Goal: Task Accomplishment & Management: Use online tool/utility

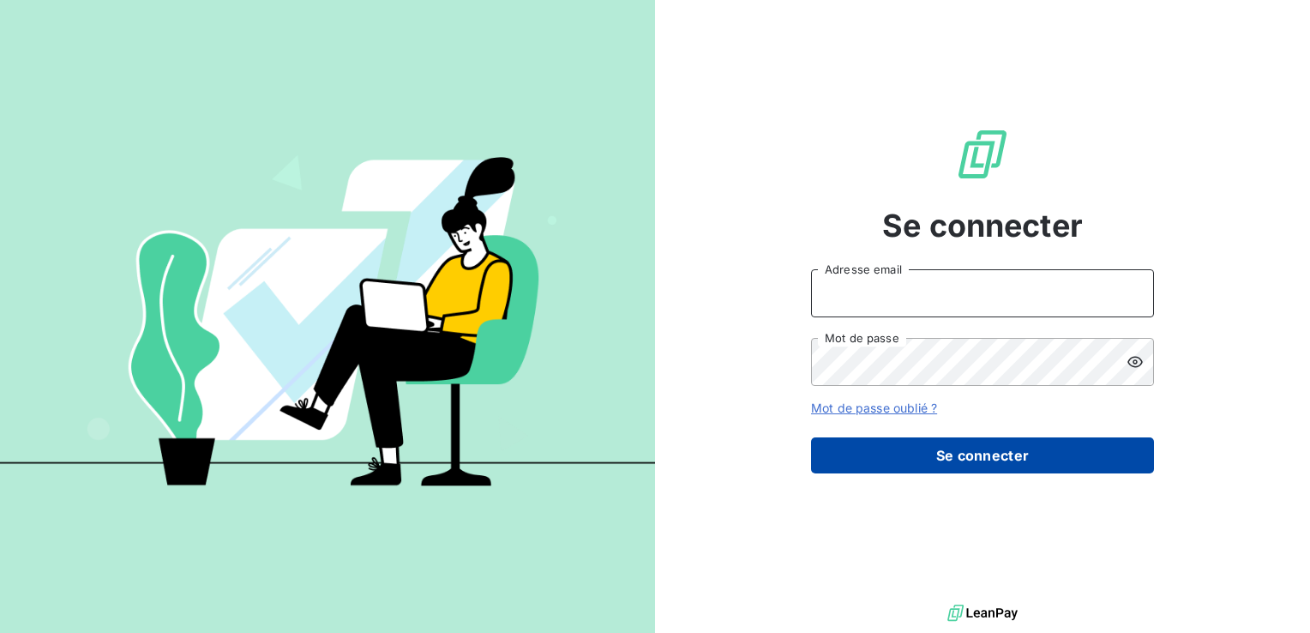
type input "[PERSON_NAME][EMAIL_ADDRESS][DOMAIN_NAME]"
click at [1014, 456] on button "Se connecter" at bounding box center [982, 455] width 343 height 36
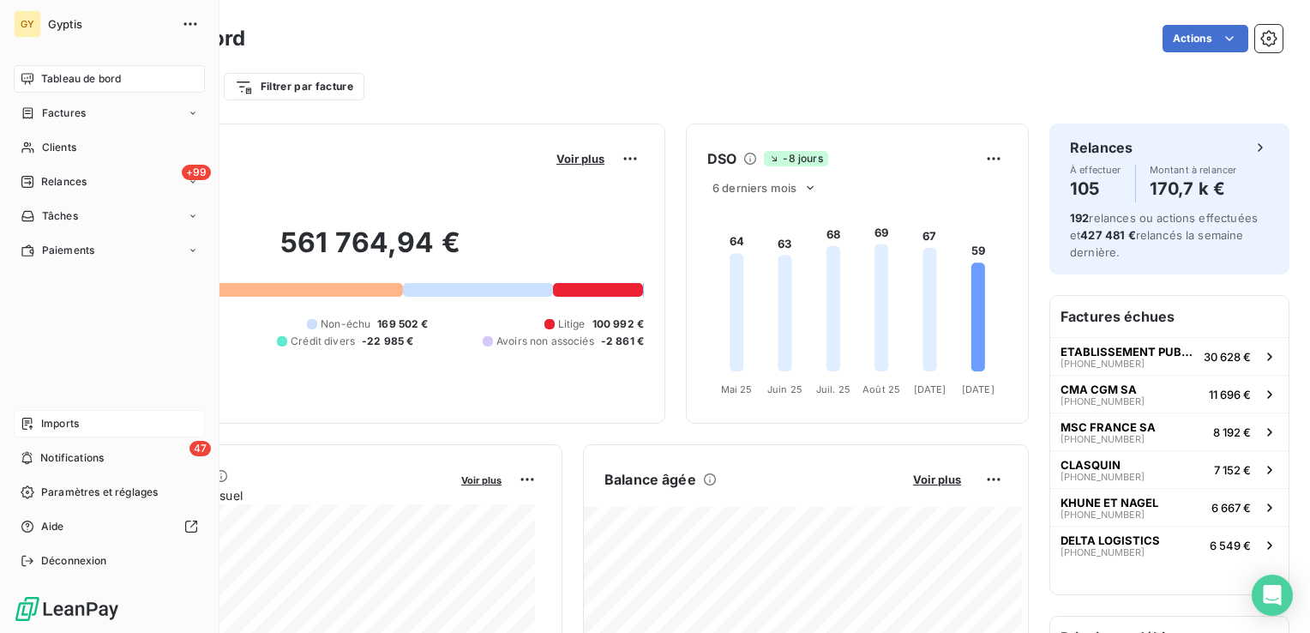
click at [69, 422] on span "Imports" at bounding box center [60, 423] width 38 height 15
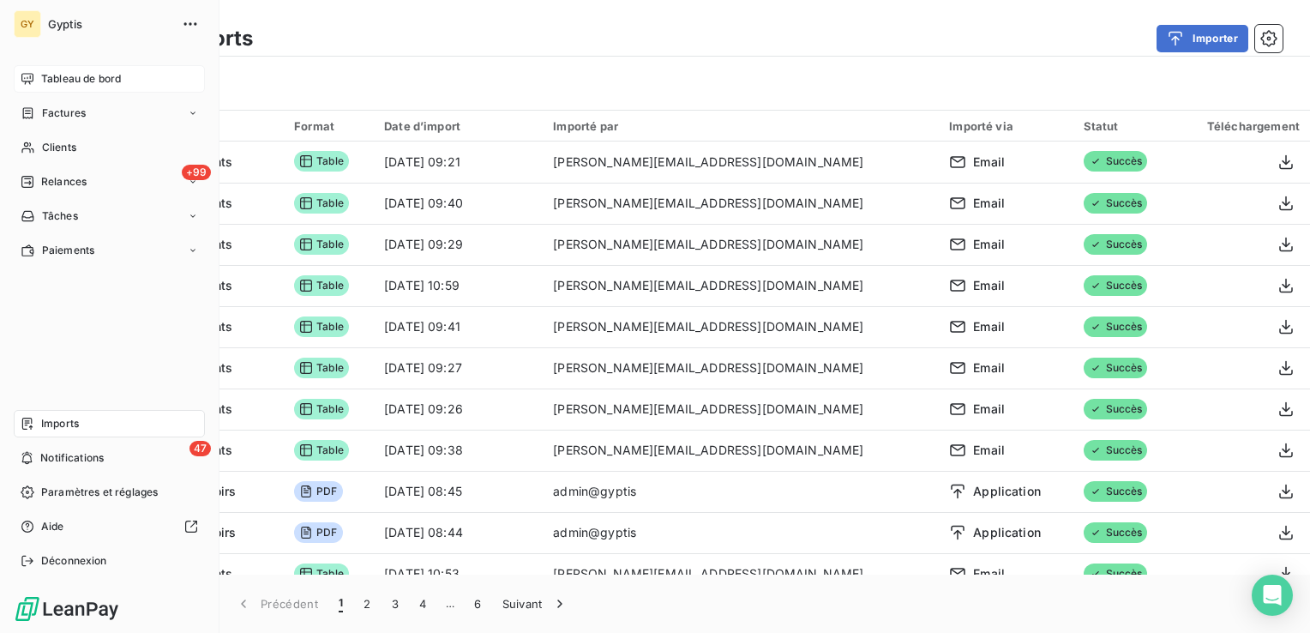
click at [67, 79] on span "Tableau de bord" at bounding box center [81, 78] width 80 height 15
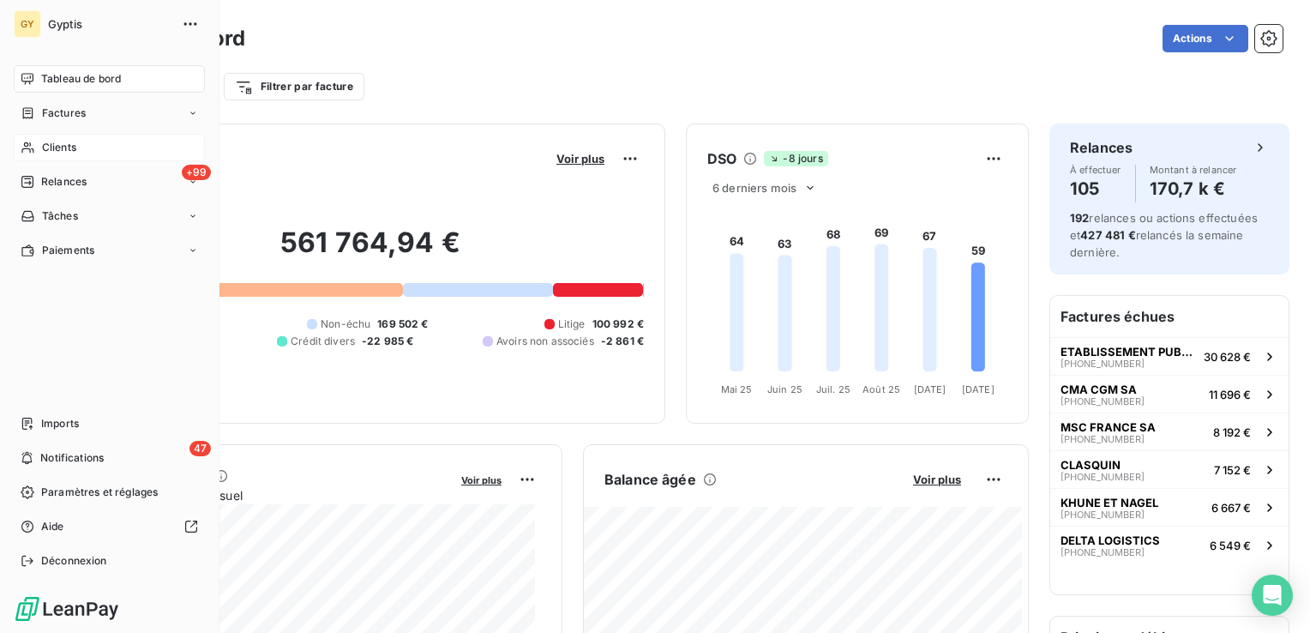
click at [57, 145] on span "Clients" at bounding box center [59, 147] width 34 height 15
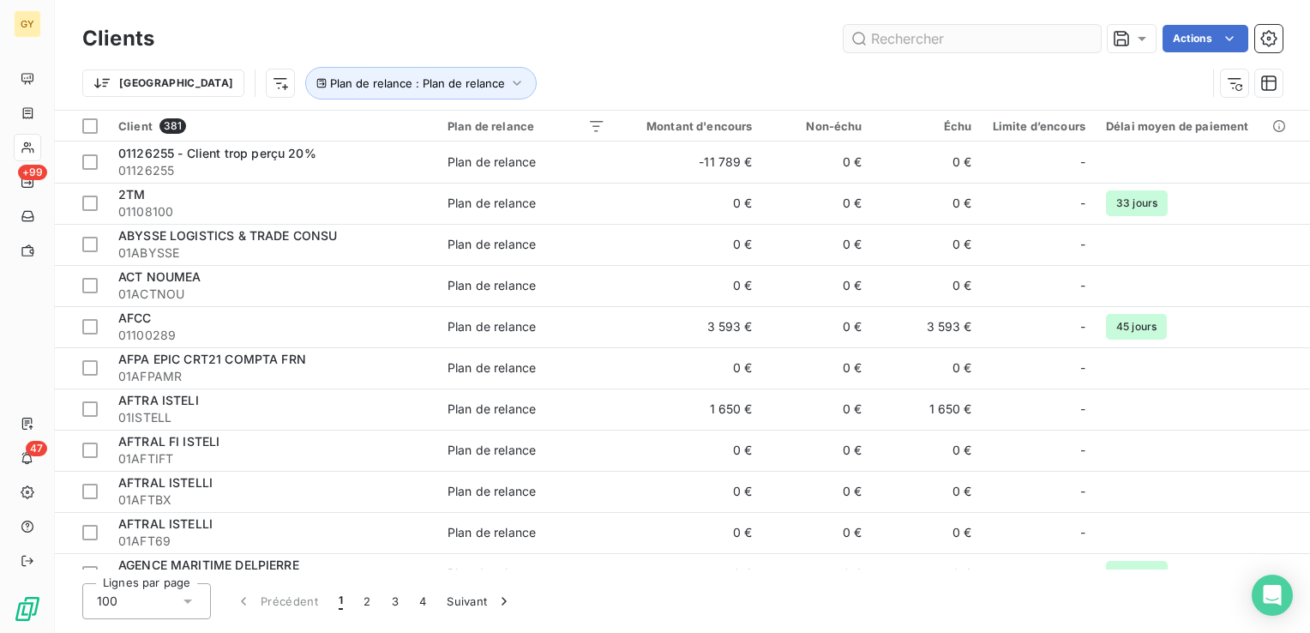
click at [924, 41] on input "text" at bounding box center [972, 38] width 257 height 27
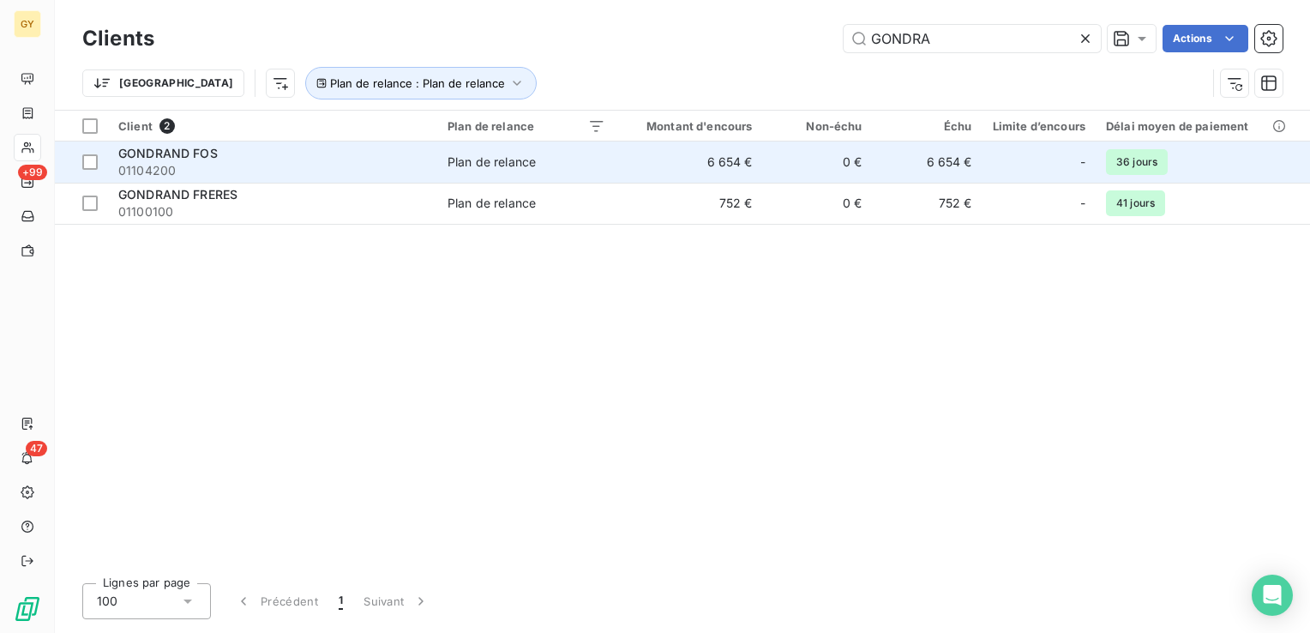
type input "GONDRA"
click at [710, 169] on td "6 654 €" at bounding box center [689, 161] width 147 height 41
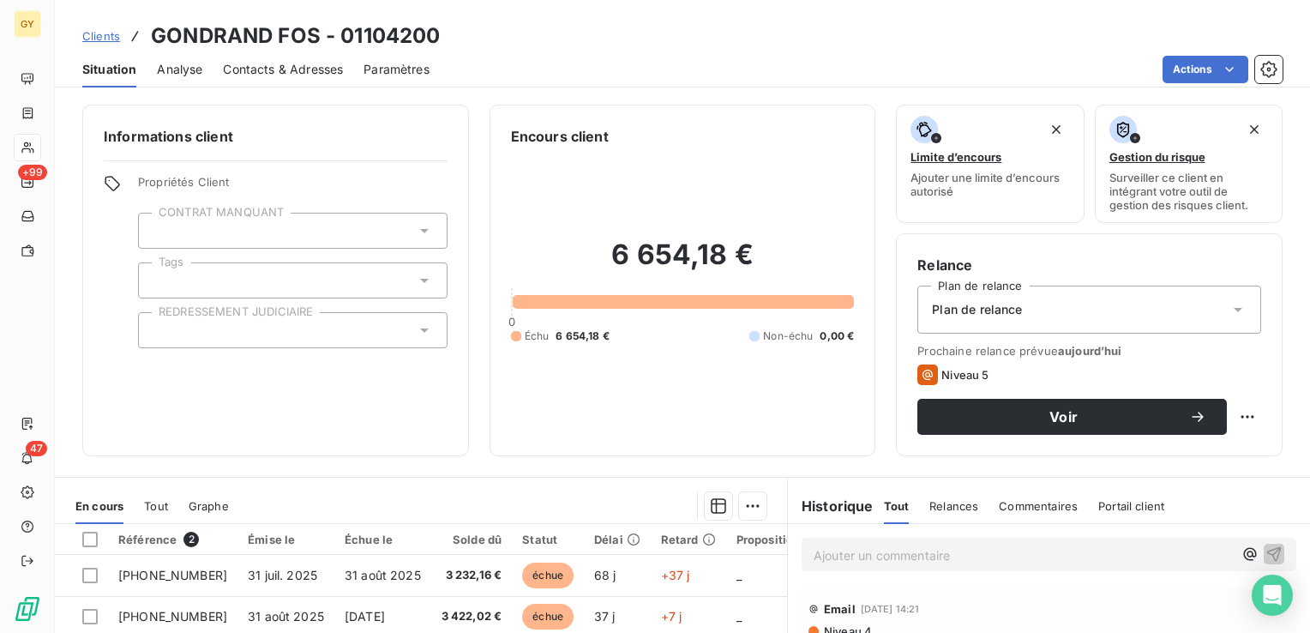
click at [900, 544] on p "Ajouter un commentaire ﻿" at bounding box center [1023, 554] width 419 height 21
drag, startPoint x: 1002, startPoint y: 554, endPoint x: 792, endPoint y: 556, distance: 209.2
click at [792, 556] on div "Virement annoncé à la banque" at bounding box center [1049, 553] width 522 height 59
copy span "Virement annoncé à la banque"
click at [1267, 550] on icon "button" at bounding box center [1274, 553] width 15 height 15
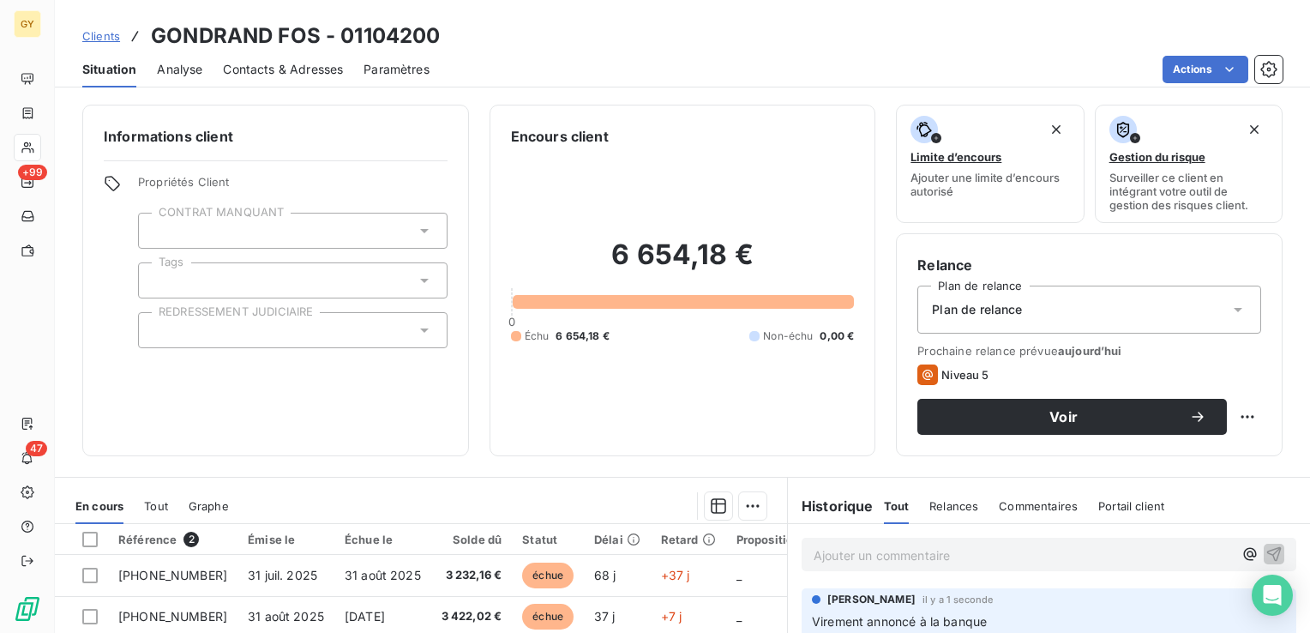
click at [97, 33] on span "Clients" at bounding box center [101, 36] width 38 height 14
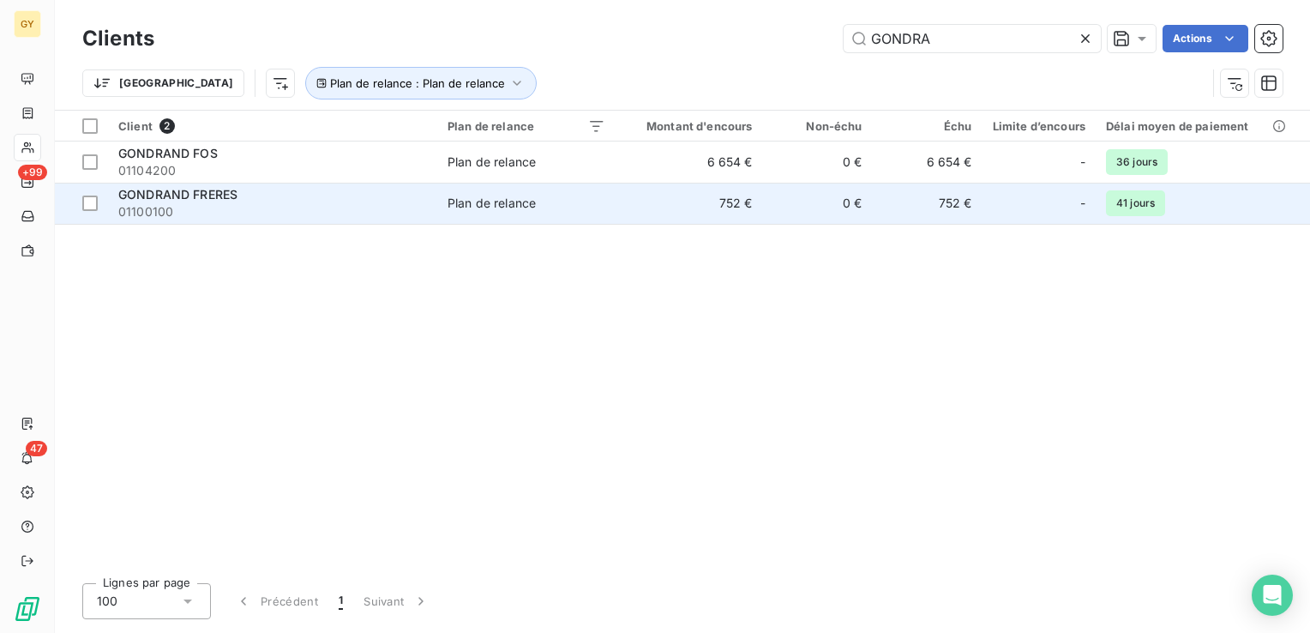
click at [785, 208] on td "0 €" at bounding box center [818, 203] width 110 height 41
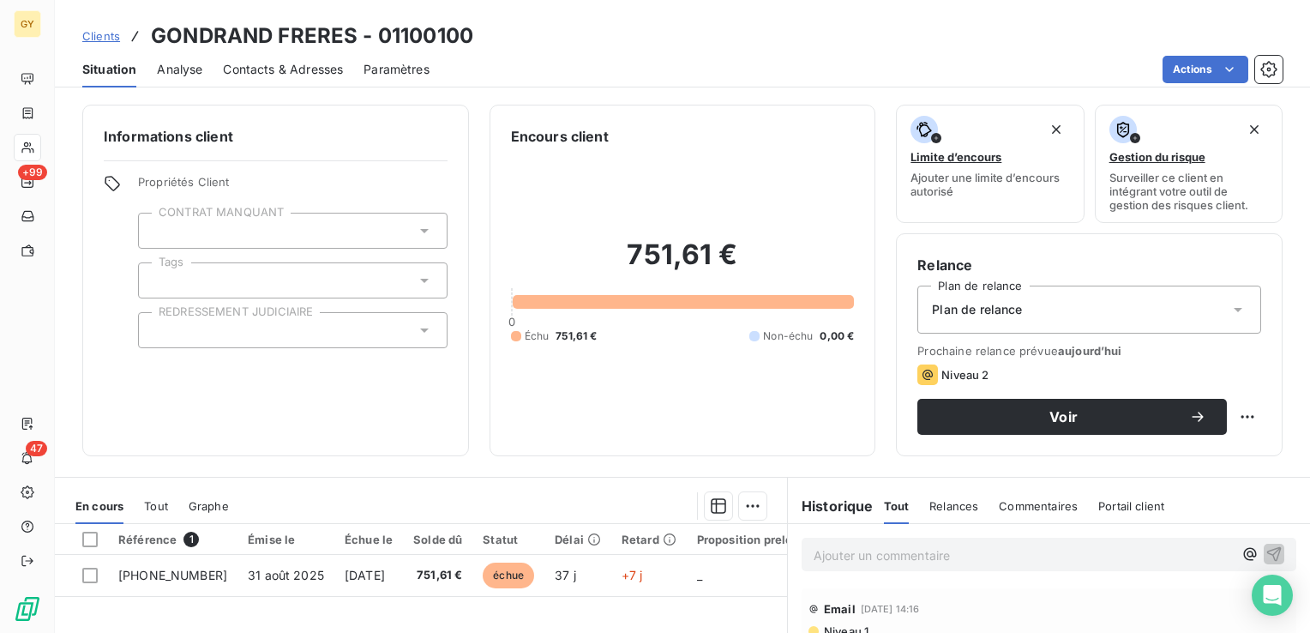
click at [888, 554] on p "Ajouter un commentaire ﻿" at bounding box center [1023, 554] width 419 height 21
click at [1266, 550] on icon "button" at bounding box center [1274, 552] width 17 height 17
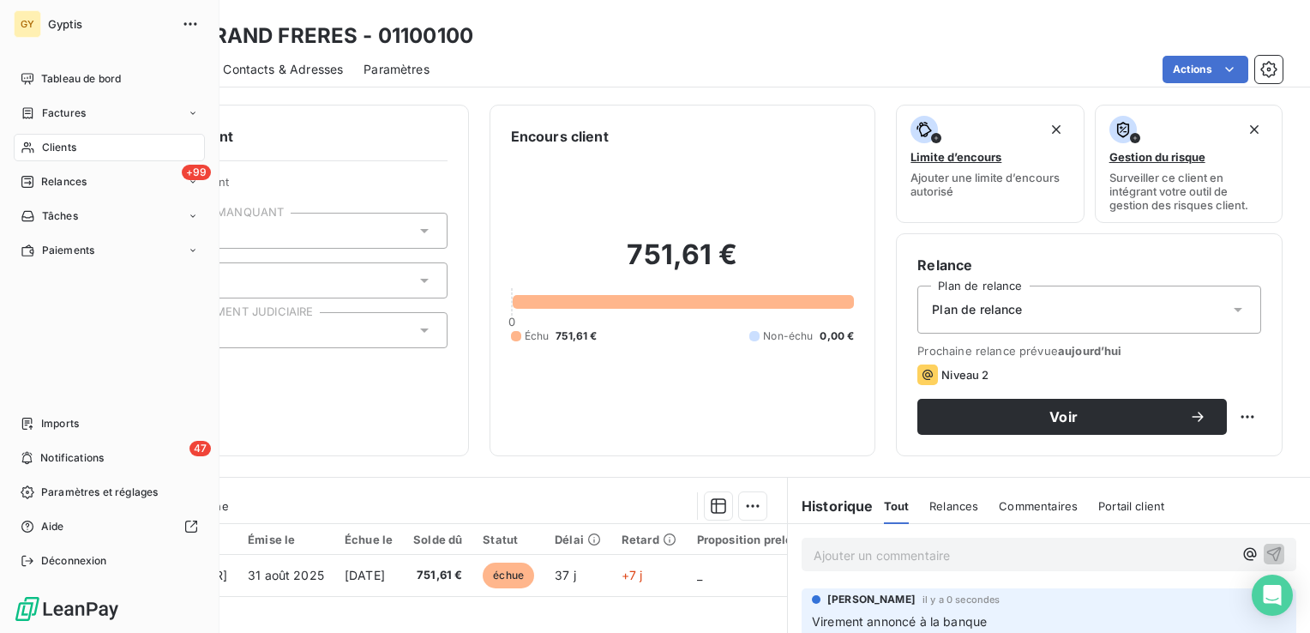
click at [93, 156] on div "Clients" at bounding box center [109, 147] width 191 height 27
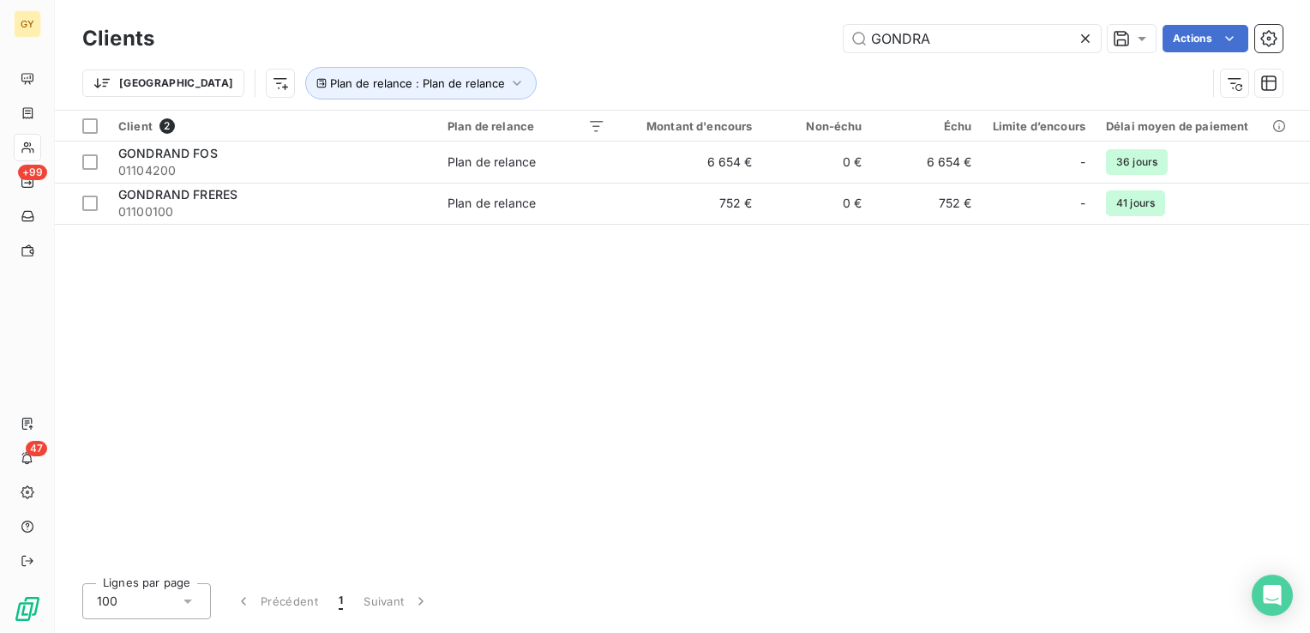
drag, startPoint x: 943, startPoint y: 38, endPoint x: 641, endPoint y: 26, distance: 302.1
click at [642, 26] on div "GONDRA Actions" at bounding box center [729, 38] width 1108 height 27
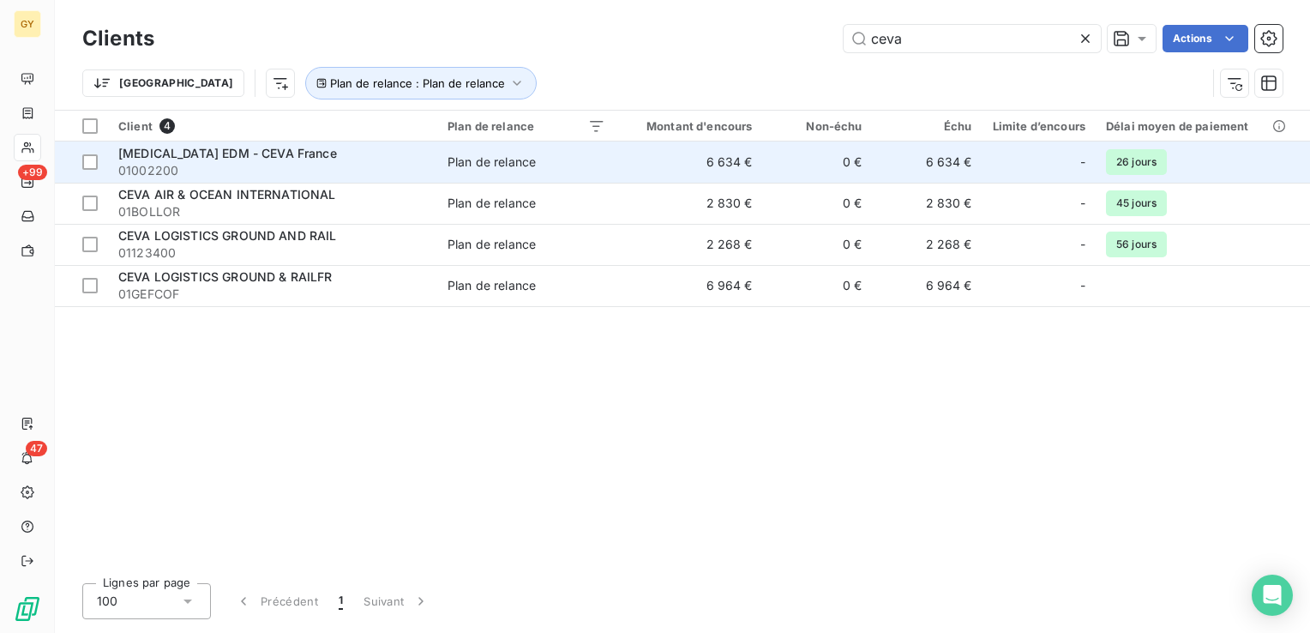
type input "ceva"
click at [653, 159] on td "6 634 €" at bounding box center [689, 161] width 147 height 41
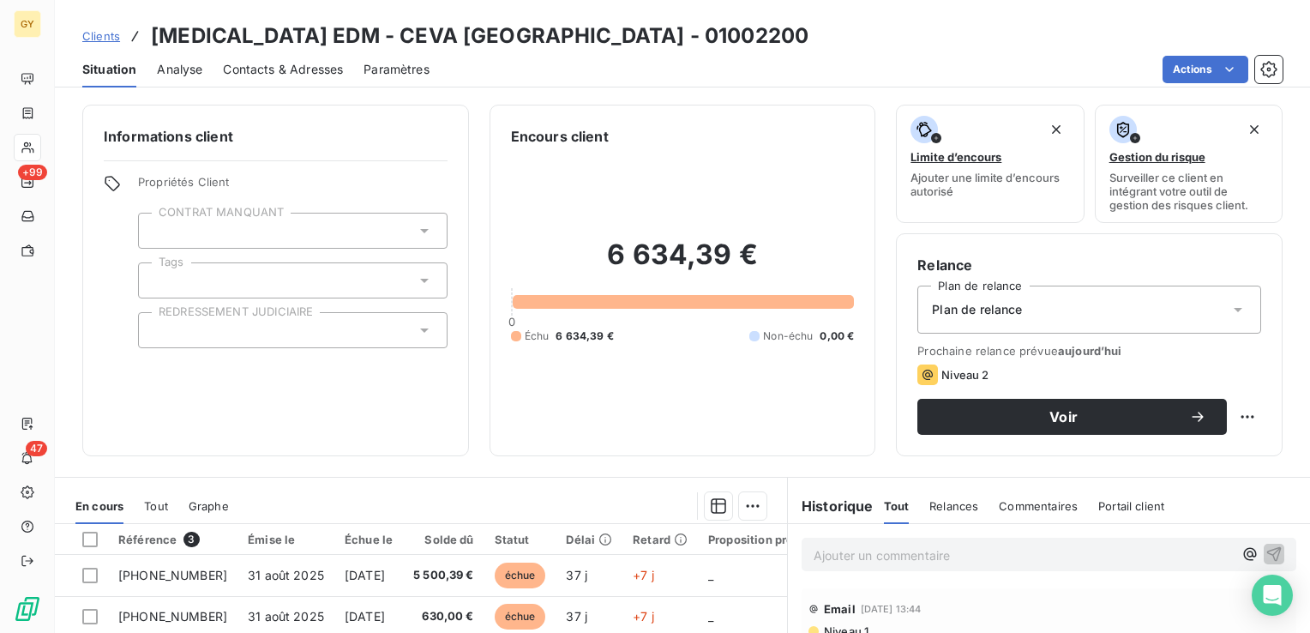
click at [841, 554] on p "Ajouter un commentaire ﻿" at bounding box center [1023, 554] width 419 height 21
click at [1266, 550] on icon "button" at bounding box center [1274, 552] width 17 height 17
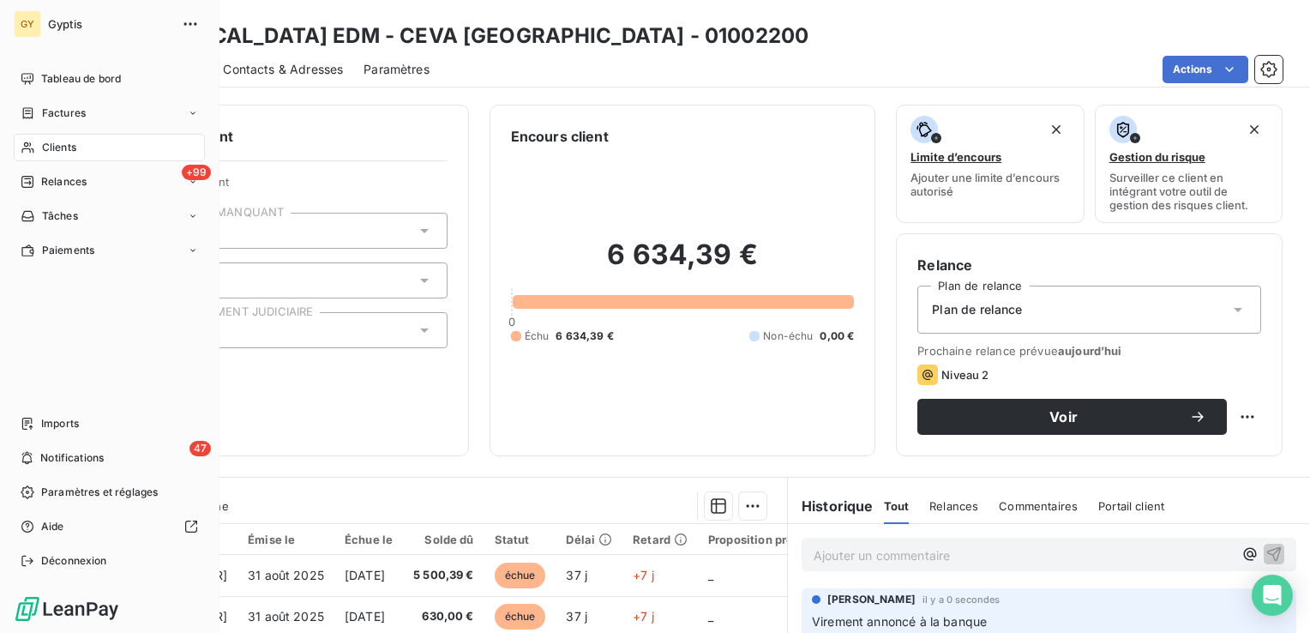
click at [51, 146] on span "Clients" at bounding box center [59, 147] width 34 height 15
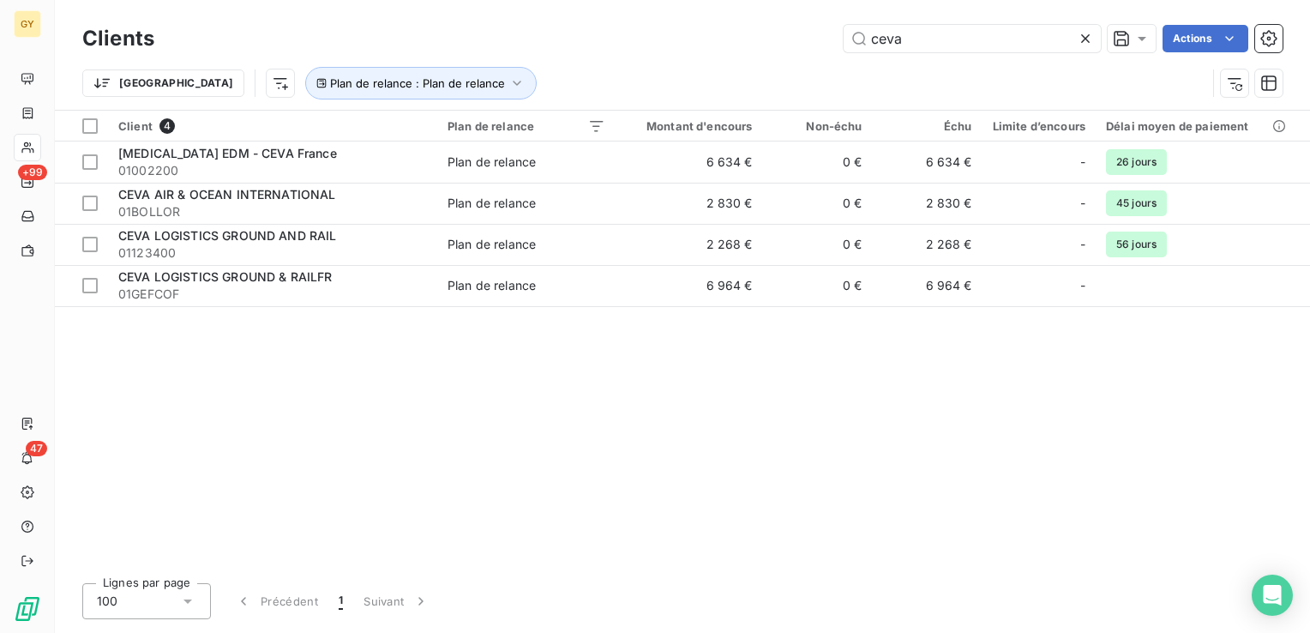
drag, startPoint x: 921, startPoint y: 42, endPoint x: 648, endPoint y: 40, distance: 272.7
click at [649, 40] on div "ceva Actions" at bounding box center [729, 38] width 1108 height 27
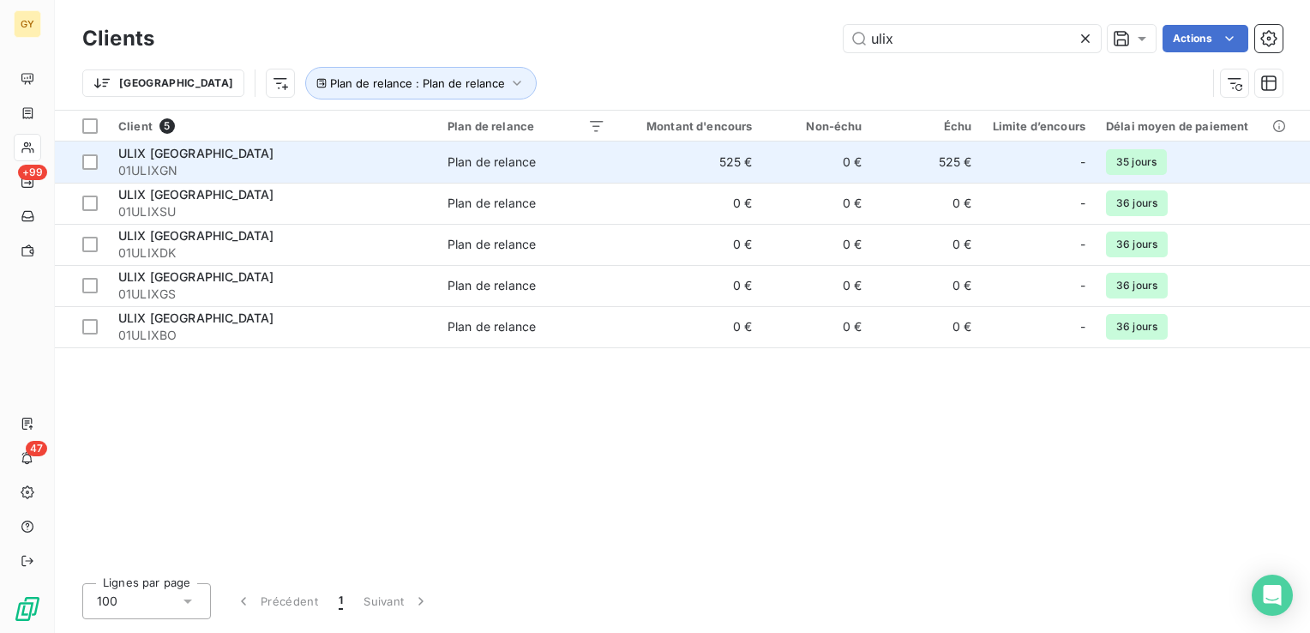
type input "ulix"
click at [599, 170] on td "Plan de relance" at bounding box center [526, 161] width 178 height 41
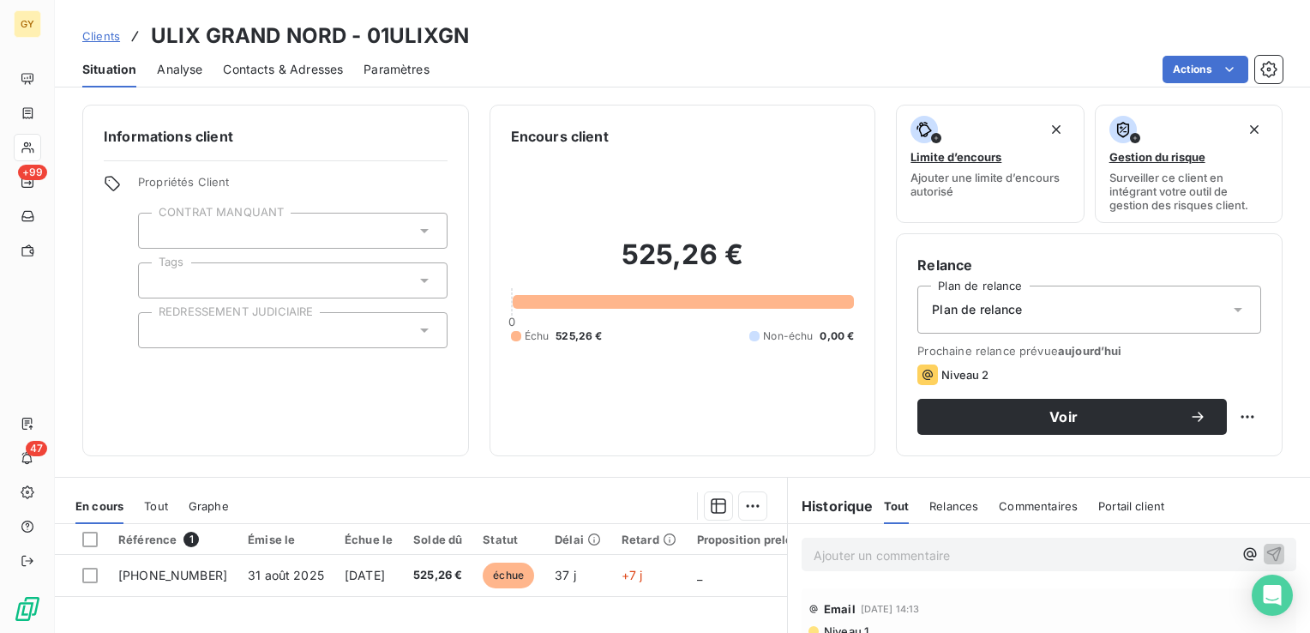
click at [887, 561] on p "Ajouter un commentaire ﻿" at bounding box center [1023, 554] width 419 height 21
click at [1266, 554] on icon "button" at bounding box center [1274, 552] width 17 height 17
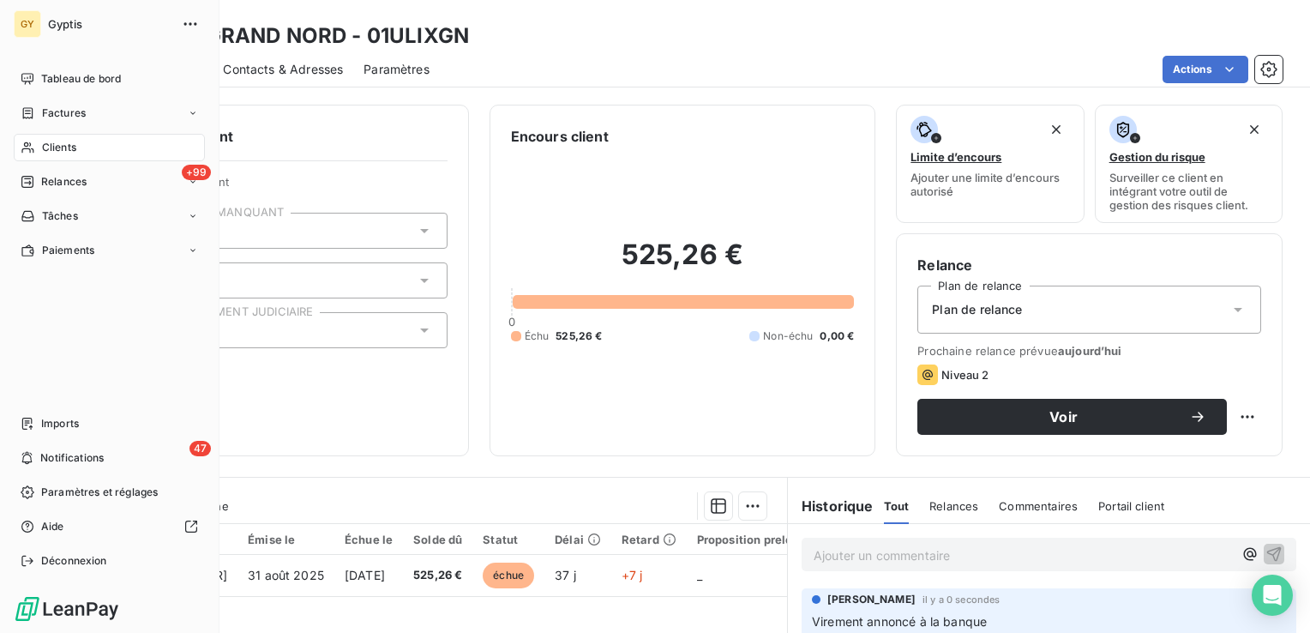
click at [47, 142] on span "Clients" at bounding box center [59, 147] width 34 height 15
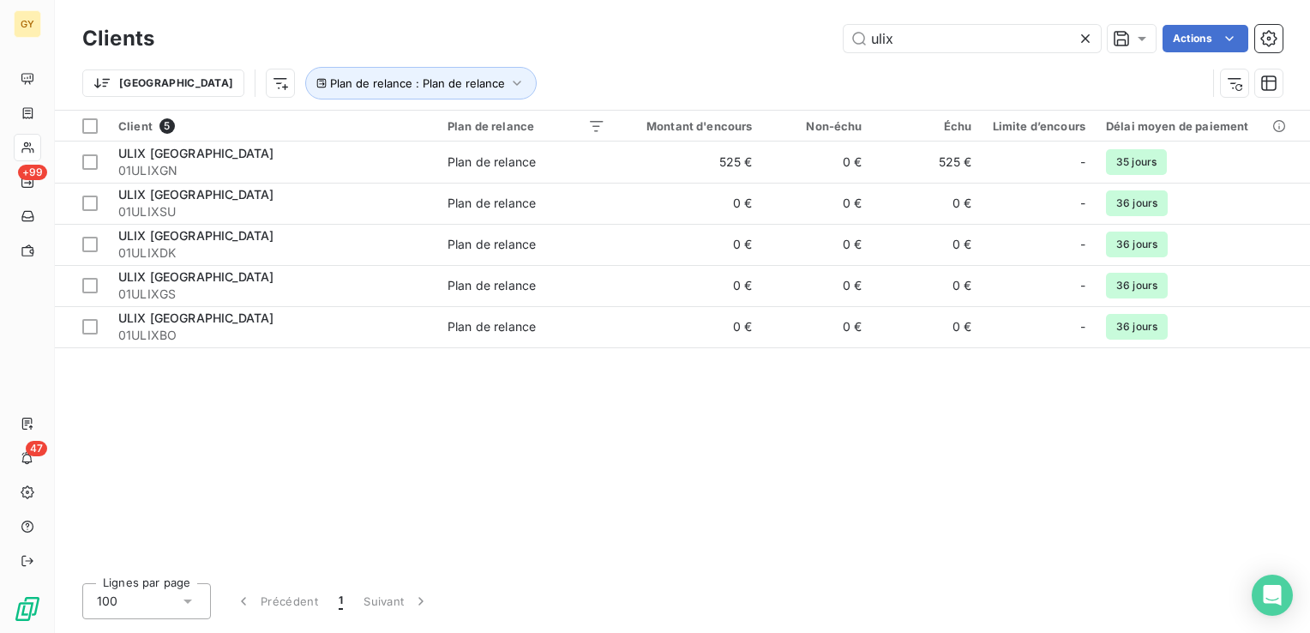
drag, startPoint x: 876, startPoint y: 37, endPoint x: 773, endPoint y: 36, distance: 103.8
click at [773, 36] on div "ulix Actions" at bounding box center [729, 38] width 1108 height 27
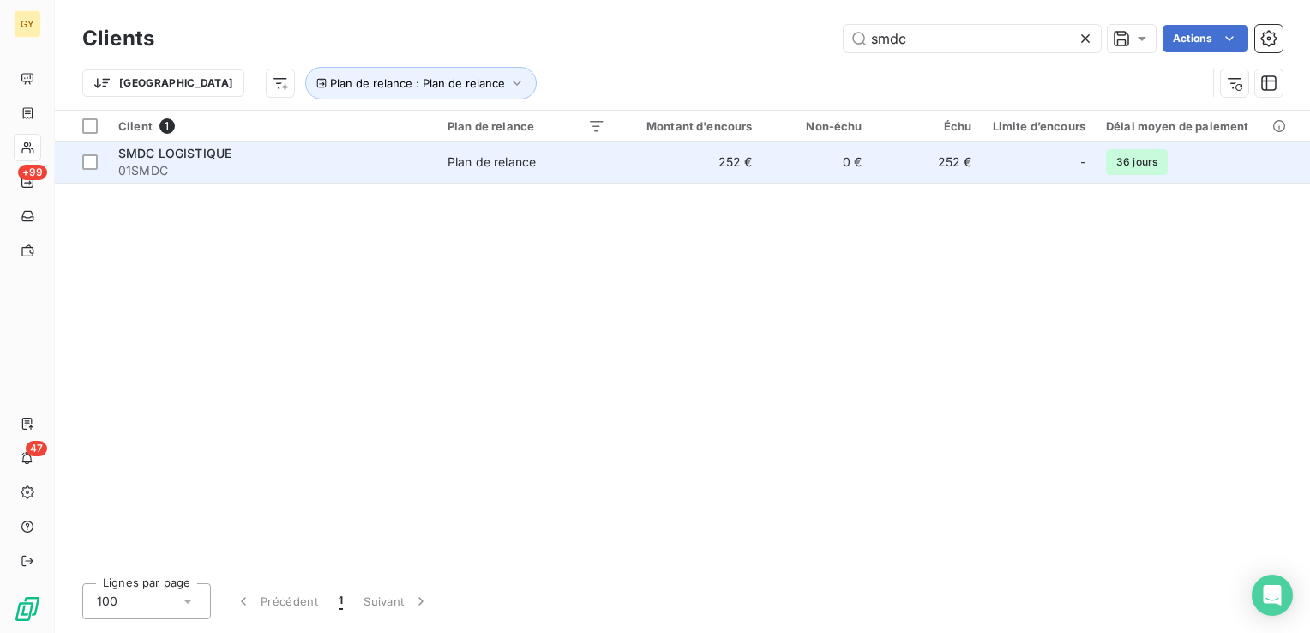
type input "smdc"
click at [736, 156] on td "252 €" at bounding box center [689, 161] width 147 height 41
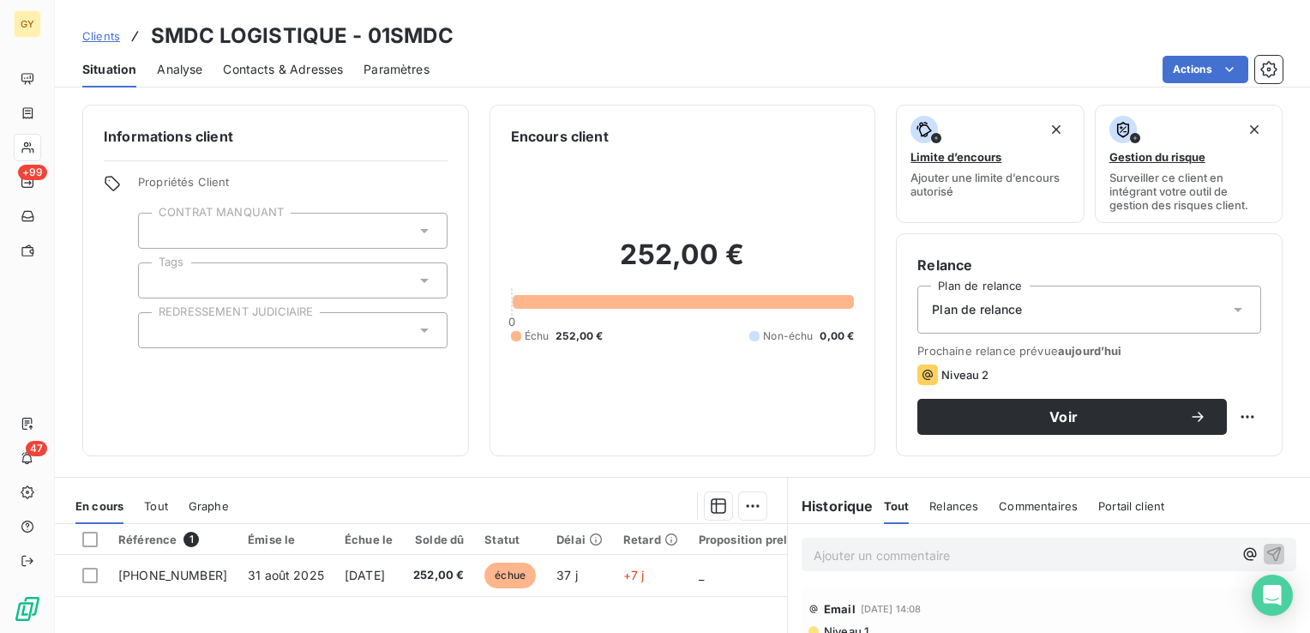
click at [902, 551] on p "Ajouter un commentaire ﻿" at bounding box center [1023, 554] width 419 height 21
click at [1266, 549] on icon "button" at bounding box center [1274, 552] width 17 height 17
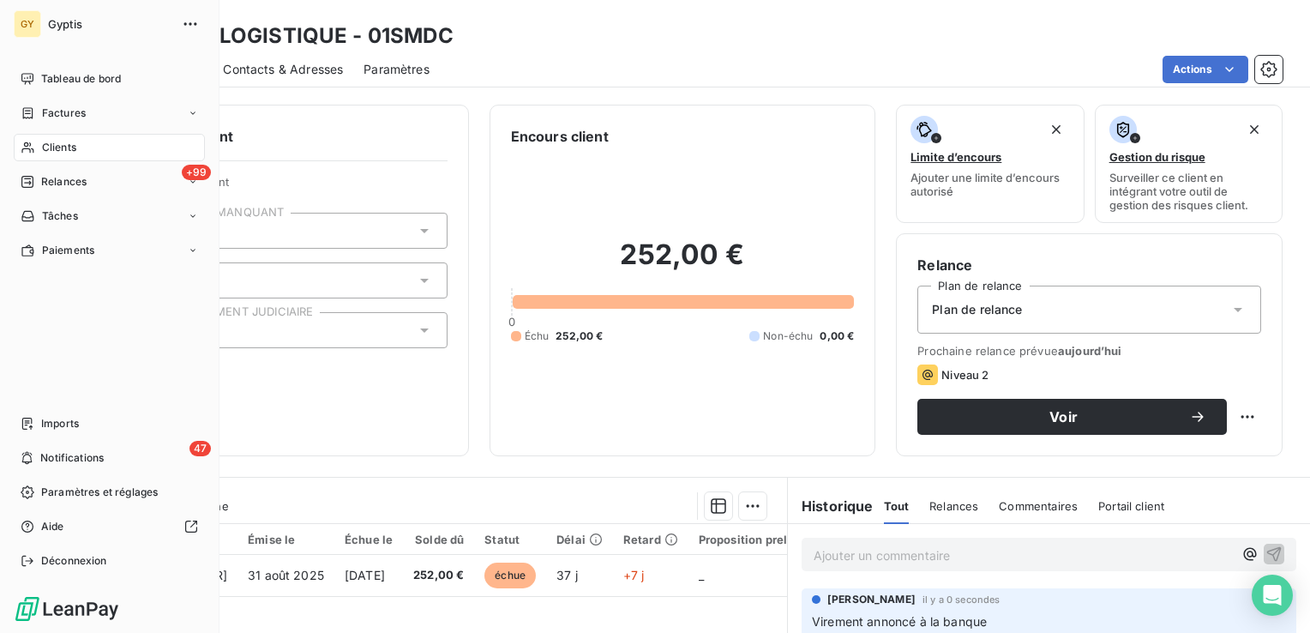
click at [27, 154] on div "Clients" at bounding box center [109, 147] width 191 height 27
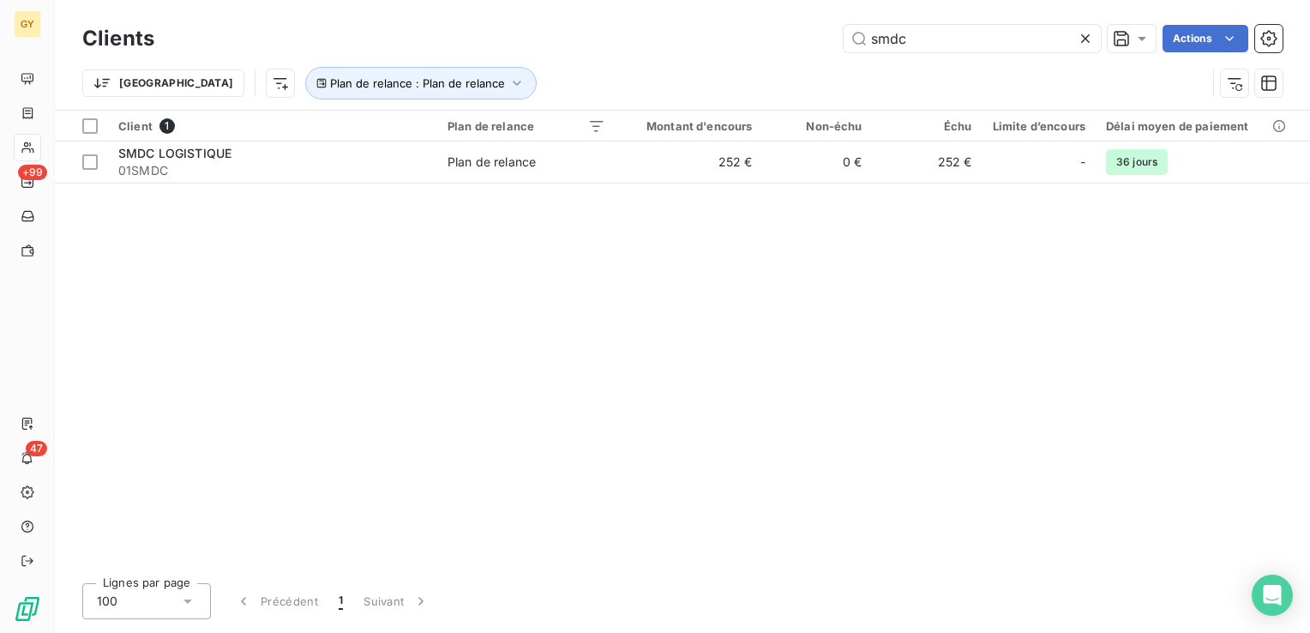
drag, startPoint x: 924, startPoint y: 32, endPoint x: 702, endPoint y: 23, distance: 222.2
click at [705, 23] on div "Clients smdc Actions" at bounding box center [682, 39] width 1200 height 36
type input "sifa"
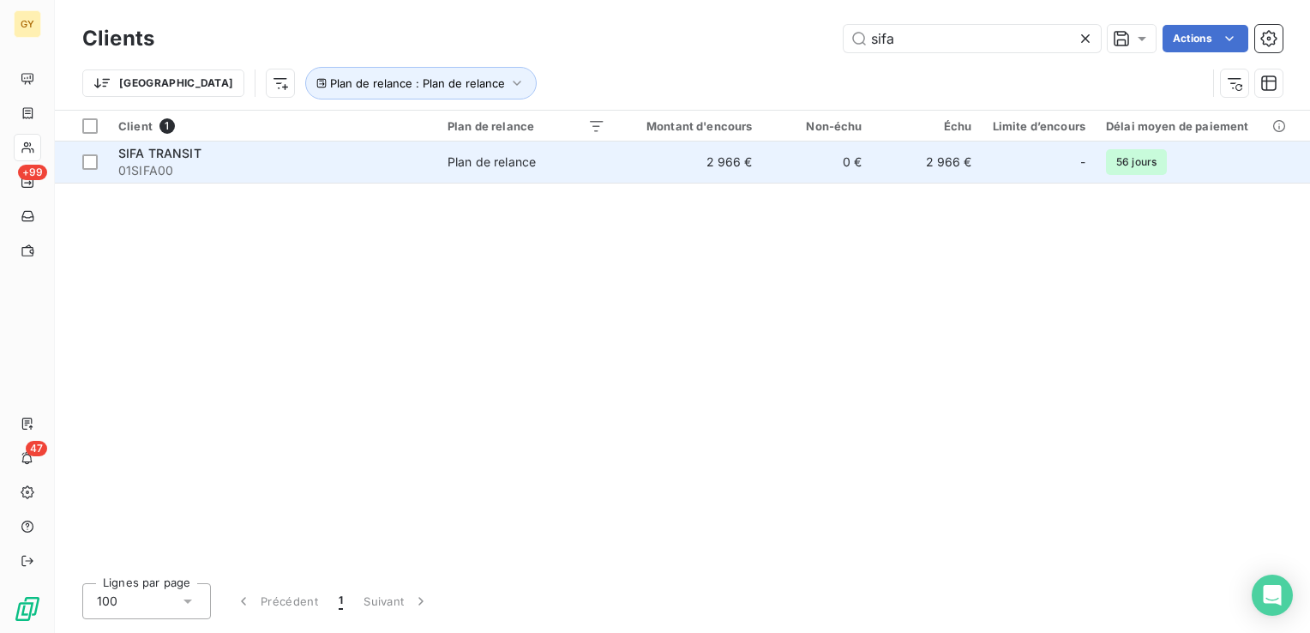
click at [755, 166] on td "2 966 €" at bounding box center [689, 161] width 147 height 41
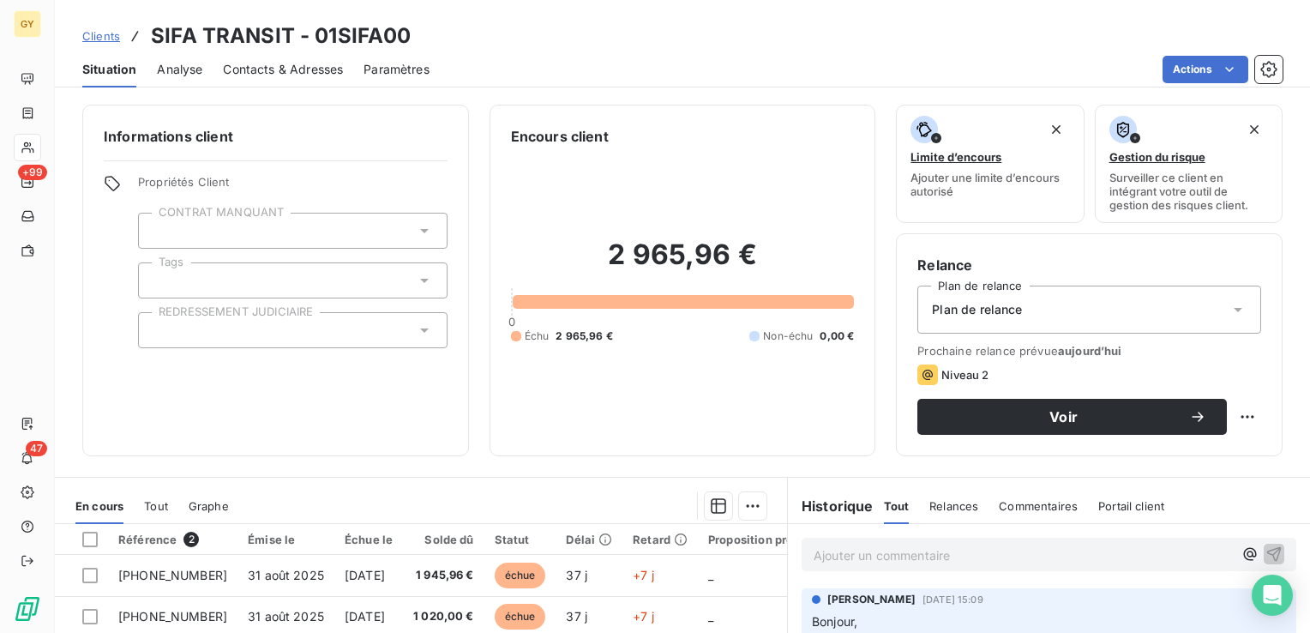
click at [867, 550] on p "Ajouter un commentaire ﻿" at bounding box center [1023, 554] width 419 height 21
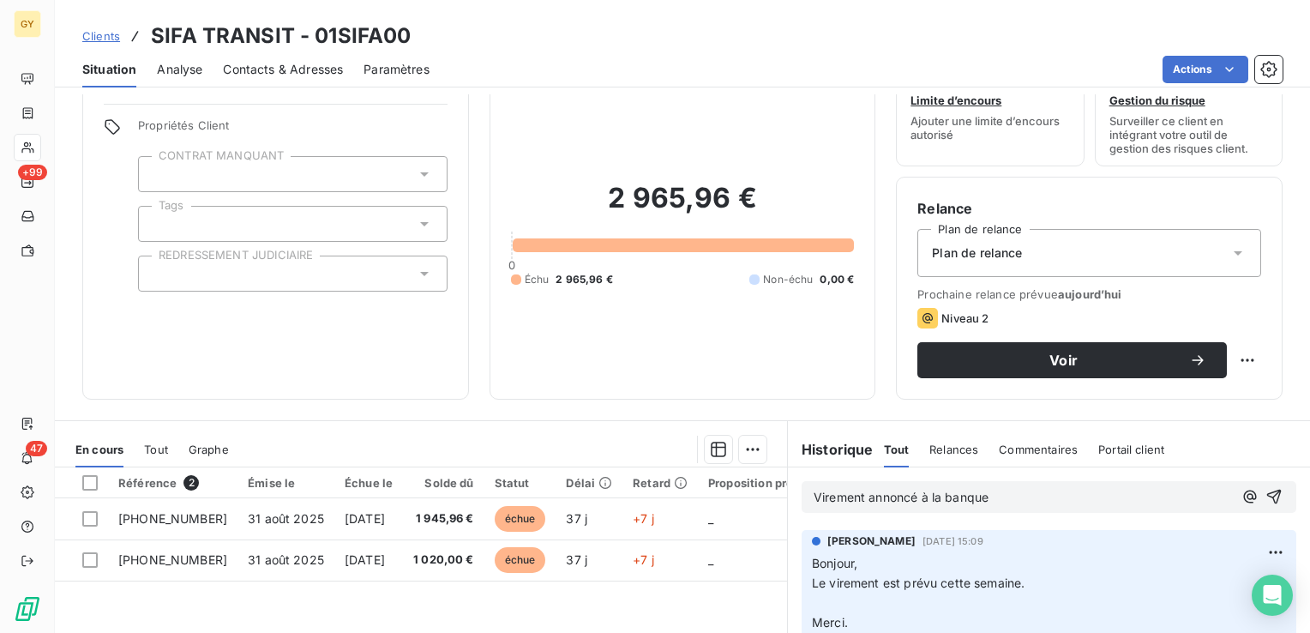
scroll to position [86, 0]
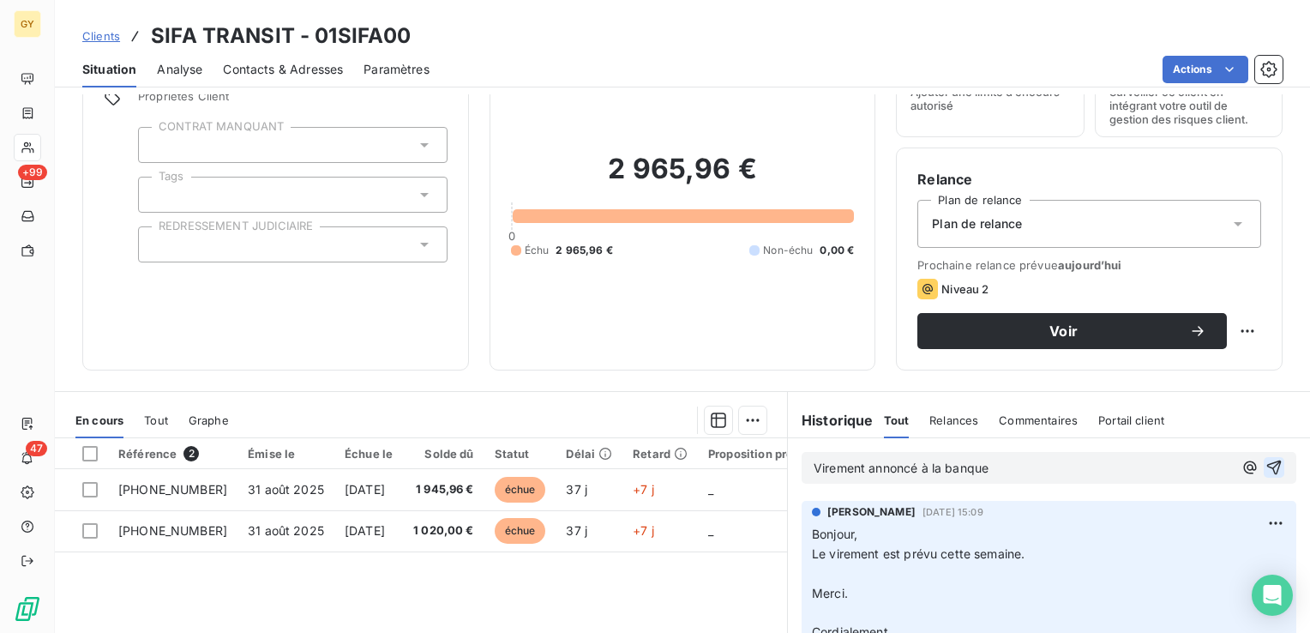
click at [1266, 465] on icon "button" at bounding box center [1274, 467] width 17 height 17
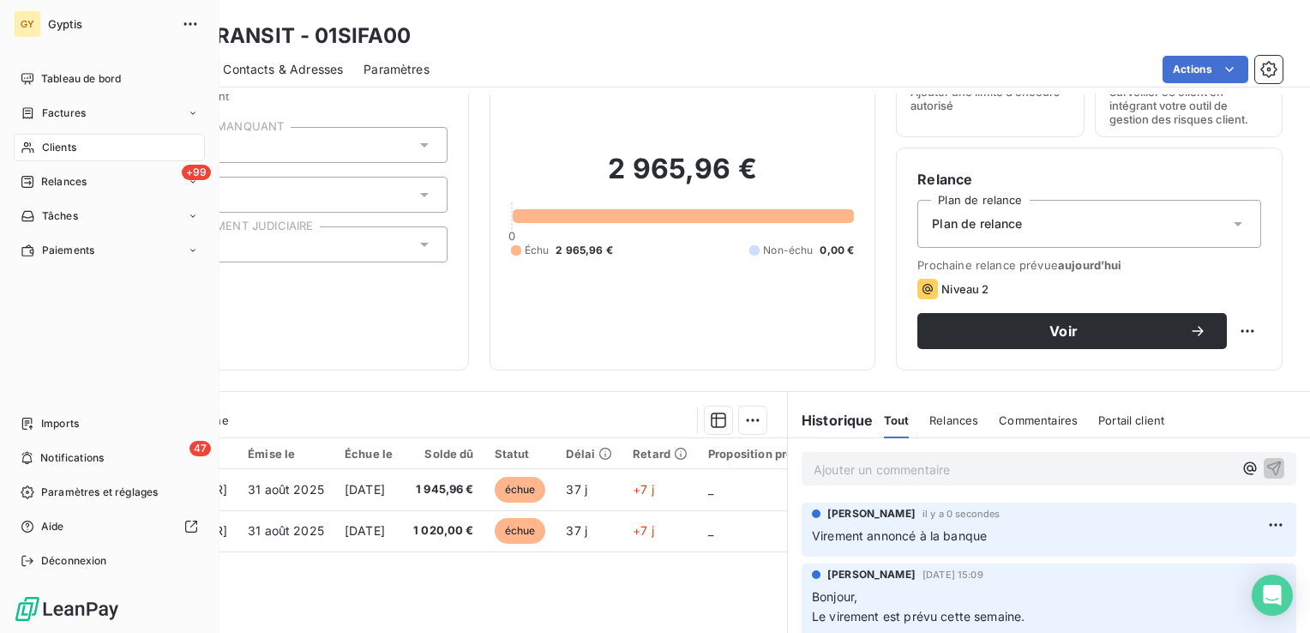
drag, startPoint x: 64, startPoint y: 148, endPoint x: 78, endPoint y: 144, distance: 14.4
click at [64, 147] on span "Clients" at bounding box center [59, 147] width 34 height 15
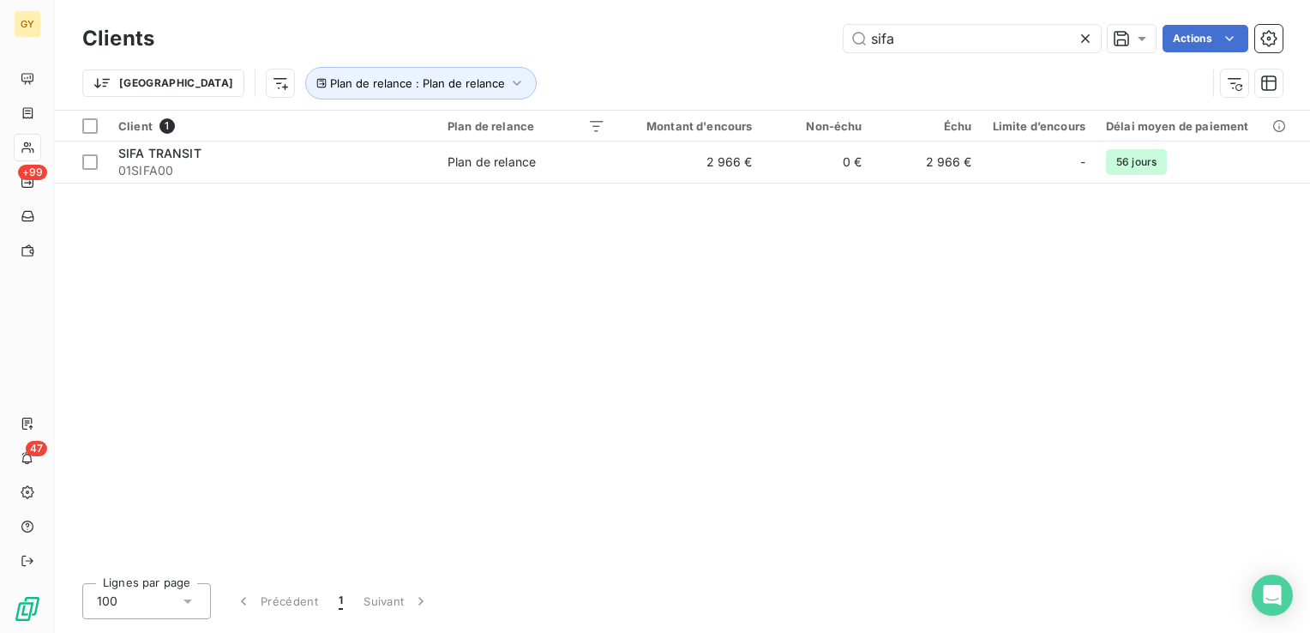
drag, startPoint x: 918, startPoint y: 37, endPoint x: 689, endPoint y: 36, distance: 228.9
click at [692, 36] on div "sifa Actions" at bounding box center [729, 38] width 1108 height 27
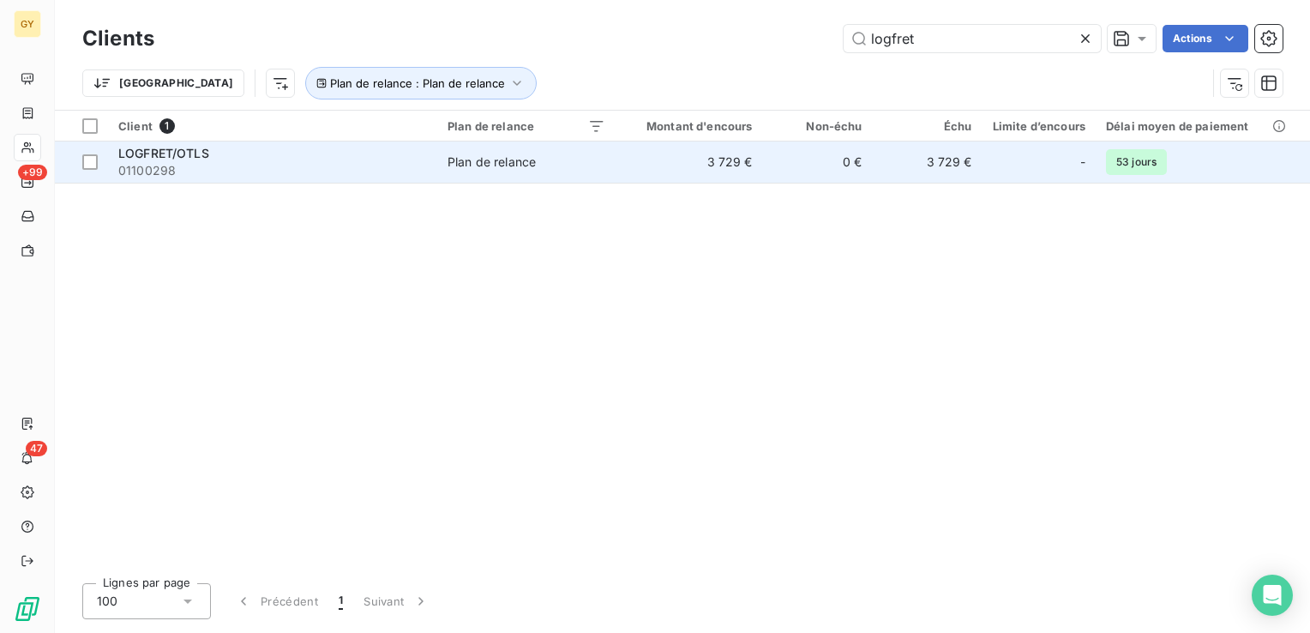
type input "logfret"
click at [660, 173] on td "3 729 €" at bounding box center [689, 161] width 147 height 41
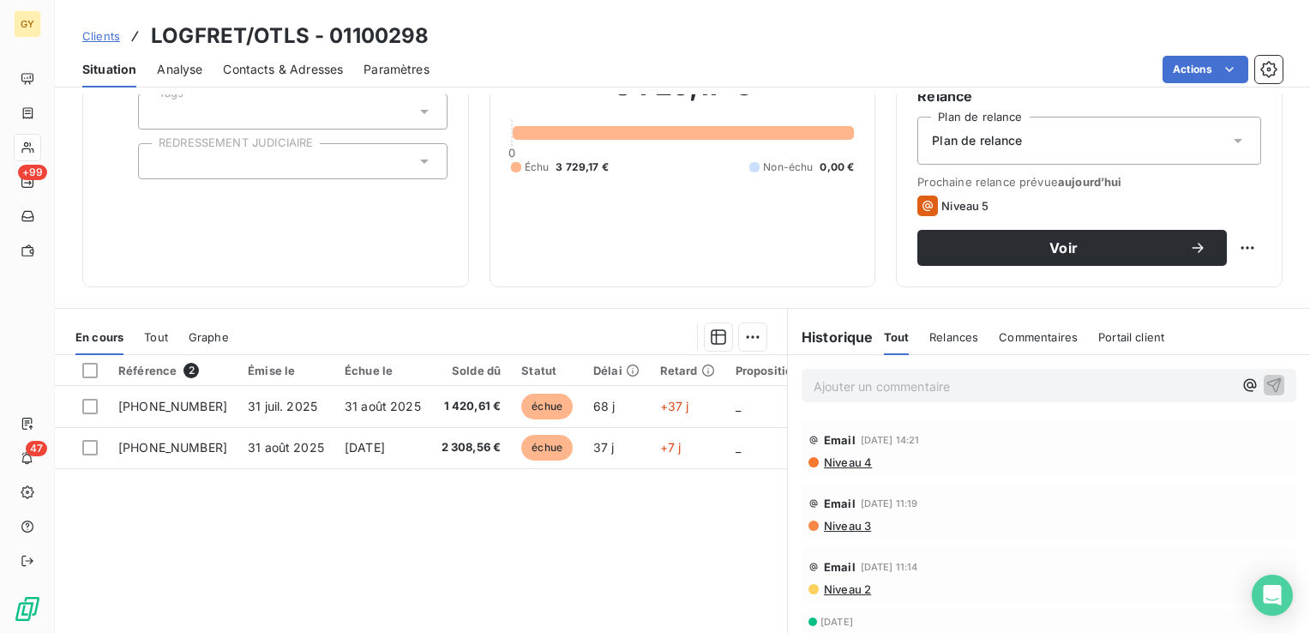
scroll to position [171, 0]
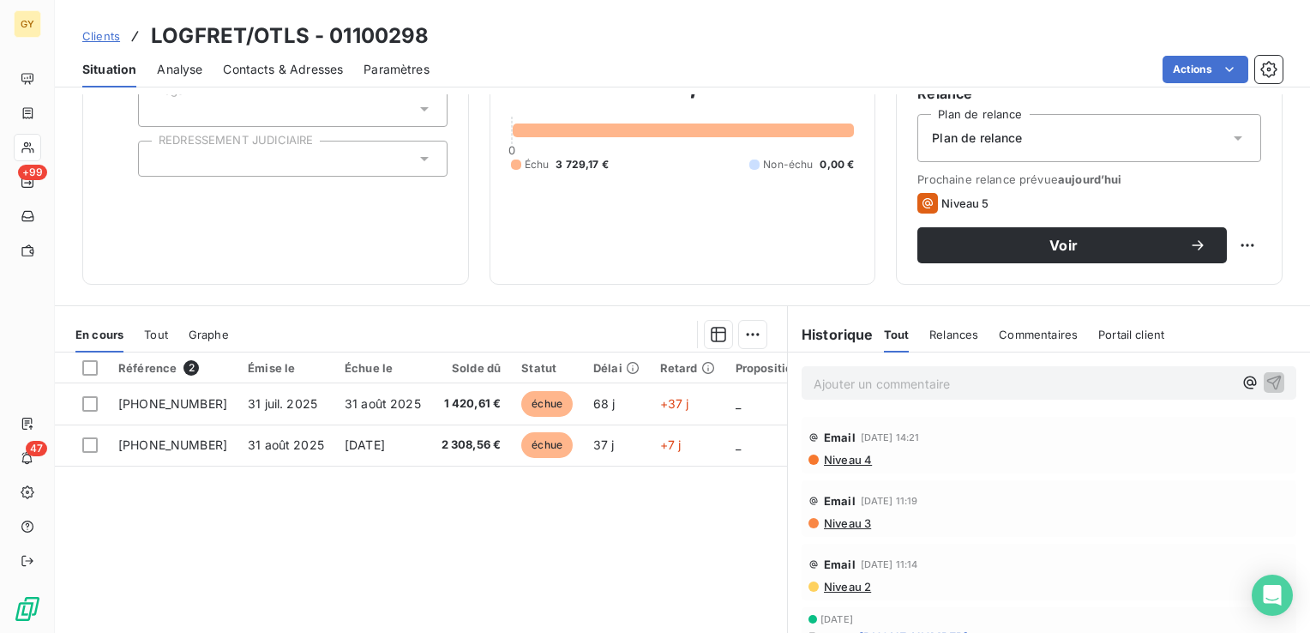
click at [857, 384] on p "Ajouter un commentaire ﻿" at bounding box center [1023, 383] width 419 height 21
click at [1267, 379] on icon "button" at bounding box center [1274, 382] width 15 height 15
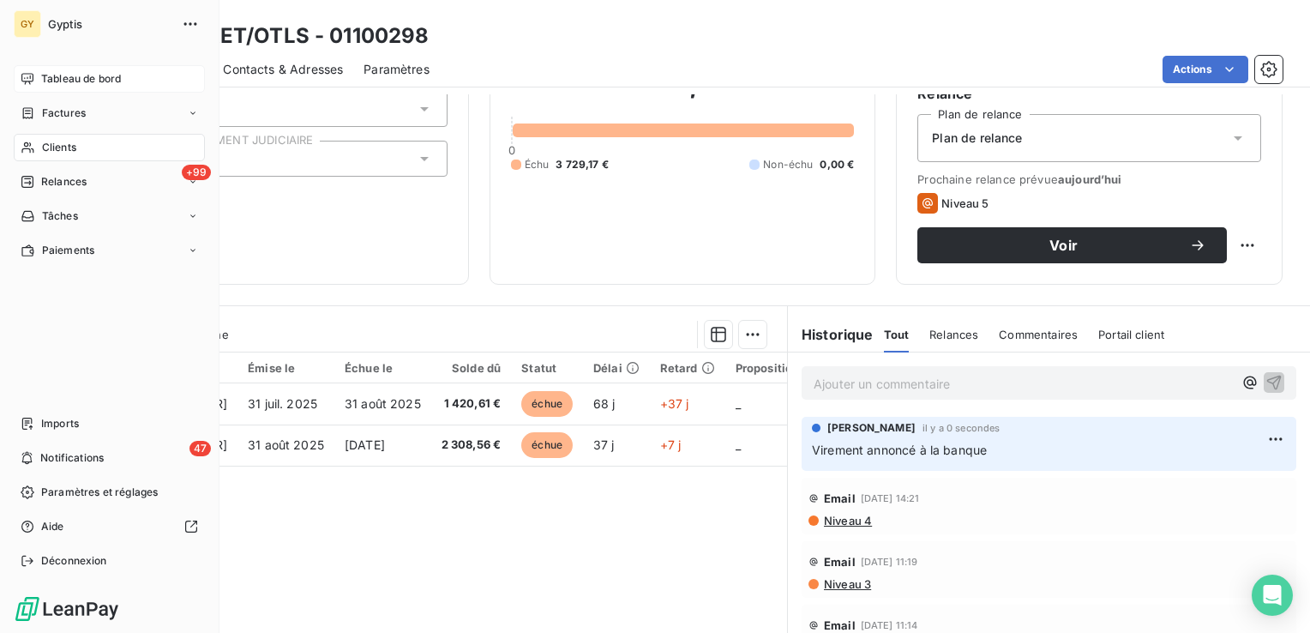
click at [69, 76] on span "Tableau de bord" at bounding box center [81, 78] width 80 height 15
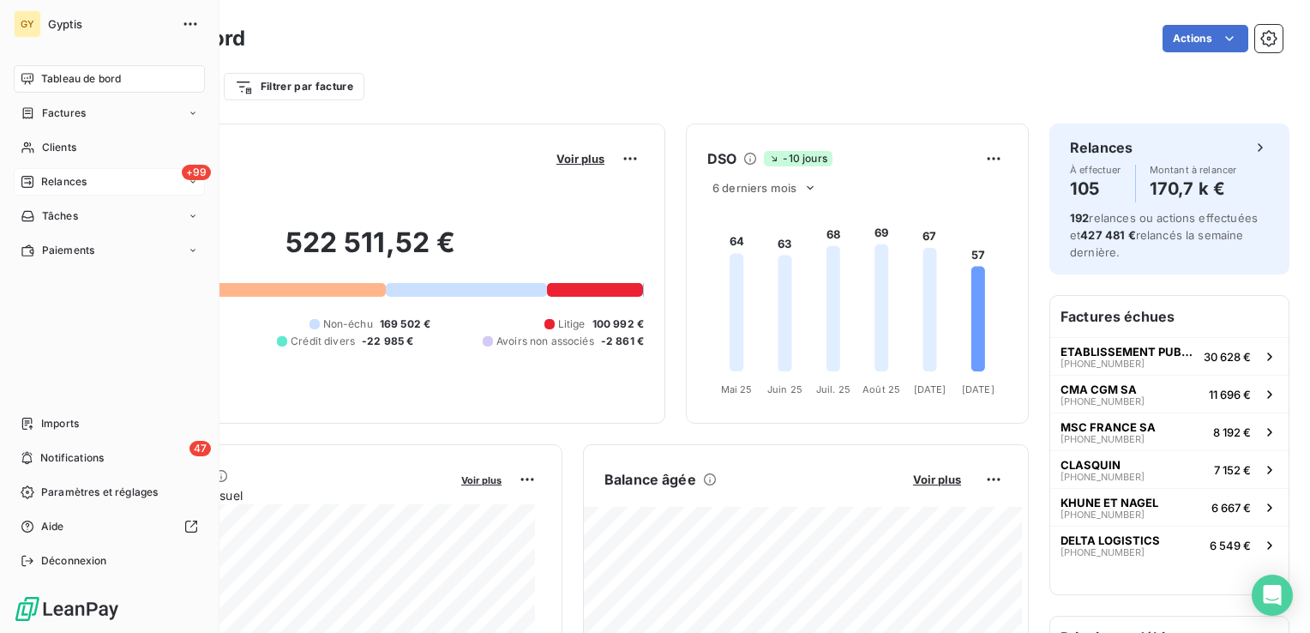
click at [45, 181] on span "Relances" at bounding box center [63, 181] width 45 height 15
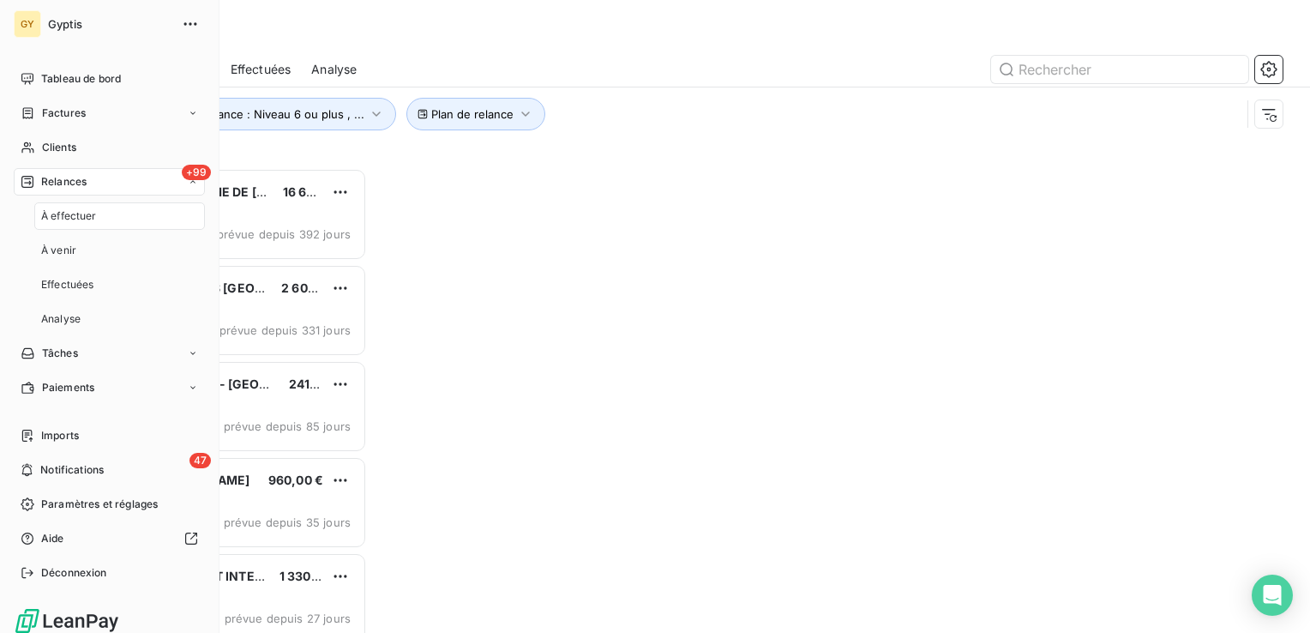
scroll to position [14, 14]
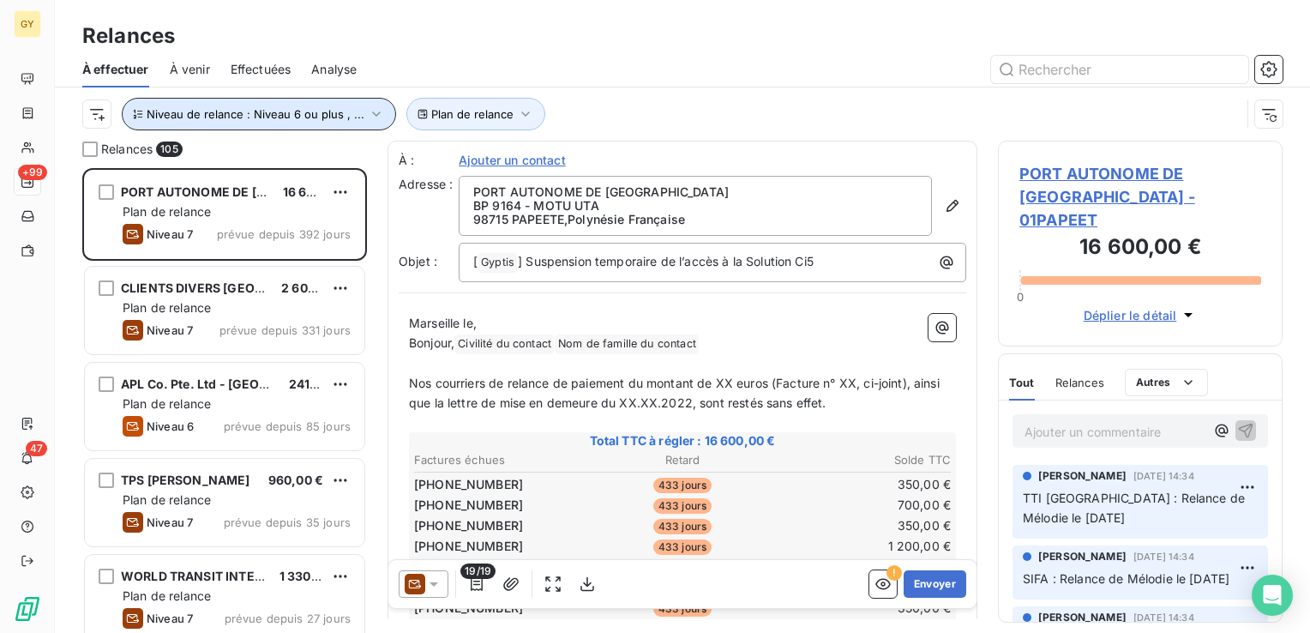
click at [372, 116] on icon "button" at bounding box center [376, 113] width 17 height 17
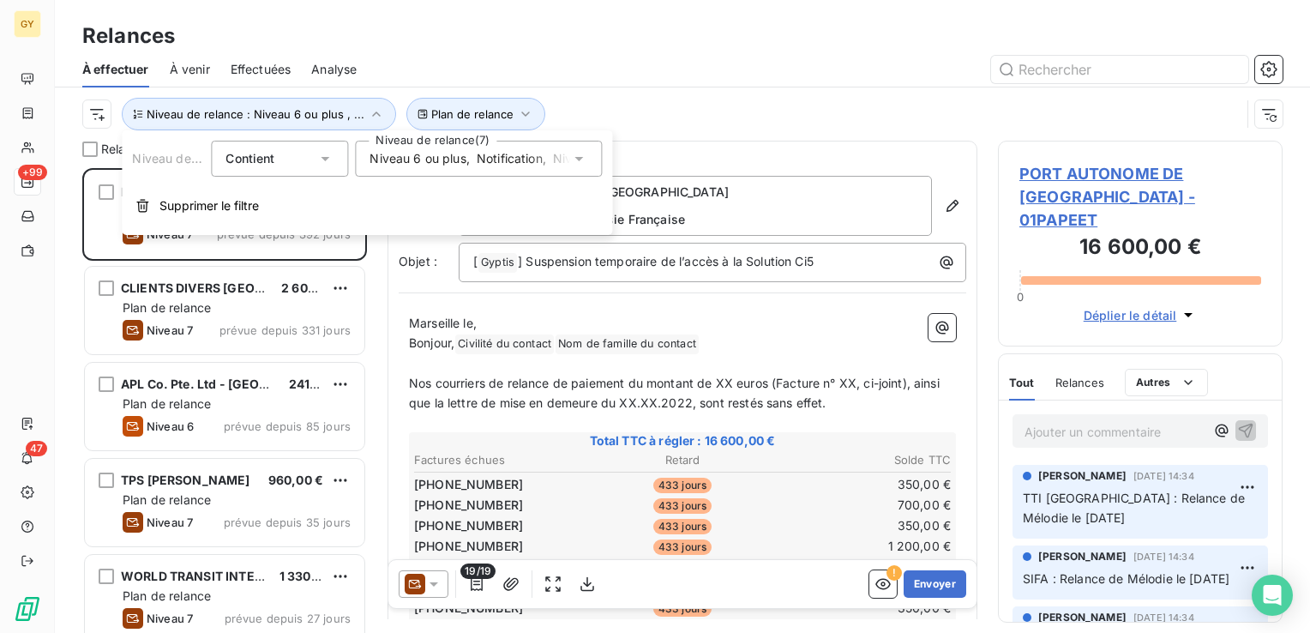
click at [585, 159] on icon at bounding box center [578, 158] width 17 height 17
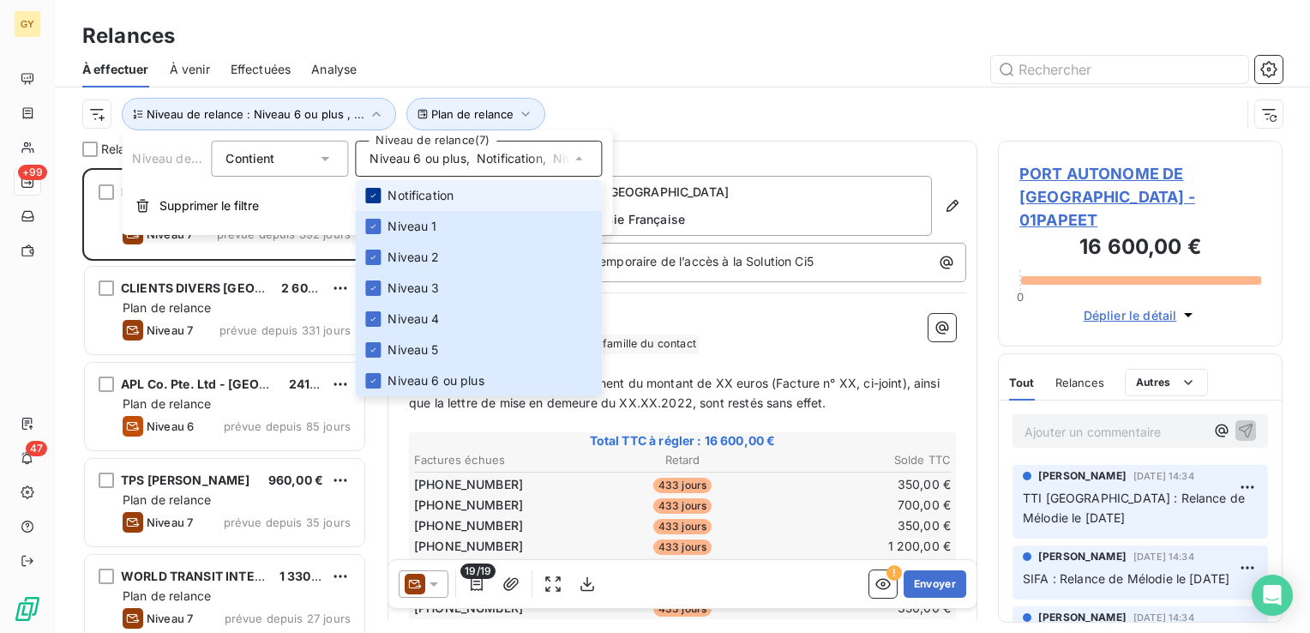
click at [377, 201] on div at bounding box center [372, 195] width 15 height 15
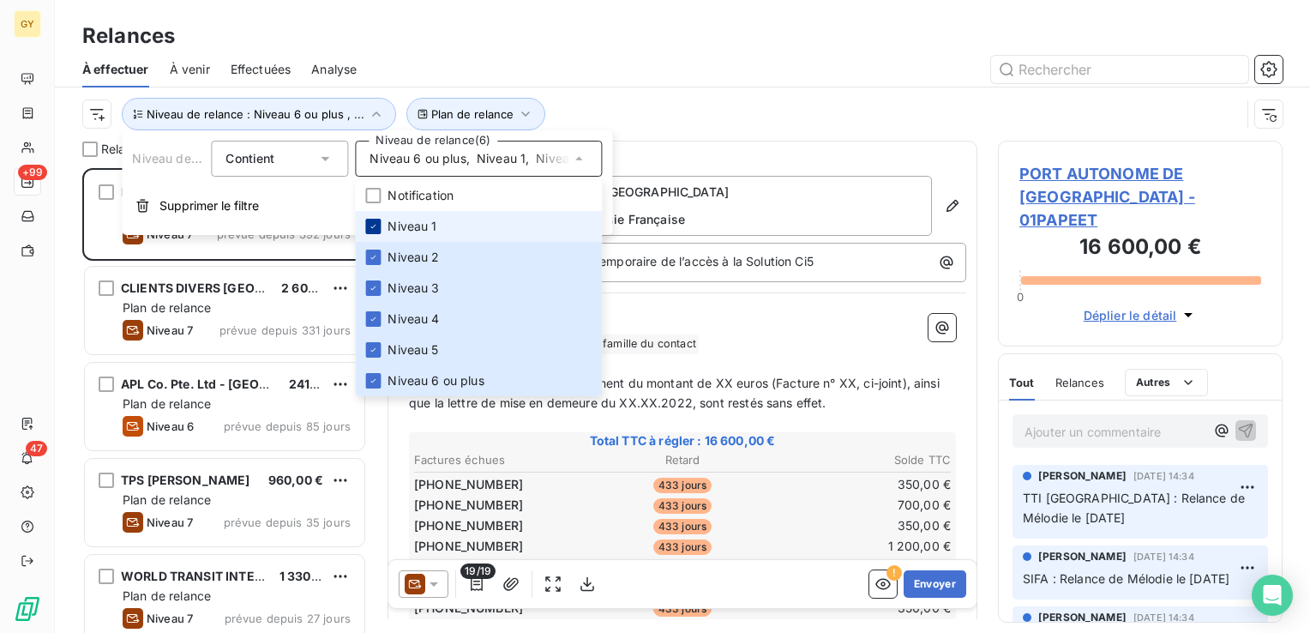
scroll to position [452, 271]
click at [373, 255] on icon at bounding box center [373, 257] width 10 height 10
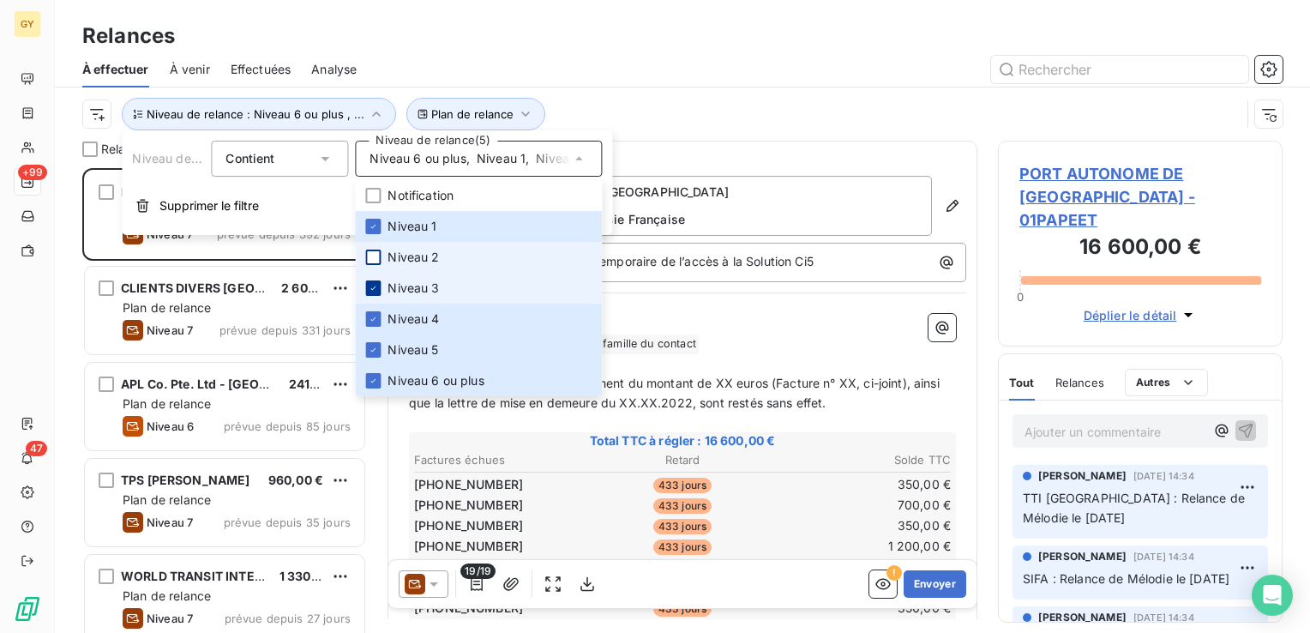
click at [374, 286] on icon at bounding box center [373, 288] width 10 height 10
click at [376, 318] on icon at bounding box center [373, 319] width 10 height 10
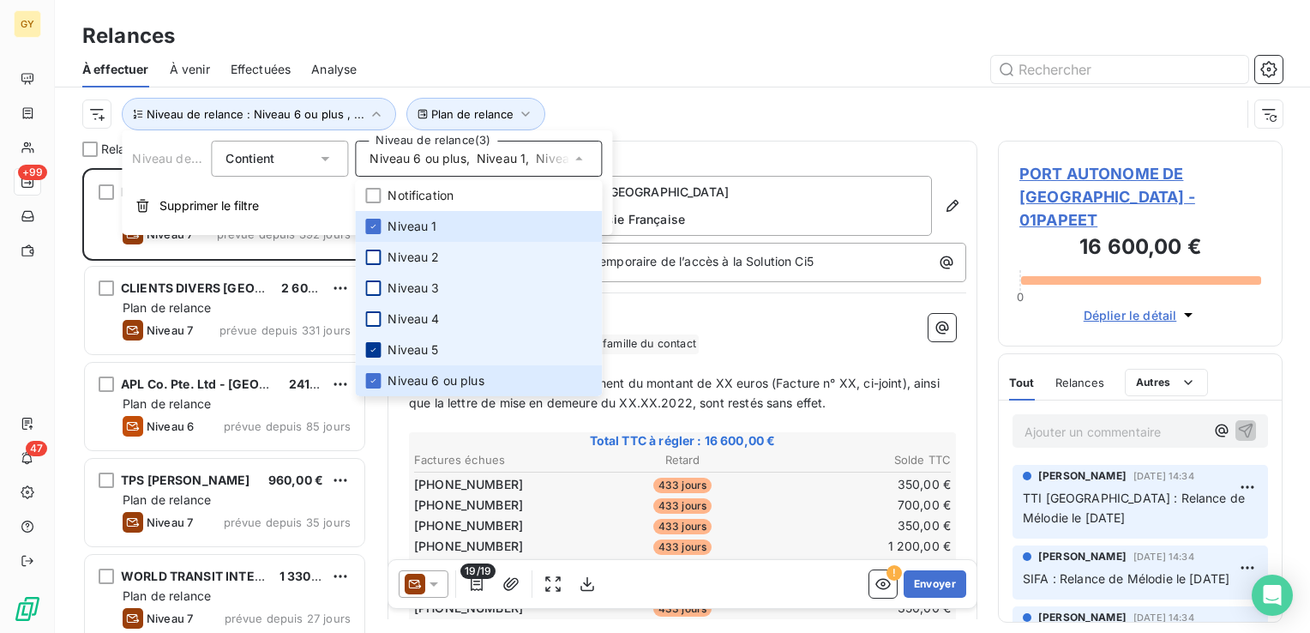
click at [379, 347] on div at bounding box center [372, 349] width 15 height 15
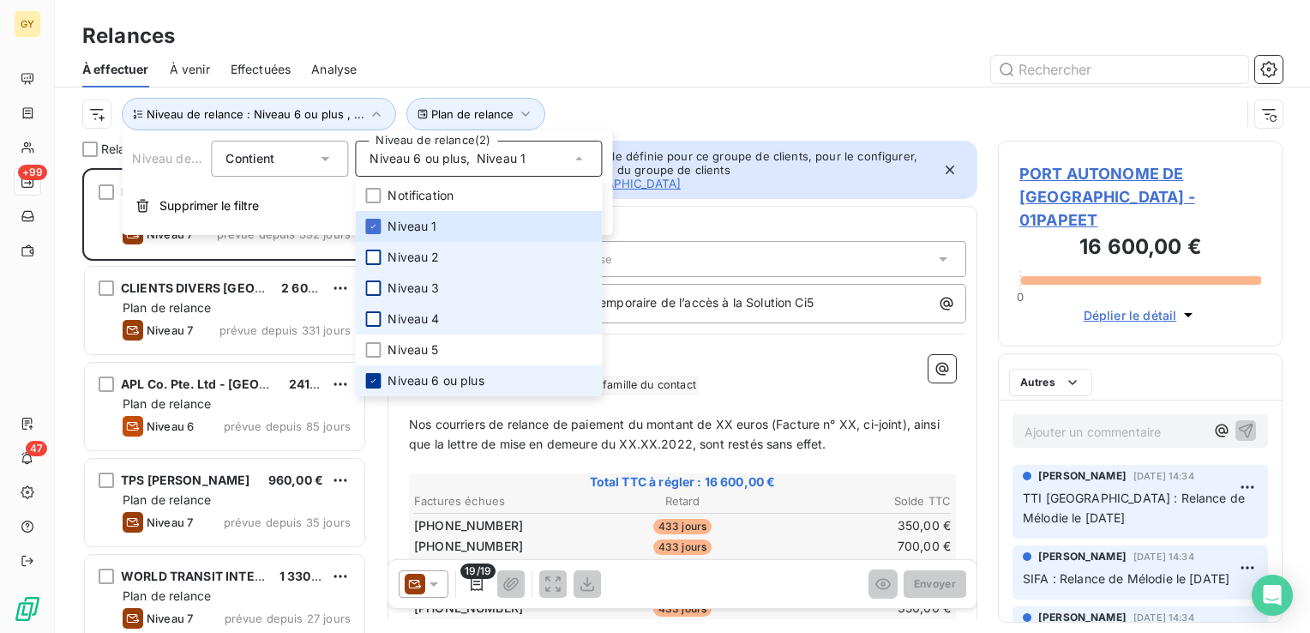
click at [379, 382] on div at bounding box center [372, 380] width 15 height 15
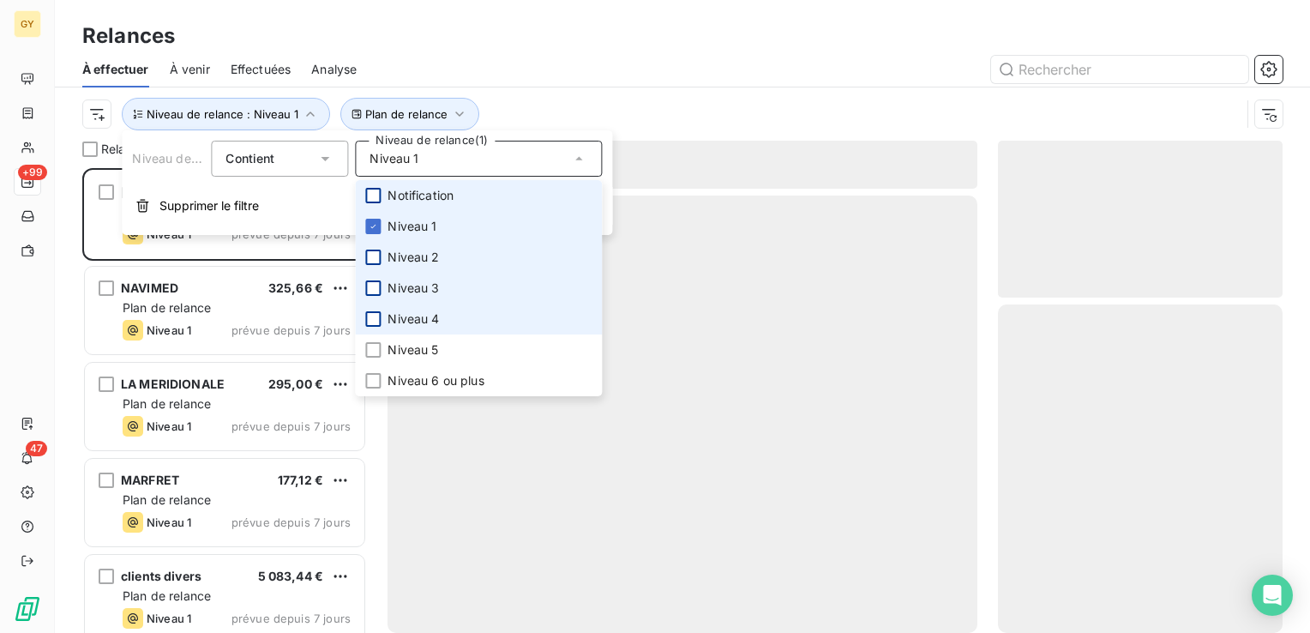
scroll to position [452, 271]
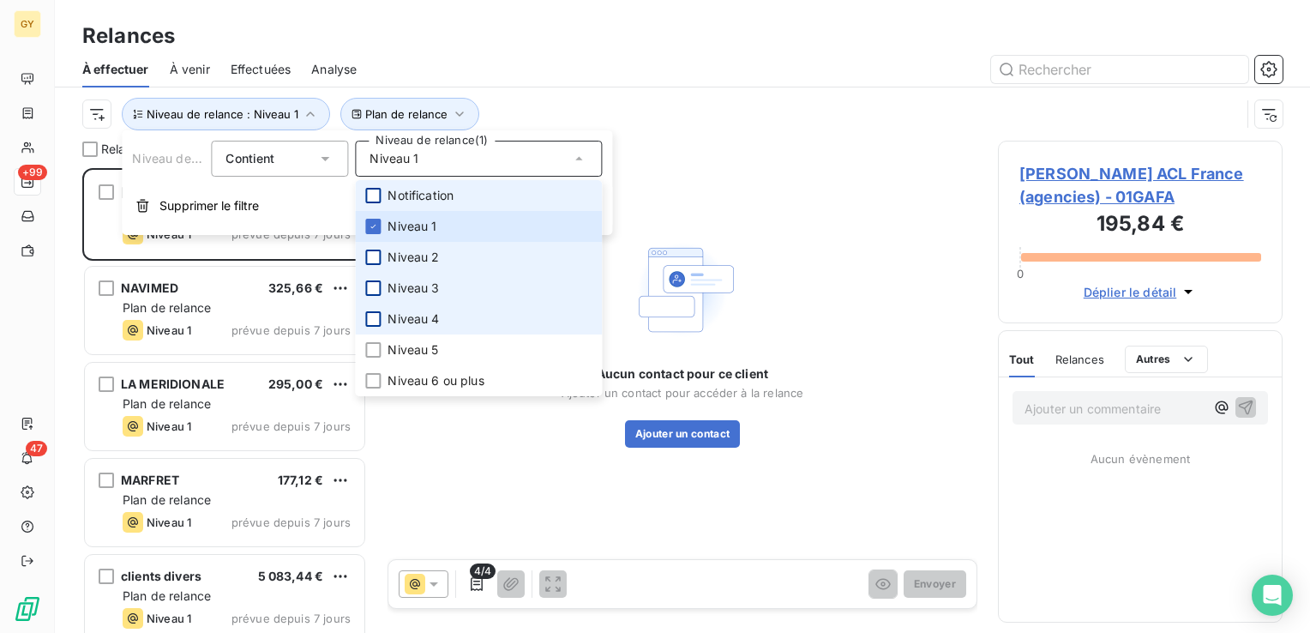
click at [377, 194] on div at bounding box center [372, 195] width 15 height 15
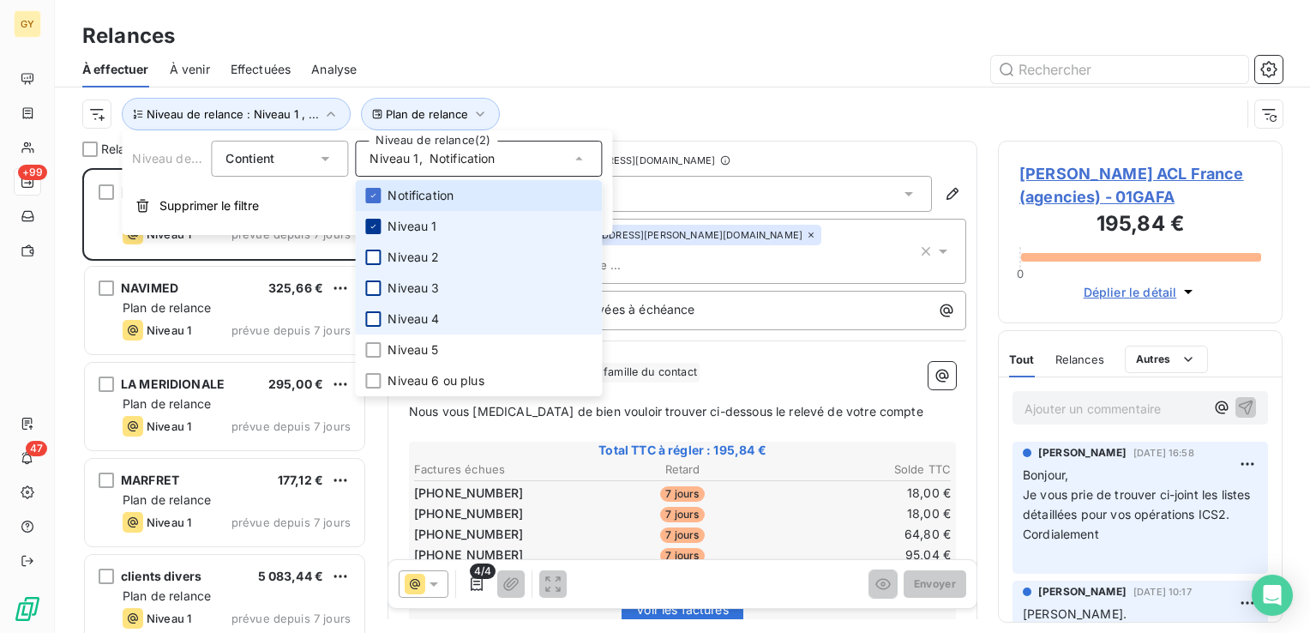
click at [371, 226] on icon at bounding box center [373, 226] width 10 height 10
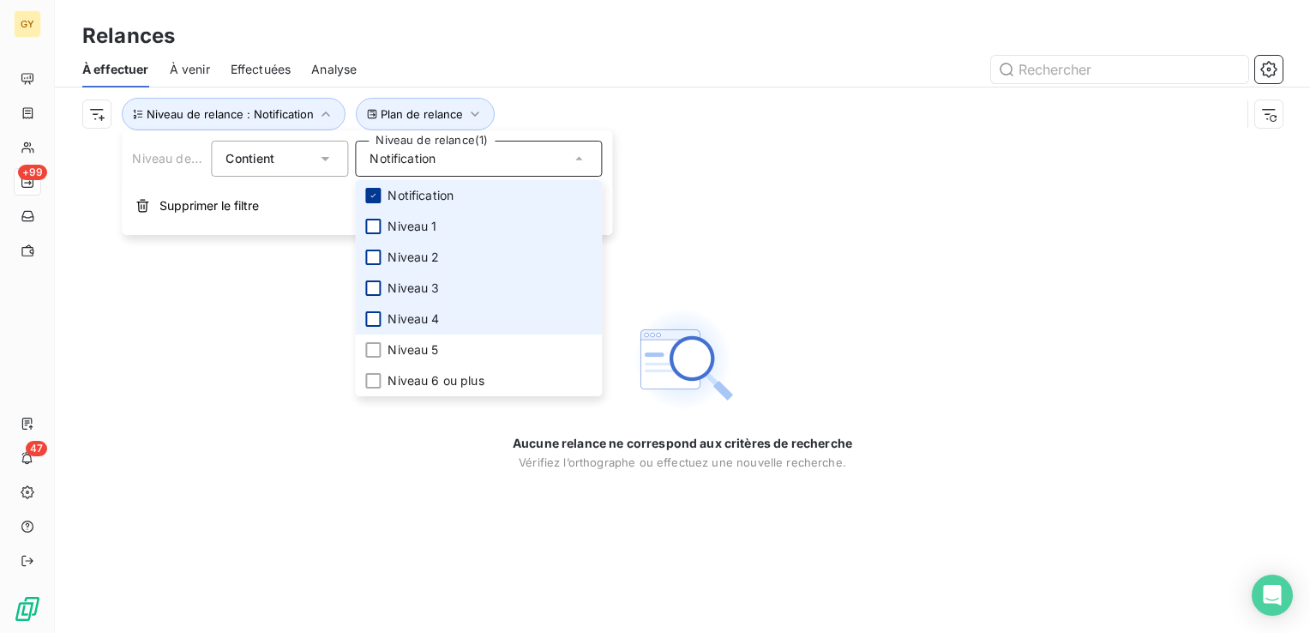
click at [371, 194] on icon at bounding box center [373, 195] width 10 height 10
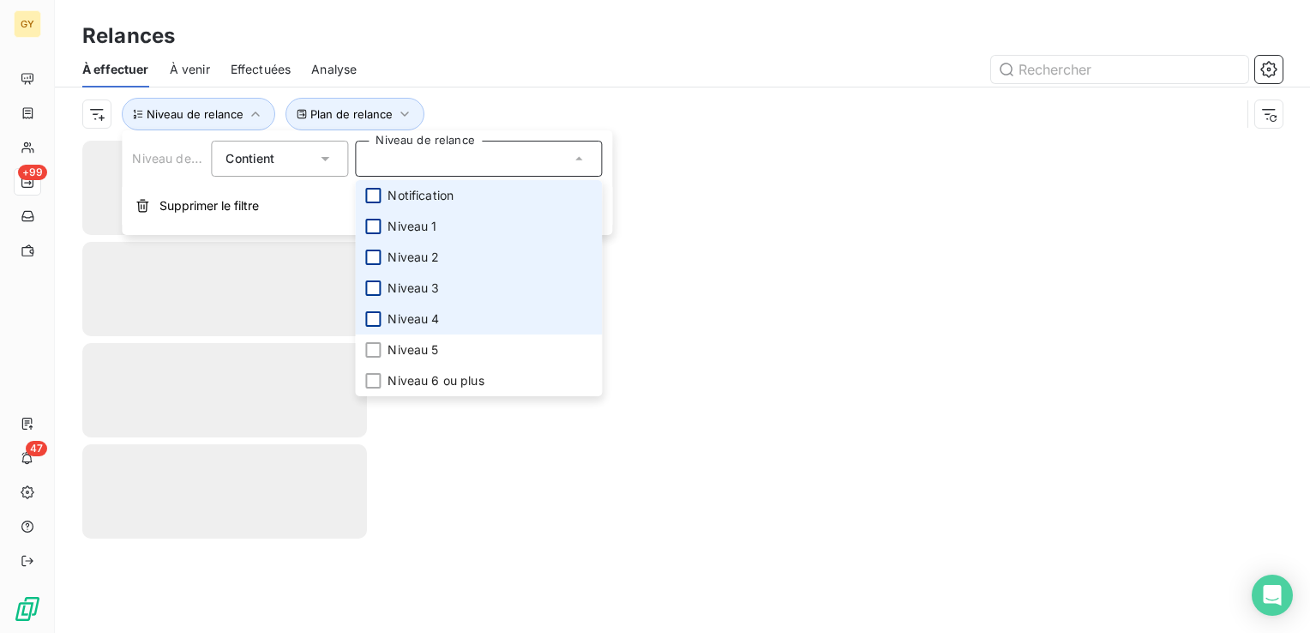
click at [371, 224] on div at bounding box center [372, 226] width 15 height 15
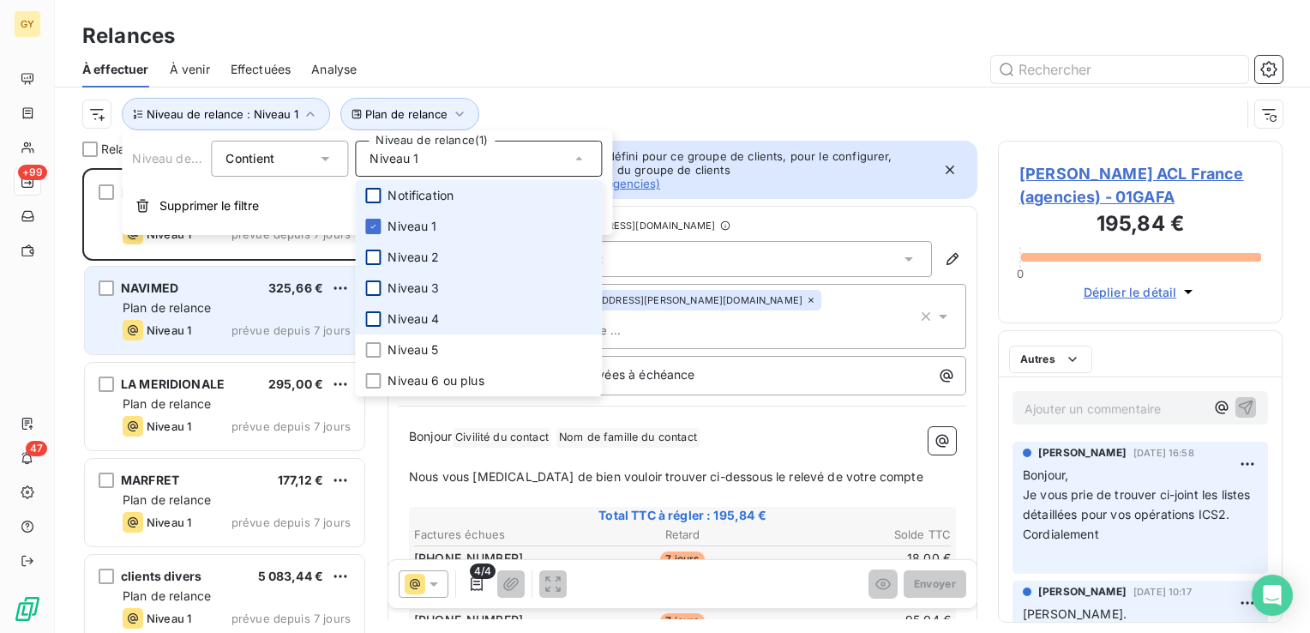
scroll to position [452, 271]
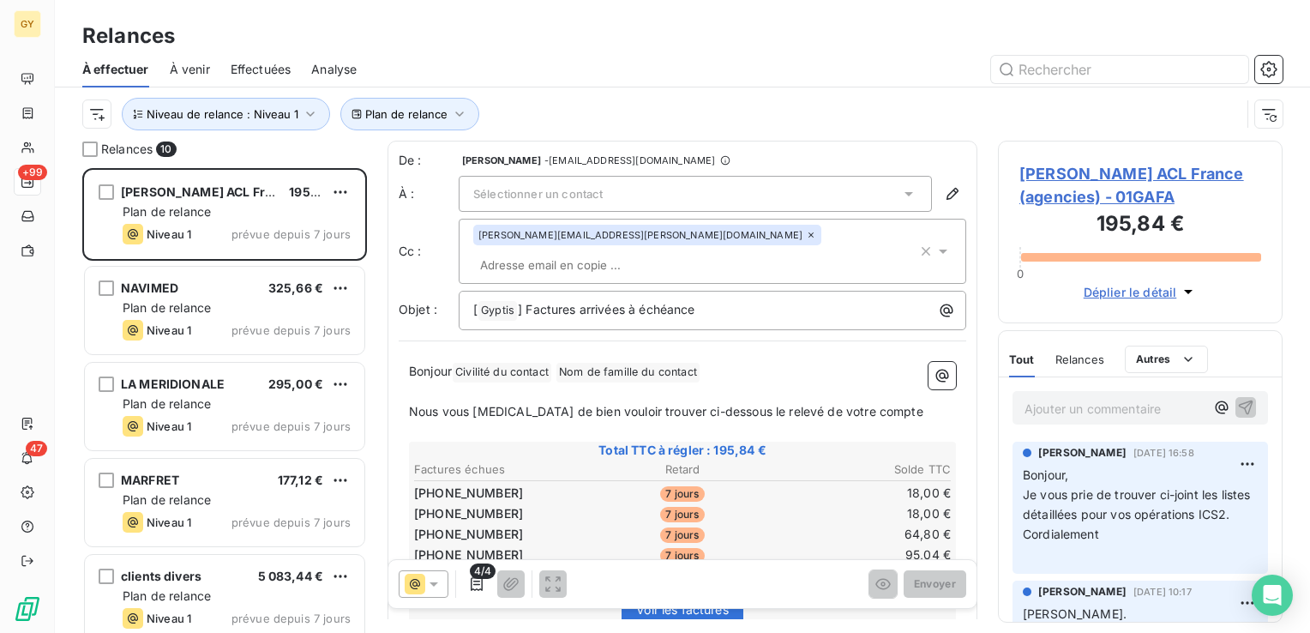
click at [633, 84] on div "À effectuer À venir Effectuées Analyse" at bounding box center [682, 69] width 1255 height 36
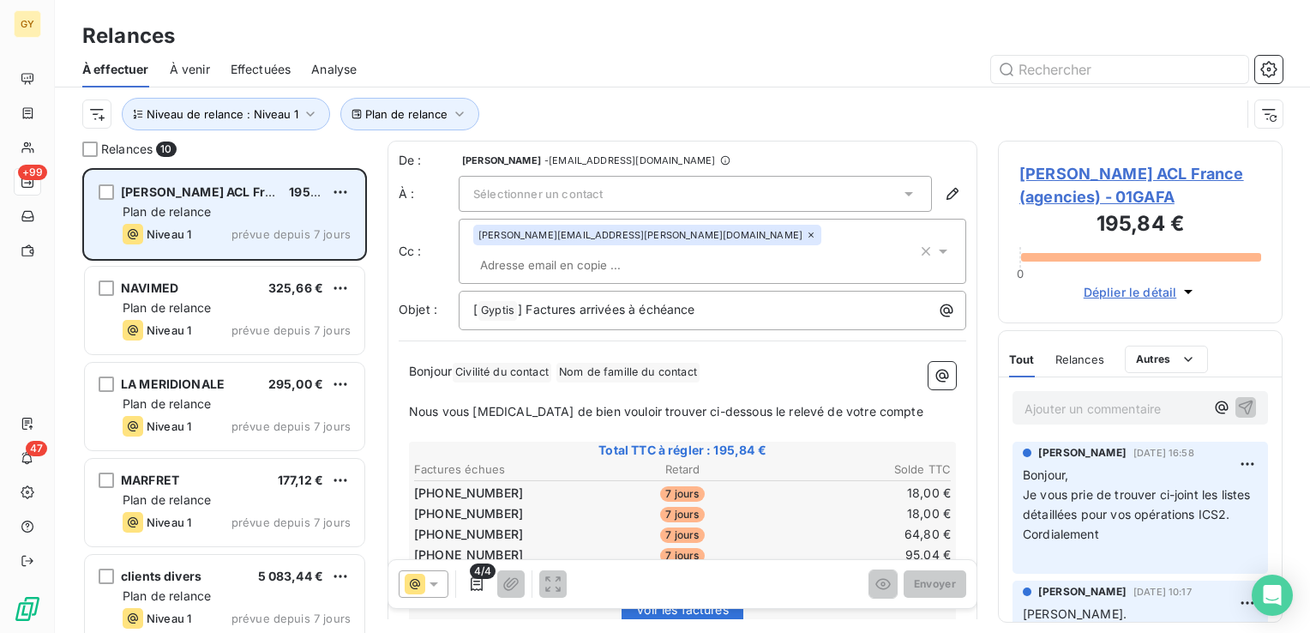
click at [135, 214] on span "Plan de relance" at bounding box center [167, 211] width 88 height 15
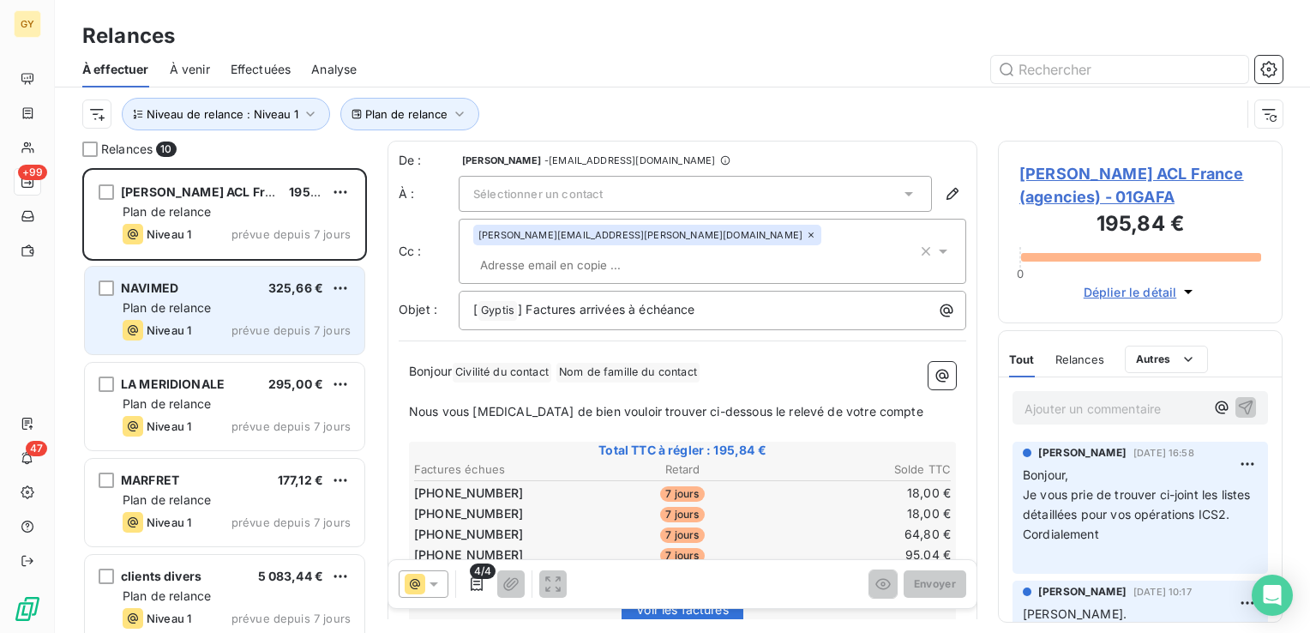
click at [135, 310] on span "Plan de relance" at bounding box center [167, 307] width 88 height 15
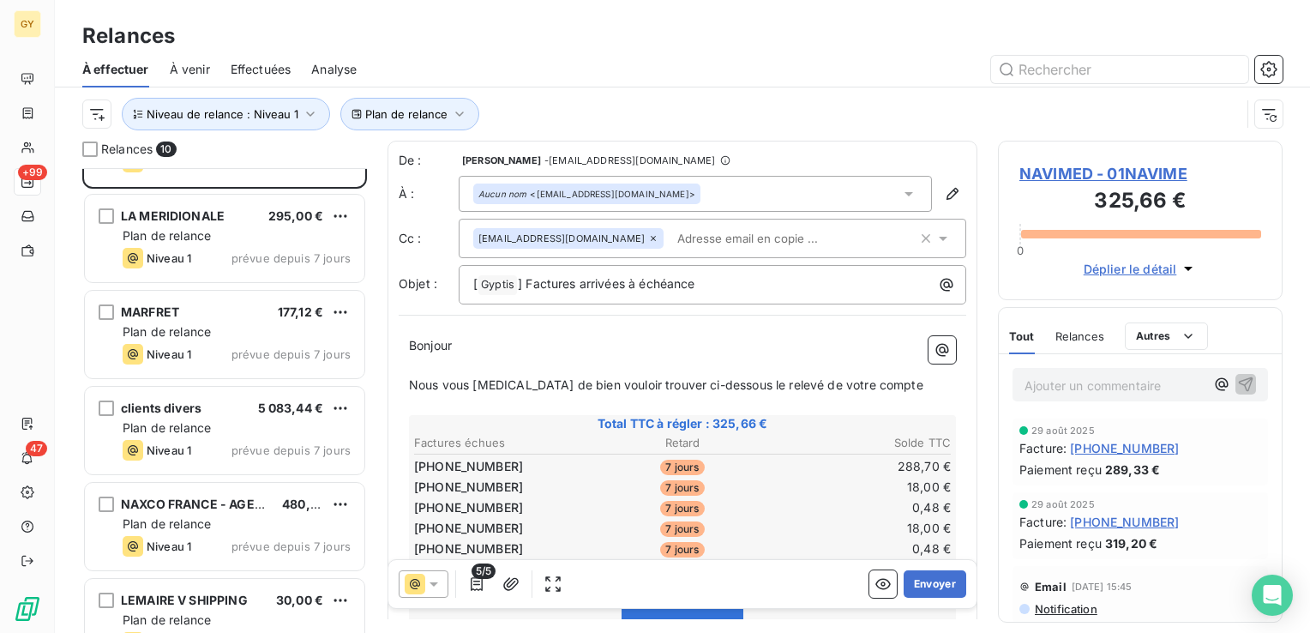
scroll to position [171, 0]
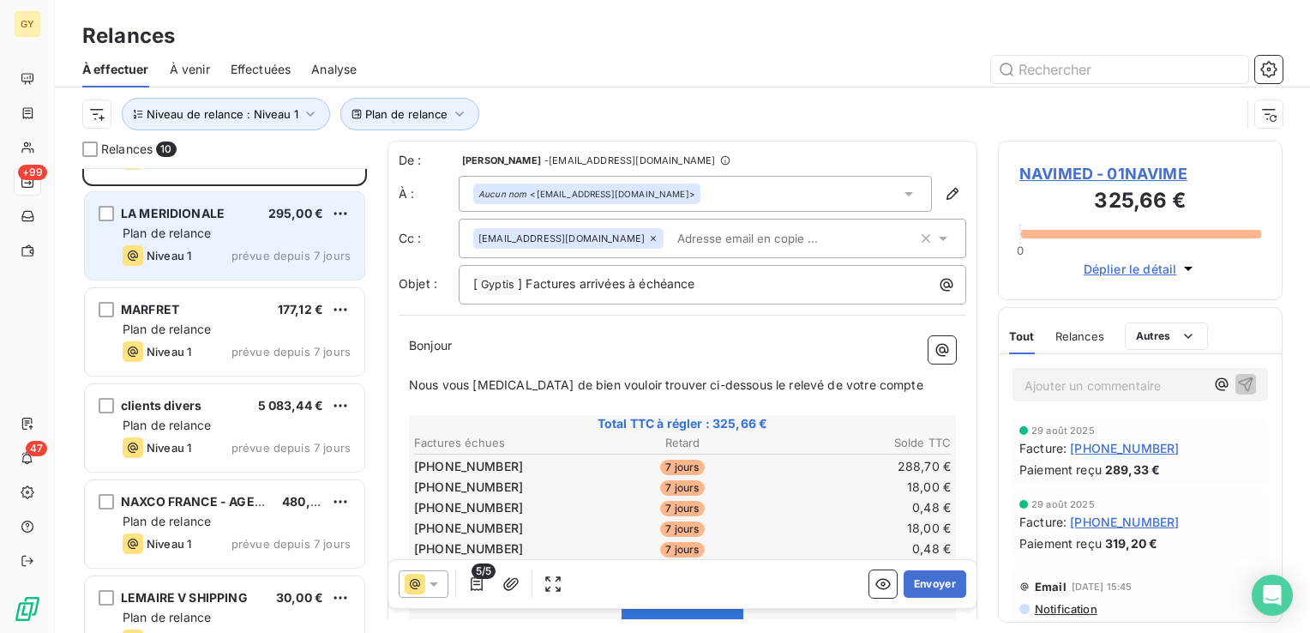
click at [209, 221] on div "LA MERIDIONALE 295,00 € Plan de relance Niveau 1 prévue depuis 7 jours" at bounding box center [225, 235] width 280 height 87
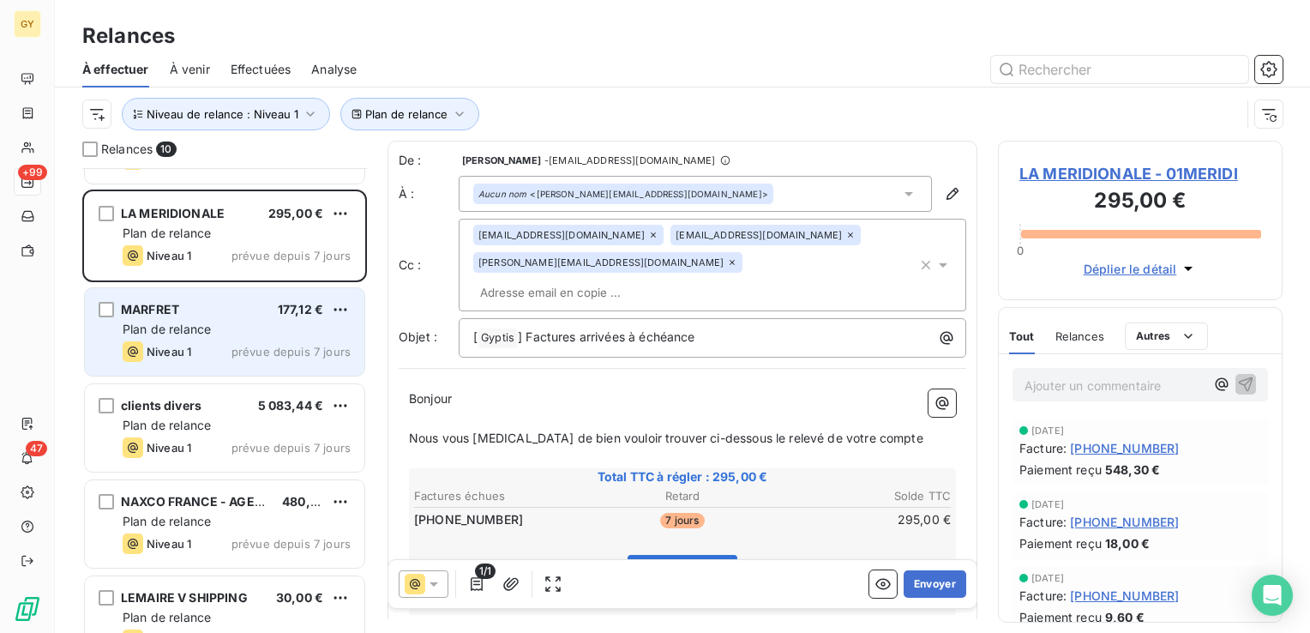
click at [196, 334] on span "Plan de relance" at bounding box center [167, 329] width 88 height 15
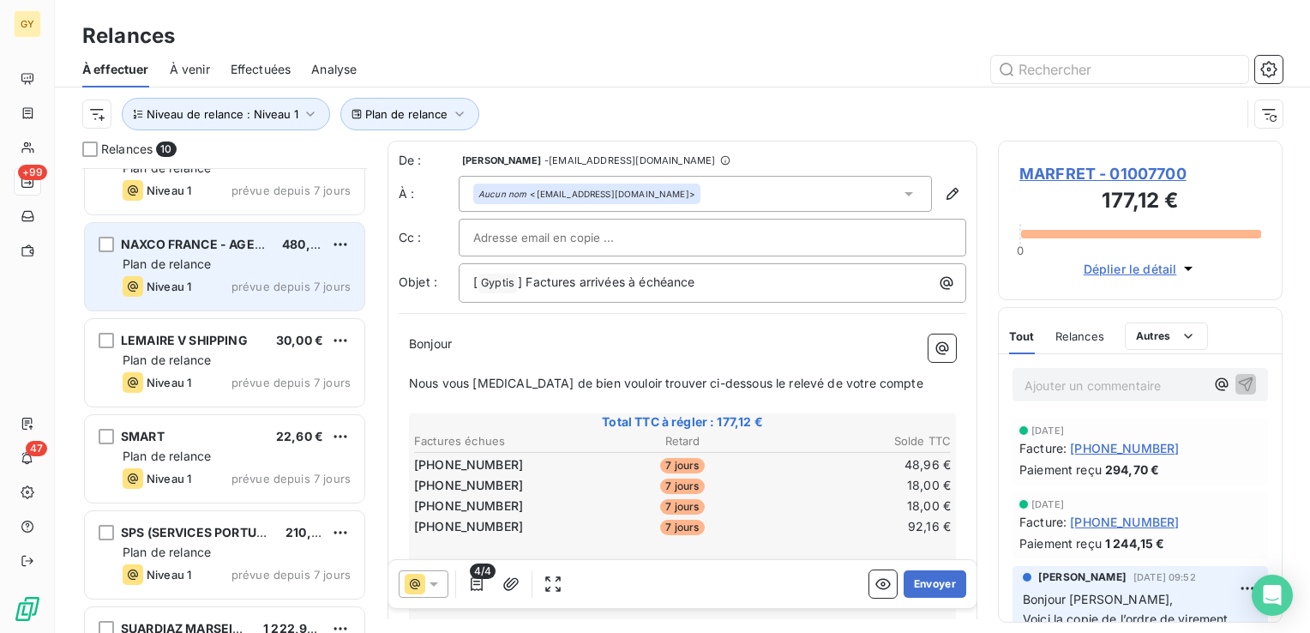
scroll to position [343, 0]
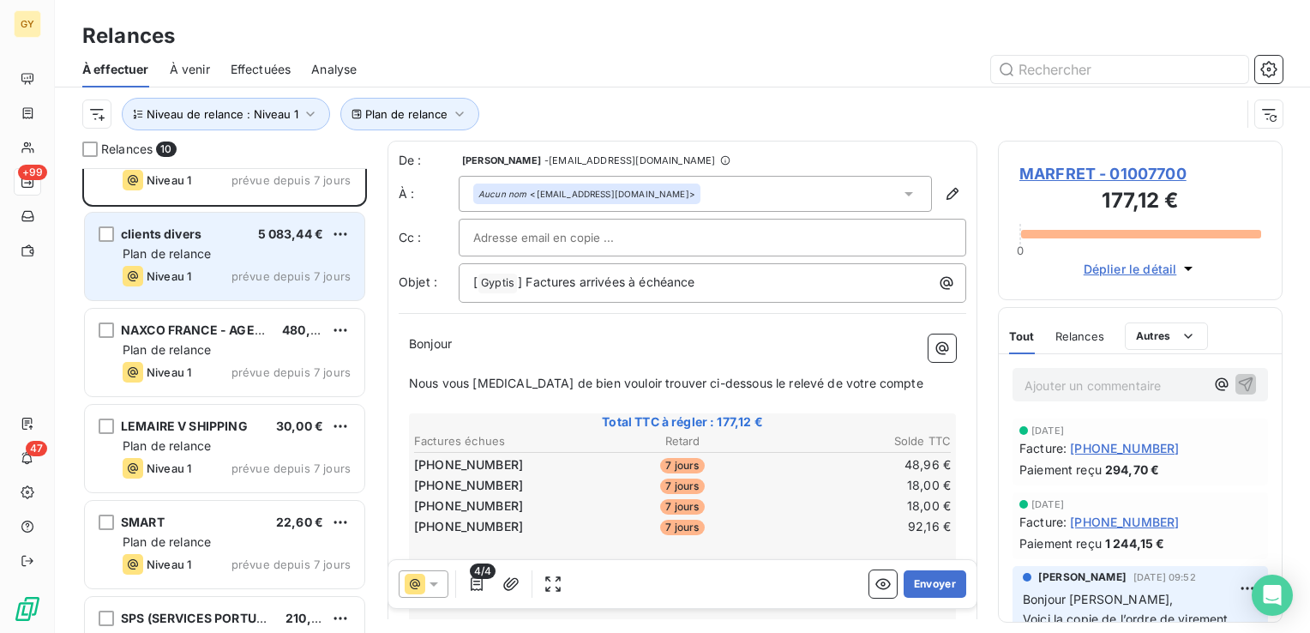
click at [195, 248] on span "Plan de relance" at bounding box center [167, 253] width 88 height 15
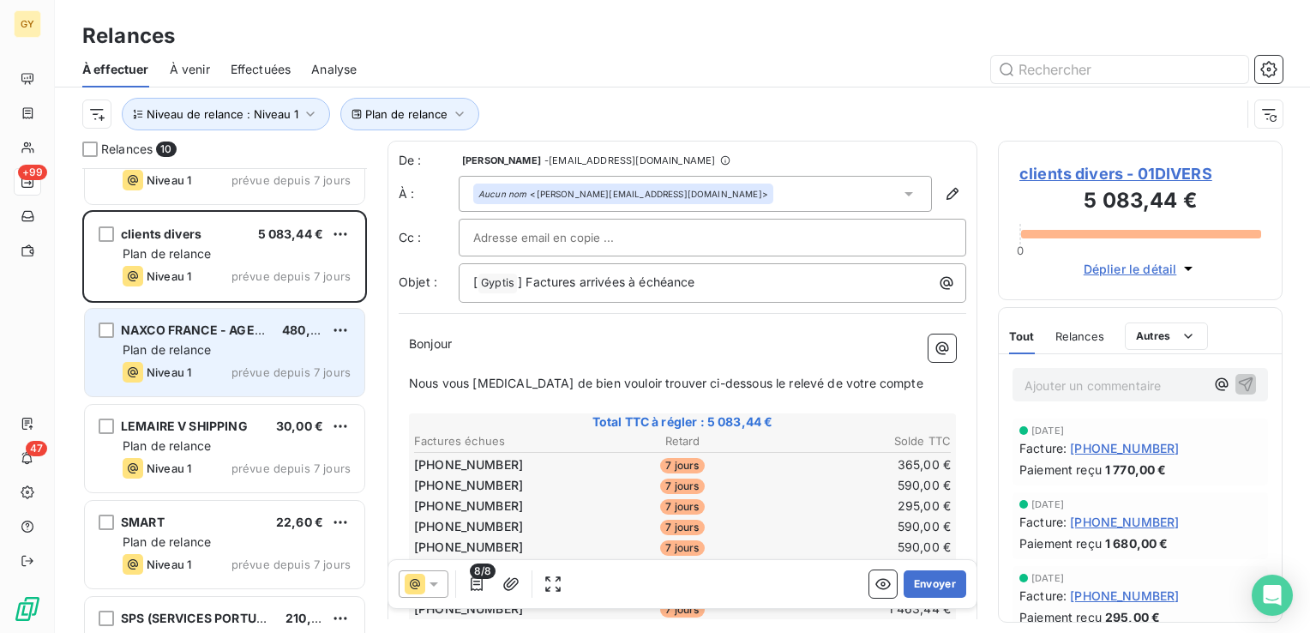
click at [181, 362] on div "Niveau 1" at bounding box center [157, 372] width 69 height 21
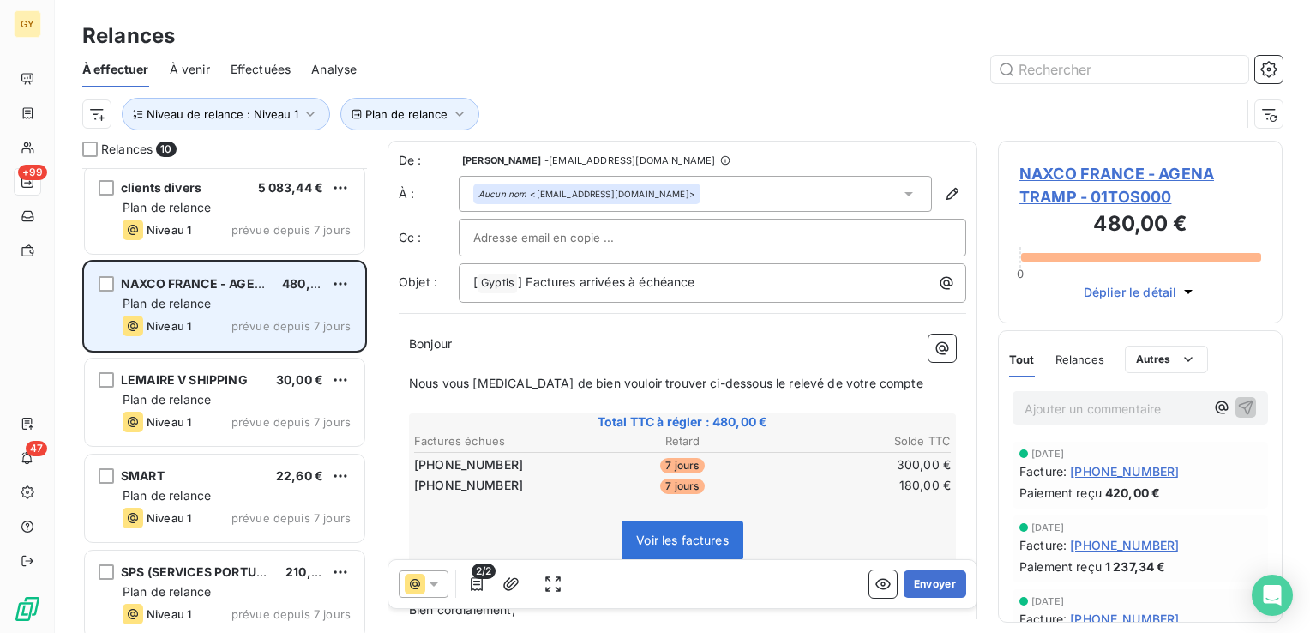
scroll to position [429, 0]
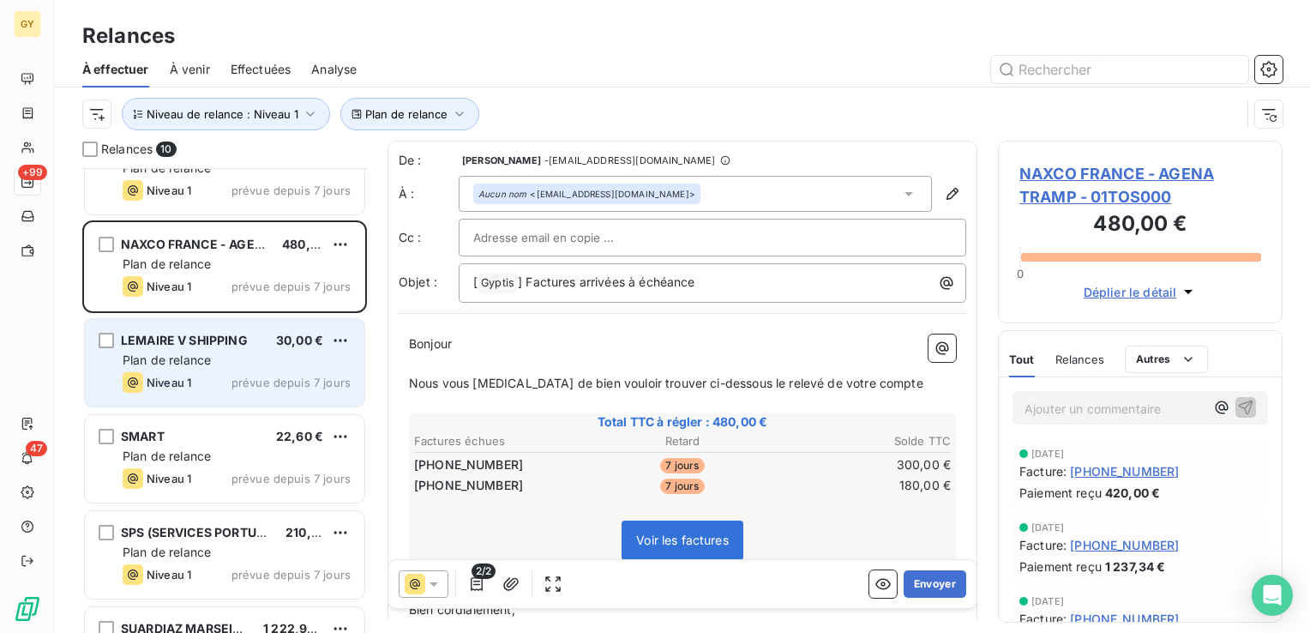
click at [176, 348] on div "LEMAIRE V SHIPPING 30,00 € Plan de relance Niveau 1 prévue depuis 7 jours" at bounding box center [225, 362] width 280 height 87
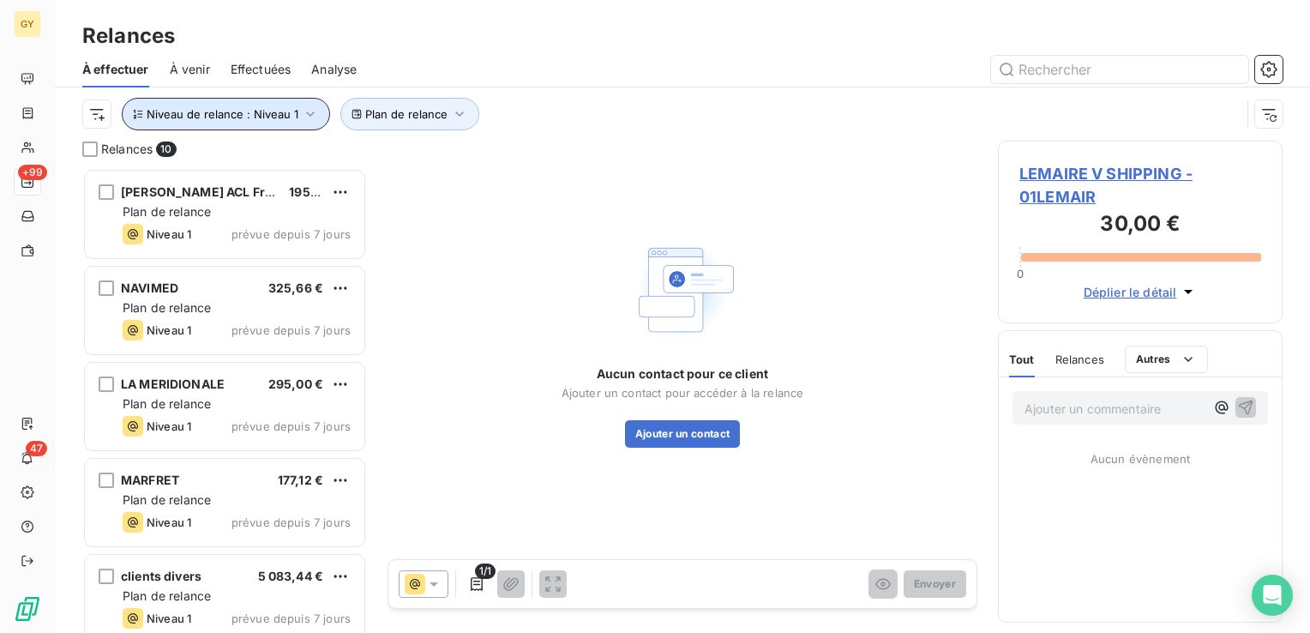
click at [310, 121] on icon "button" at bounding box center [310, 113] width 17 height 17
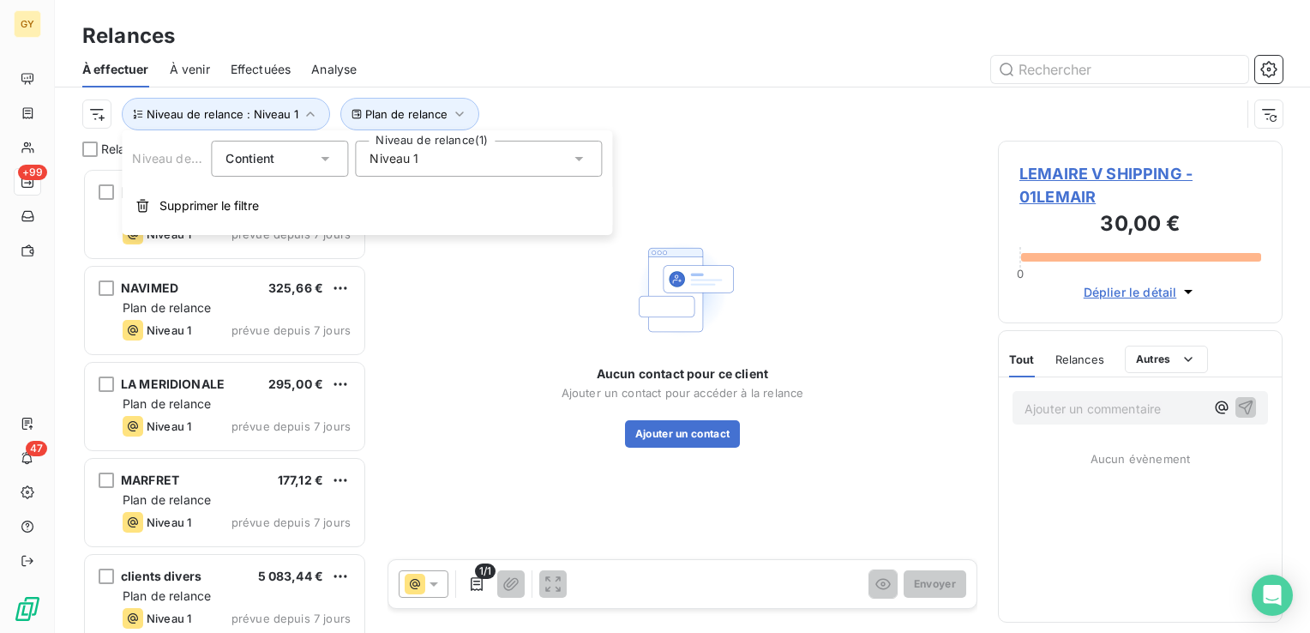
click at [583, 159] on icon at bounding box center [578, 158] width 17 height 17
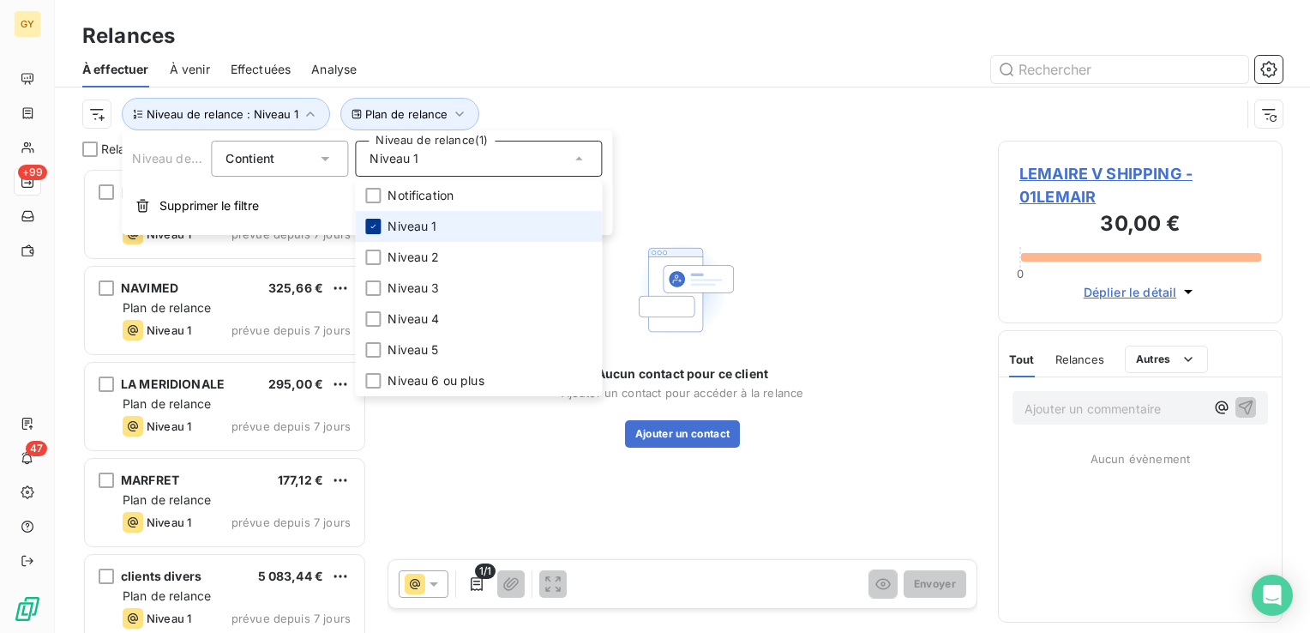
click at [375, 223] on icon at bounding box center [373, 226] width 10 height 10
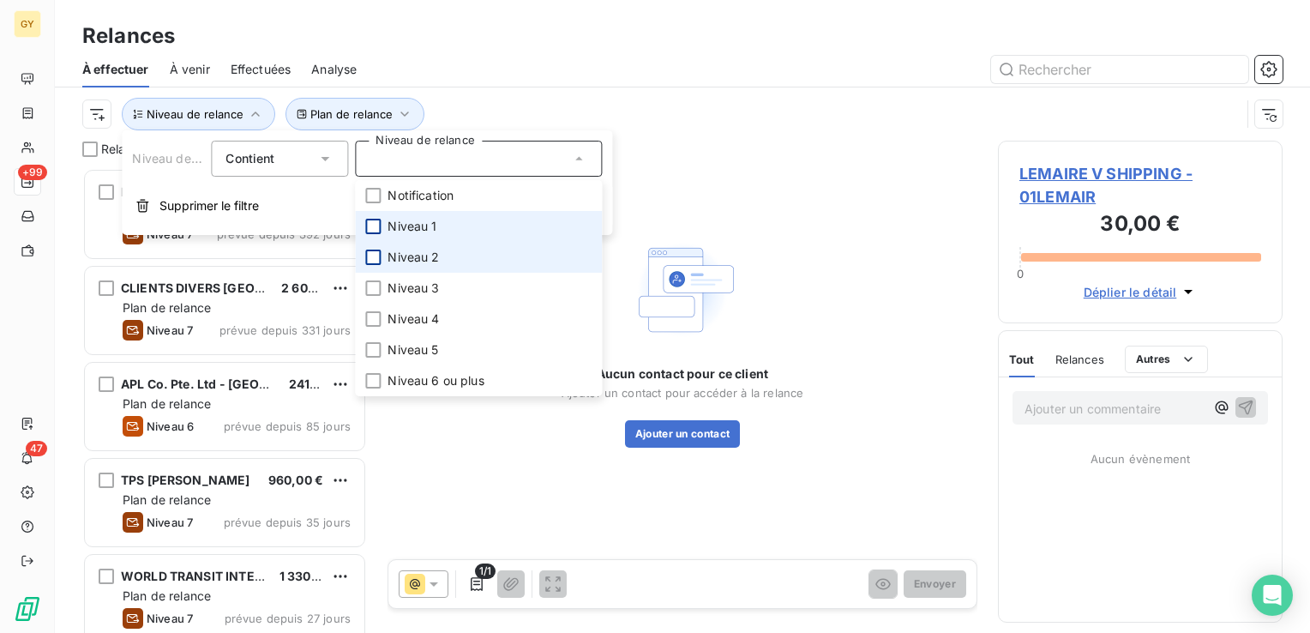
click at [375, 256] on div at bounding box center [372, 257] width 15 height 15
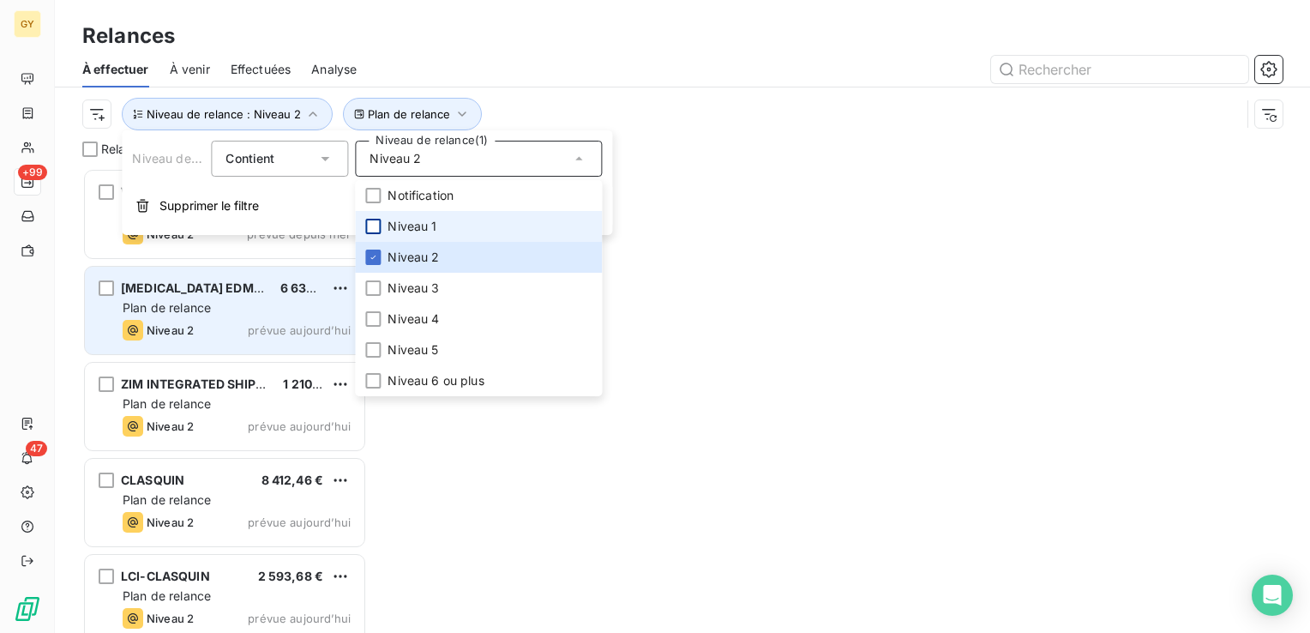
scroll to position [452, 271]
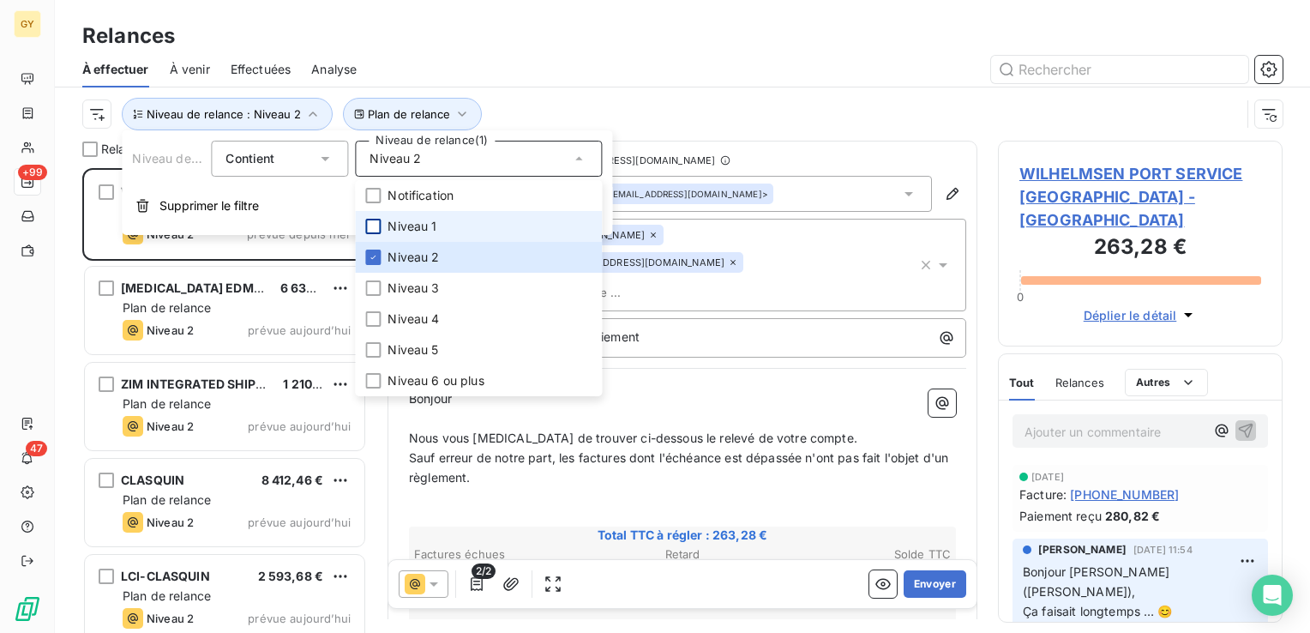
click at [665, 74] on div at bounding box center [829, 69] width 905 height 27
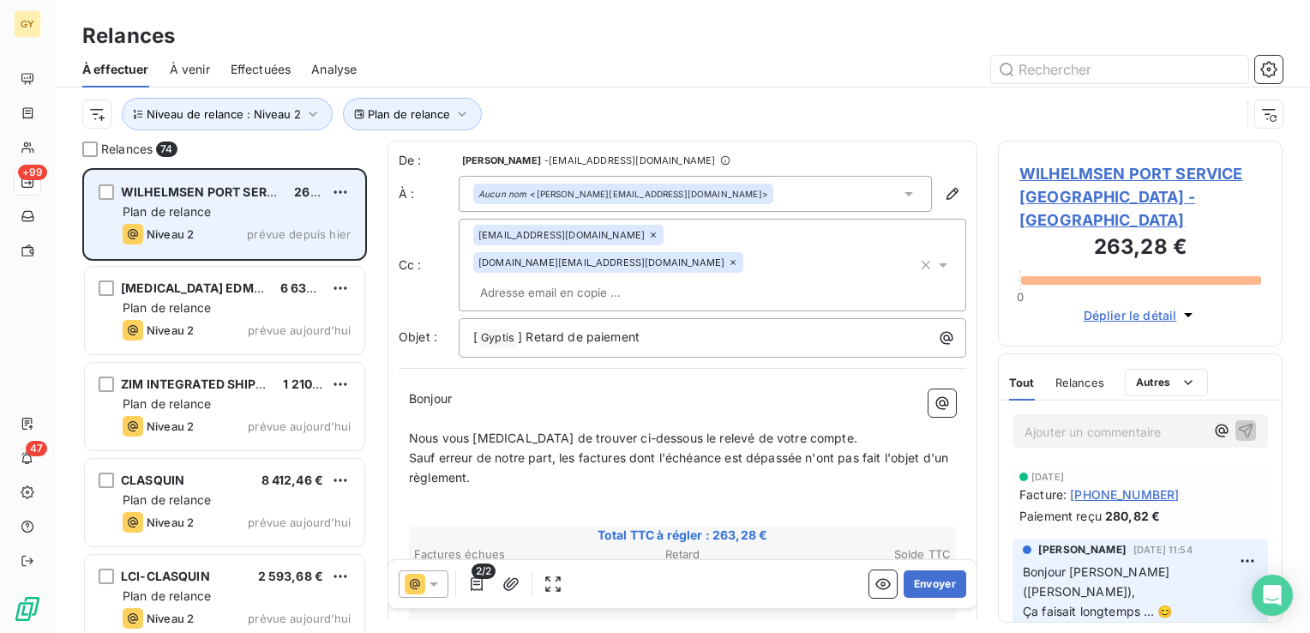
click at [184, 203] on div "Plan de relance" at bounding box center [237, 211] width 228 height 17
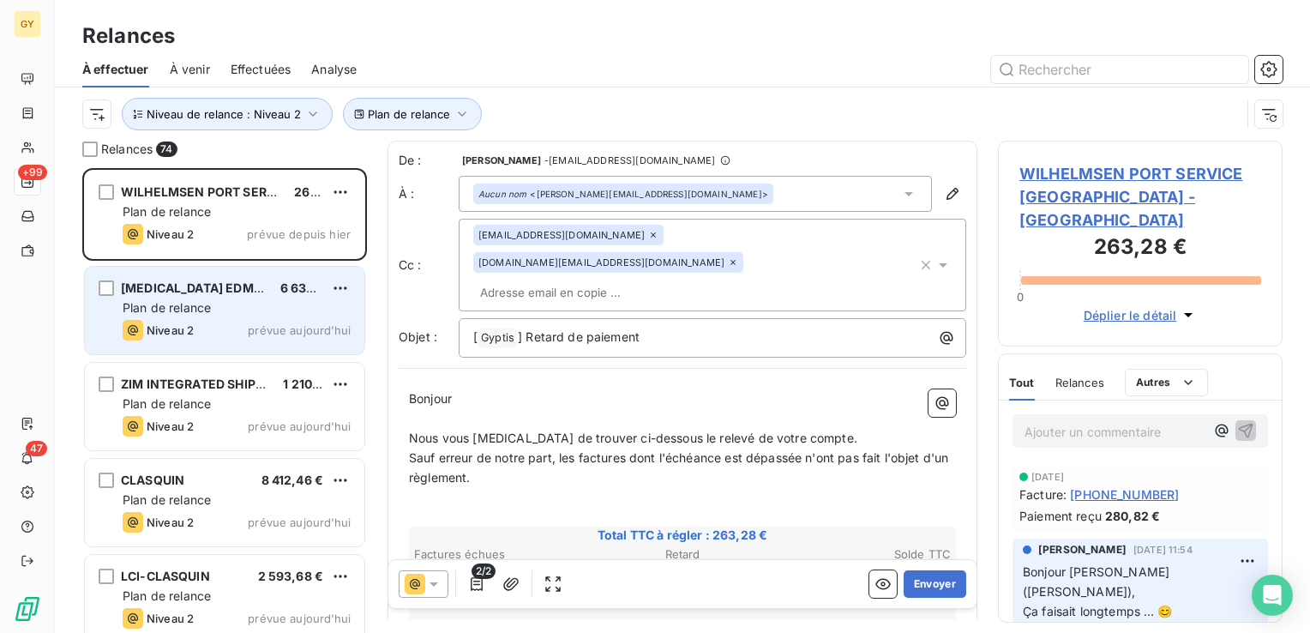
click at [186, 309] on span "Plan de relance" at bounding box center [167, 307] width 88 height 15
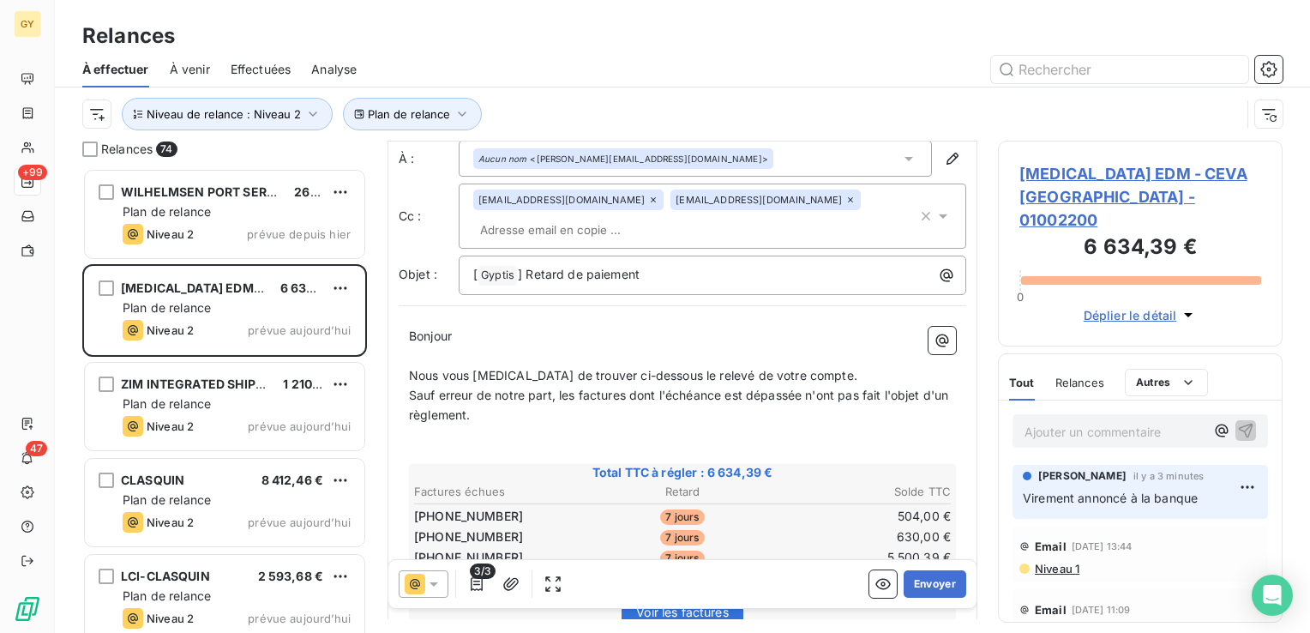
scroll to position [86, 0]
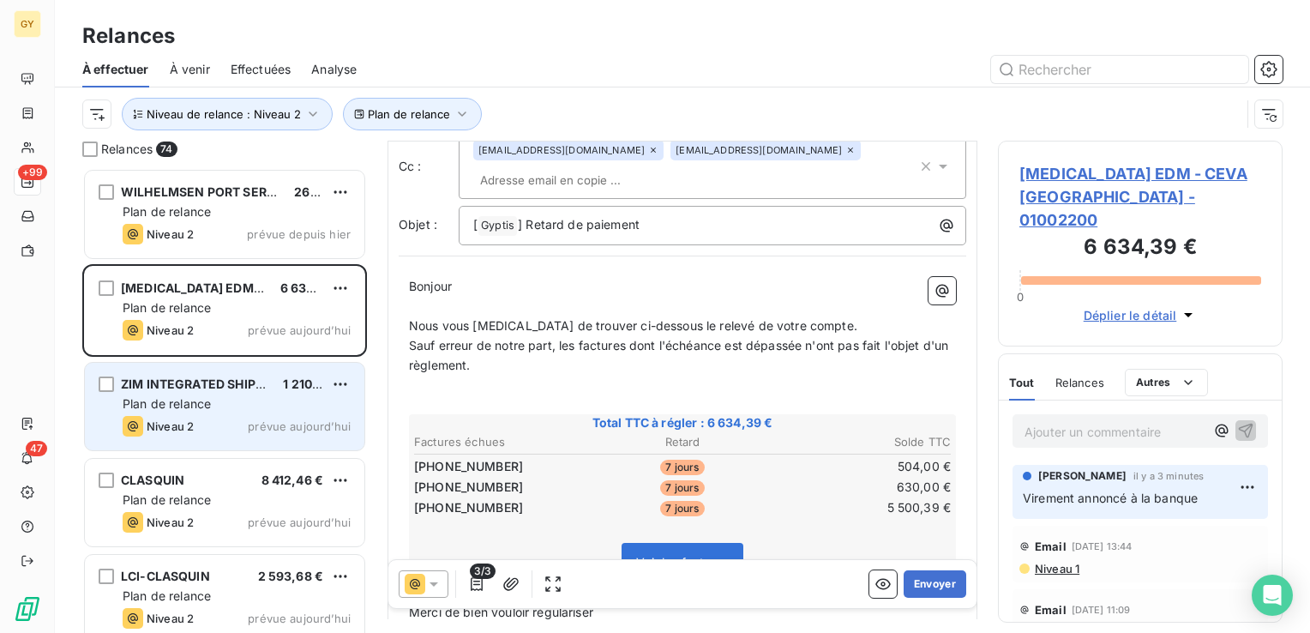
click at [154, 410] on span "Plan de relance" at bounding box center [167, 403] width 88 height 15
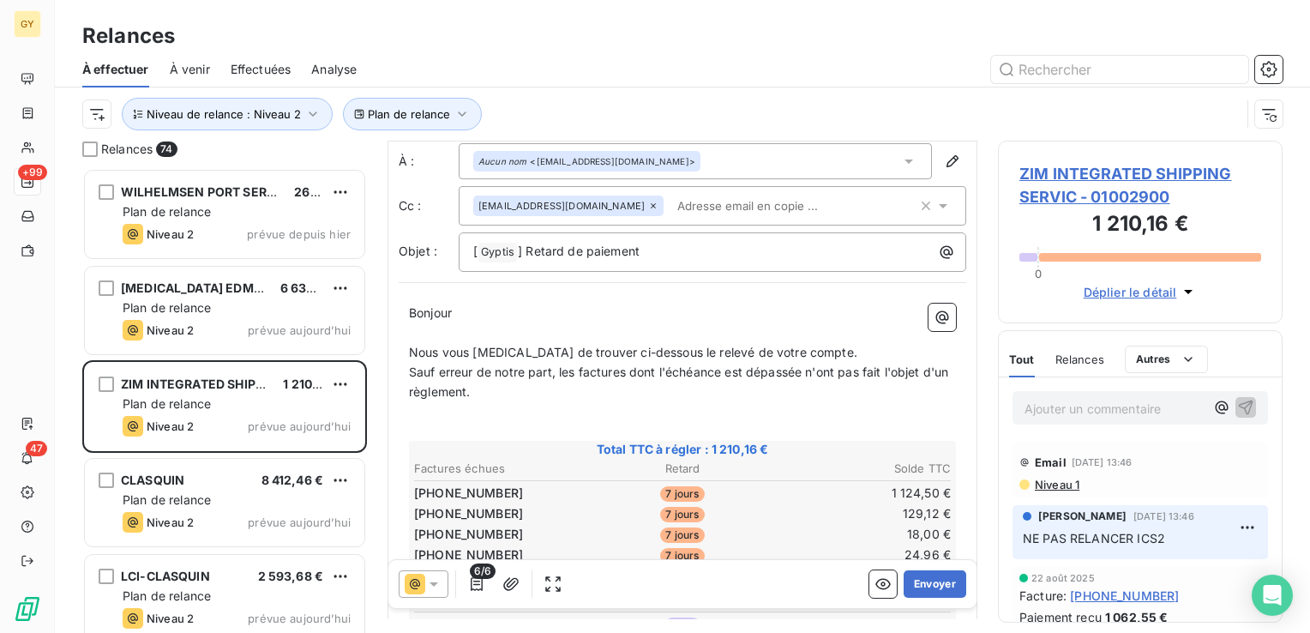
scroll to position [171, 0]
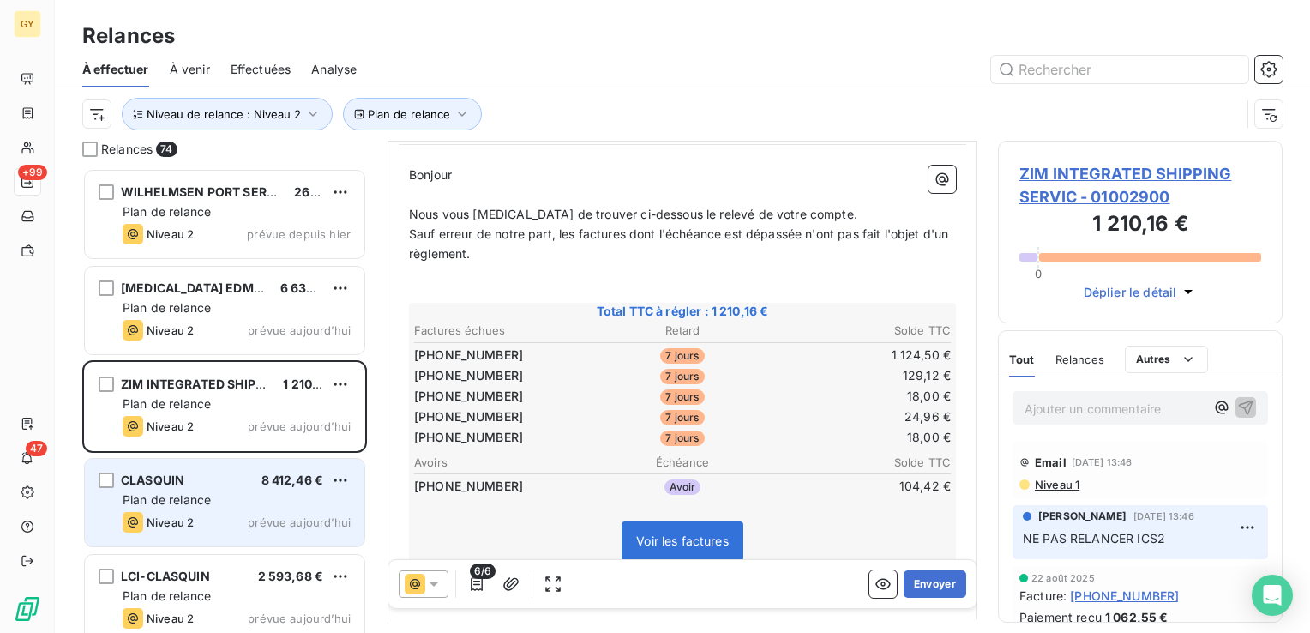
click at [170, 484] on span "CLASQUIN" at bounding box center [152, 479] width 63 height 15
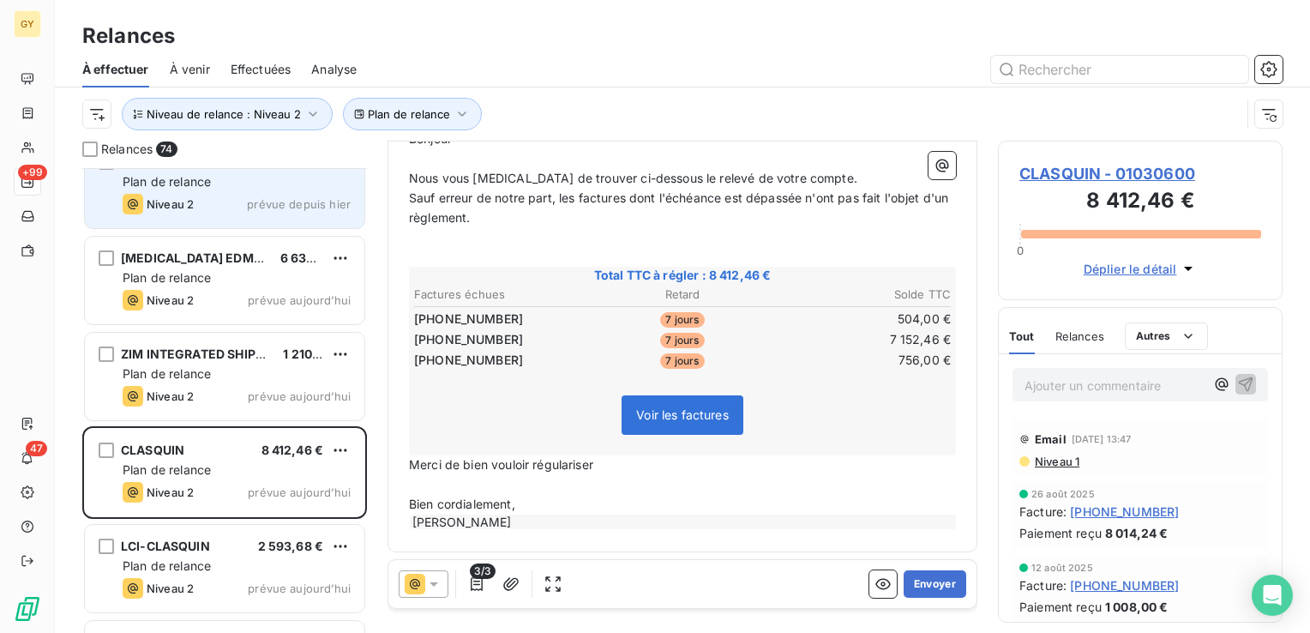
scroll to position [86, 0]
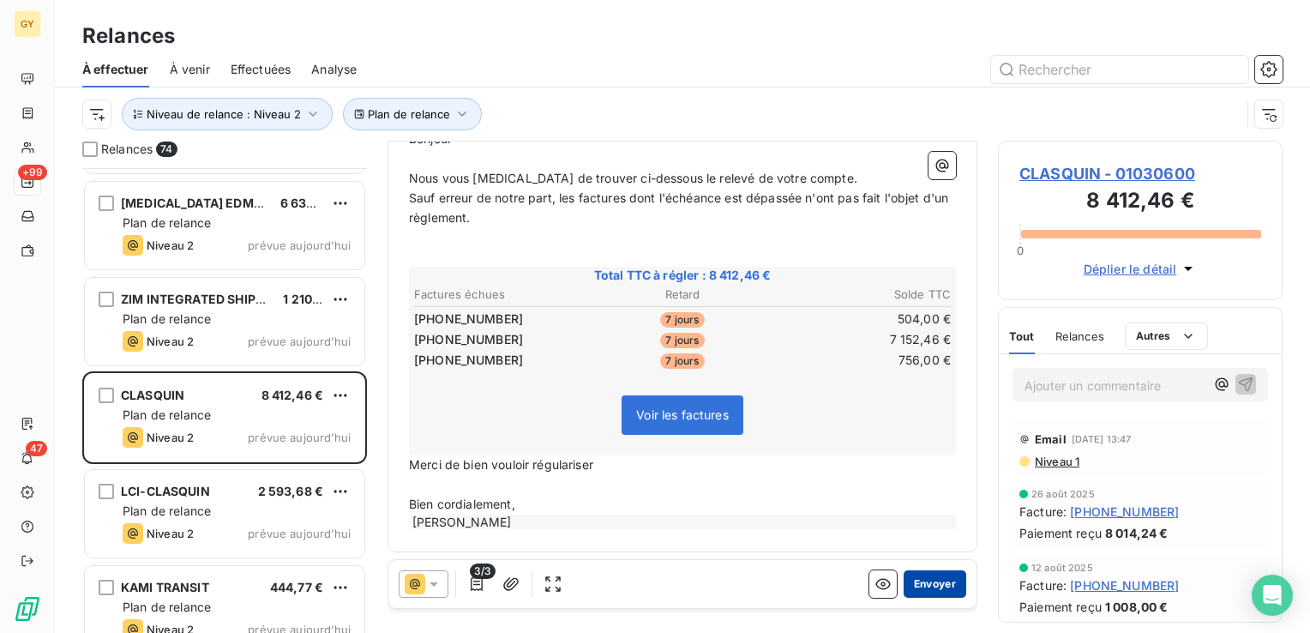
click at [937, 580] on button "Envoyer" at bounding box center [935, 583] width 63 height 27
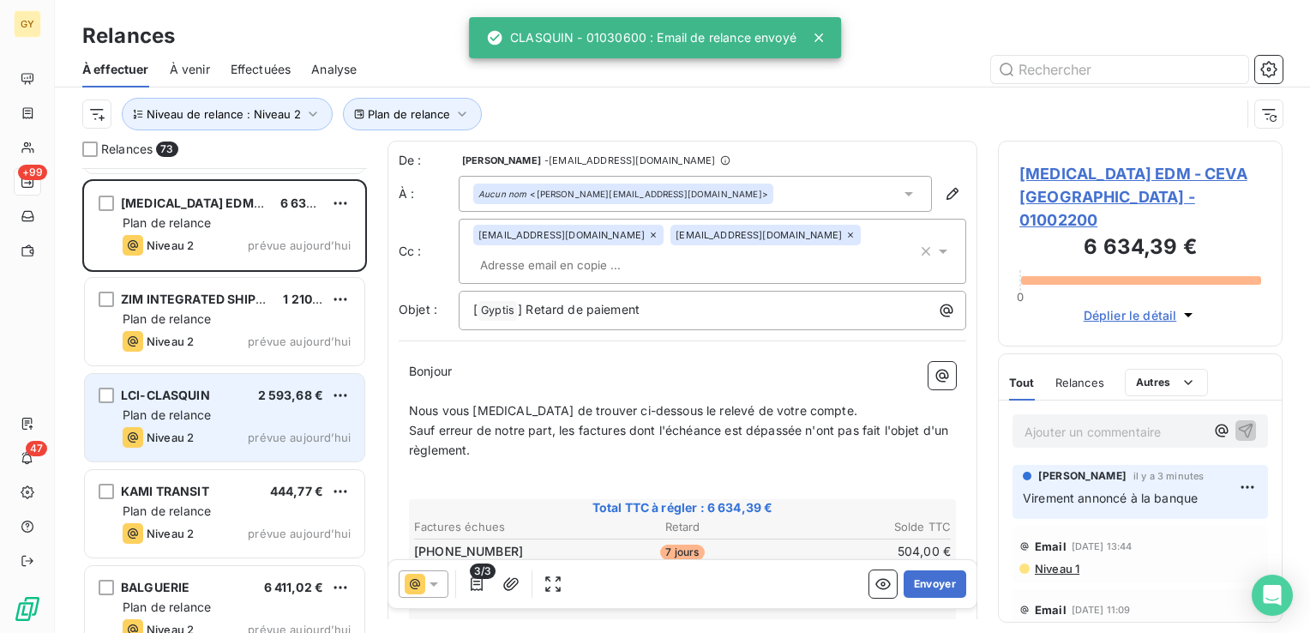
click at [191, 430] on span "Niveau 2" at bounding box center [170, 437] width 47 height 14
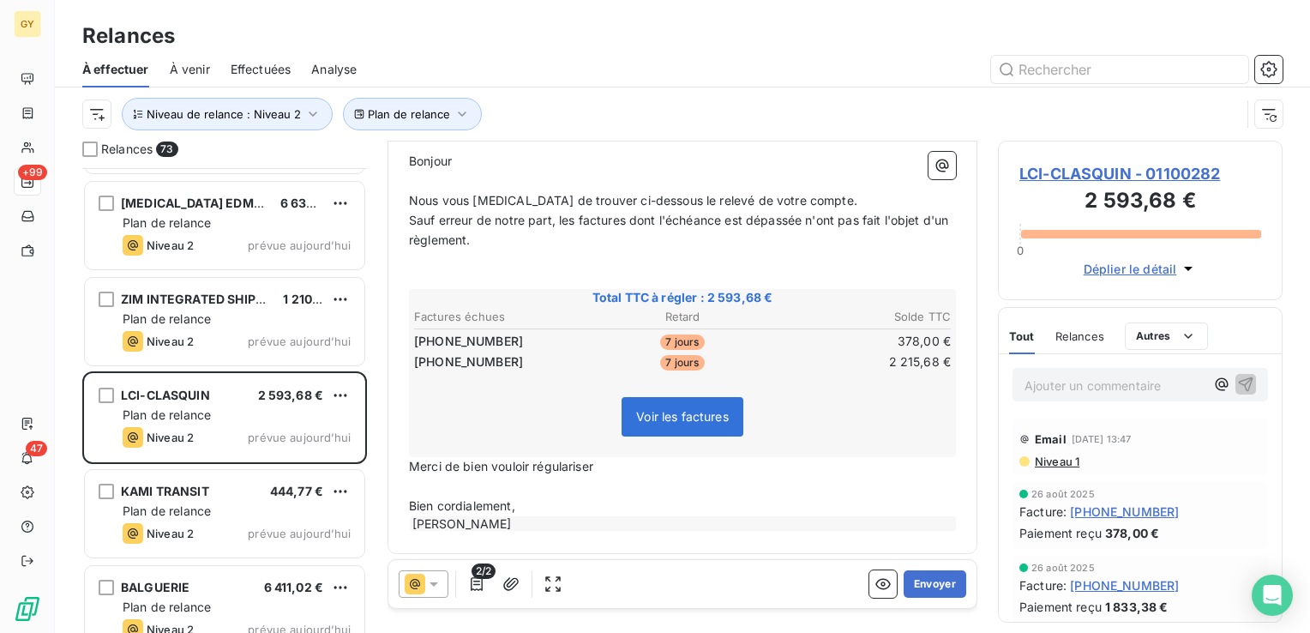
scroll to position [188, 0]
click at [909, 589] on button "Envoyer" at bounding box center [935, 583] width 63 height 27
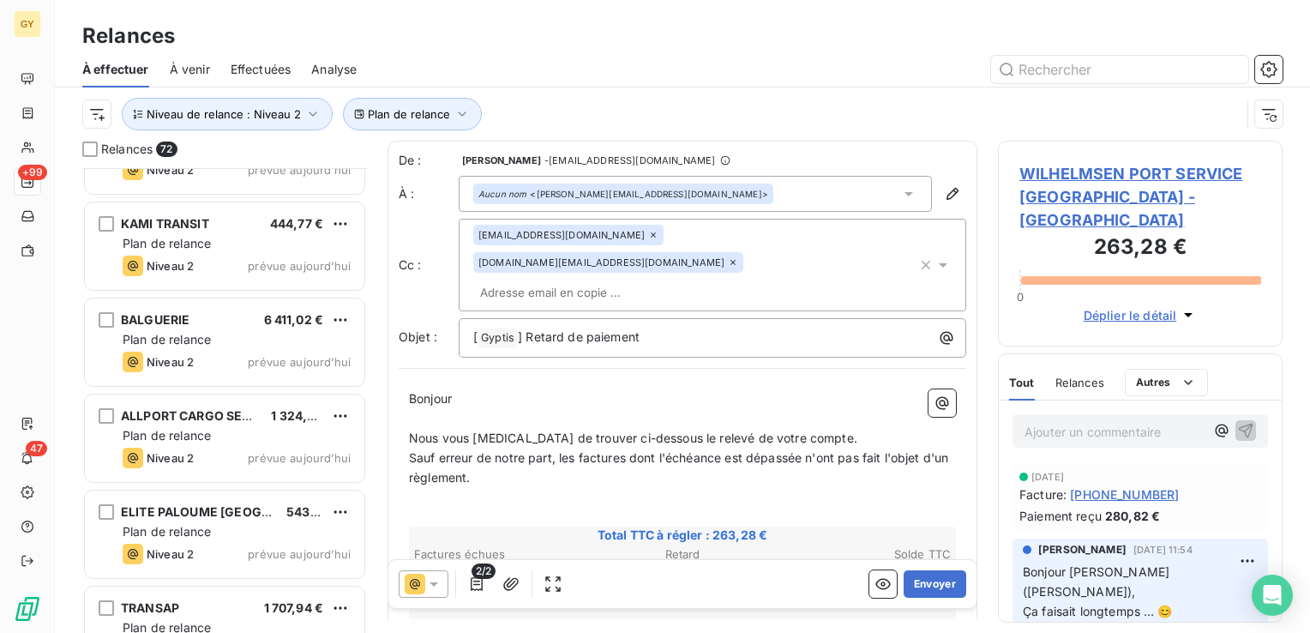
scroll to position [257, 0]
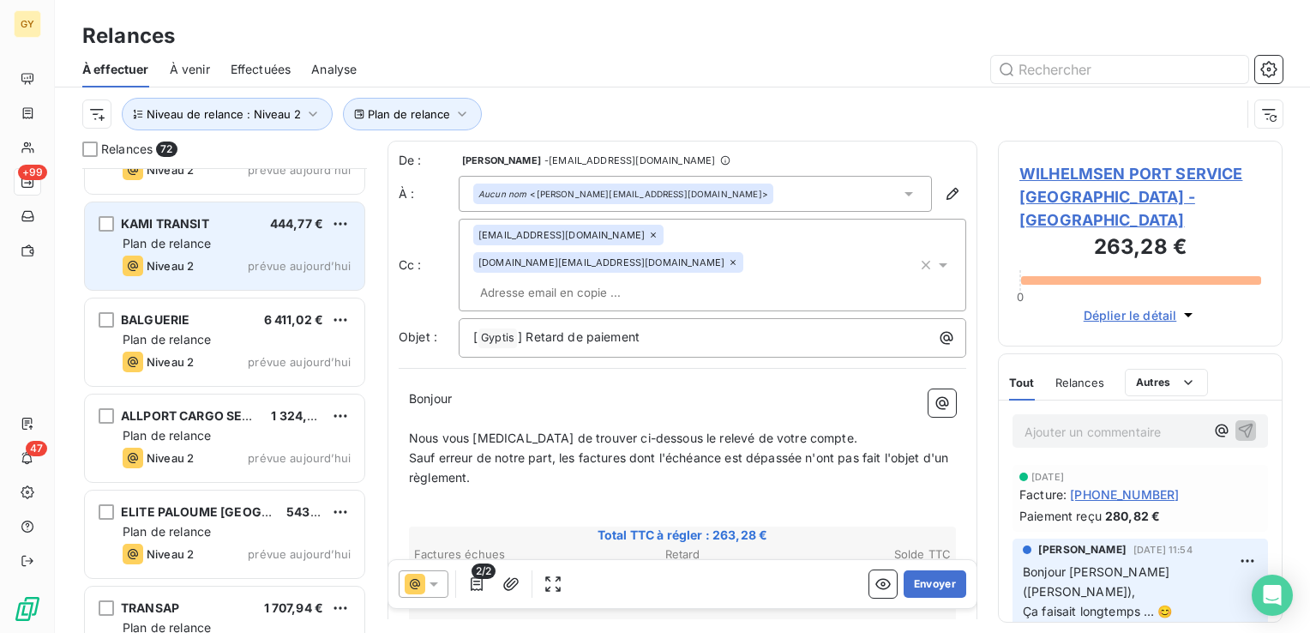
click at [202, 238] on span "Plan de relance" at bounding box center [167, 243] width 88 height 15
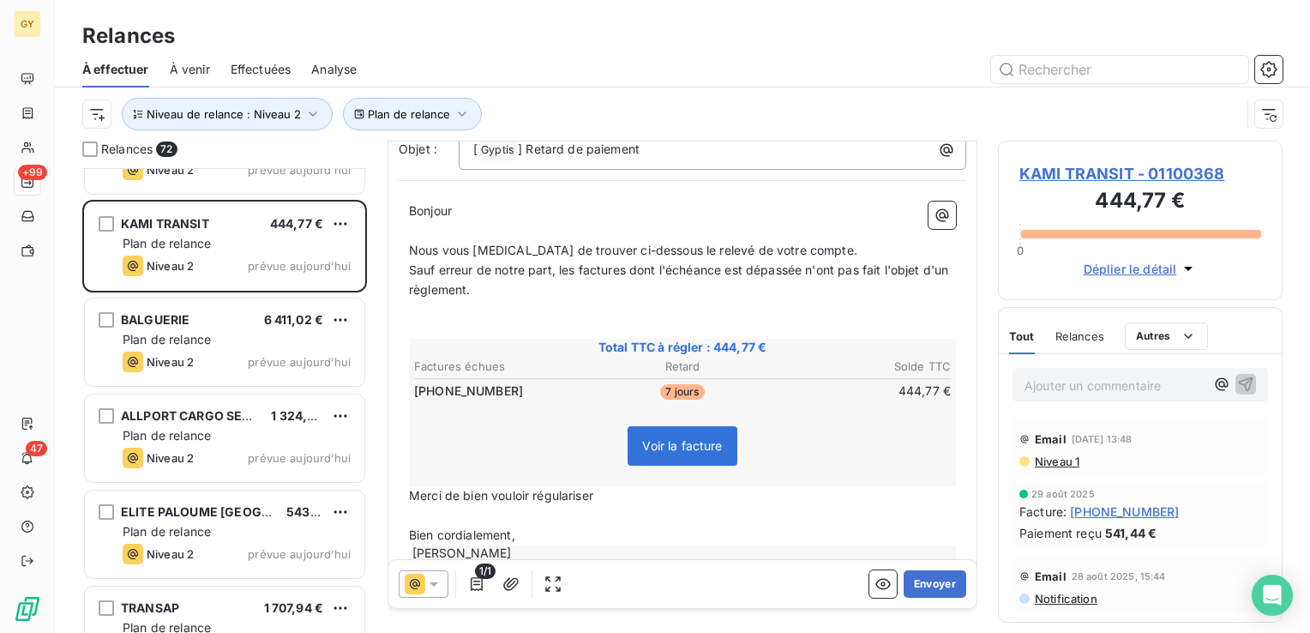
scroll to position [165, 0]
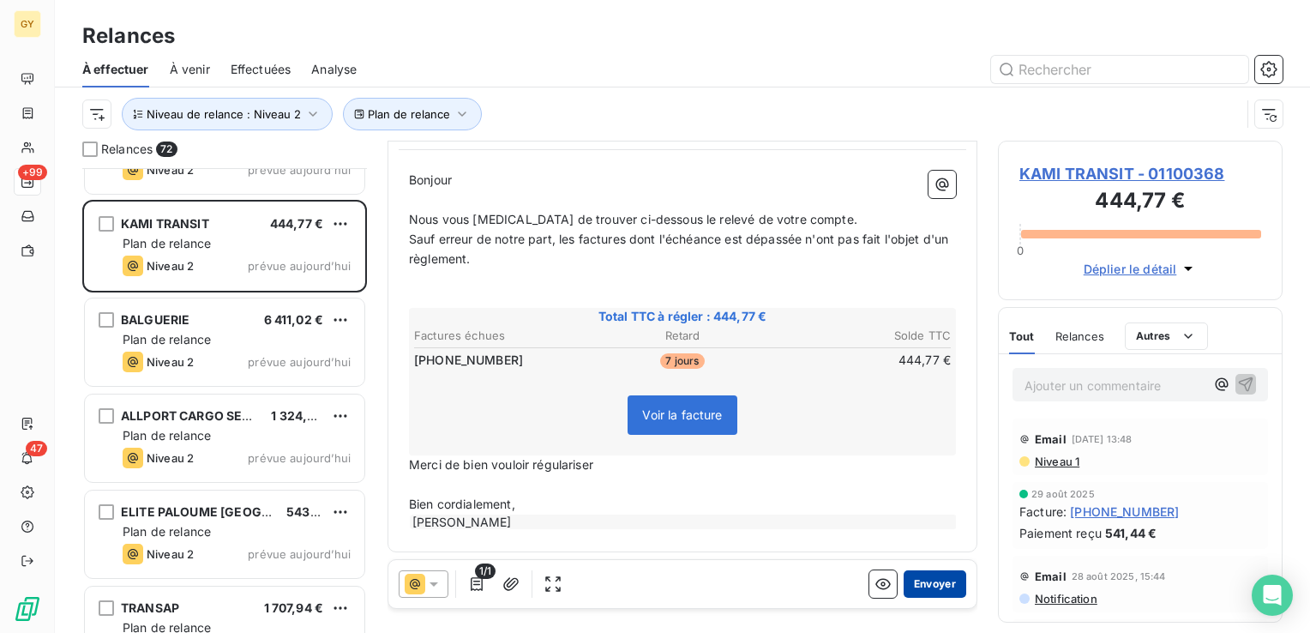
click at [919, 581] on button "Envoyer" at bounding box center [935, 583] width 63 height 27
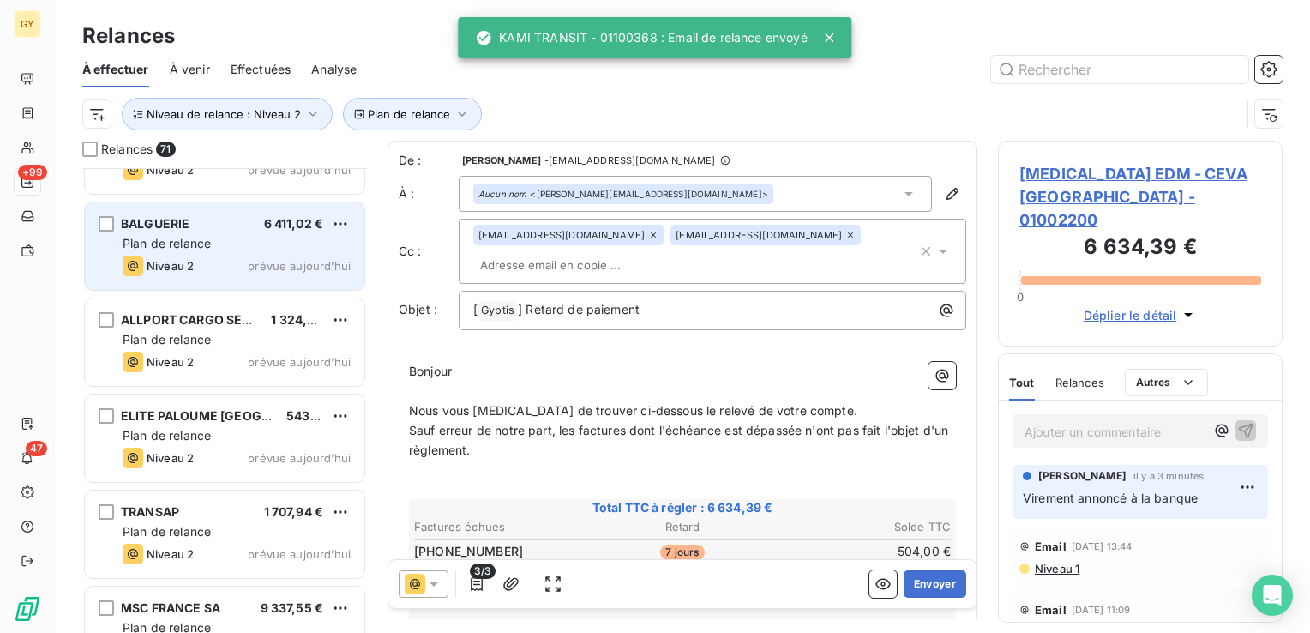
click at [171, 238] on span "Plan de relance" at bounding box center [167, 243] width 88 height 15
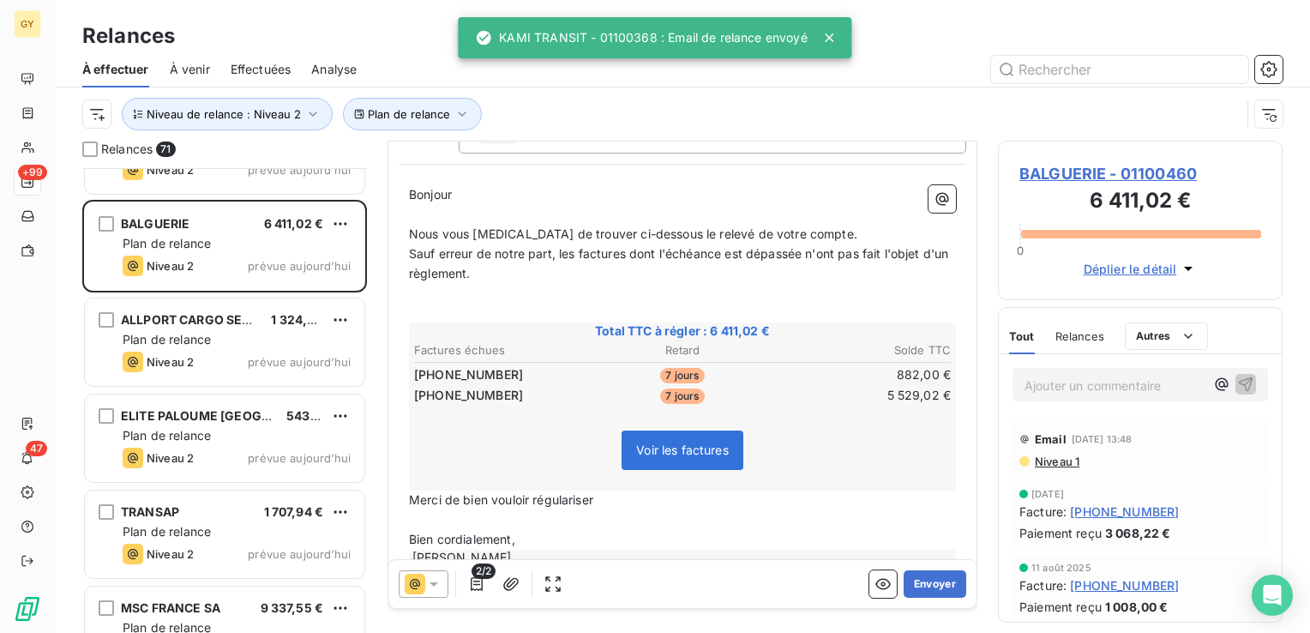
scroll to position [188, 0]
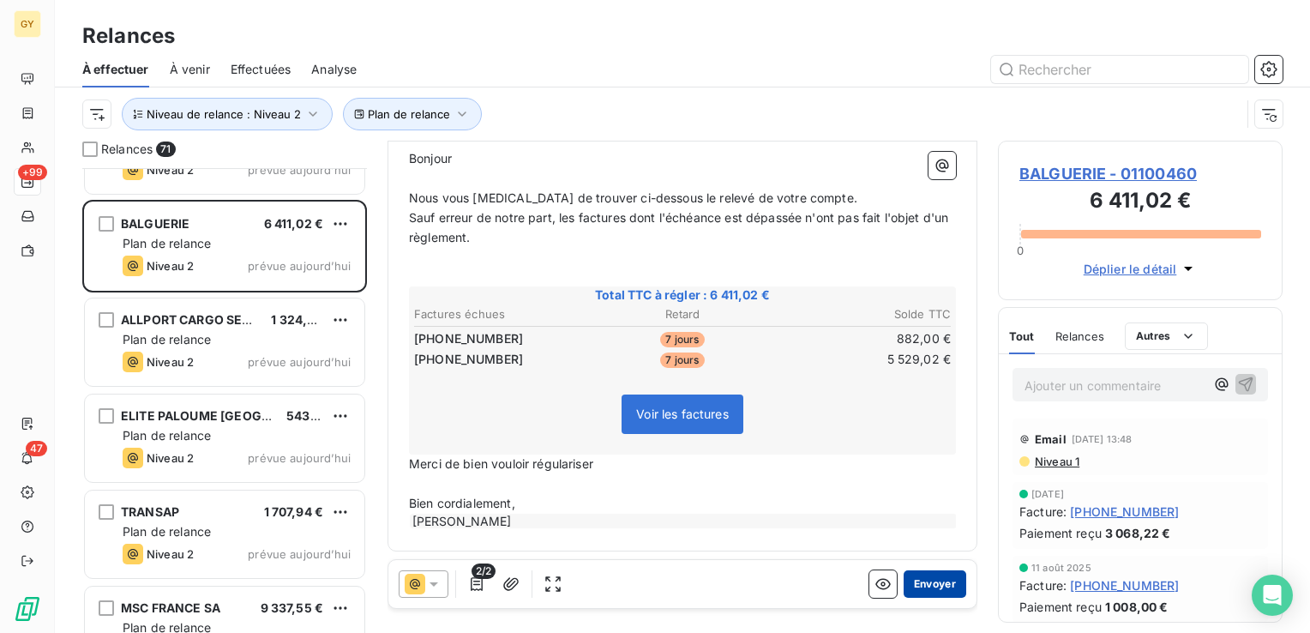
click at [930, 585] on button "Envoyer" at bounding box center [935, 583] width 63 height 27
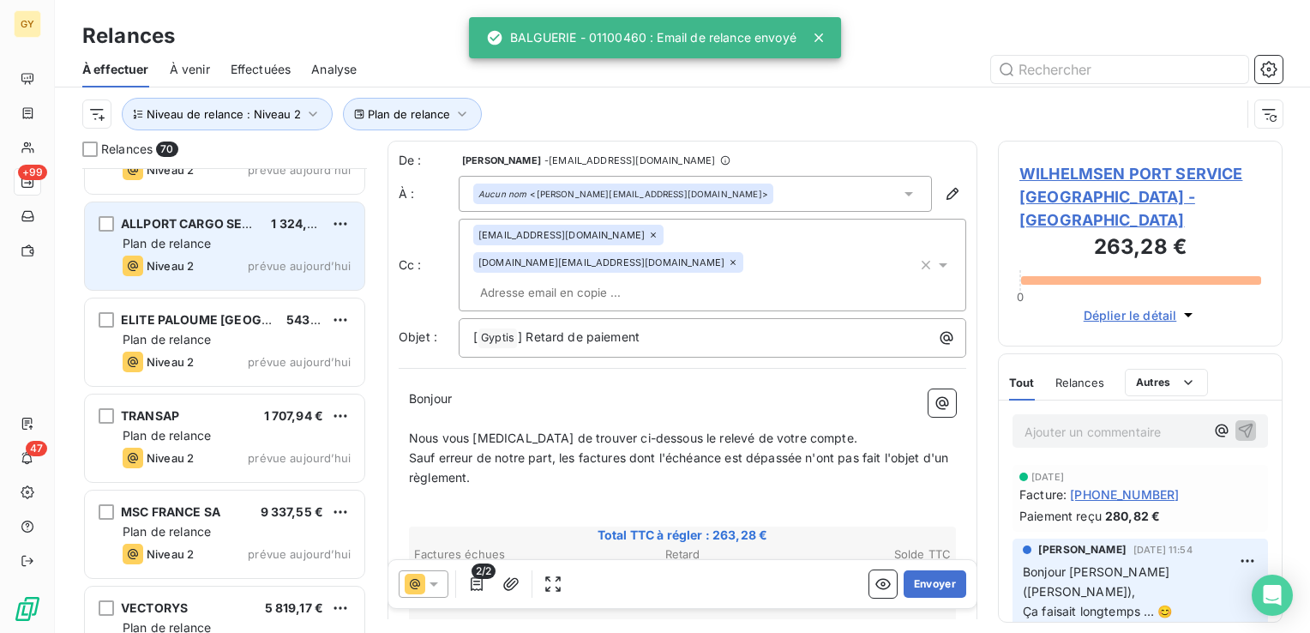
scroll to position [171, 0]
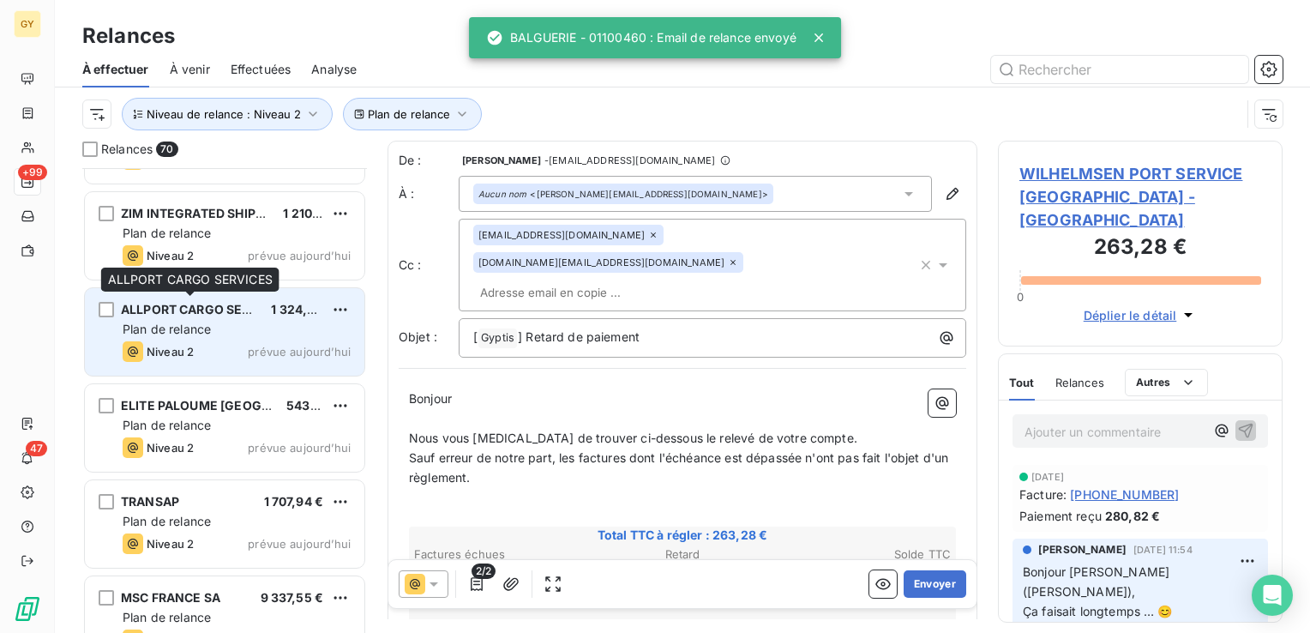
click at [228, 309] on span "ALLPORT CARGO SERVICES" at bounding box center [203, 309] width 165 height 15
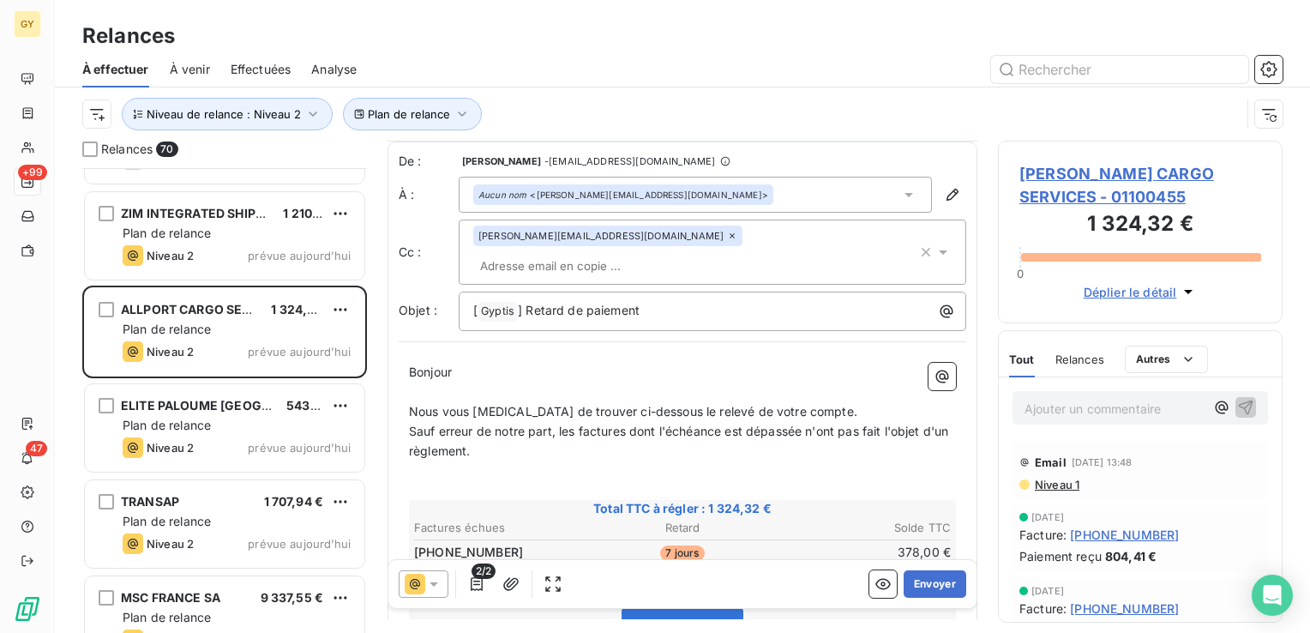
scroll to position [86, 0]
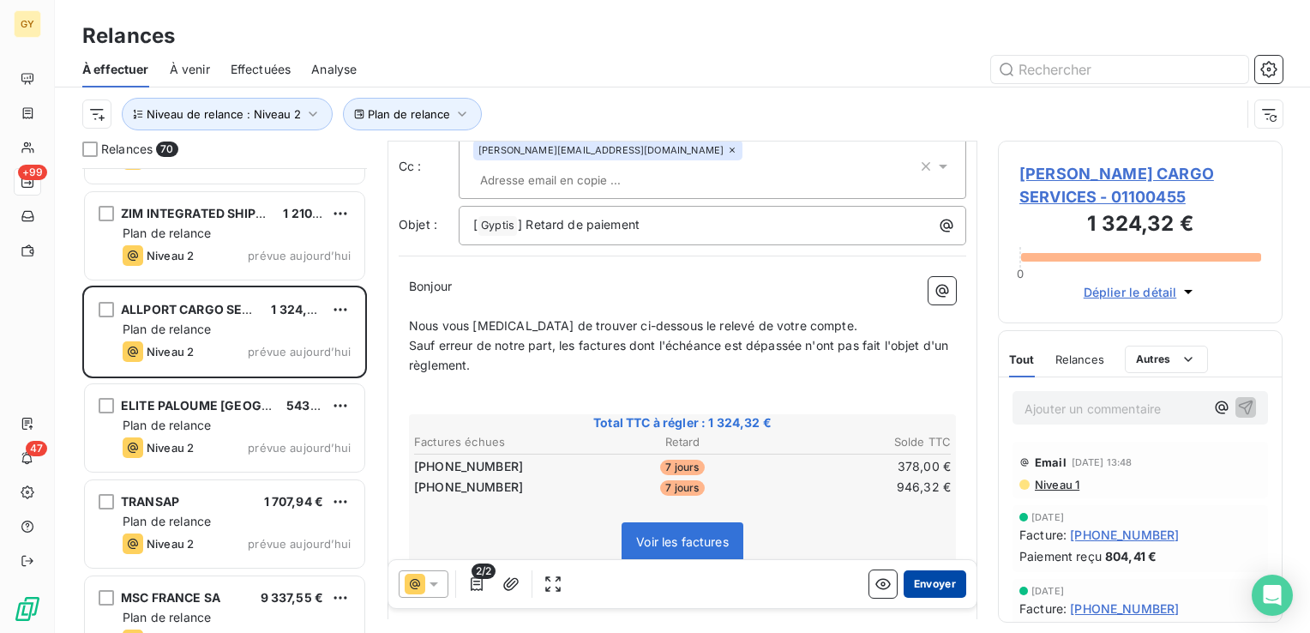
click at [926, 584] on button "Envoyer" at bounding box center [935, 583] width 63 height 27
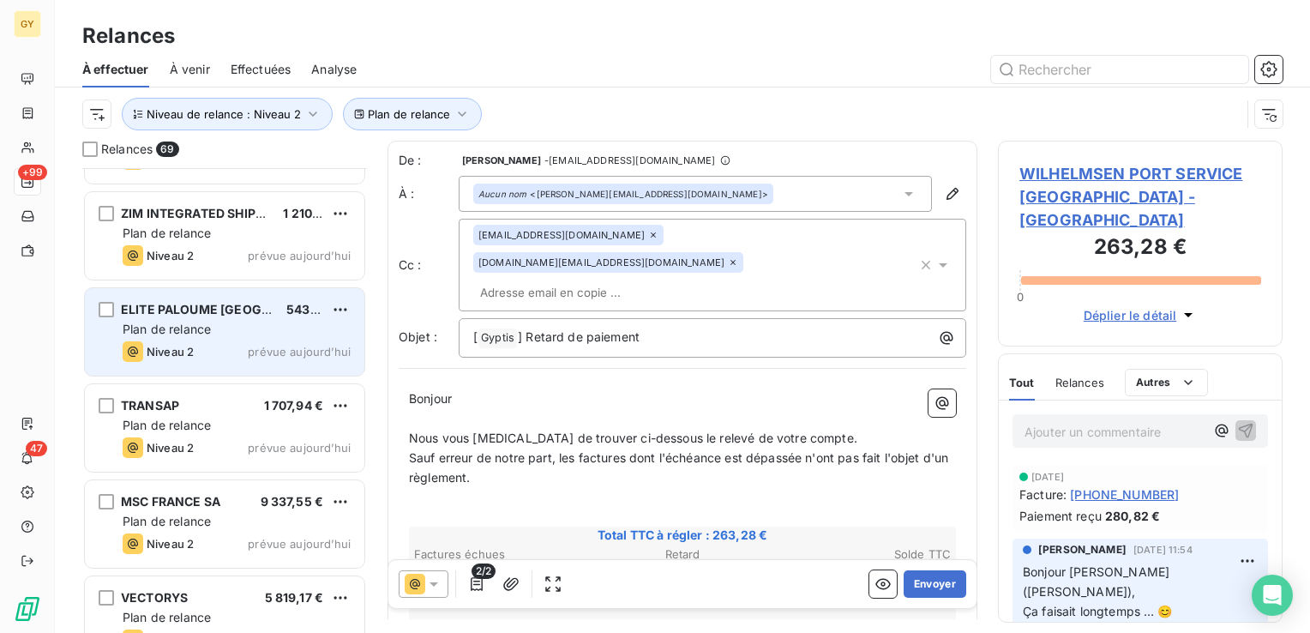
click at [182, 322] on span "Plan de relance" at bounding box center [167, 329] width 88 height 15
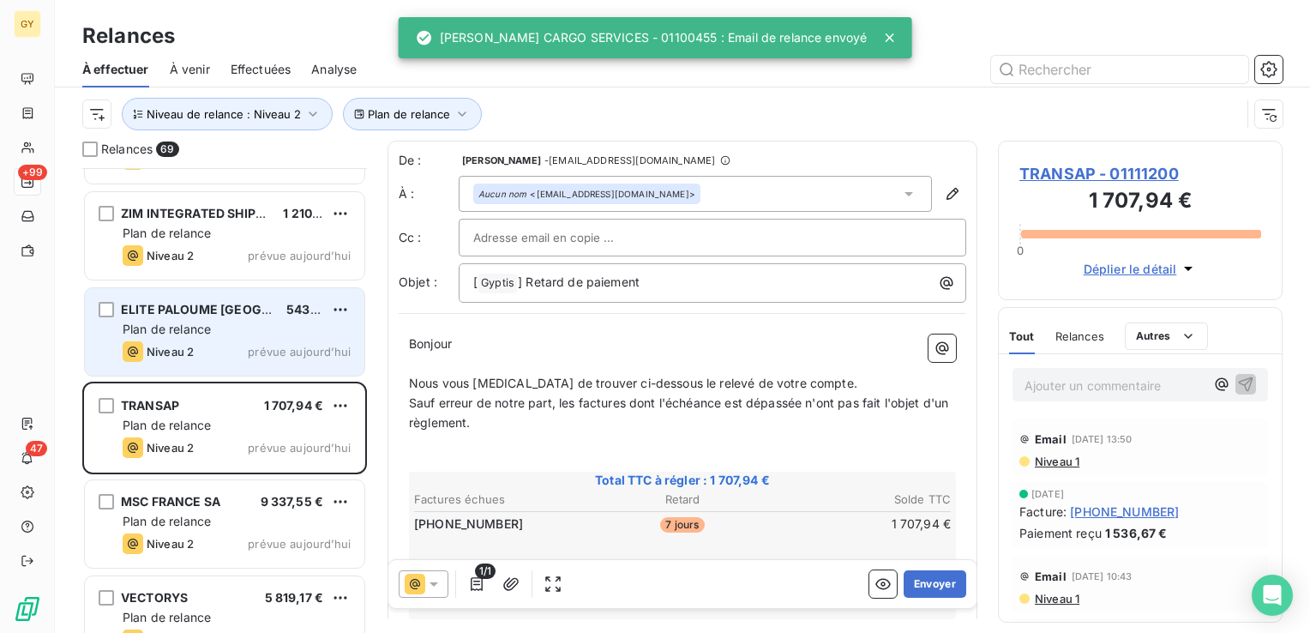
click at [207, 328] on span "Plan de relance" at bounding box center [167, 329] width 88 height 15
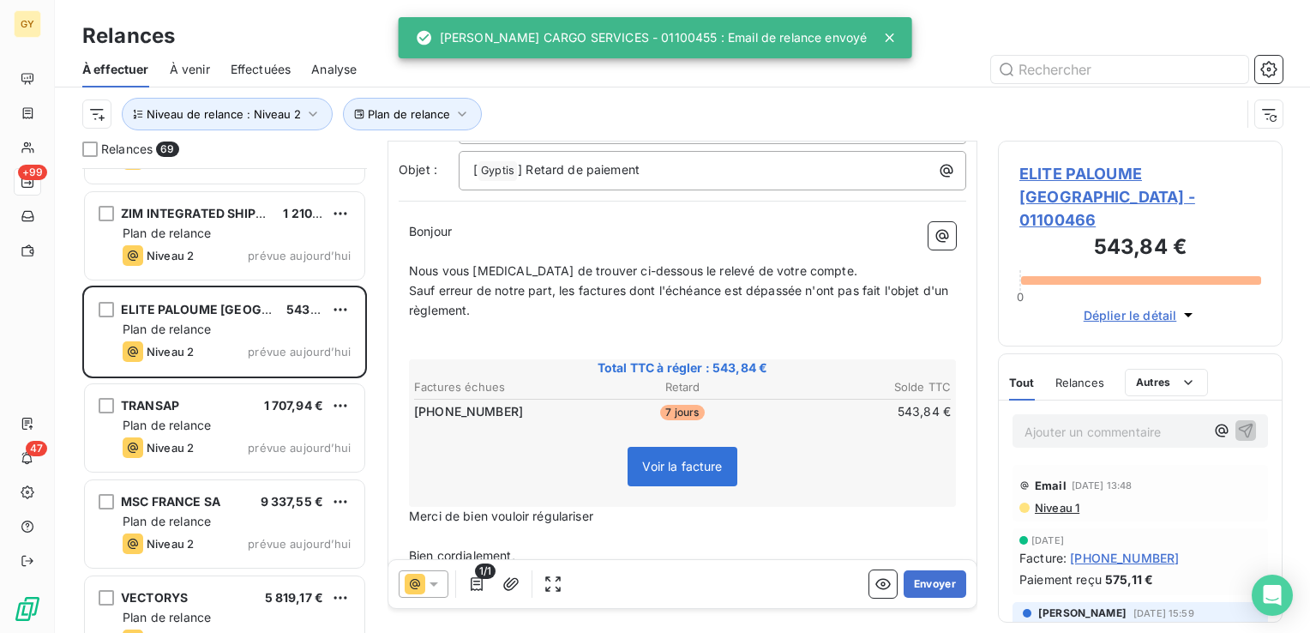
scroll to position [167, 0]
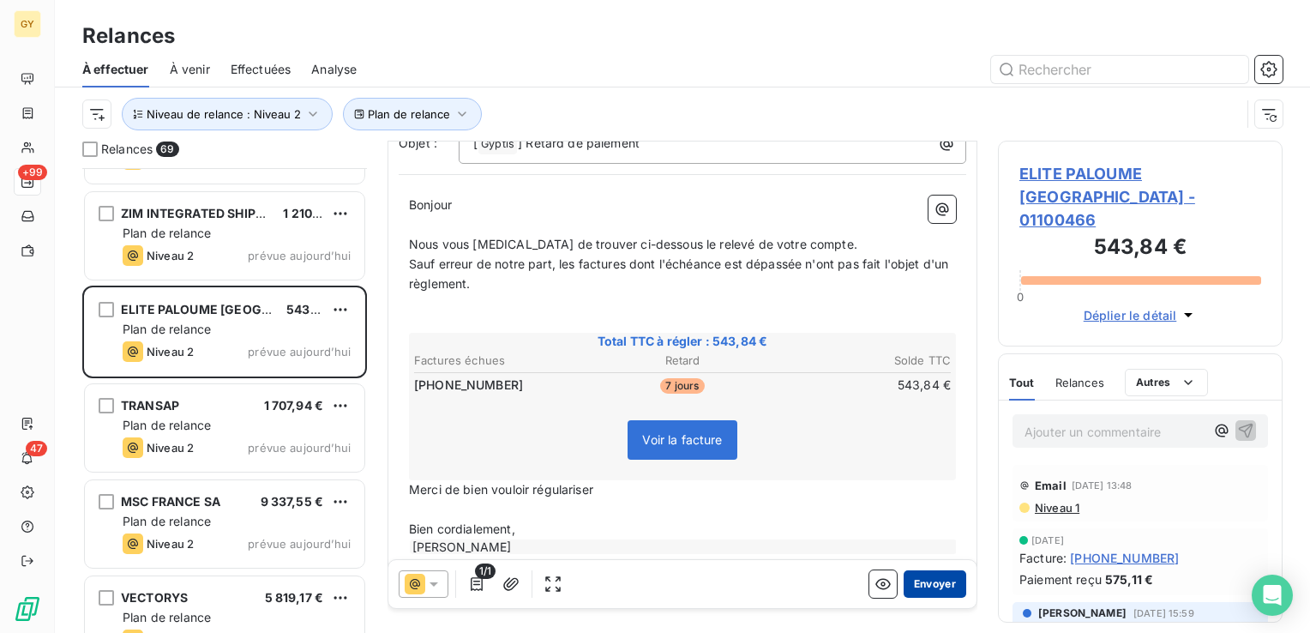
click at [922, 583] on button "Envoyer" at bounding box center [935, 583] width 63 height 27
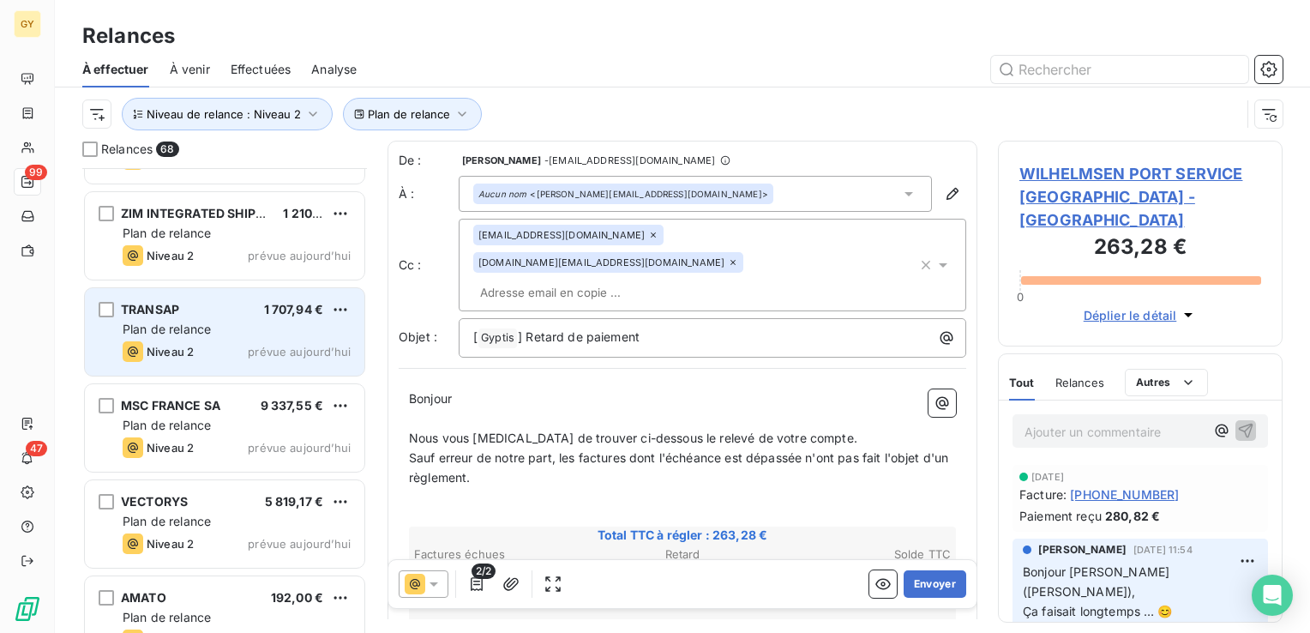
click at [200, 324] on span "Plan de relance" at bounding box center [167, 329] width 88 height 15
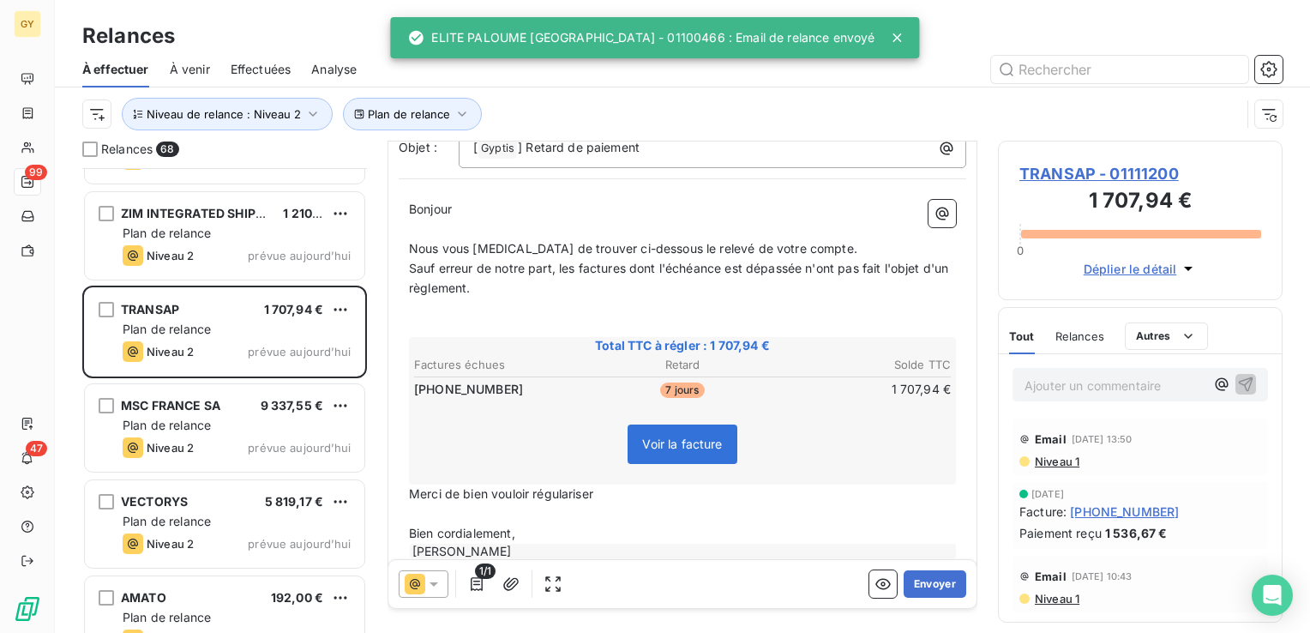
scroll to position [165, 0]
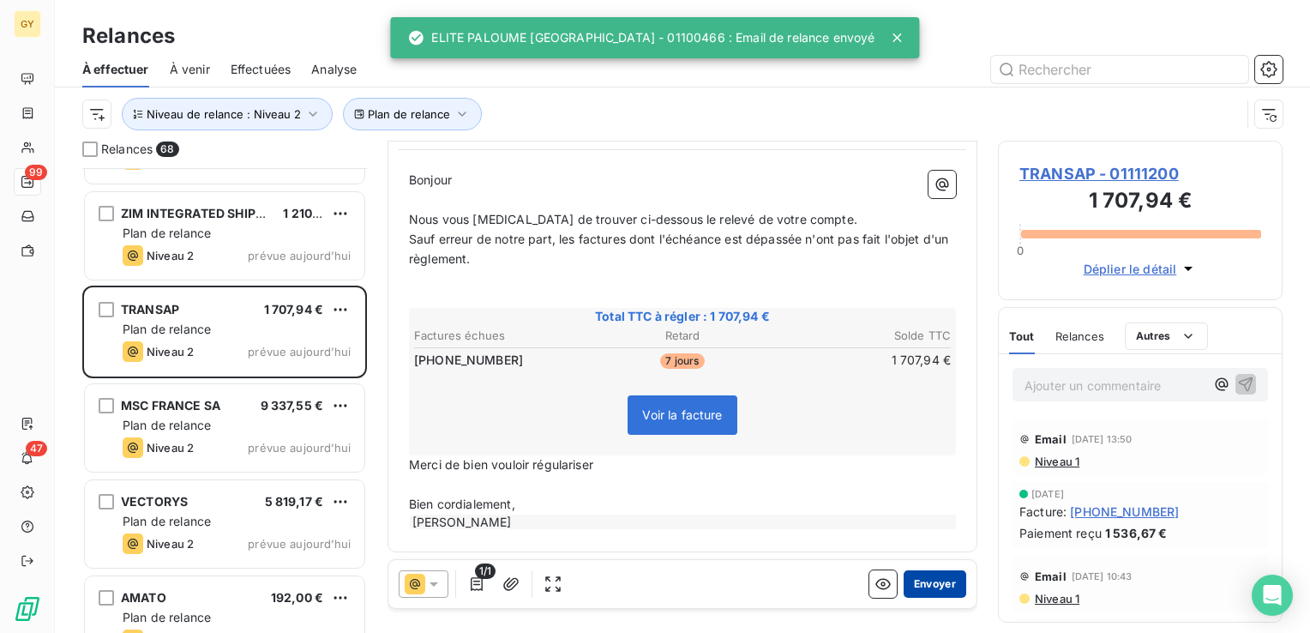
click at [920, 592] on button "Envoyer" at bounding box center [935, 583] width 63 height 27
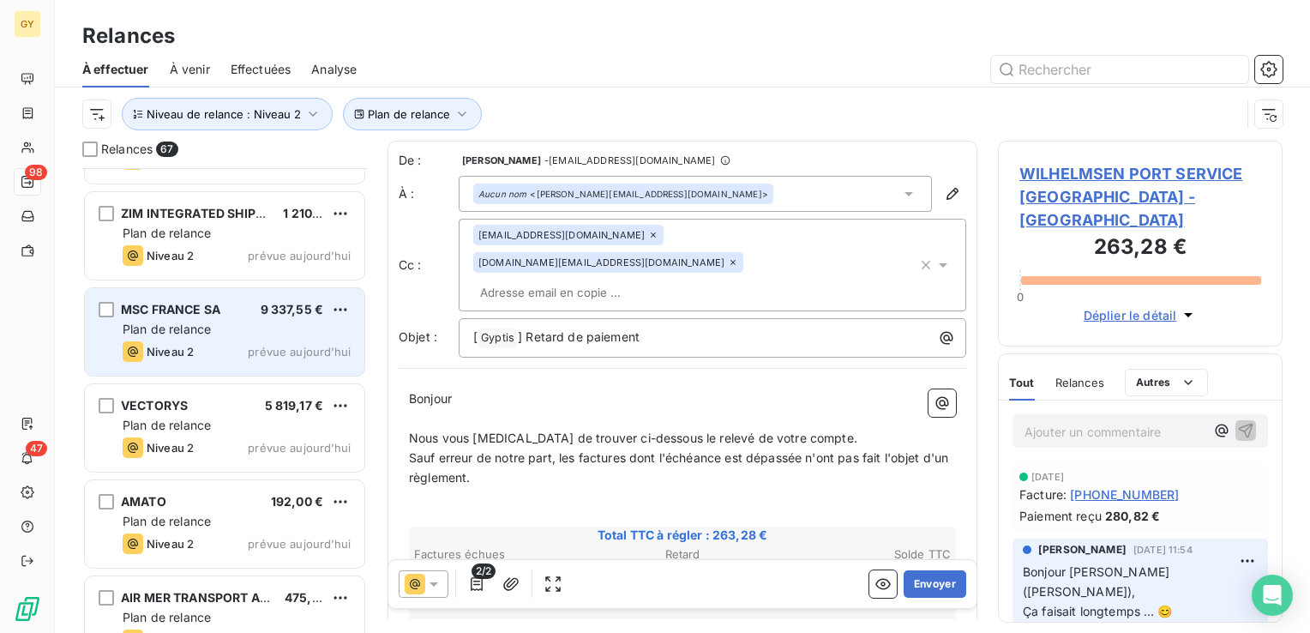
click at [225, 323] on div "Plan de relance" at bounding box center [237, 329] width 228 height 17
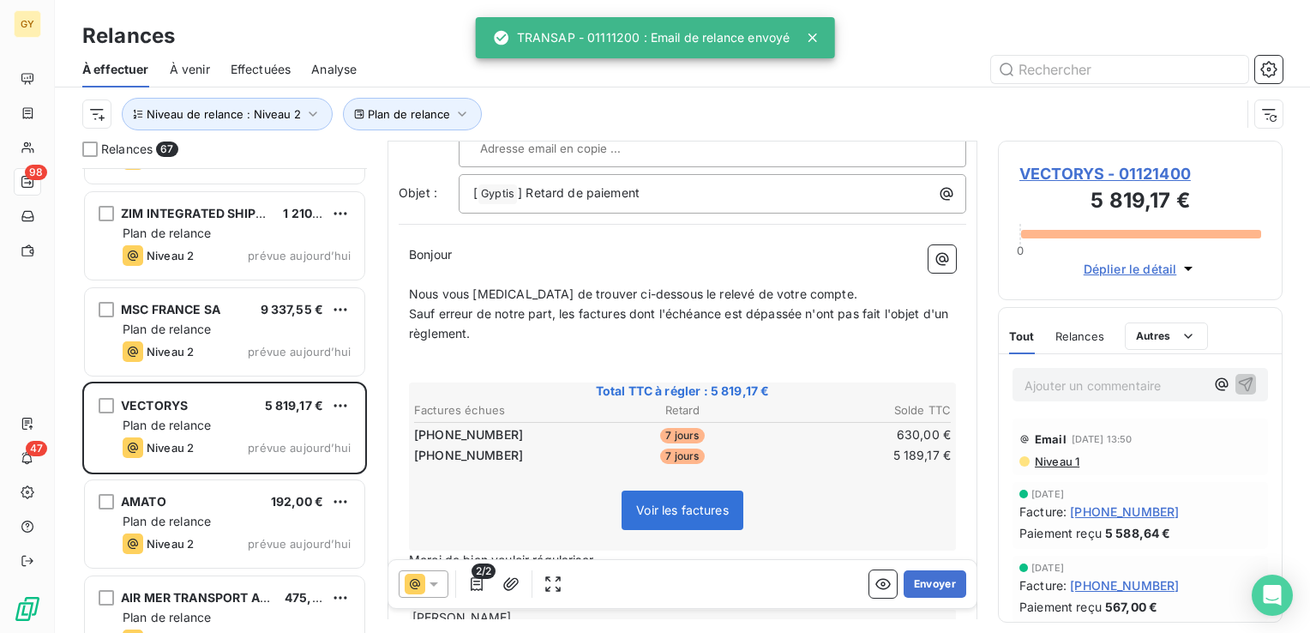
scroll to position [171, 0]
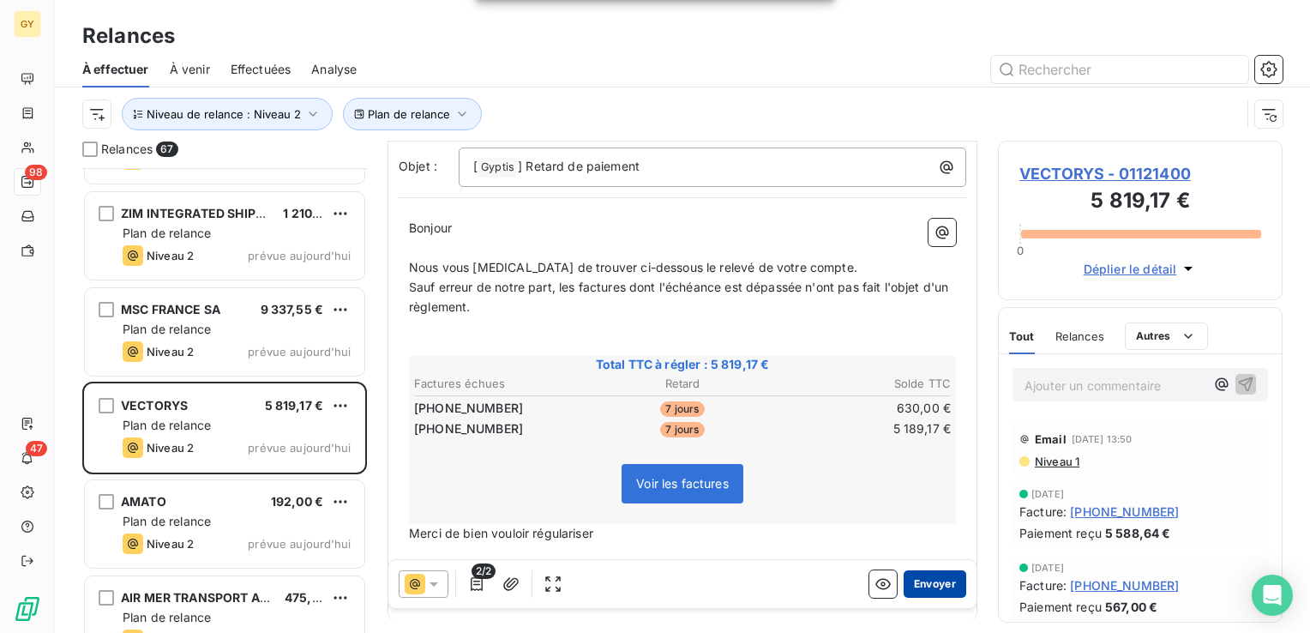
click at [929, 586] on button "Envoyer" at bounding box center [935, 583] width 63 height 27
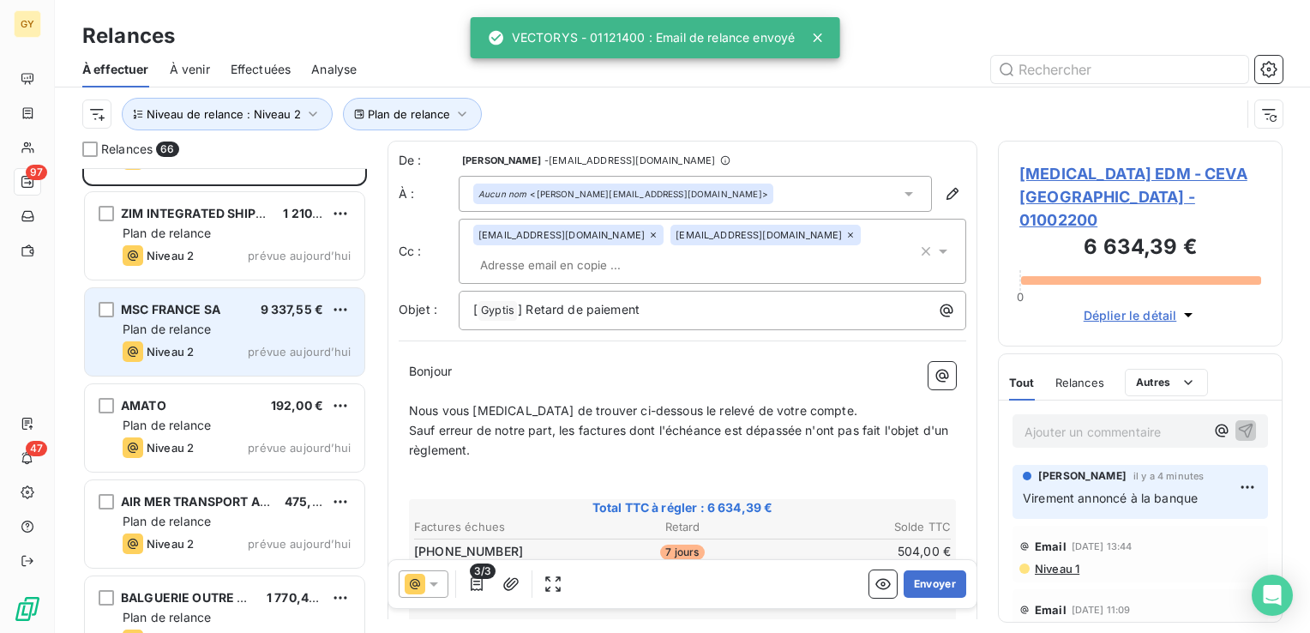
click at [171, 328] on span "Plan de relance" at bounding box center [167, 329] width 88 height 15
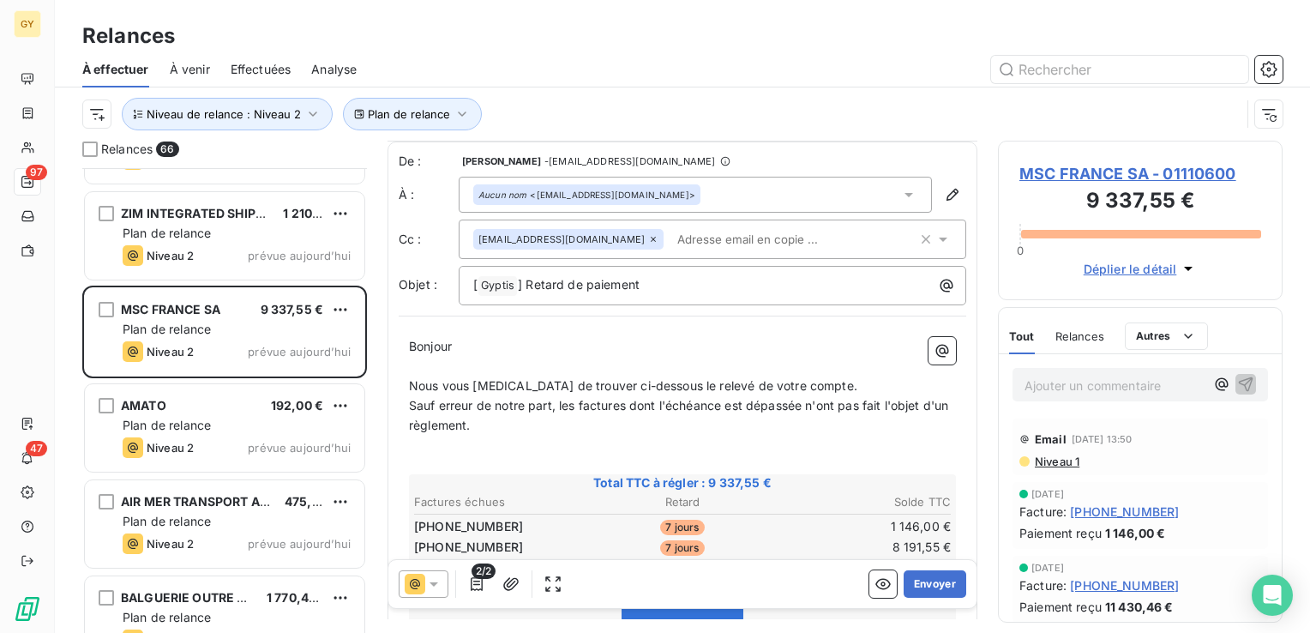
scroll to position [86, 0]
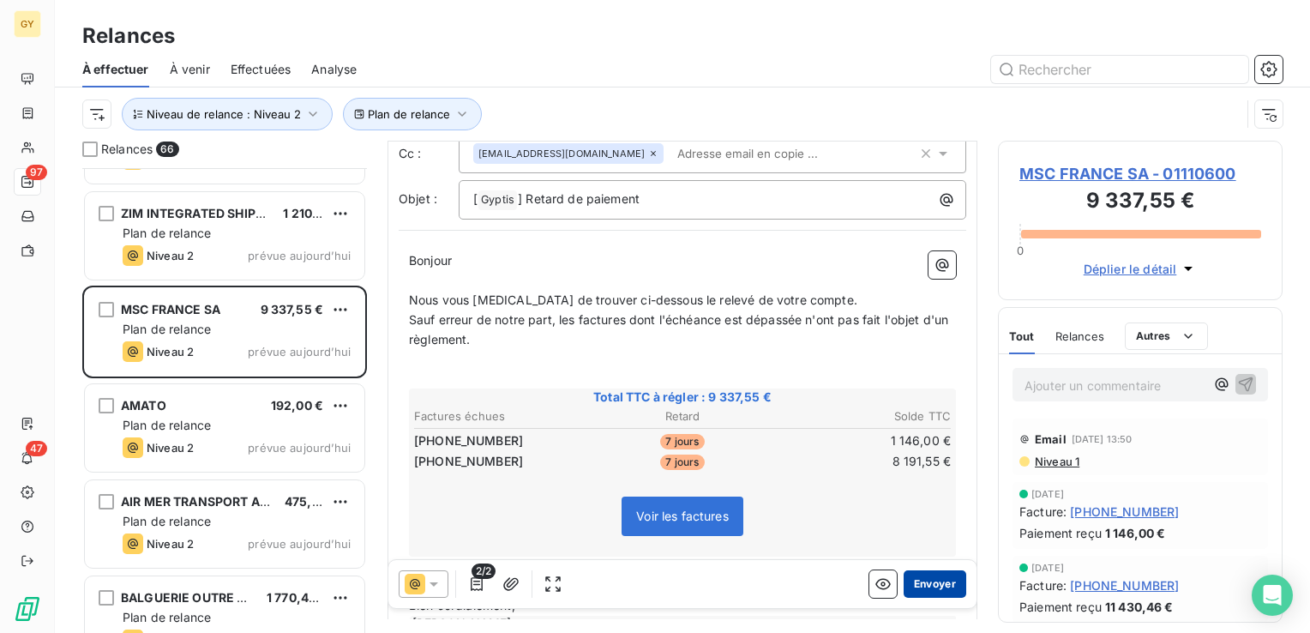
click at [913, 585] on button "Envoyer" at bounding box center [935, 583] width 63 height 27
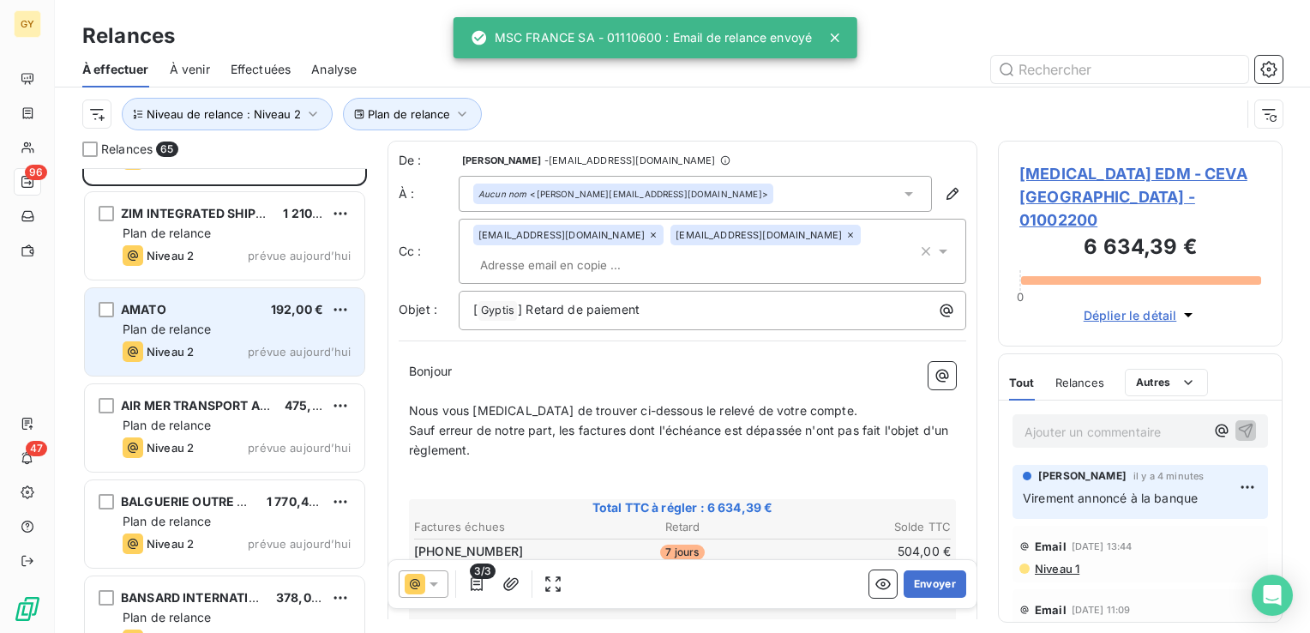
click at [147, 315] on span "AMATO" at bounding box center [143, 309] width 45 height 15
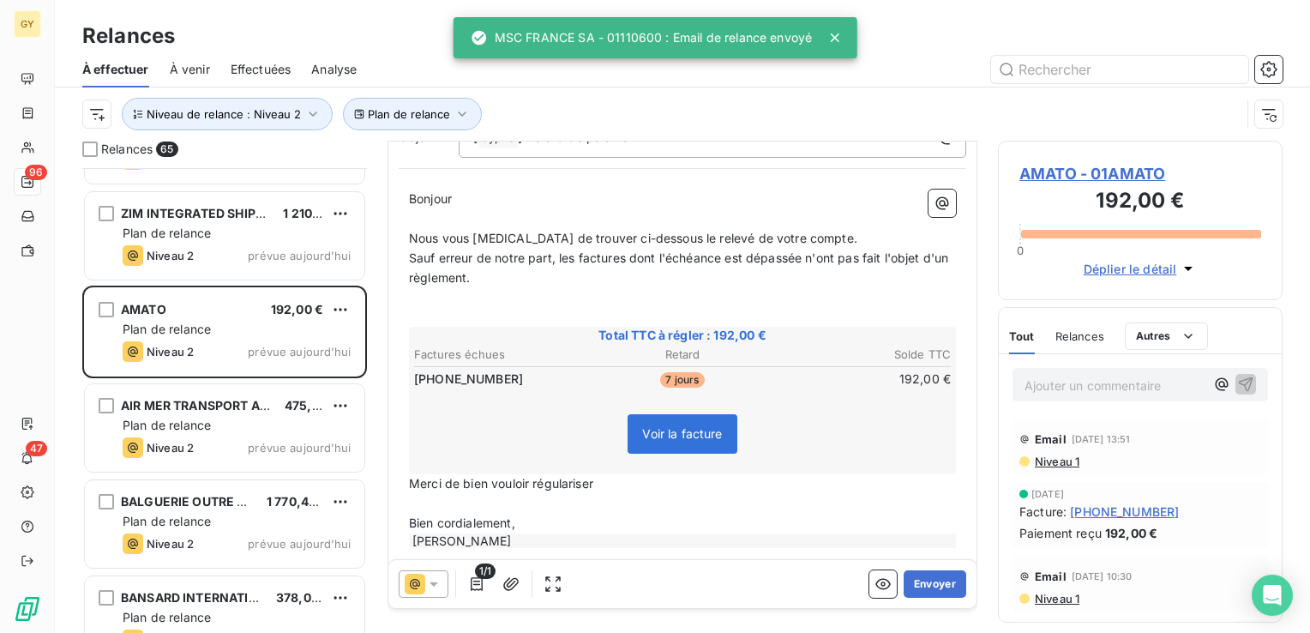
scroll to position [165, 0]
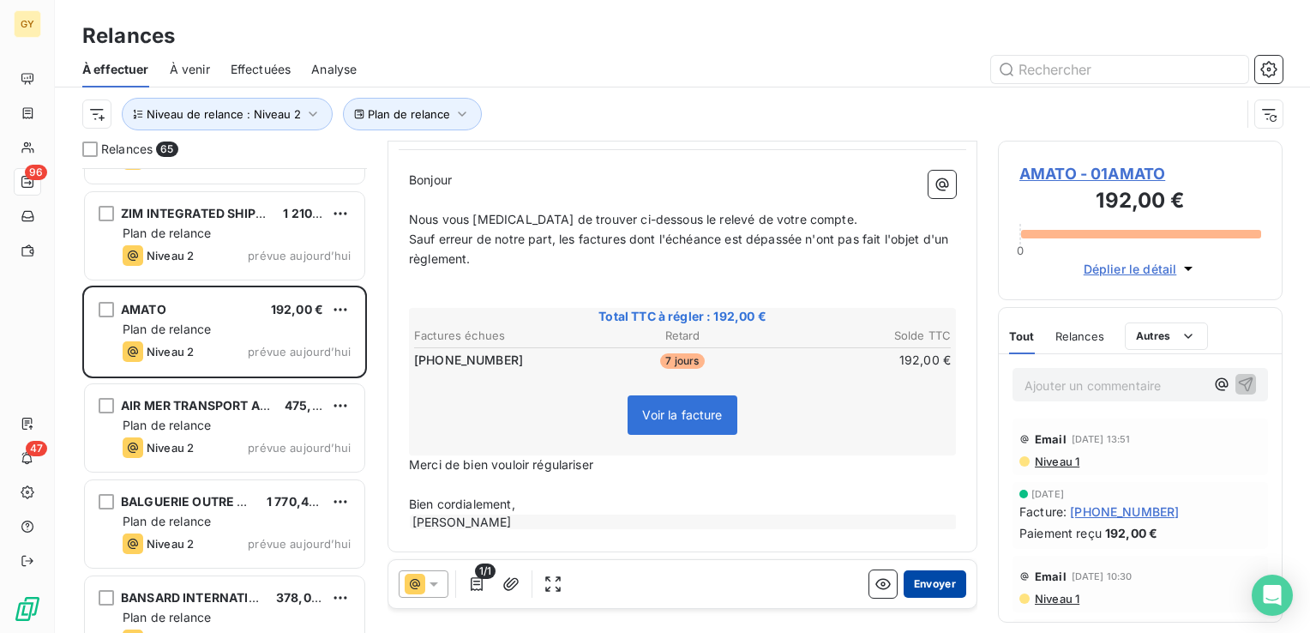
click at [930, 580] on button "Envoyer" at bounding box center [935, 583] width 63 height 27
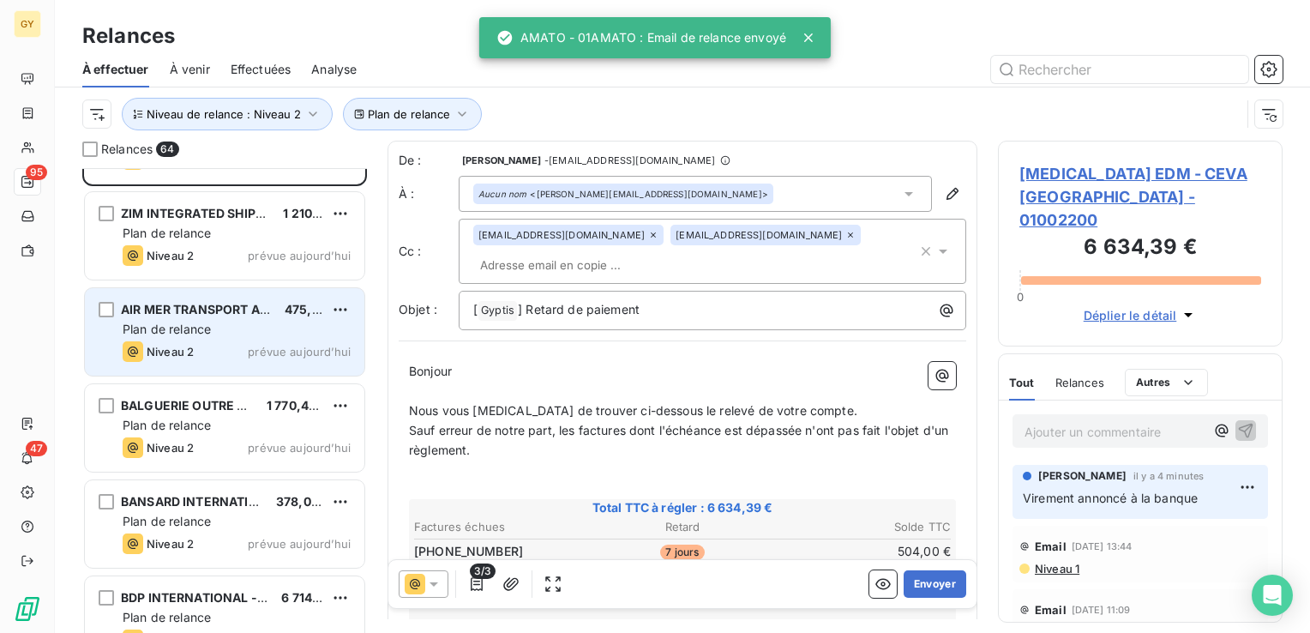
click at [209, 307] on span "AIR MER TRANSPORT ASSISTANCE" at bounding box center [225, 309] width 208 height 15
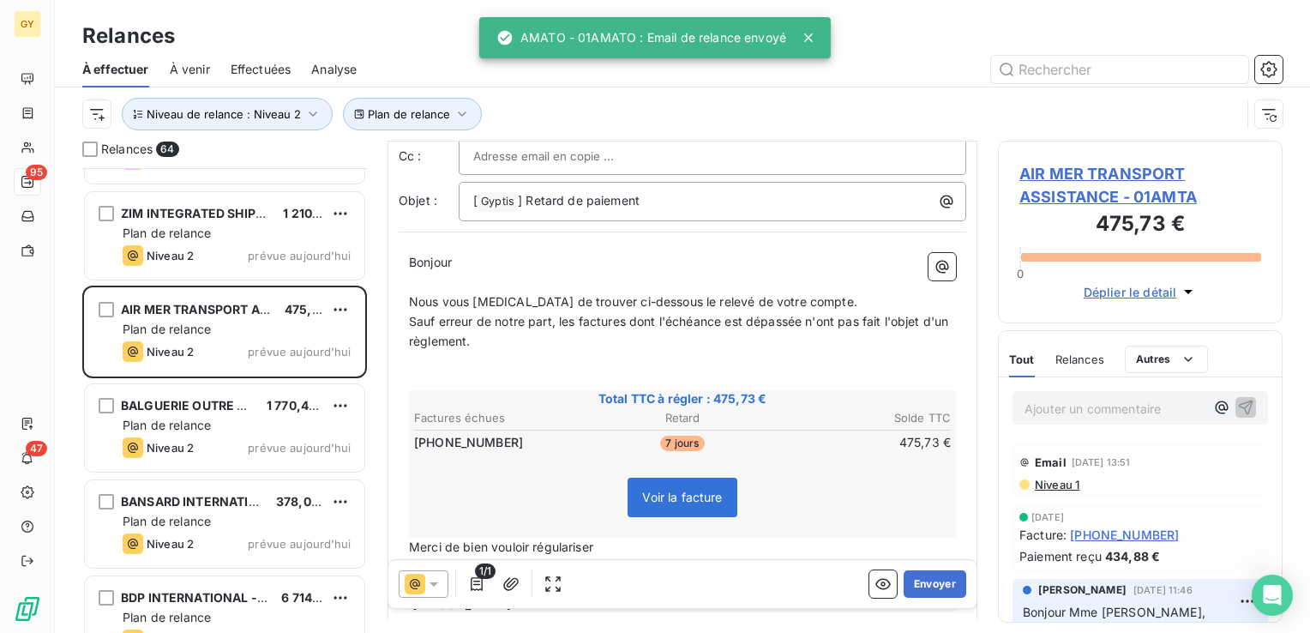
scroll to position [86, 0]
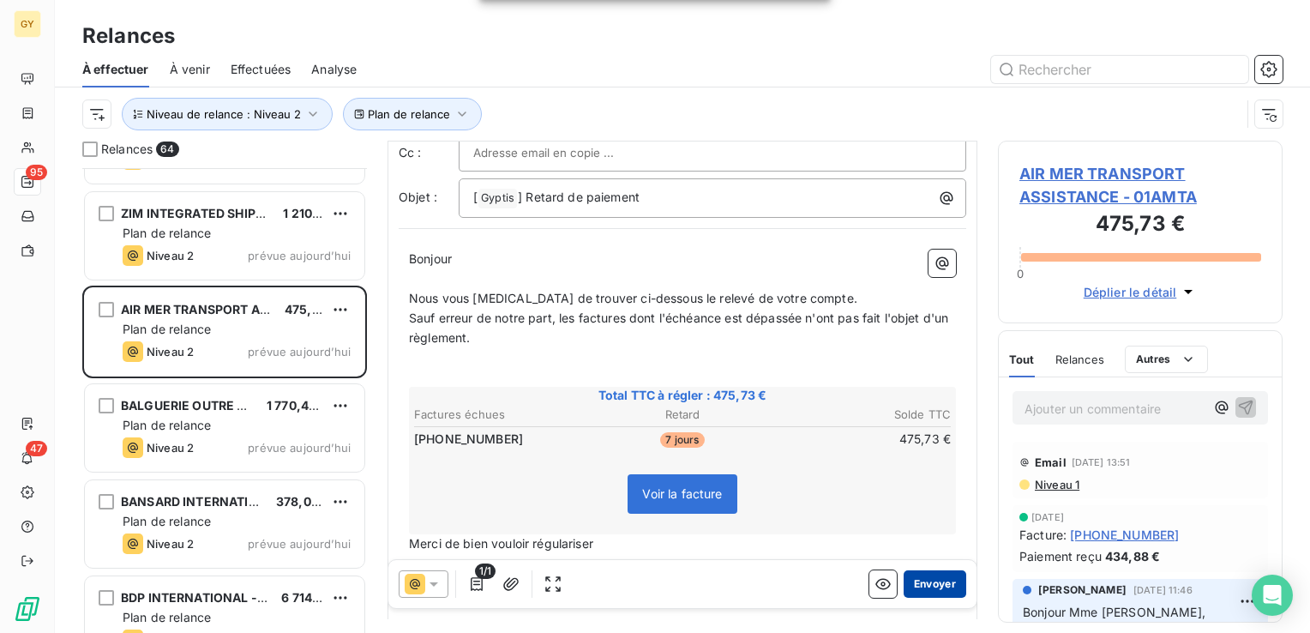
click at [904, 581] on button "Envoyer" at bounding box center [935, 583] width 63 height 27
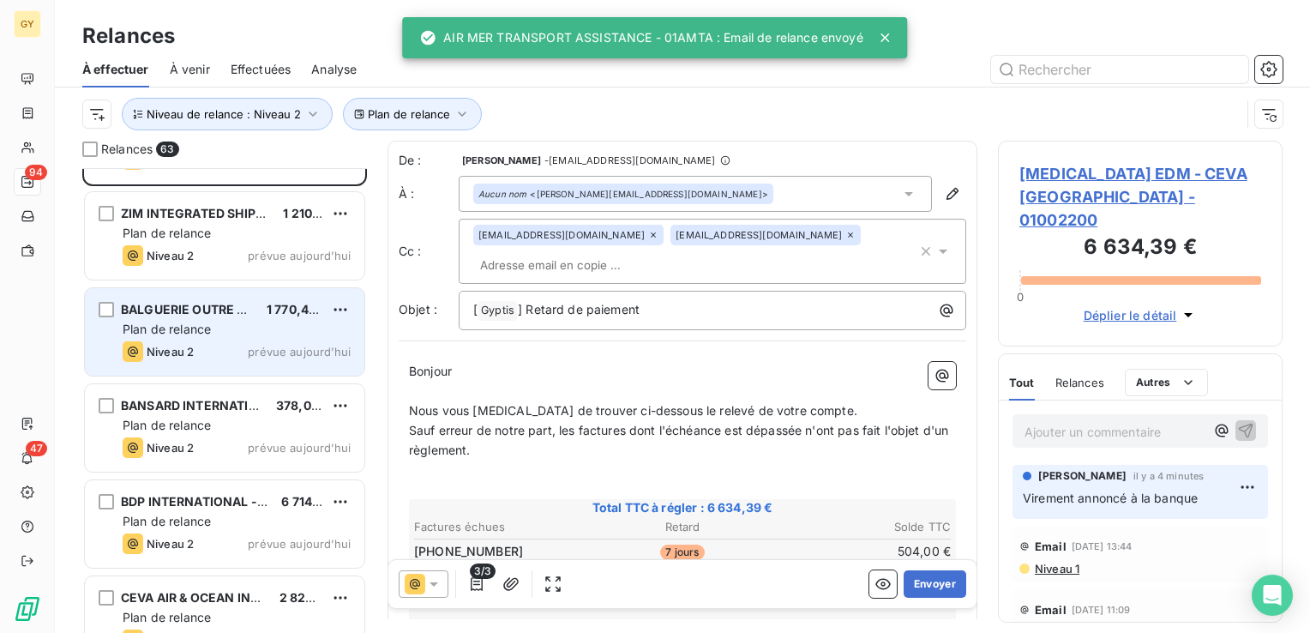
click at [206, 339] on div "BALGUERIE OUTRE MER 1 770,43 € Plan de relance Niveau 2 prévue [DATE]" at bounding box center [225, 331] width 280 height 87
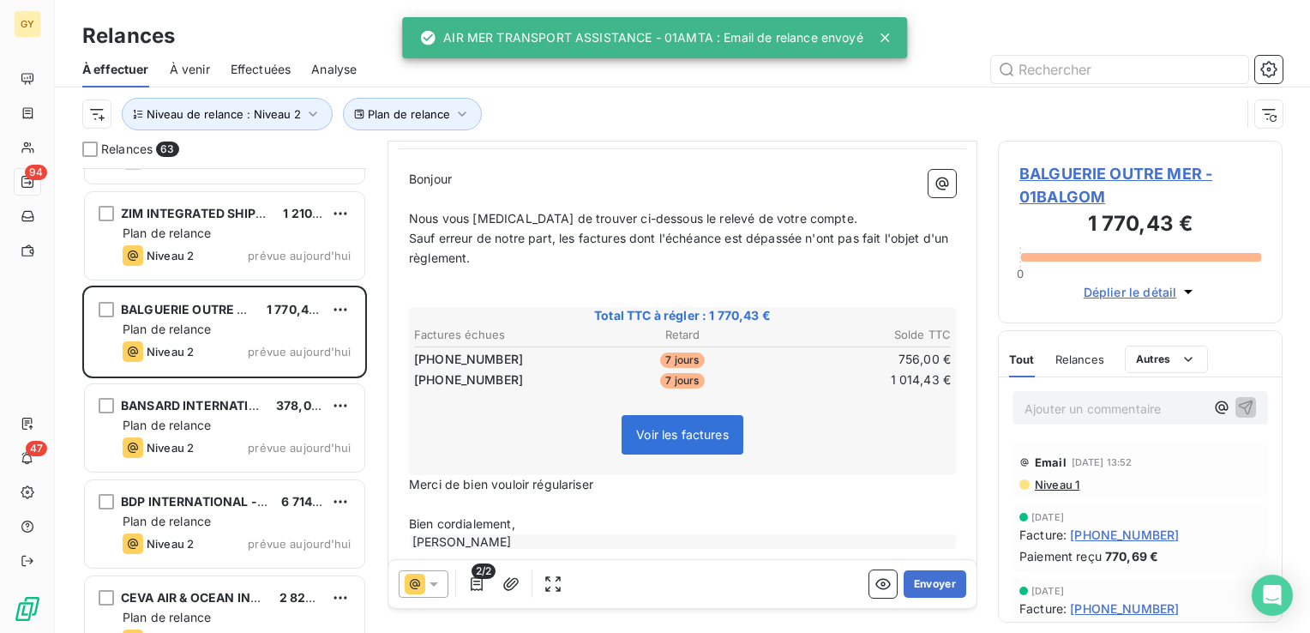
scroll to position [188, 0]
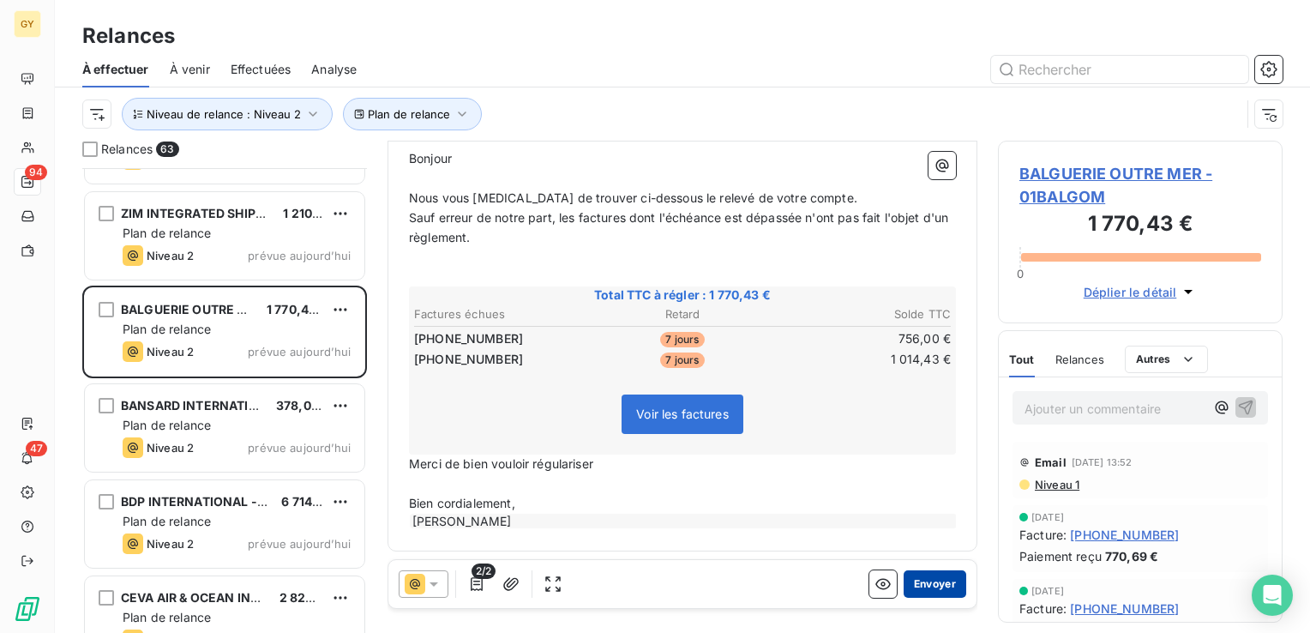
click at [932, 590] on button "Envoyer" at bounding box center [935, 583] width 63 height 27
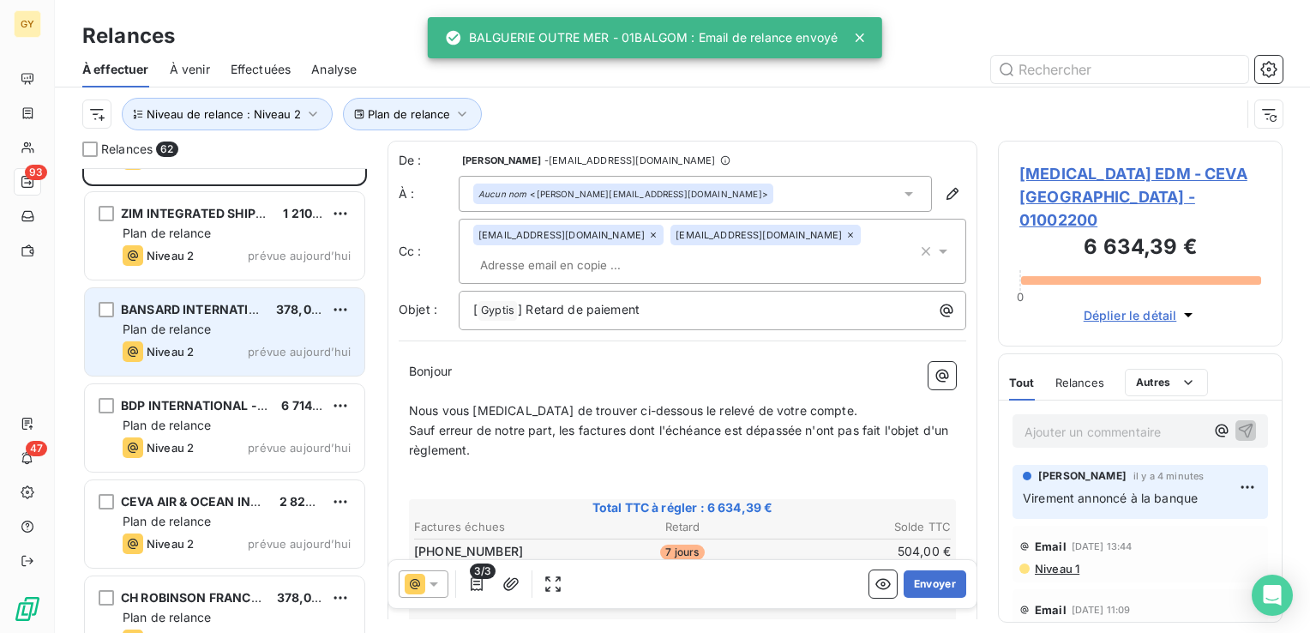
click at [222, 336] on div "Plan de relance" at bounding box center [237, 329] width 228 height 17
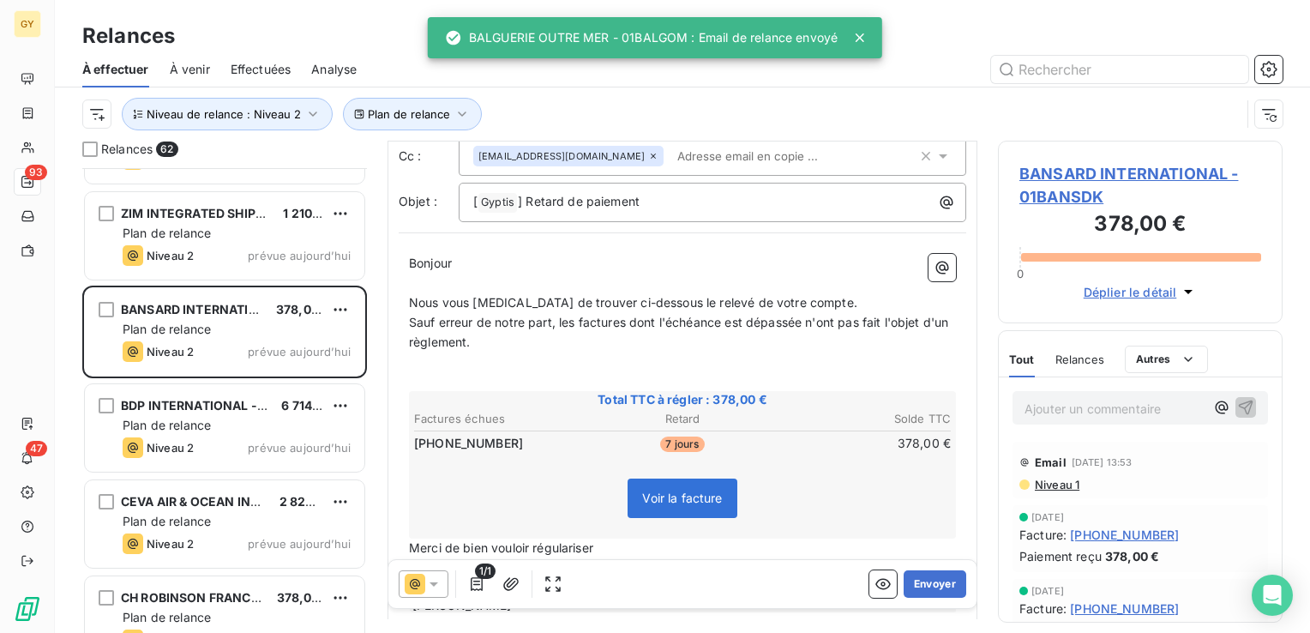
scroll to position [86, 0]
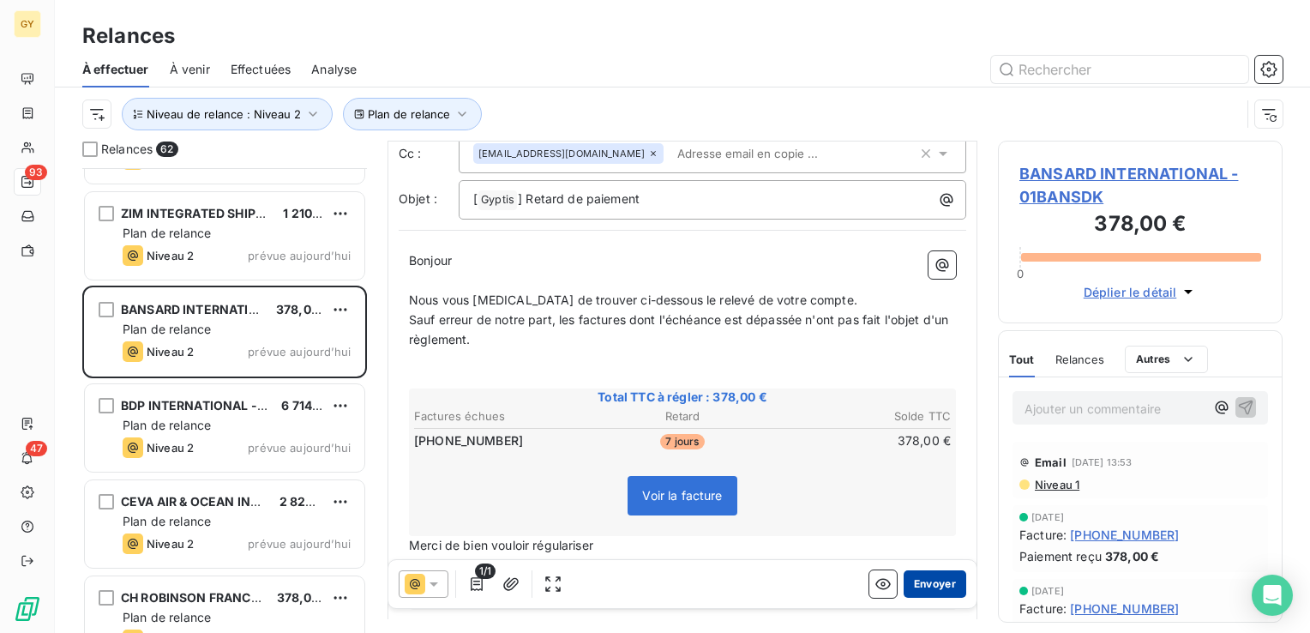
click at [917, 585] on button "Envoyer" at bounding box center [935, 583] width 63 height 27
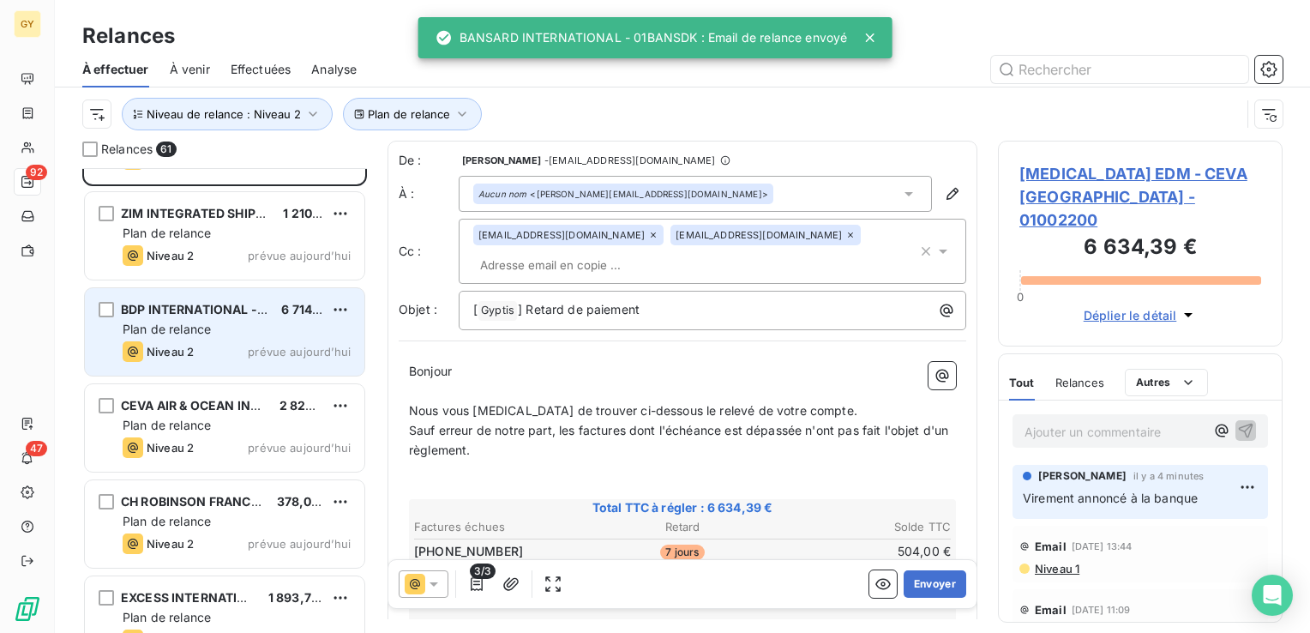
click at [201, 322] on span "Plan de relance" at bounding box center [167, 329] width 88 height 15
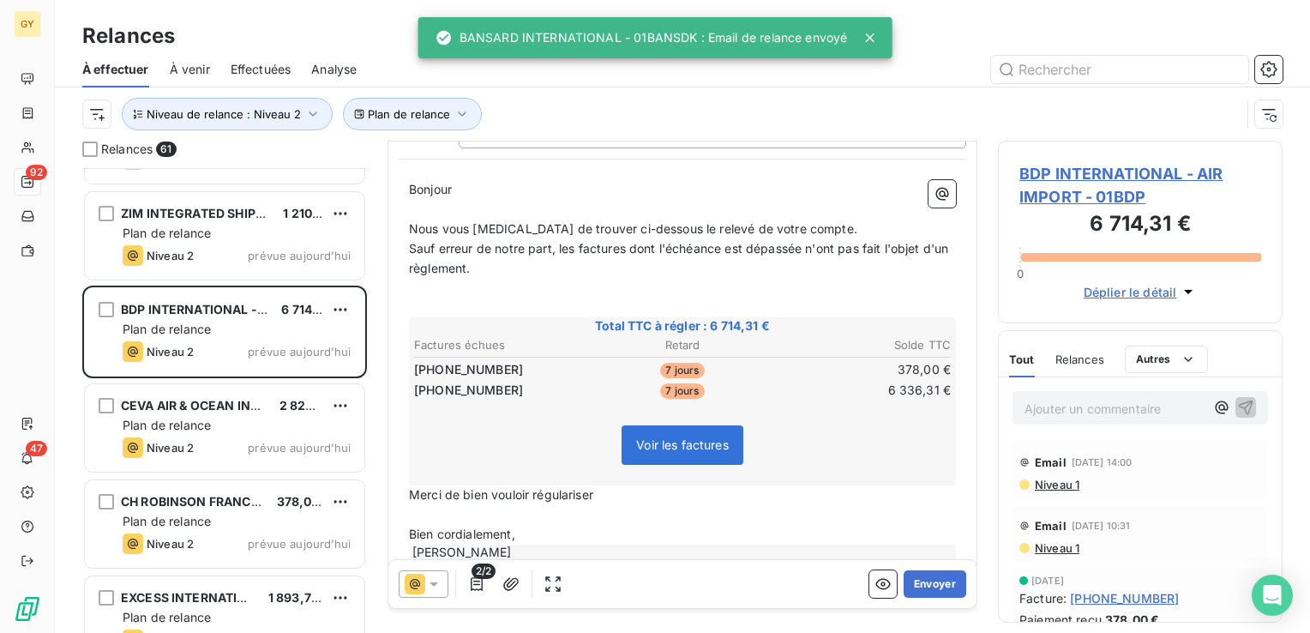
scroll to position [188, 0]
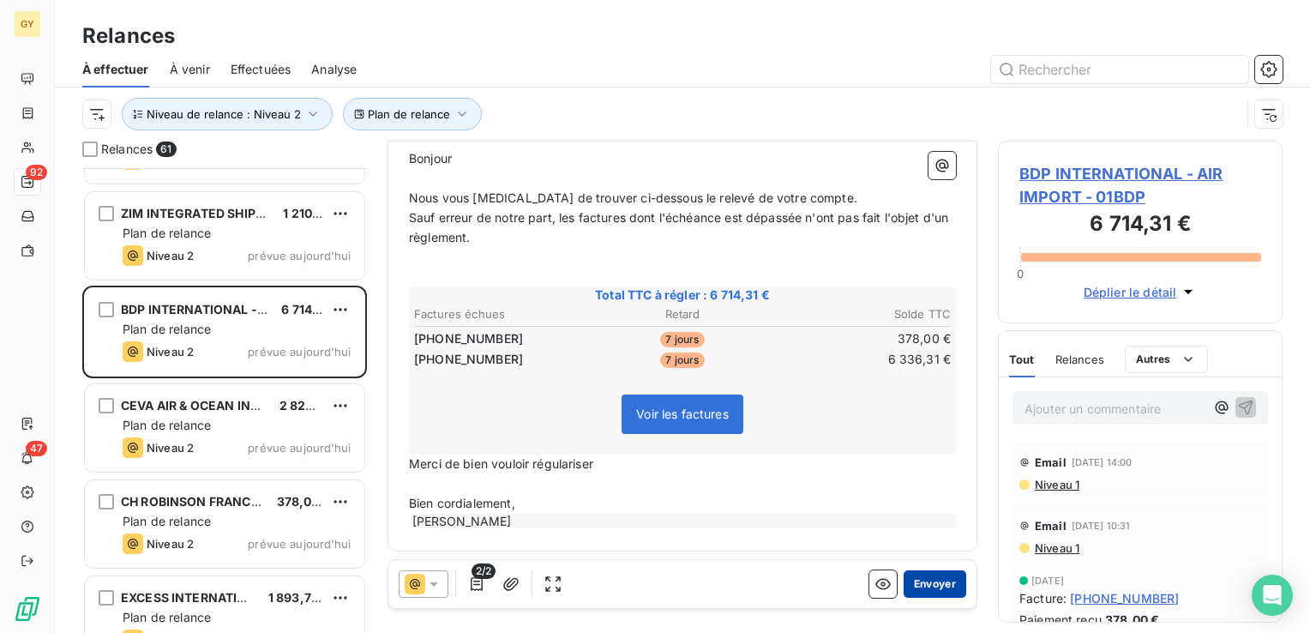
click at [928, 587] on button "Envoyer" at bounding box center [935, 583] width 63 height 27
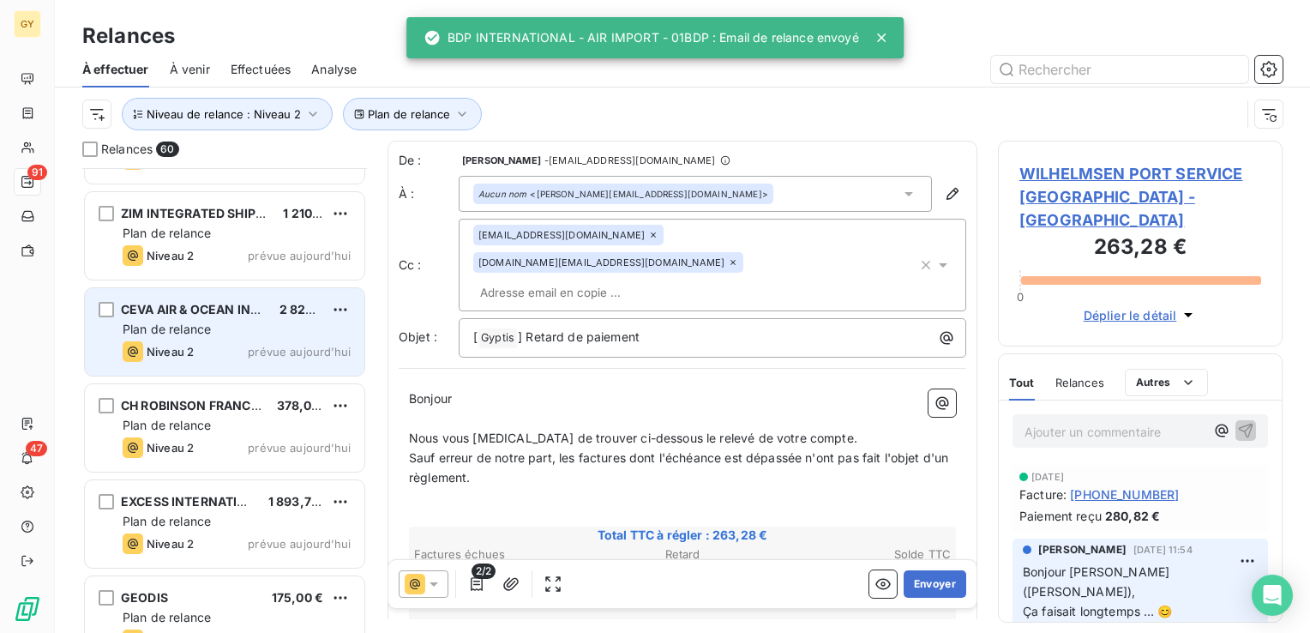
click at [205, 338] on div "CEVA AIR & OCEAN INTERNATIONAL 2 829,96 € Plan de relance Niveau 2 prévue [DATE]" at bounding box center [225, 331] width 280 height 87
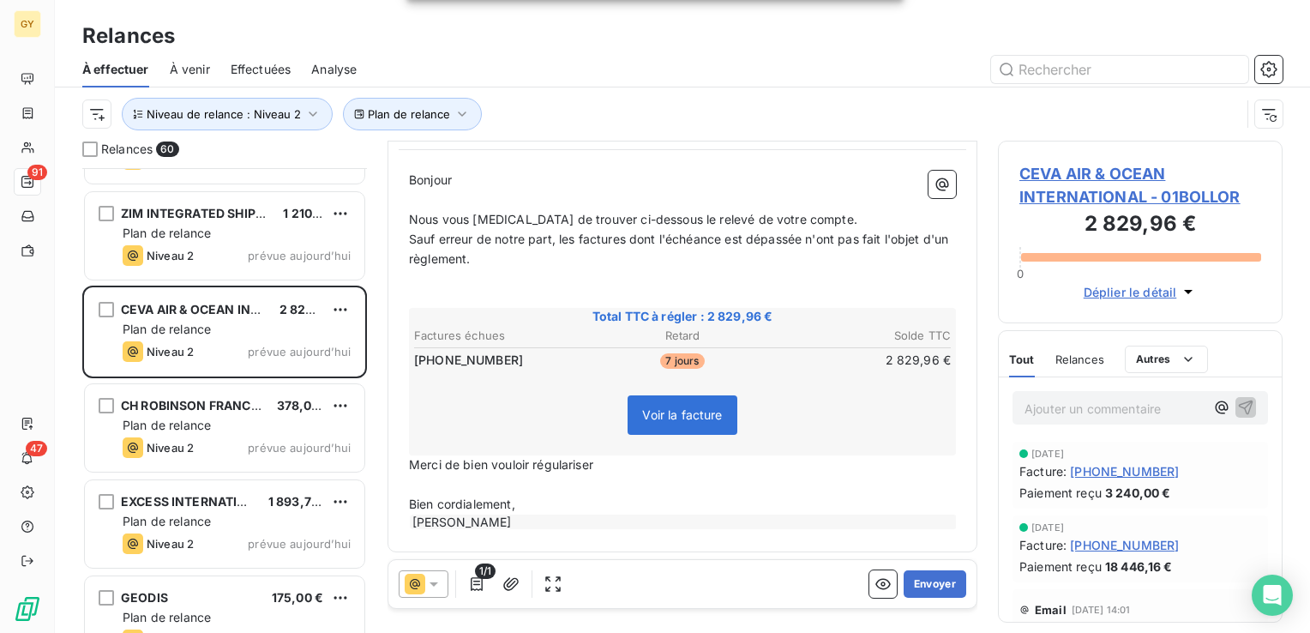
scroll to position [165, 0]
click at [925, 587] on button "Envoyer" at bounding box center [935, 583] width 63 height 27
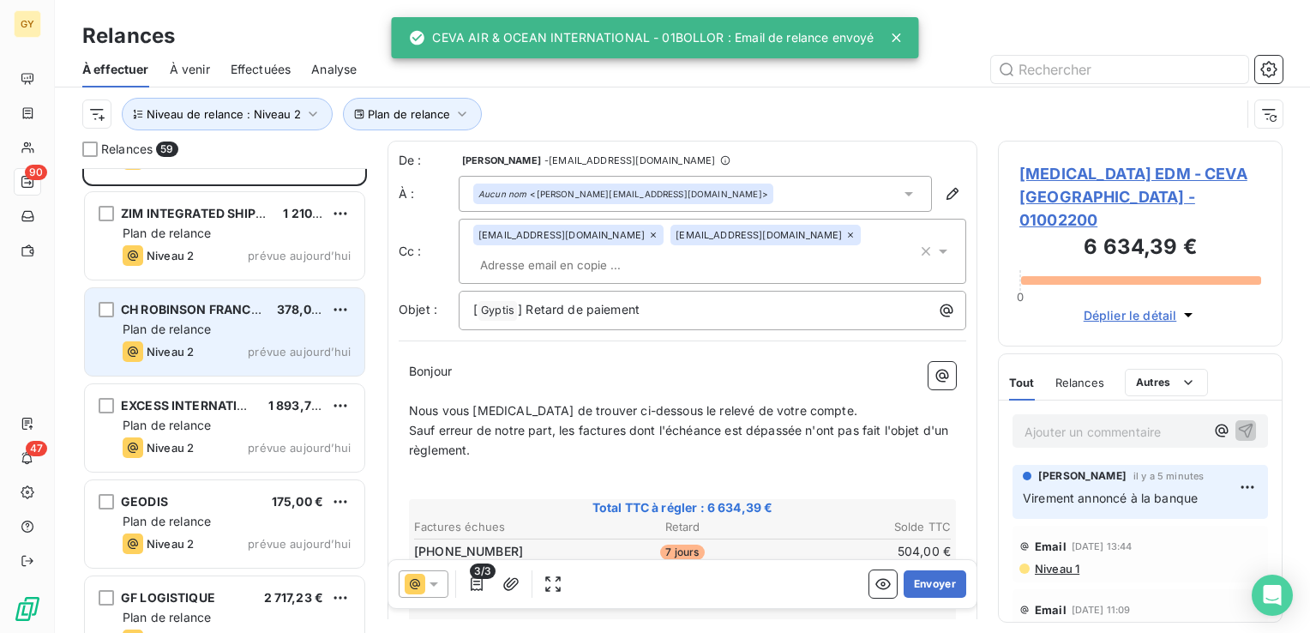
click at [189, 328] on span "Plan de relance" at bounding box center [167, 329] width 88 height 15
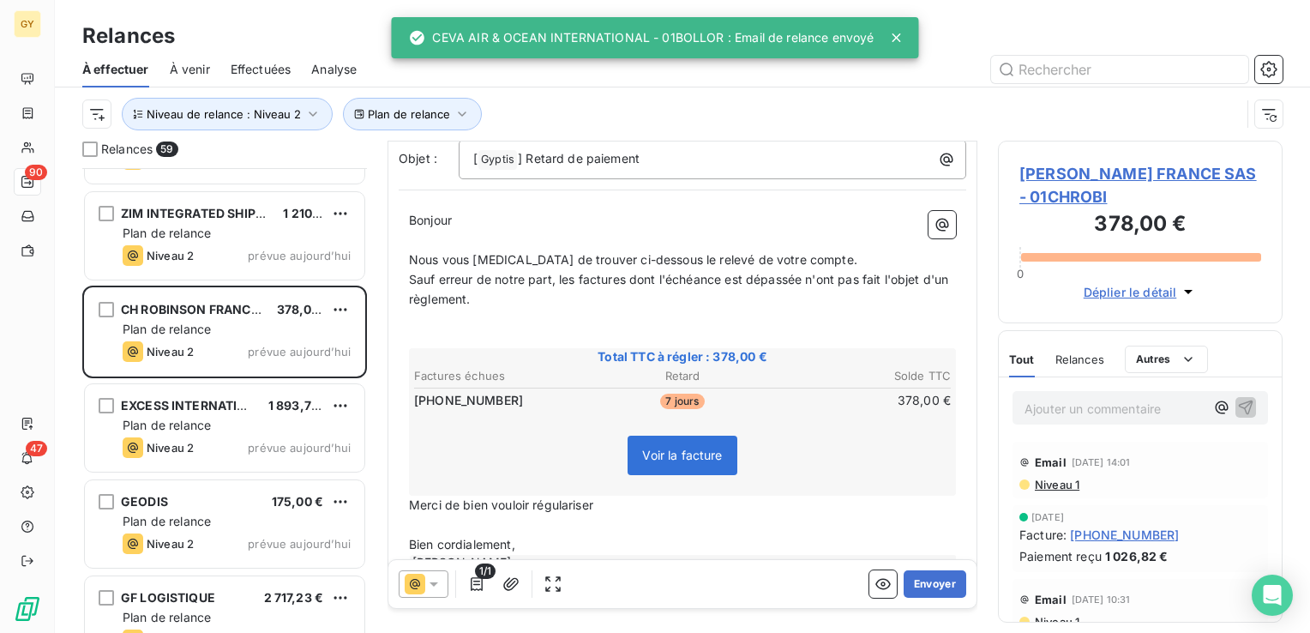
scroll to position [165, 0]
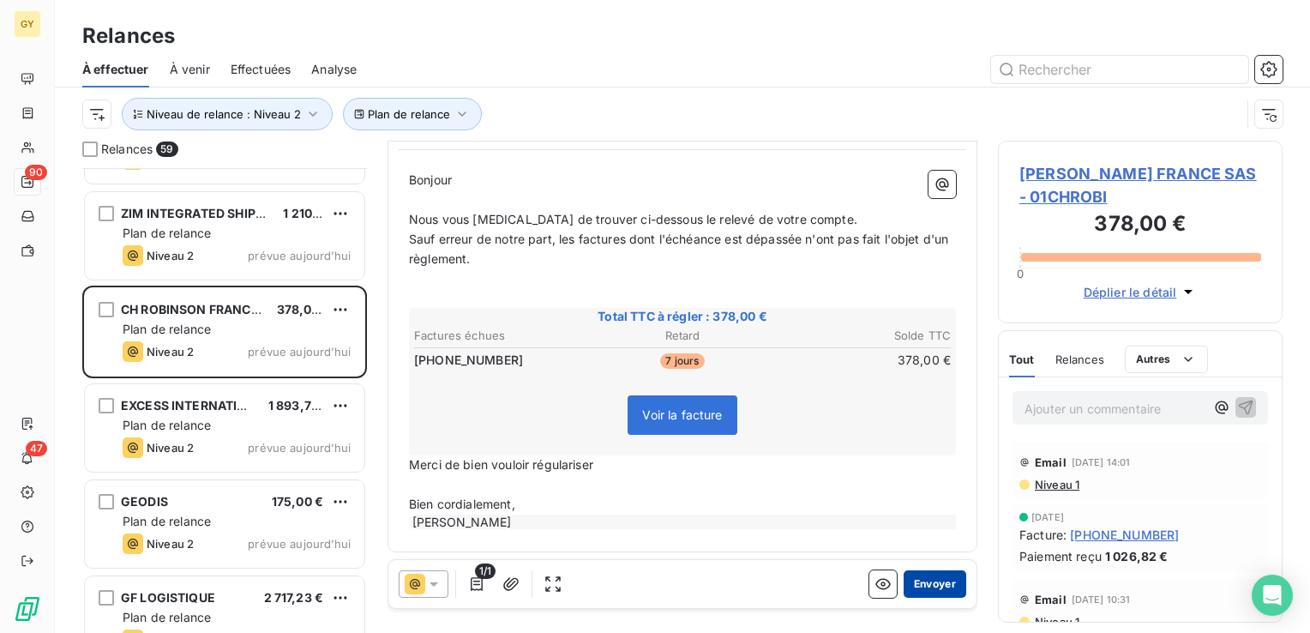
click at [917, 586] on button "Envoyer" at bounding box center [935, 583] width 63 height 27
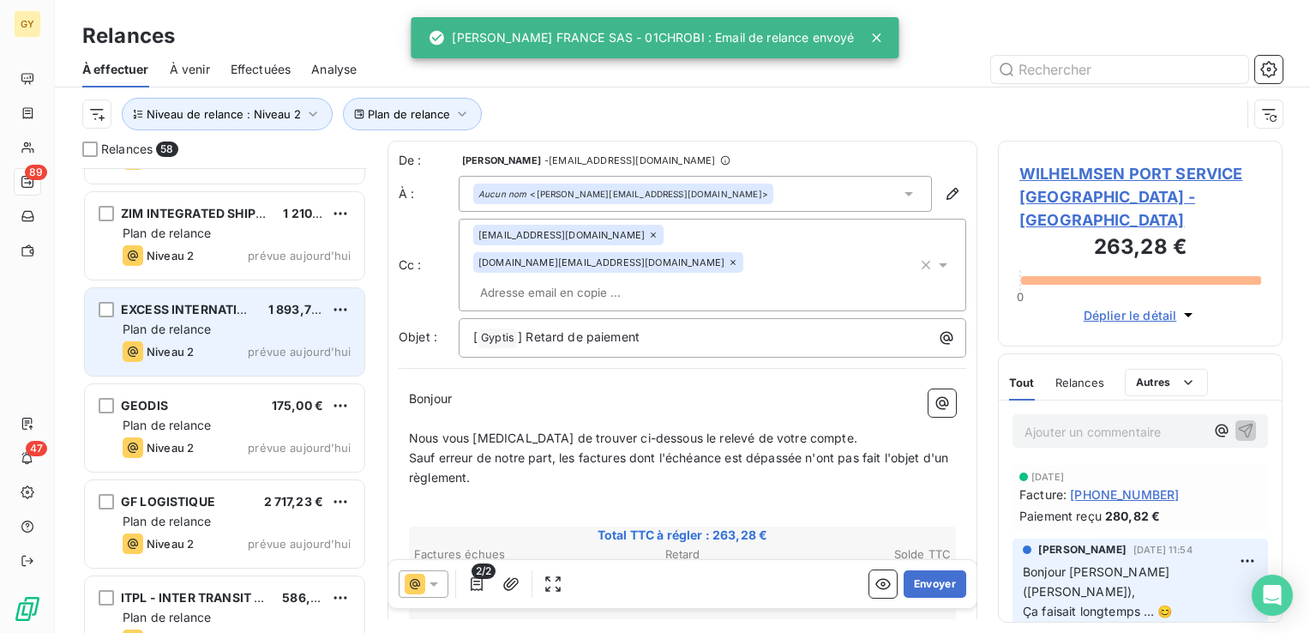
click at [197, 317] on div "EXCESS INTERNATIONAL 1 893,70 € Plan de relance Niveau 2 prévue [DATE]" at bounding box center [225, 331] width 280 height 87
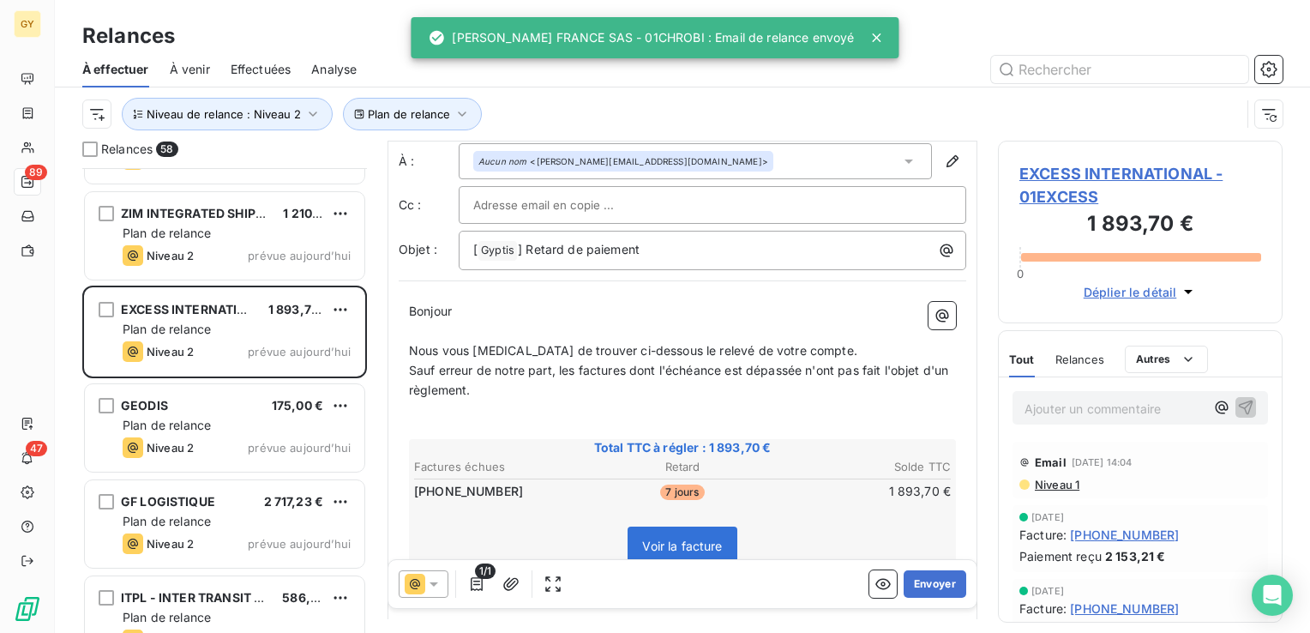
scroll to position [86, 0]
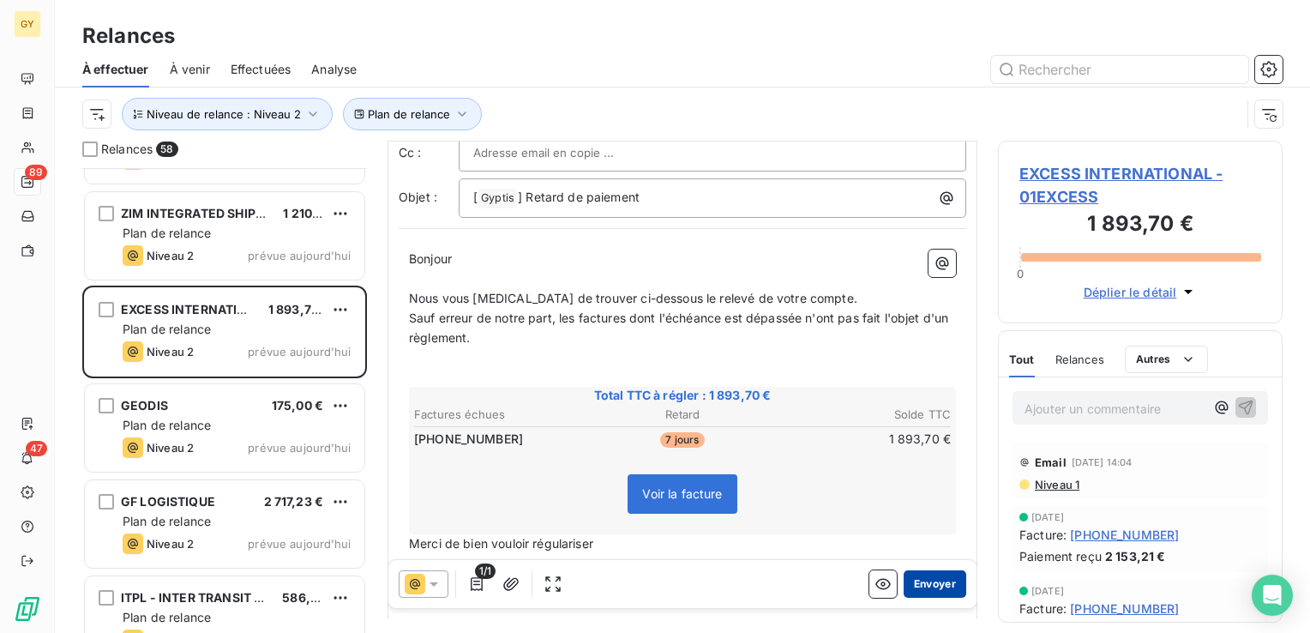
click at [925, 586] on button "Envoyer" at bounding box center [935, 583] width 63 height 27
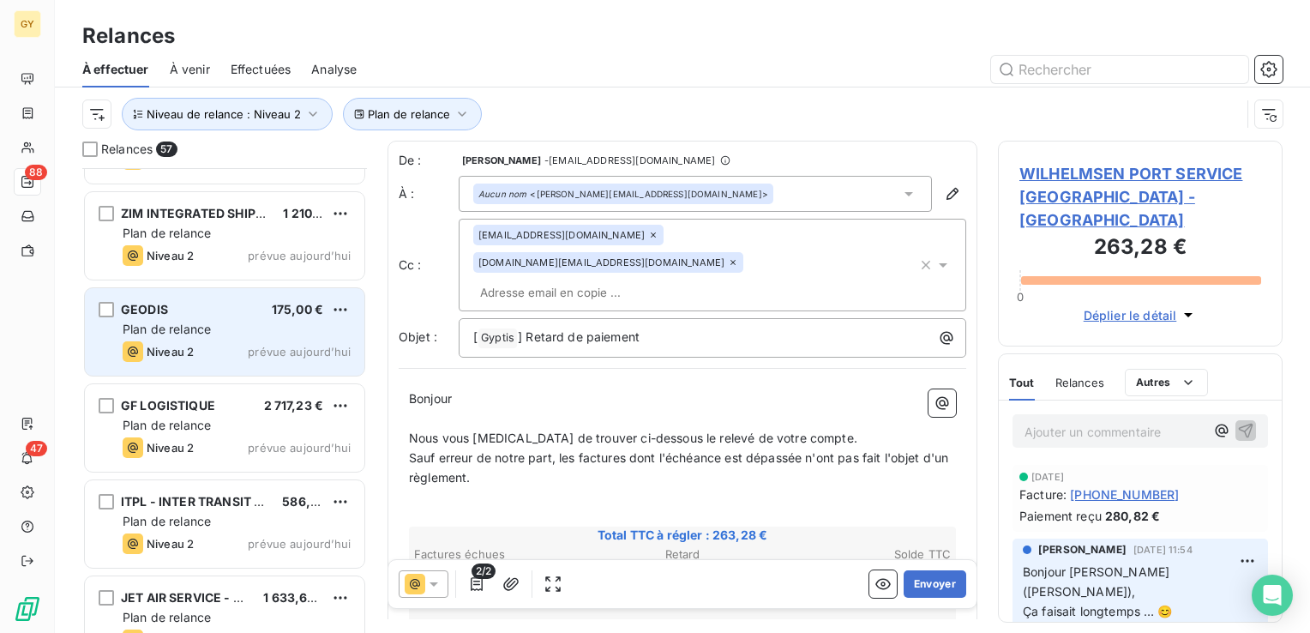
click at [264, 328] on div "Plan de relance" at bounding box center [237, 329] width 228 height 17
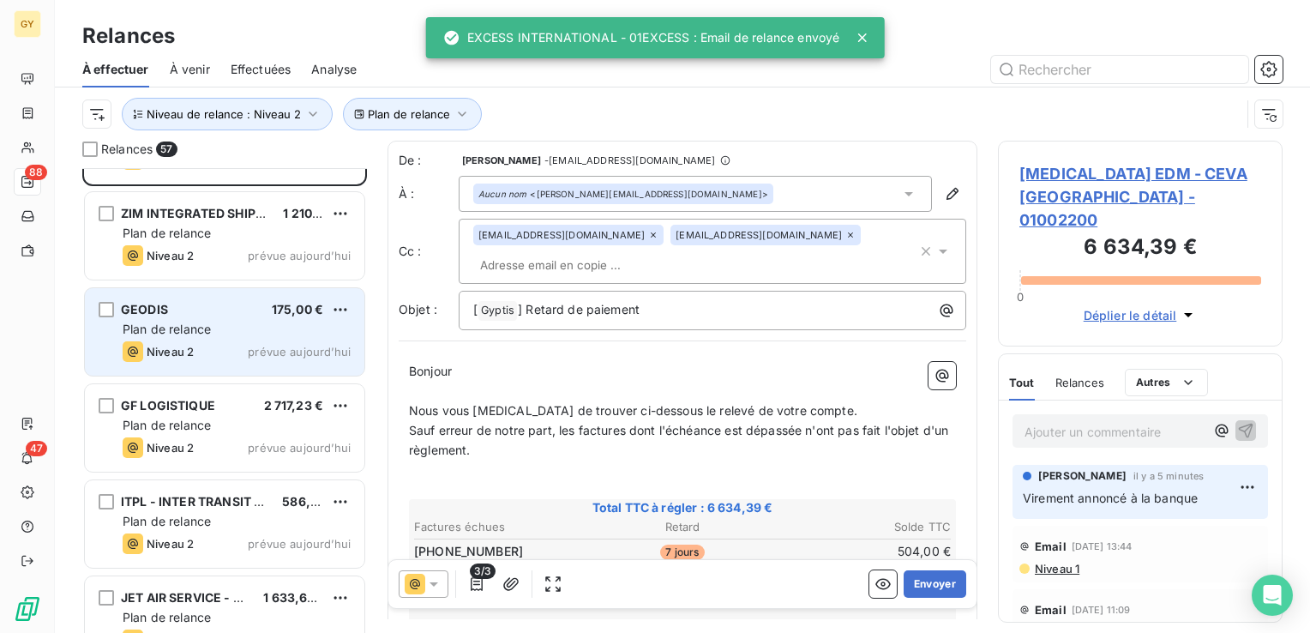
click at [193, 325] on span "Plan de relance" at bounding box center [167, 329] width 88 height 15
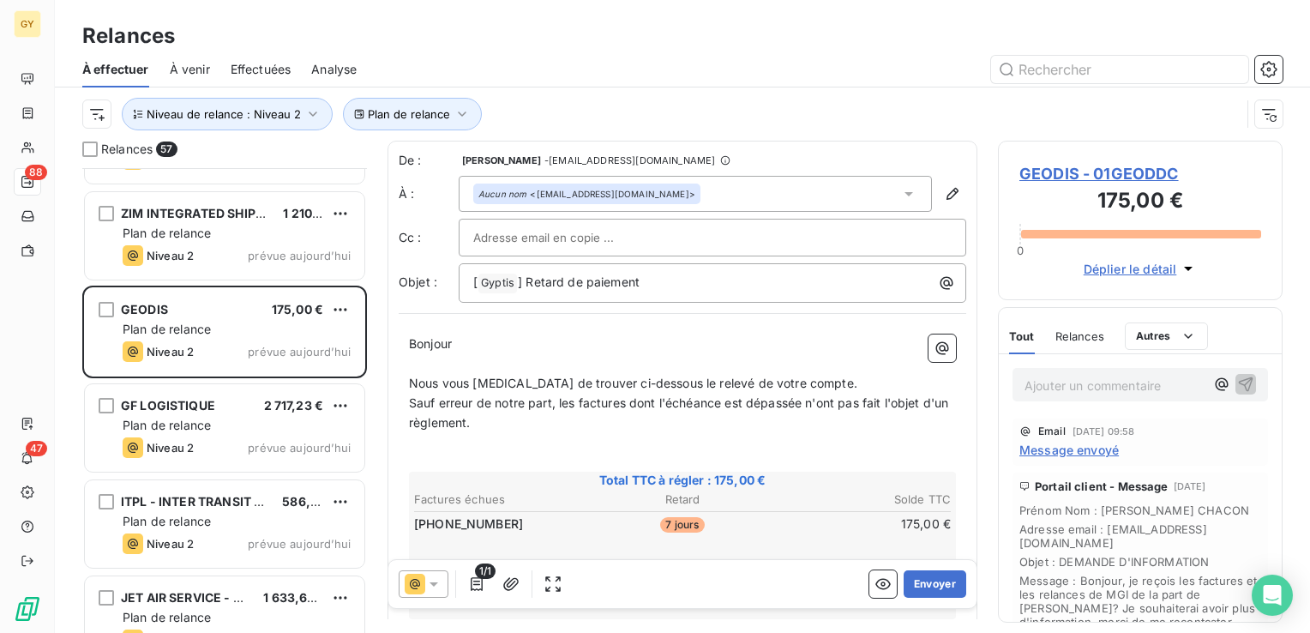
scroll to position [86, 0]
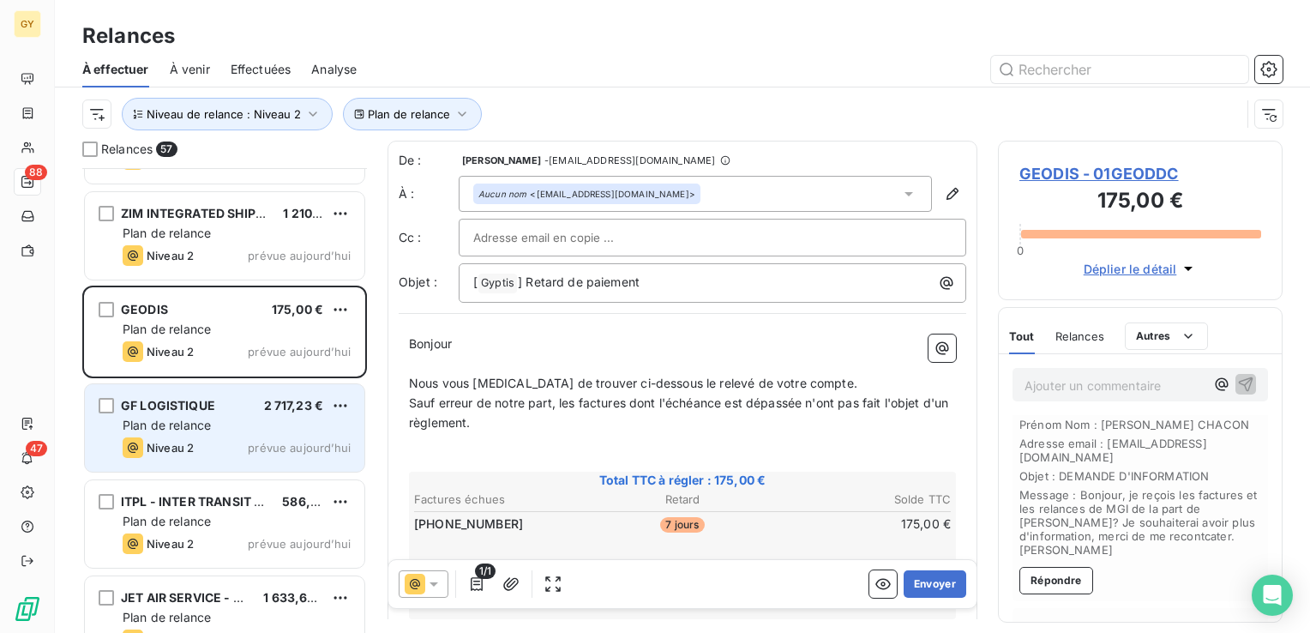
click at [159, 424] on span "Plan de relance" at bounding box center [167, 425] width 88 height 15
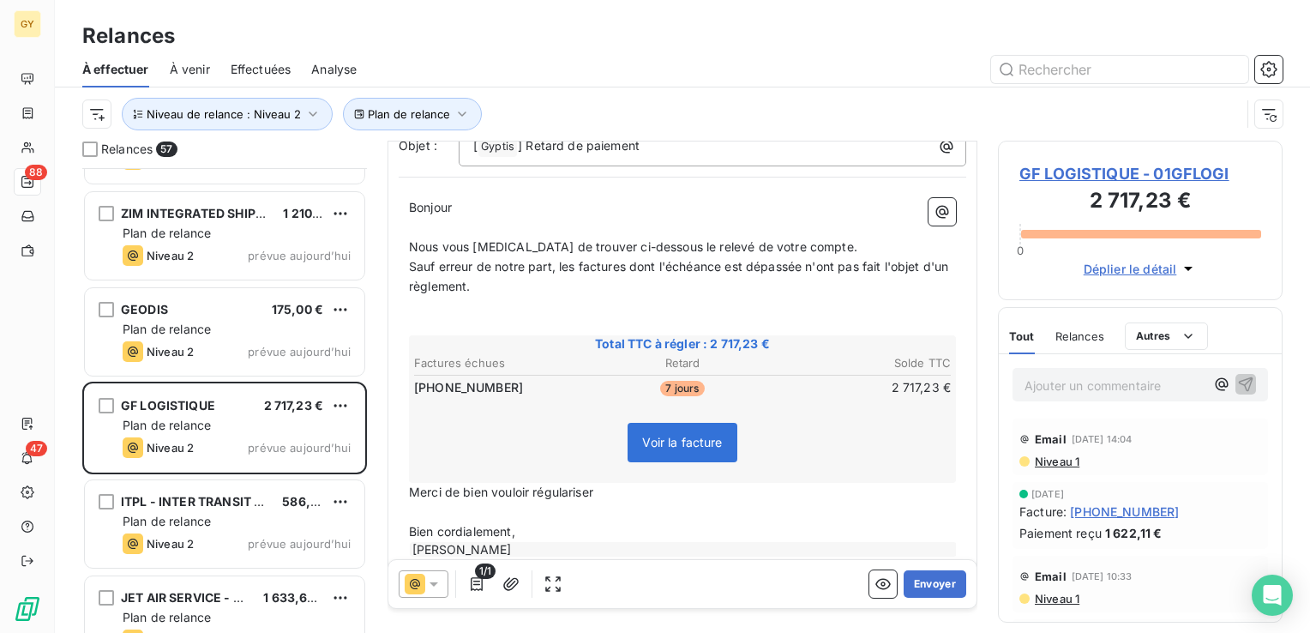
scroll to position [165, 0]
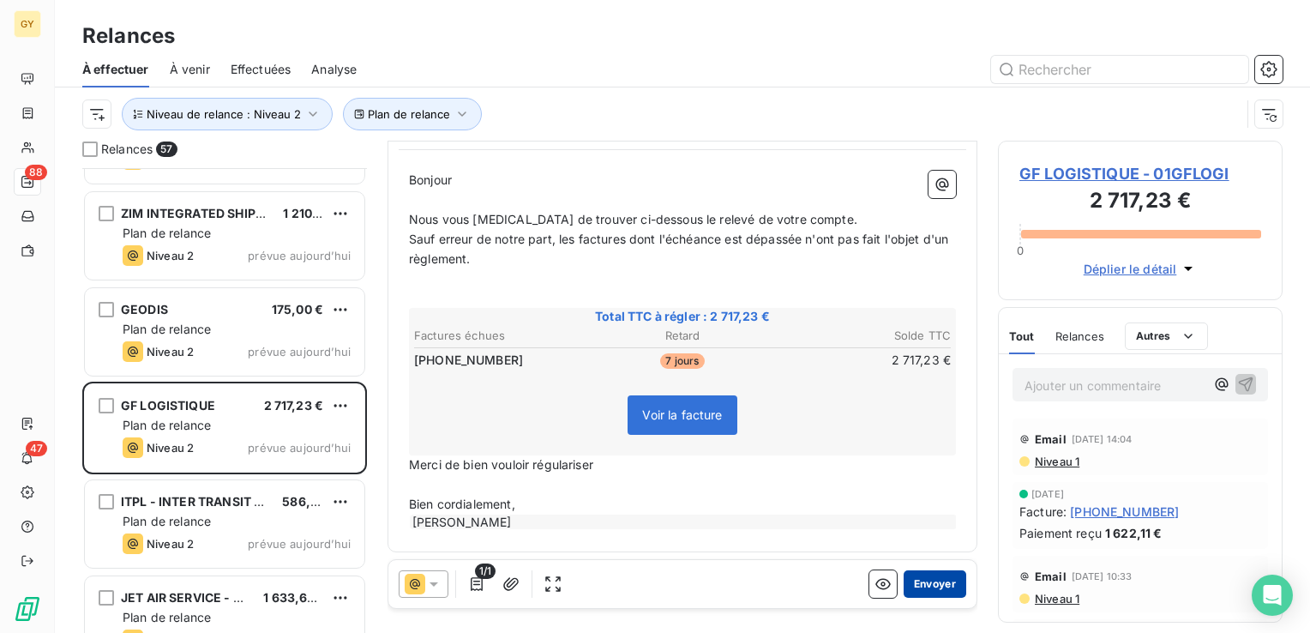
click at [914, 585] on button "Envoyer" at bounding box center [935, 583] width 63 height 27
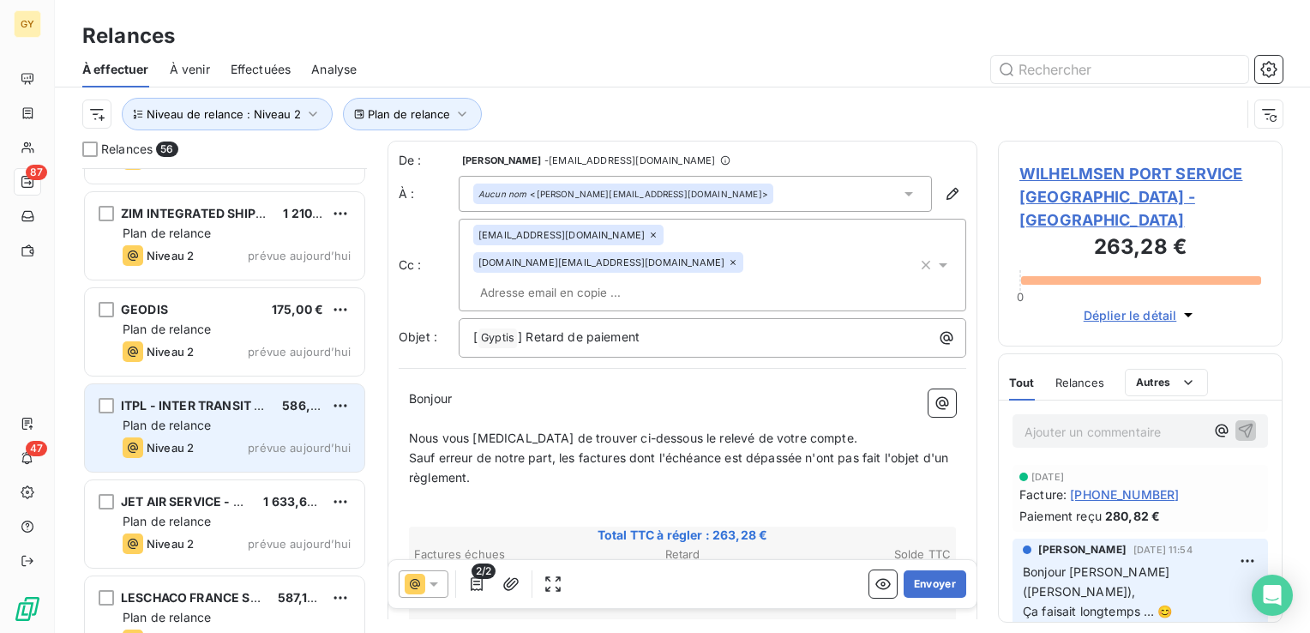
click at [220, 428] on div "Plan de relance" at bounding box center [237, 425] width 228 height 17
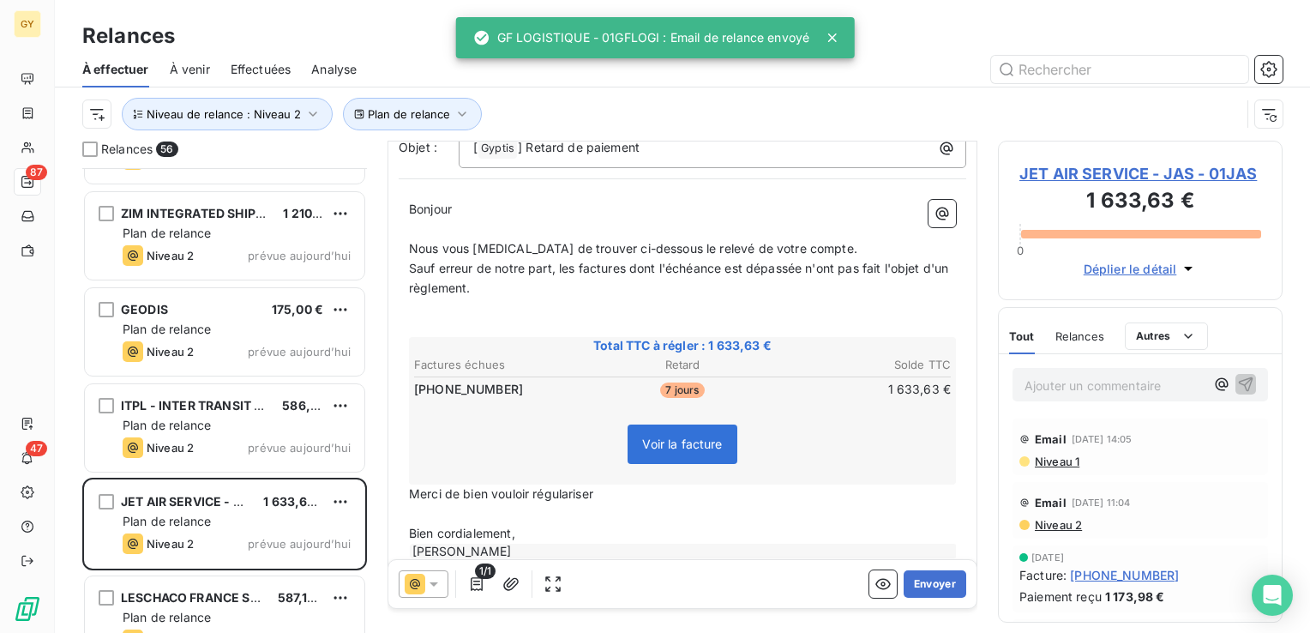
scroll to position [165, 0]
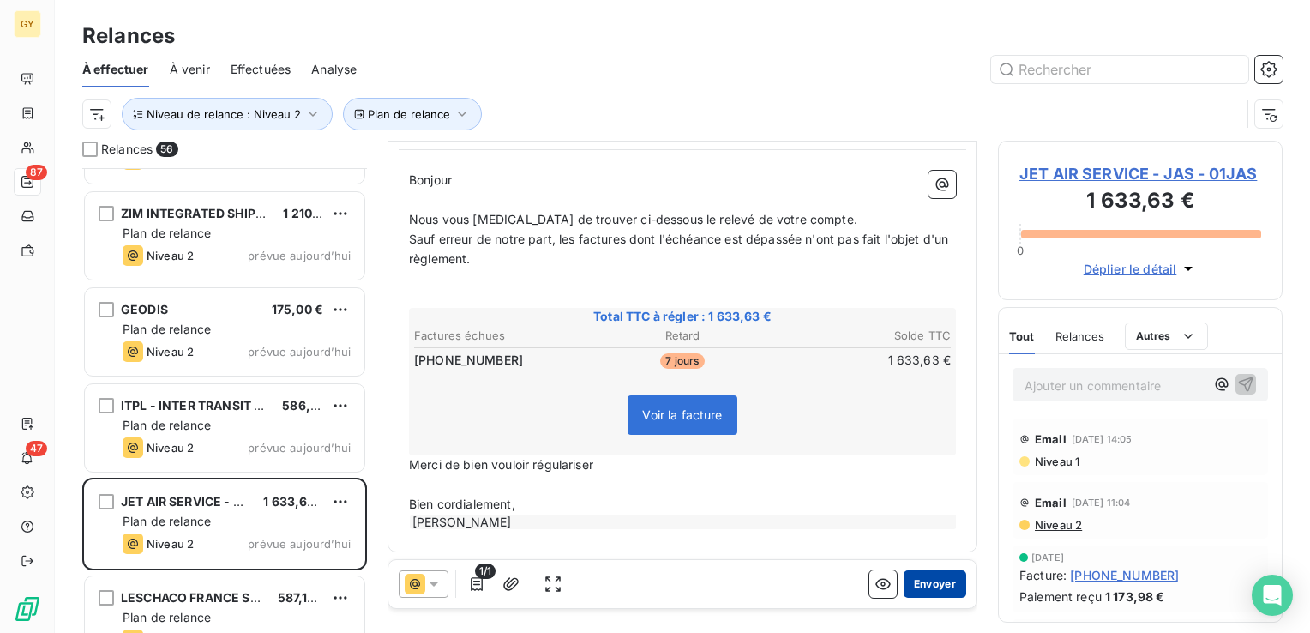
click at [942, 581] on button "Envoyer" at bounding box center [935, 583] width 63 height 27
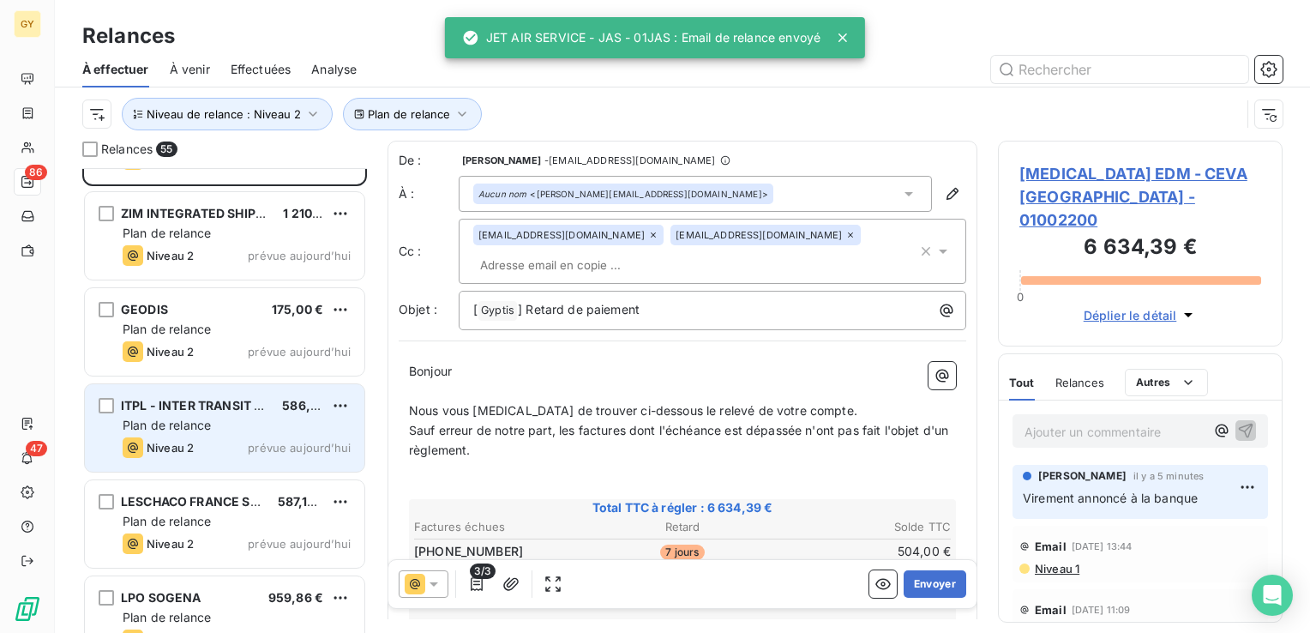
click at [163, 434] on div "ITPL - INTER TRANSIT ET PRESTA 586,24 € Plan de relance Niveau 2 prévue [DATE]" at bounding box center [225, 427] width 280 height 87
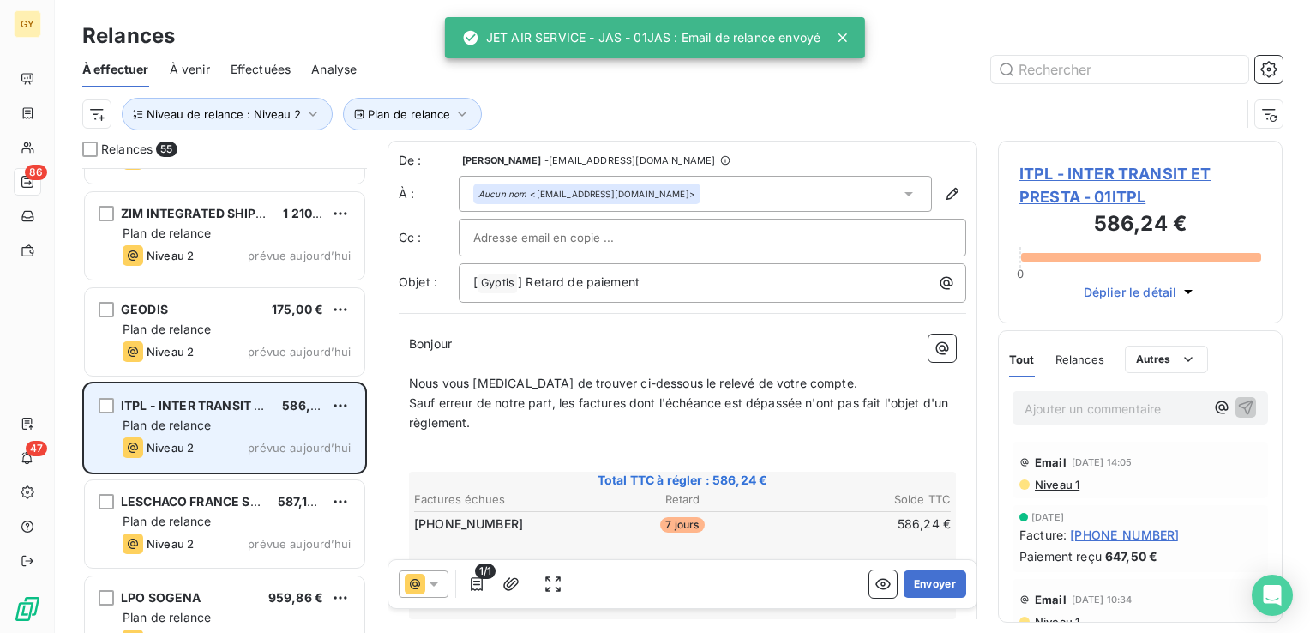
click at [166, 433] on div "ITPL - INTER TRANSIT ET PRESTA 586,24 € Plan de relance Niveau 2 prévue [DATE]" at bounding box center [225, 427] width 280 height 87
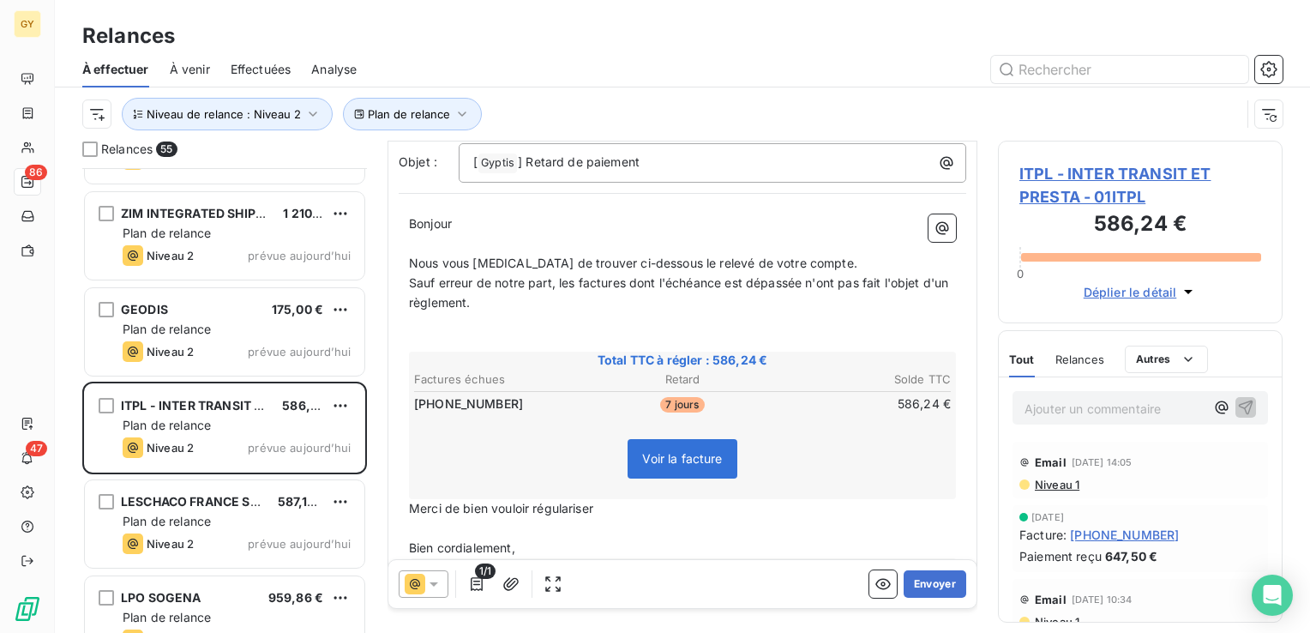
scroll to position [165, 0]
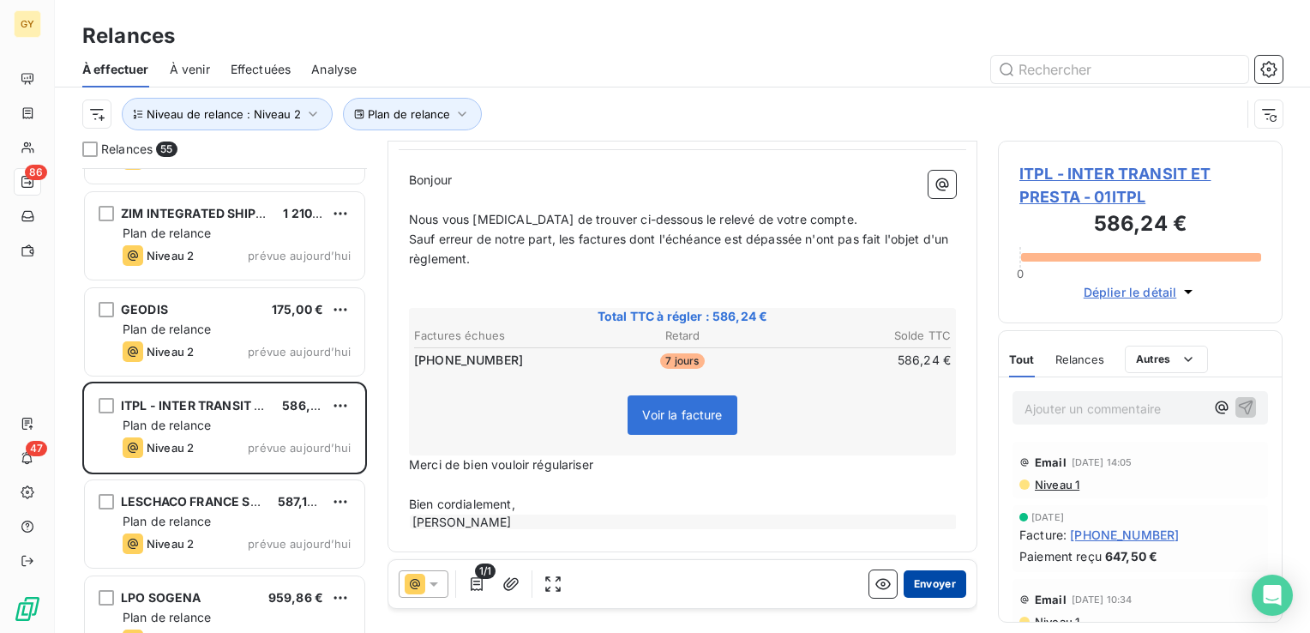
click at [923, 583] on button "Envoyer" at bounding box center [935, 583] width 63 height 27
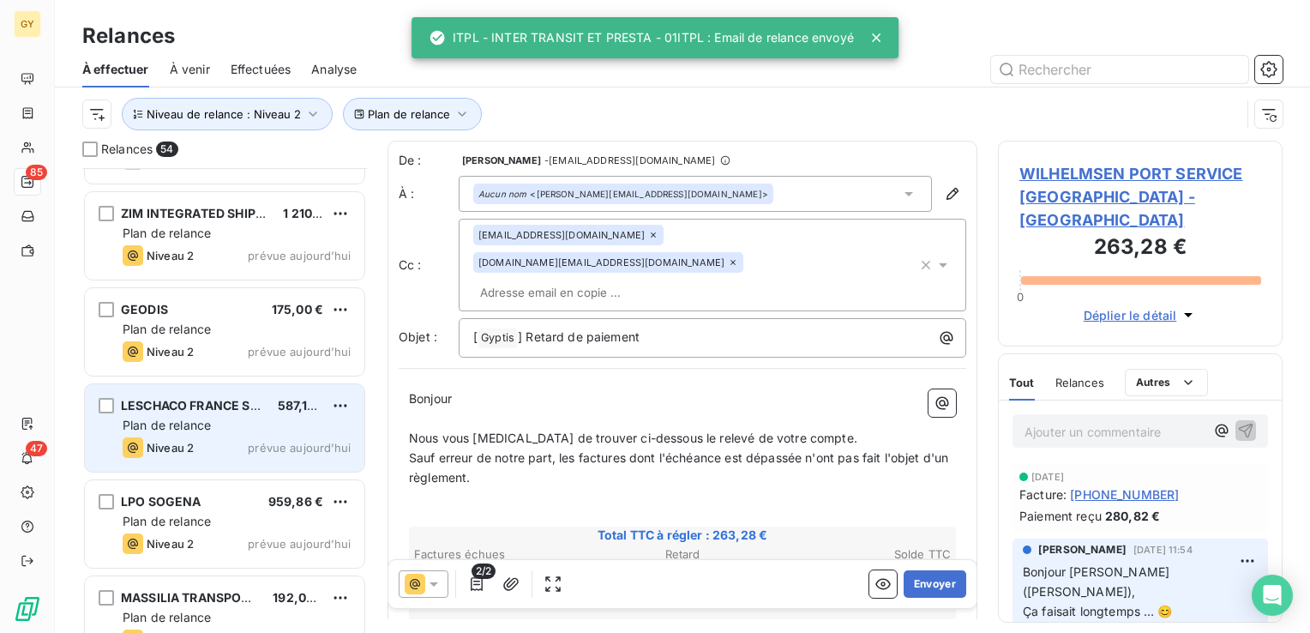
click at [202, 432] on div "Plan de relance" at bounding box center [237, 425] width 228 height 17
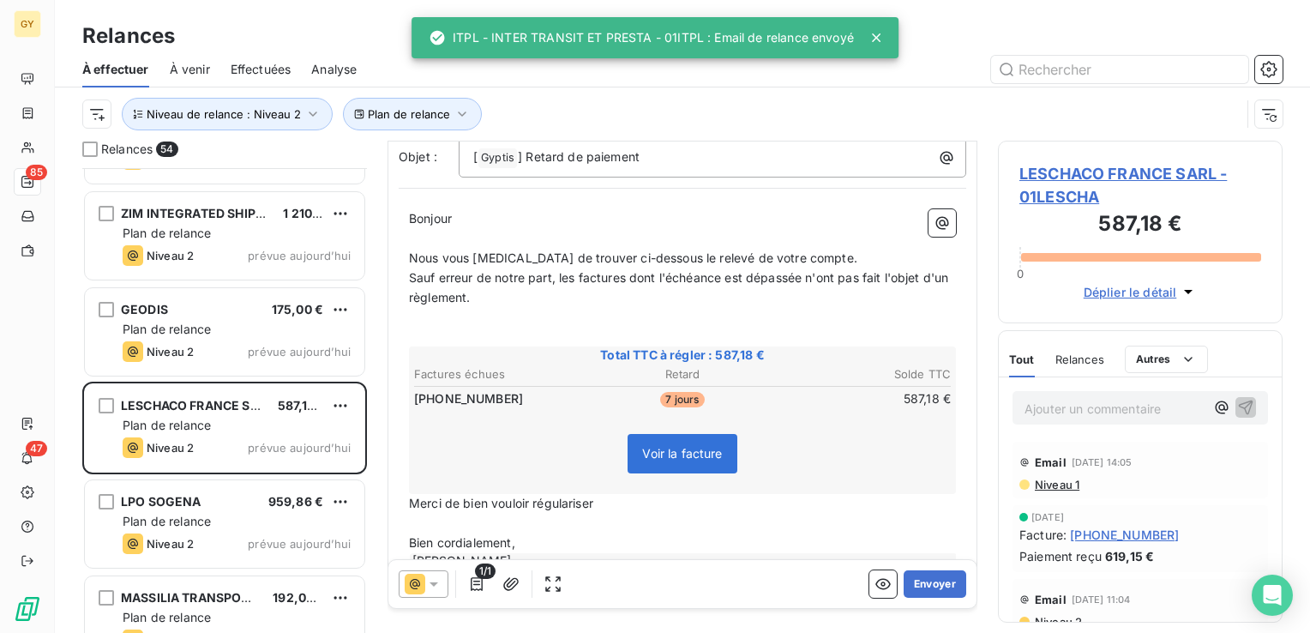
scroll to position [165, 0]
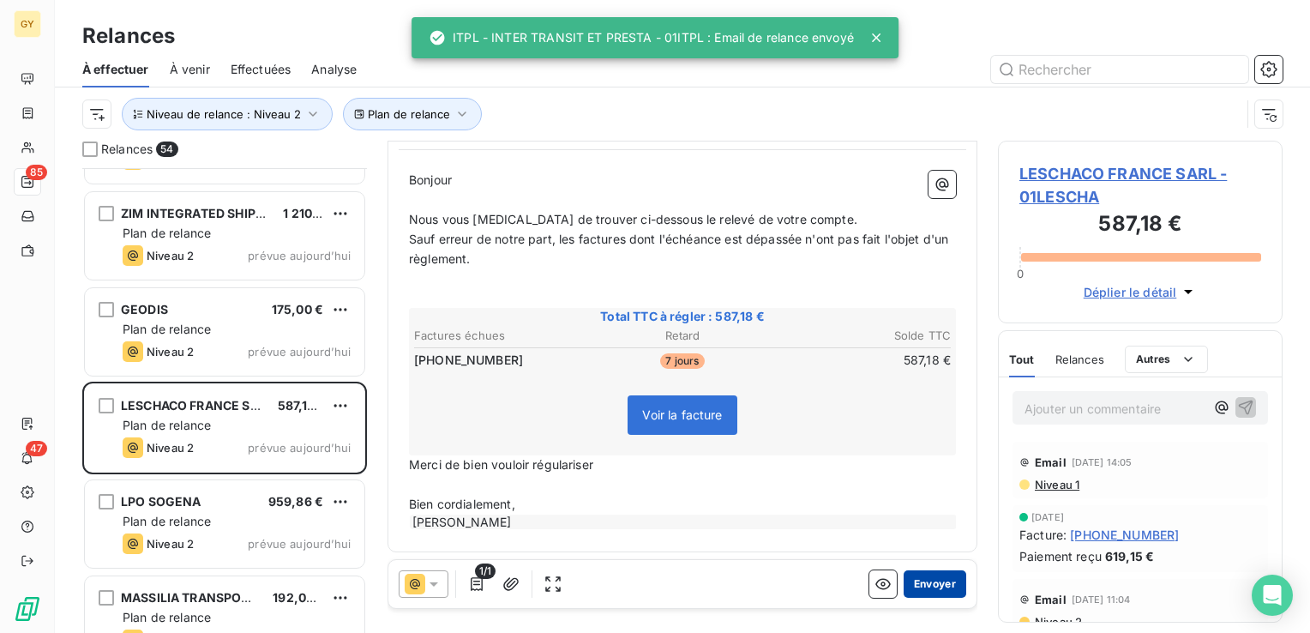
click at [905, 585] on button "Envoyer" at bounding box center [935, 583] width 63 height 27
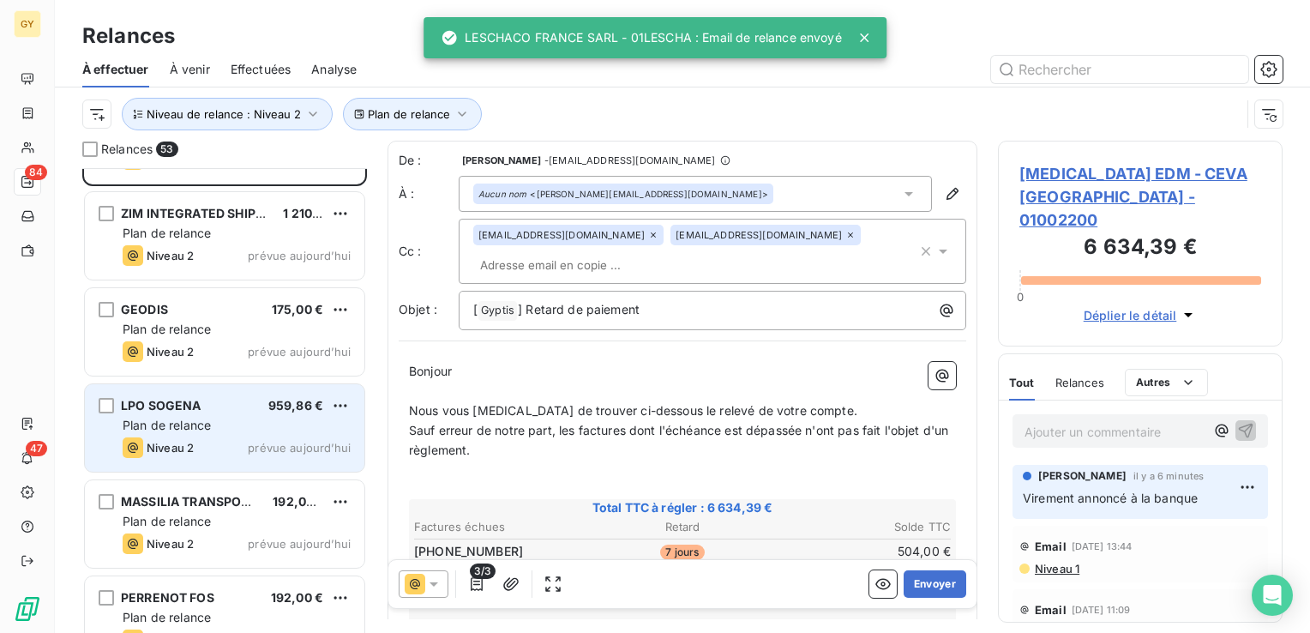
click at [197, 413] on div "LPO SOGENA 959,86 € Plan de relance Niveau 2 prévue [DATE]" at bounding box center [225, 427] width 280 height 87
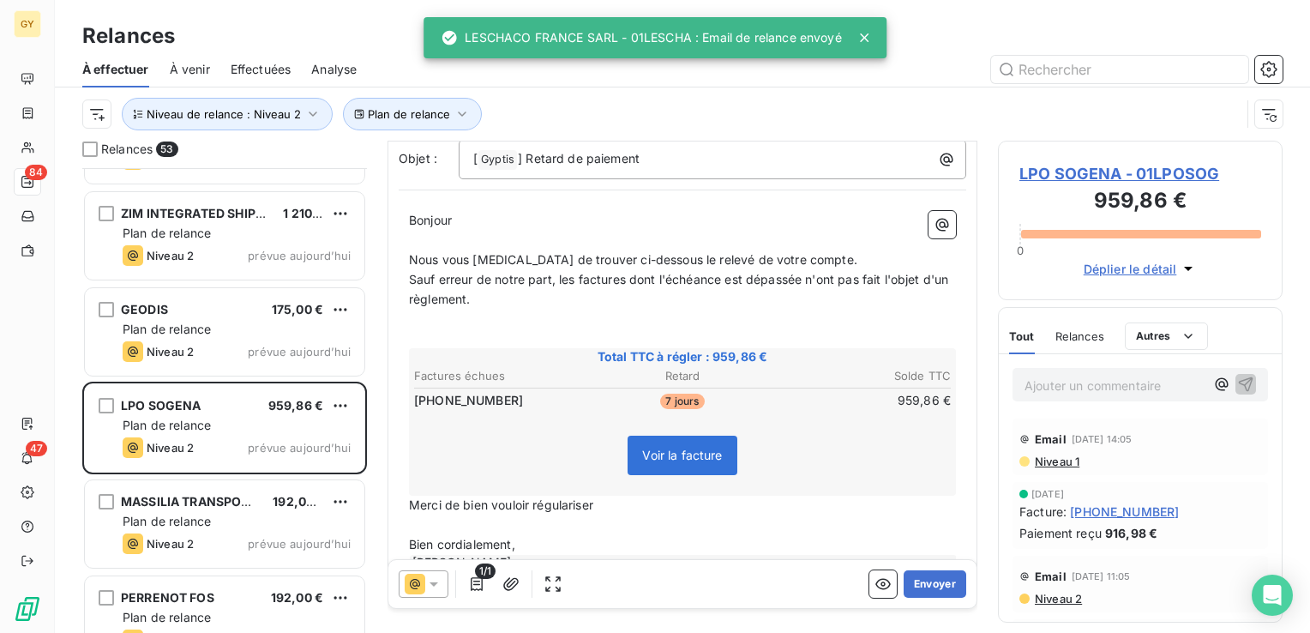
scroll to position [171, 0]
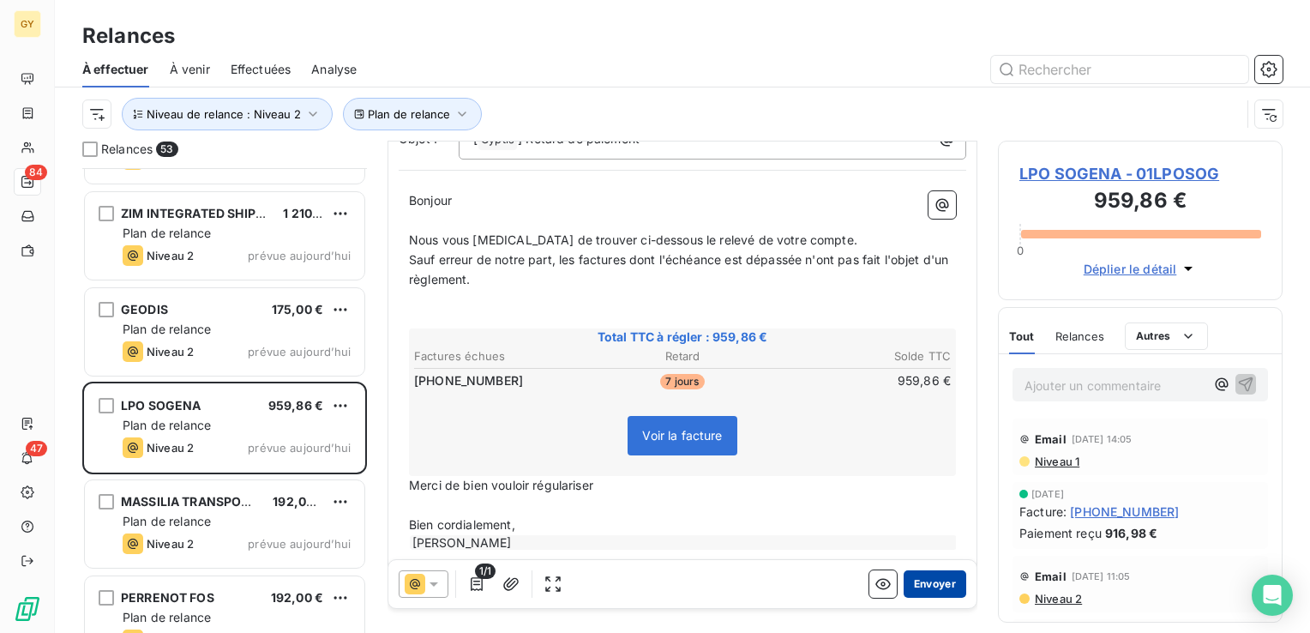
click at [935, 581] on button "Envoyer" at bounding box center [935, 583] width 63 height 27
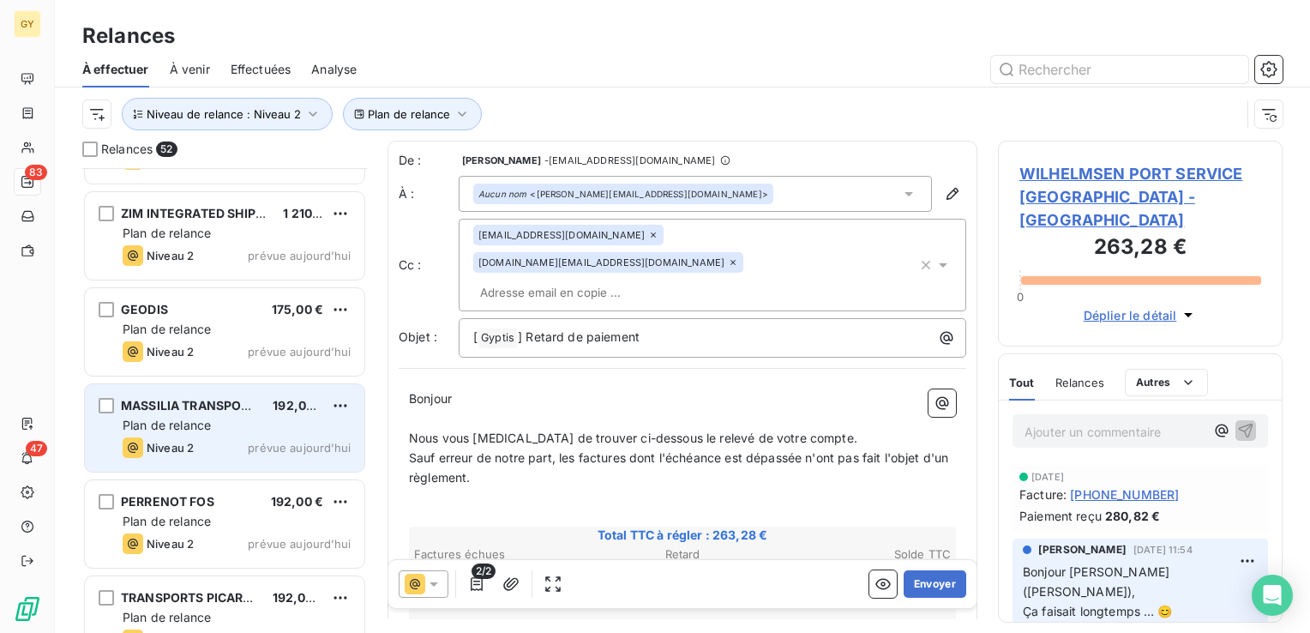
click at [219, 432] on div "Plan de relance" at bounding box center [237, 425] width 228 height 17
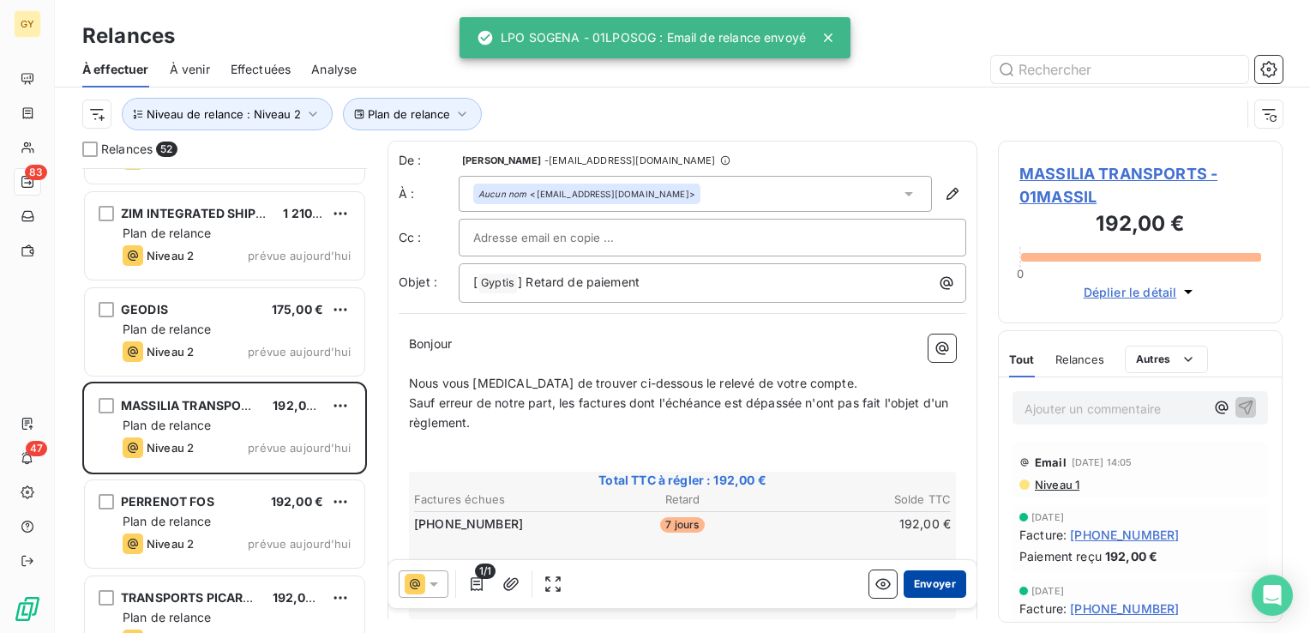
click at [907, 581] on button "Envoyer" at bounding box center [935, 583] width 63 height 27
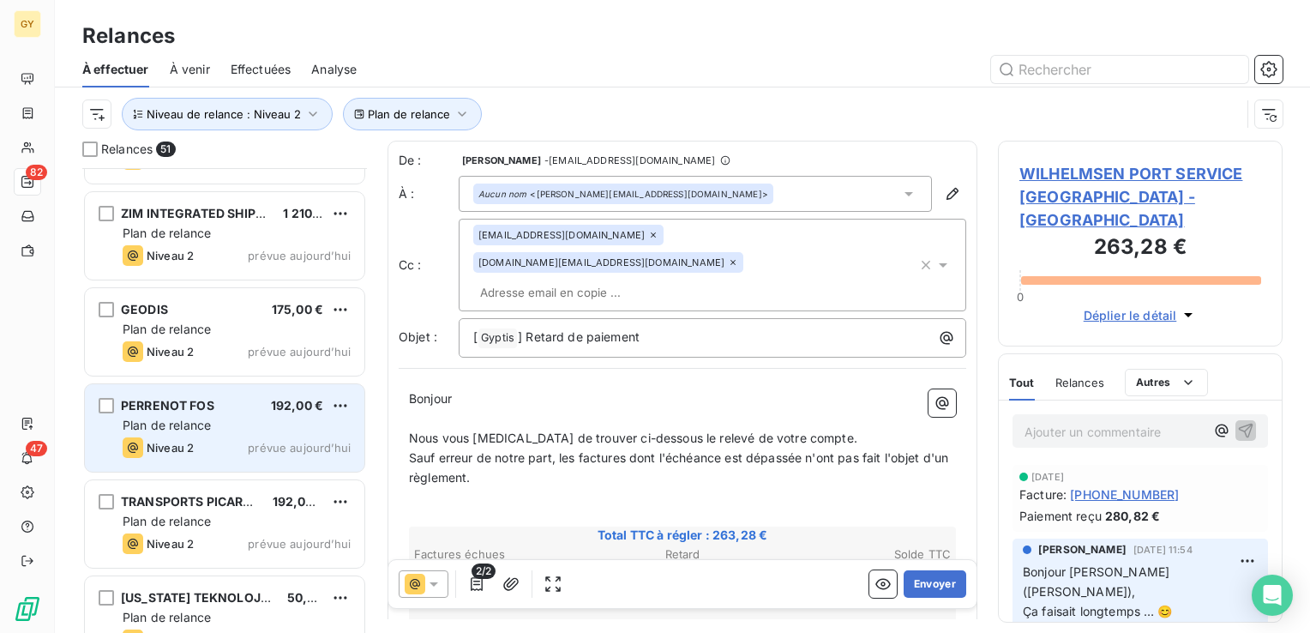
click at [192, 431] on div "Plan de relance" at bounding box center [237, 425] width 228 height 17
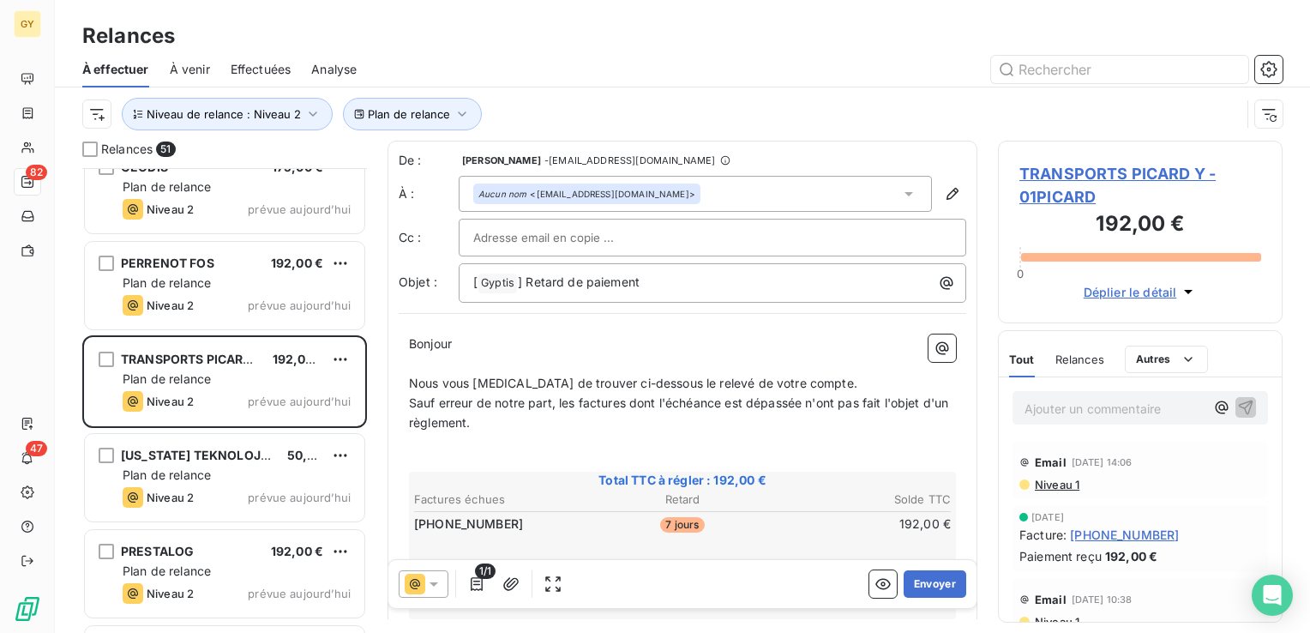
scroll to position [343, 0]
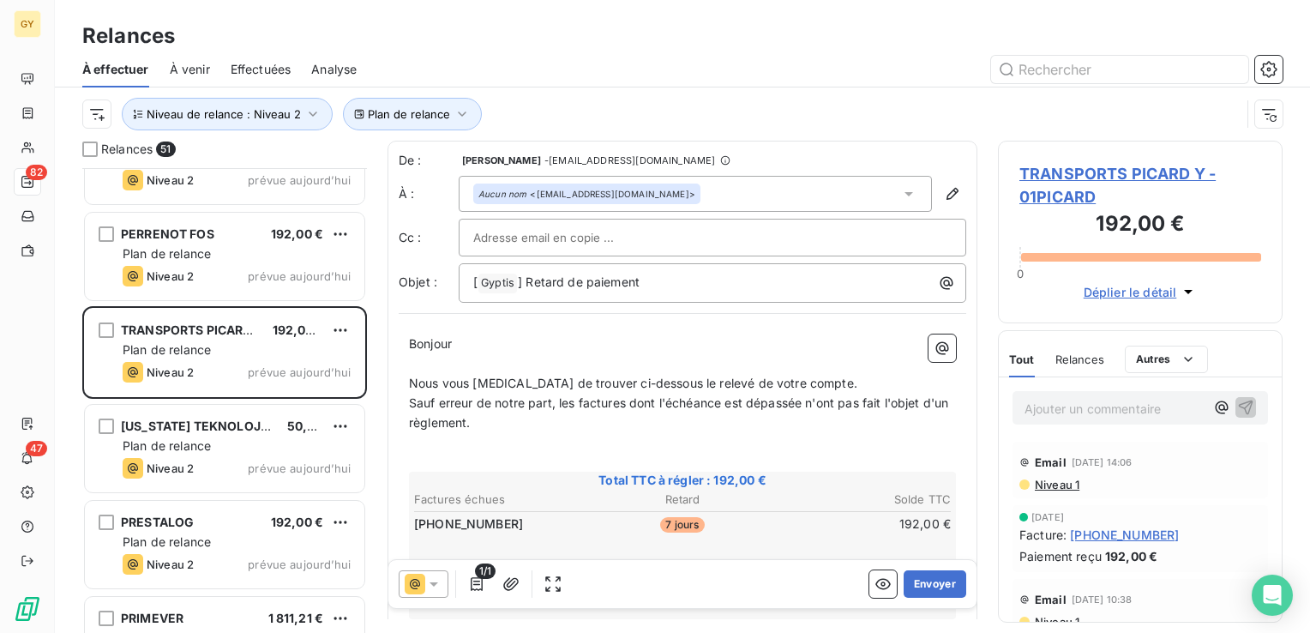
click at [188, 271] on span "Niveau 2" at bounding box center [170, 276] width 47 height 14
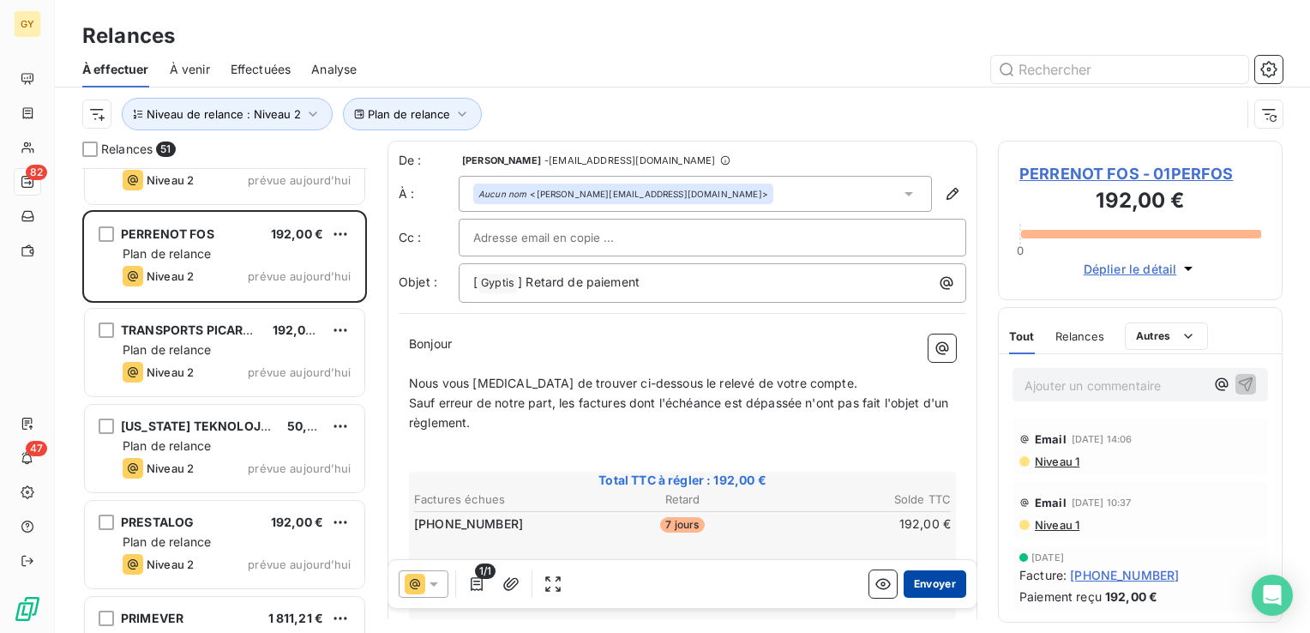
click at [915, 584] on button "Envoyer" at bounding box center [935, 583] width 63 height 27
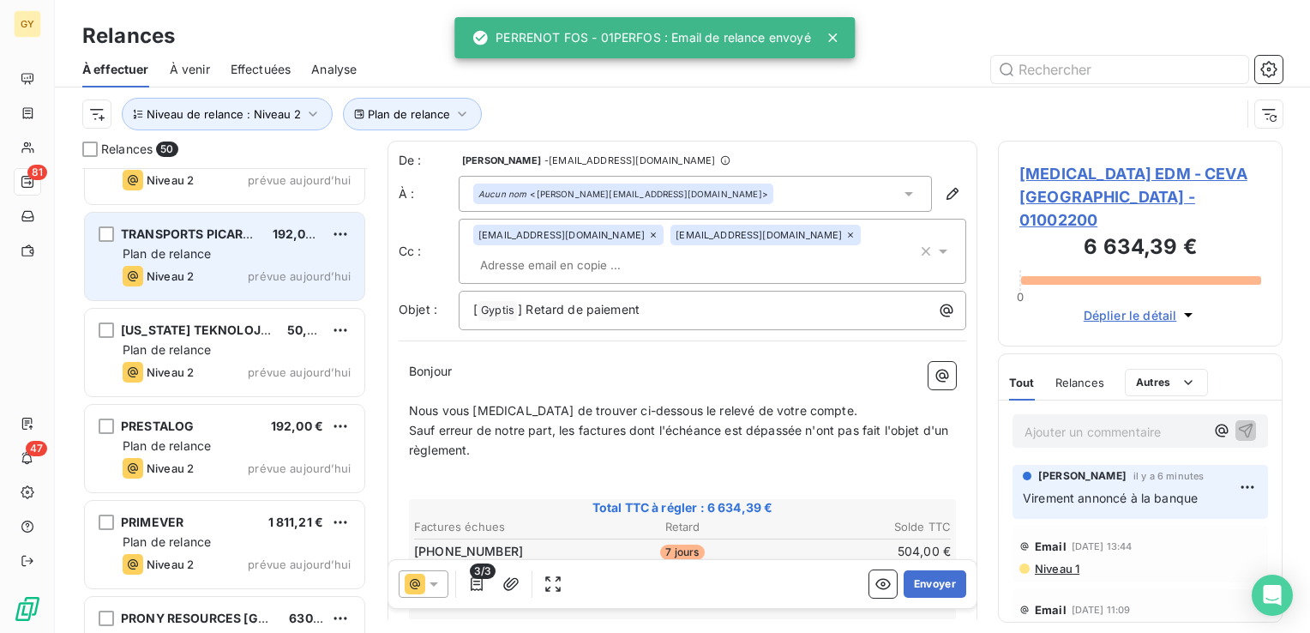
click at [165, 256] on span "Plan de relance" at bounding box center [167, 253] width 88 height 15
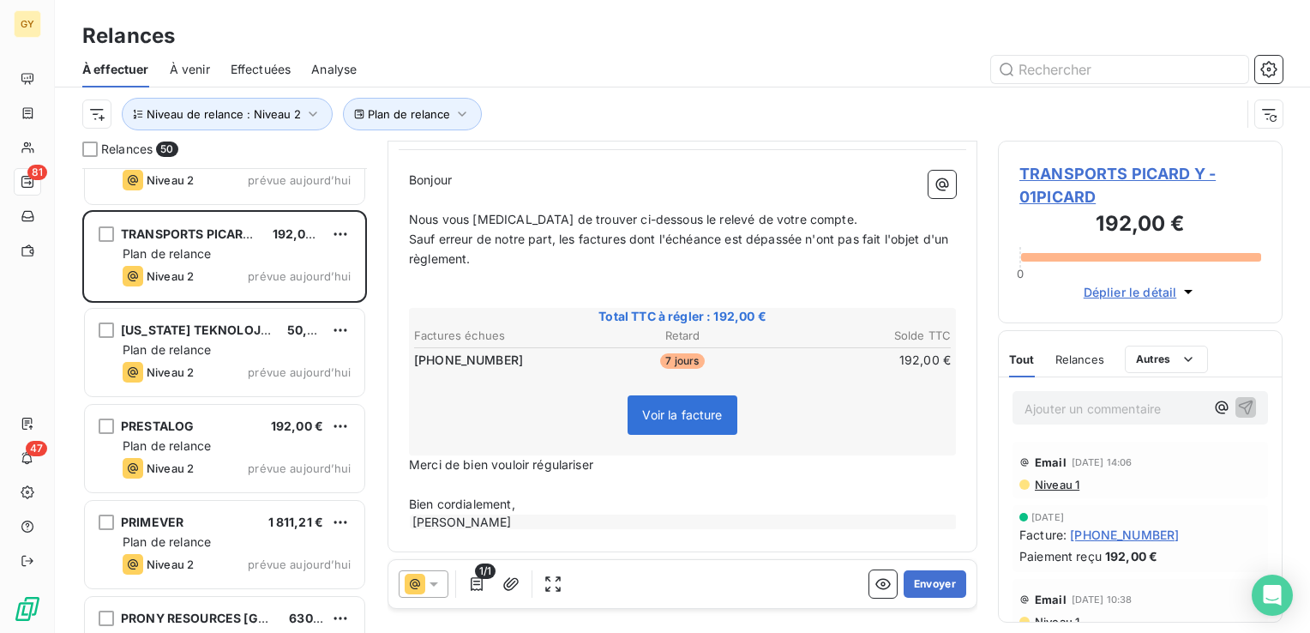
scroll to position [165, 0]
click at [924, 587] on button "Envoyer" at bounding box center [935, 583] width 63 height 27
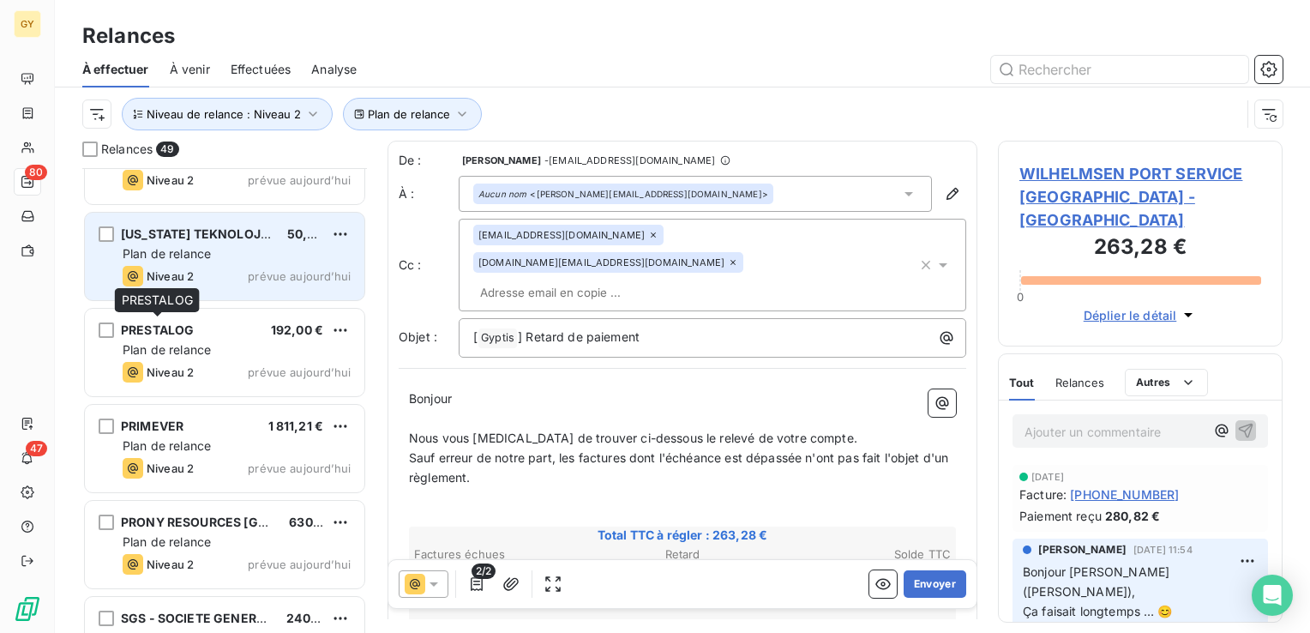
click at [174, 286] on div "[US_STATE] TEKNOLOJI HIZ. A.S. 50,00 € Plan de relance Niveau 2 prévue [DATE]" at bounding box center [225, 256] width 280 height 87
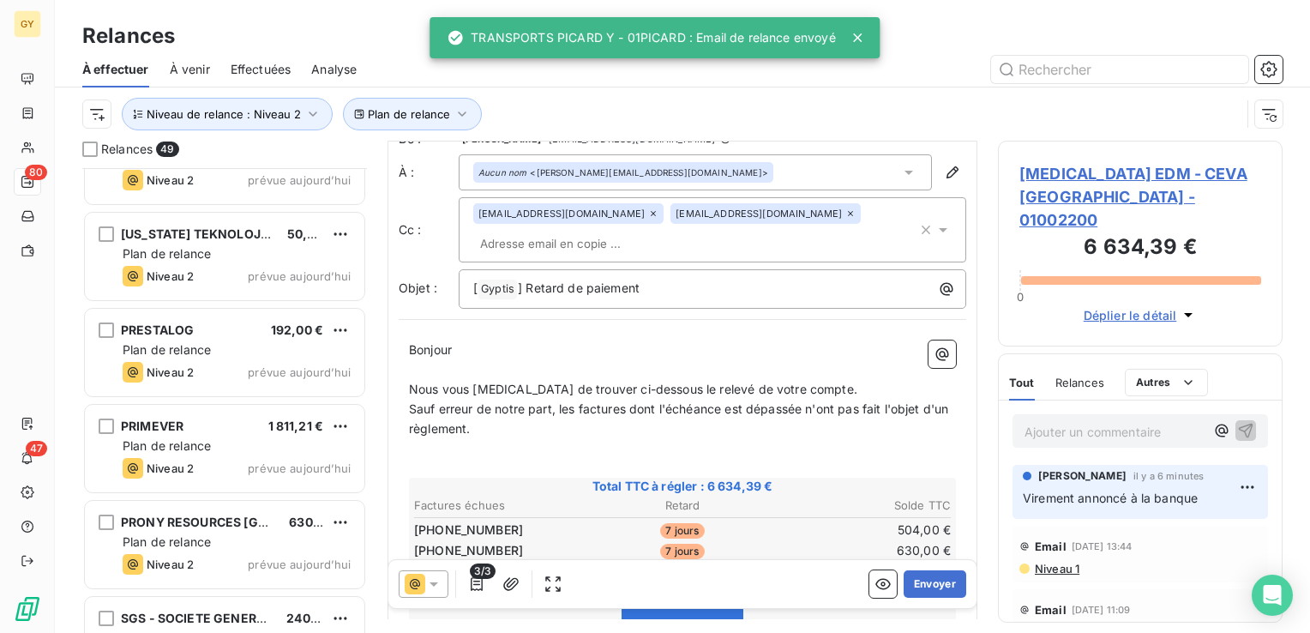
scroll to position [86, 0]
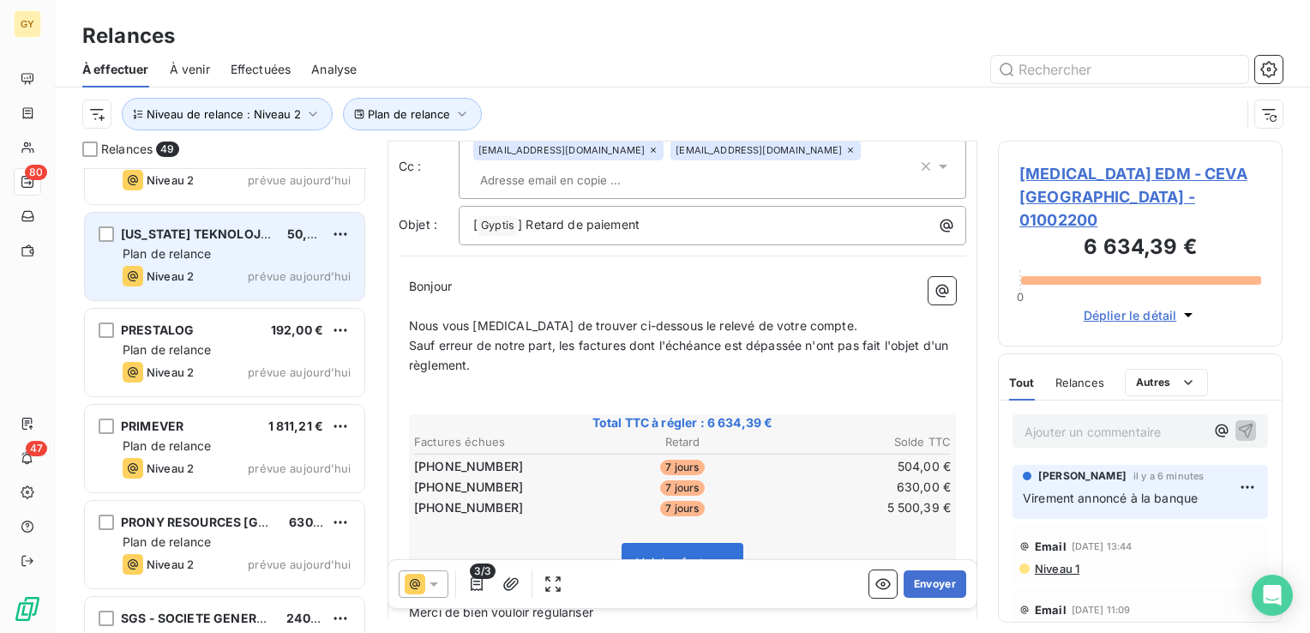
click at [155, 242] on div "[US_STATE] TEKNOLOJI HIZ. A.S. 50,00 € Plan de relance Niveau 2 prévue [DATE]" at bounding box center [225, 256] width 280 height 87
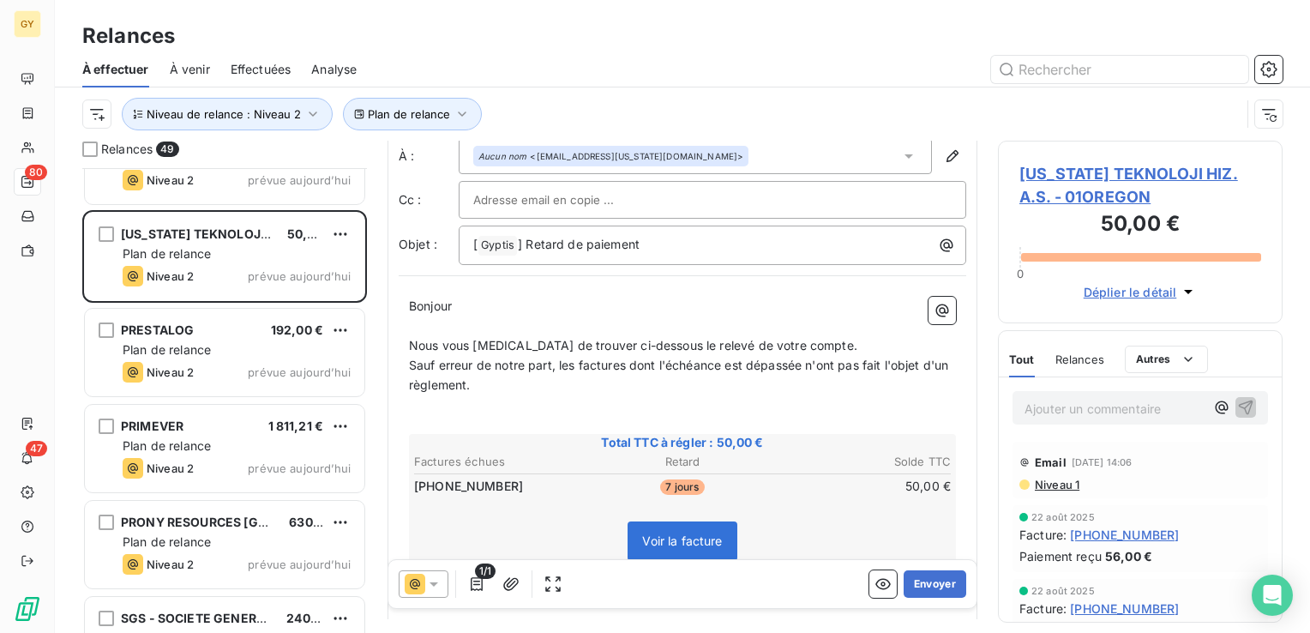
scroll to position [86, 0]
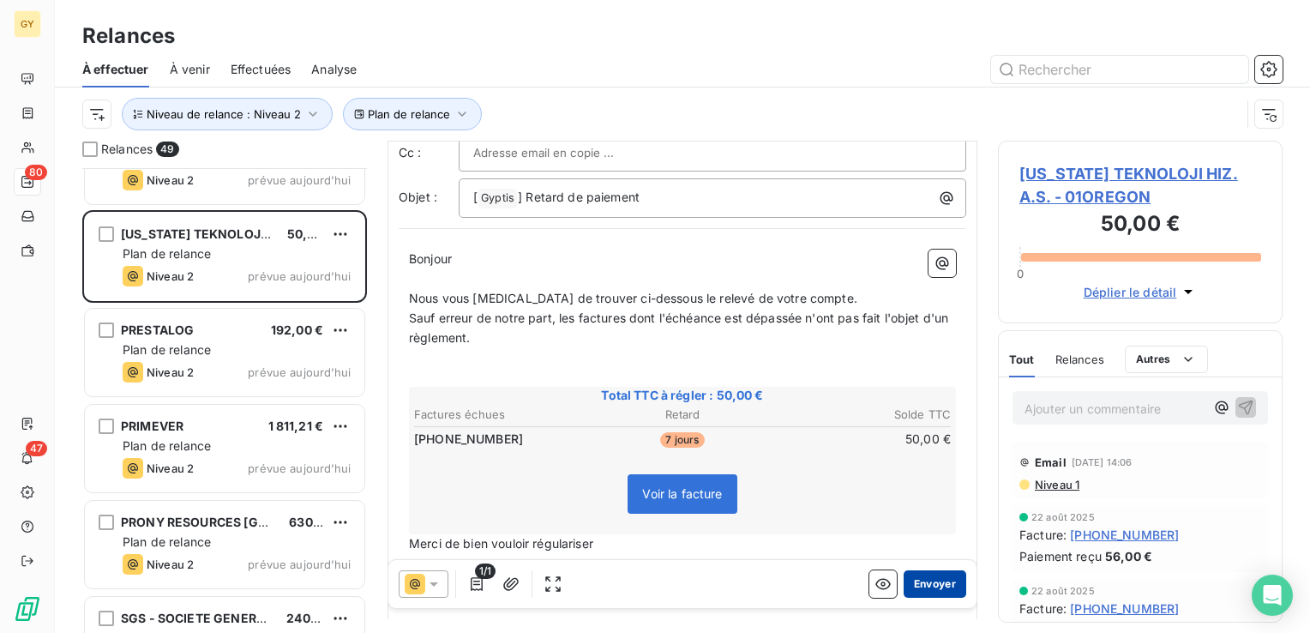
click at [911, 584] on button "Envoyer" at bounding box center [935, 583] width 63 height 27
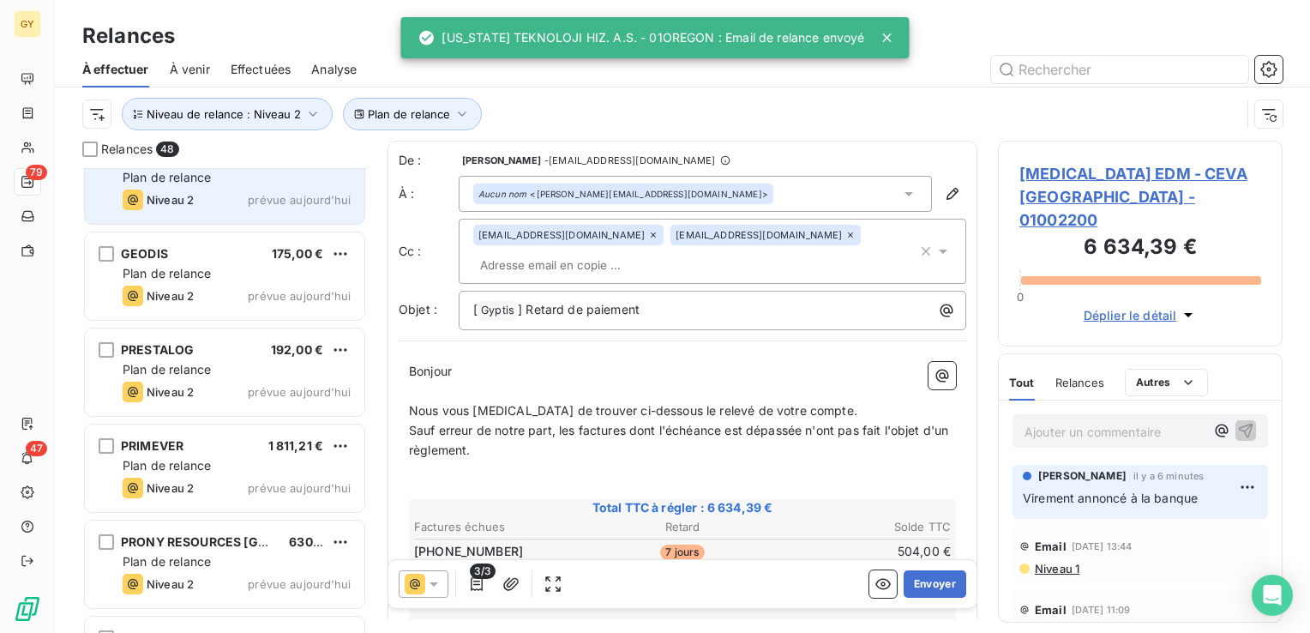
scroll to position [257, 0]
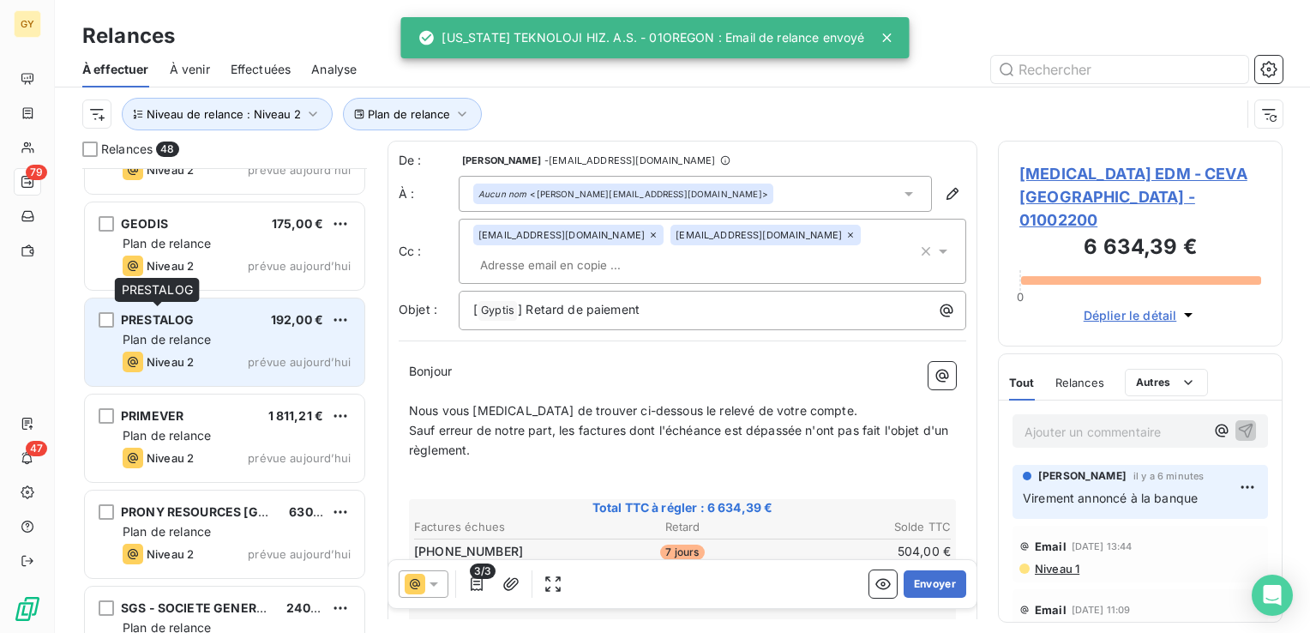
click at [177, 325] on span "PRESTALOG" at bounding box center [157, 319] width 73 height 15
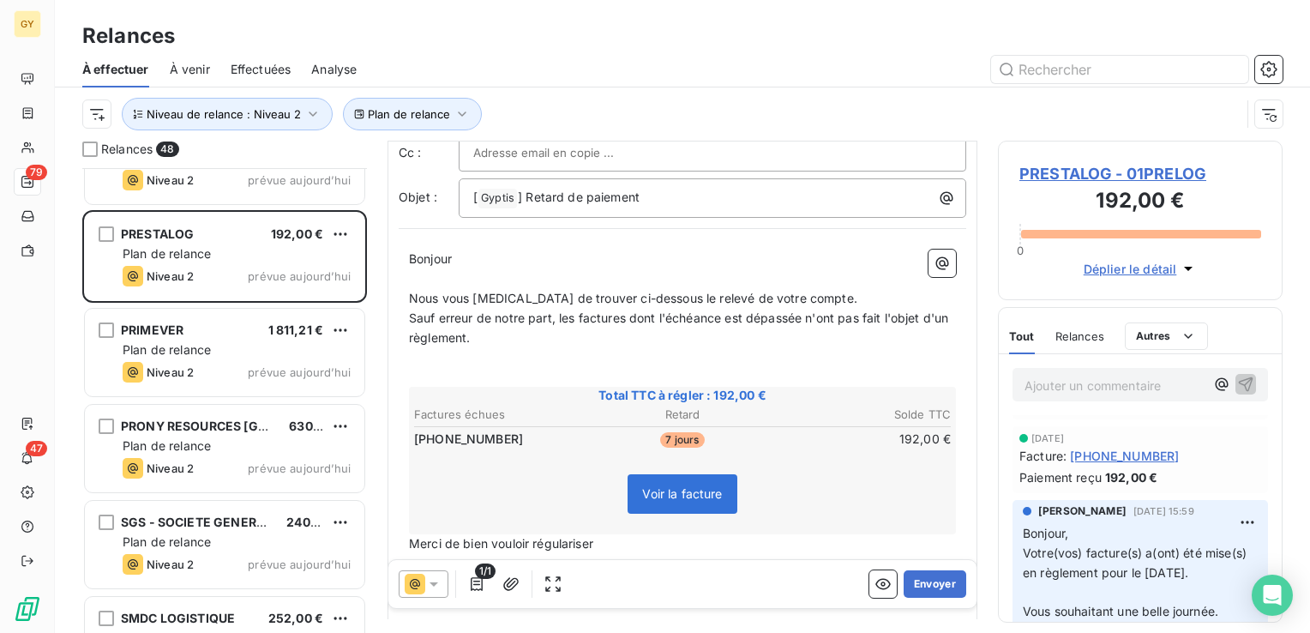
scroll to position [171, 0]
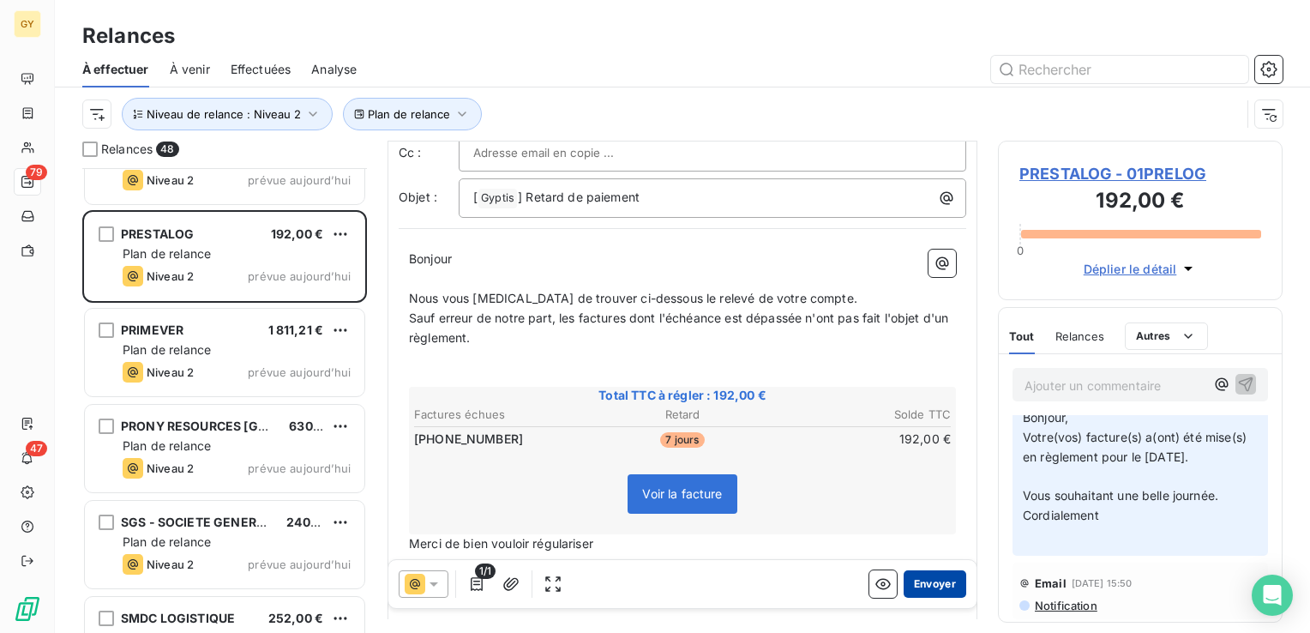
click at [923, 586] on button "Envoyer" at bounding box center [935, 583] width 63 height 27
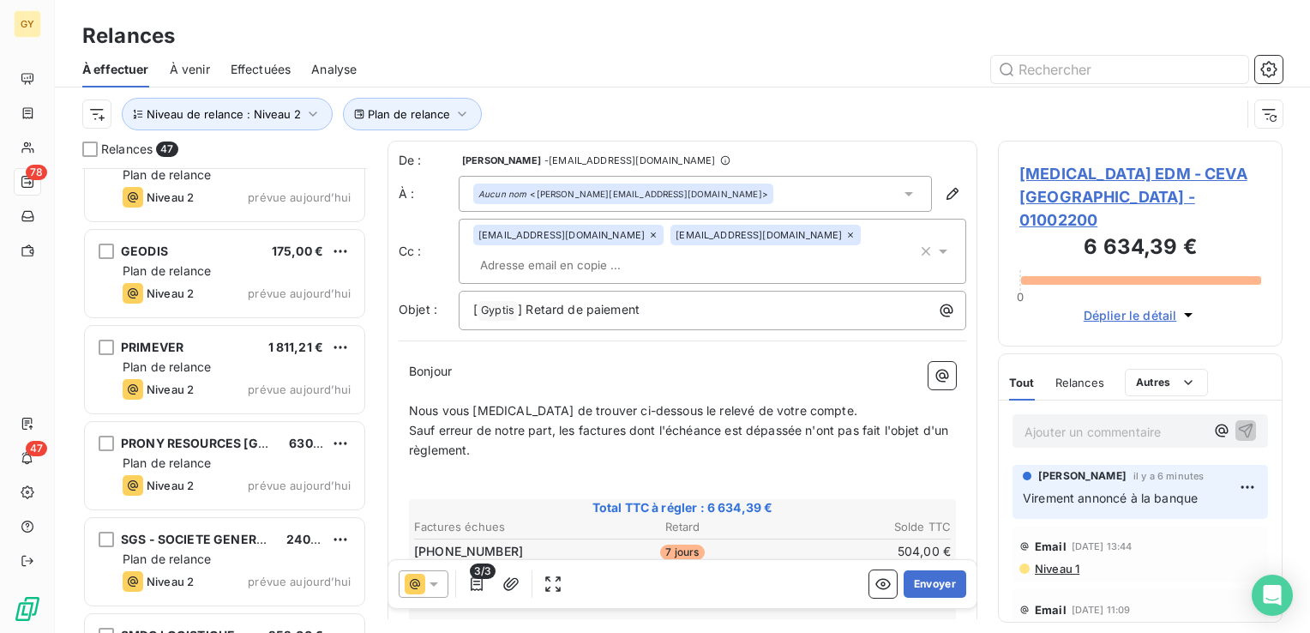
scroll to position [257, 0]
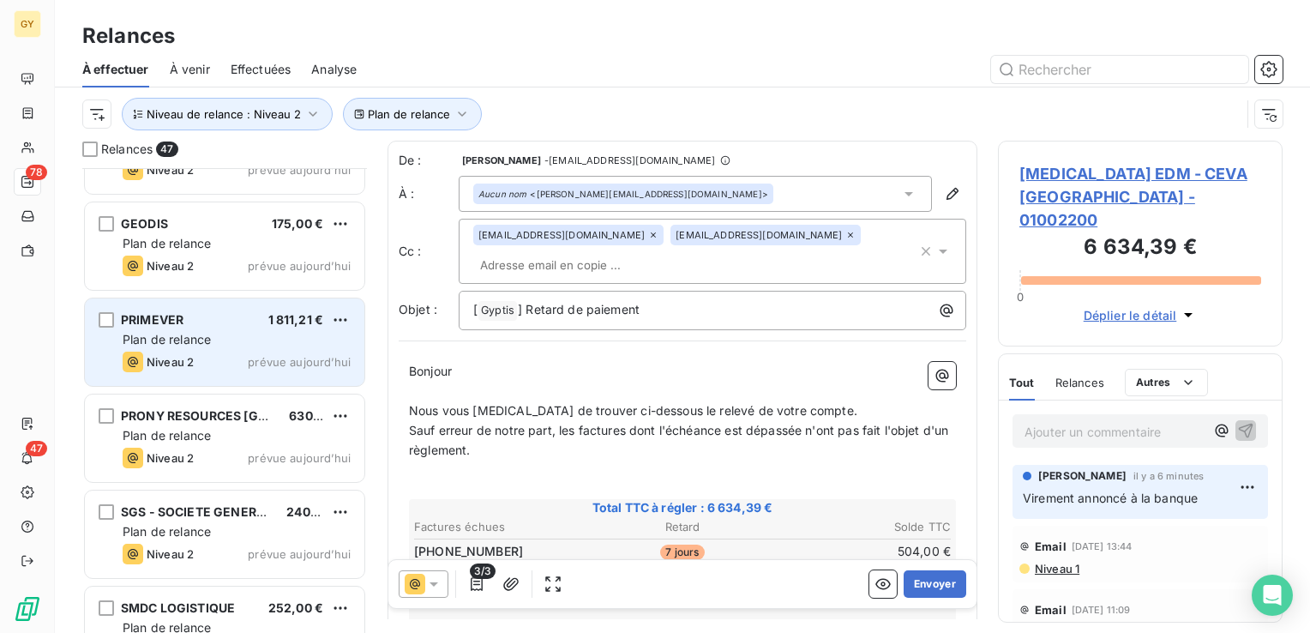
click at [191, 327] on div "PRIMEVER 1 811,21 € Plan de relance Niveau 2 prévue [DATE]" at bounding box center [225, 341] width 280 height 87
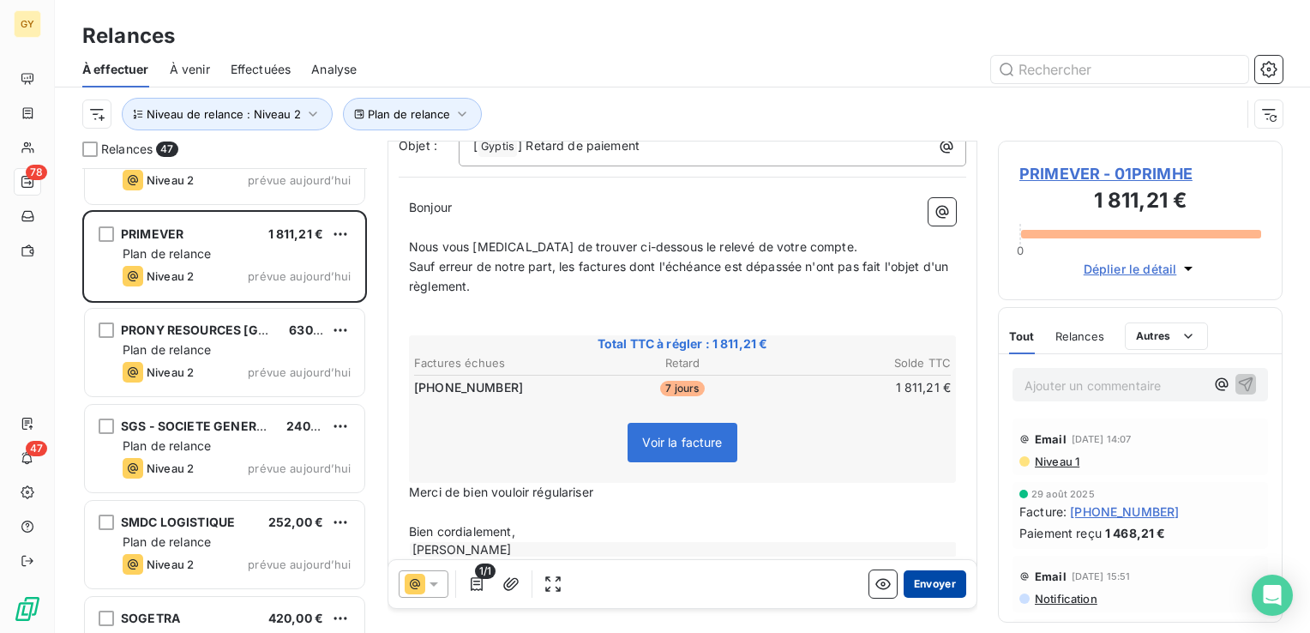
scroll to position [165, 0]
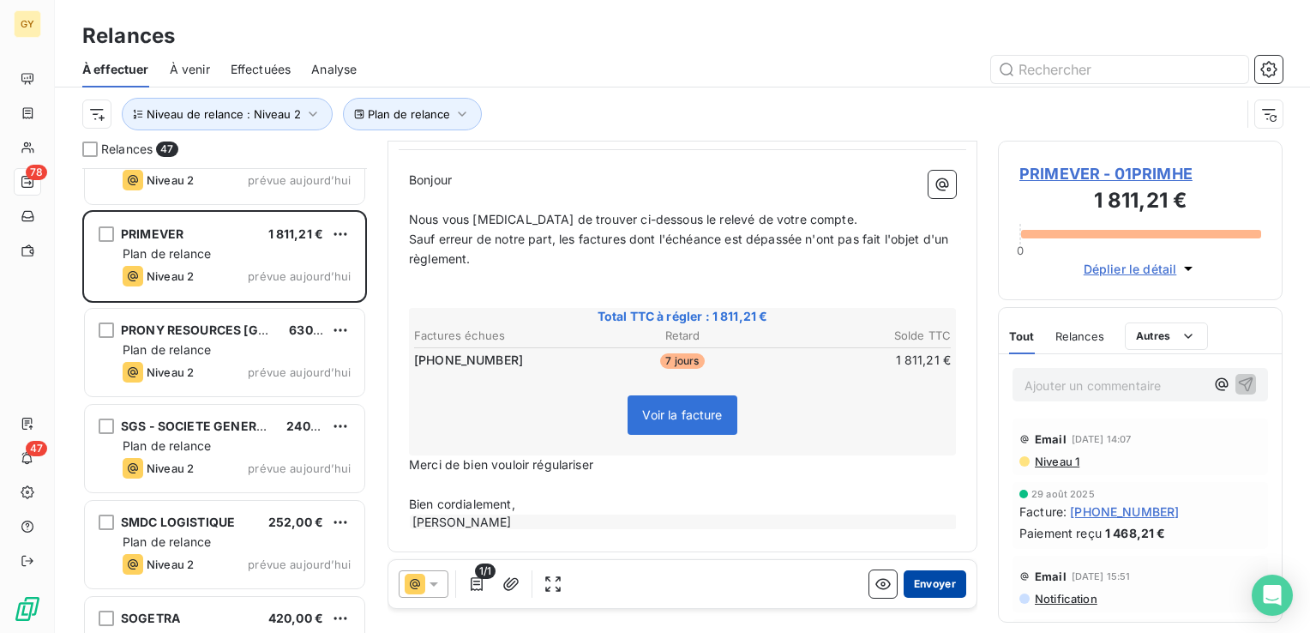
click at [929, 584] on button "Envoyer" at bounding box center [935, 583] width 63 height 27
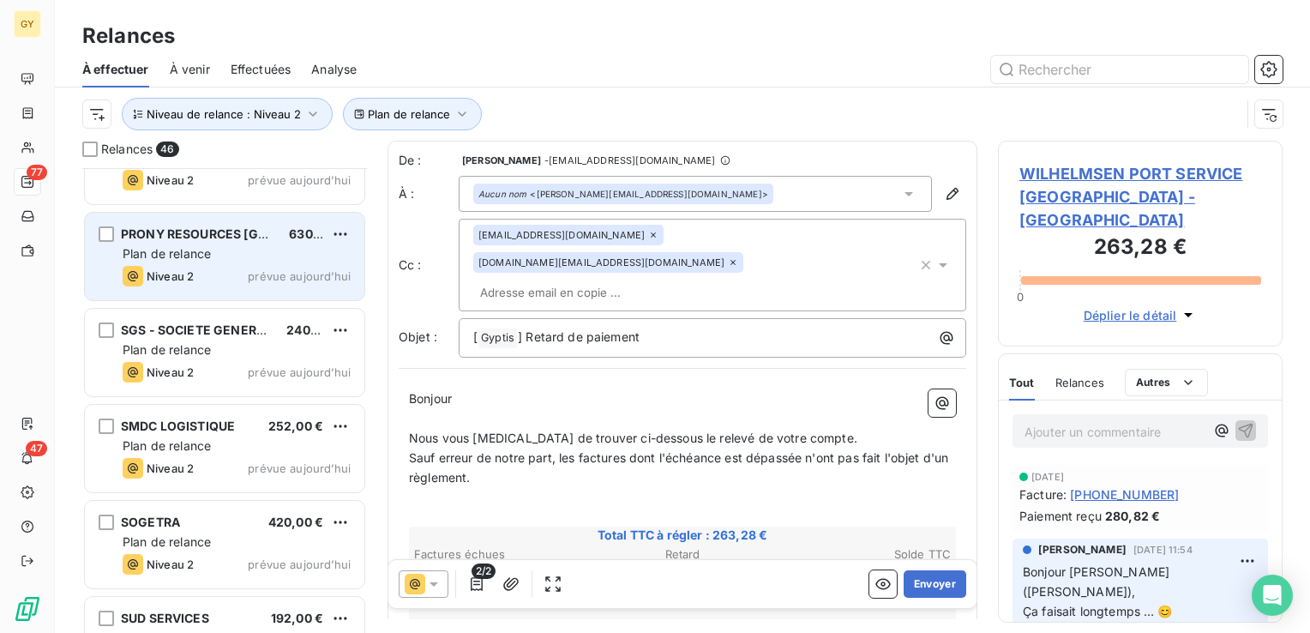
click at [175, 262] on div "PRONY RESOURCES [GEOGRAPHIC_DATA] 630,00 € Plan de relance Niveau 2 prévue [DAT…" at bounding box center [225, 256] width 280 height 87
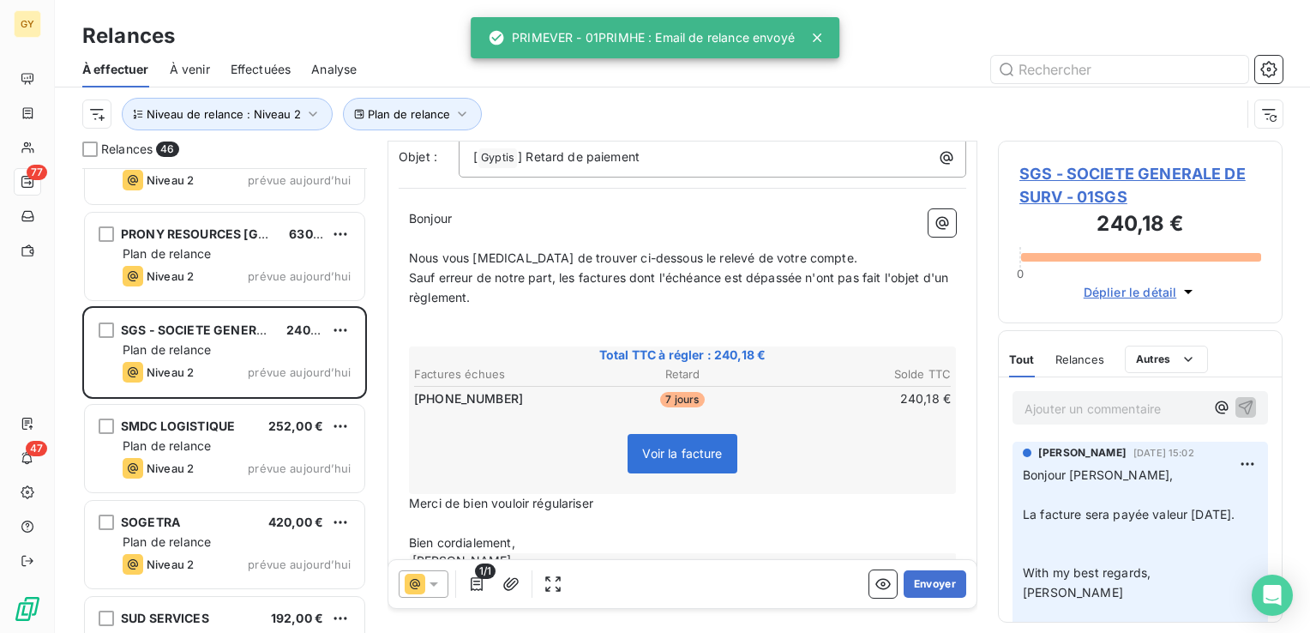
scroll to position [165, 0]
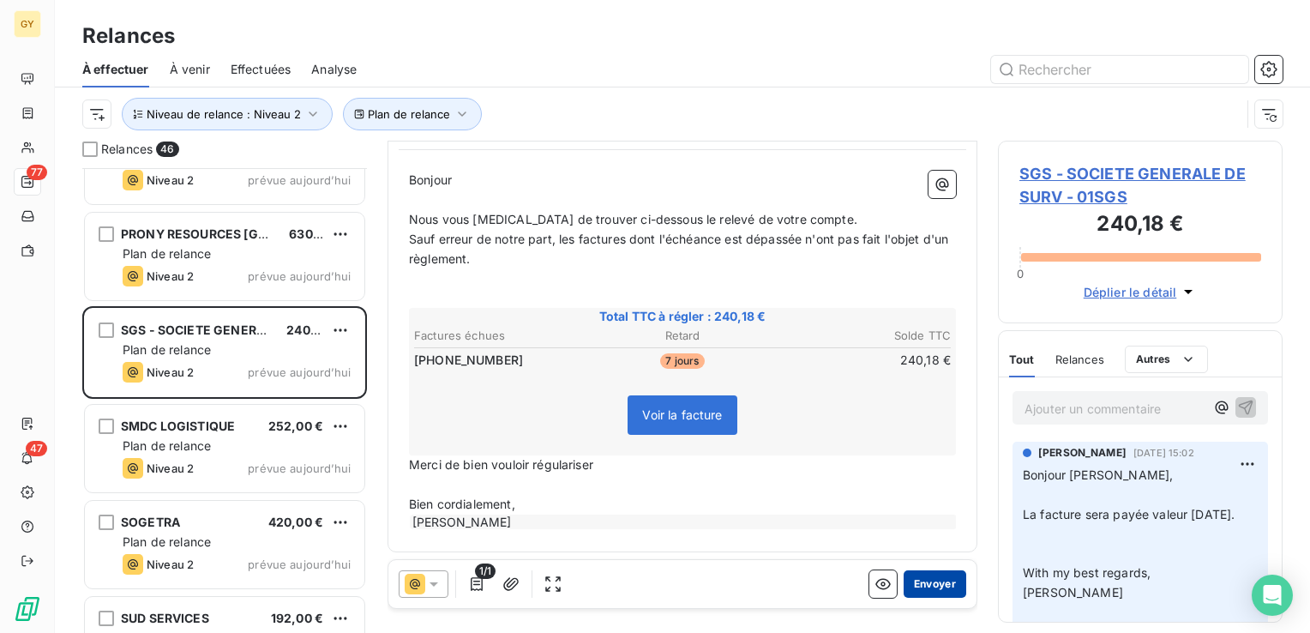
click at [928, 581] on button "Envoyer" at bounding box center [935, 583] width 63 height 27
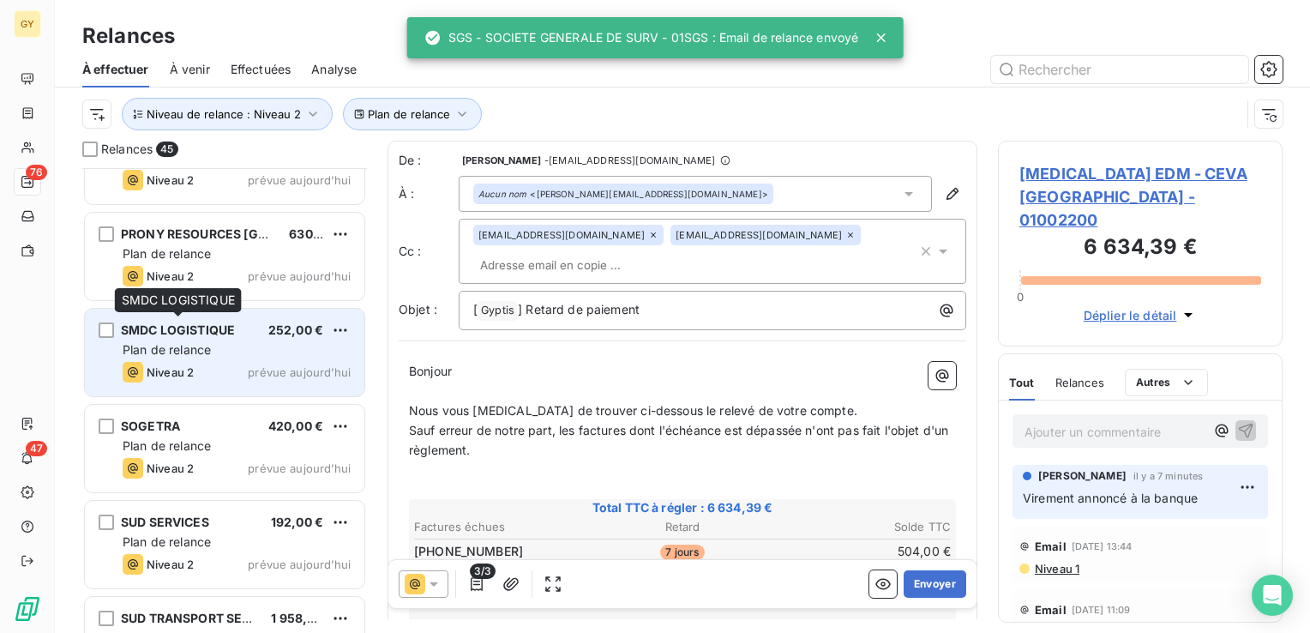
click at [158, 332] on span "SMDC LOGISTIQUE" at bounding box center [178, 329] width 114 height 15
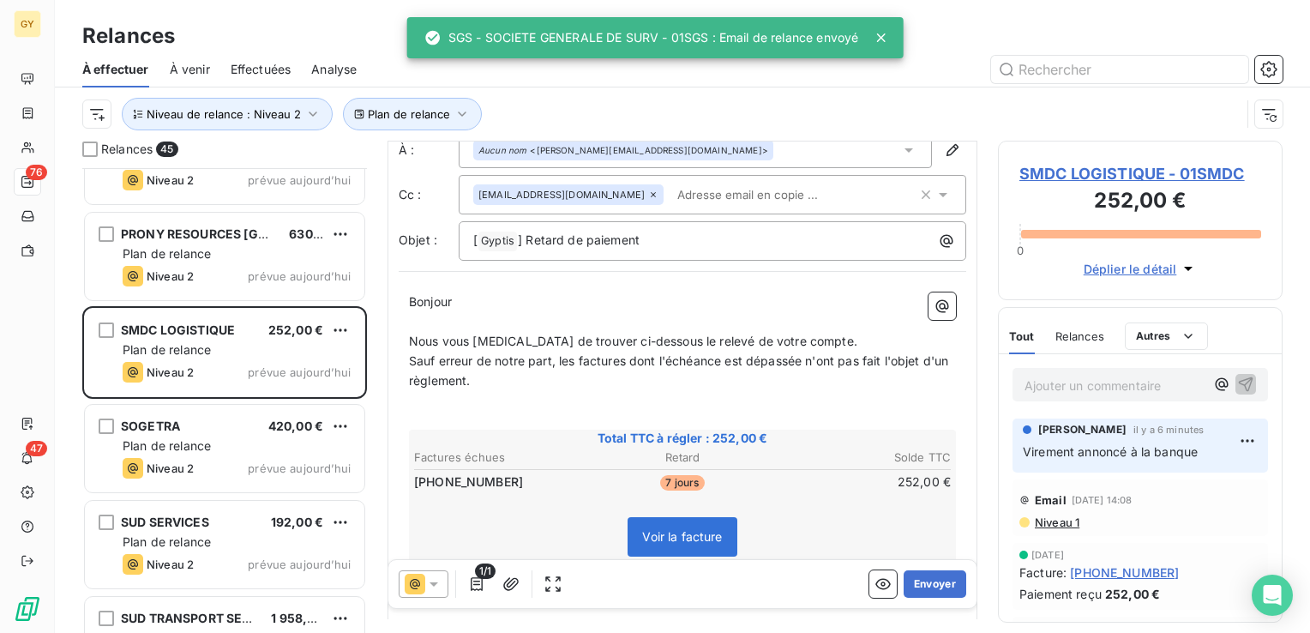
scroll to position [86, 0]
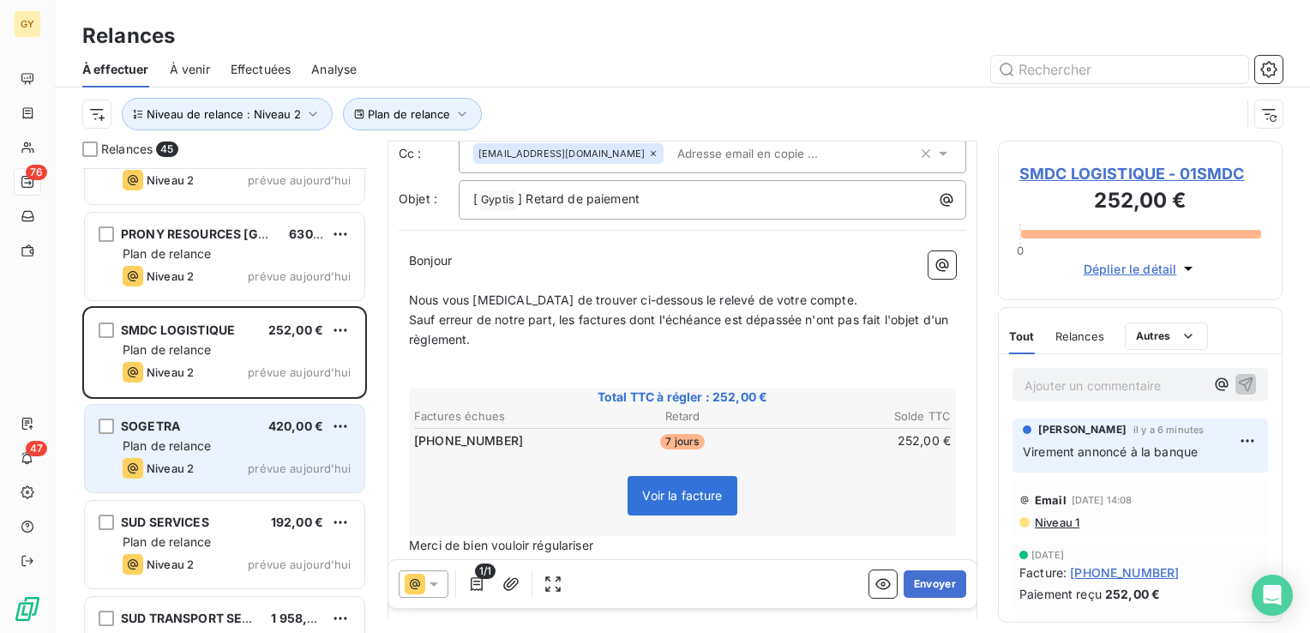
click at [224, 454] on div "SOGETRA 420,00 € Plan de relance Niveau 2 prévue [DATE]" at bounding box center [225, 448] width 280 height 87
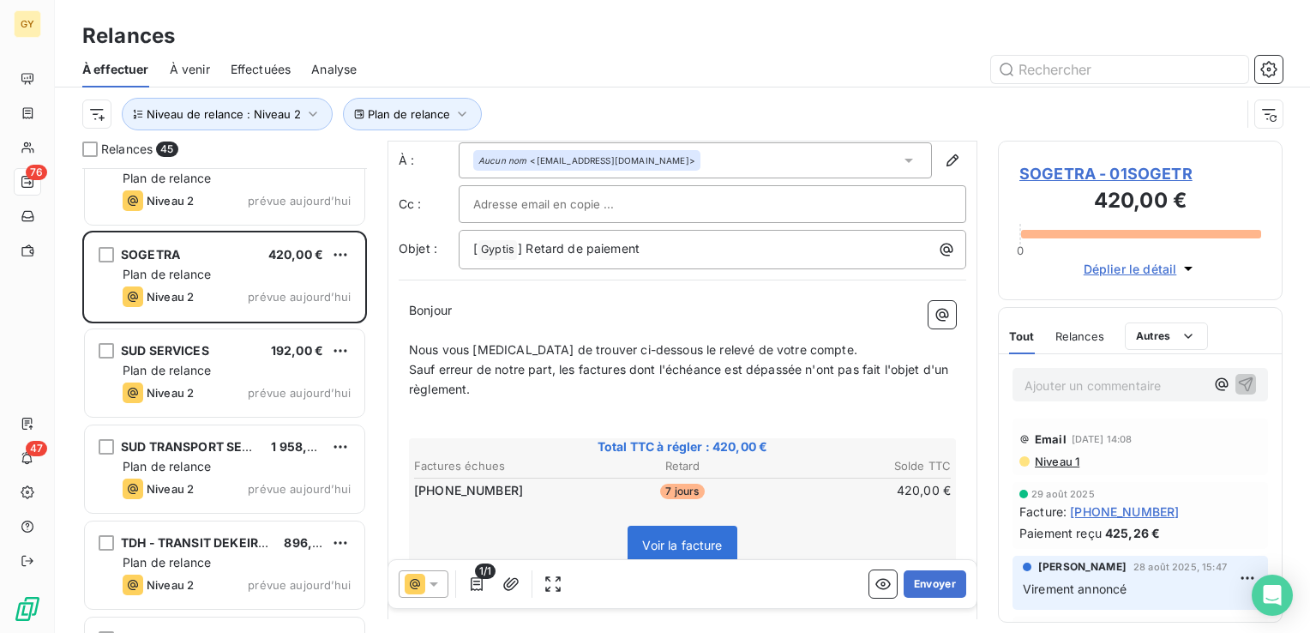
scroll to position [86, 0]
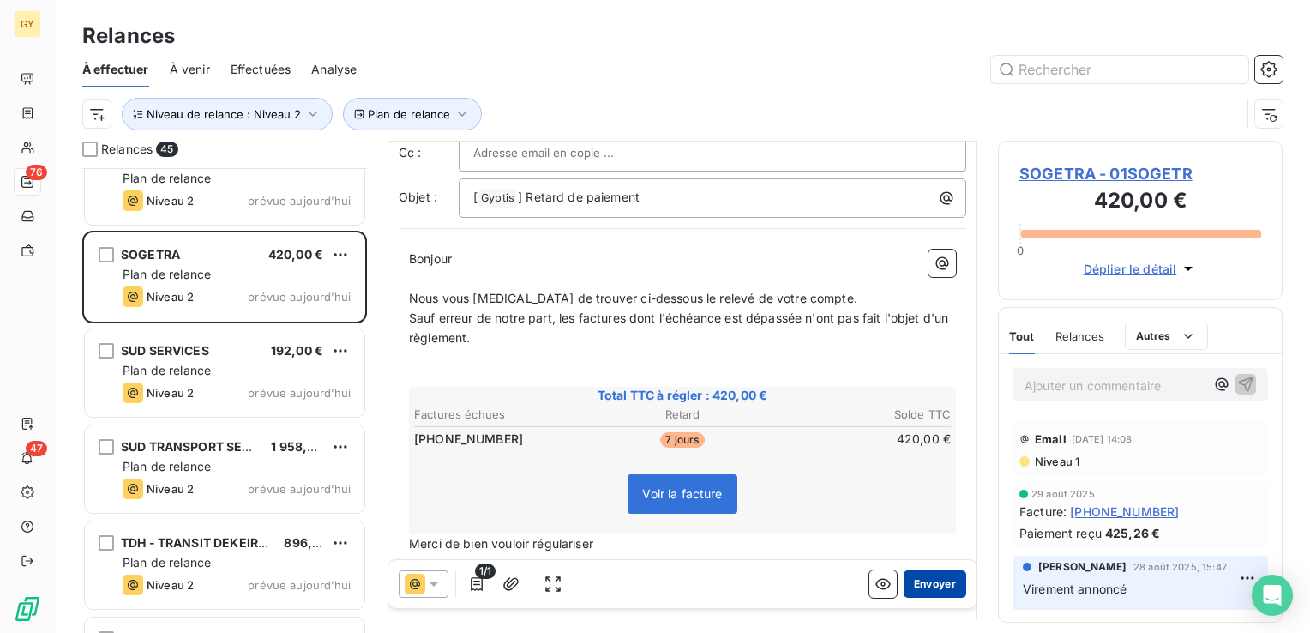
click at [935, 582] on button "Envoyer" at bounding box center [935, 583] width 63 height 27
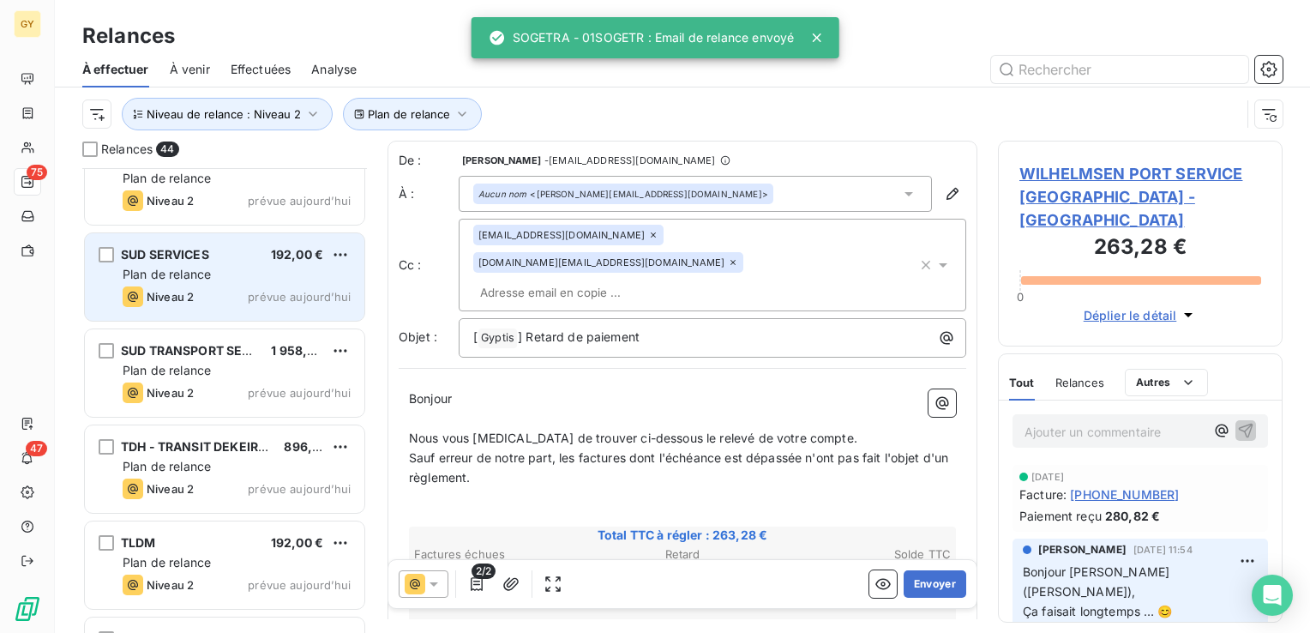
click at [208, 268] on span "Plan de relance" at bounding box center [167, 274] width 88 height 15
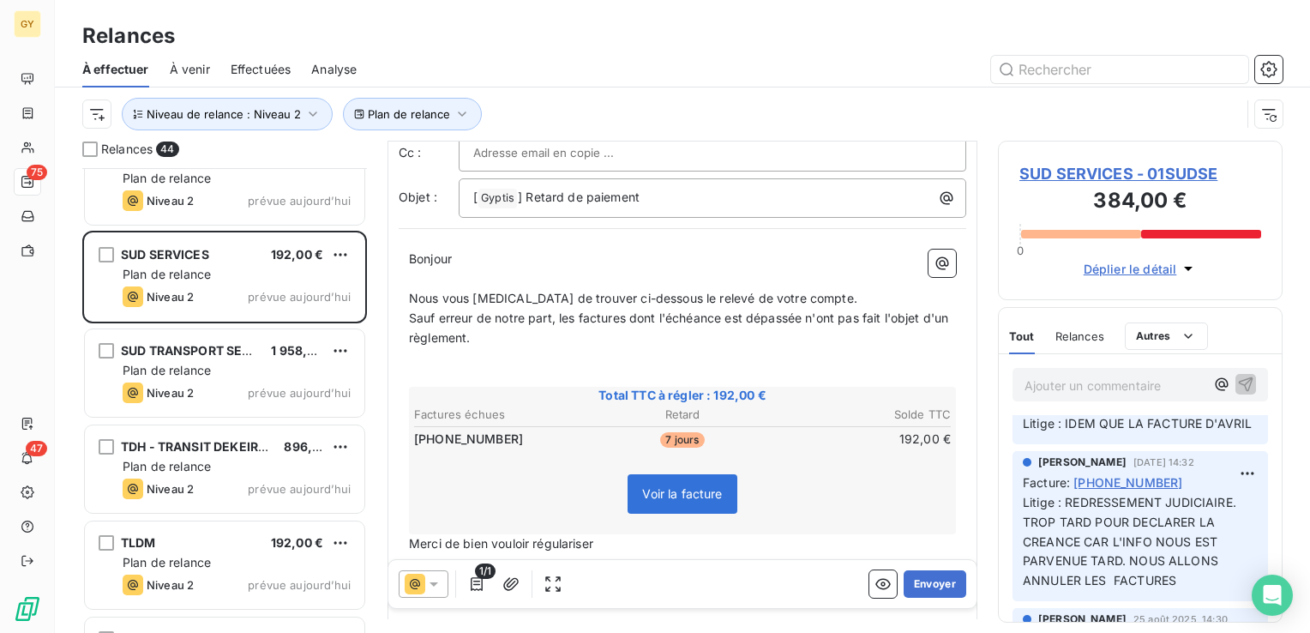
scroll to position [171, 0]
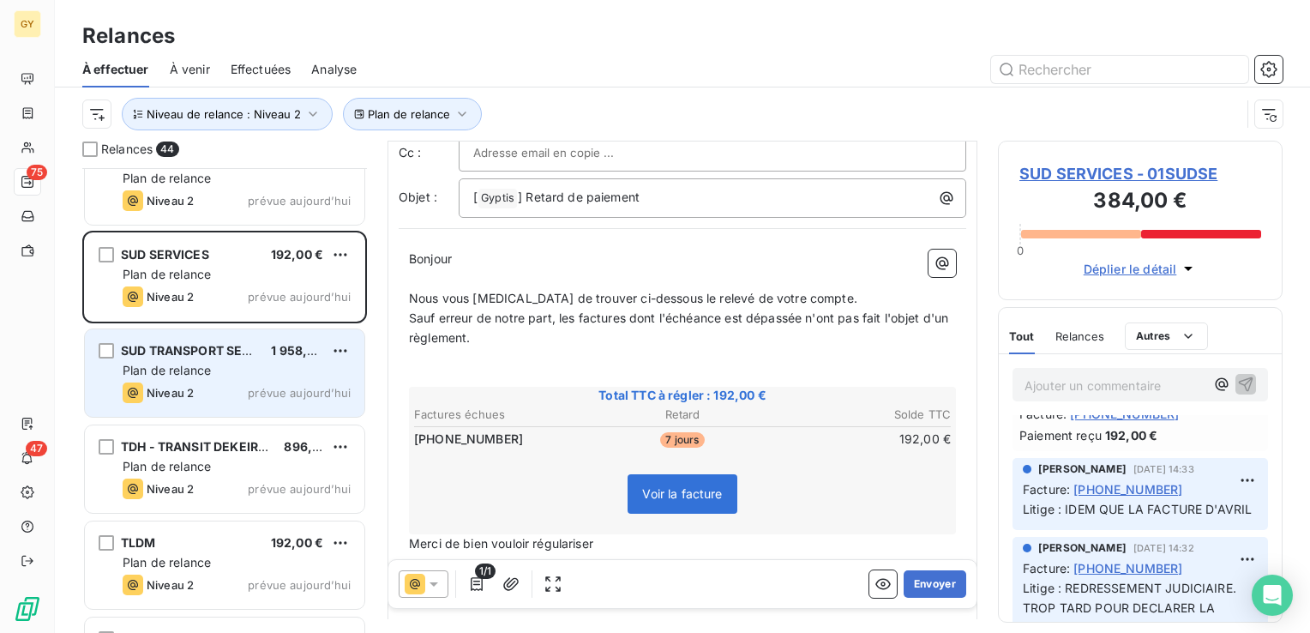
click at [202, 369] on span "Plan de relance" at bounding box center [167, 370] width 88 height 15
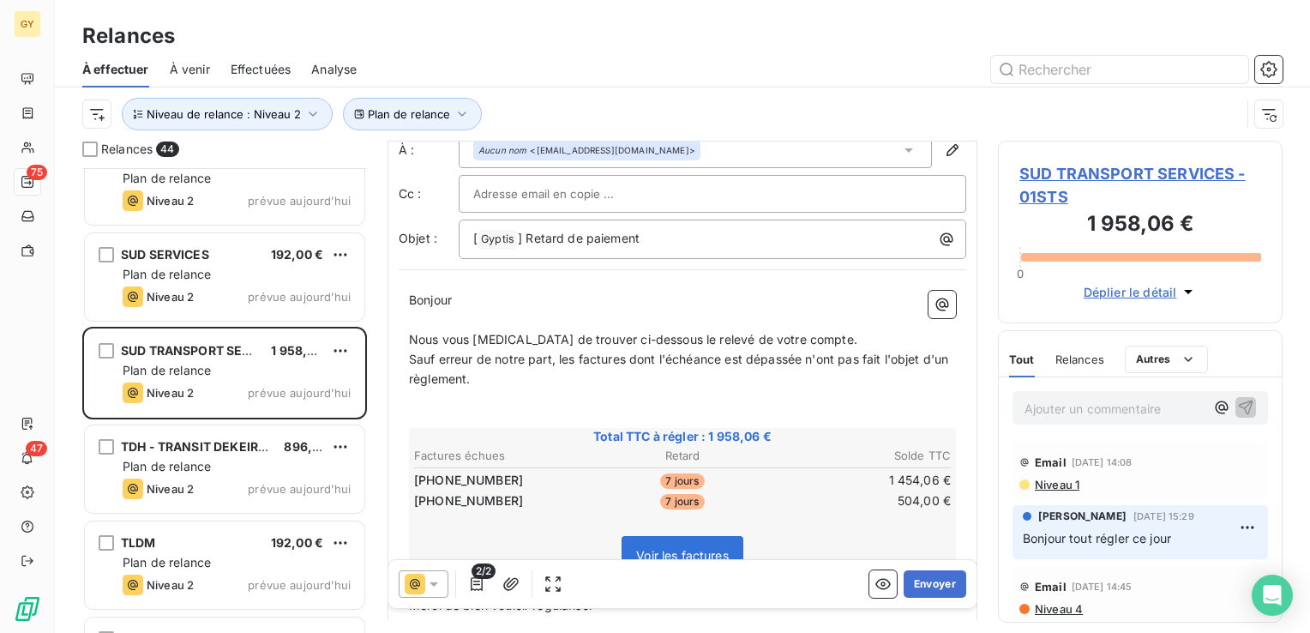
scroll to position [86, 0]
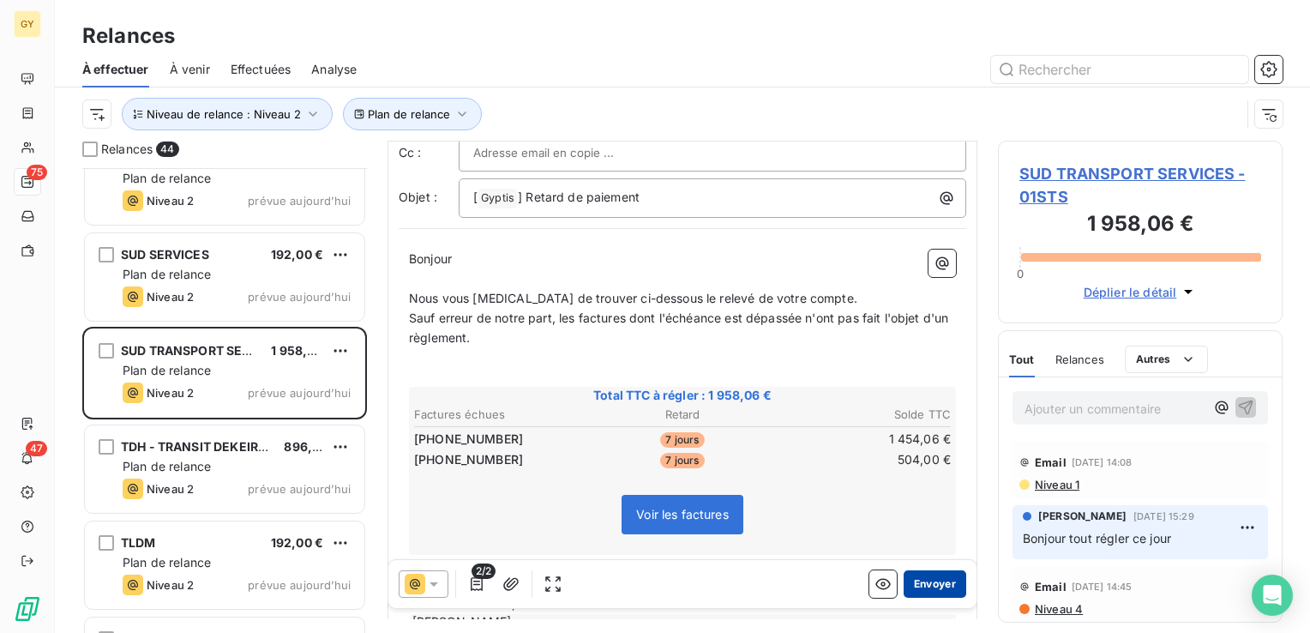
click at [936, 586] on button "Envoyer" at bounding box center [935, 583] width 63 height 27
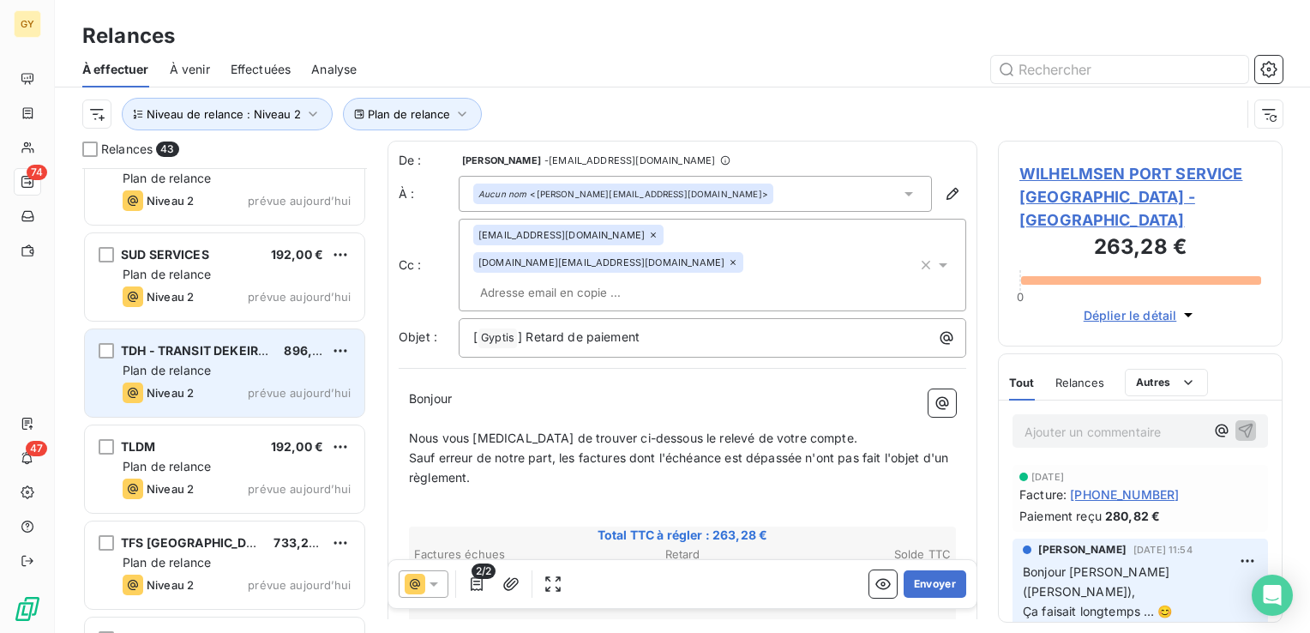
click at [185, 370] on span "Plan de relance" at bounding box center [167, 370] width 88 height 15
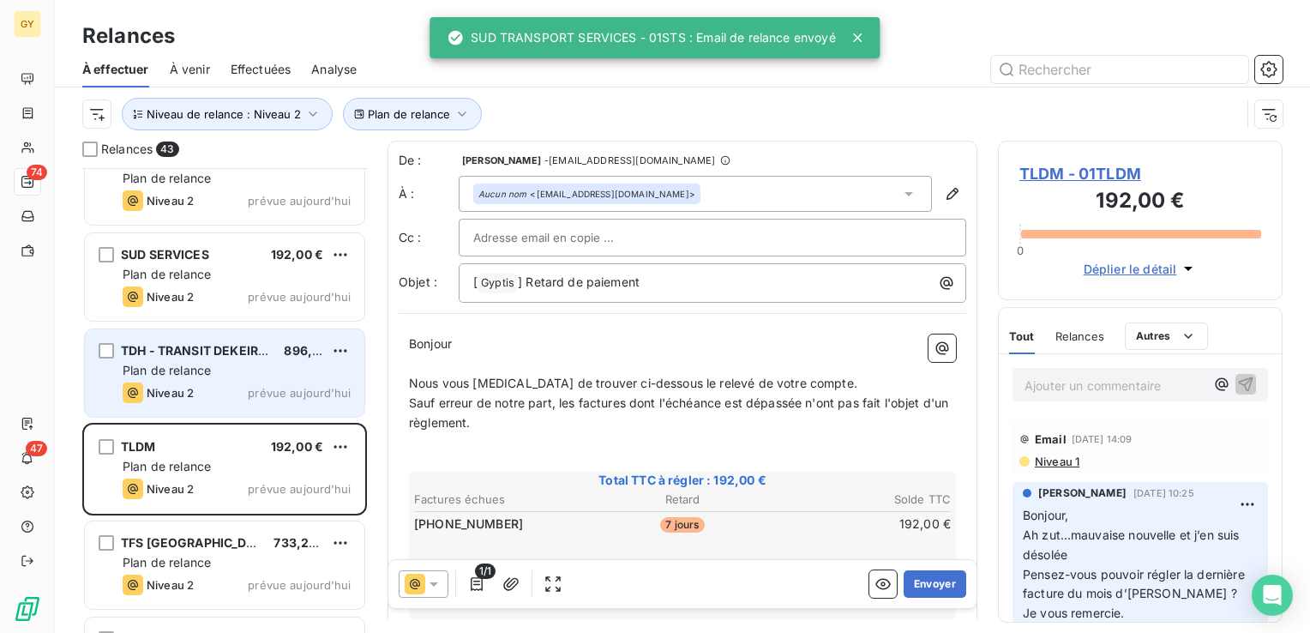
click at [193, 365] on span "Plan de relance" at bounding box center [167, 370] width 88 height 15
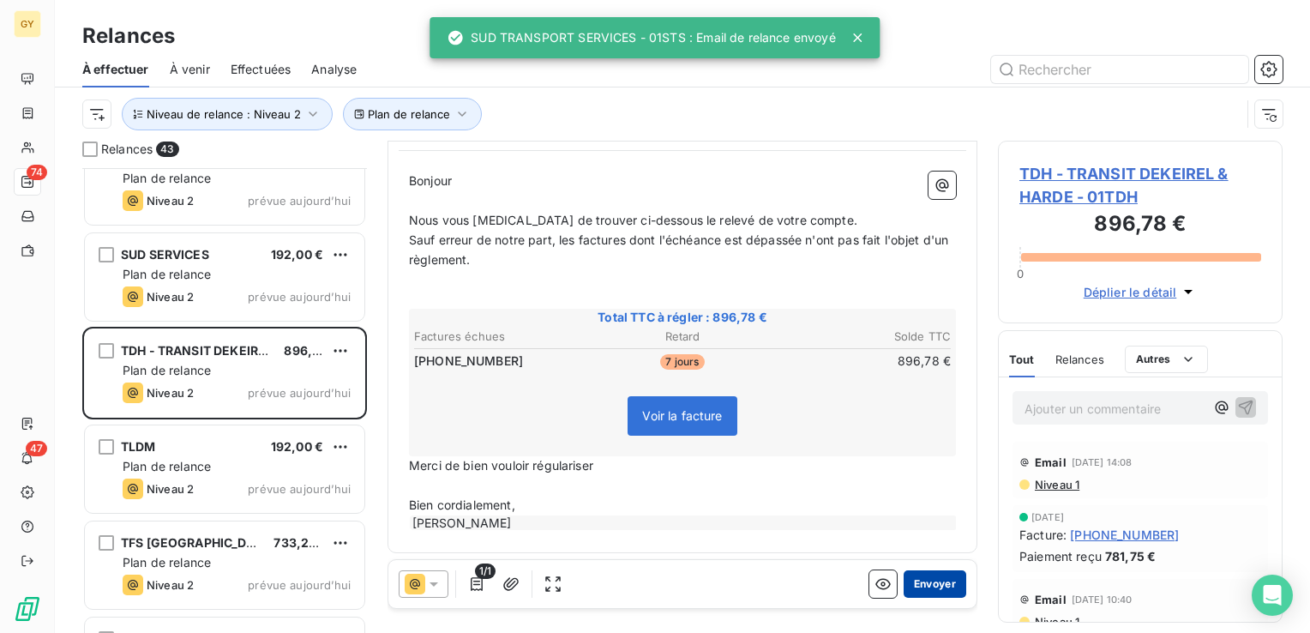
scroll to position [165, 0]
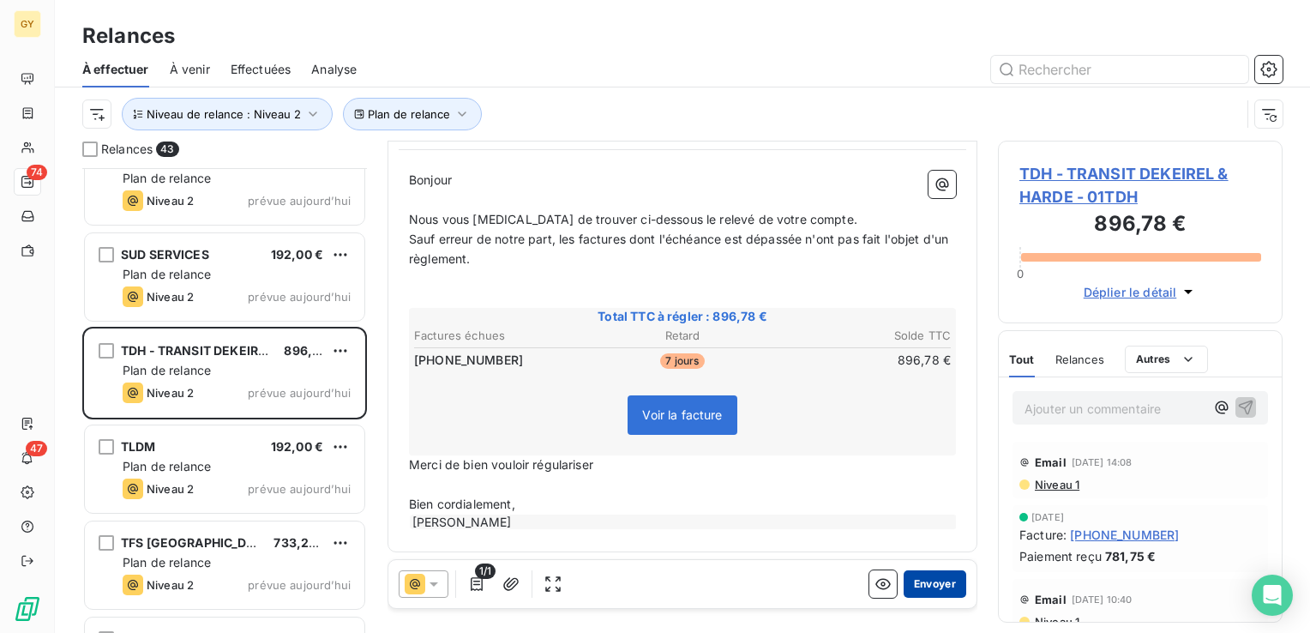
click at [917, 588] on button "Envoyer" at bounding box center [935, 583] width 63 height 27
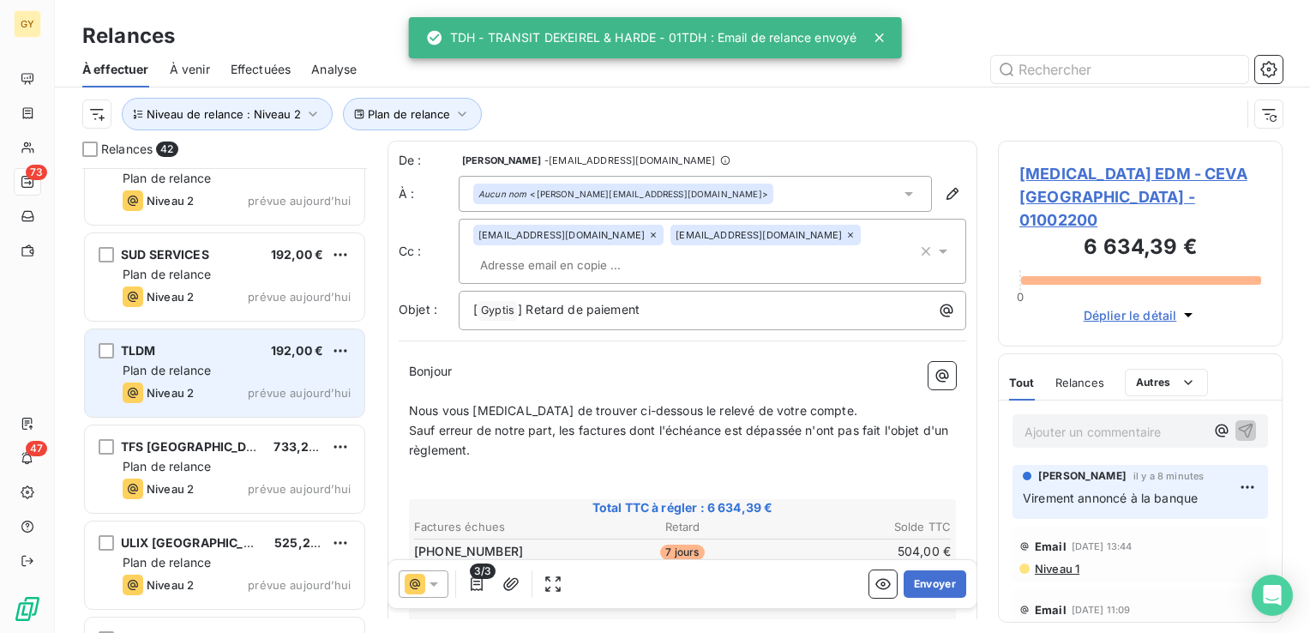
click at [183, 358] on div "TLDM 192,00 € Plan de relance Niveau 2 prévue [DATE]" at bounding box center [225, 372] width 280 height 87
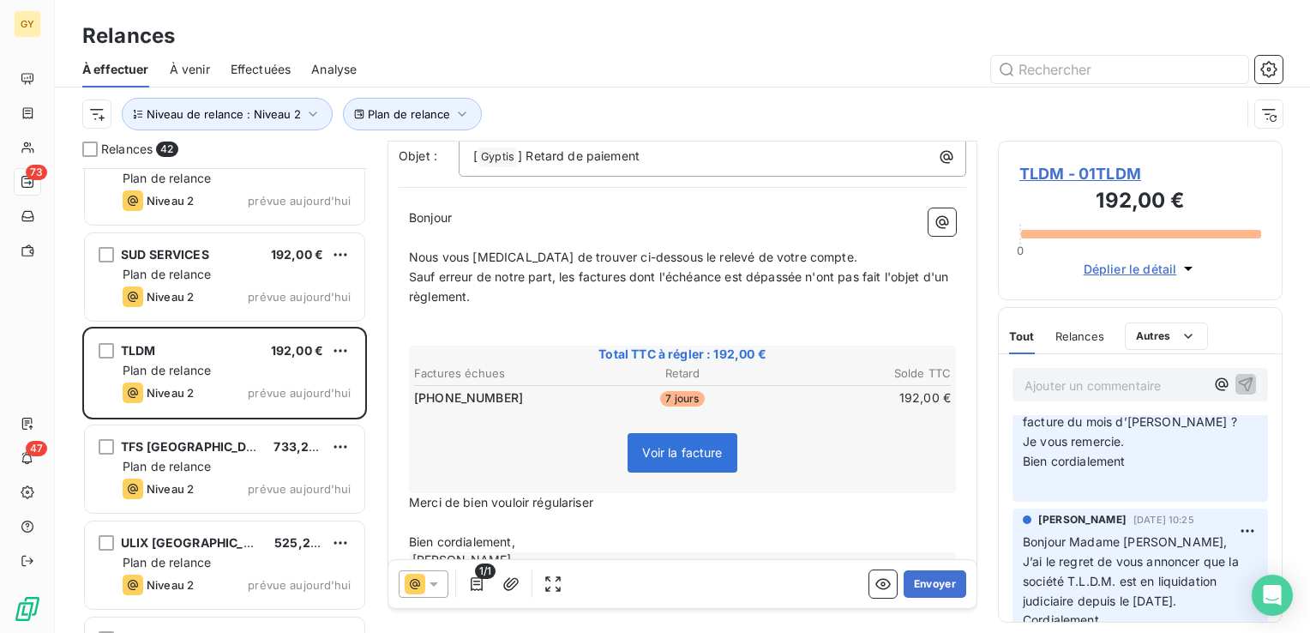
scroll to position [165, 0]
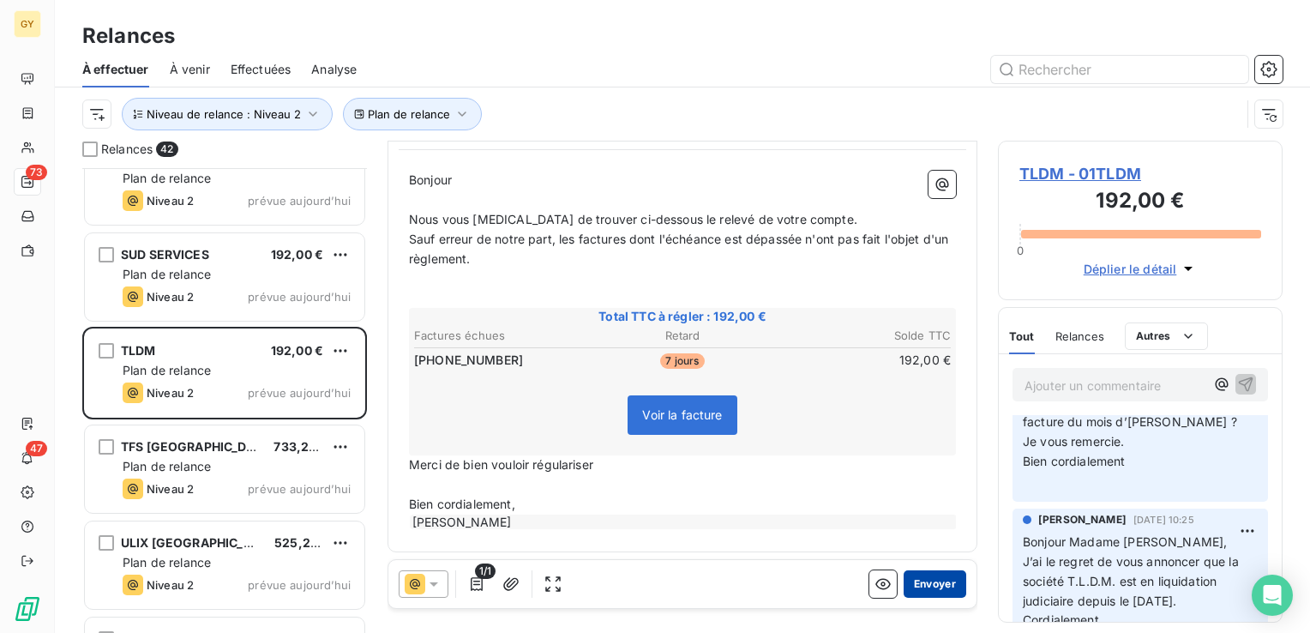
click at [917, 585] on button "Envoyer" at bounding box center [935, 583] width 63 height 27
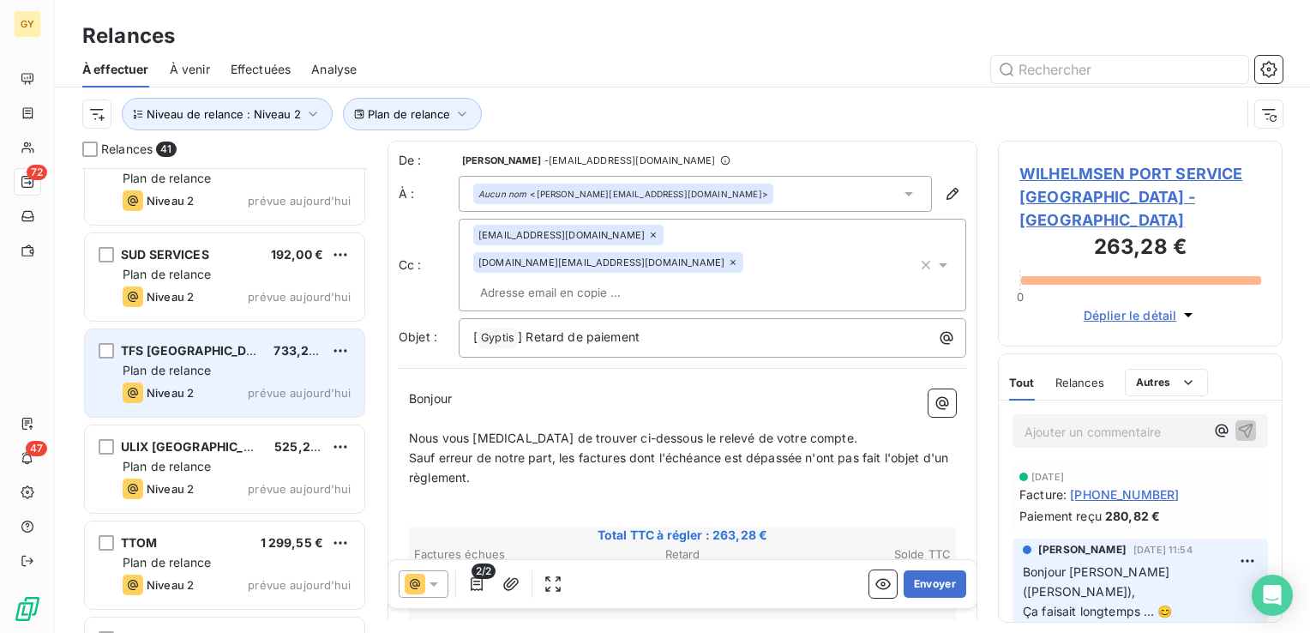
click at [177, 359] on div "TFS FRANCE 733,24 € Plan de relance Niveau 2 prévue [DATE]" at bounding box center [225, 372] width 280 height 87
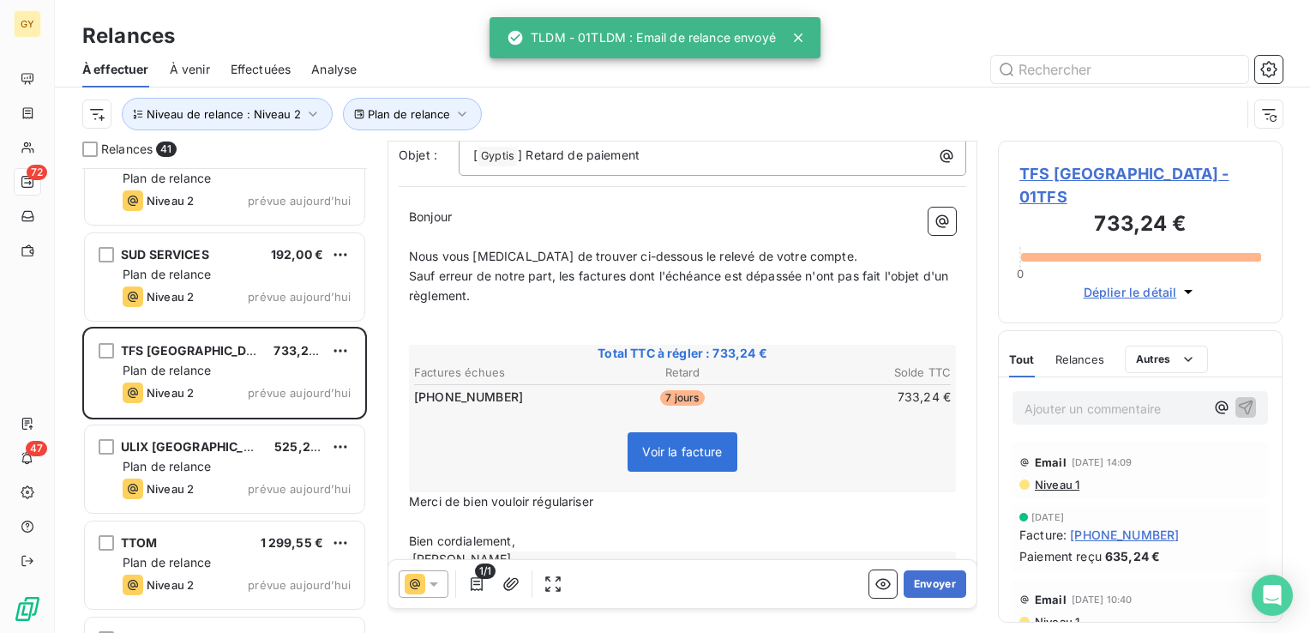
scroll to position [171, 0]
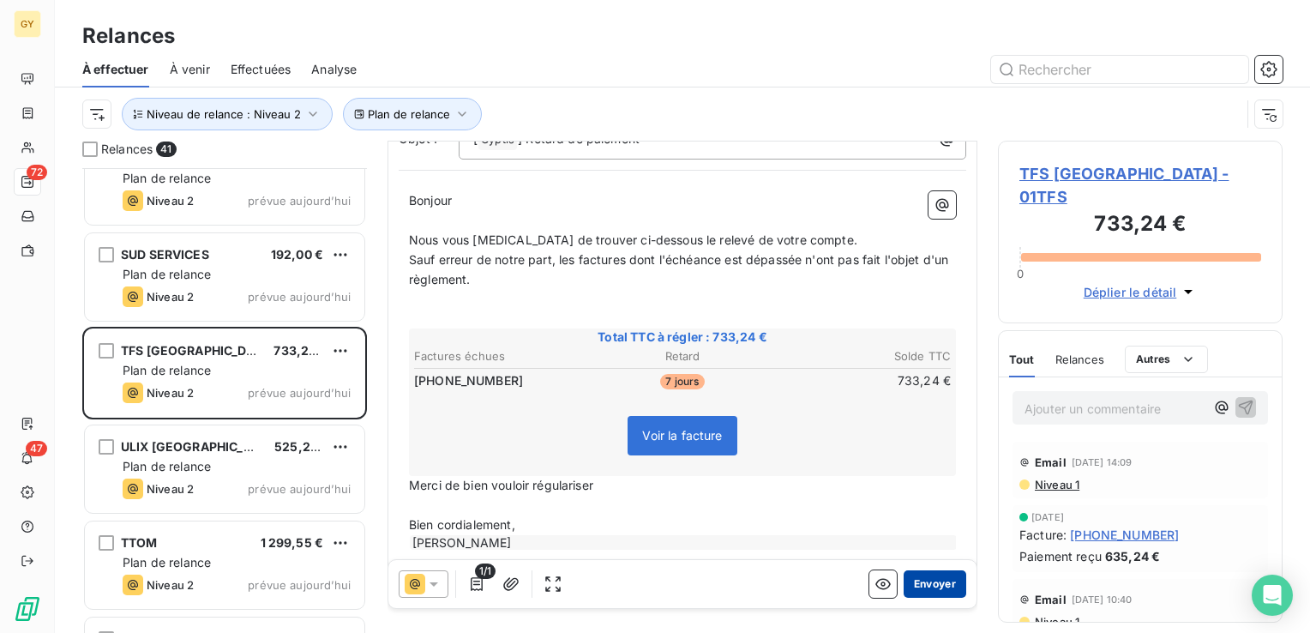
click at [911, 585] on button "Envoyer" at bounding box center [935, 583] width 63 height 27
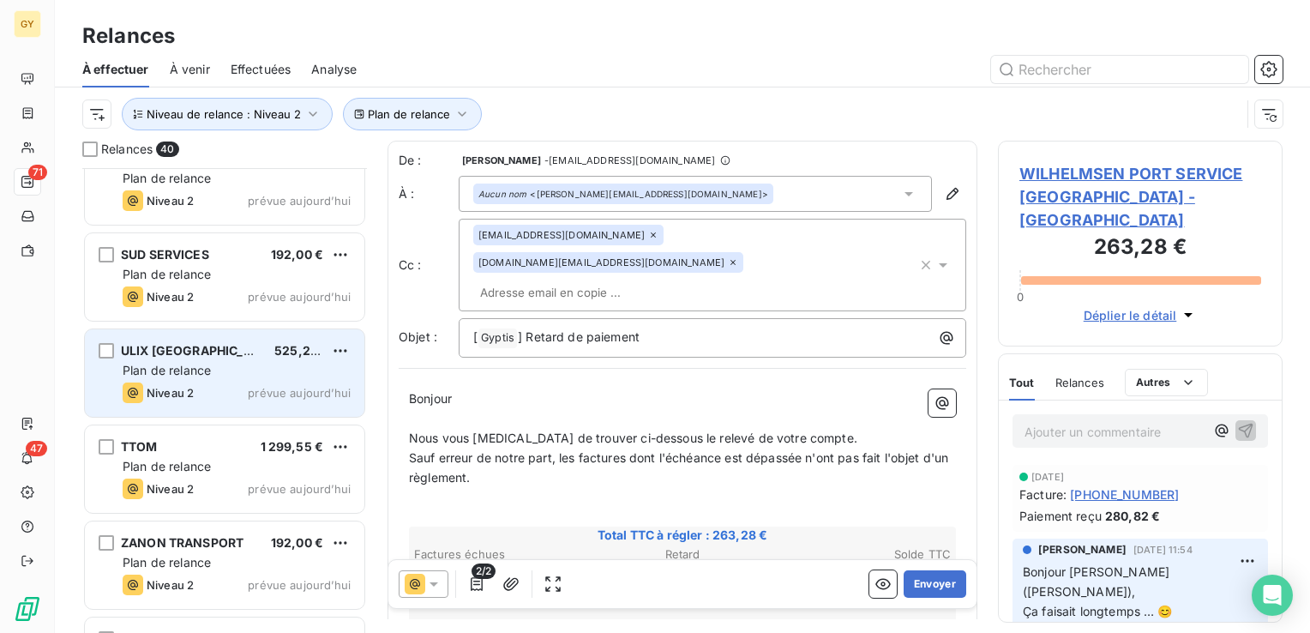
click at [195, 356] on div "ULIX [GEOGRAPHIC_DATA]" at bounding box center [191, 350] width 140 height 17
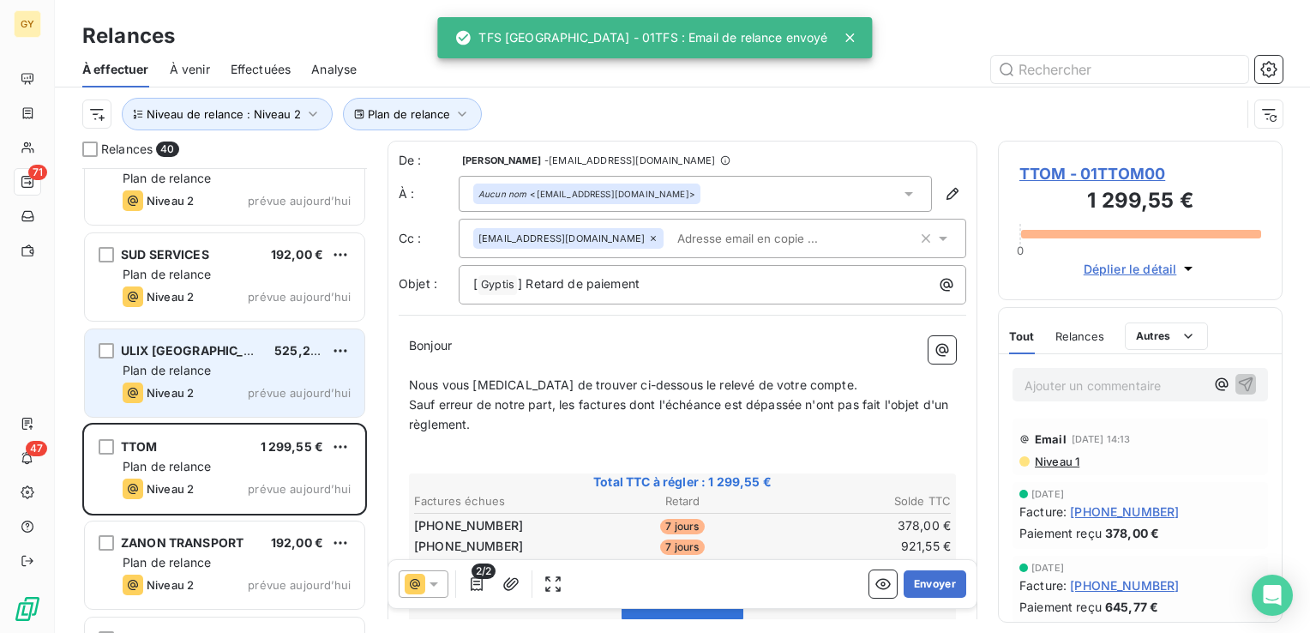
click at [154, 342] on div "ULIX [GEOGRAPHIC_DATA]" at bounding box center [191, 350] width 140 height 17
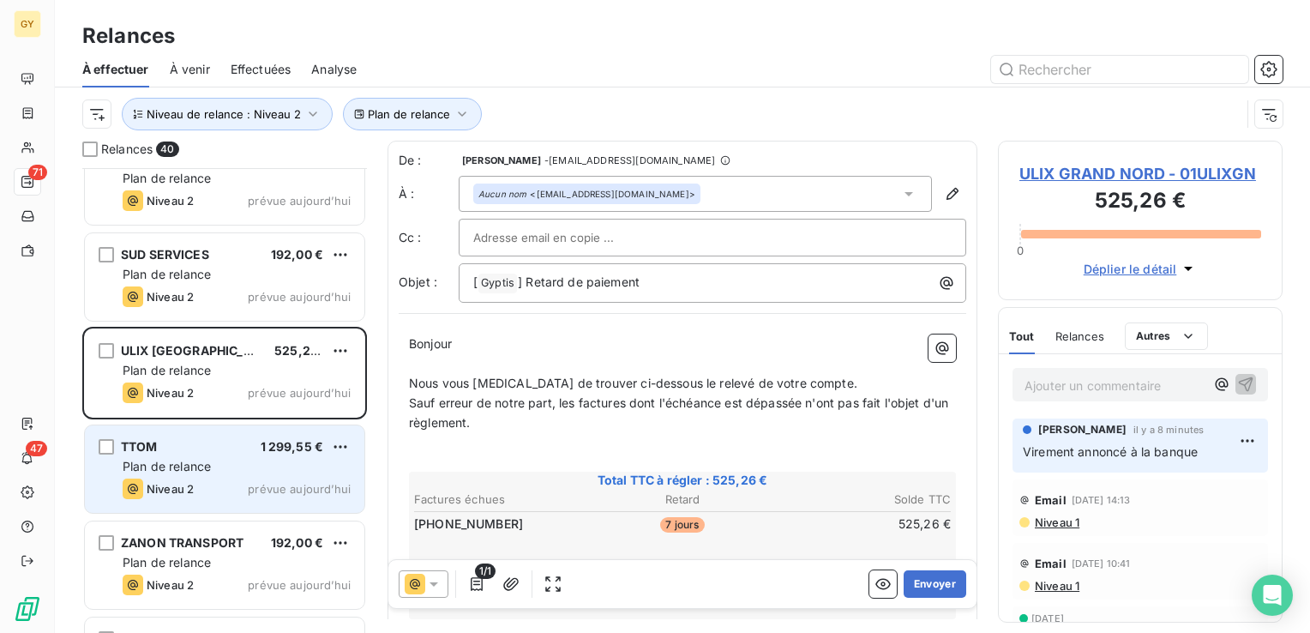
click at [214, 474] on div "TTOM 1 299,55 € Plan de relance Niveau 2 prévue [DATE]" at bounding box center [225, 468] width 280 height 87
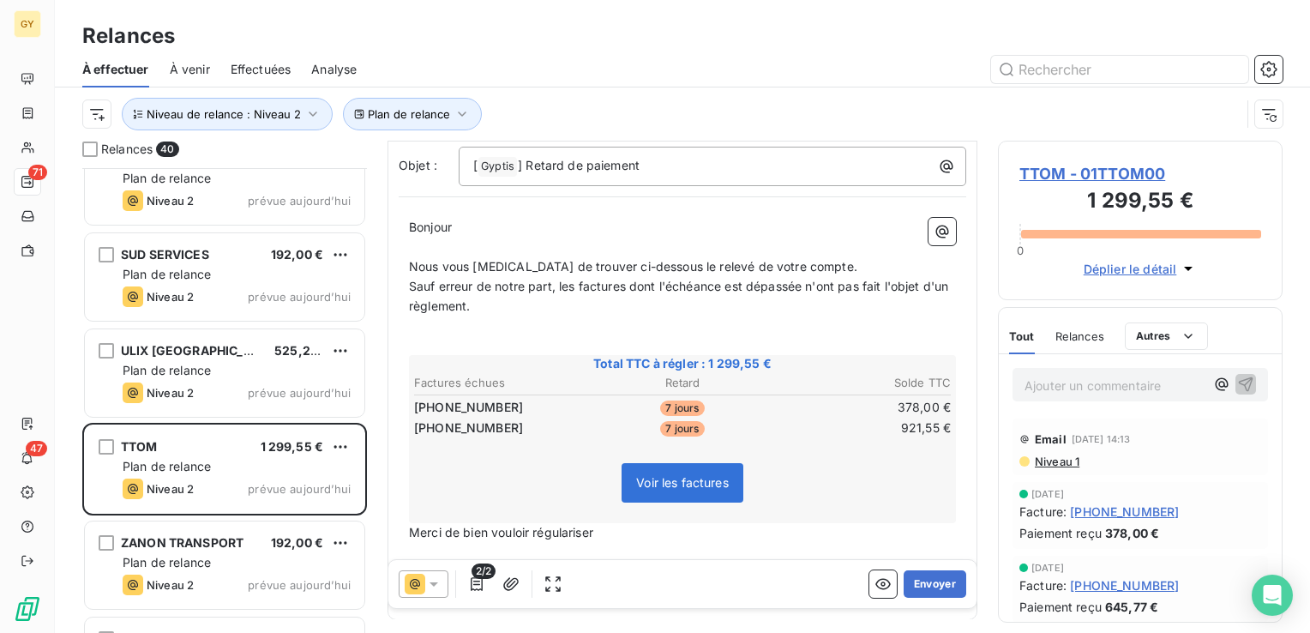
scroll to position [171, 0]
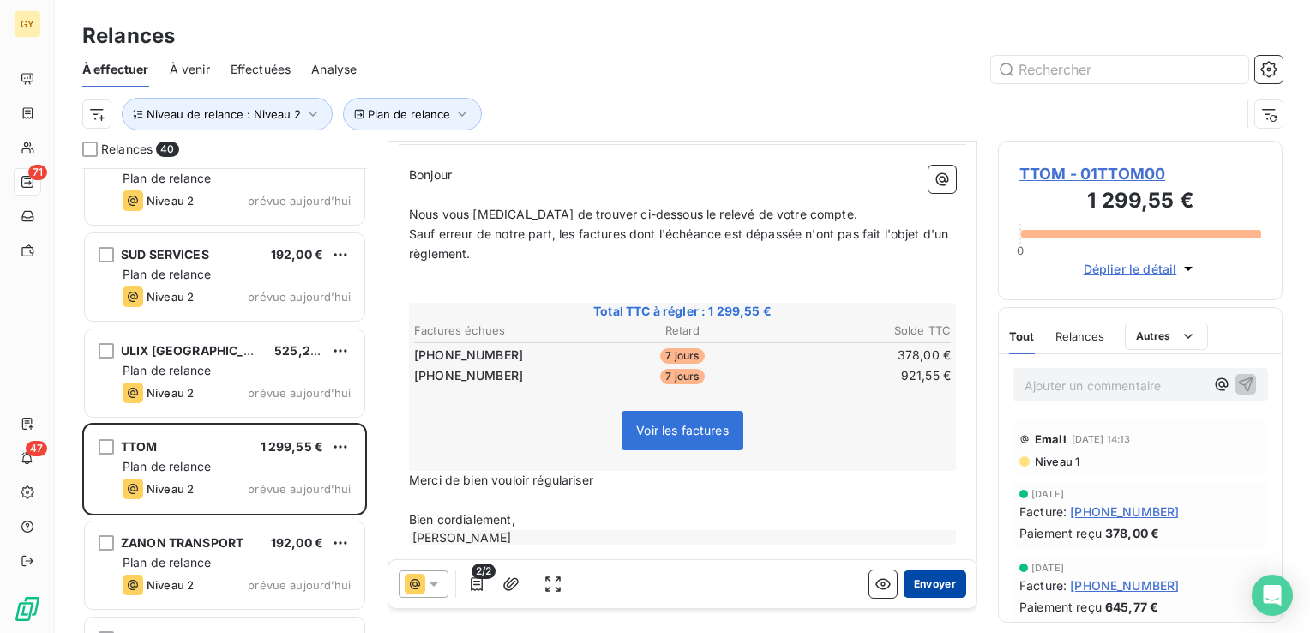
click at [937, 585] on button "Envoyer" at bounding box center [935, 583] width 63 height 27
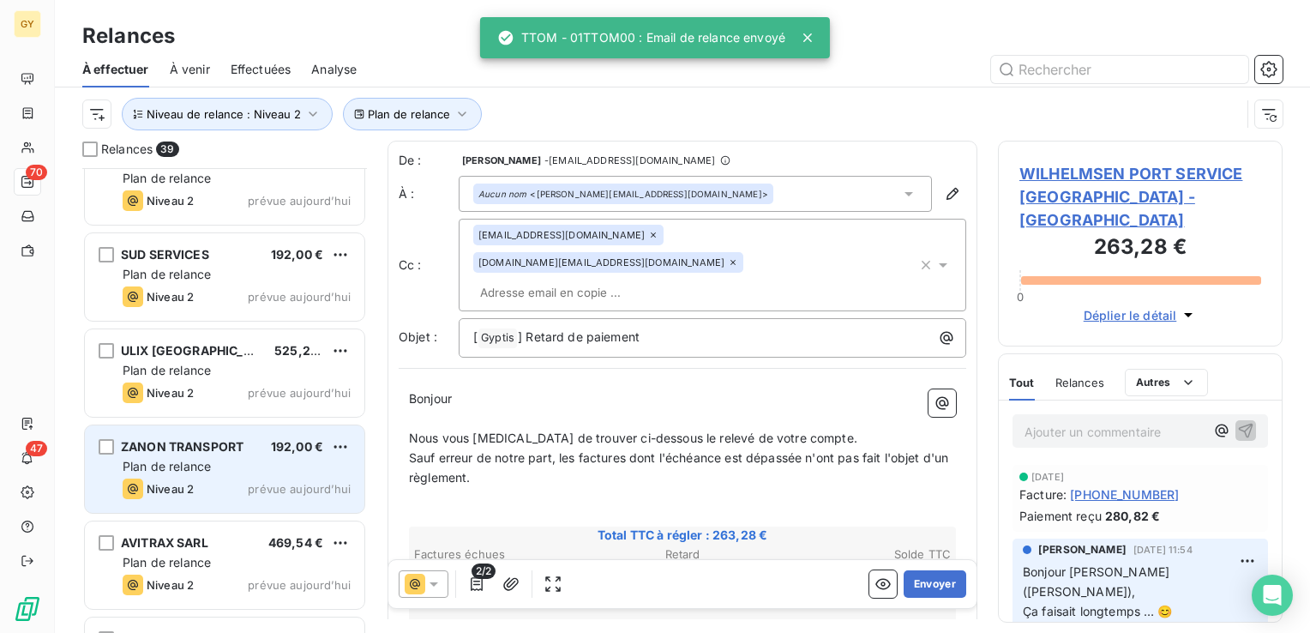
click at [245, 448] on div "ZANON TRANSPORT 192,00 €" at bounding box center [237, 446] width 228 height 15
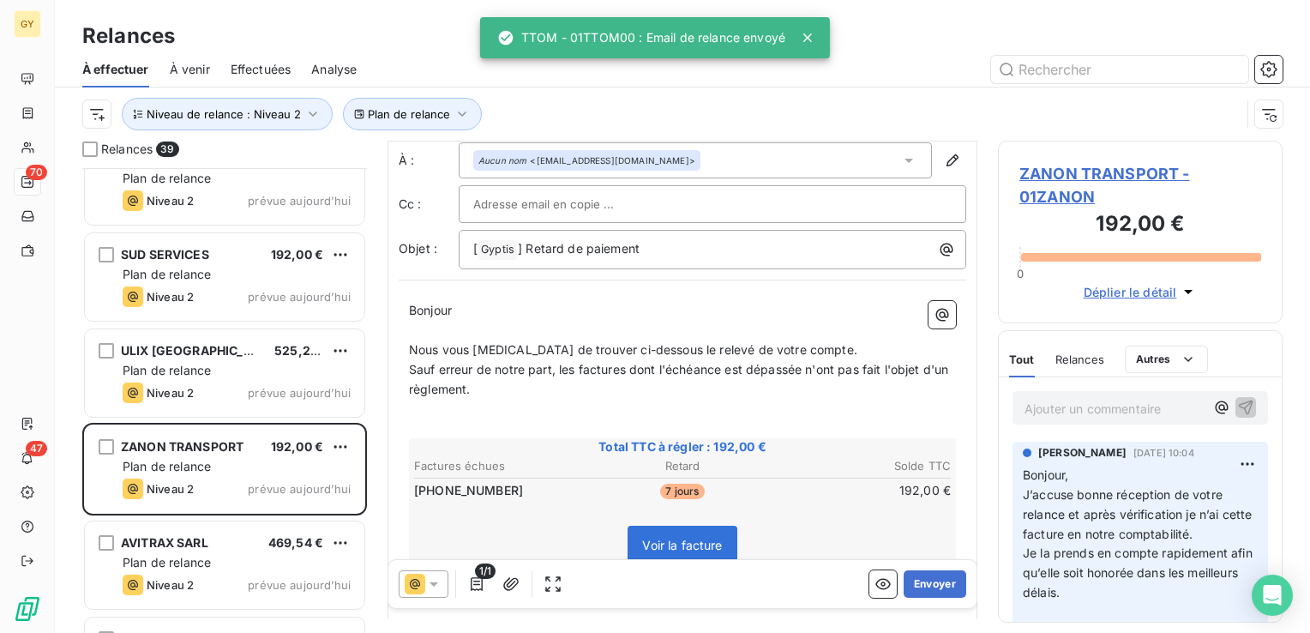
scroll to position [86, 0]
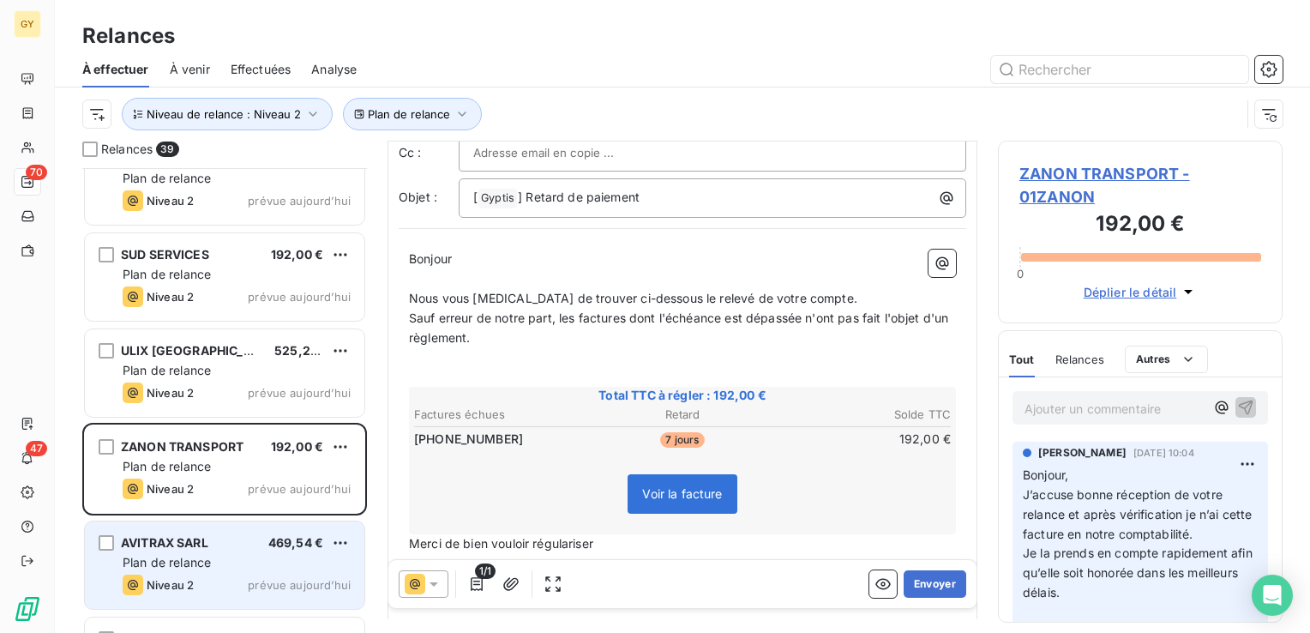
click at [208, 550] on div "AVITRAX SARL" at bounding box center [164, 542] width 87 height 17
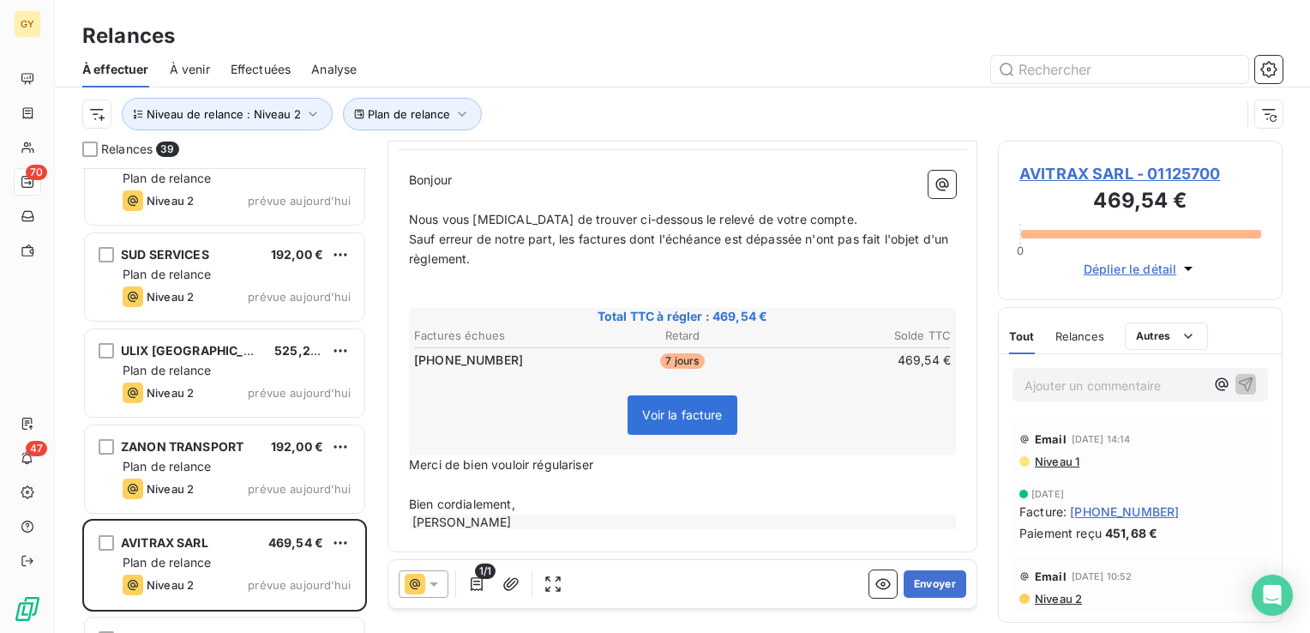
scroll to position [165, 0]
click at [935, 580] on button "Envoyer" at bounding box center [935, 583] width 63 height 27
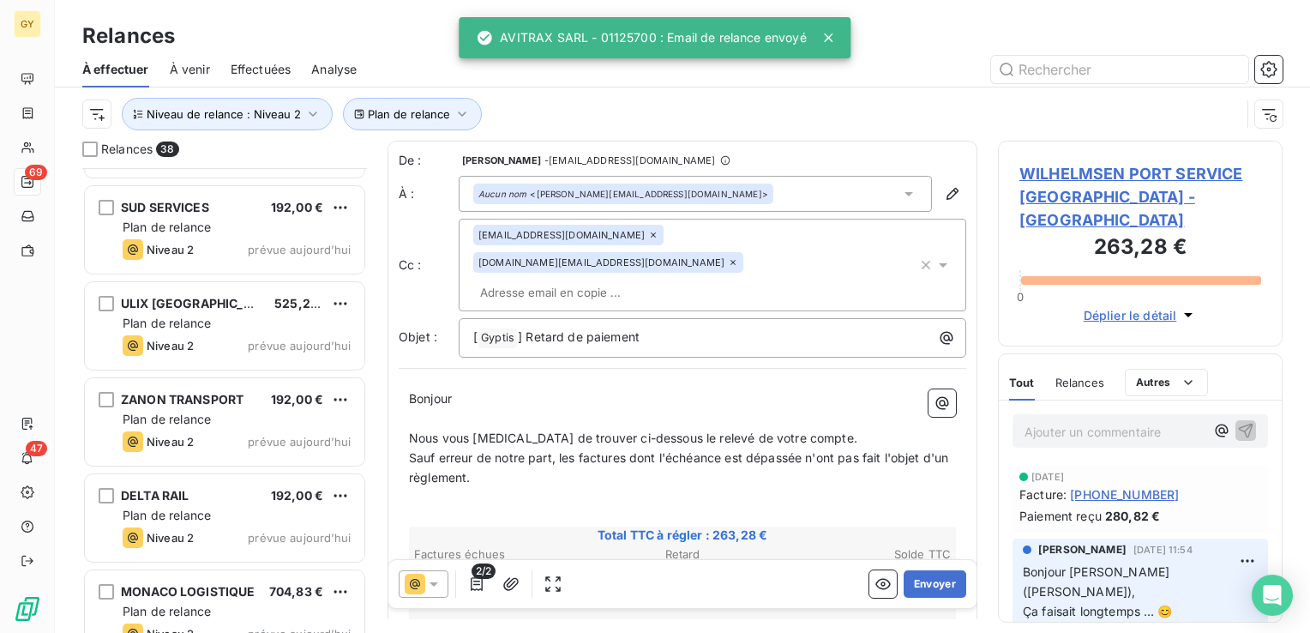
scroll to position [600, 0]
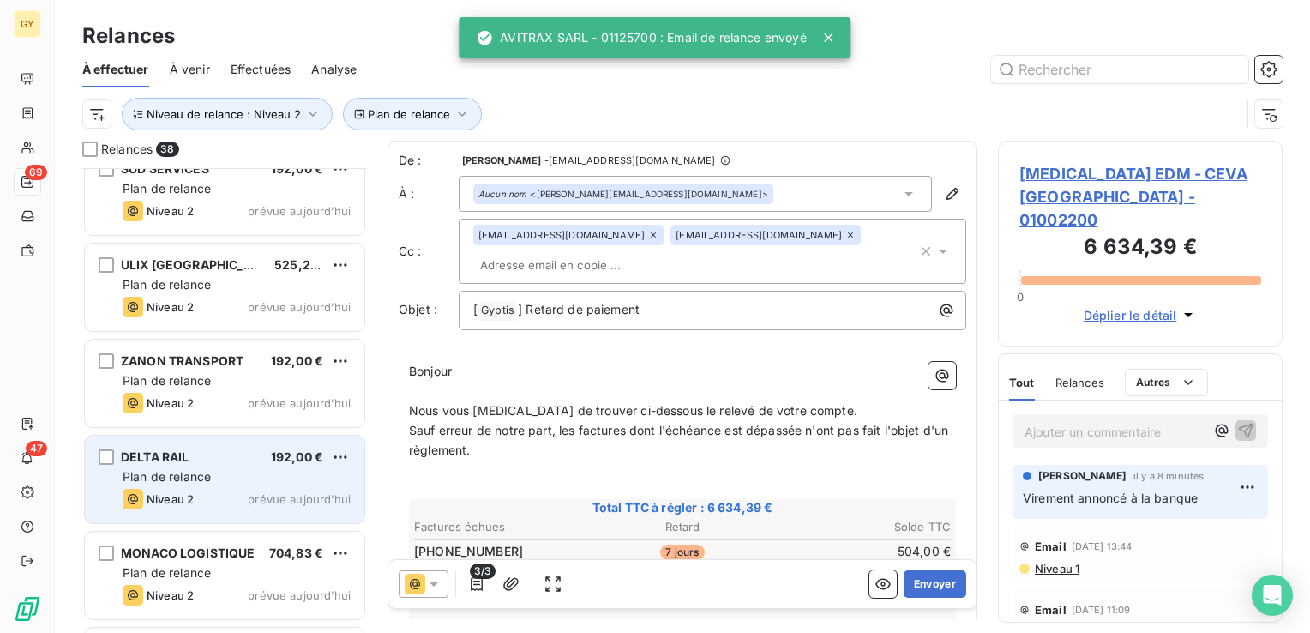
click at [177, 466] on div "DELTA RAIL 192,00 € Plan de relance Niveau 2 prévue [DATE]" at bounding box center [225, 479] width 280 height 87
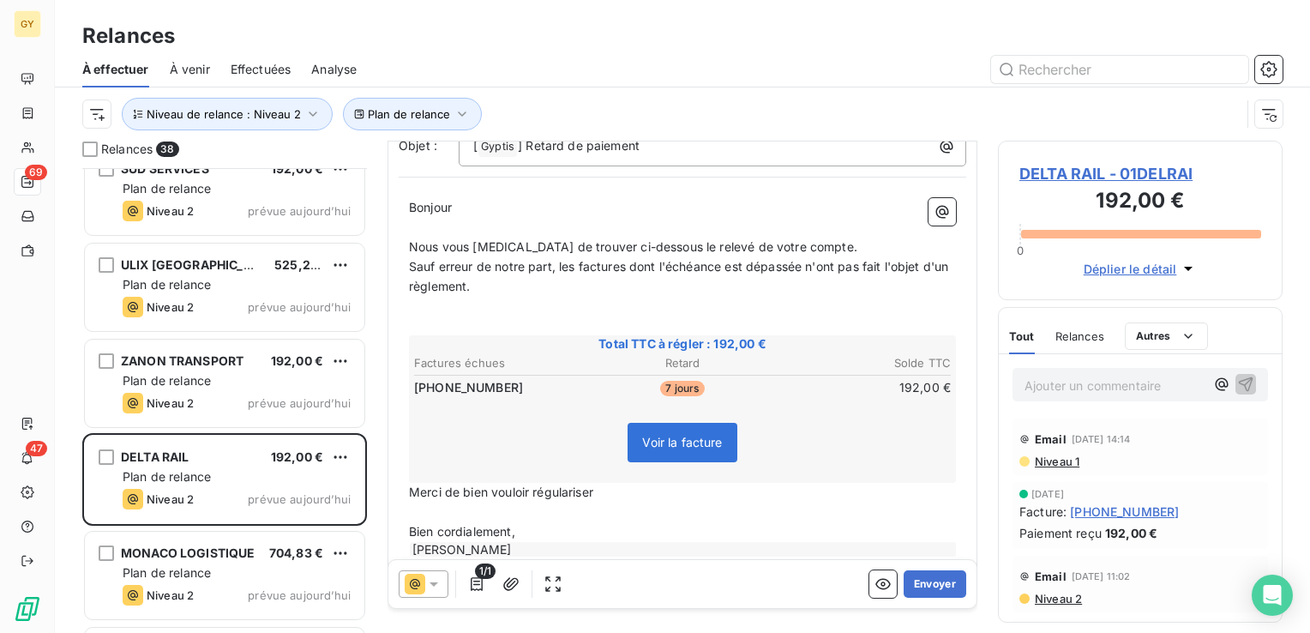
scroll to position [165, 0]
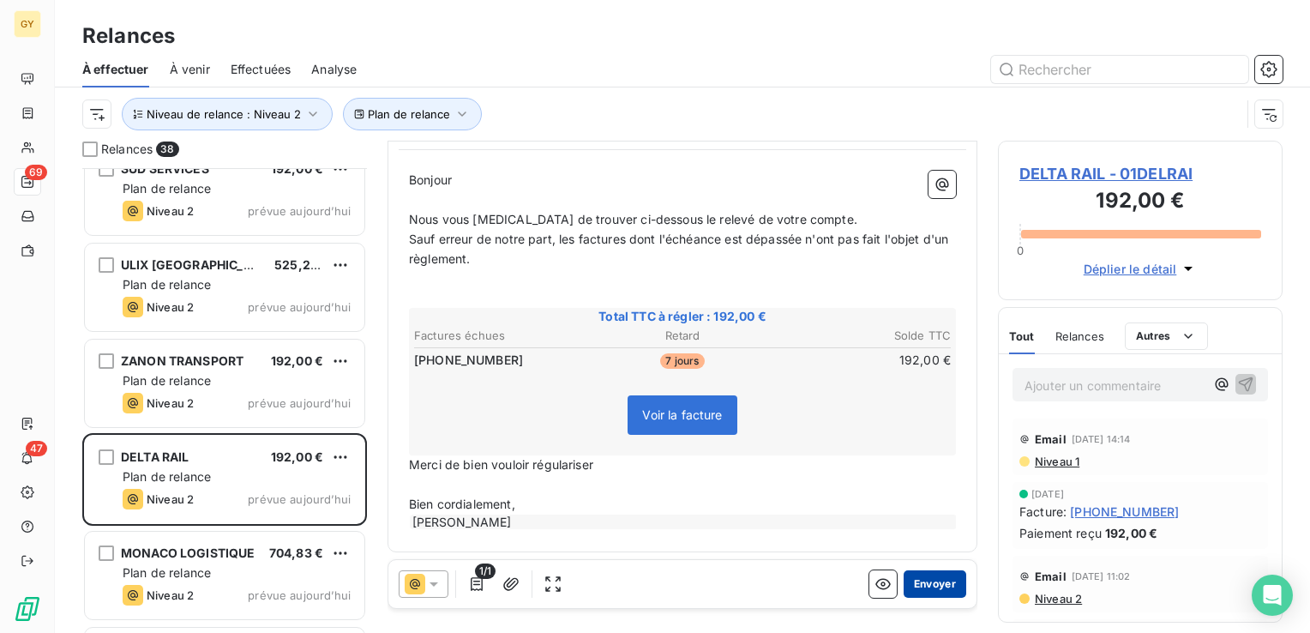
click at [913, 581] on button "Envoyer" at bounding box center [935, 583] width 63 height 27
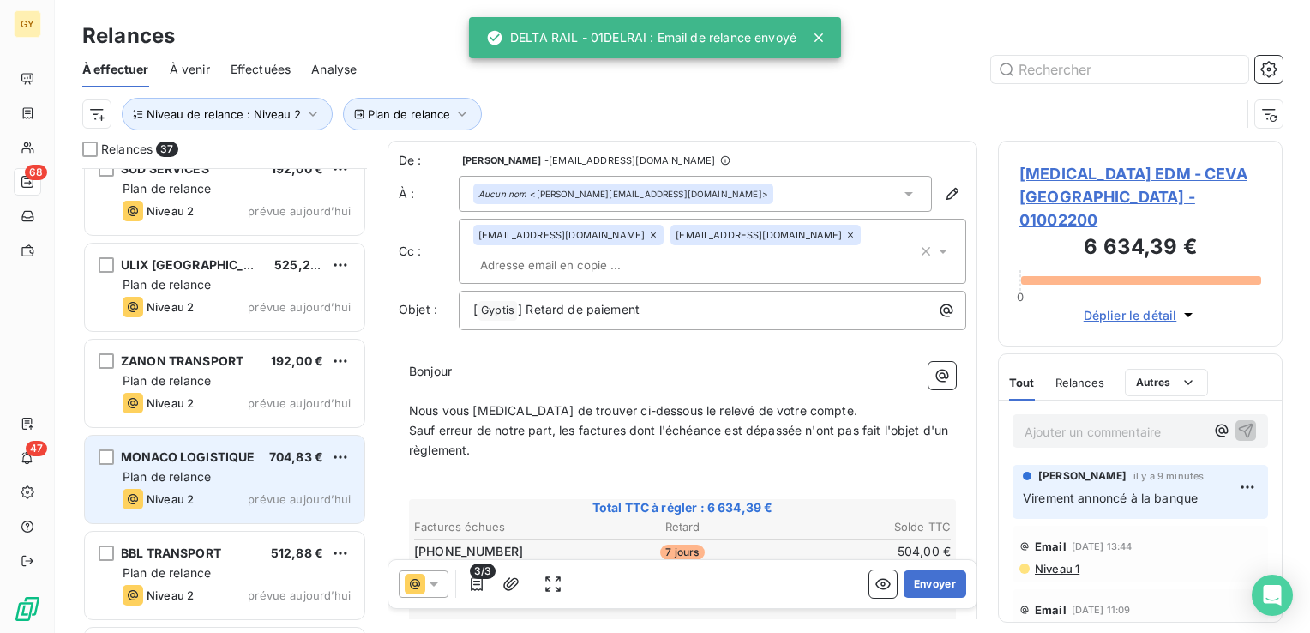
click at [213, 476] on div "Plan de relance" at bounding box center [237, 476] width 228 height 17
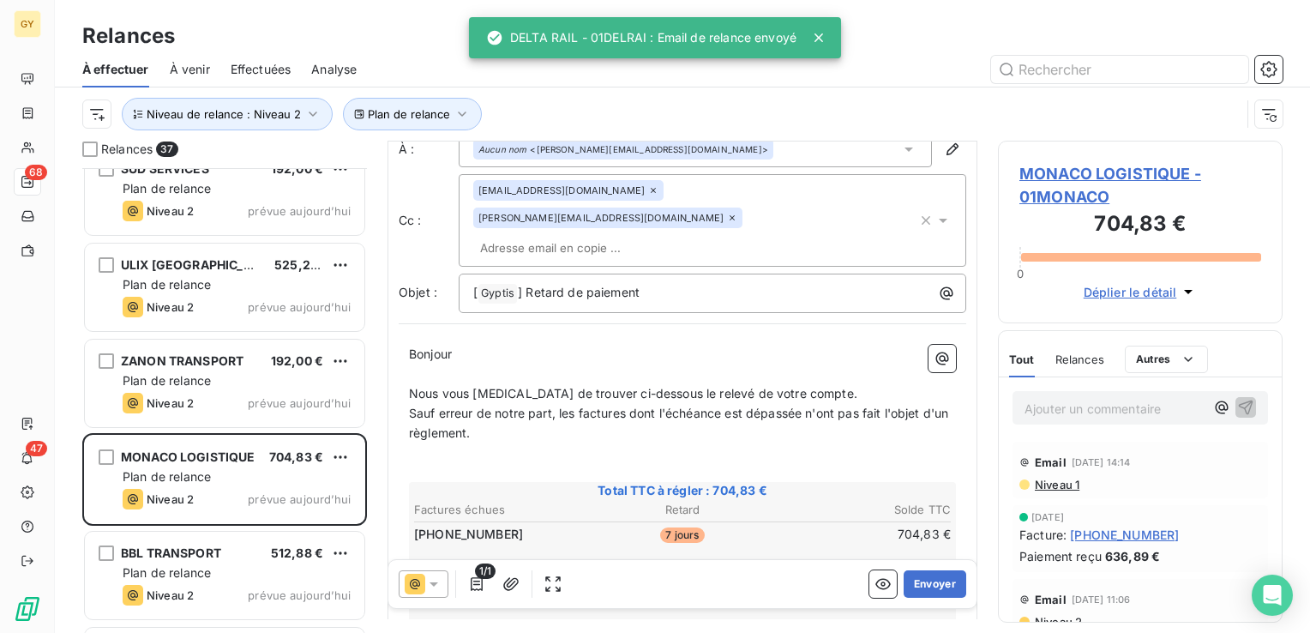
scroll to position [86, 0]
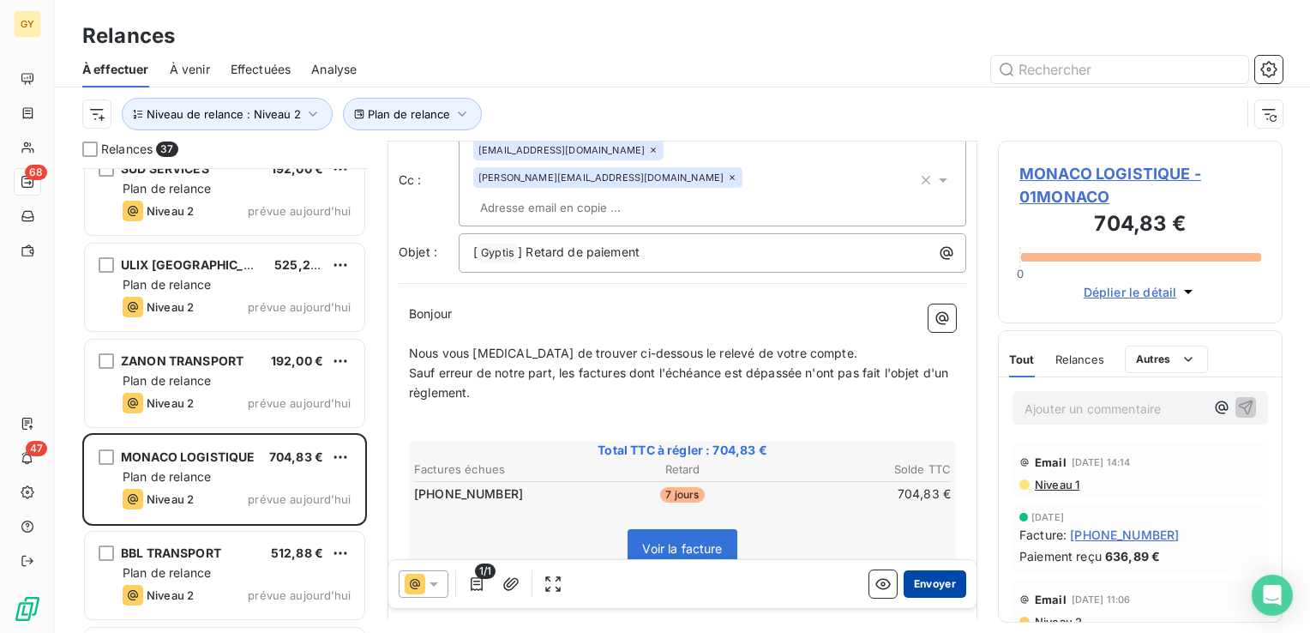
click at [933, 585] on button "Envoyer" at bounding box center [935, 583] width 63 height 27
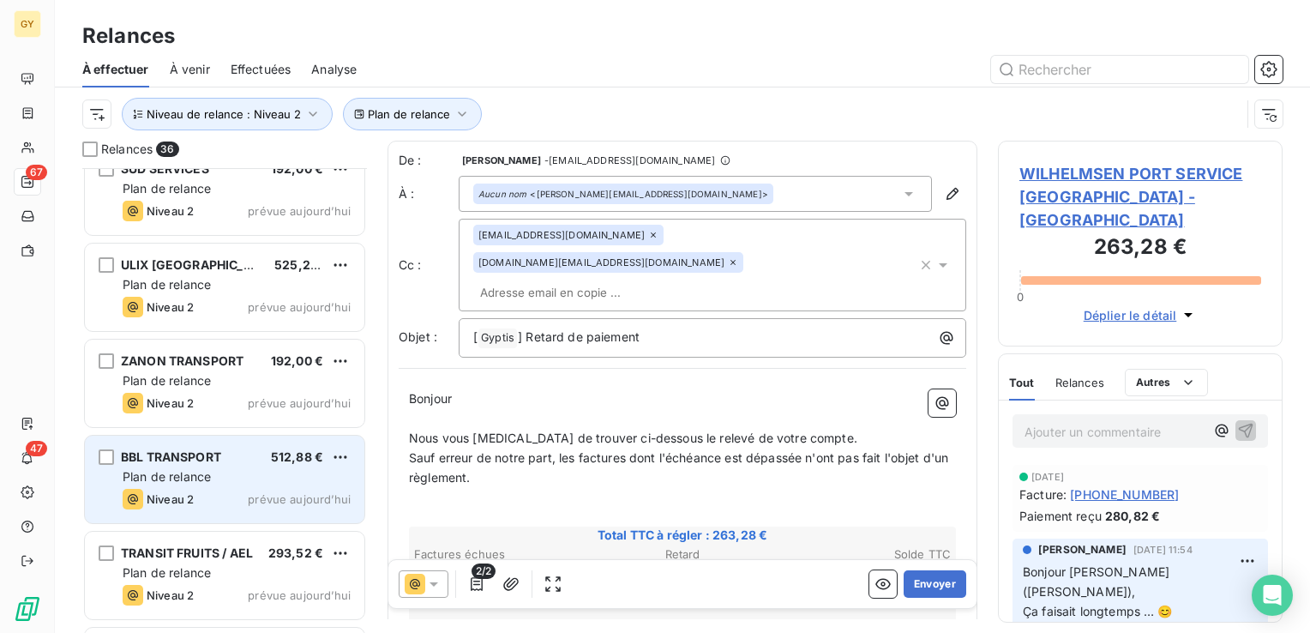
click at [208, 489] on div "Niveau 2 prévue aujourd’hui" at bounding box center [237, 499] width 228 height 21
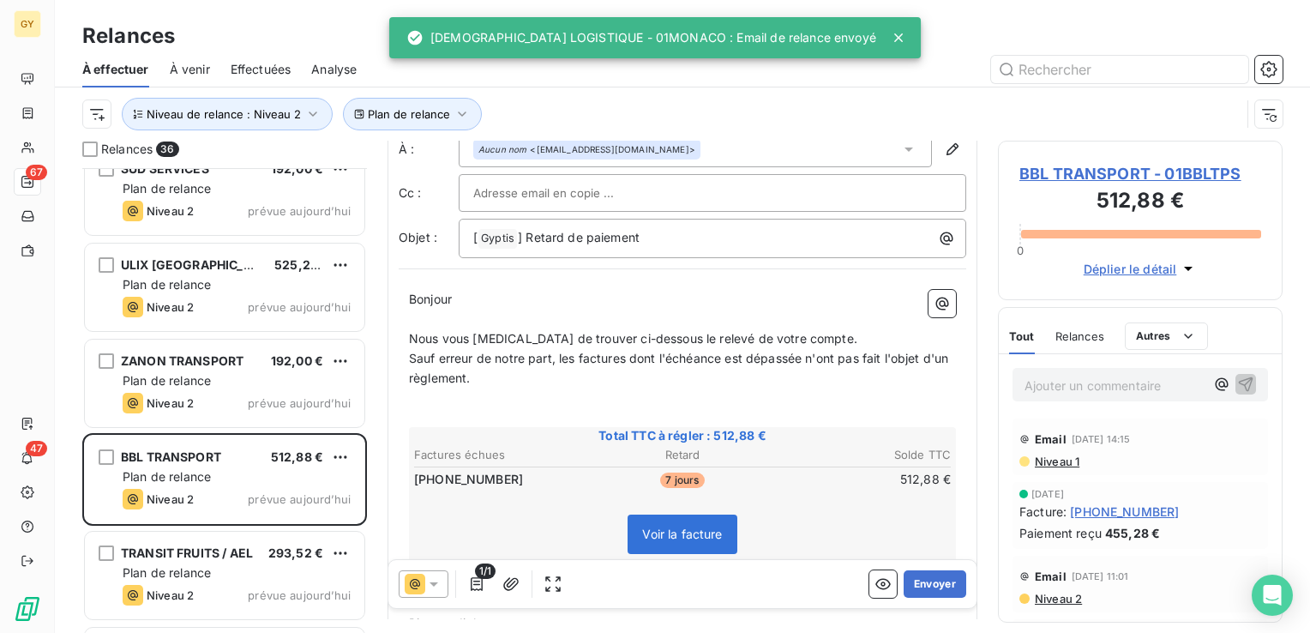
scroll to position [86, 0]
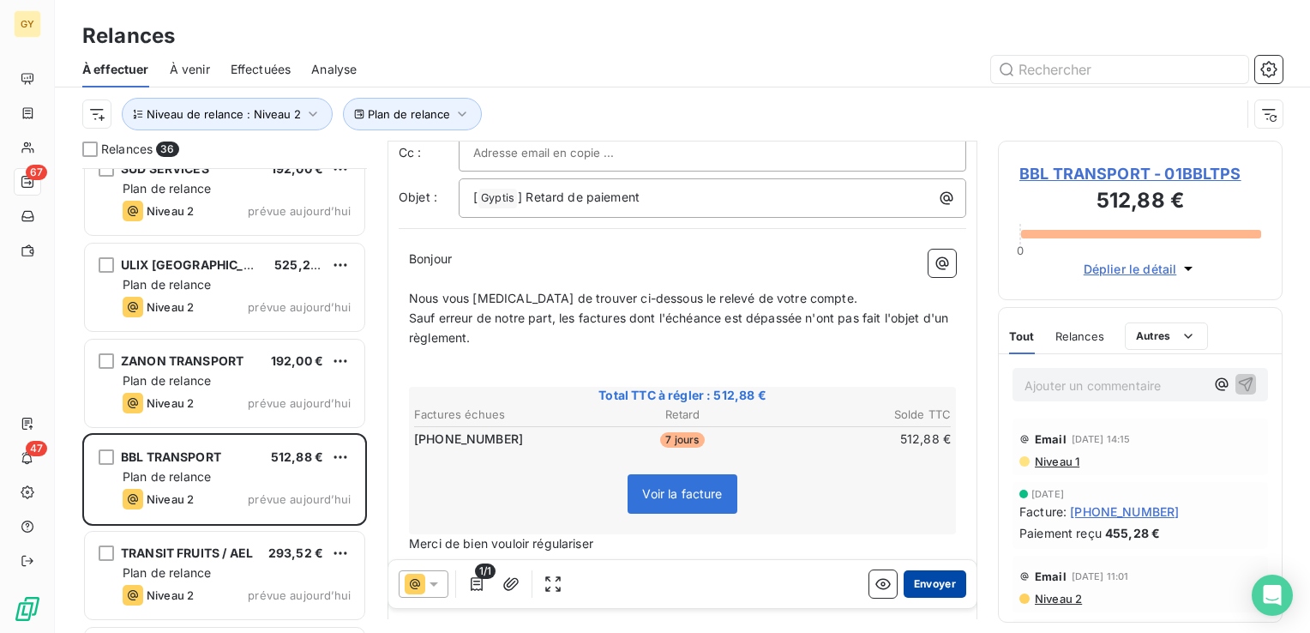
click at [929, 588] on button "Envoyer" at bounding box center [935, 583] width 63 height 27
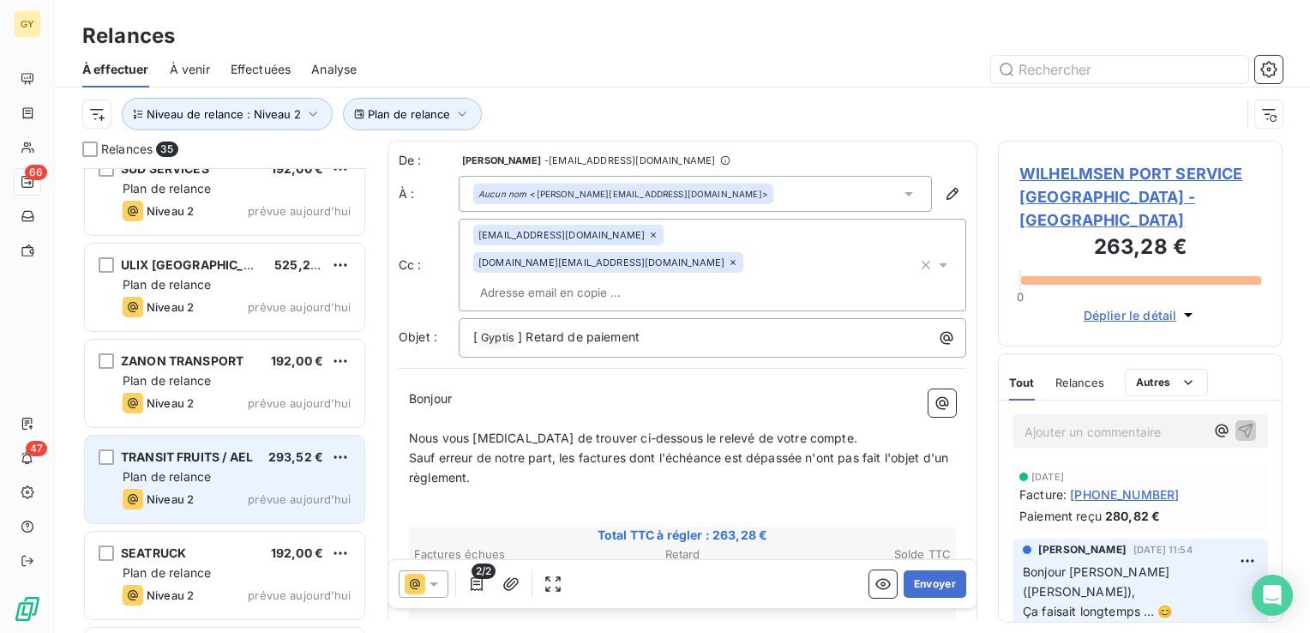
click at [175, 482] on span "Plan de relance" at bounding box center [167, 476] width 88 height 15
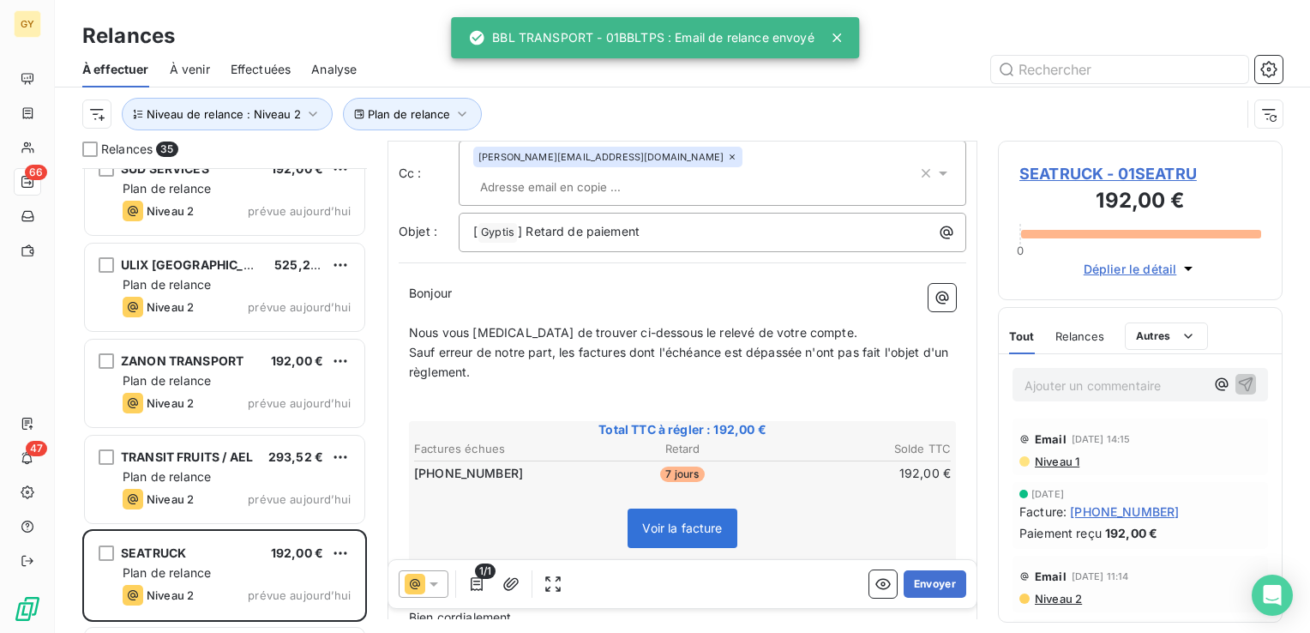
scroll to position [167, 0]
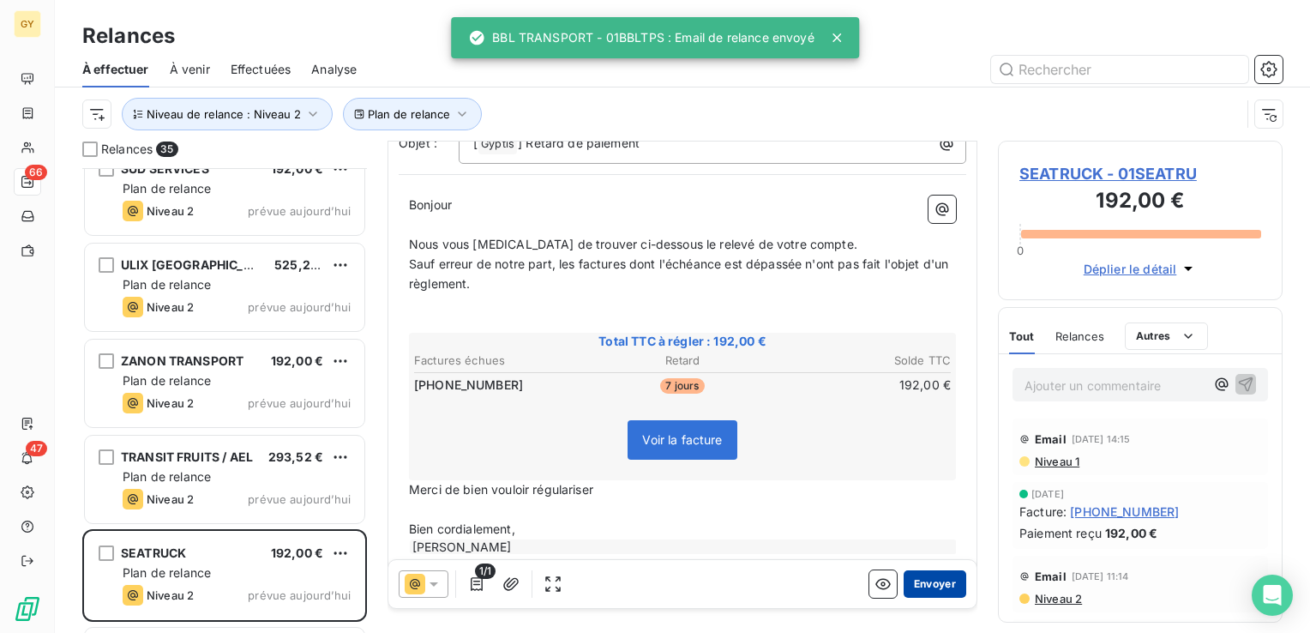
click at [905, 580] on button "Envoyer" at bounding box center [935, 583] width 63 height 27
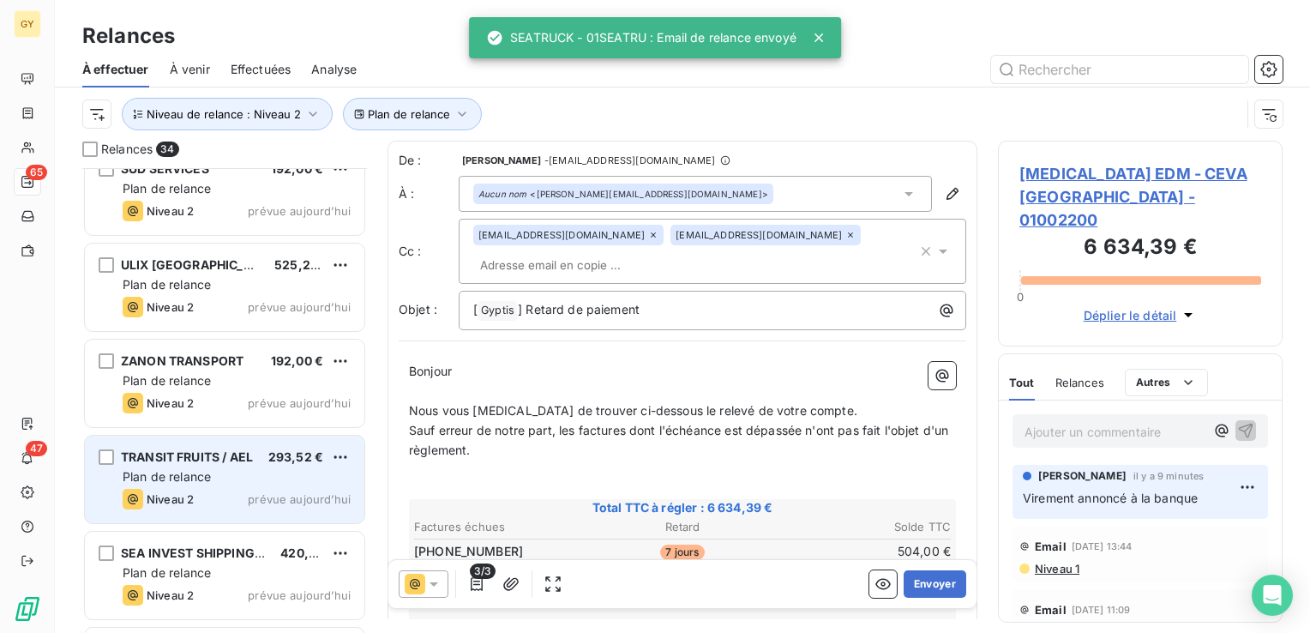
click at [195, 478] on span "Plan de relance" at bounding box center [167, 476] width 88 height 15
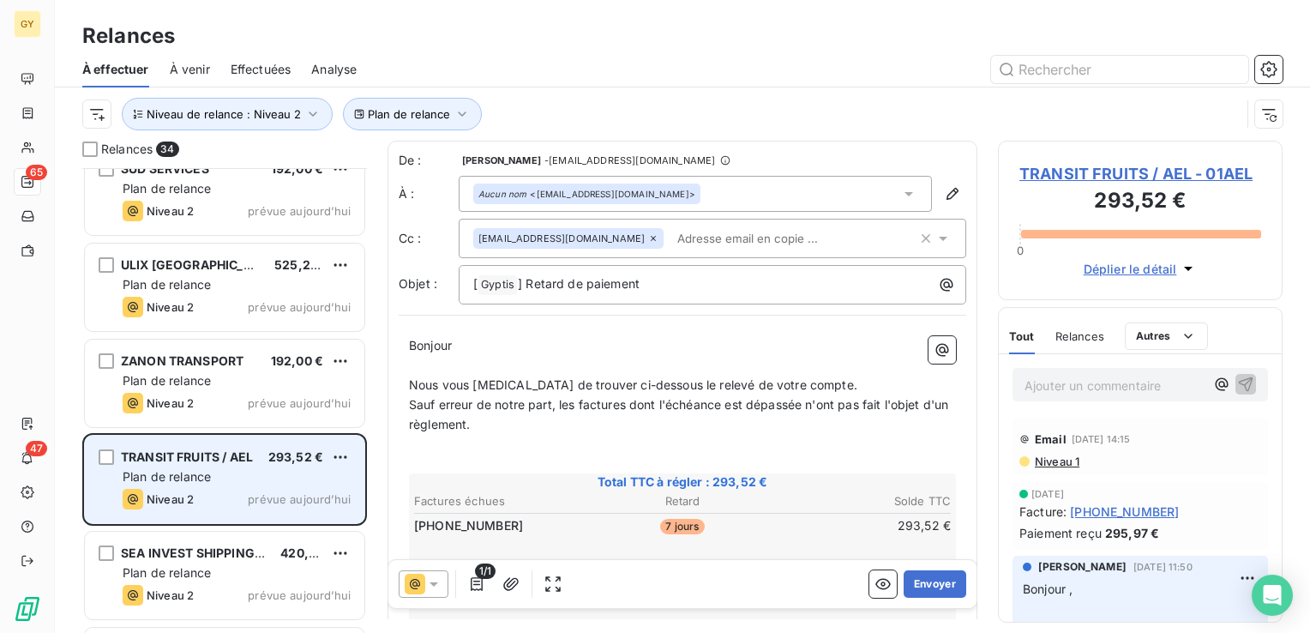
click at [189, 481] on span "Plan de relance" at bounding box center [167, 476] width 88 height 15
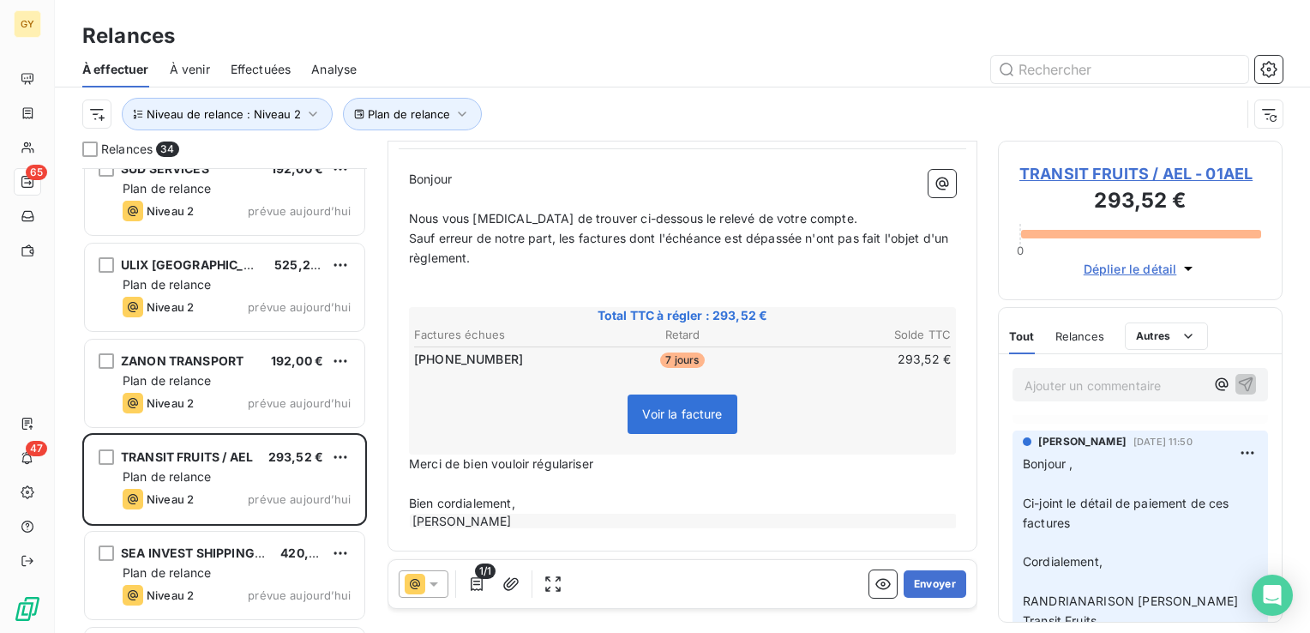
scroll to position [86, 0]
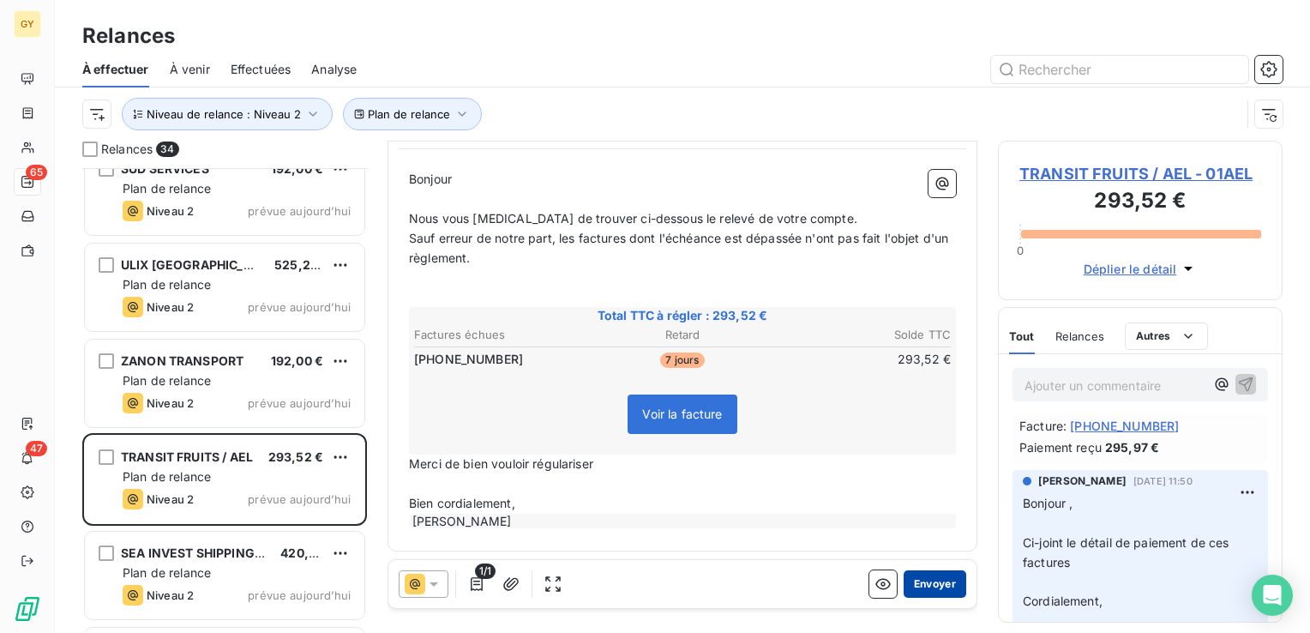
click at [913, 579] on button "Envoyer" at bounding box center [935, 583] width 63 height 27
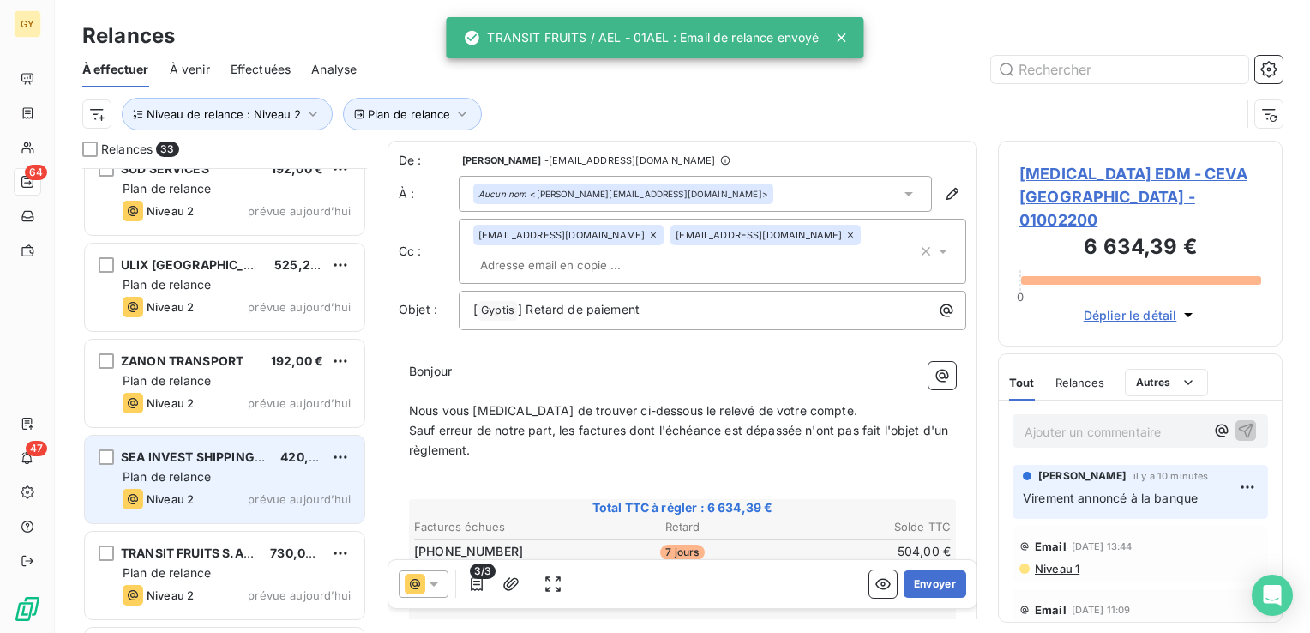
click at [185, 477] on span "Plan de relance" at bounding box center [167, 476] width 88 height 15
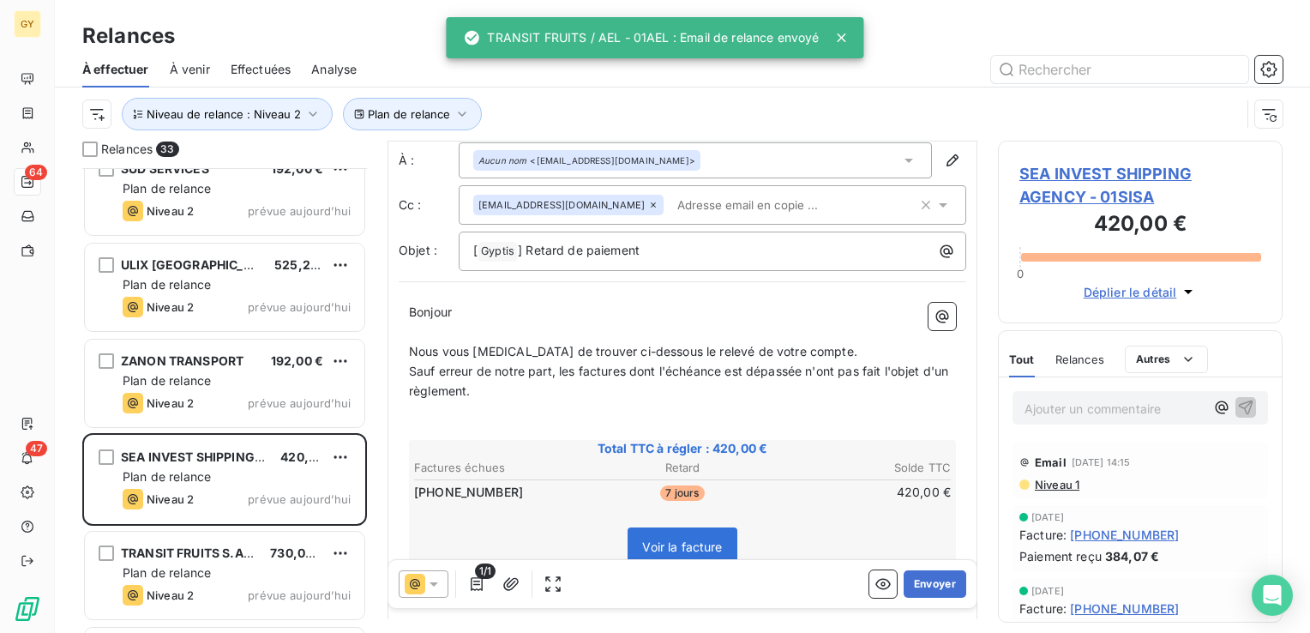
scroll to position [86, 0]
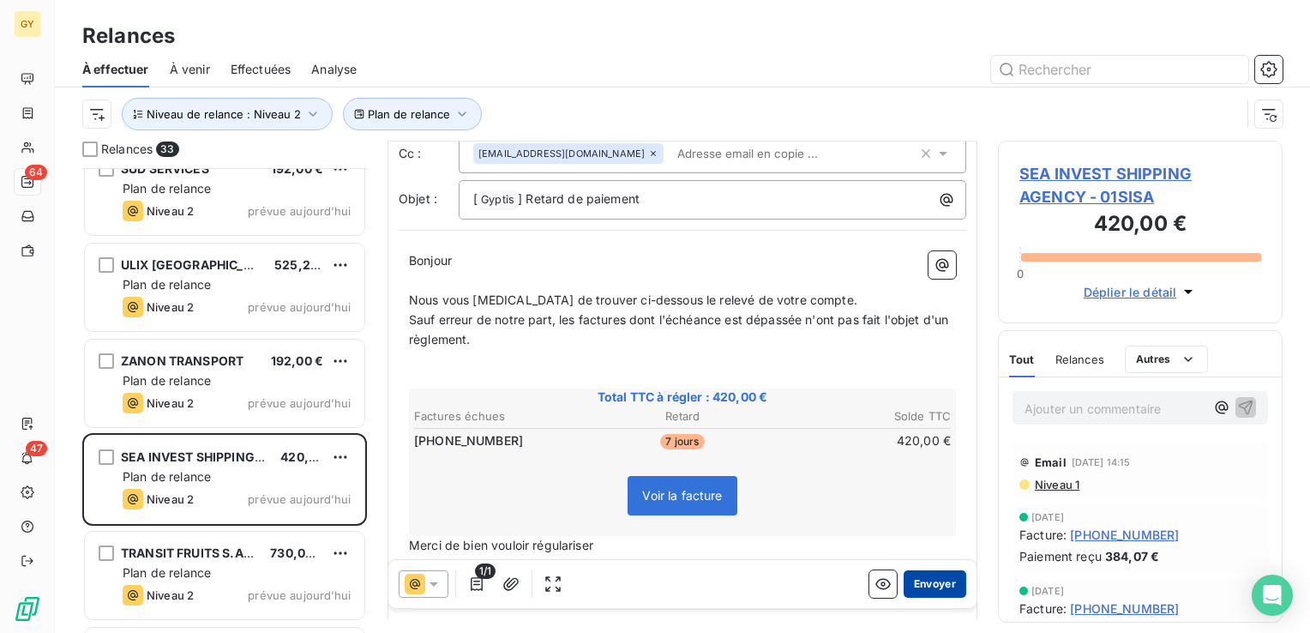
click at [926, 588] on button "Envoyer" at bounding box center [935, 583] width 63 height 27
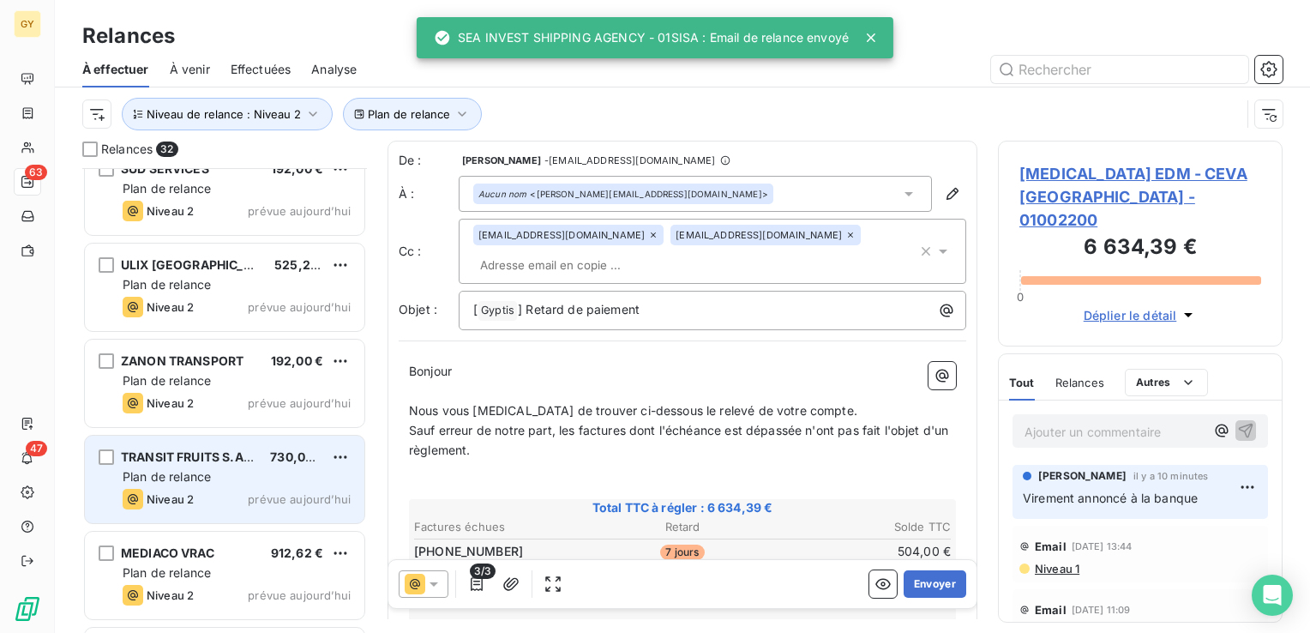
click at [214, 473] on div "Plan de relance" at bounding box center [237, 476] width 228 height 17
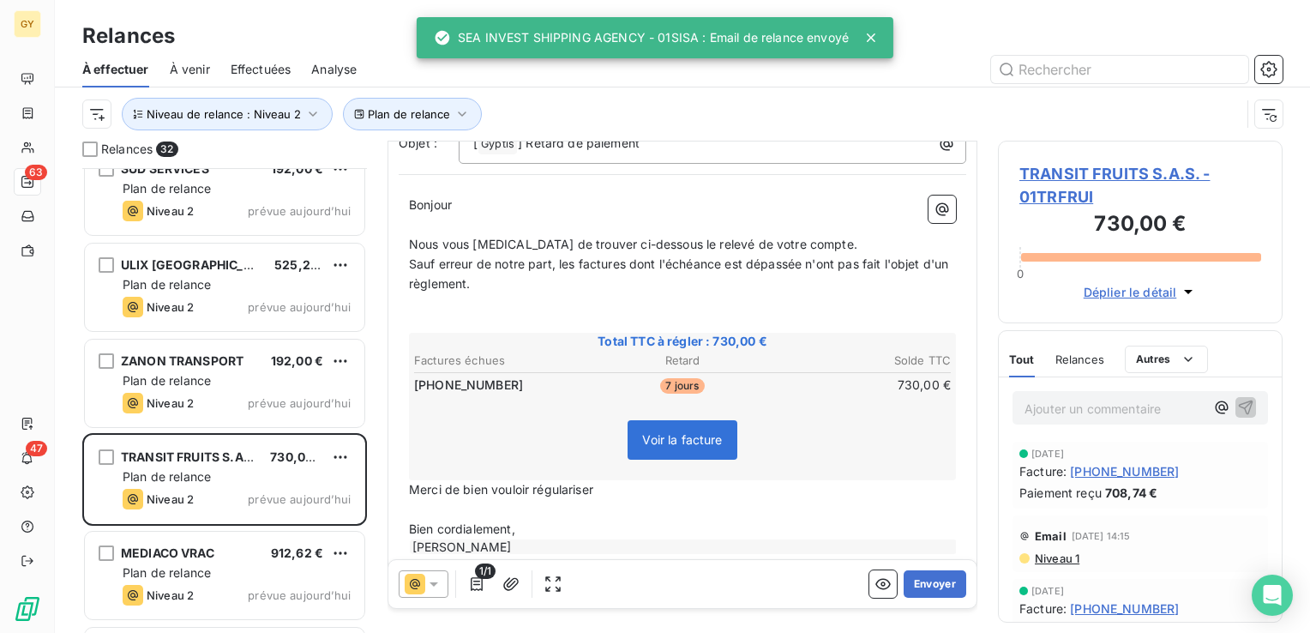
scroll to position [165, 0]
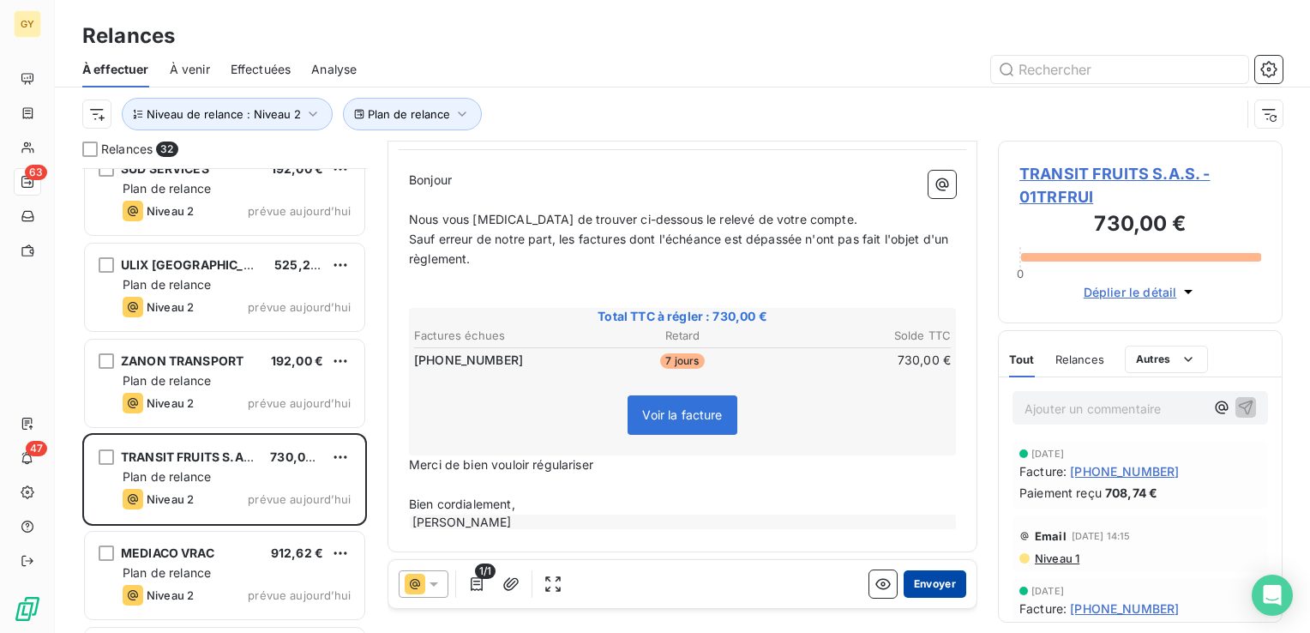
click at [915, 588] on button "Envoyer" at bounding box center [935, 583] width 63 height 27
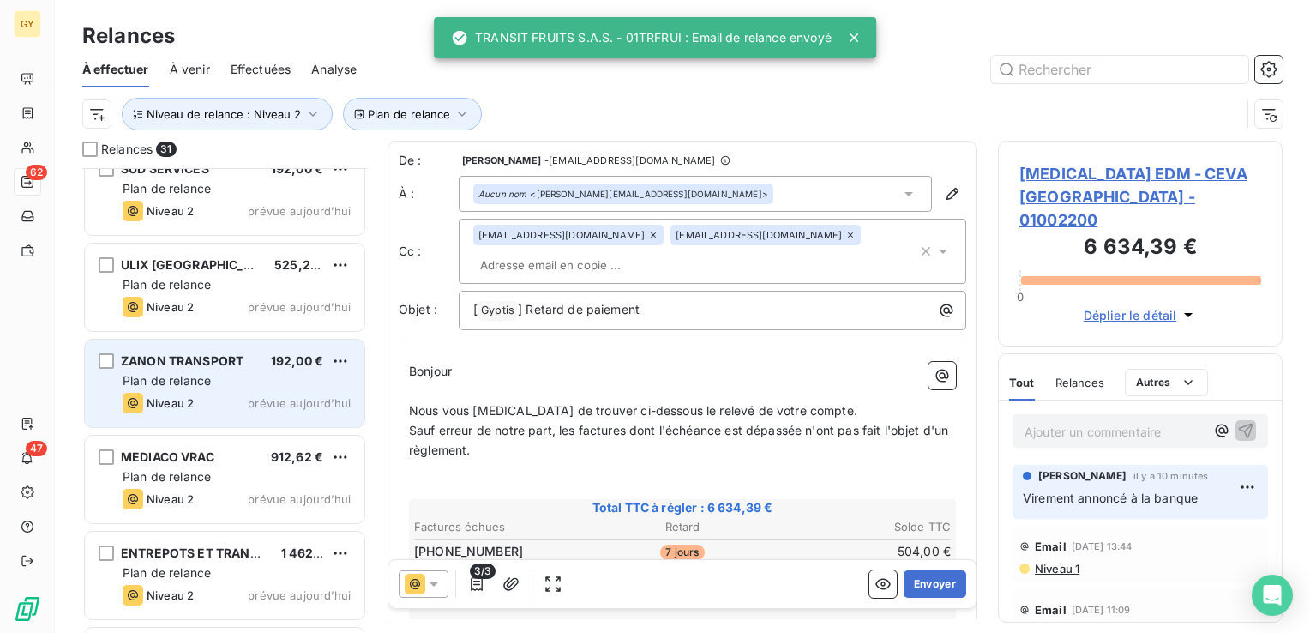
click at [210, 383] on span "Plan de relance" at bounding box center [167, 380] width 88 height 15
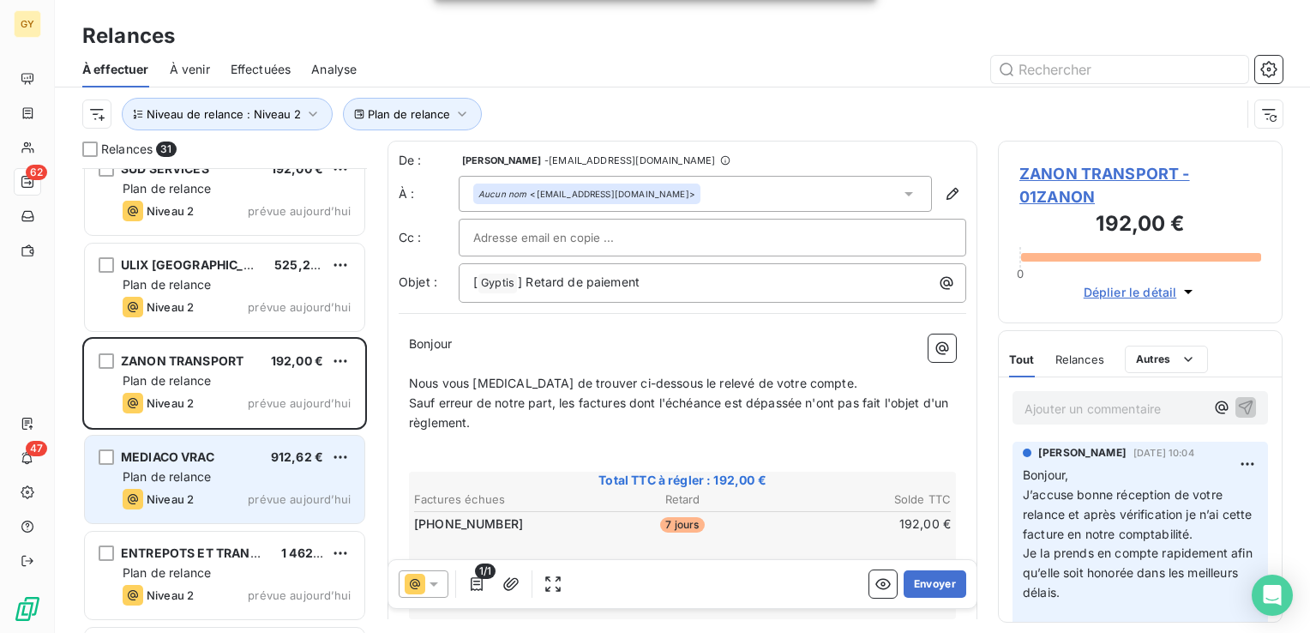
click at [180, 476] on span "Plan de relance" at bounding box center [167, 476] width 88 height 15
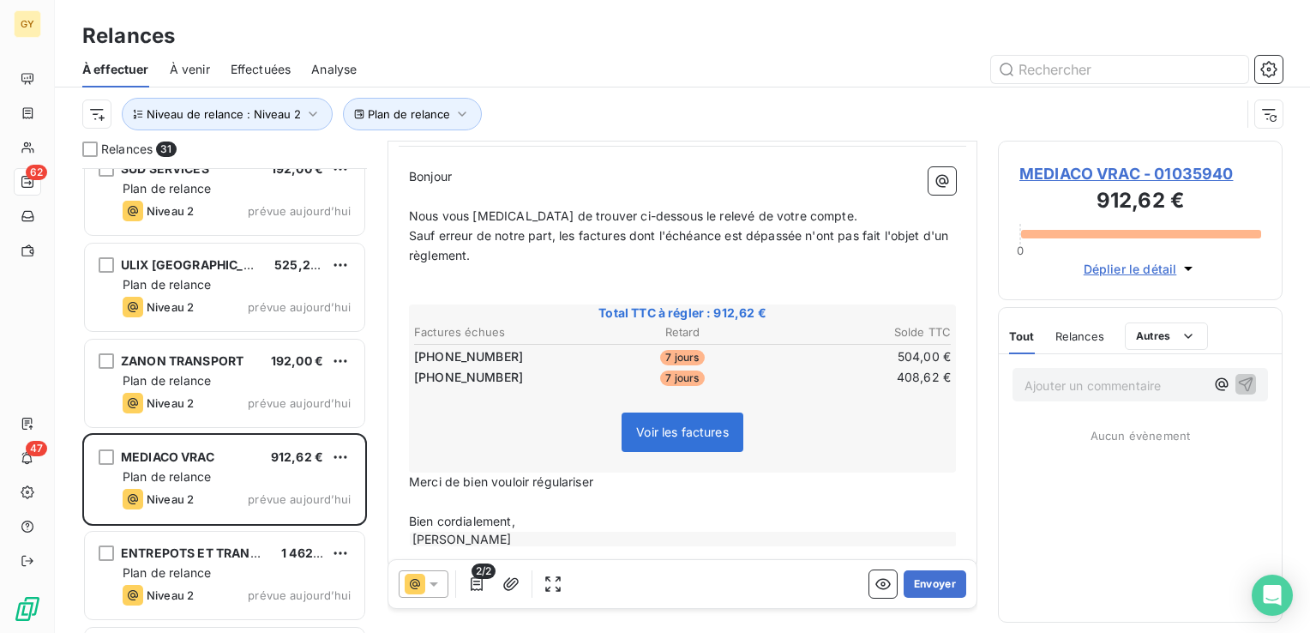
scroll to position [171, 0]
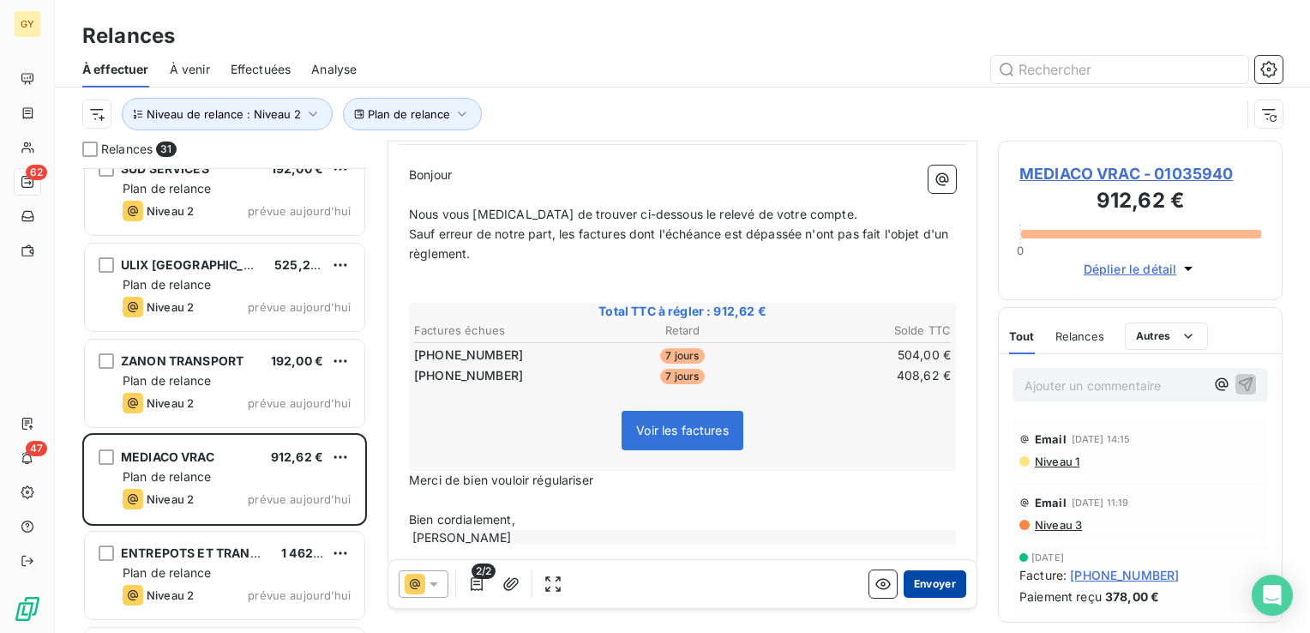
click at [926, 581] on button "Envoyer" at bounding box center [935, 583] width 63 height 27
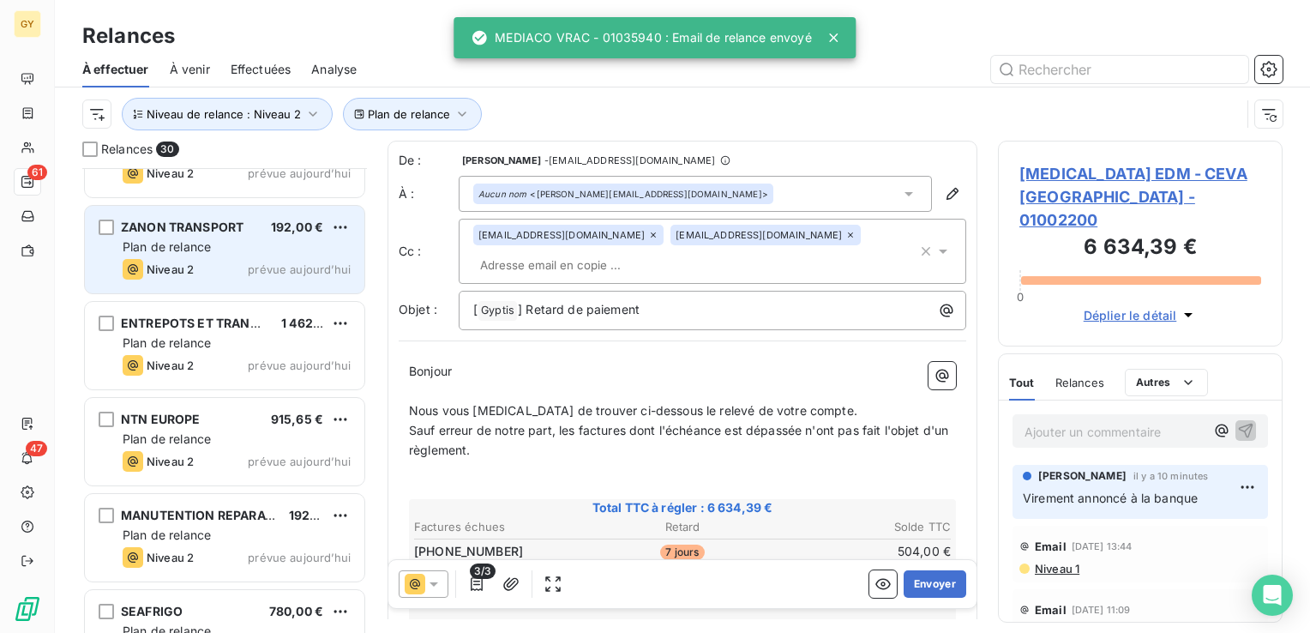
scroll to position [772, 0]
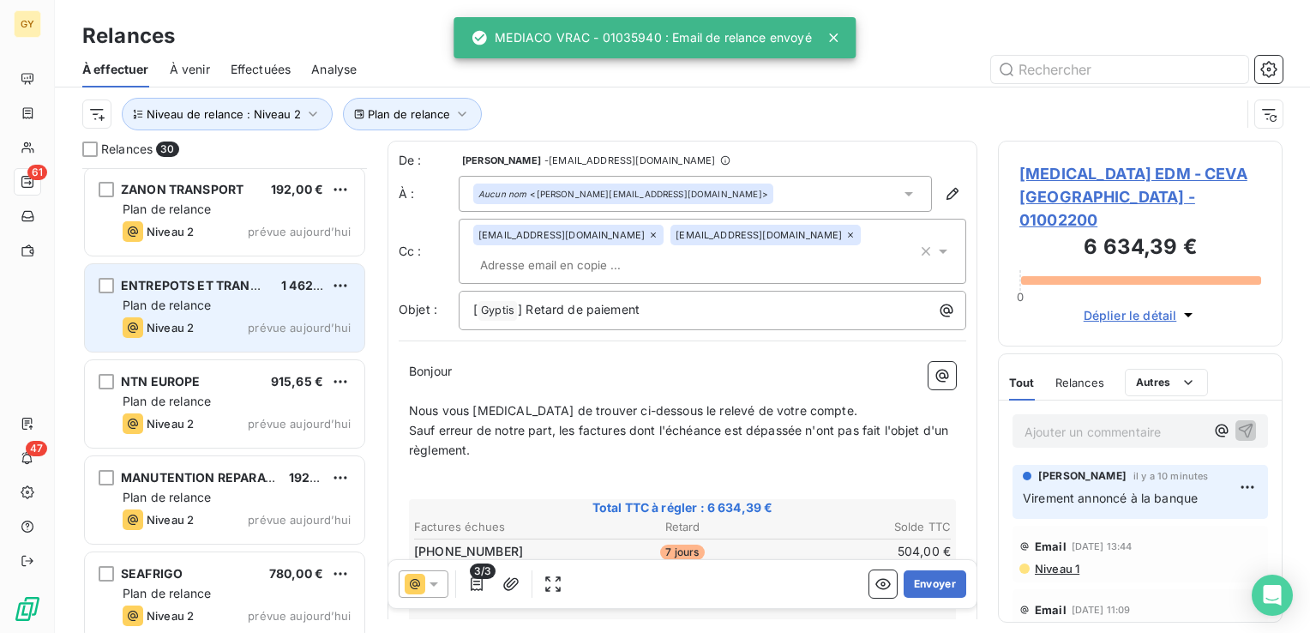
click at [230, 294] on div "ENTREPOTS ET TRANSPORTS BARBE 1 462,09 € Plan de relance Niveau 2 prévue [DATE]" at bounding box center [225, 307] width 280 height 87
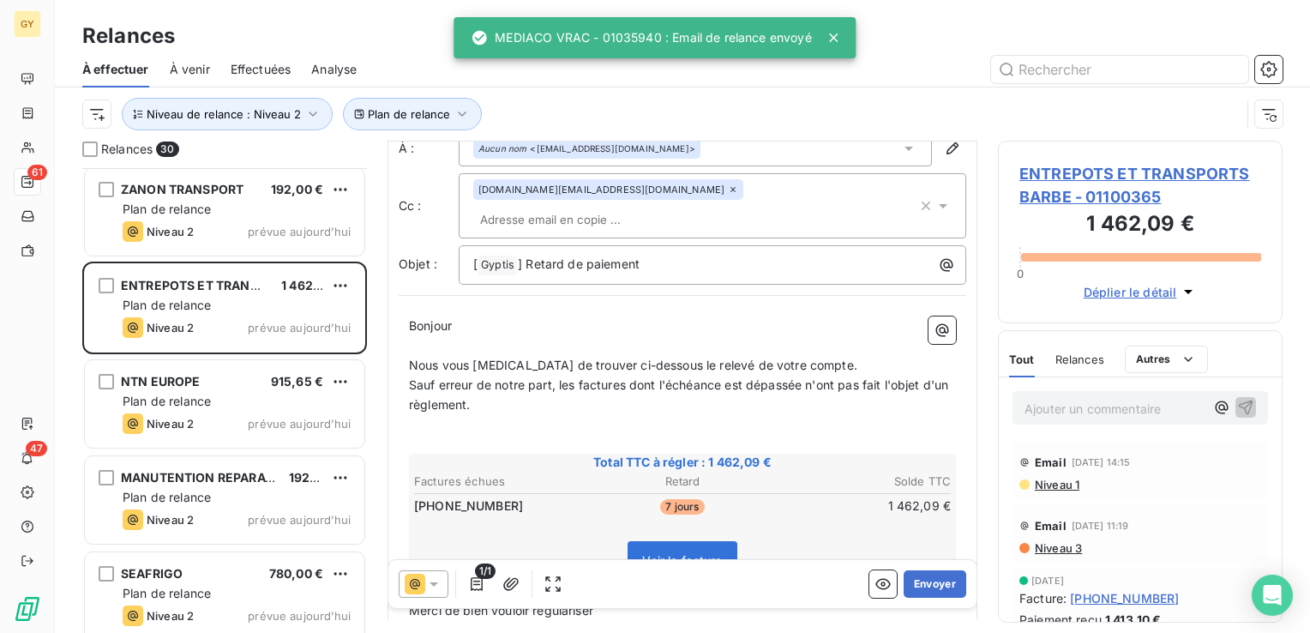
scroll to position [167, 0]
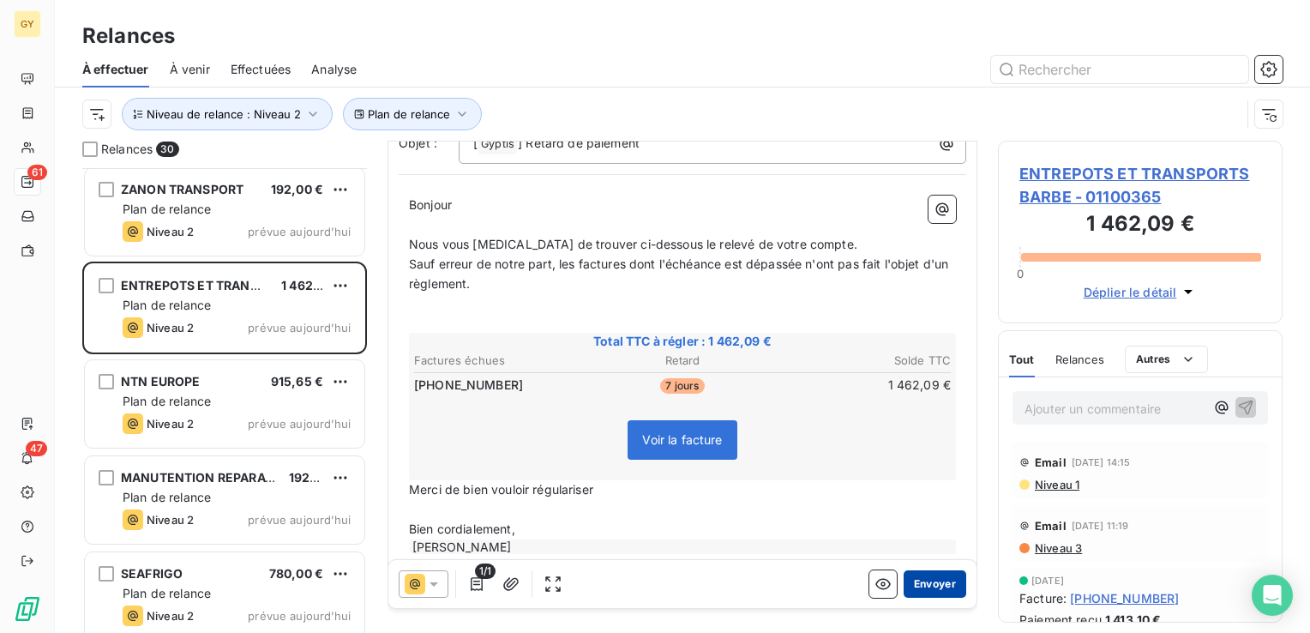
click at [917, 582] on button "Envoyer" at bounding box center [935, 583] width 63 height 27
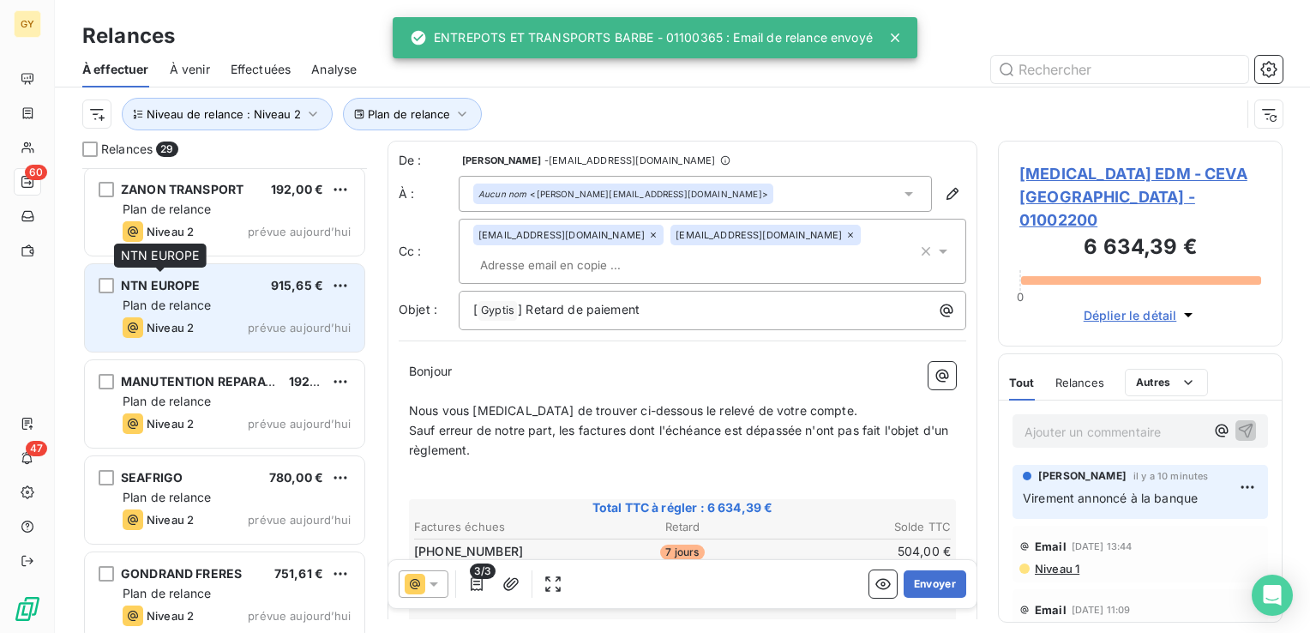
click at [170, 287] on span "NTN EUROPE" at bounding box center [161, 285] width 80 height 15
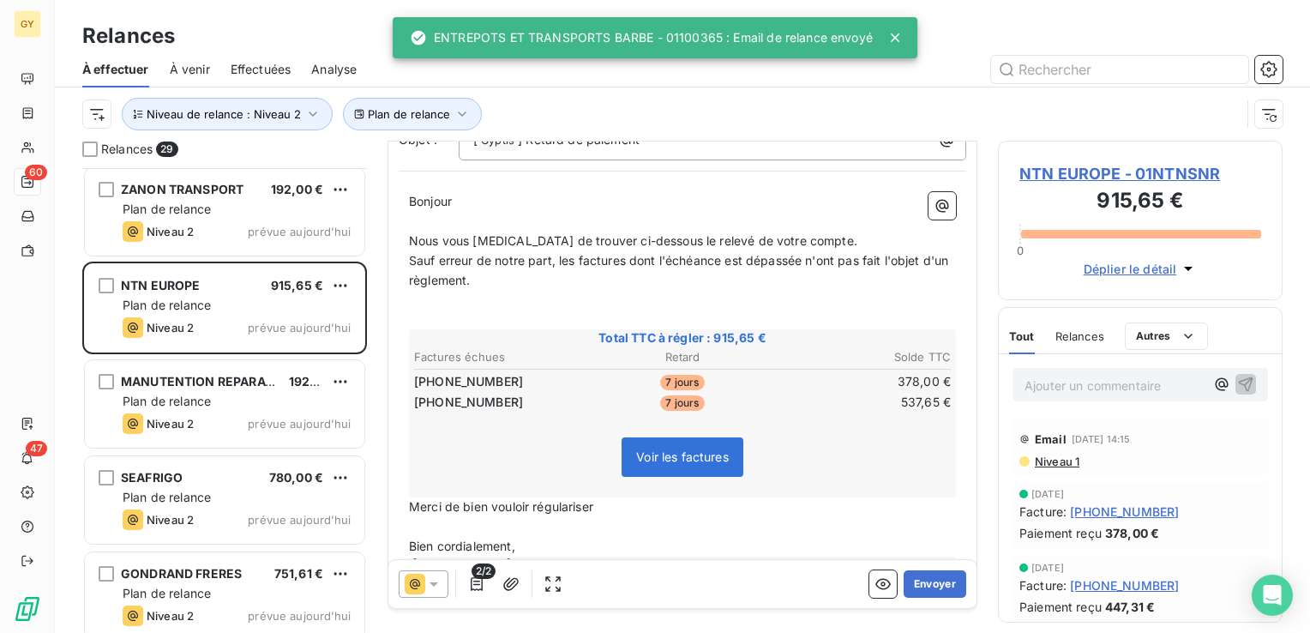
scroll to position [171, 0]
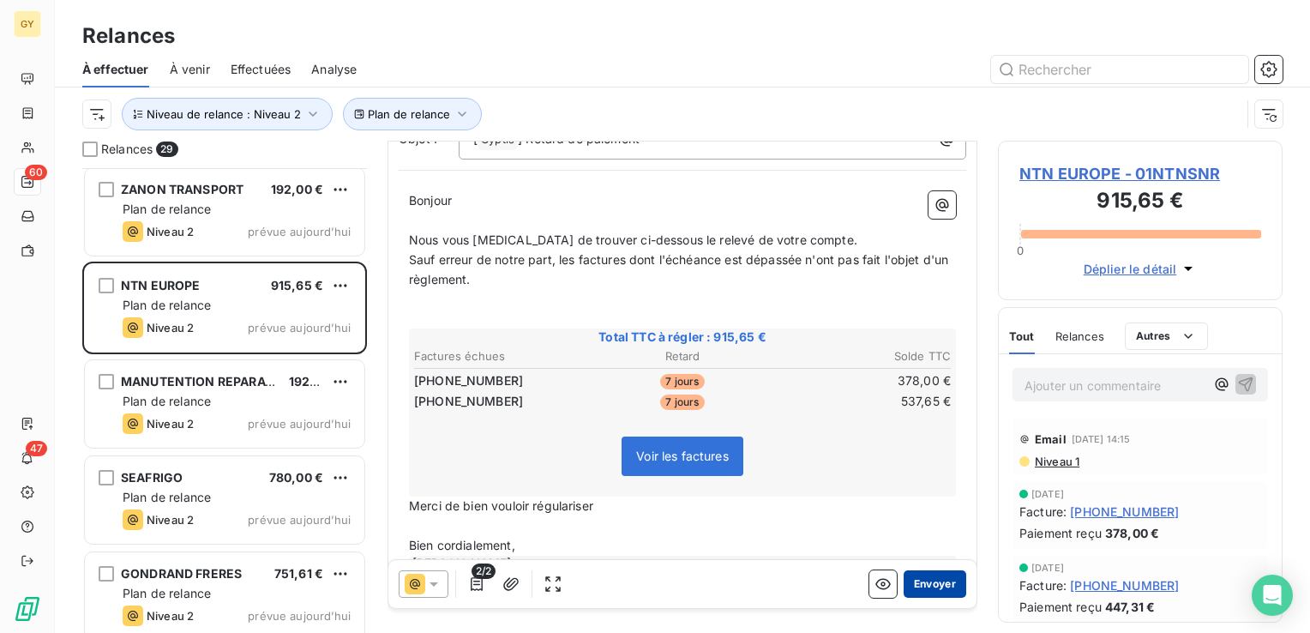
click at [929, 582] on button "Envoyer" at bounding box center [935, 583] width 63 height 27
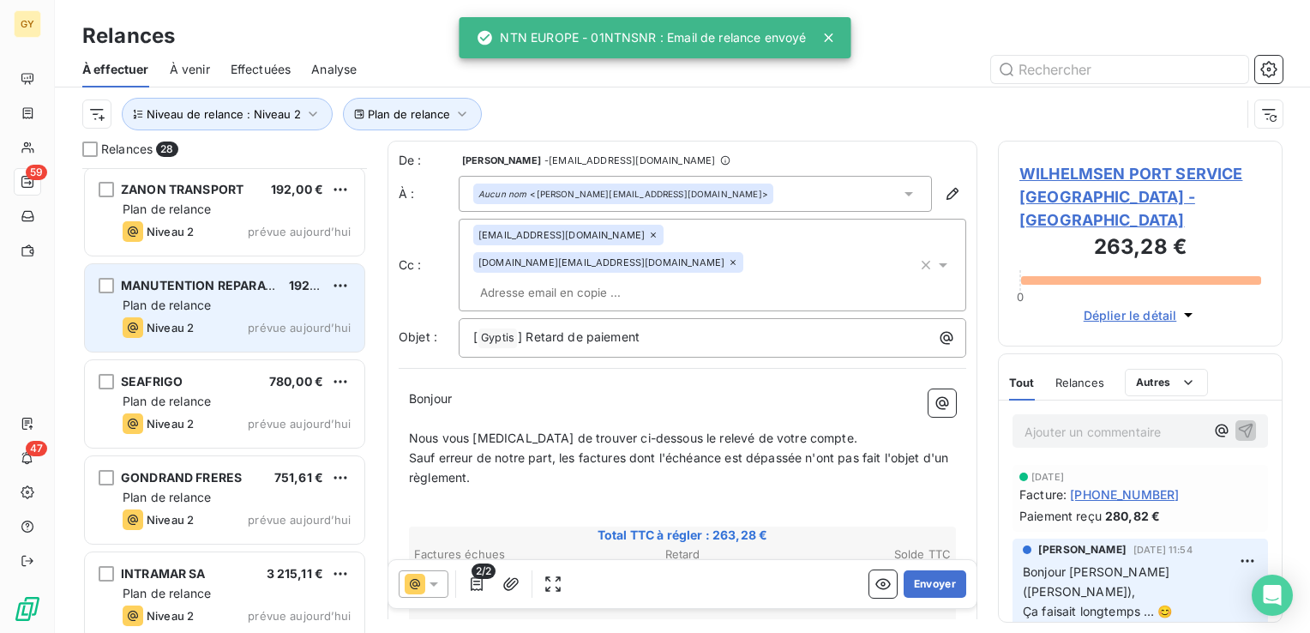
click at [189, 293] on div "MANUTENTION REPARATION ACHEMIN 192,00 € Plan de relance Niveau 2 prévue [DATE]" at bounding box center [225, 307] width 280 height 87
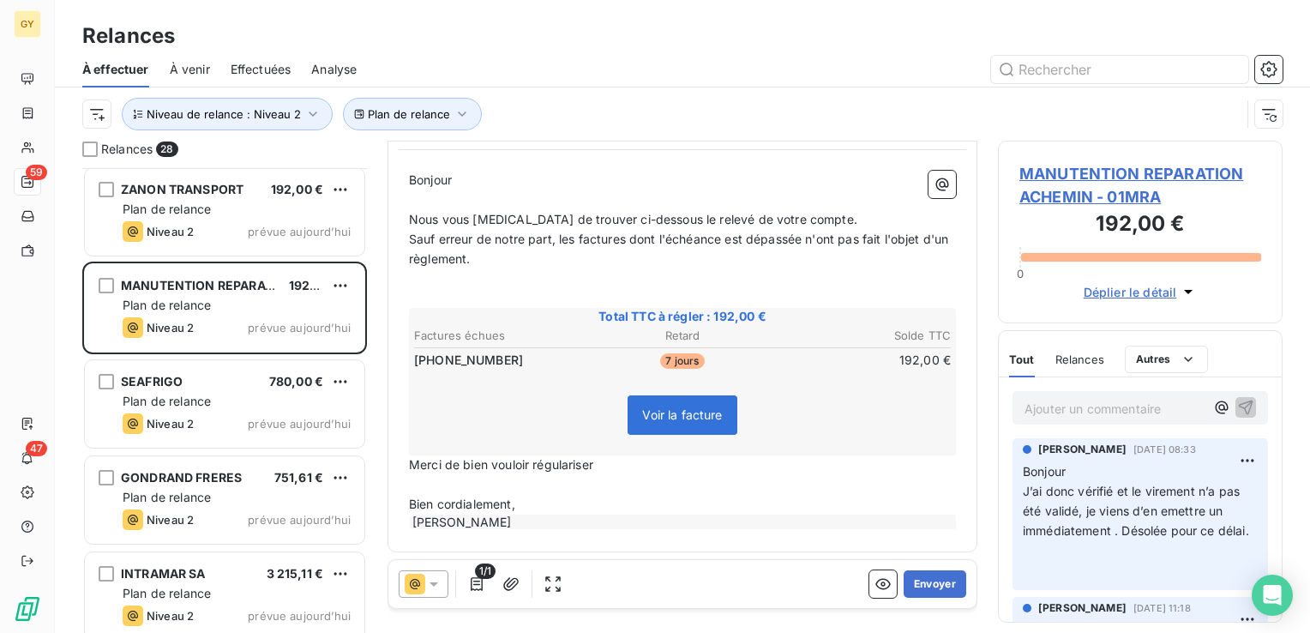
scroll to position [86, 0]
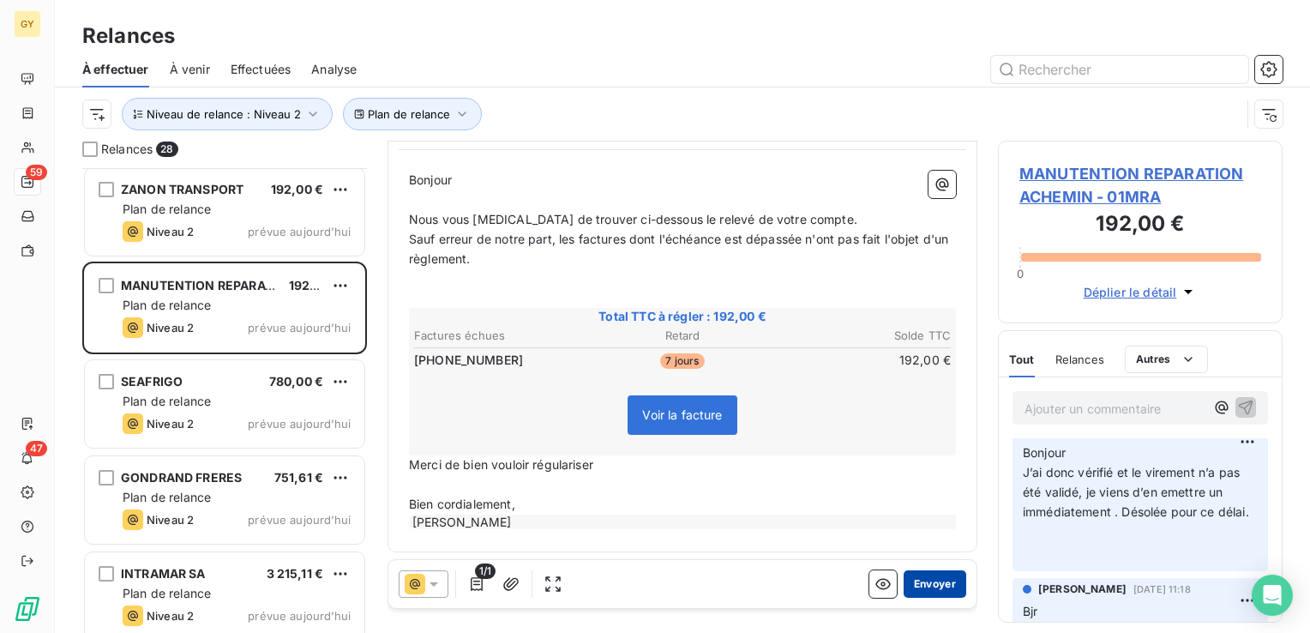
click at [926, 585] on button "Envoyer" at bounding box center [935, 583] width 63 height 27
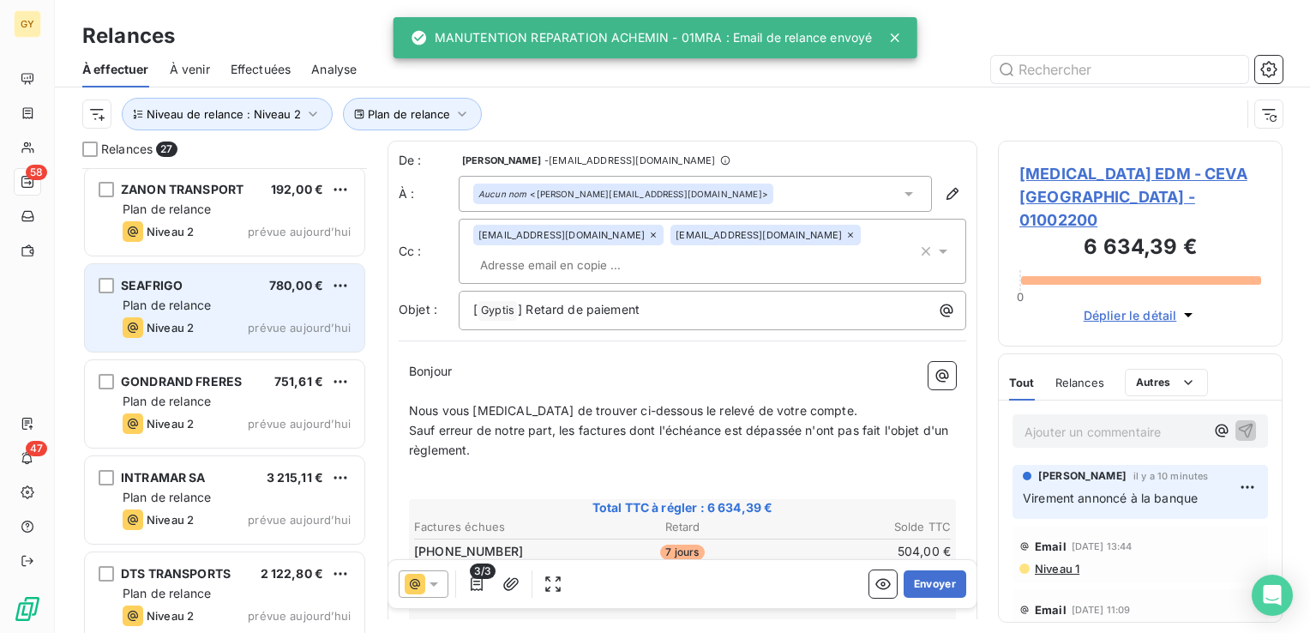
click at [172, 299] on span "Plan de relance" at bounding box center [167, 305] width 88 height 15
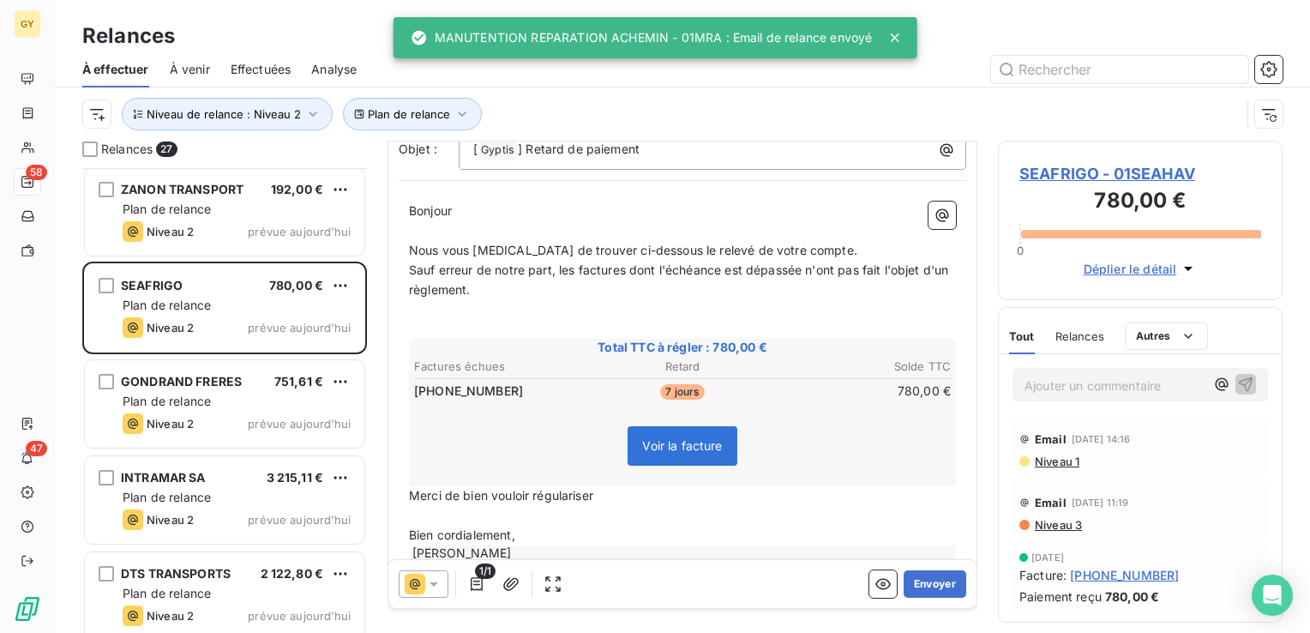
scroll to position [165, 0]
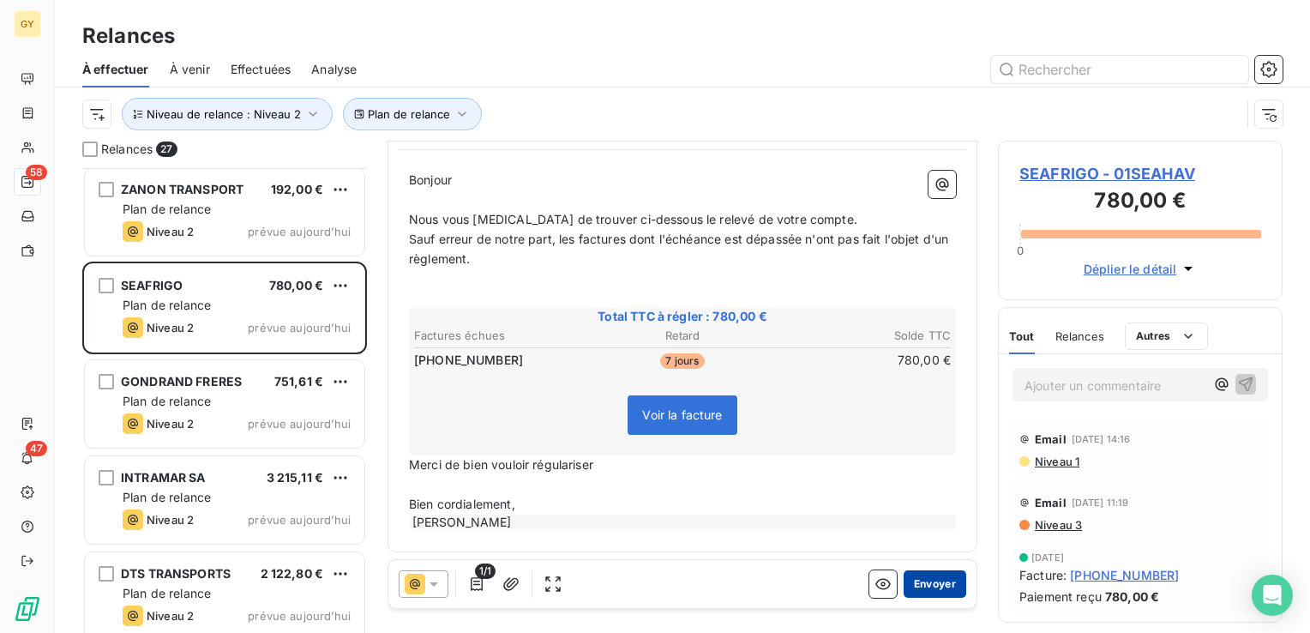
click at [916, 589] on button "Envoyer" at bounding box center [935, 583] width 63 height 27
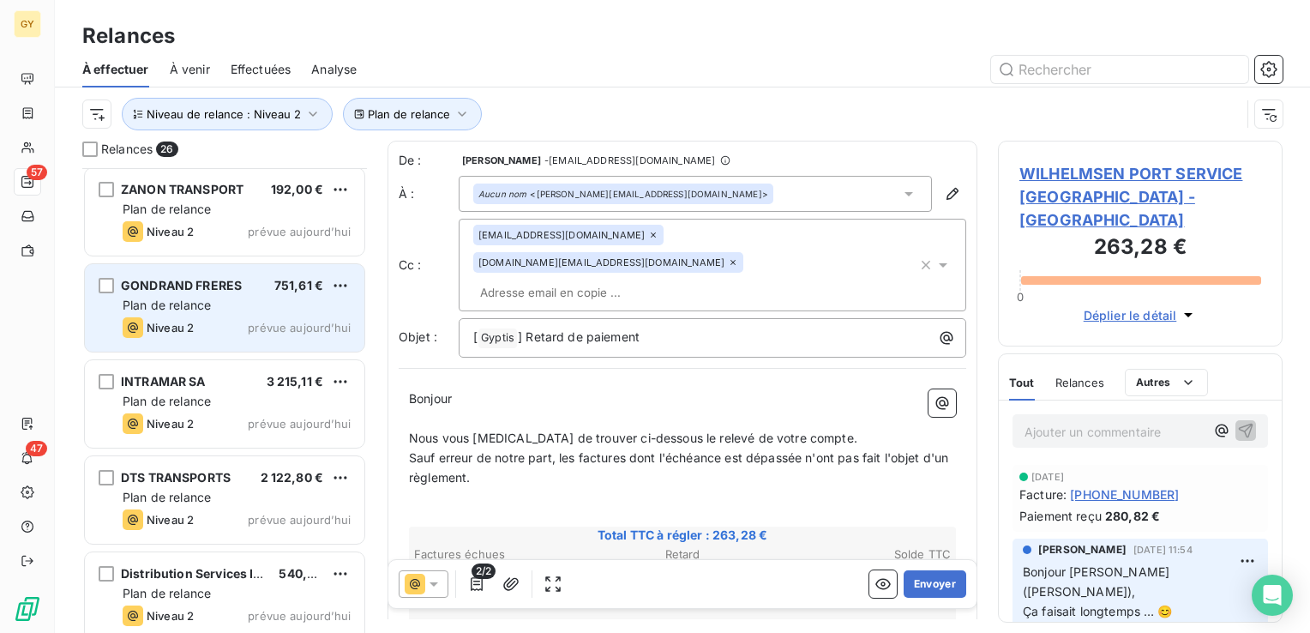
click at [203, 303] on span "Plan de relance" at bounding box center [167, 305] width 88 height 15
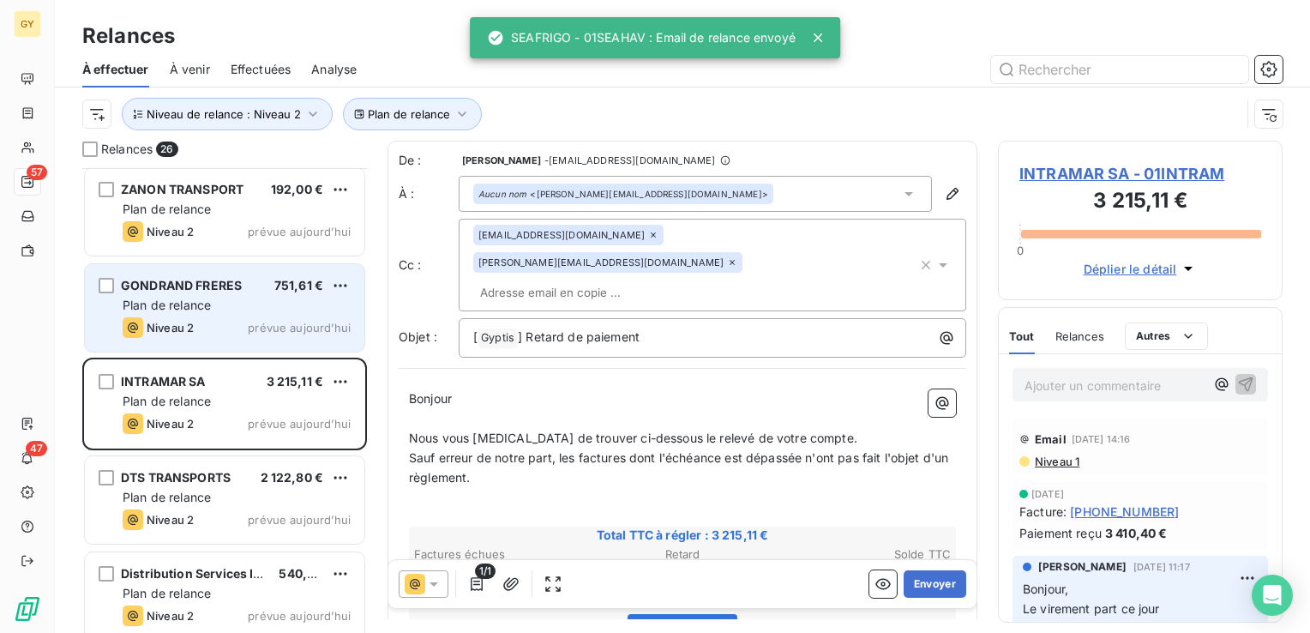
click at [239, 287] on span "GONDRAND FRERES" at bounding box center [181, 285] width 121 height 15
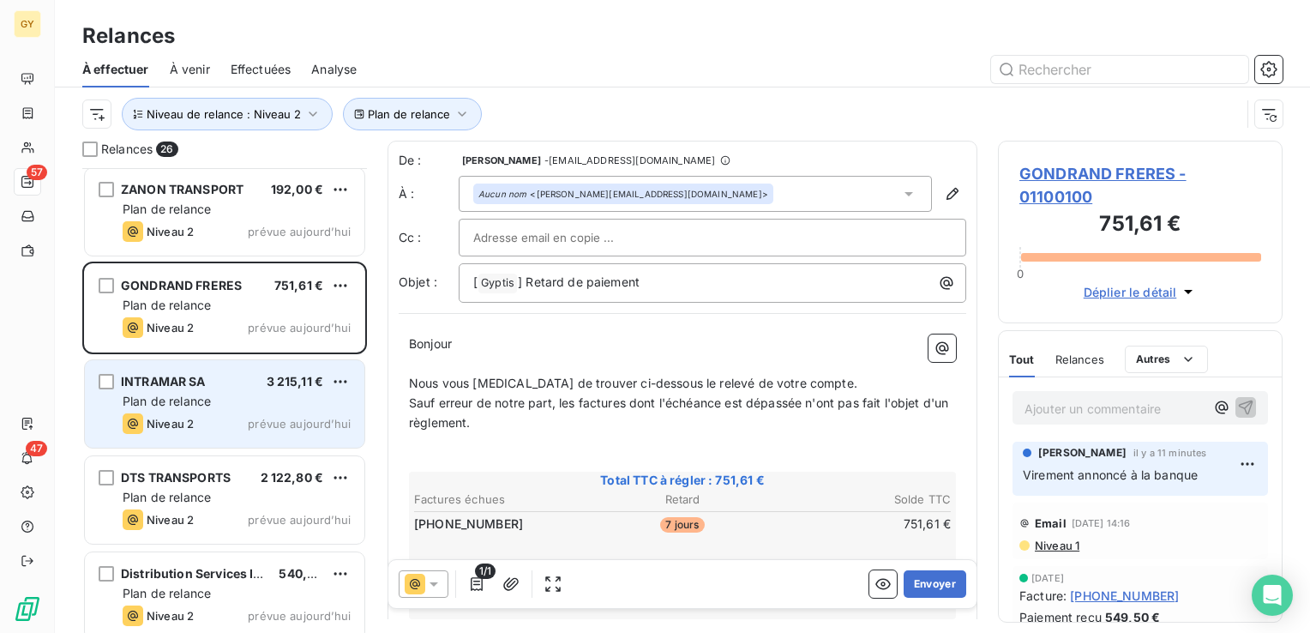
click at [184, 405] on span "Plan de relance" at bounding box center [167, 401] width 88 height 15
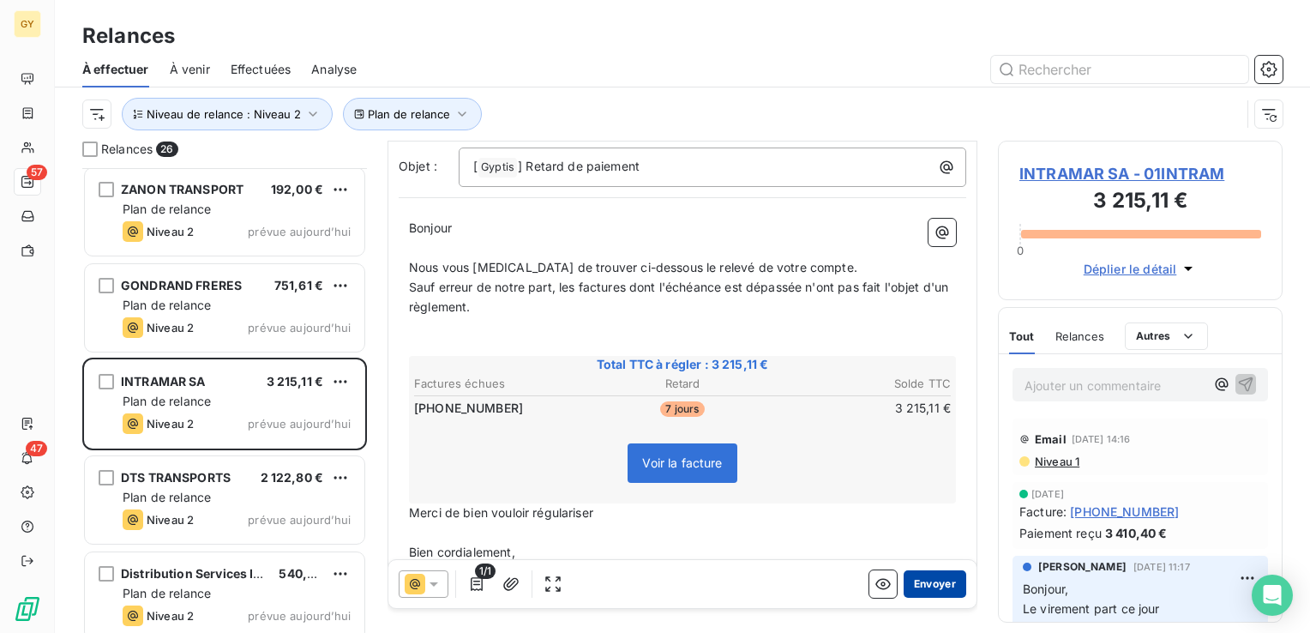
click at [911, 580] on button "Envoyer" at bounding box center [935, 583] width 63 height 27
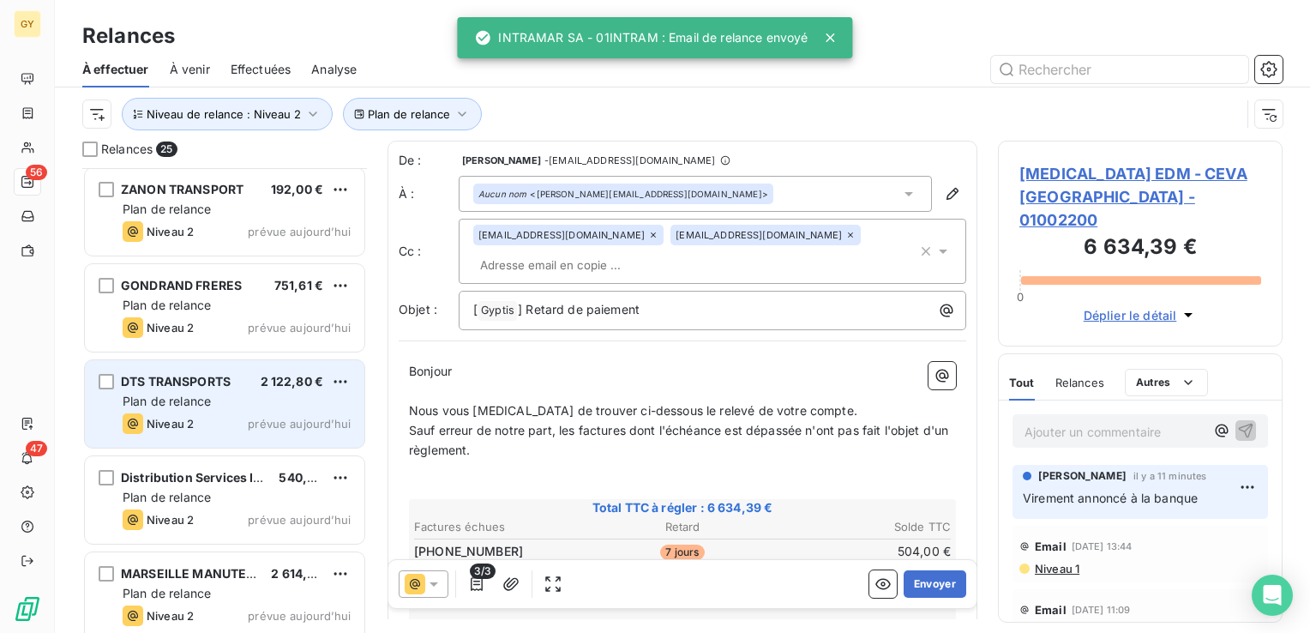
click at [166, 400] on span "Plan de relance" at bounding box center [167, 401] width 88 height 15
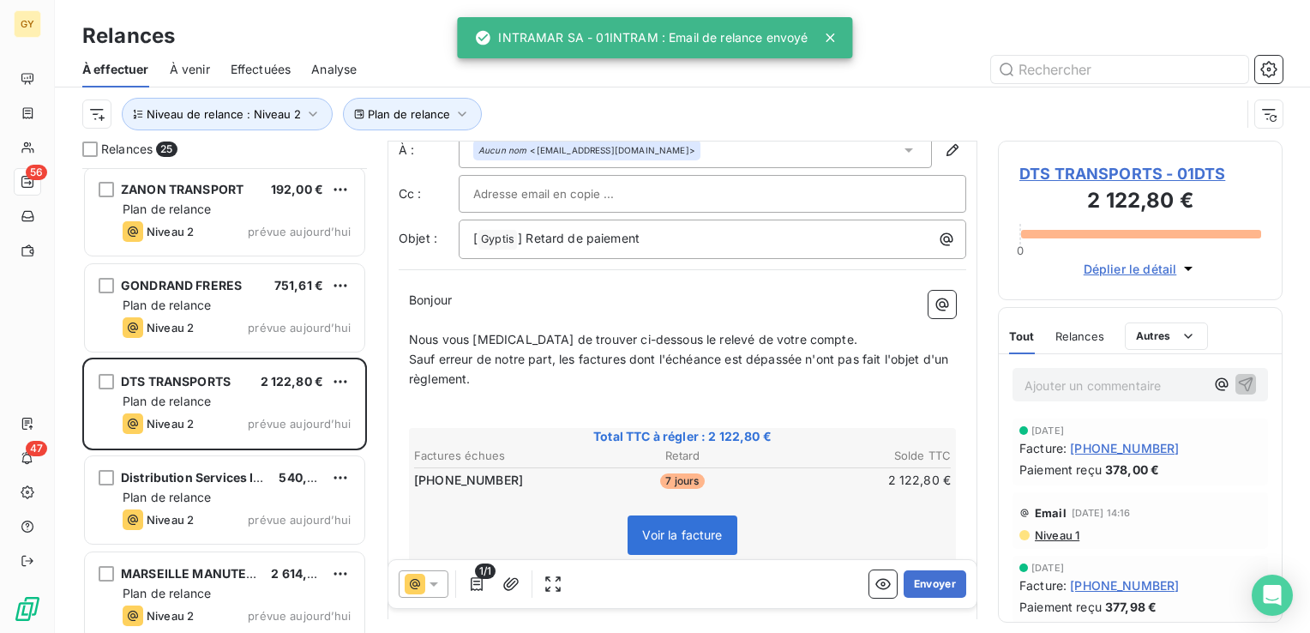
scroll to position [86, 0]
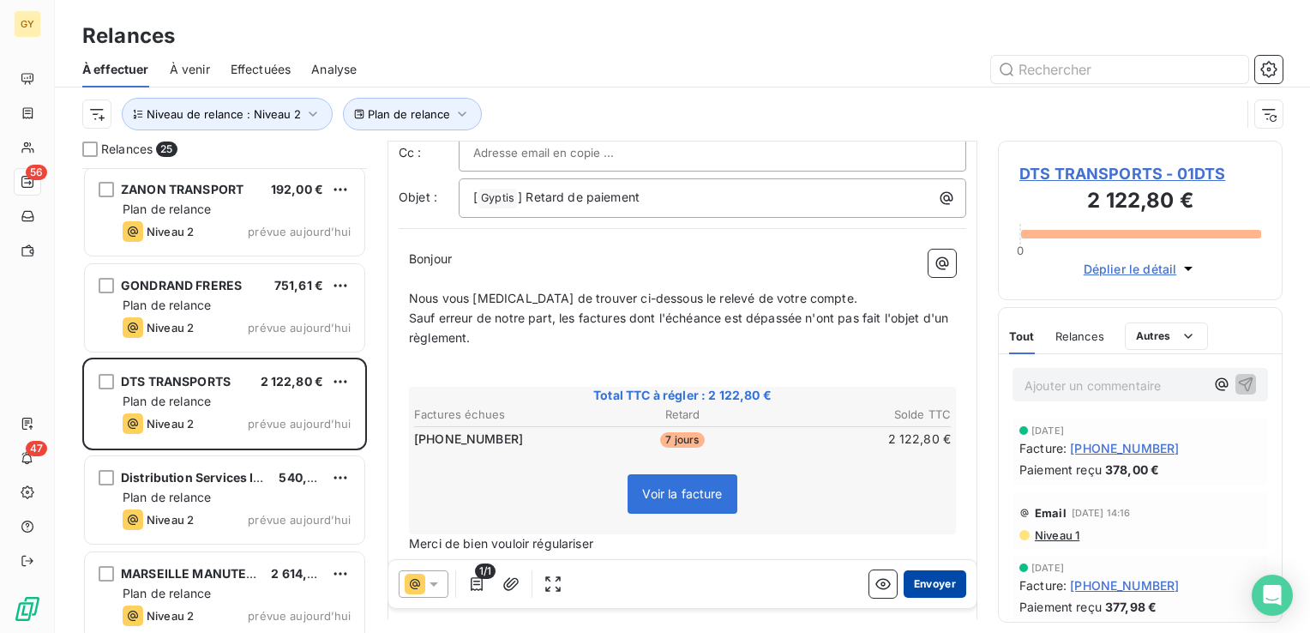
click at [922, 575] on button "Envoyer" at bounding box center [935, 583] width 63 height 27
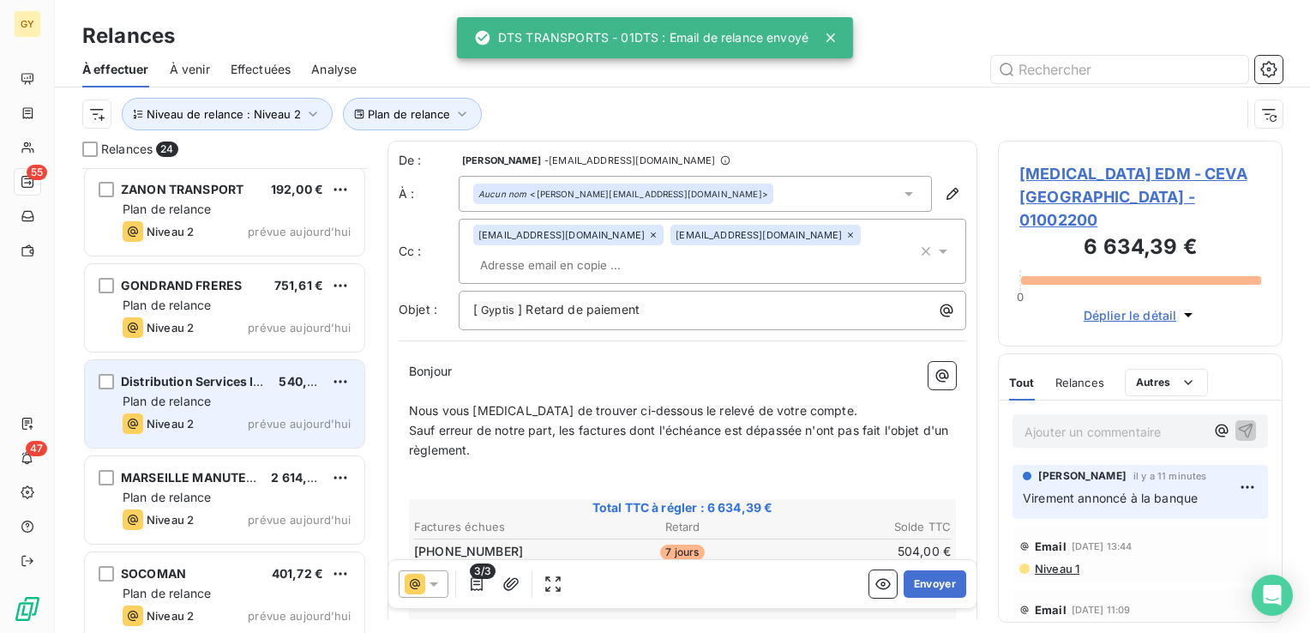
click at [227, 407] on div "Plan de relance" at bounding box center [237, 401] width 228 height 17
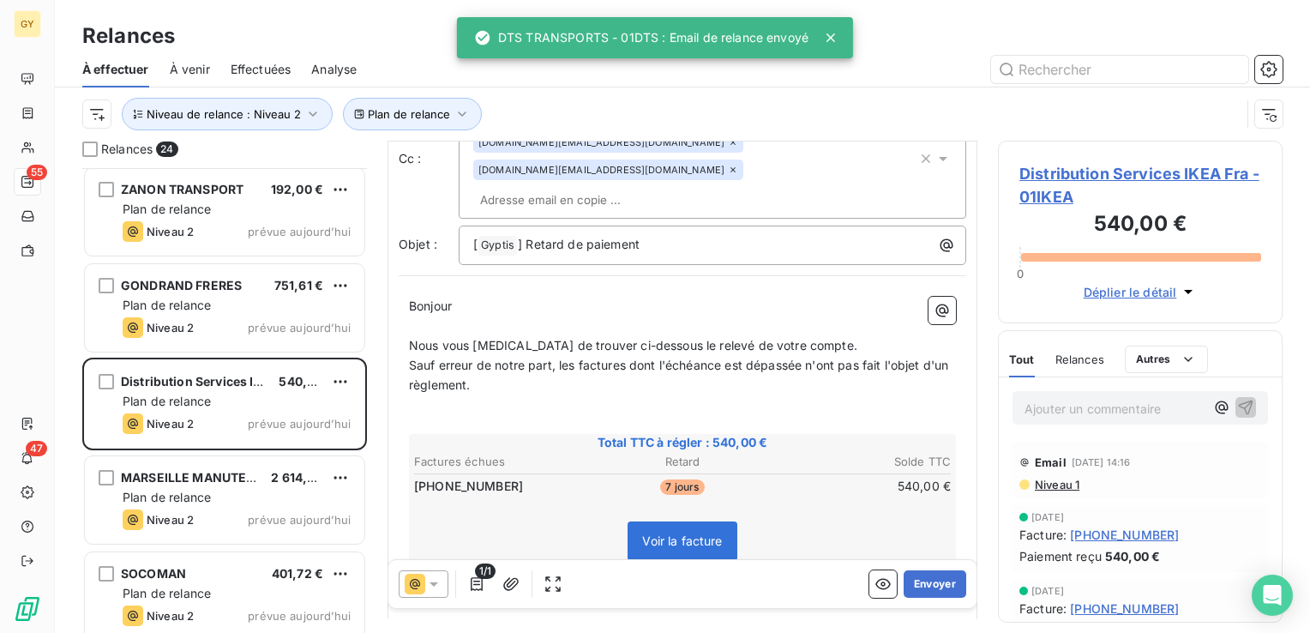
scroll to position [171, 0]
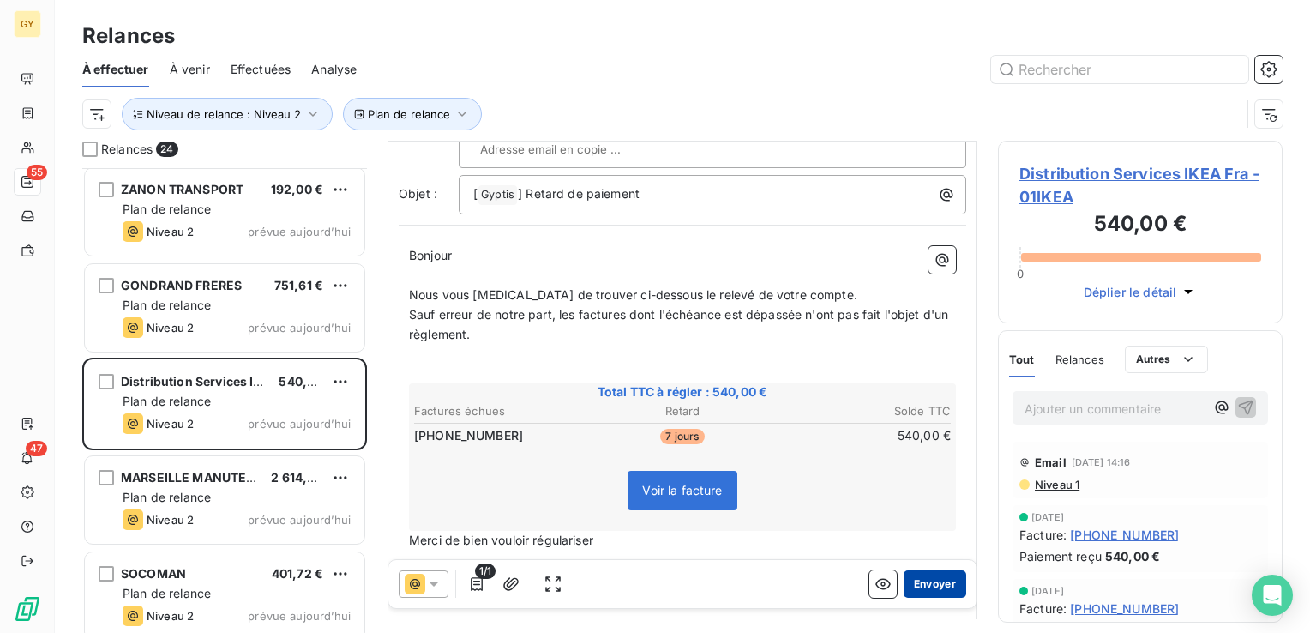
click at [932, 584] on button "Envoyer" at bounding box center [935, 583] width 63 height 27
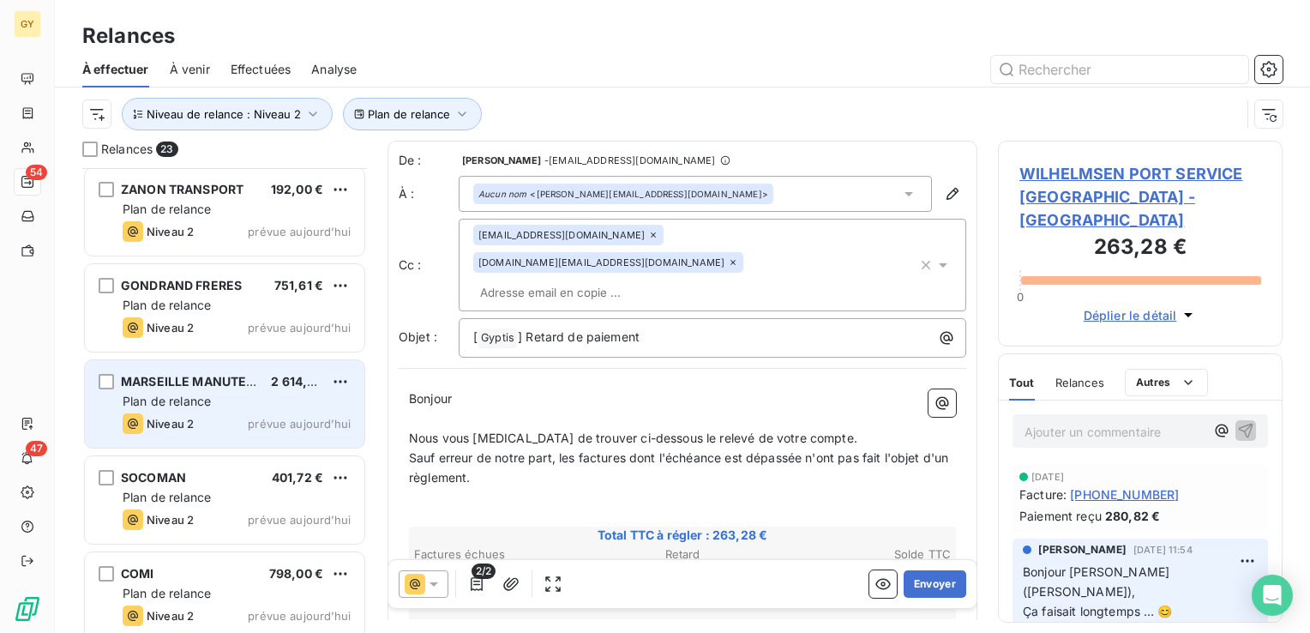
click at [191, 403] on span "Plan de relance" at bounding box center [167, 401] width 88 height 15
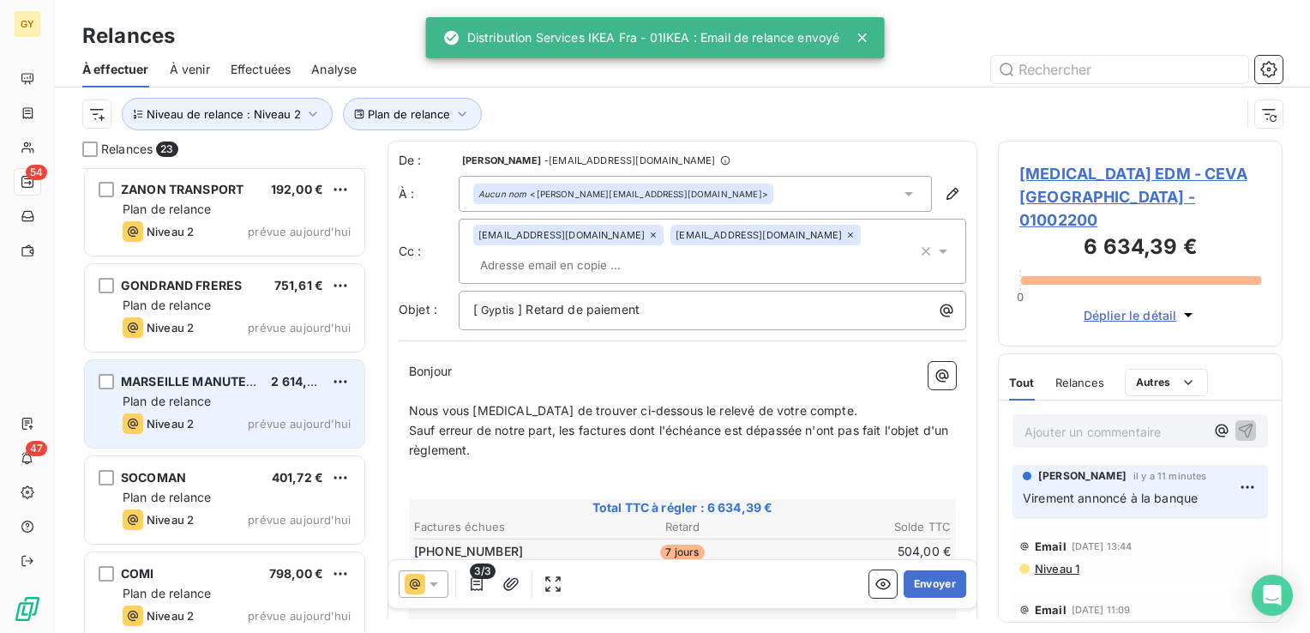
click at [217, 397] on div "Plan de relance" at bounding box center [237, 401] width 228 height 17
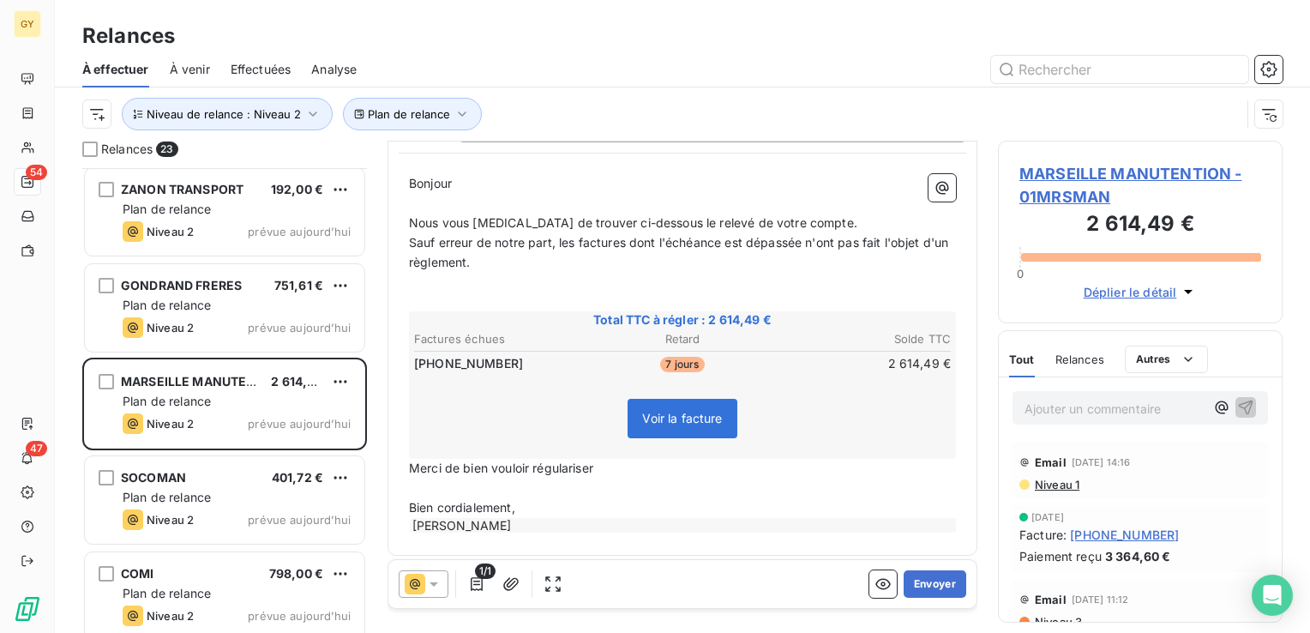
scroll to position [165, 0]
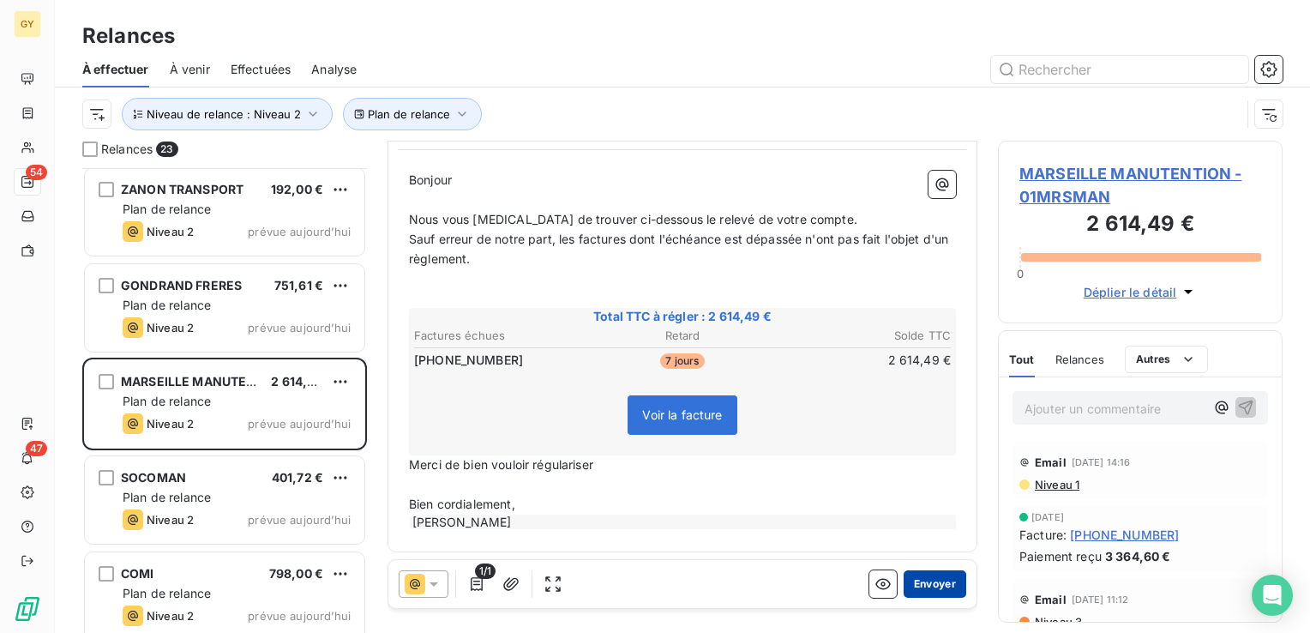
click at [923, 583] on button "Envoyer" at bounding box center [935, 583] width 63 height 27
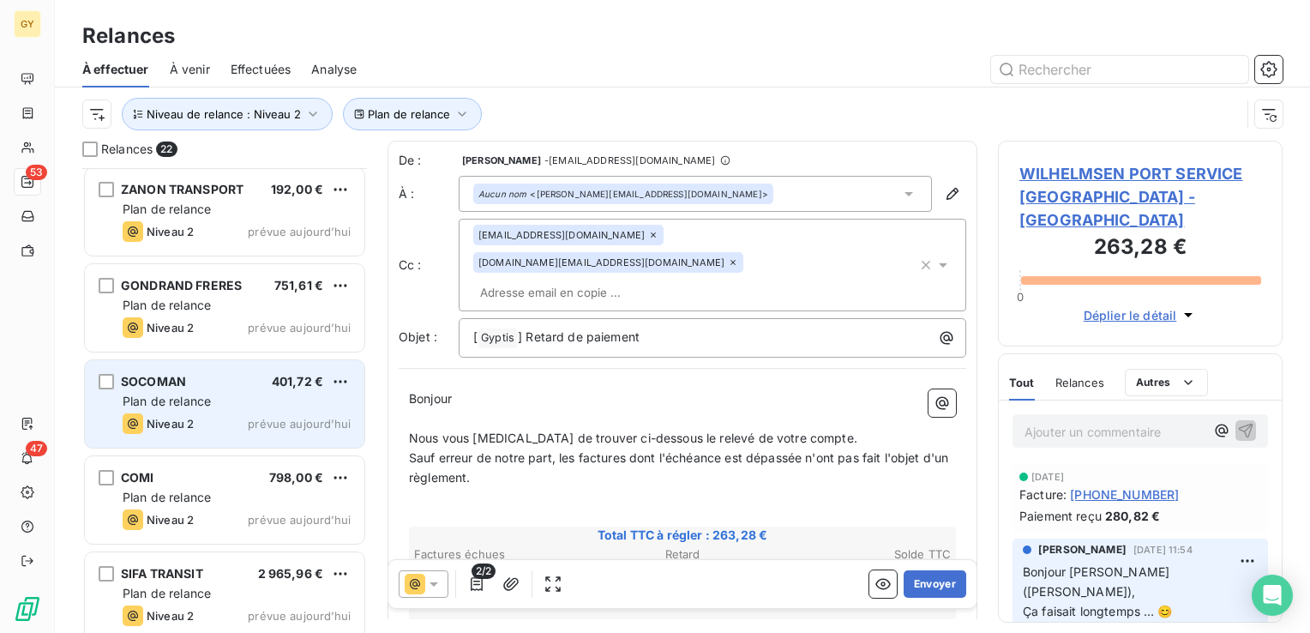
click at [183, 393] on div "Plan de relance" at bounding box center [237, 401] width 228 height 17
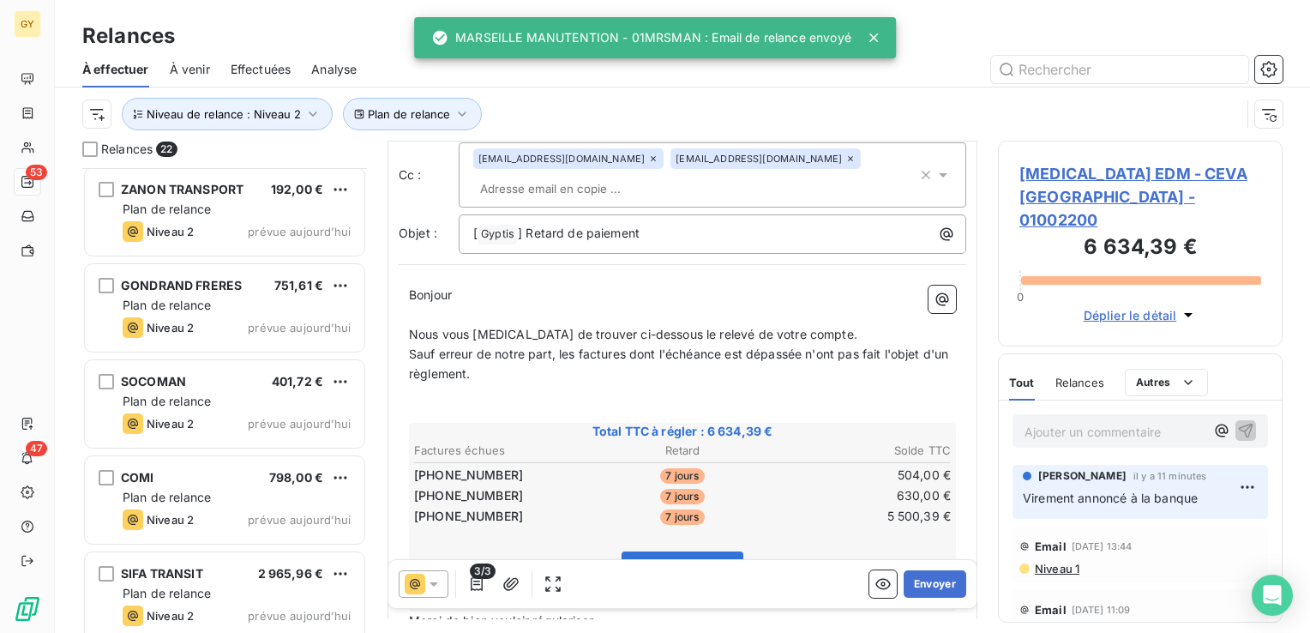
scroll to position [86, 0]
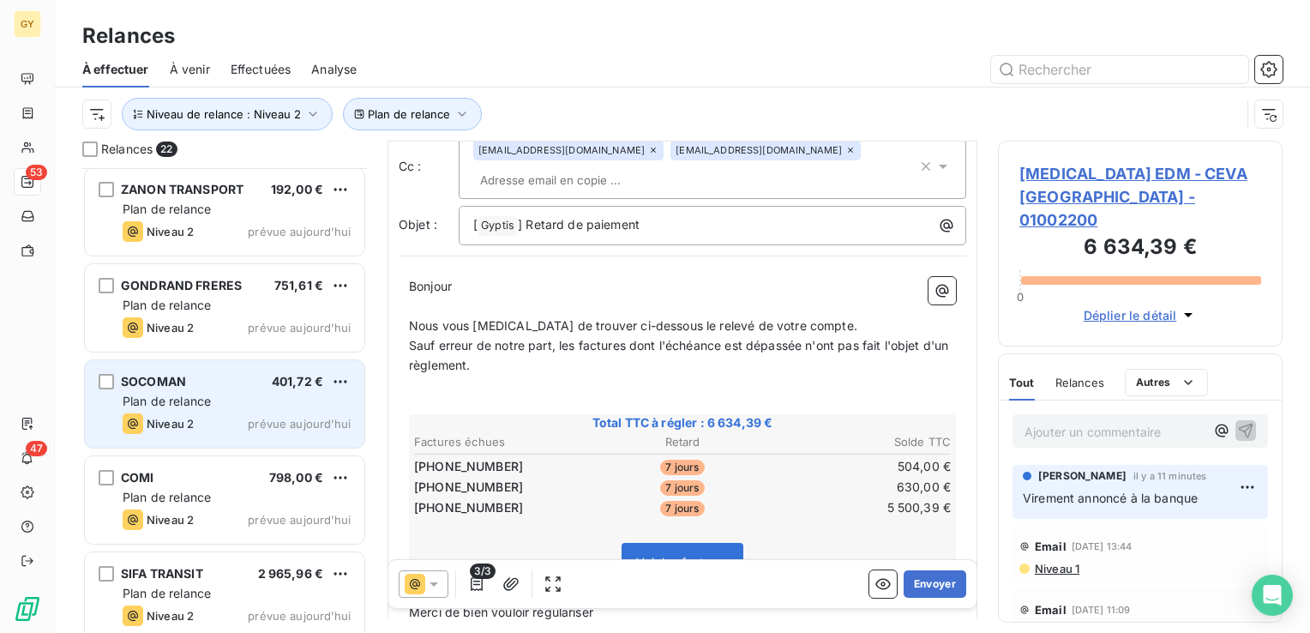
click at [187, 383] on div "SOCOMAN 401,72 €" at bounding box center [237, 381] width 228 height 15
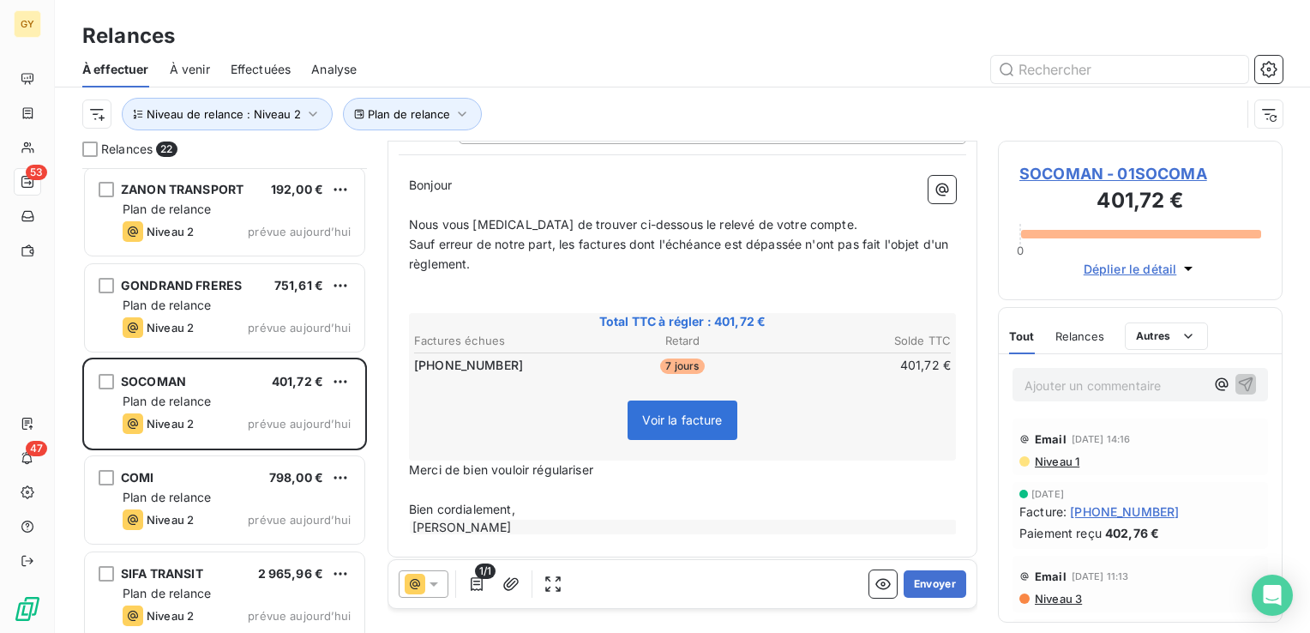
scroll to position [165, 0]
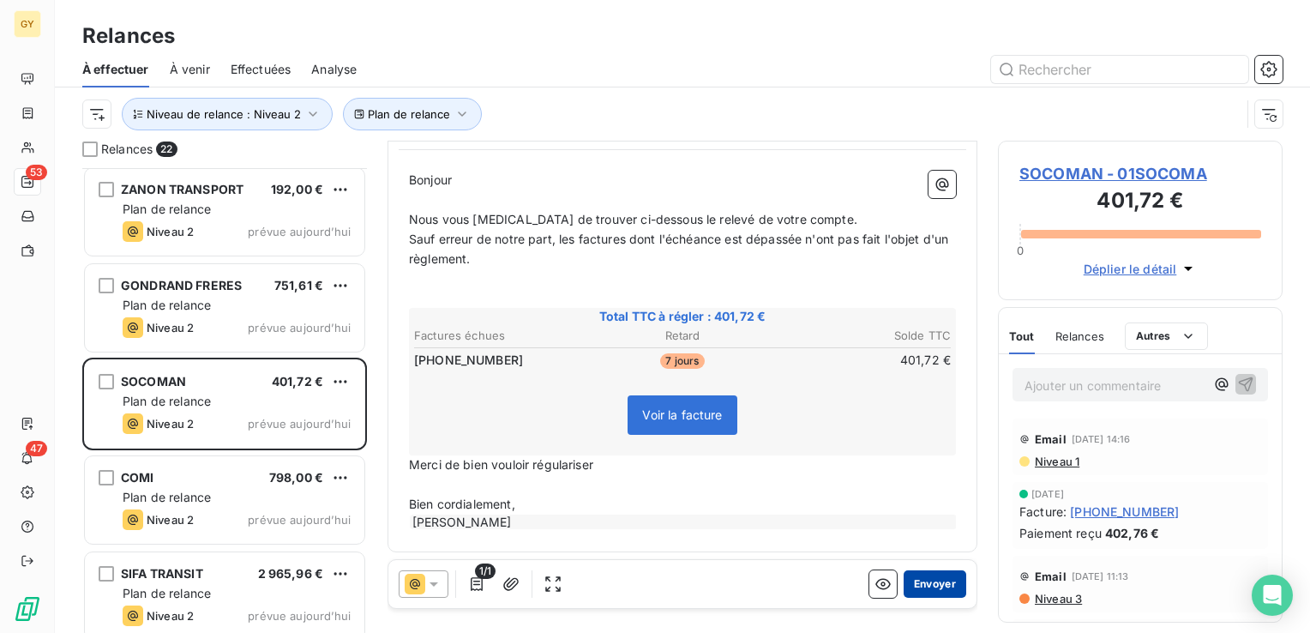
click at [917, 591] on button "Envoyer" at bounding box center [935, 583] width 63 height 27
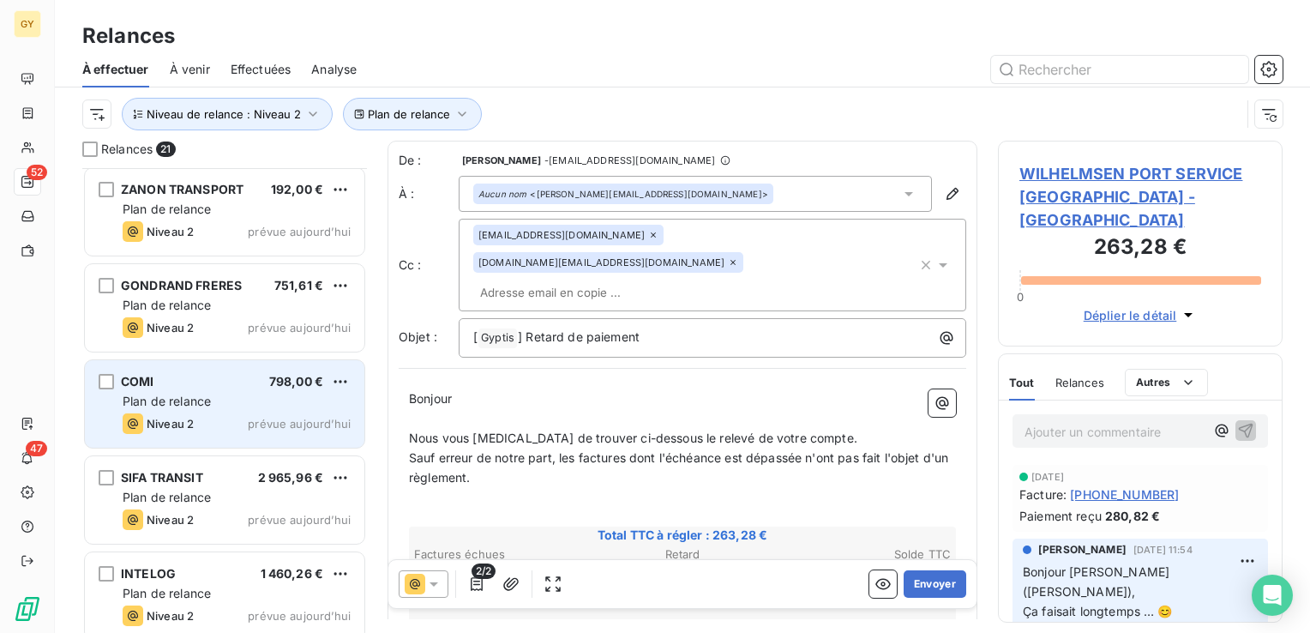
click at [197, 397] on span "Plan de relance" at bounding box center [167, 401] width 88 height 15
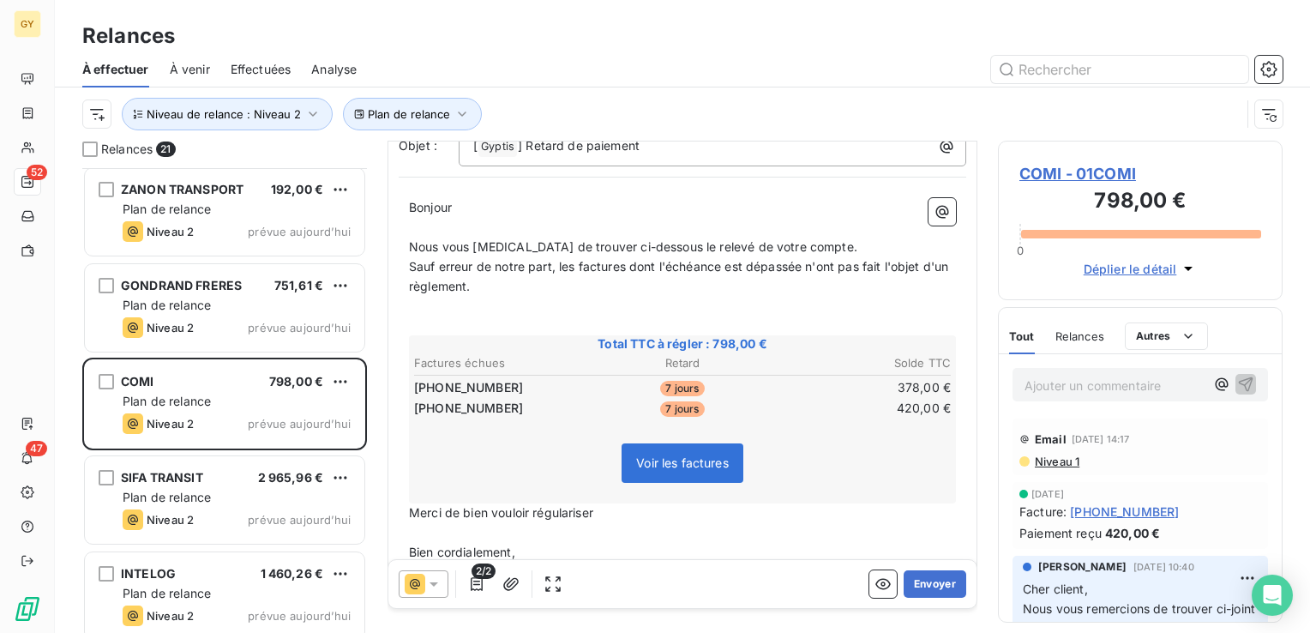
scroll to position [171, 0]
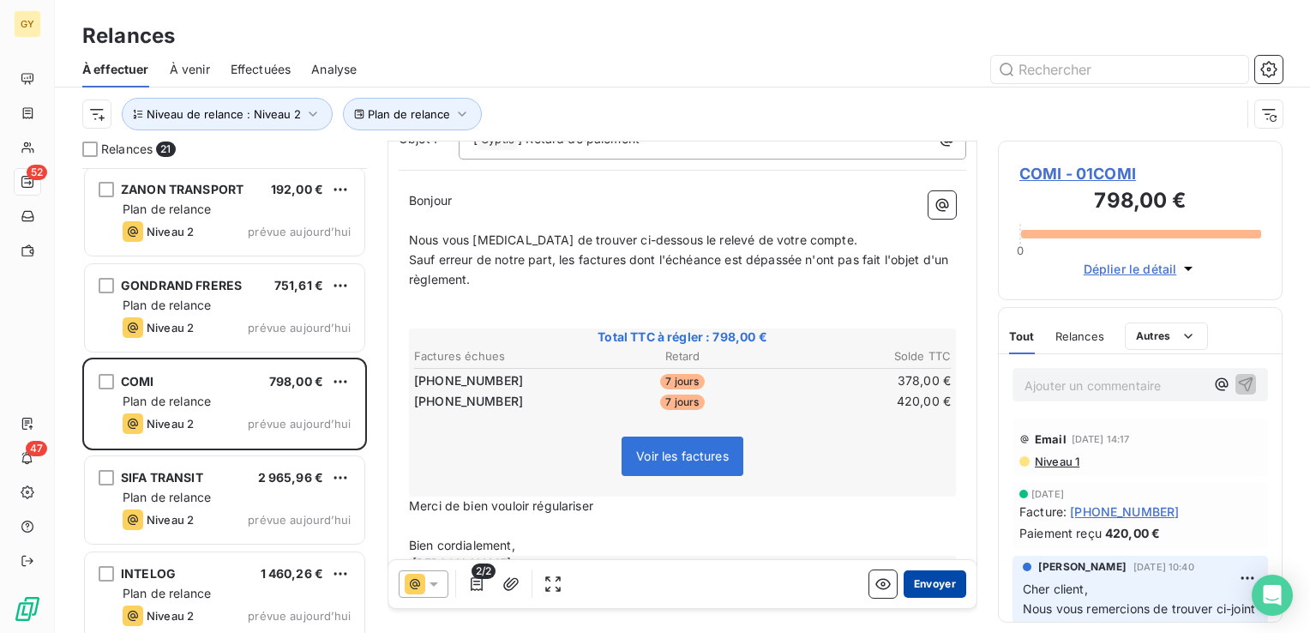
click at [912, 585] on button "Envoyer" at bounding box center [935, 583] width 63 height 27
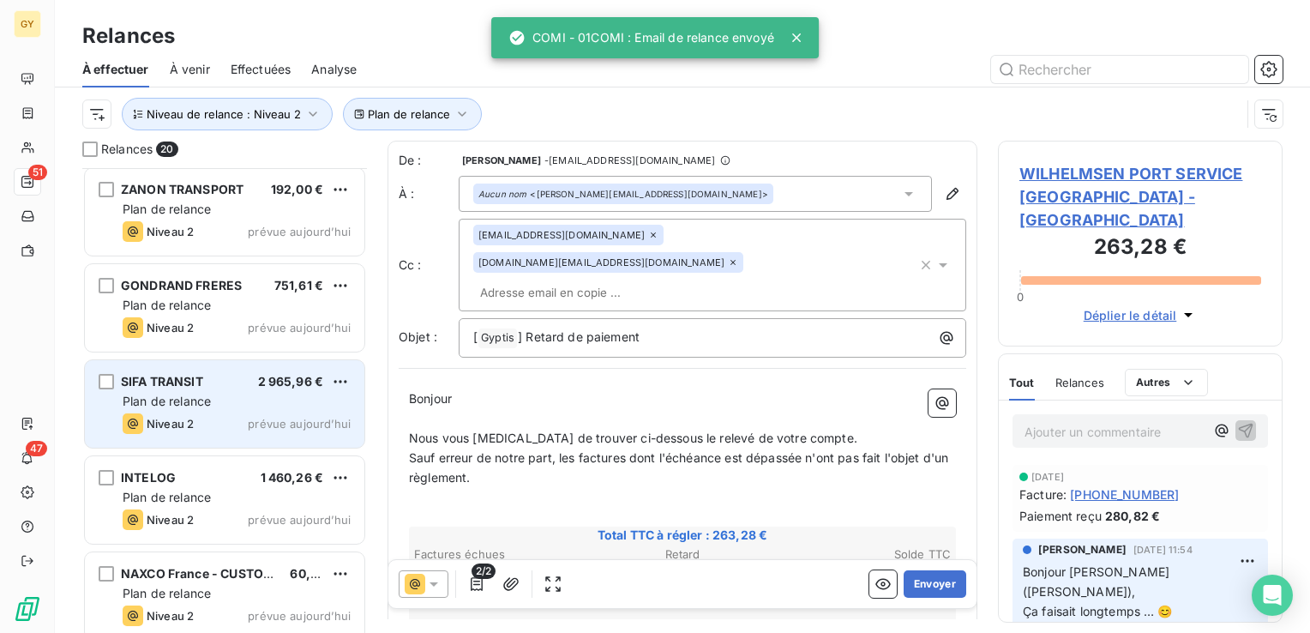
click at [240, 393] on div "Plan de relance" at bounding box center [237, 401] width 228 height 17
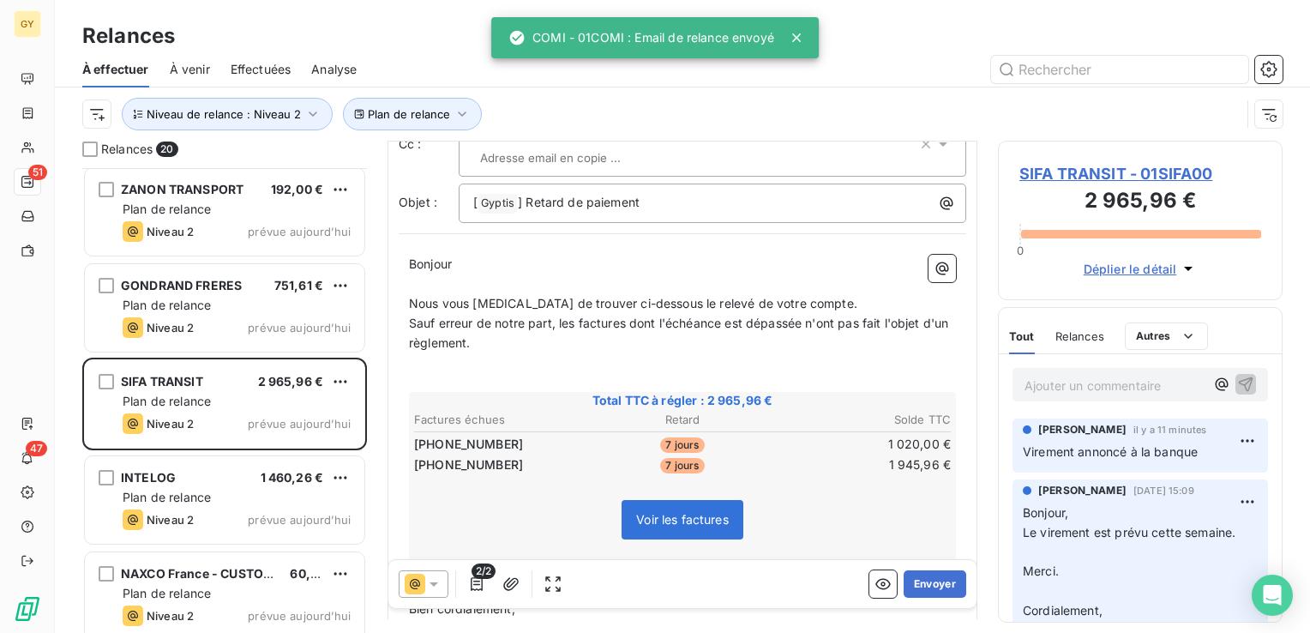
scroll to position [171, 0]
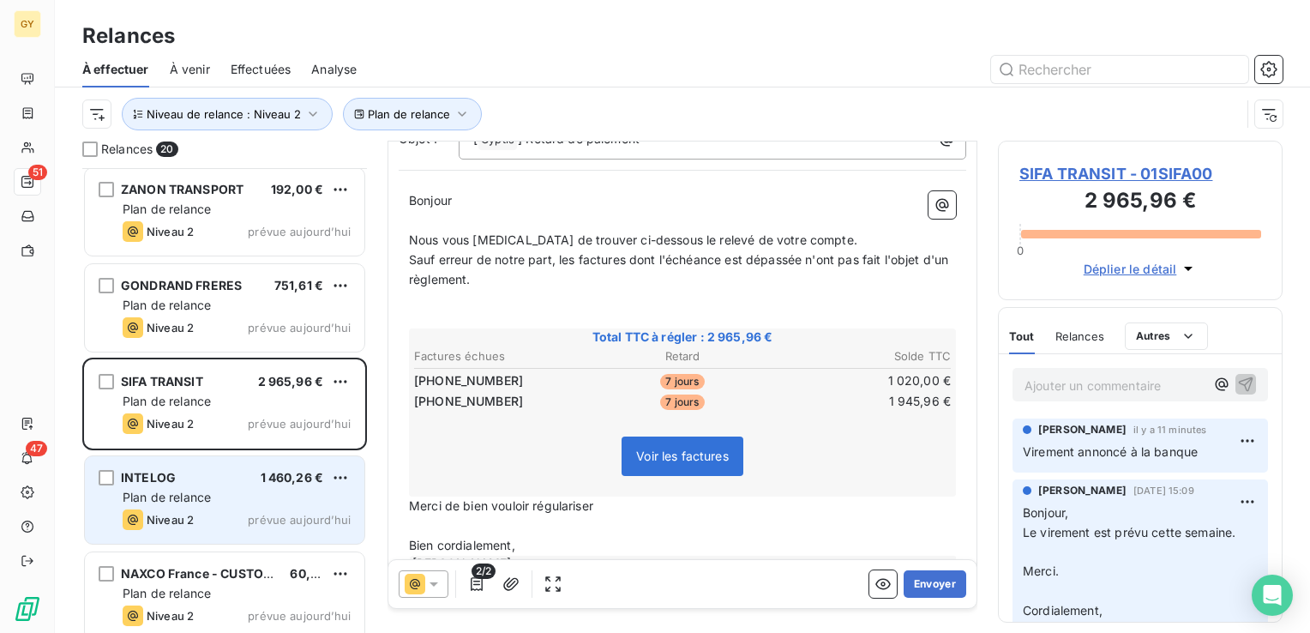
click at [180, 484] on div "INTELOG 1 460,26 € Plan de relance Niveau 2 prévue [DATE]" at bounding box center [225, 499] width 280 height 87
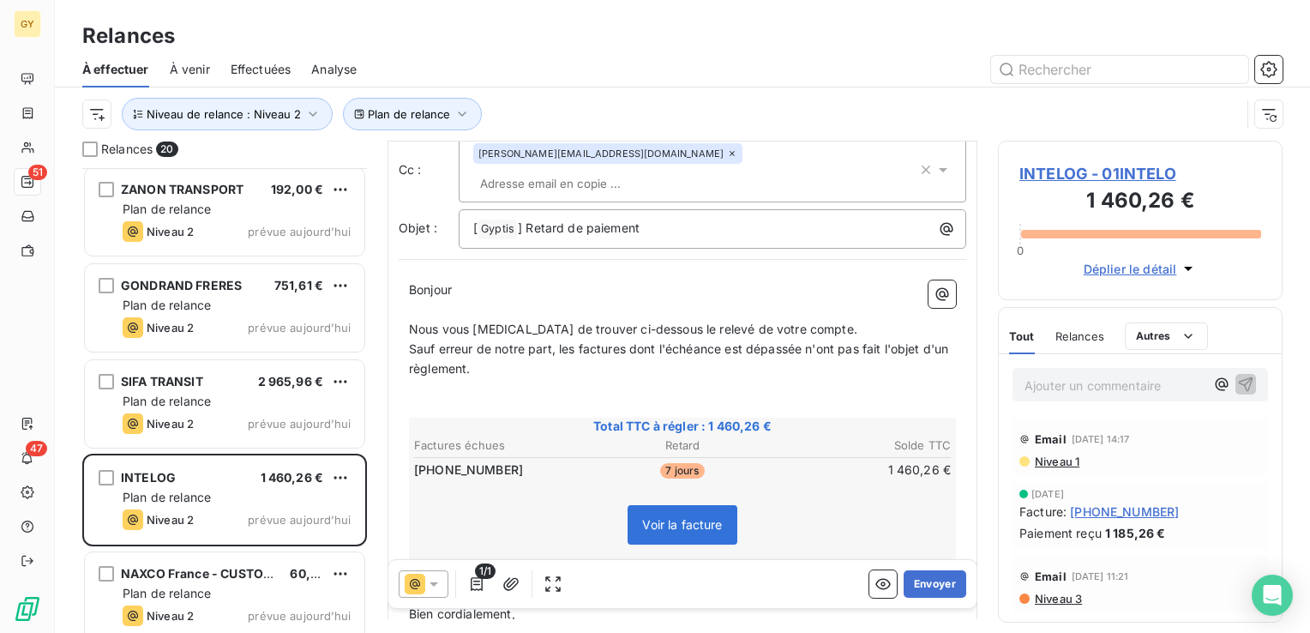
scroll to position [167, 0]
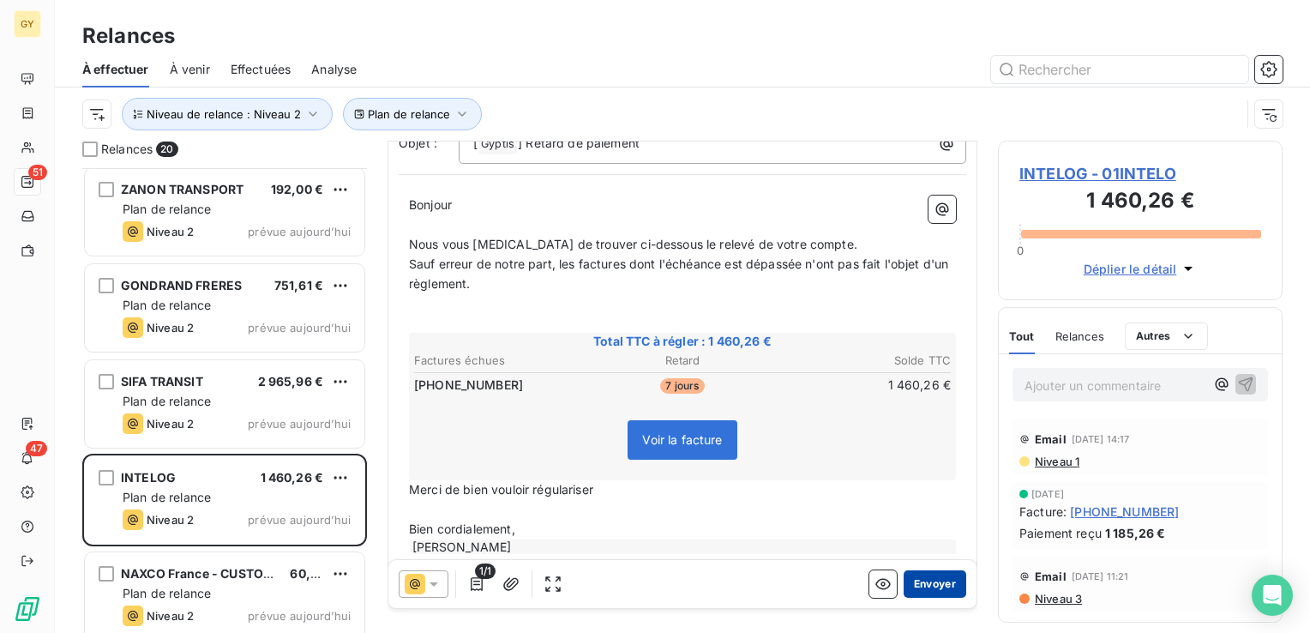
click at [914, 588] on button "Envoyer" at bounding box center [935, 583] width 63 height 27
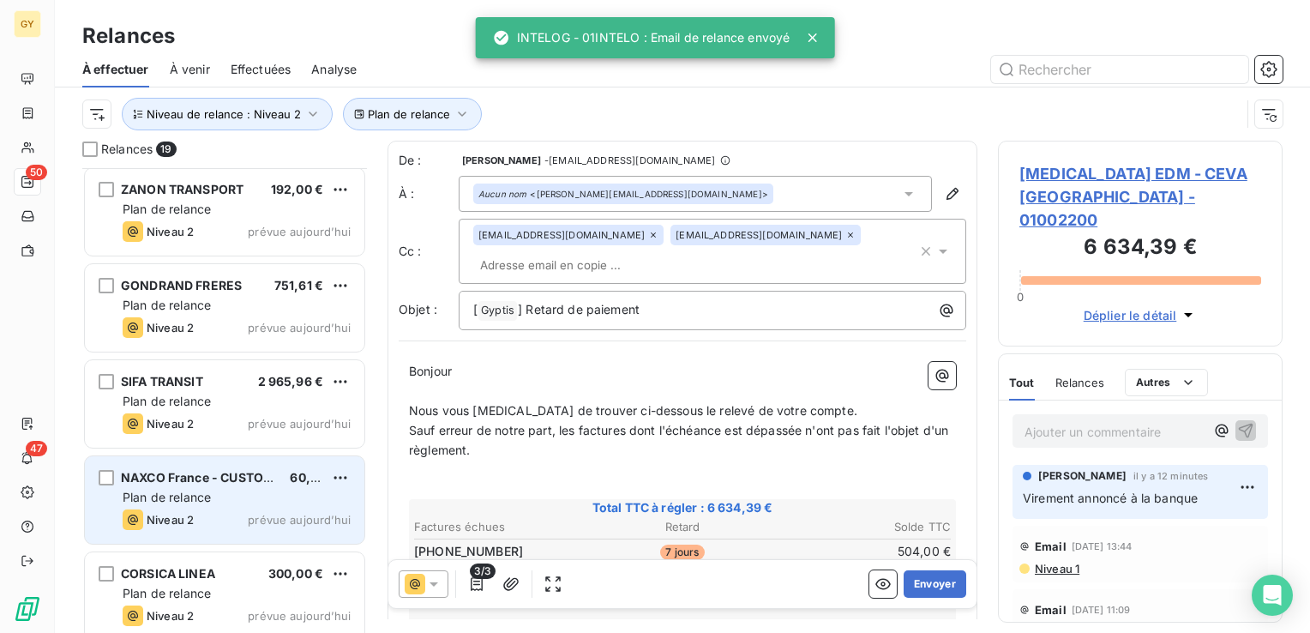
click at [218, 492] on div "Plan de relance" at bounding box center [237, 497] width 228 height 17
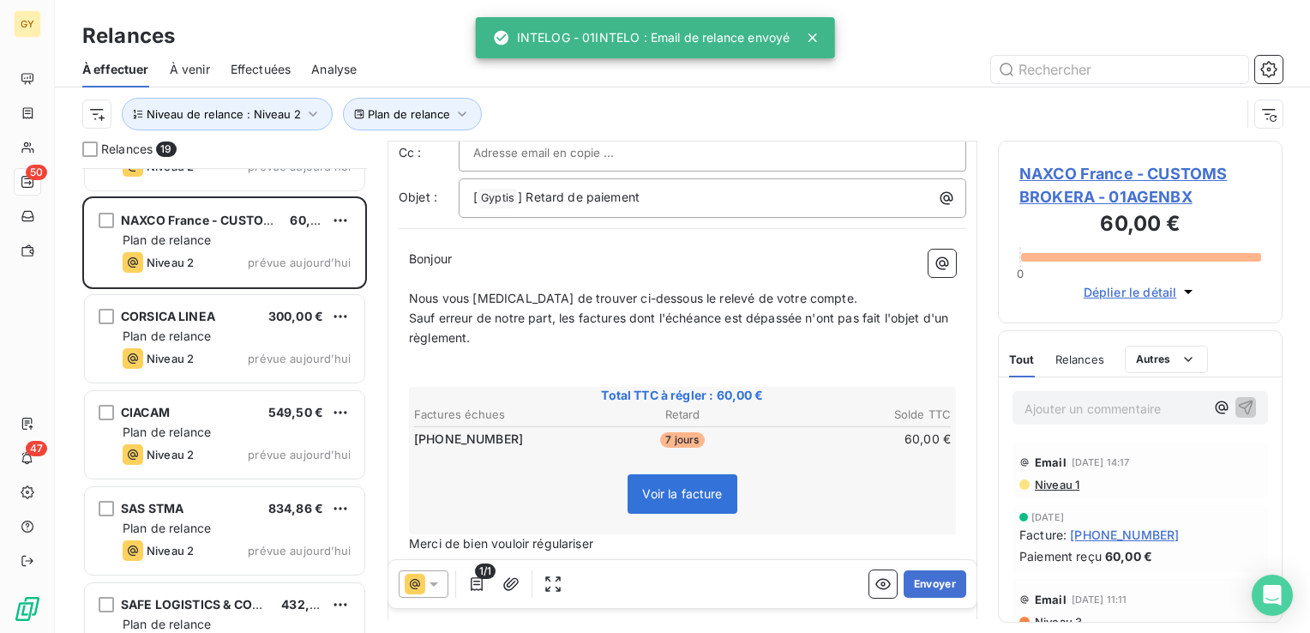
scroll to position [165, 0]
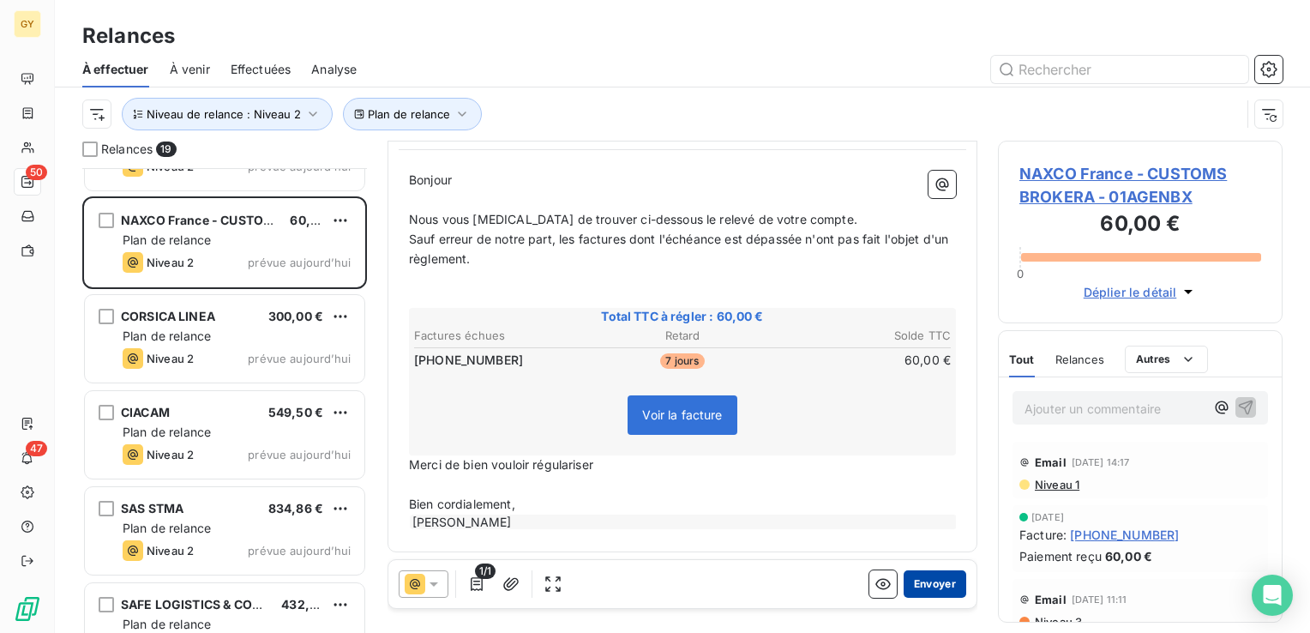
click at [915, 591] on button "Envoyer" at bounding box center [935, 583] width 63 height 27
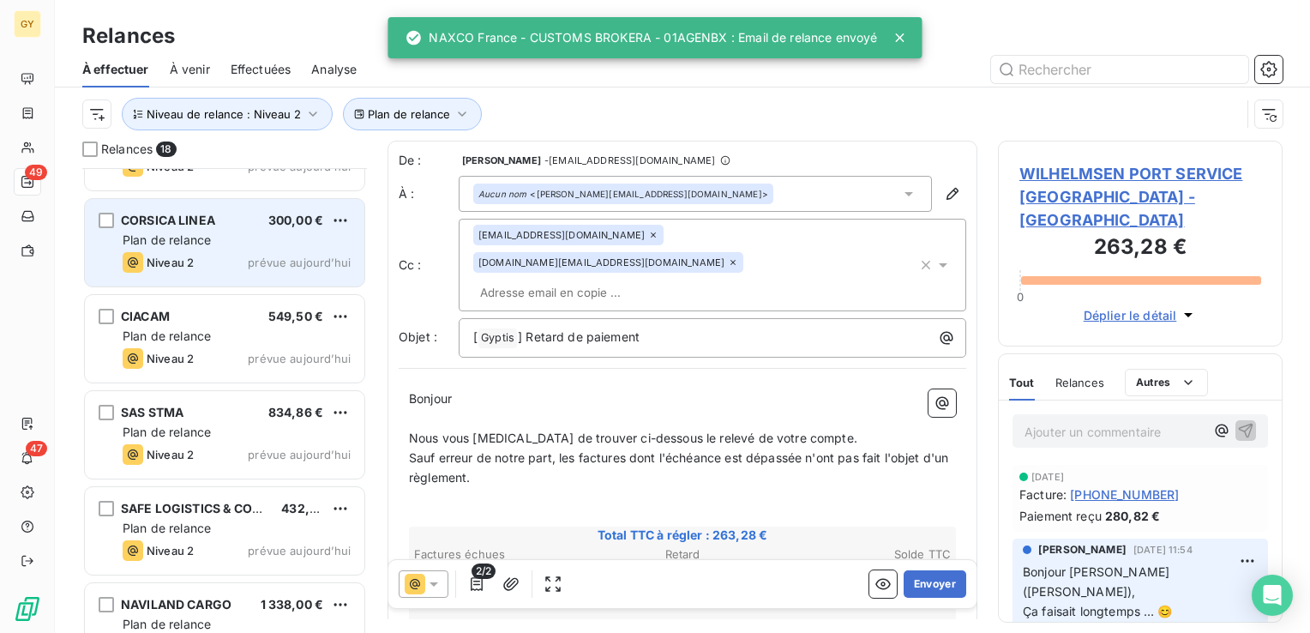
click at [189, 262] on span "Niveau 2" at bounding box center [170, 263] width 47 height 14
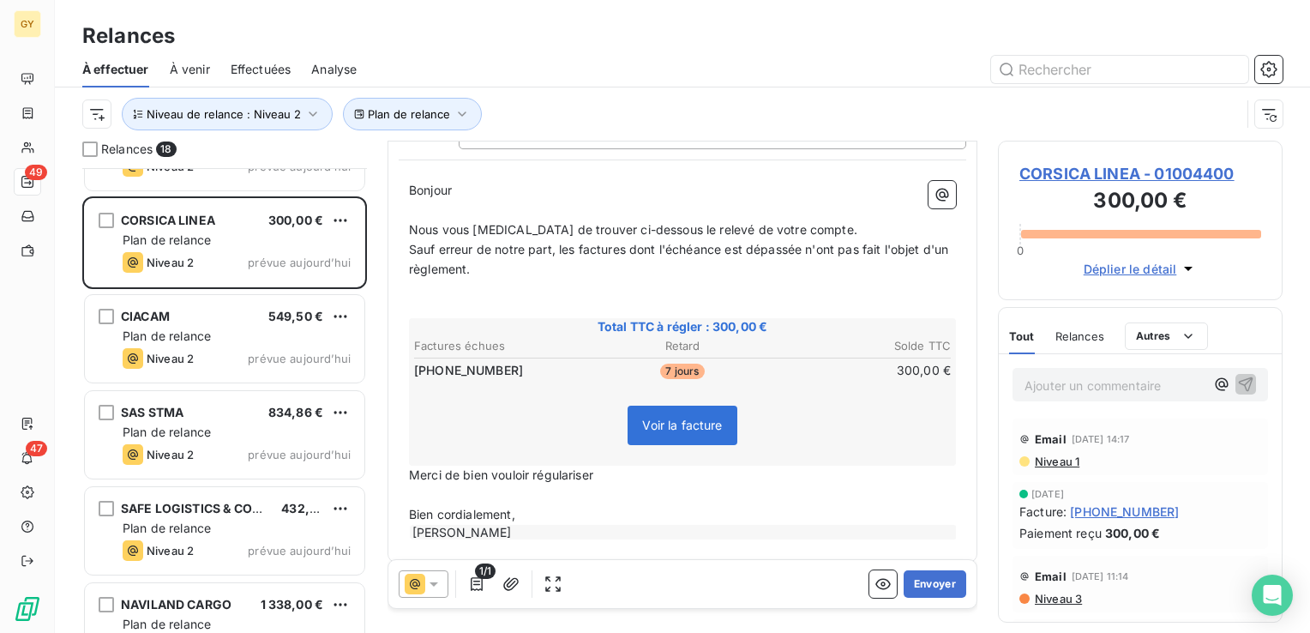
scroll to position [165, 0]
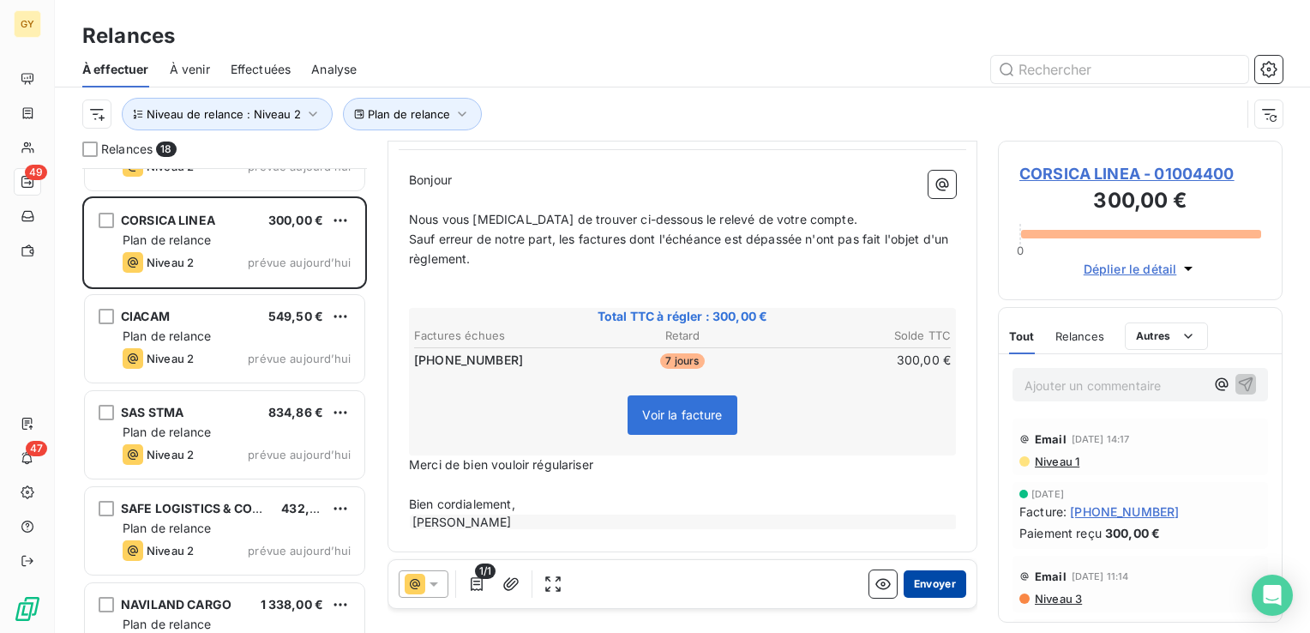
click at [927, 584] on button "Envoyer" at bounding box center [935, 583] width 63 height 27
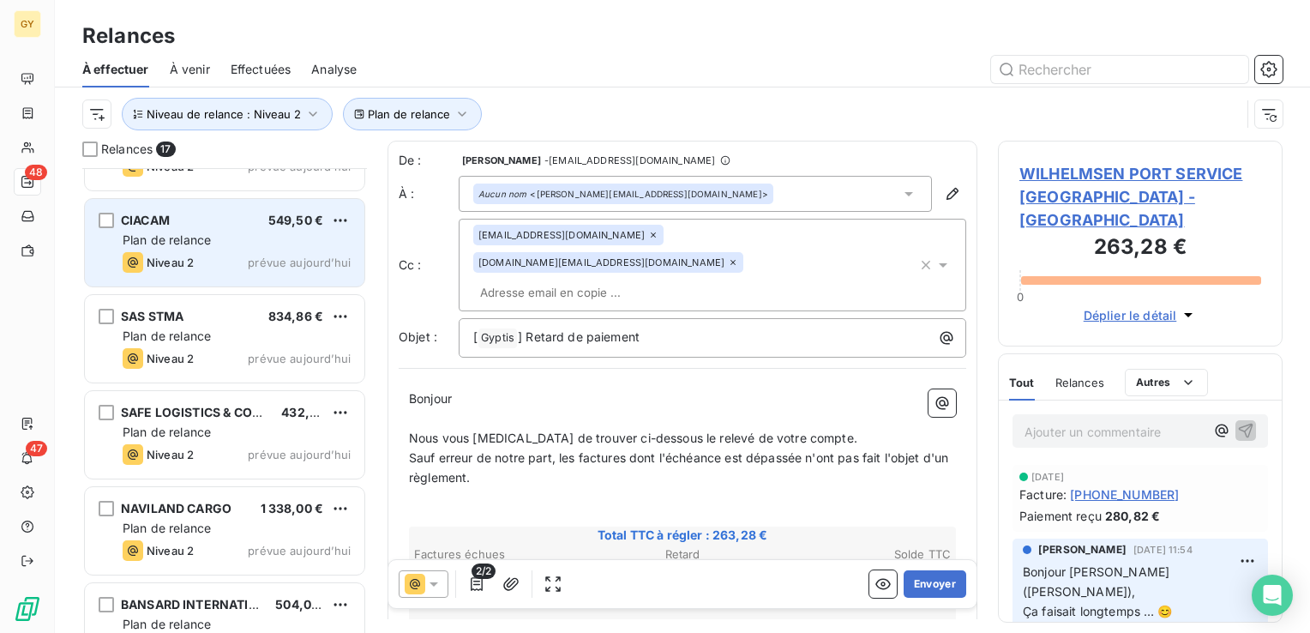
click at [185, 259] on span "Niveau 2" at bounding box center [170, 263] width 47 height 14
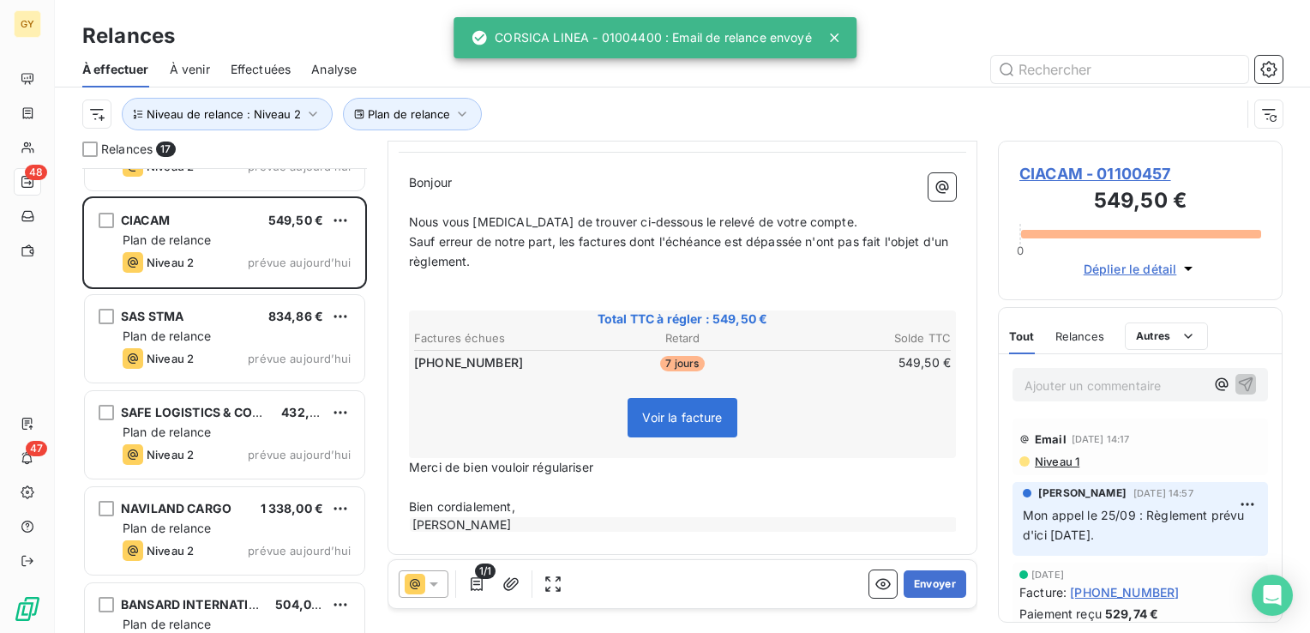
scroll to position [165, 0]
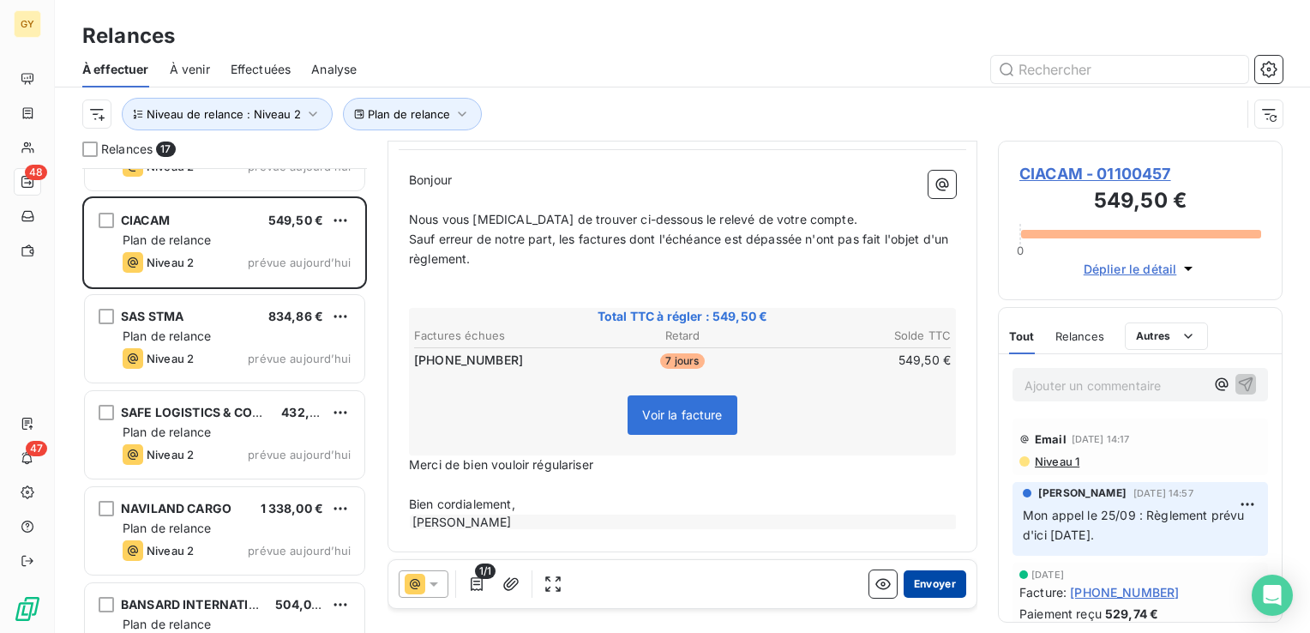
click at [919, 593] on button "Envoyer" at bounding box center [935, 583] width 63 height 27
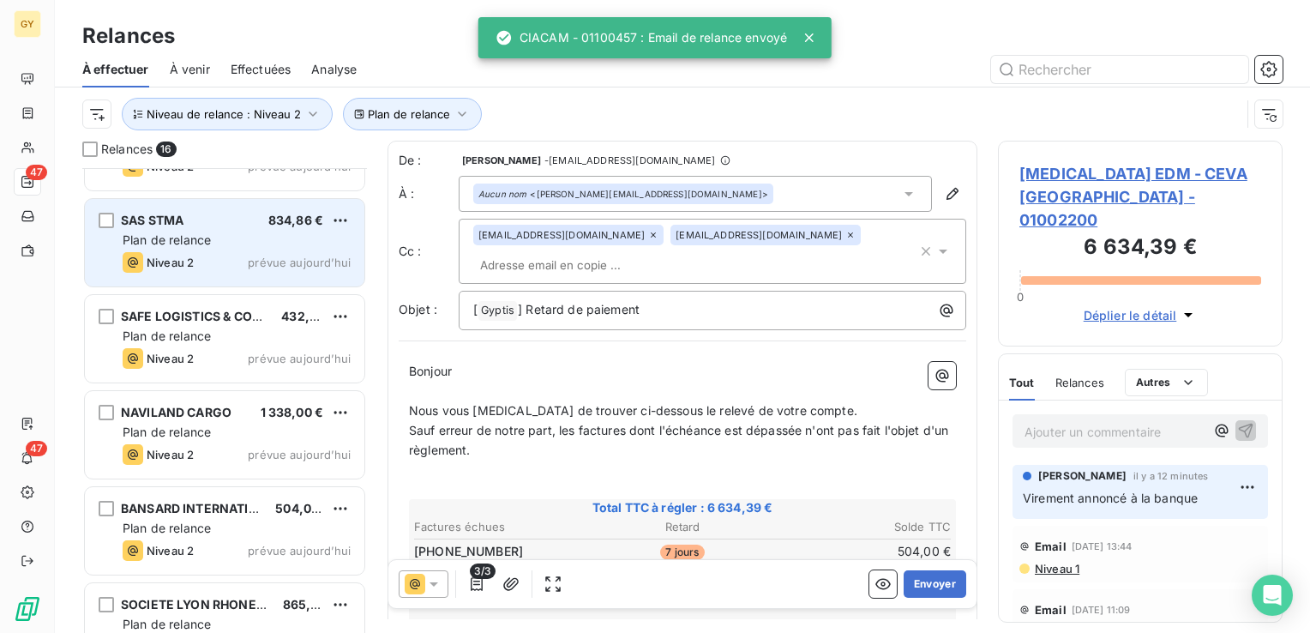
click at [219, 252] on div "Niveau 2 prévue aujourd’hui" at bounding box center [237, 262] width 228 height 21
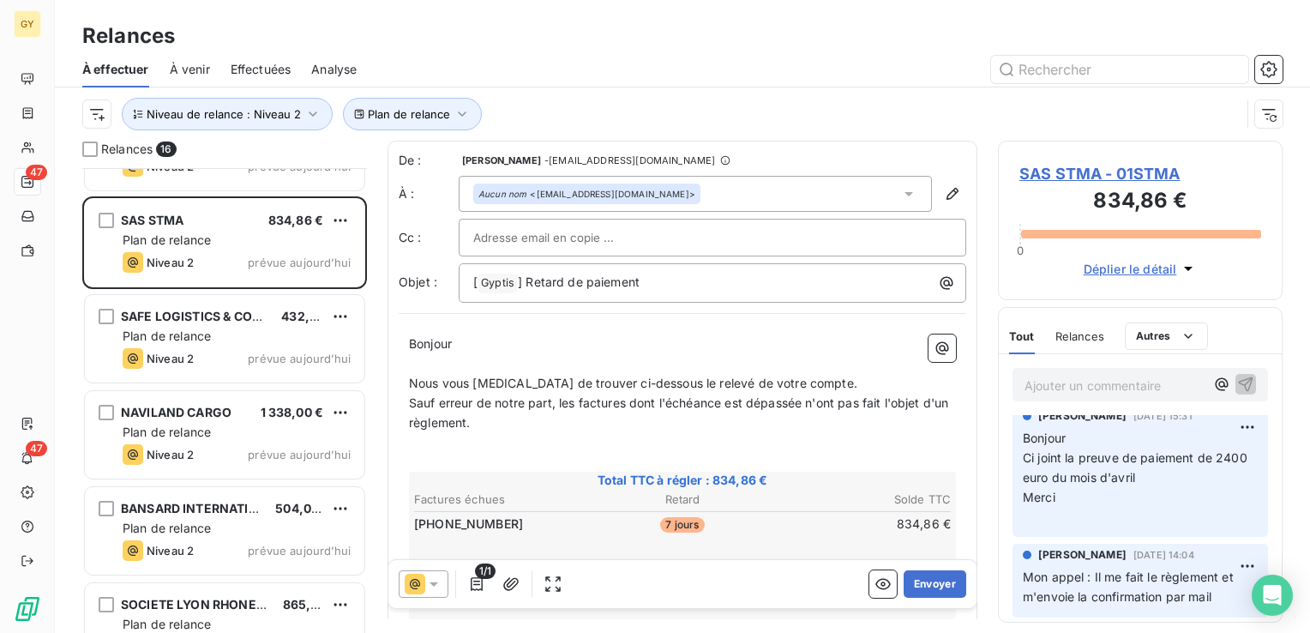
scroll to position [171, 0]
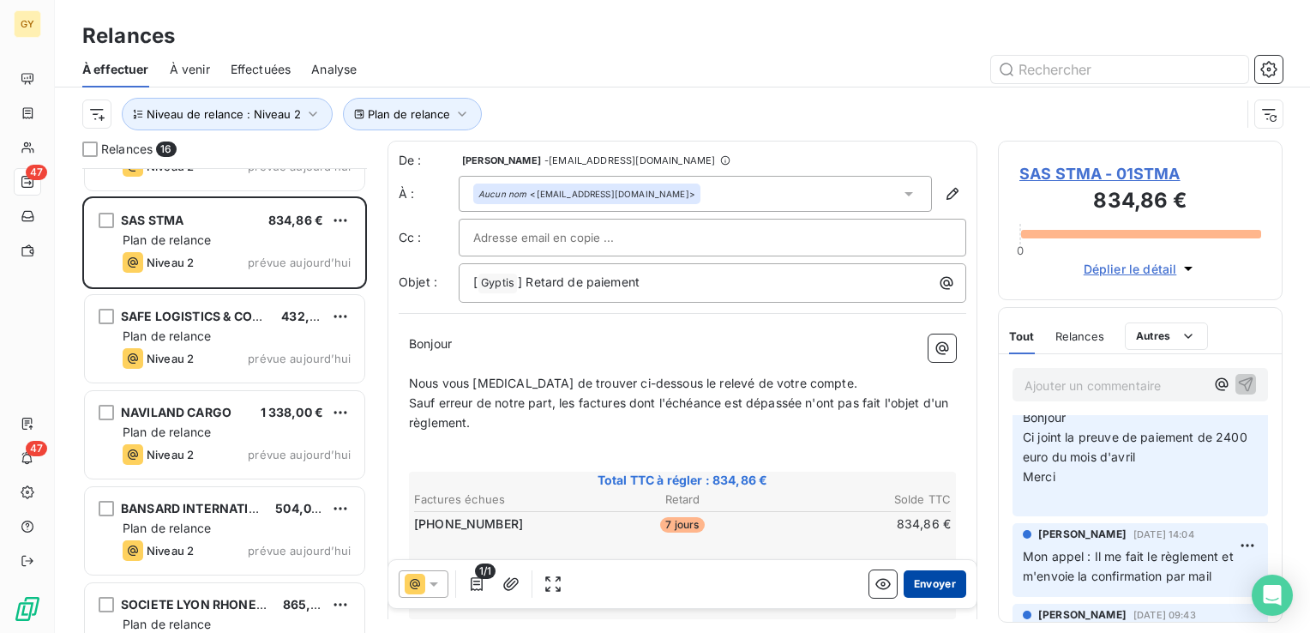
click at [936, 587] on button "Envoyer" at bounding box center [935, 583] width 63 height 27
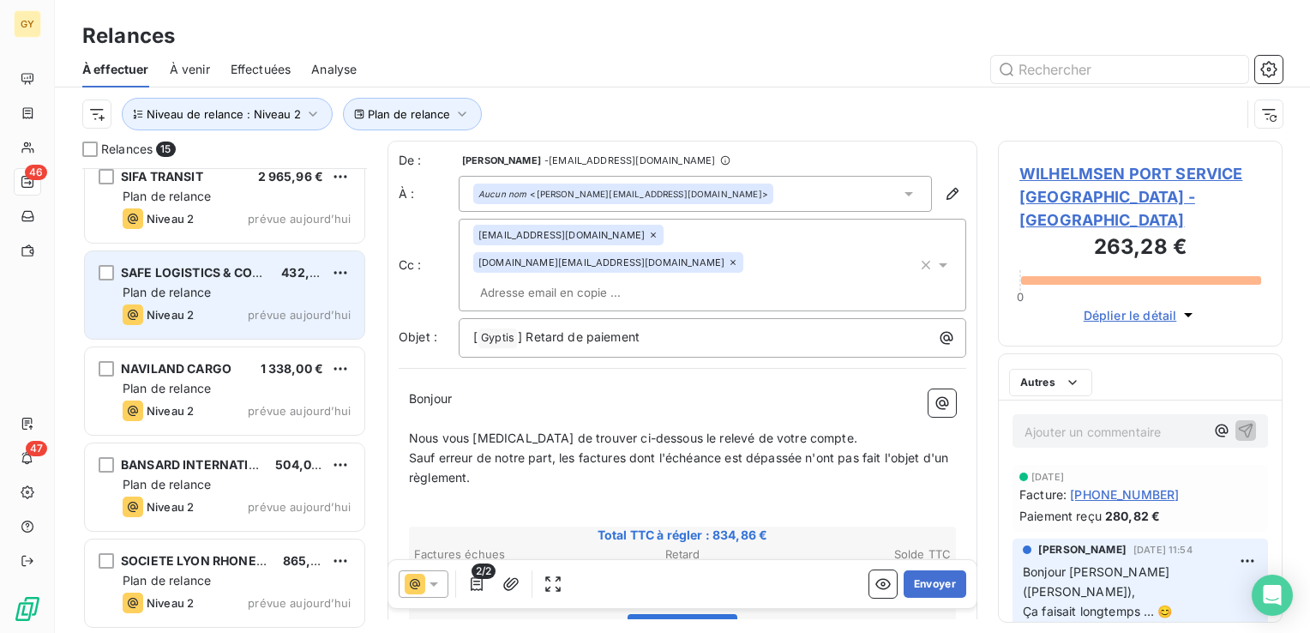
scroll to position [976, 0]
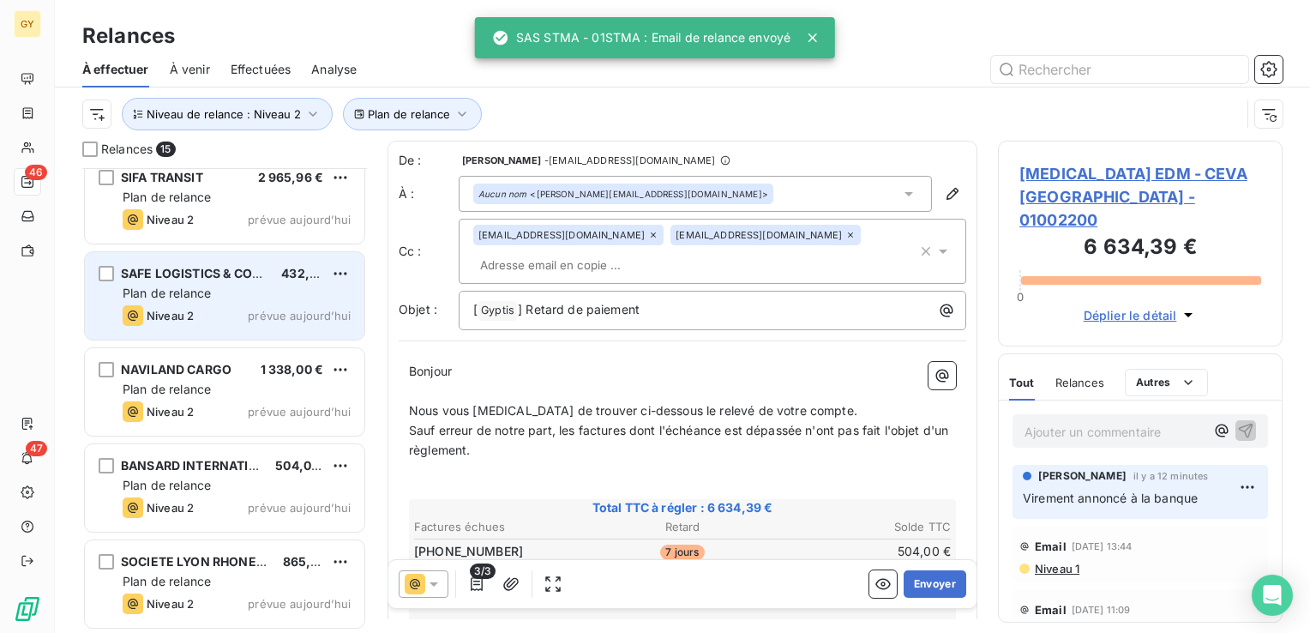
click at [187, 291] on span "Plan de relance" at bounding box center [167, 293] width 88 height 15
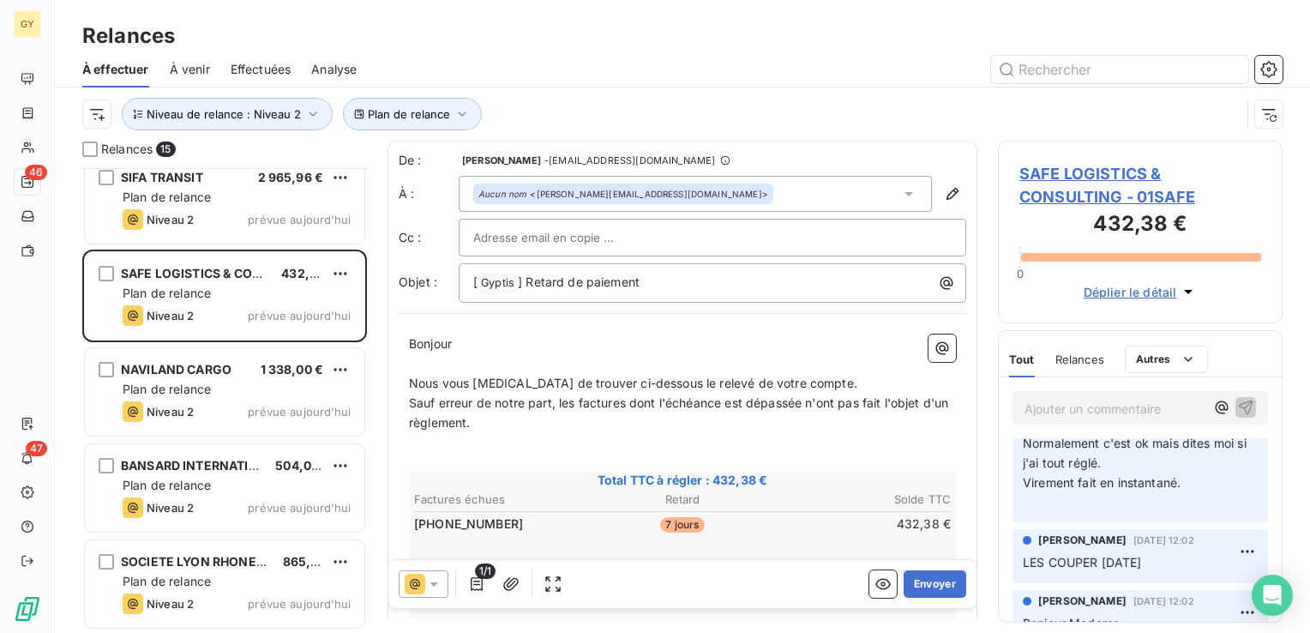
scroll to position [86, 0]
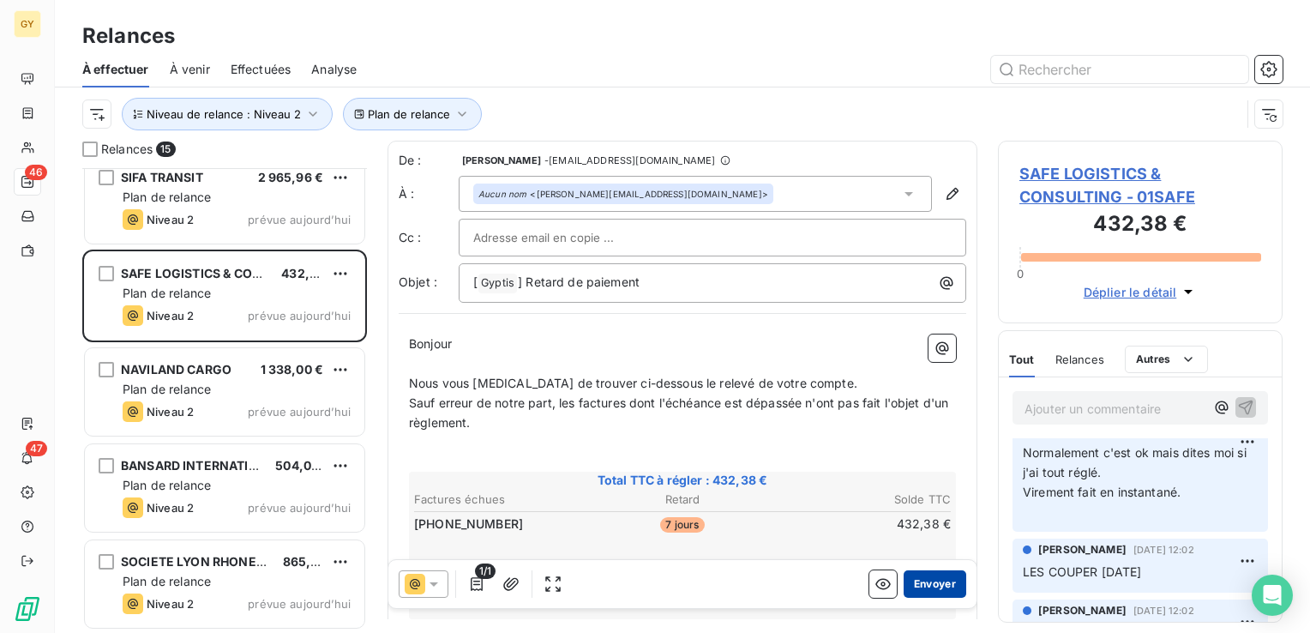
click at [916, 579] on button "Envoyer" at bounding box center [935, 583] width 63 height 27
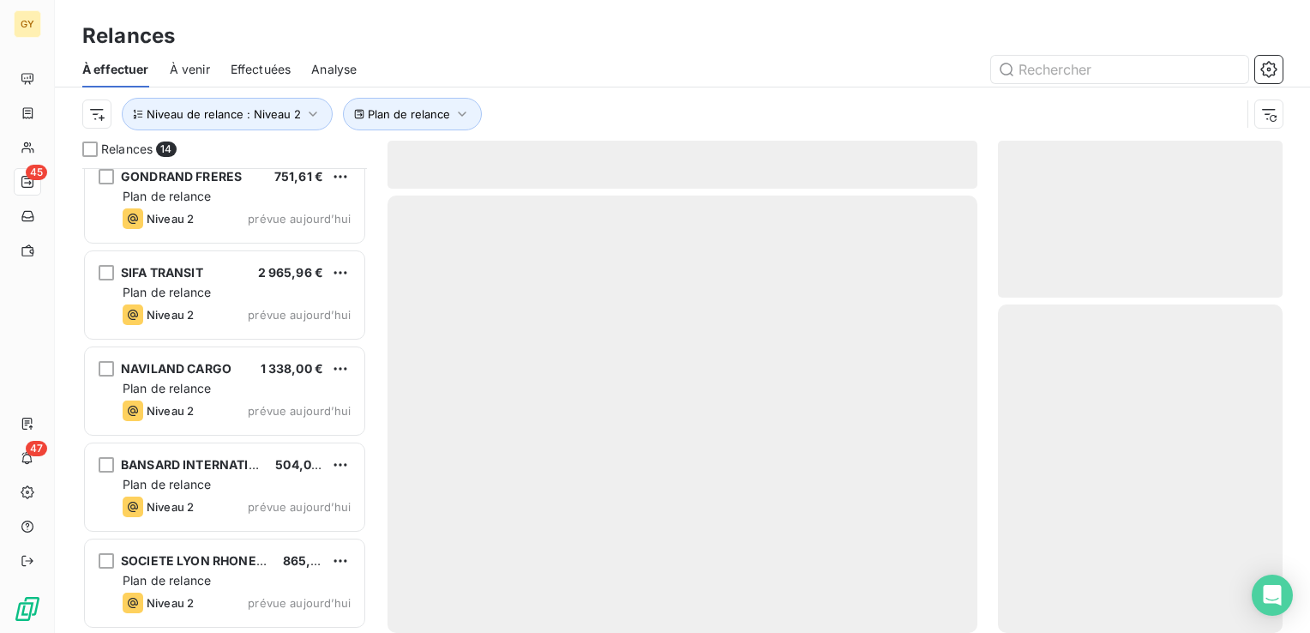
scroll to position [880, 0]
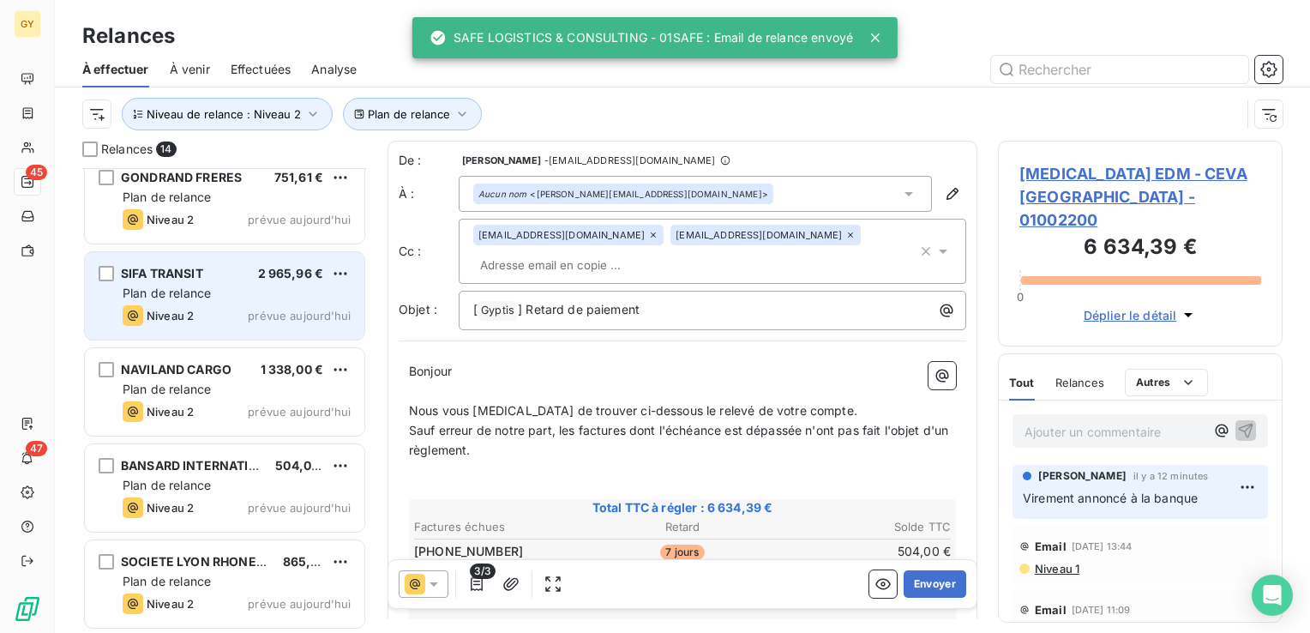
click at [191, 311] on span "Niveau 2" at bounding box center [170, 316] width 47 height 14
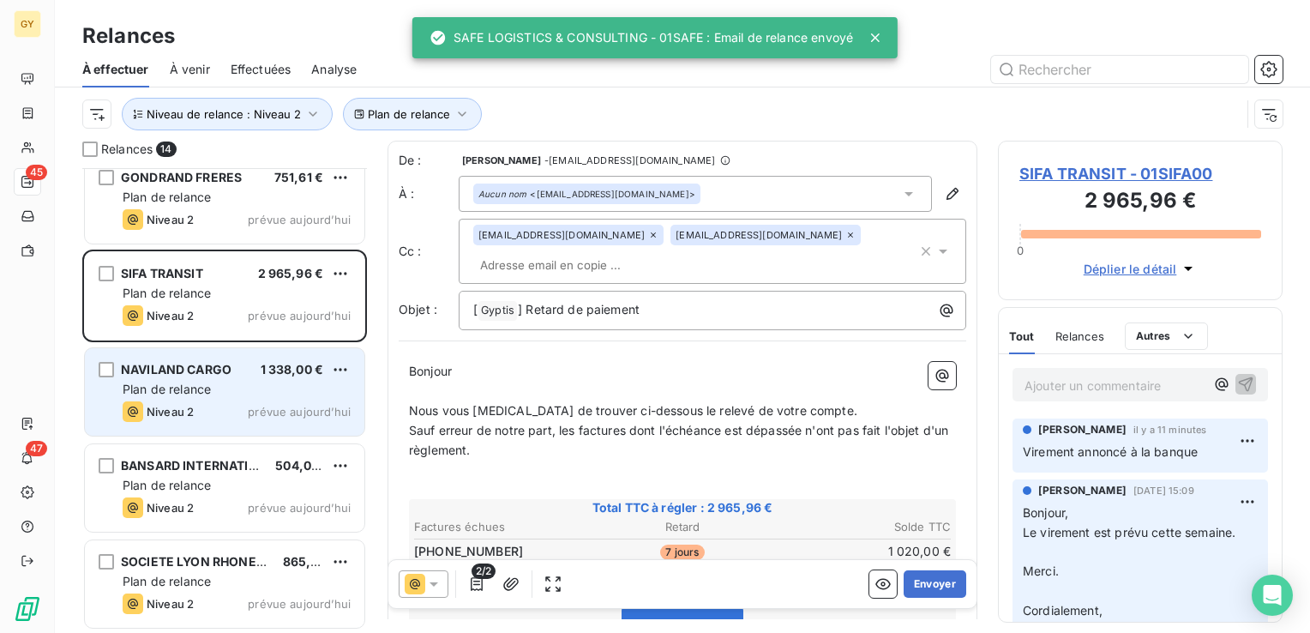
click at [166, 387] on span "Plan de relance" at bounding box center [167, 389] width 88 height 15
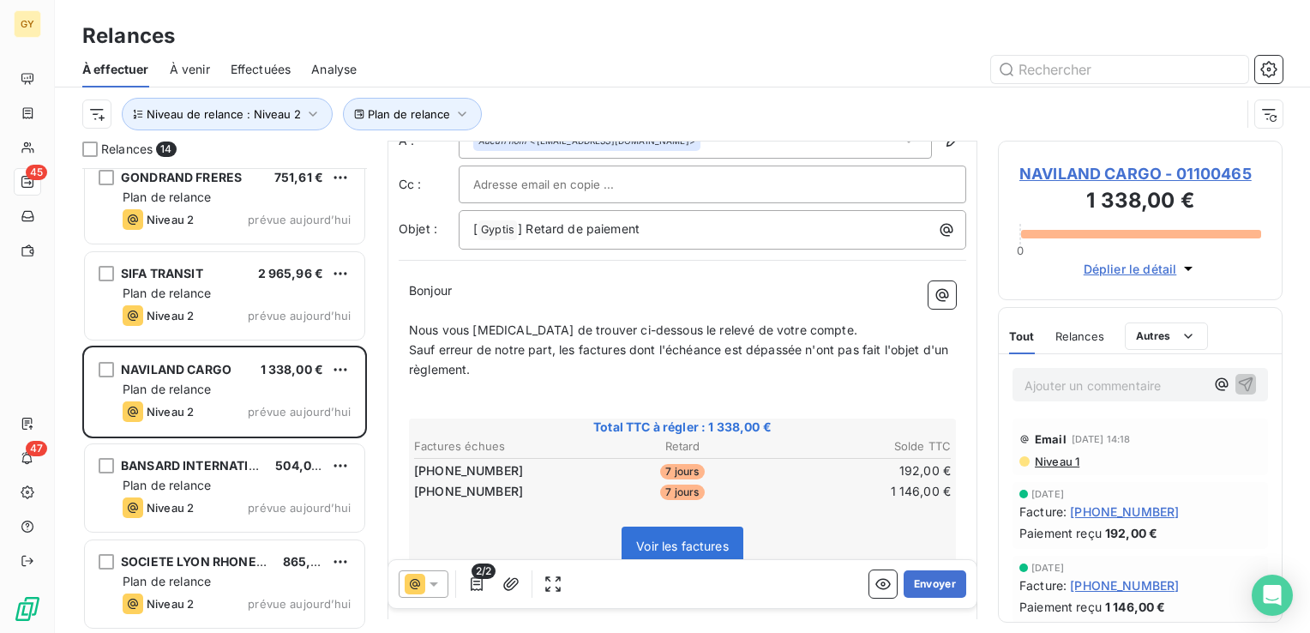
scroll to position [171, 0]
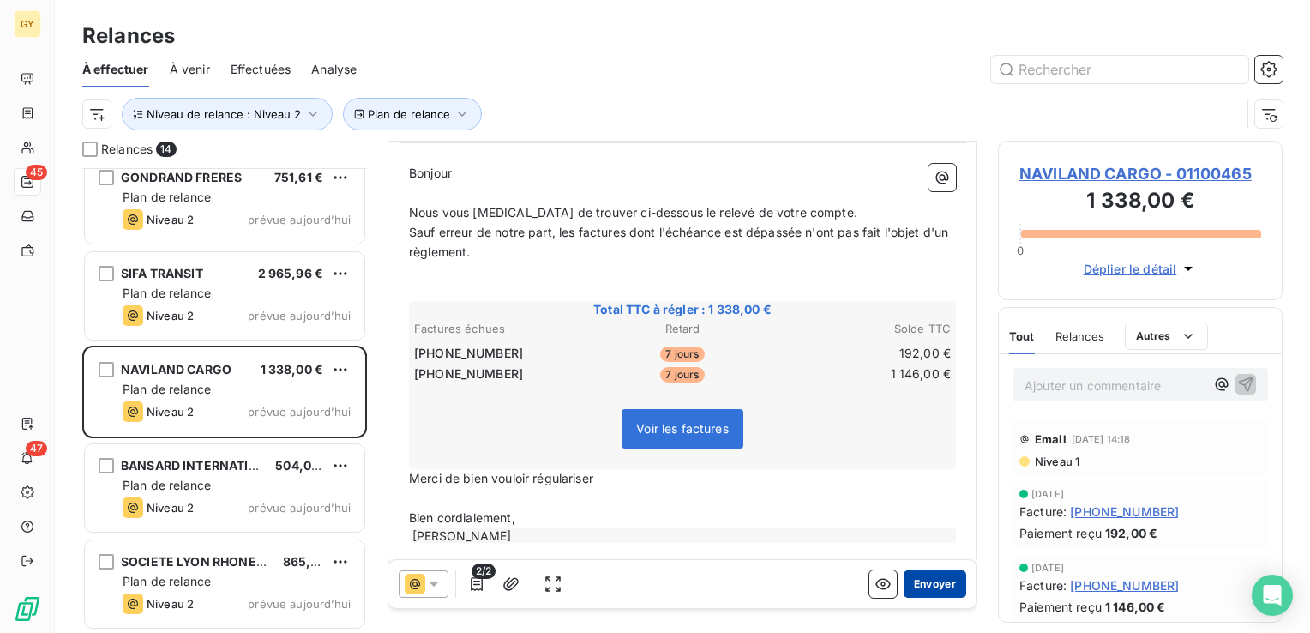
click at [917, 579] on button "Envoyer" at bounding box center [935, 583] width 63 height 27
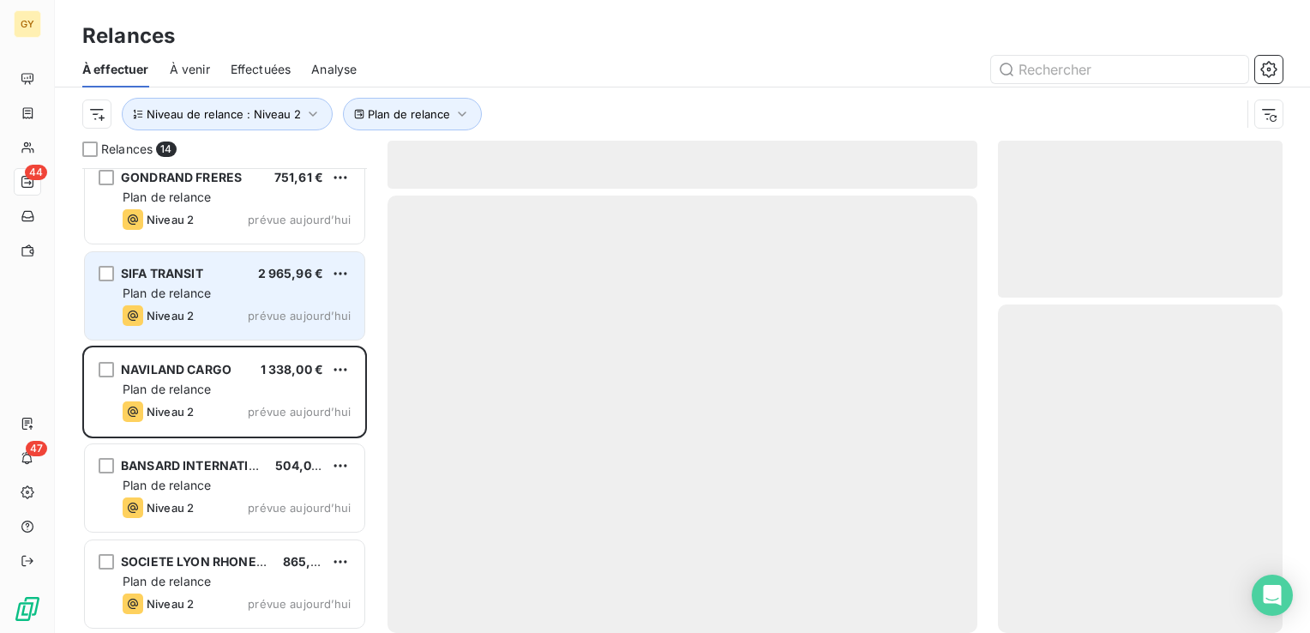
scroll to position [784, 0]
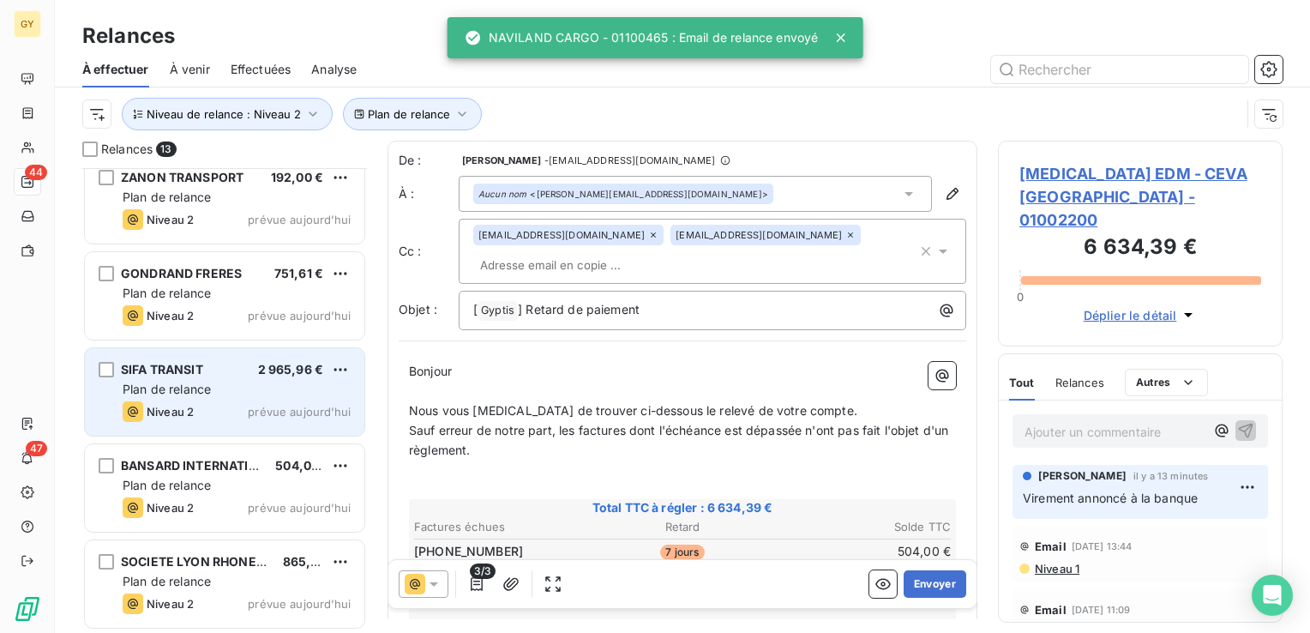
click at [185, 387] on span "Plan de relance" at bounding box center [167, 389] width 88 height 15
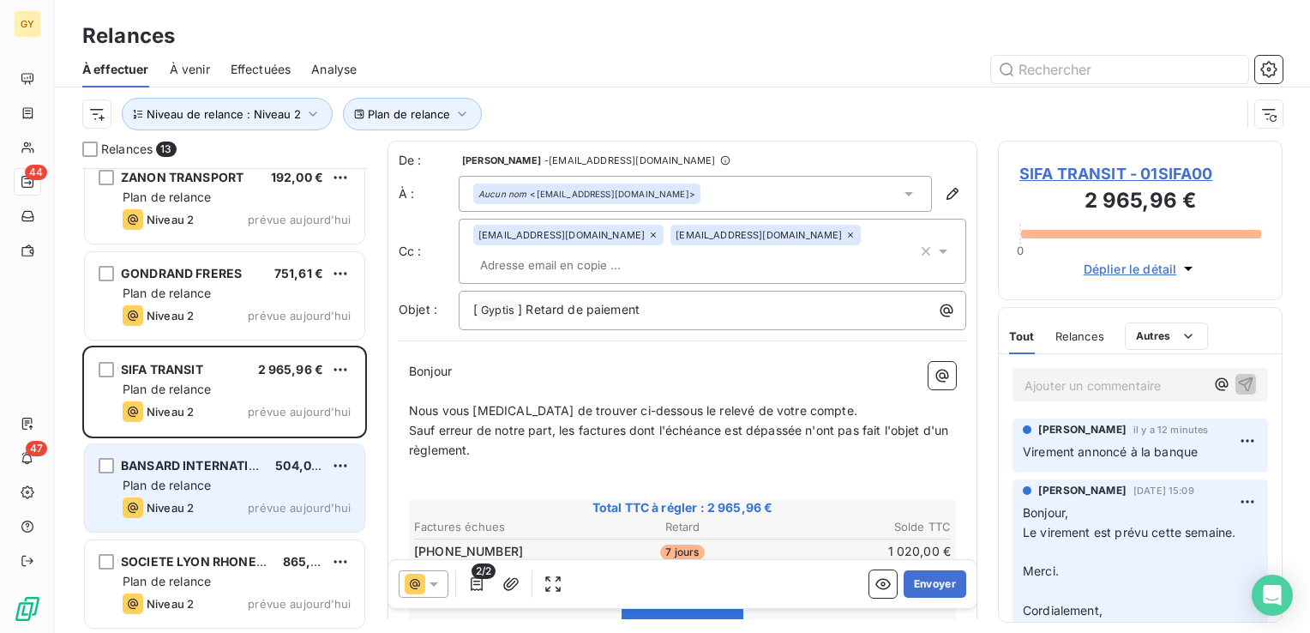
click at [182, 489] on span "Plan de relance" at bounding box center [167, 485] width 88 height 15
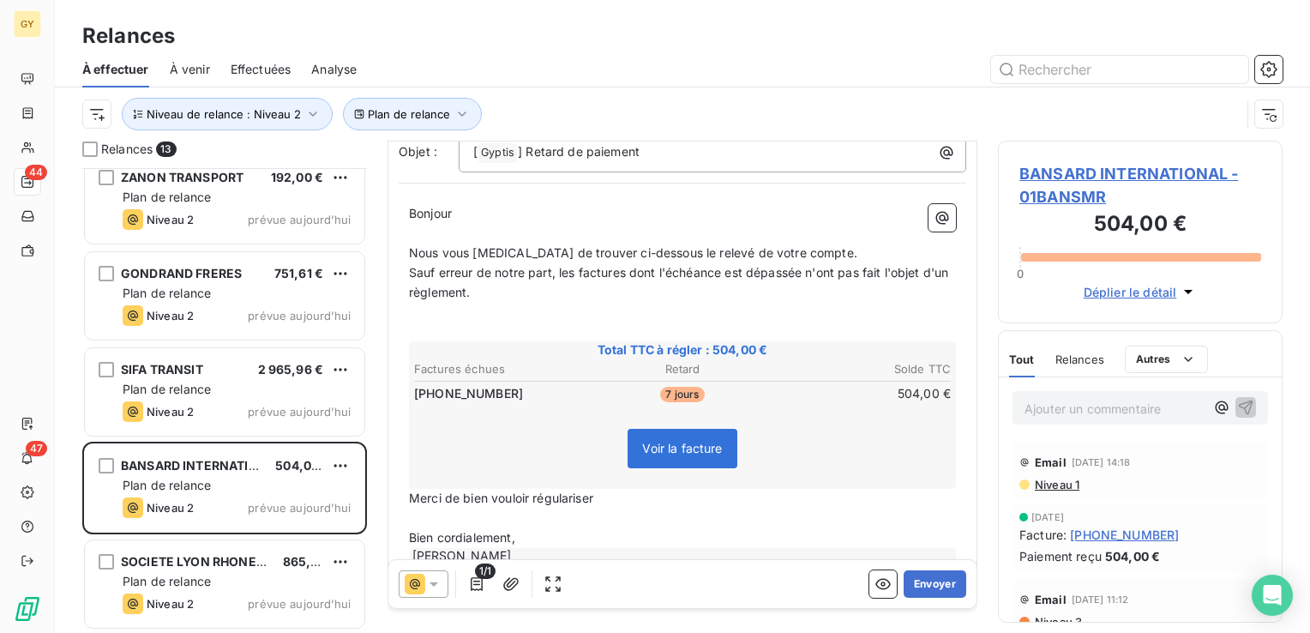
scroll to position [192, 0]
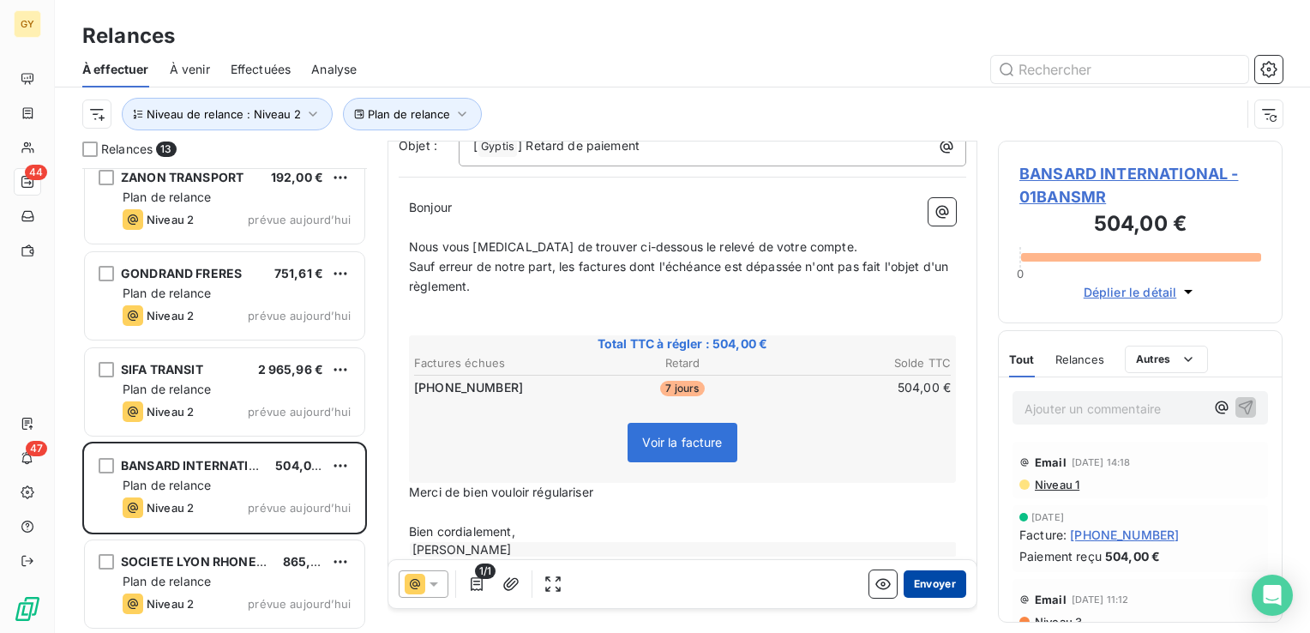
click at [923, 583] on button "Envoyer" at bounding box center [935, 583] width 63 height 27
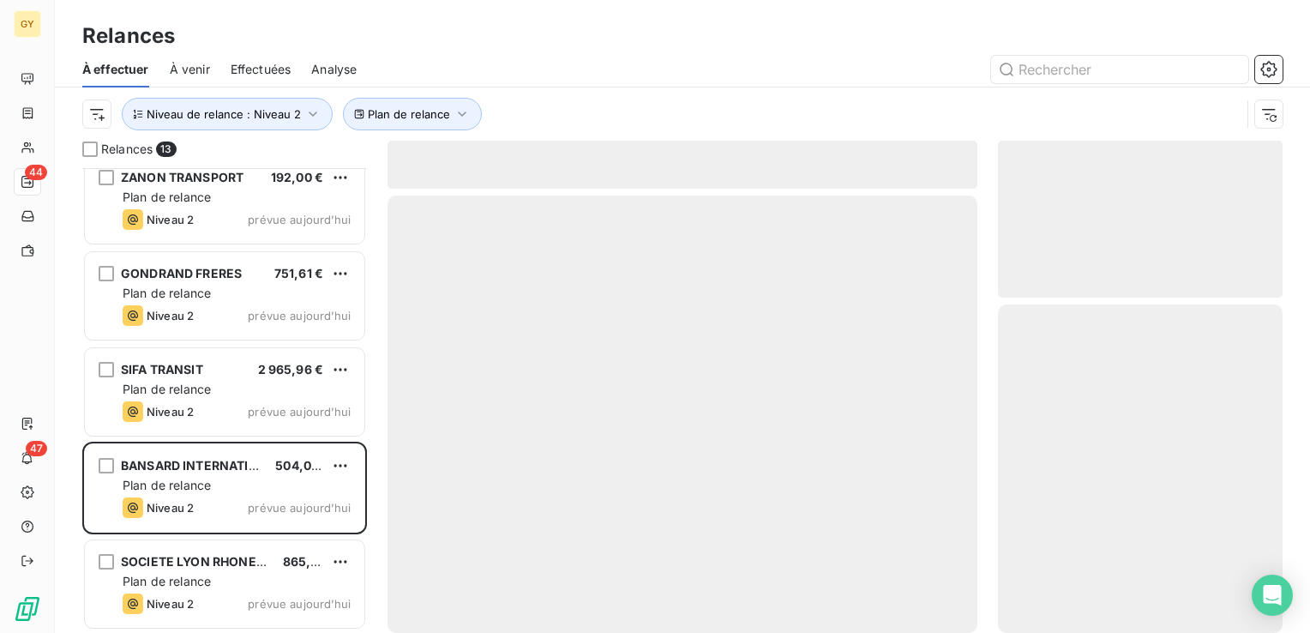
scroll to position [688, 0]
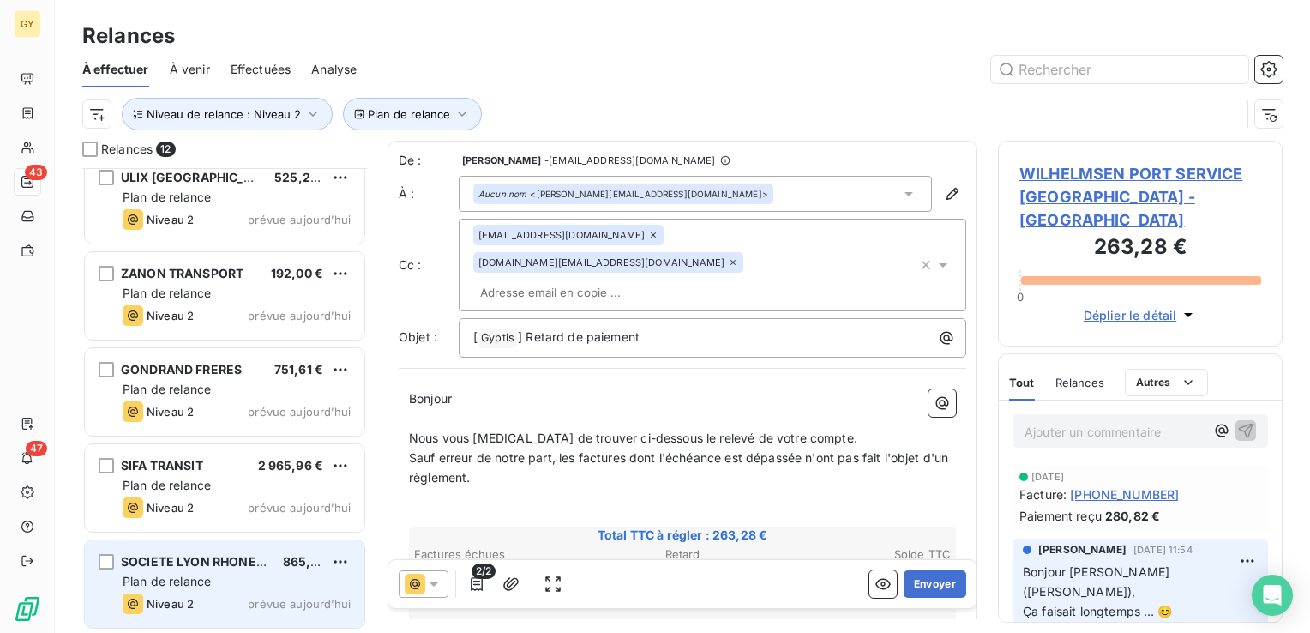
click at [189, 568] on span "SOCIETE LYON RHONE TERMINAL" at bounding box center [222, 561] width 202 height 15
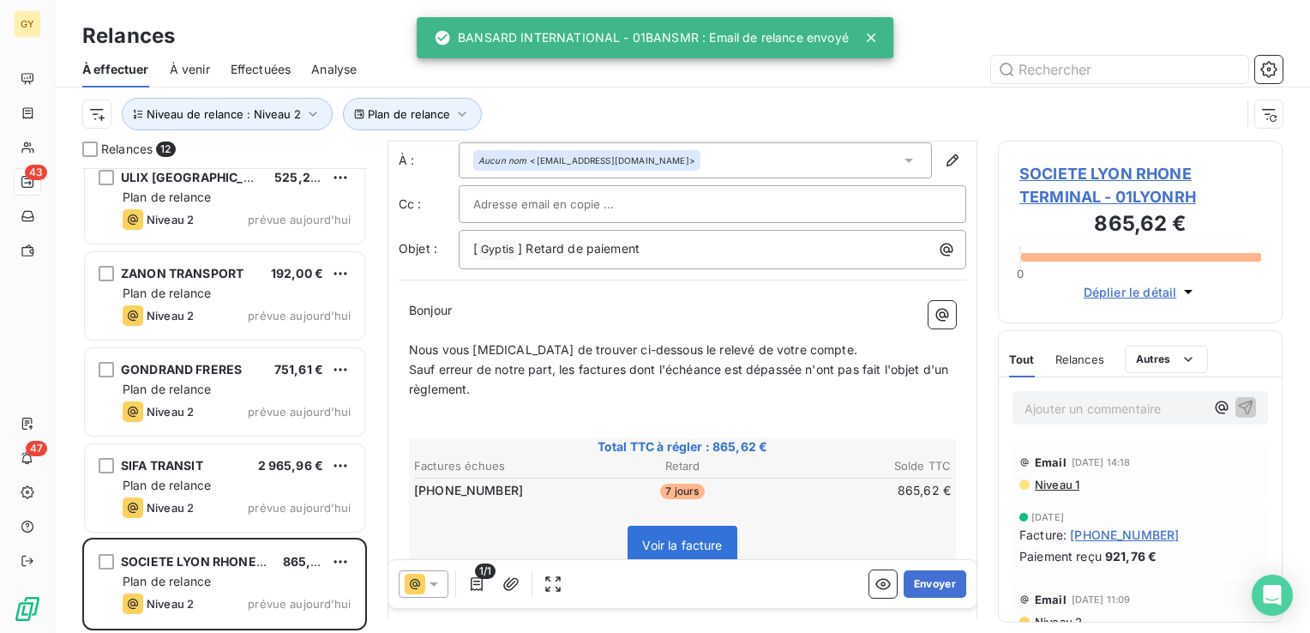
scroll to position [165, 0]
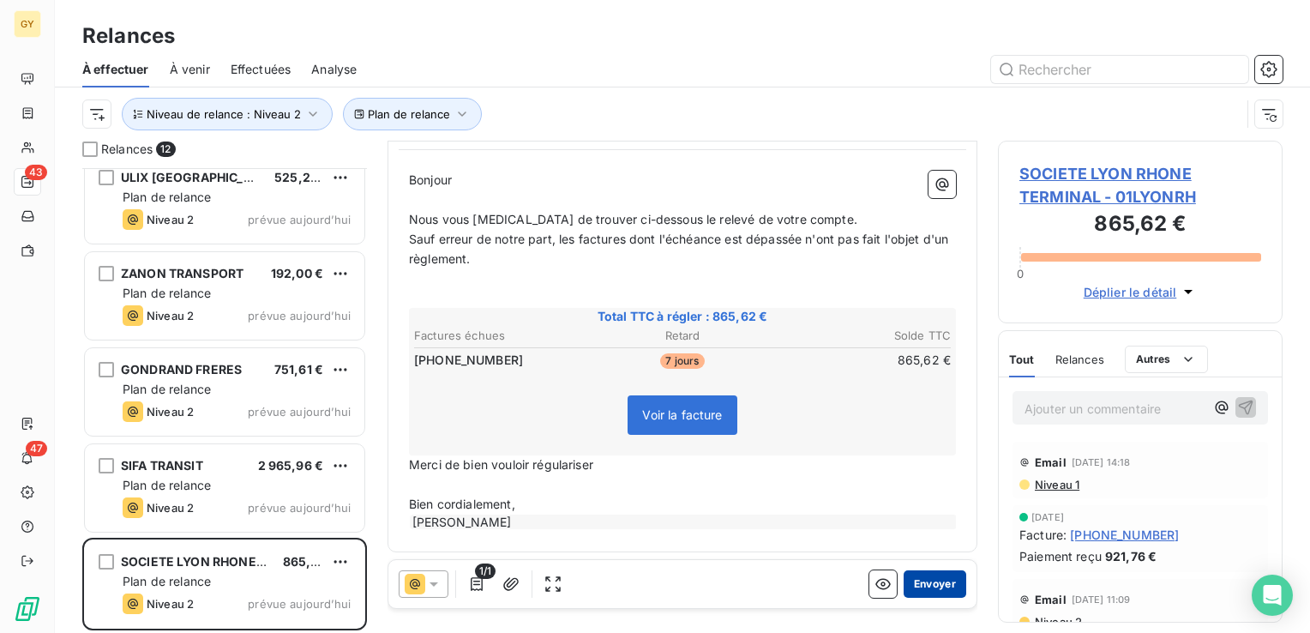
click at [921, 585] on button "Envoyer" at bounding box center [935, 583] width 63 height 27
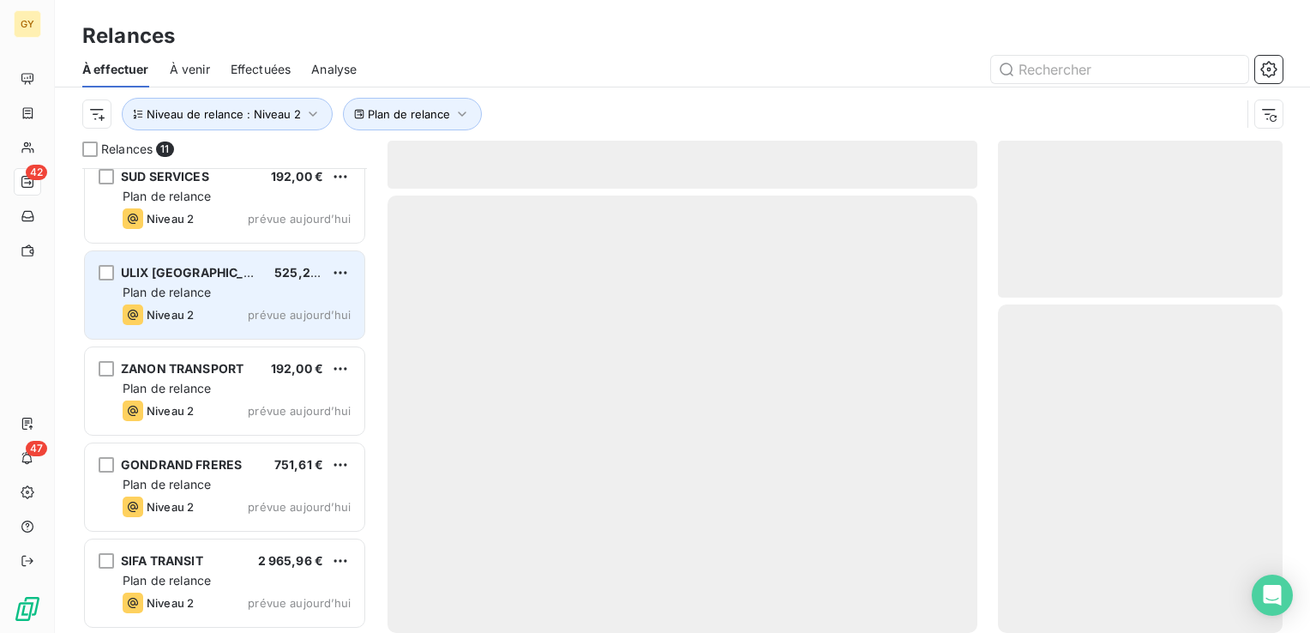
scroll to position [592, 0]
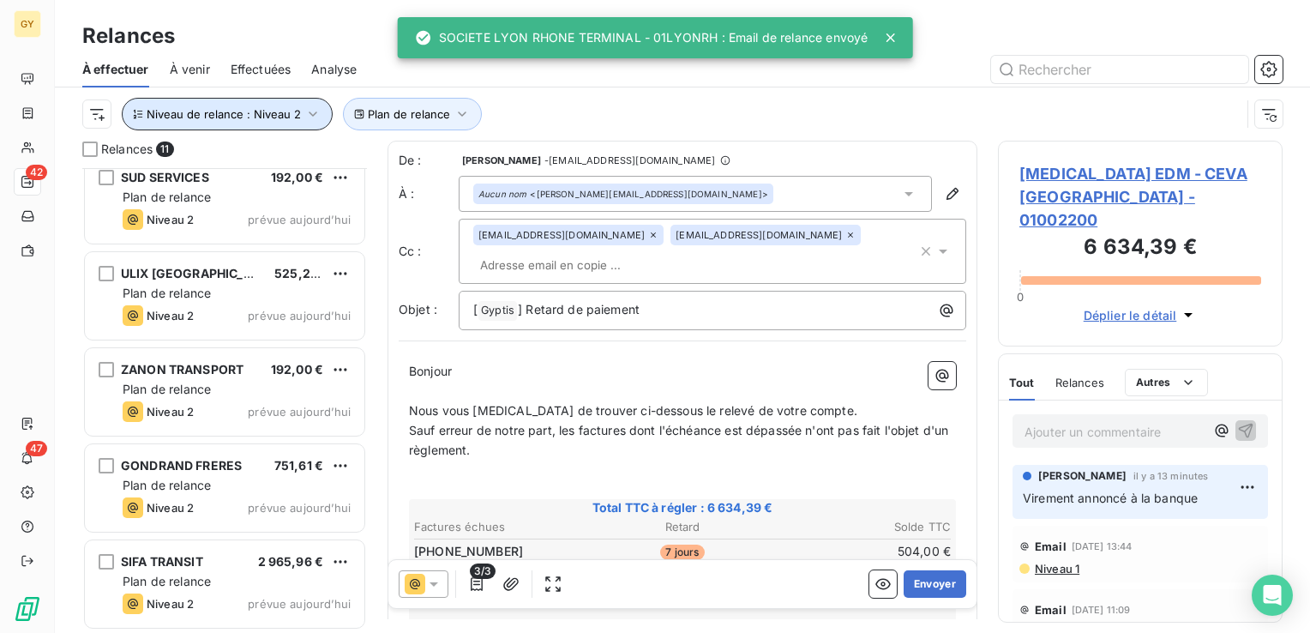
click at [312, 117] on icon "button" at bounding box center [312, 113] width 17 height 17
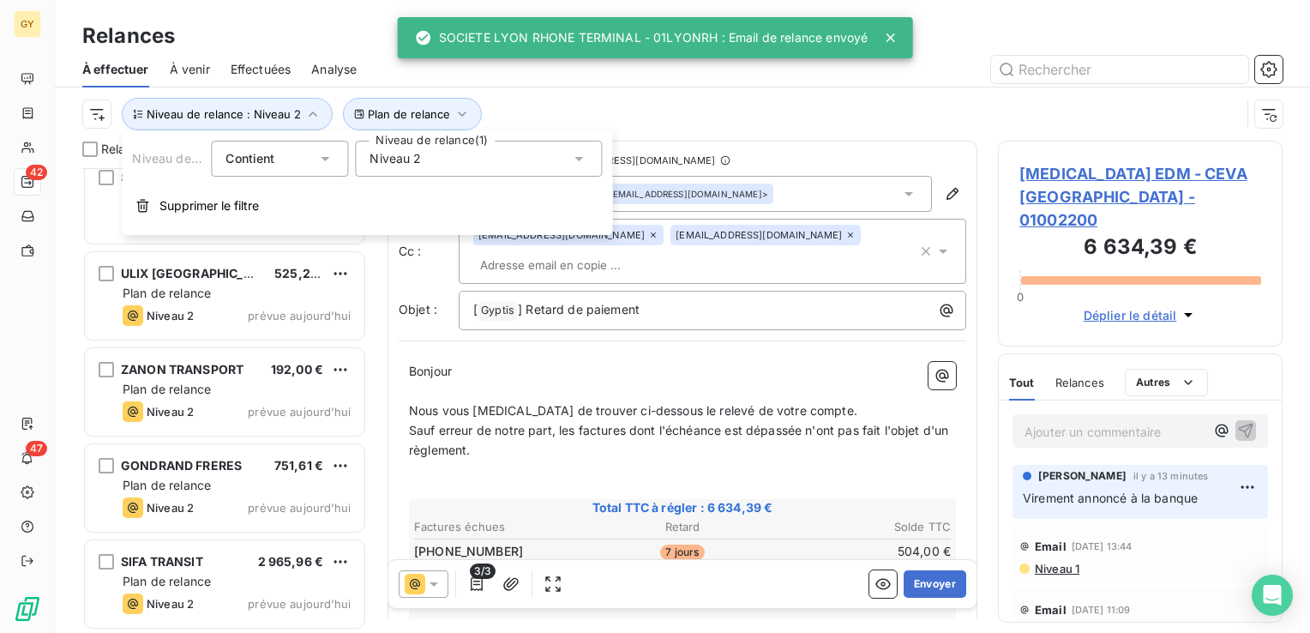
click at [580, 168] on div "Niveau 2" at bounding box center [478, 159] width 247 height 36
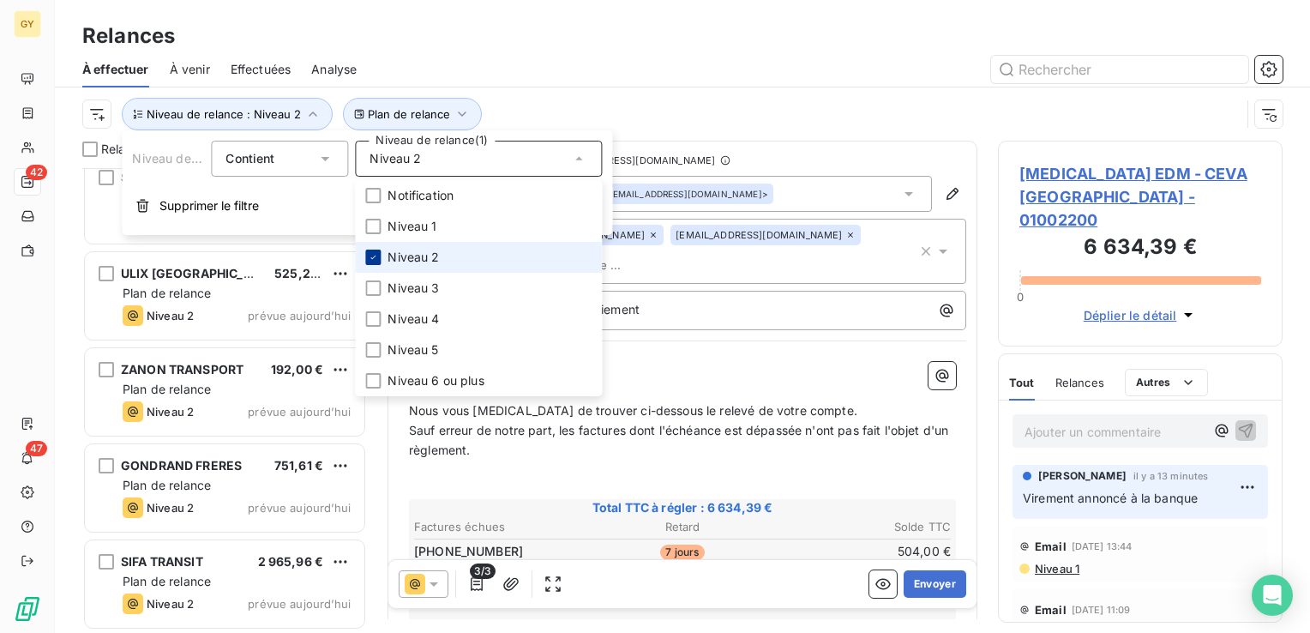
click at [374, 257] on icon at bounding box center [373, 257] width 10 height 10
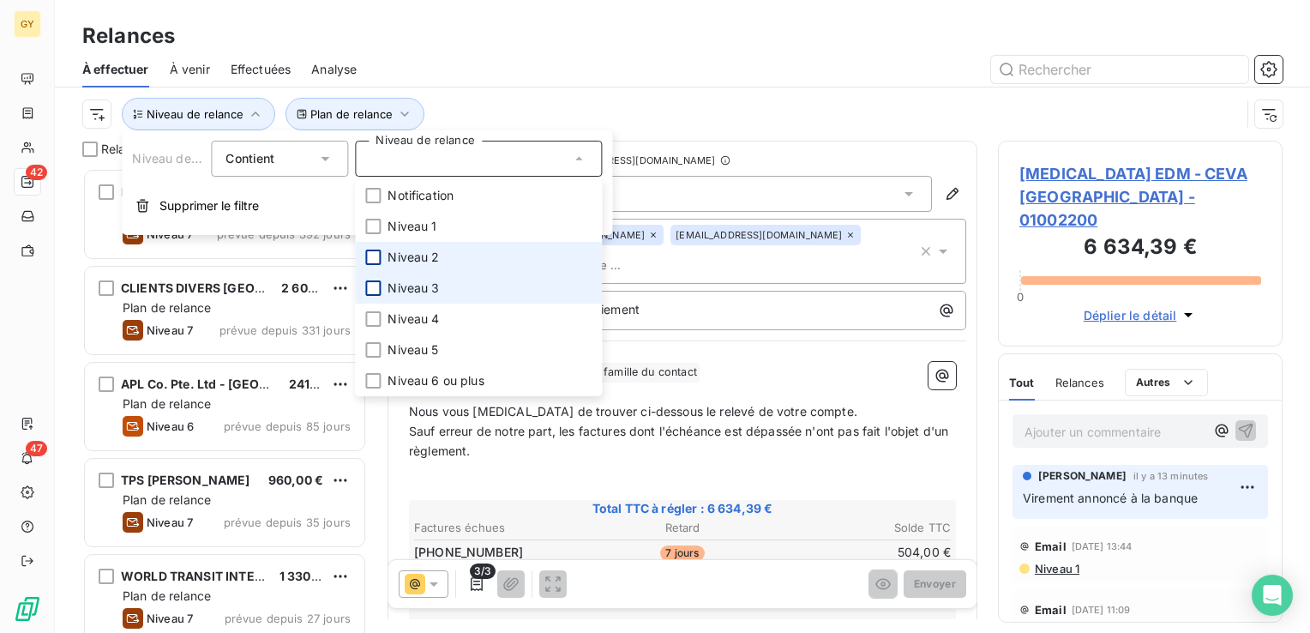
scroll to position [452, 271]
click at [368, 291] on div at bounding box center [372, 287] width 15 height 15
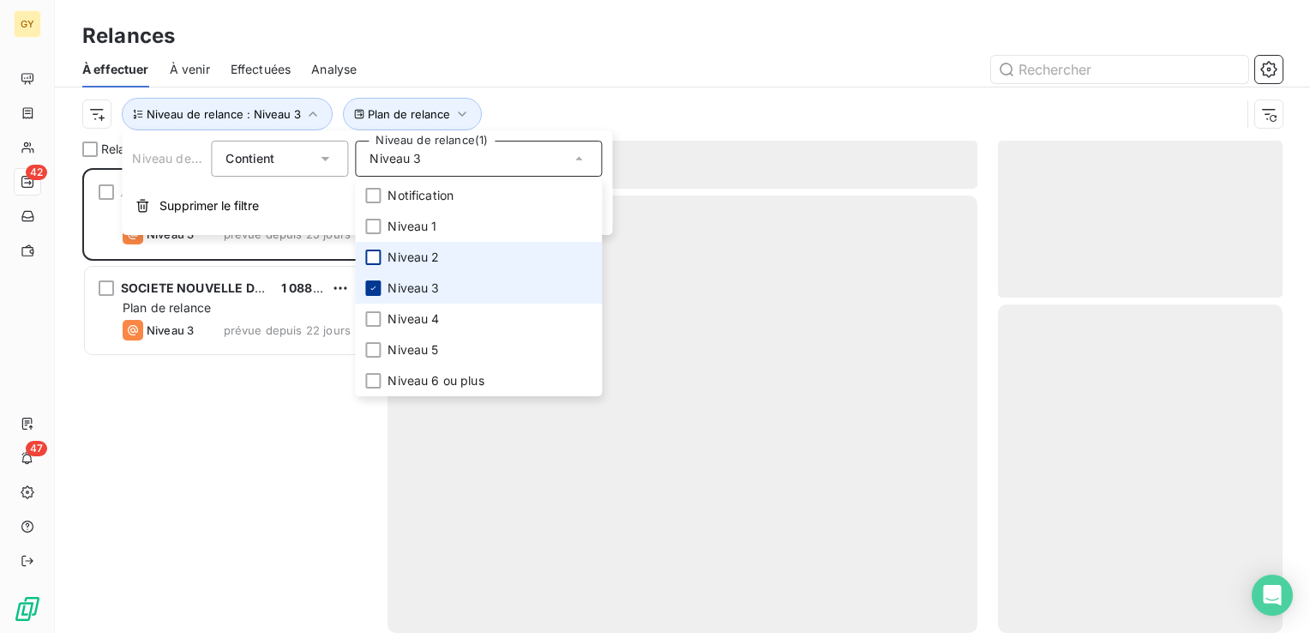
scroll to position [452, 271]
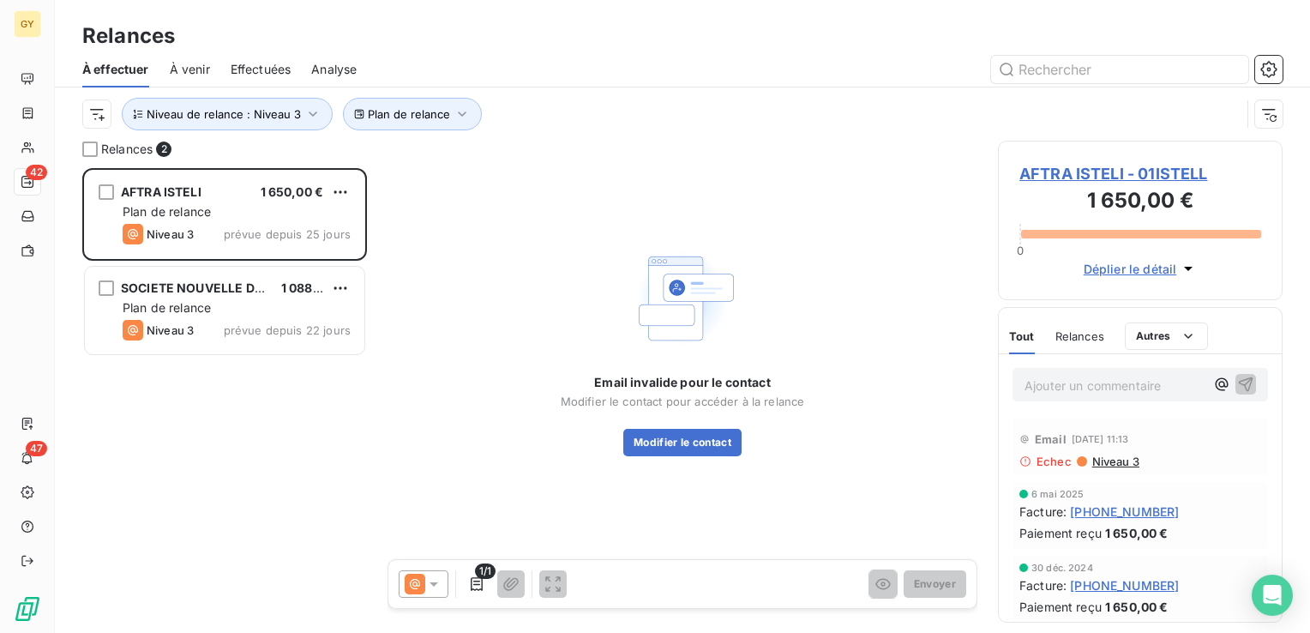
click at [180, 474] on div "AFTRA ISTELI 1 650,00 € Plan de relance Niveau 3 prévue depuis 25 jours SOCIETE…" at bounding box center [224, 400] width 285 height 465
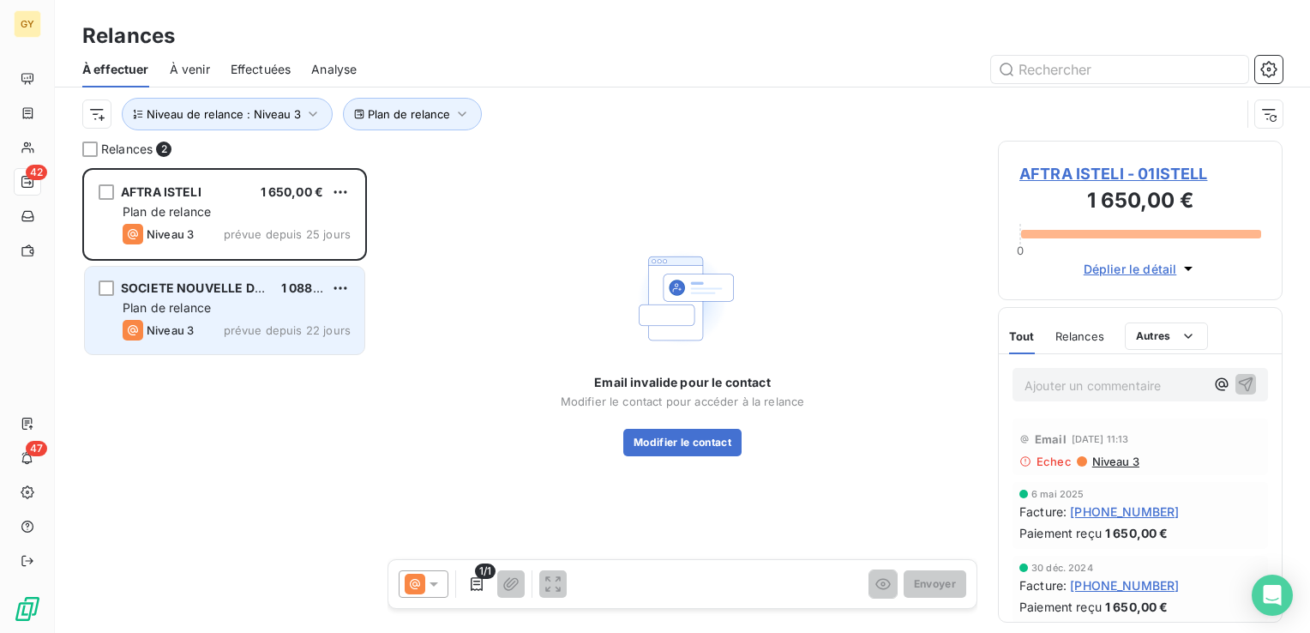
click at [238, 342] on div "SOCIETE NOUVELLE DE TRANSPORT 1 088,88 € Plan de relance Niveau 3 prévue depuis…" at bounding box center [225, 310] width 280 height 87
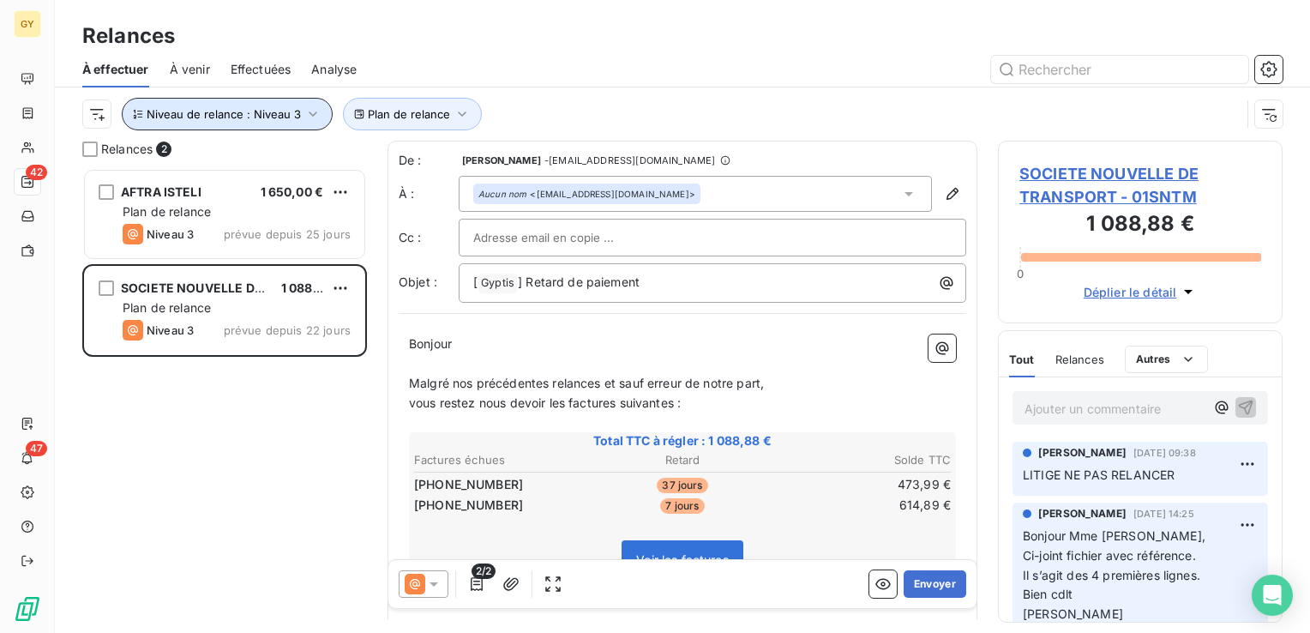
click at [309, 114] on icon "button" at bounding box center [313, 113] width 9 height 5
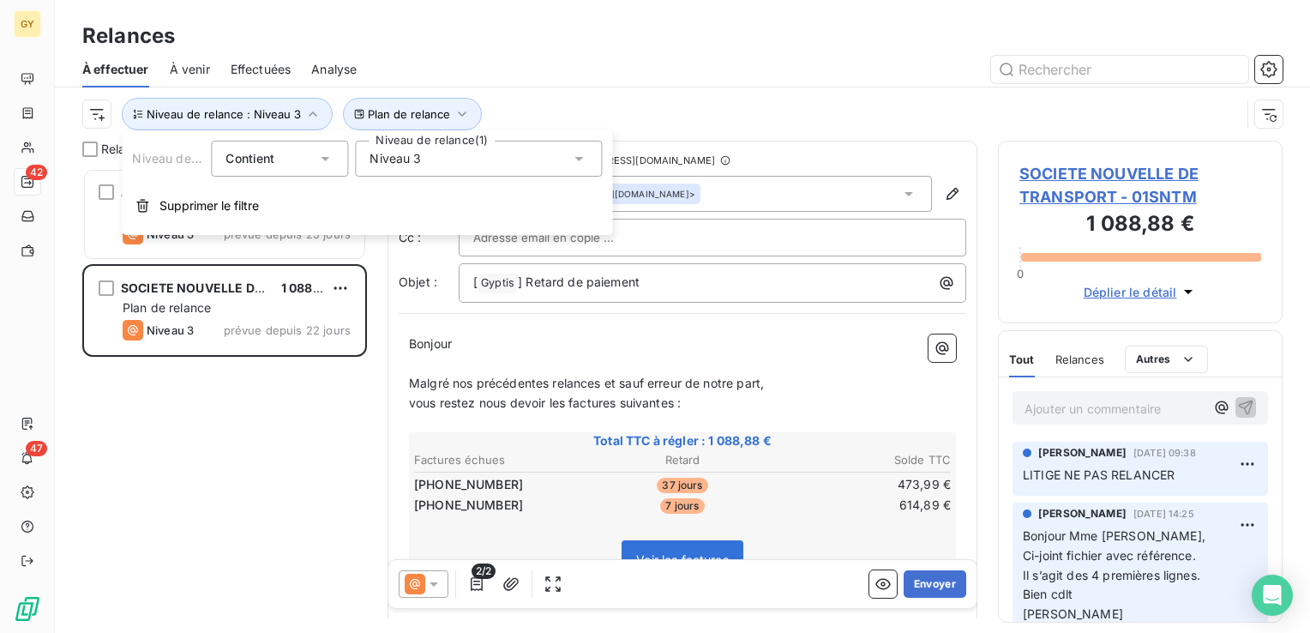
click at [580, 162] on icon at bounding box center [578, 158] width 17 height 17
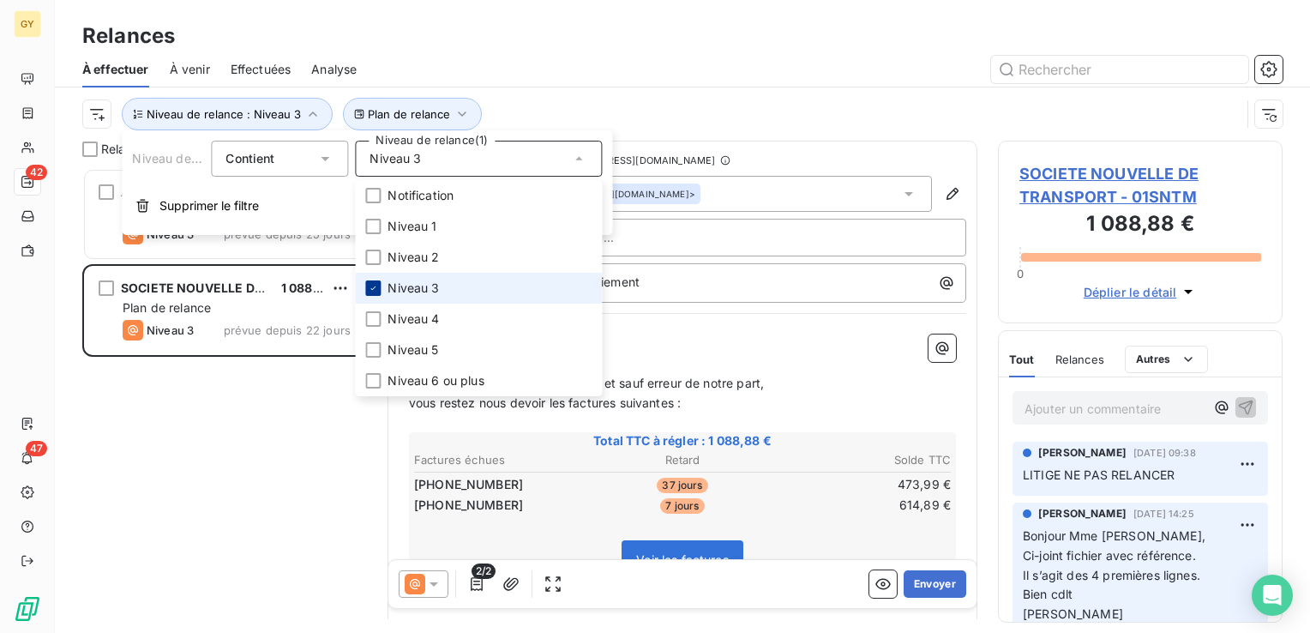
click at [377, 289] on icon at bounding box center [373, 288] width 10 height 10
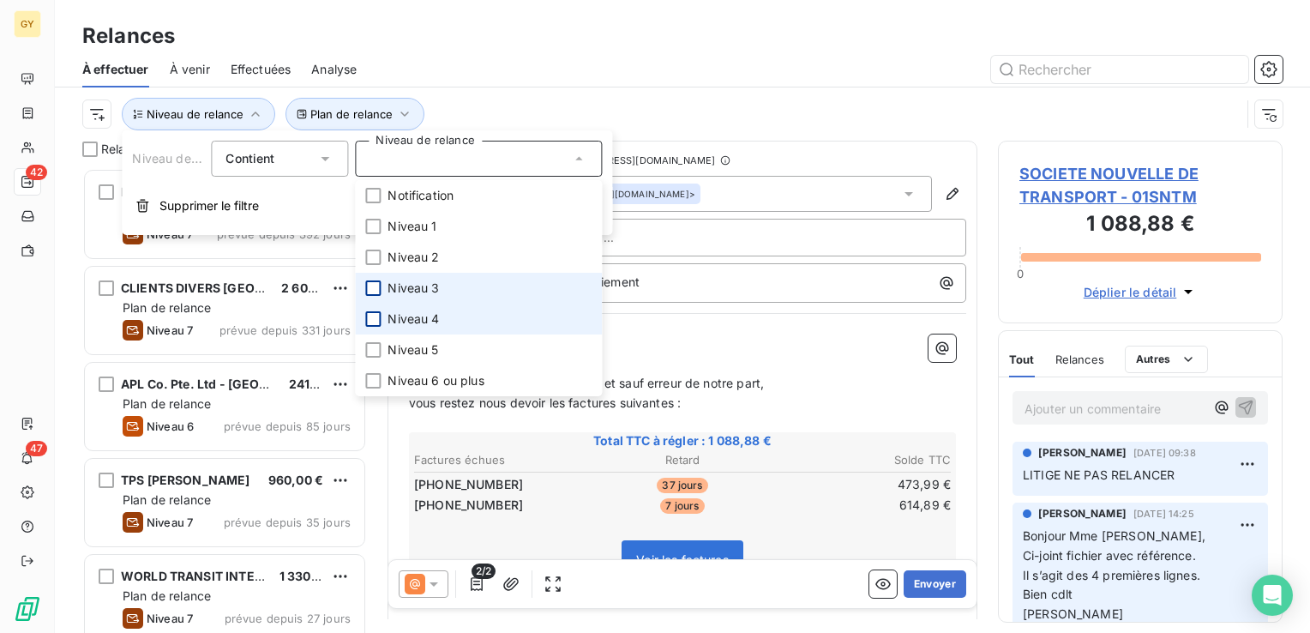
click at [373, 315] on div at bounding box center [372, 318] width 15 height 15
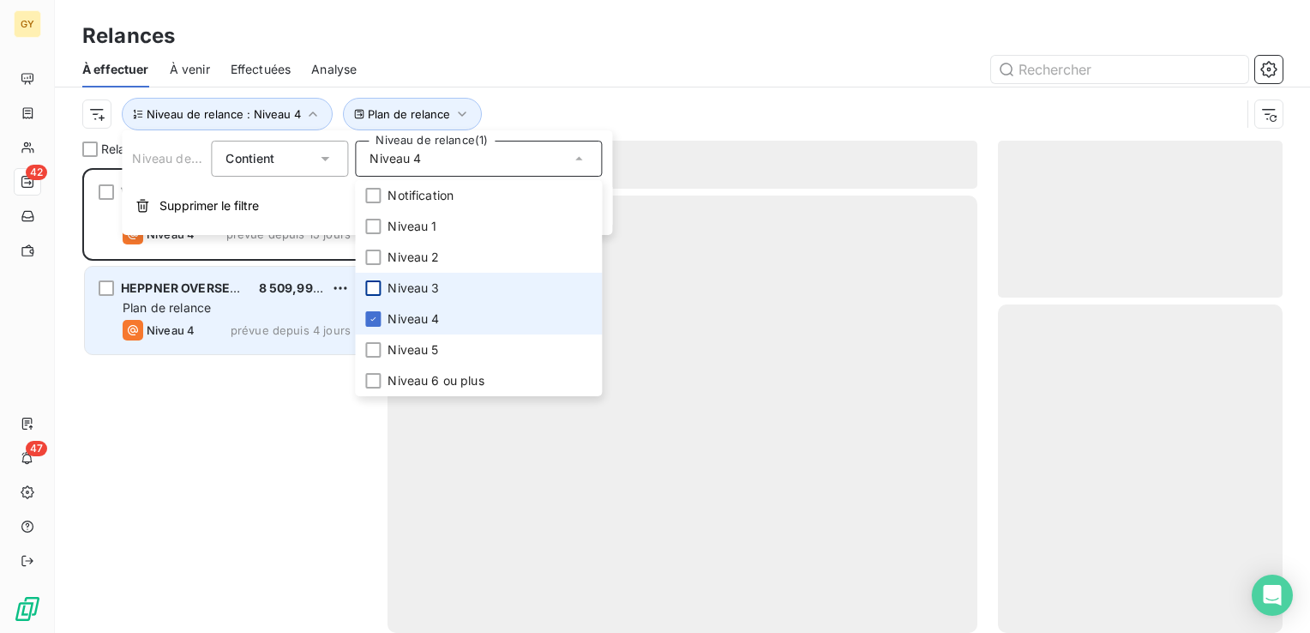
scroll to position [452, 271]
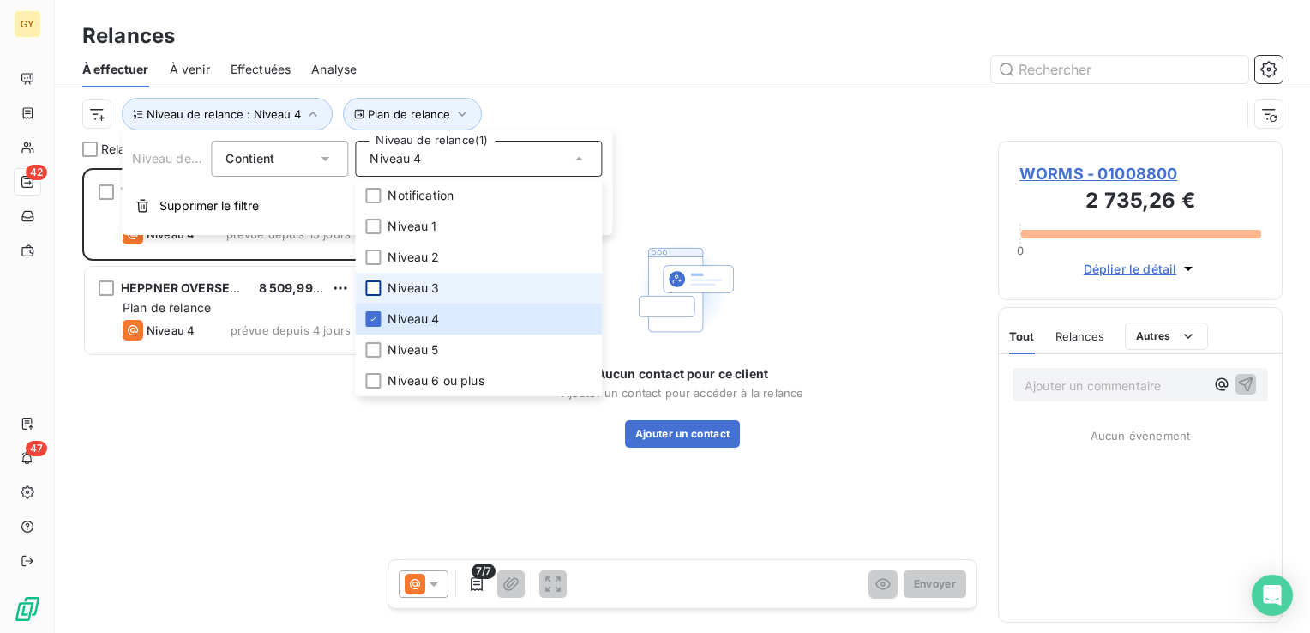
click at [157, 420] on div "WORMS 2 735,26 € Plan de relance Niveau 4 prévue depuis 15 jours HEPPNER OVERSE…" at bounding box center [224, 400] width 285 height 465
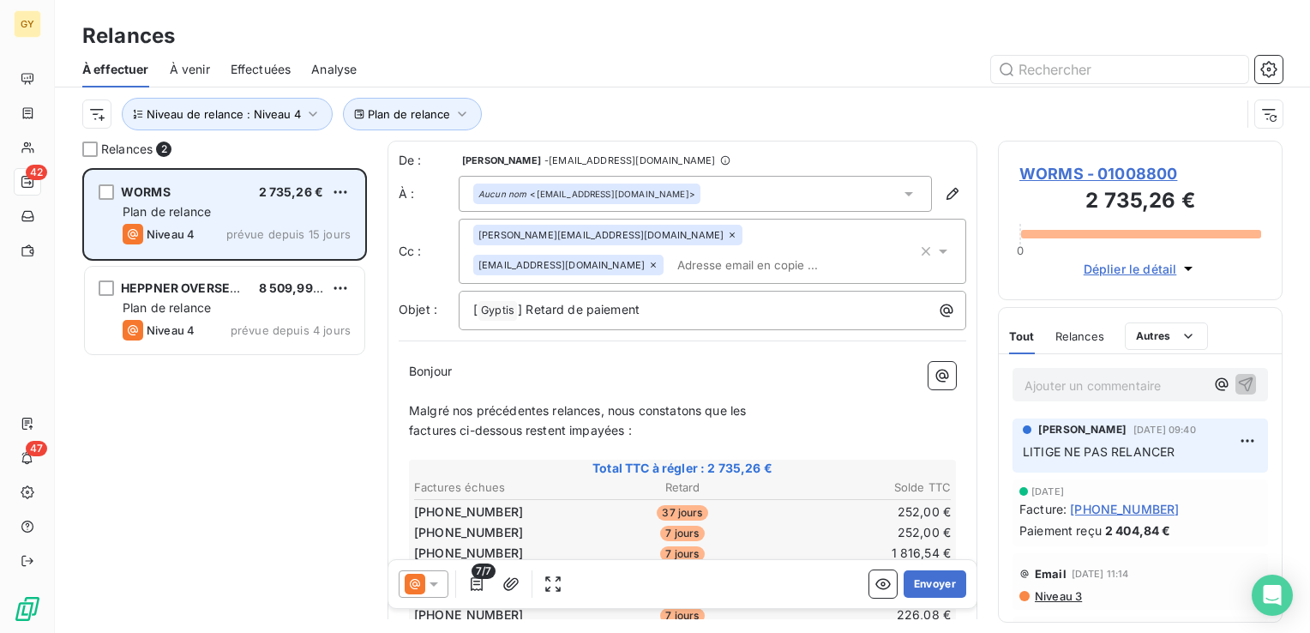
click at [223, 197] on div "WORMS 2 735,26 €" at bounding box center [237, 191] width 228 height 15
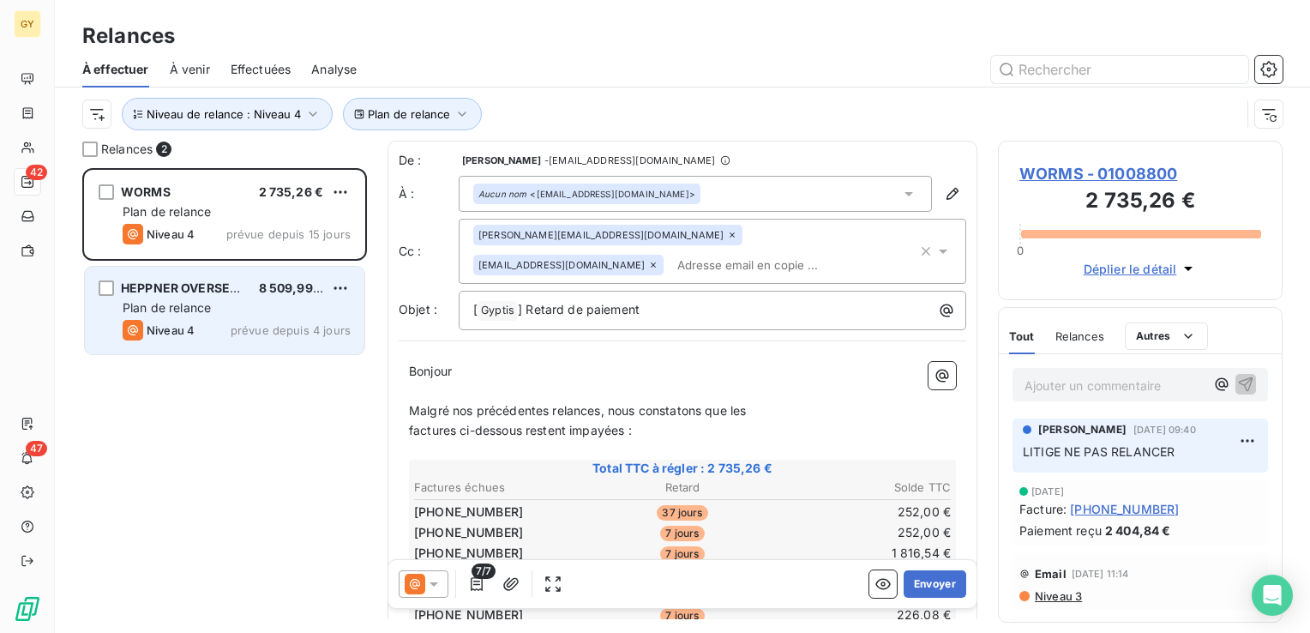
click at [161, 314] on span "Plan de relance" at bounding box center [167, 307] width 88 height 15
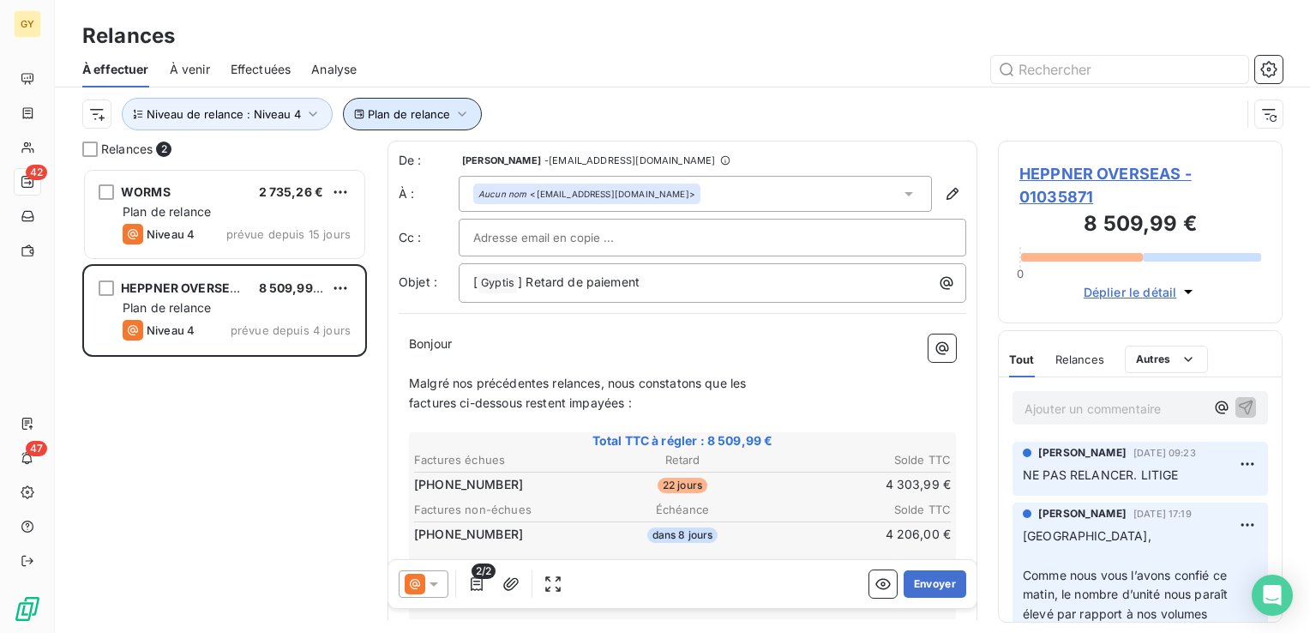
click at [454, 111] on icon "button" at bounding box center [462, 113] width 17 height 17
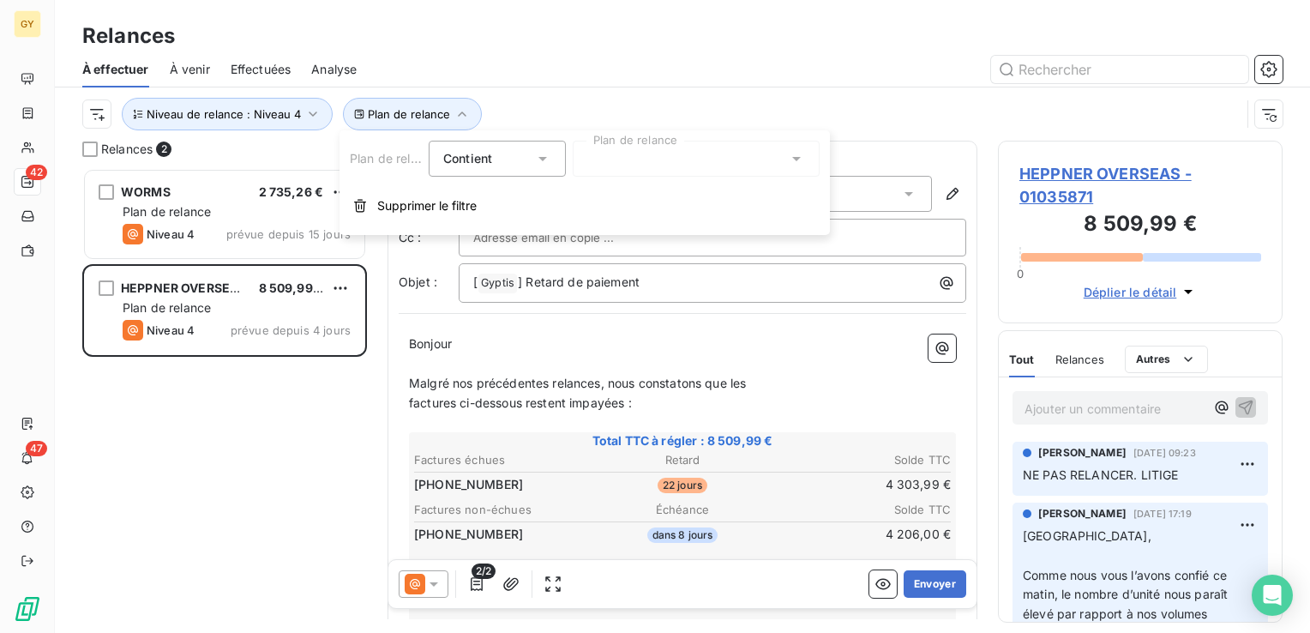
click at [796, 163] on icon at bounding box center [796, 158] width 17 height 17
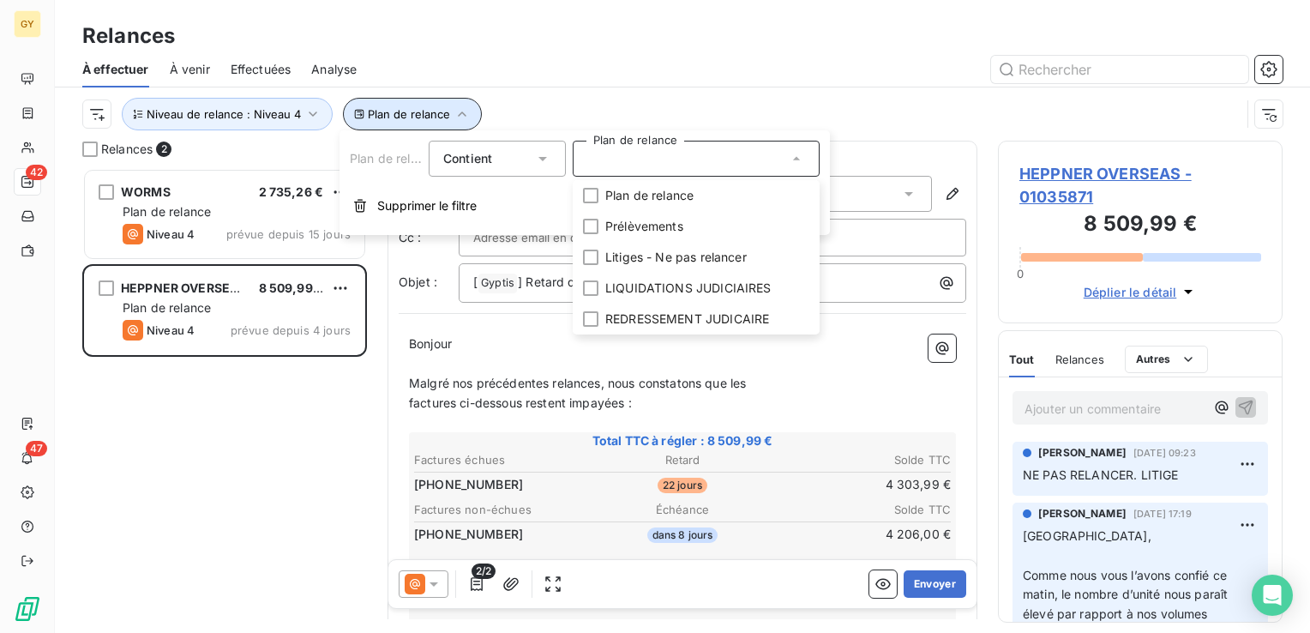
click at [460, 111] on icon "button" at bounding box center [462, 113] width 17 height 17
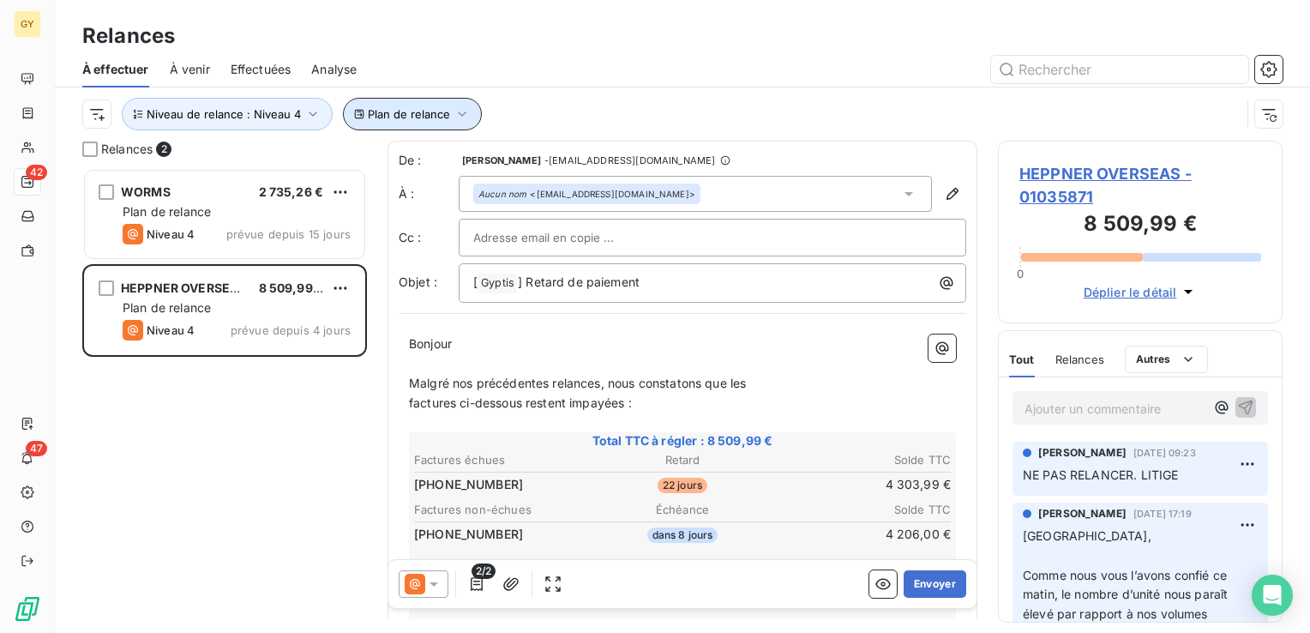
click at [460, 111] on icon "button" at bounding box center [462, 113] width 17 height 17
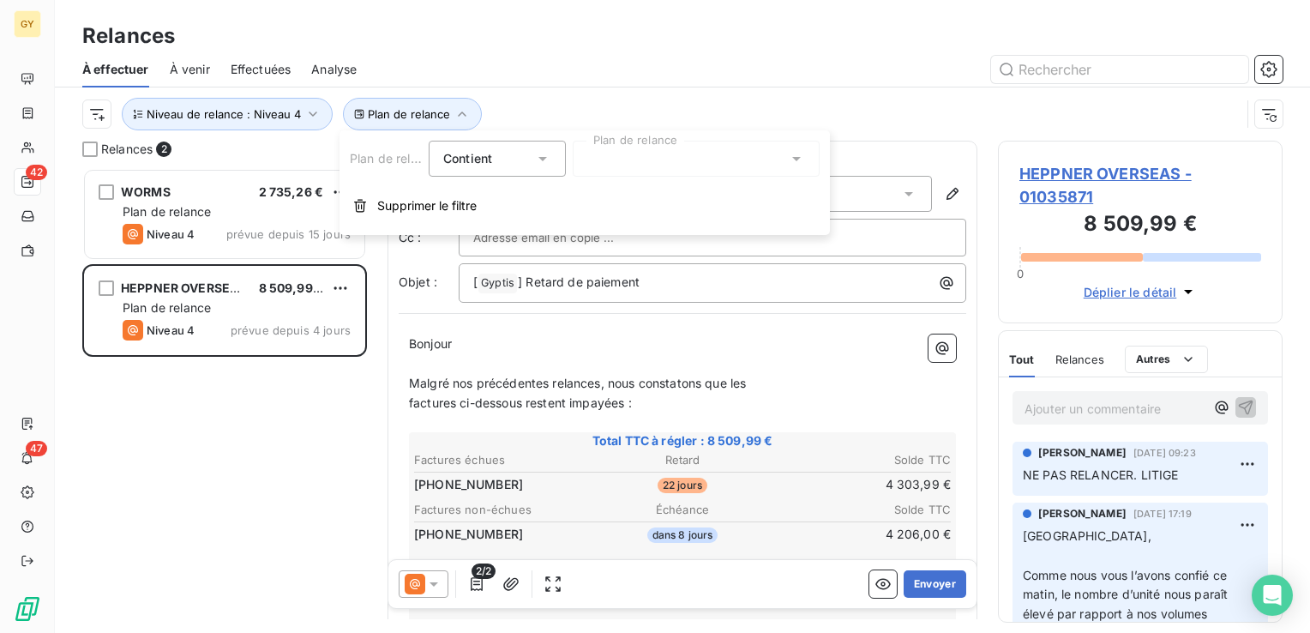
click at [544, 156] on icon at bounding box center [542, 158] width 17 height 17
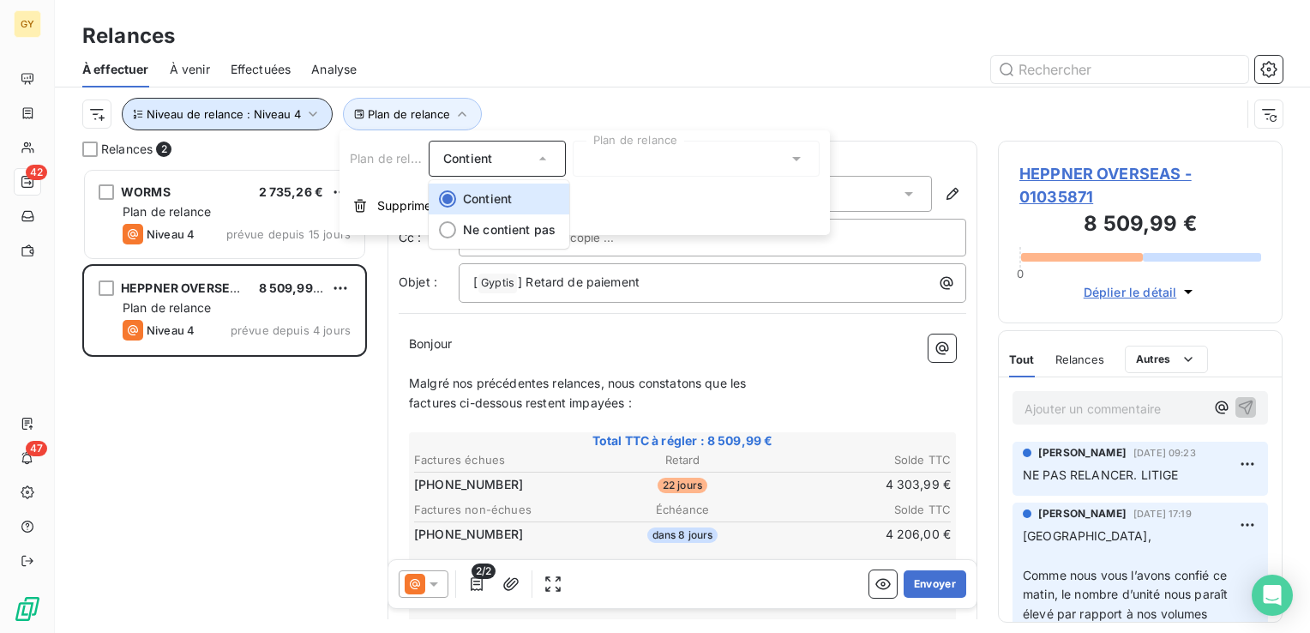
click at [310, 113] on icon "button" at bounding box center [312, 113] width 17 height 17
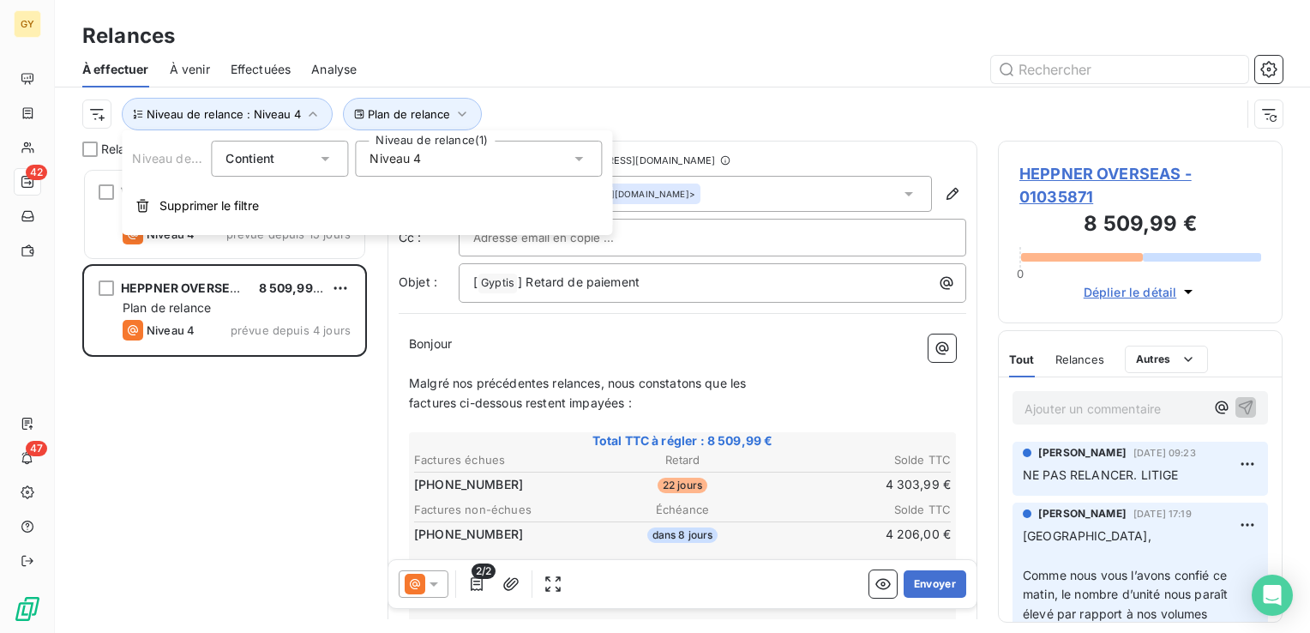
click at [581, 159] on icon at bounding box center [578, 158] width 17 height 17
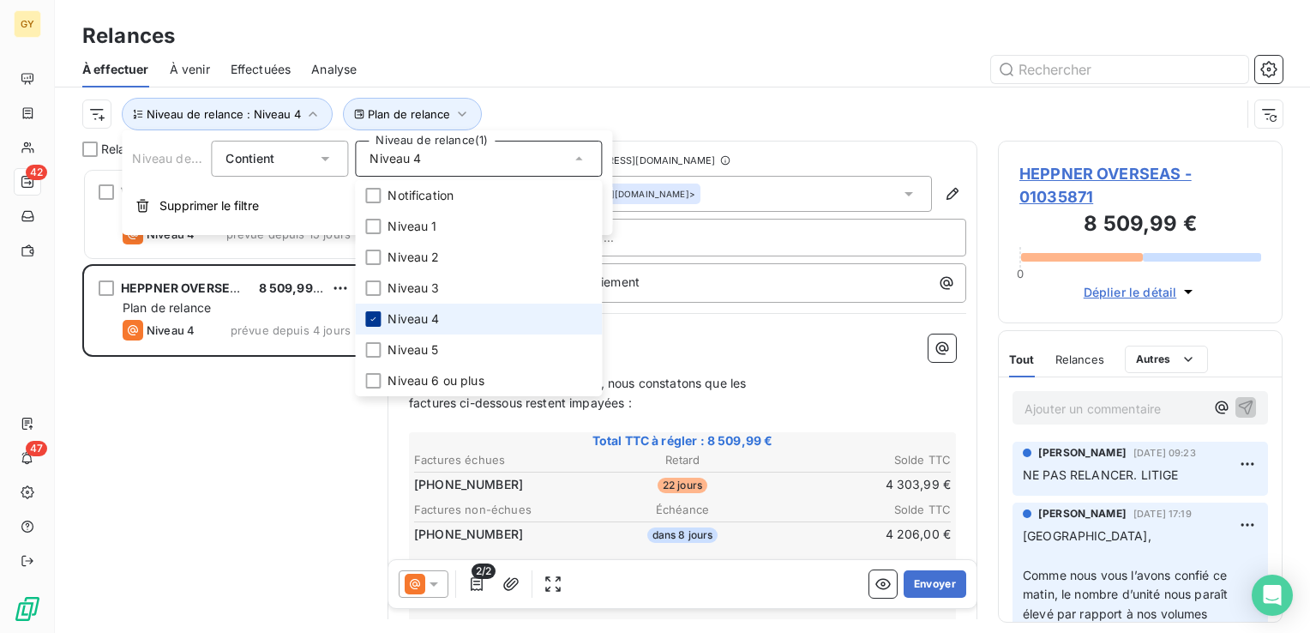
click at [378, 316] on div at bounding box center [372, 318] width 15 height 15
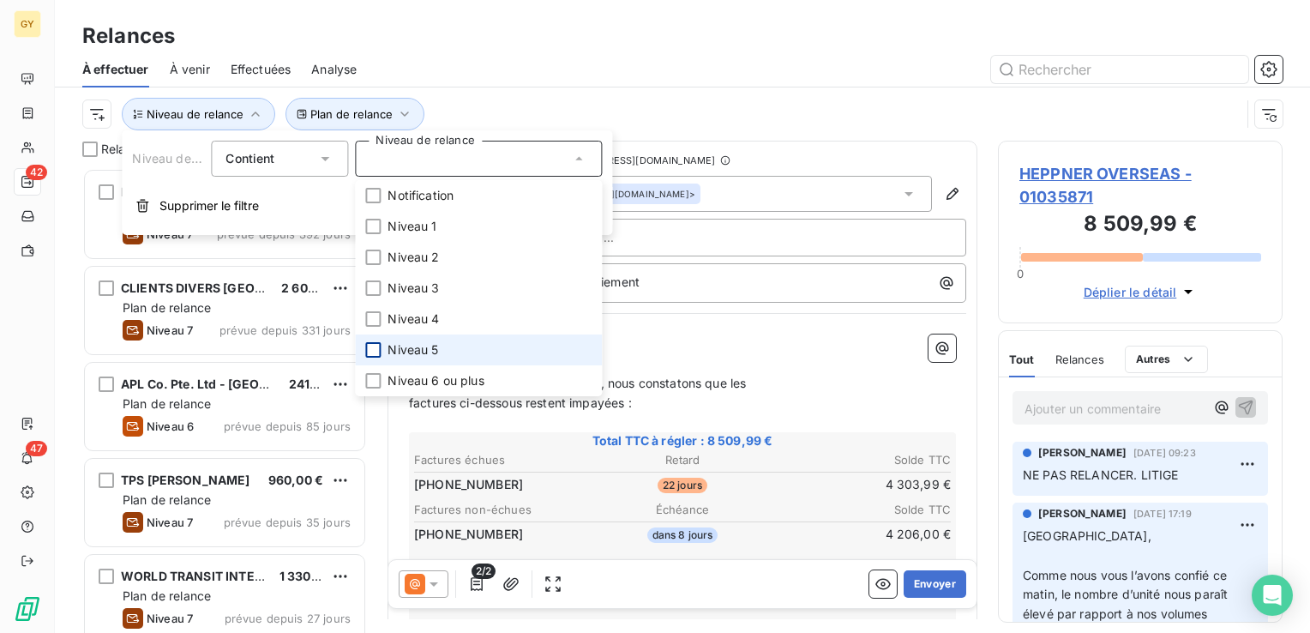
click at [374, 353] on div at bounding box center [372, 349] width 15 height 15
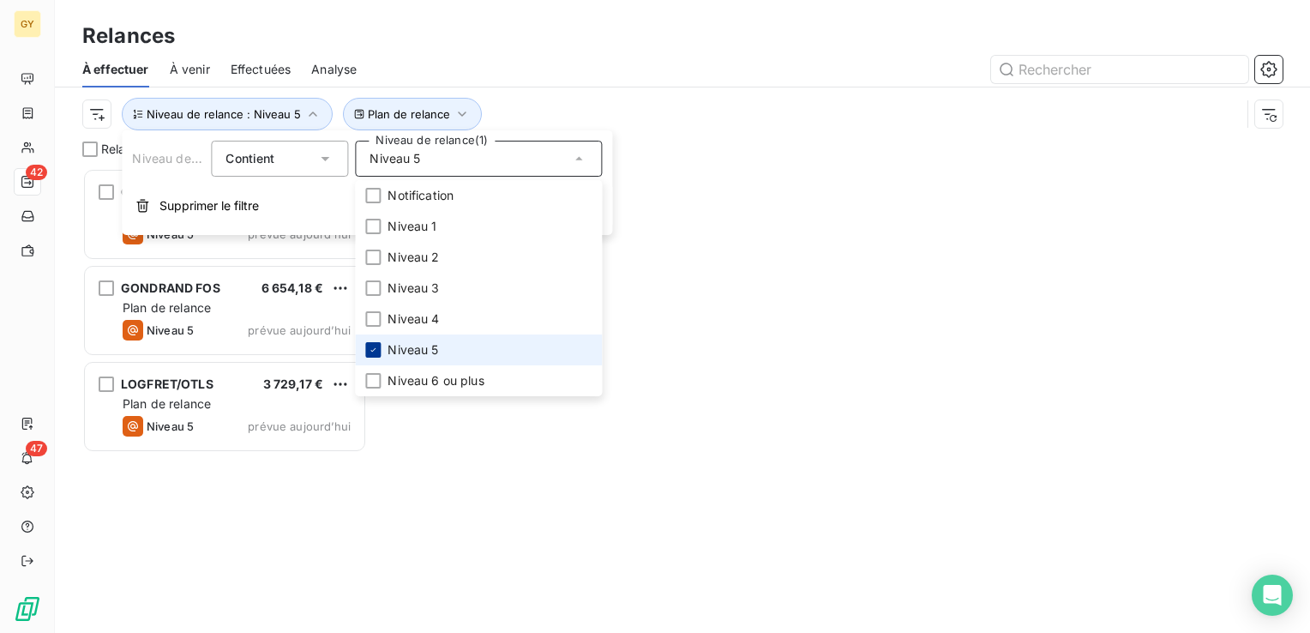
scroll to position [452, 271]
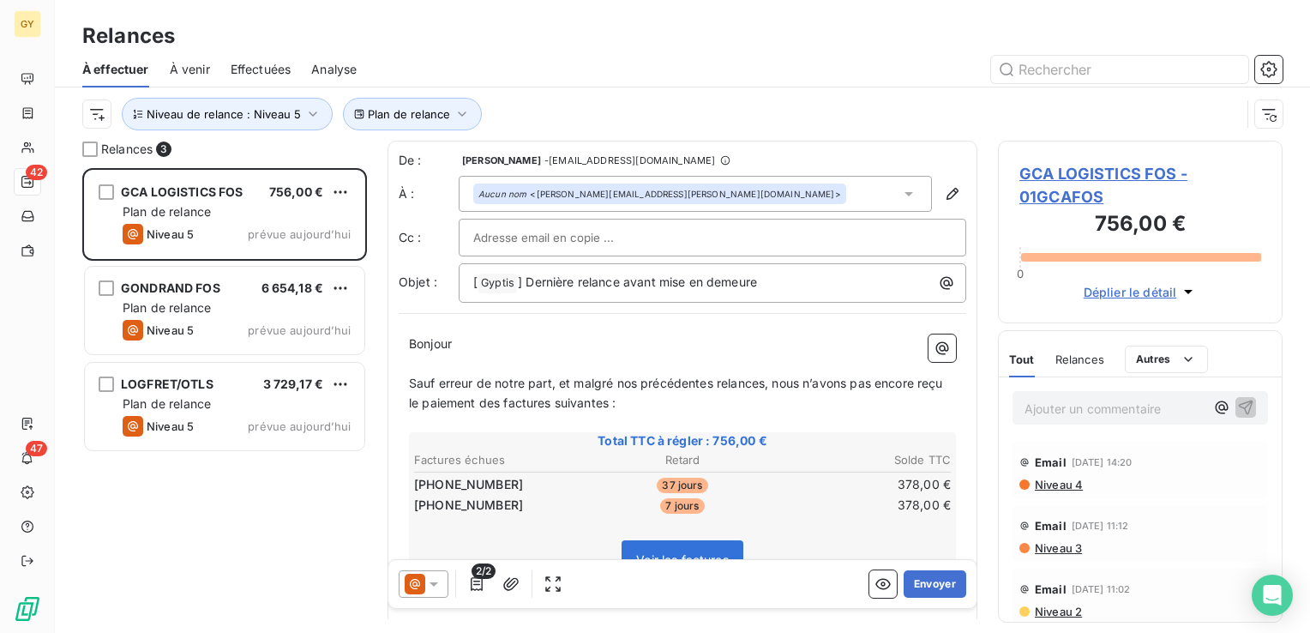
click at [134, 516] on div "GCA LOGISTICS FOS 756,00 € Plan de relance Niveau 5 prévue [DATE] GONDRAND FOS …" at bounding box center [224, 400] width 285 height 465
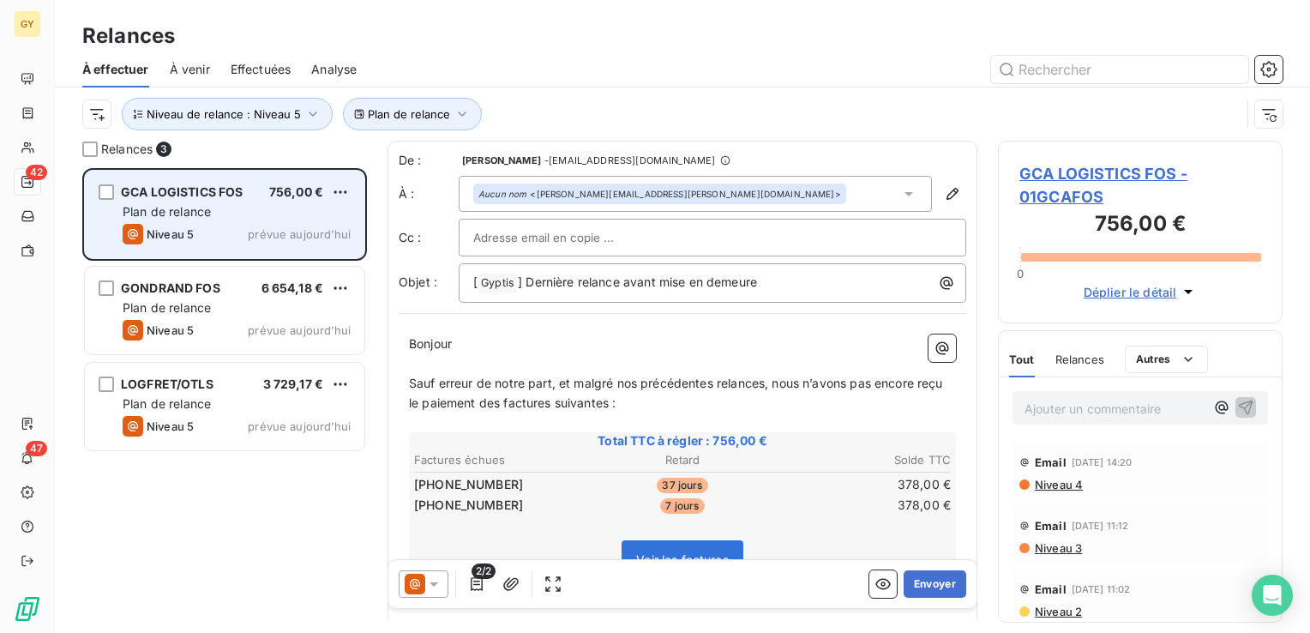
click at [185, 232] on span "Niveau 5" at bounding box center [170, 234] width 47 height 14
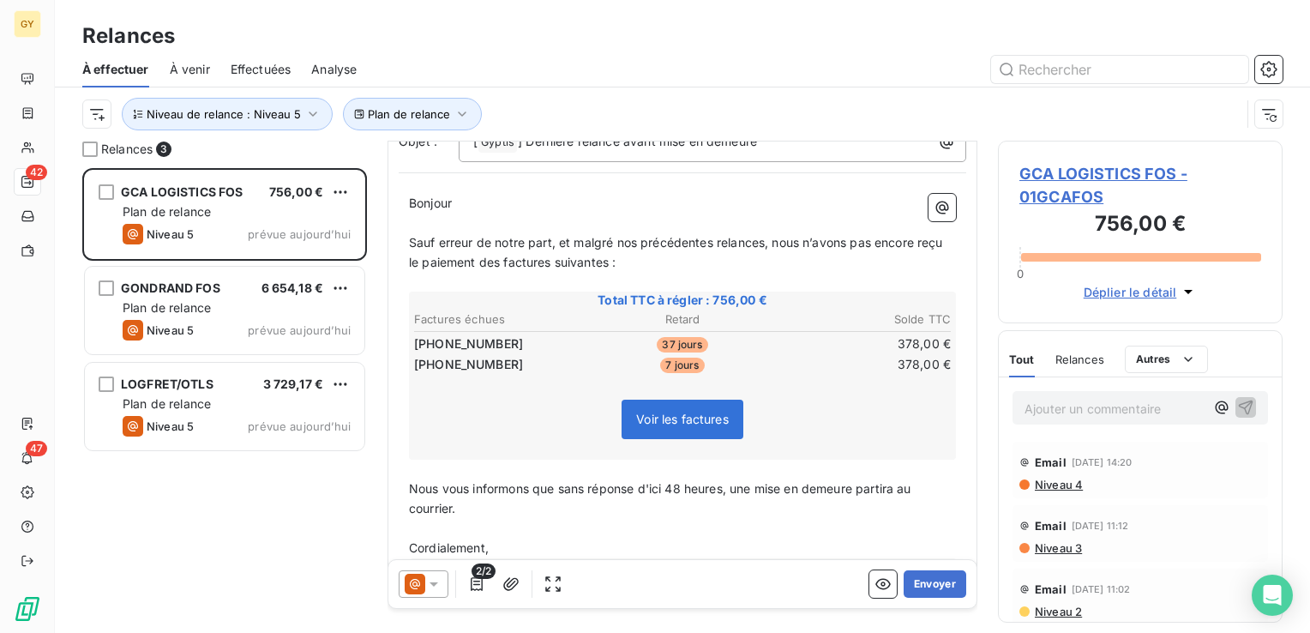
scroll to position [171, 0]
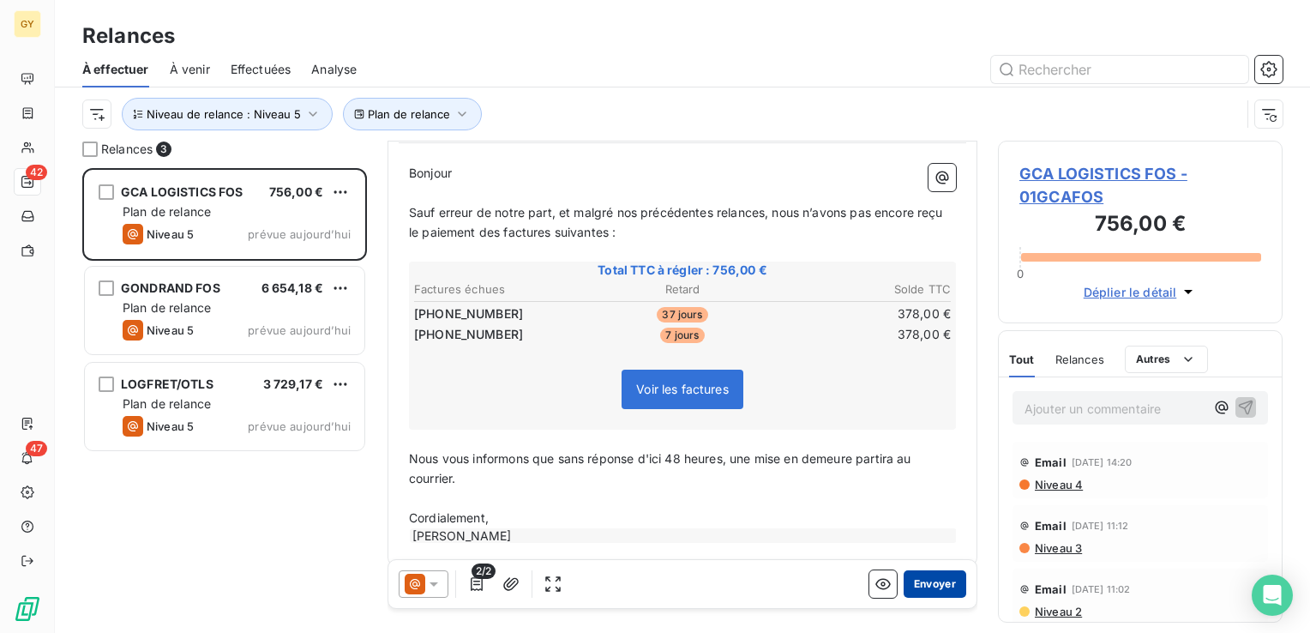
click at [923, 587] on button "Envoyer" at bounding box center [935, 583] width 63 height 27
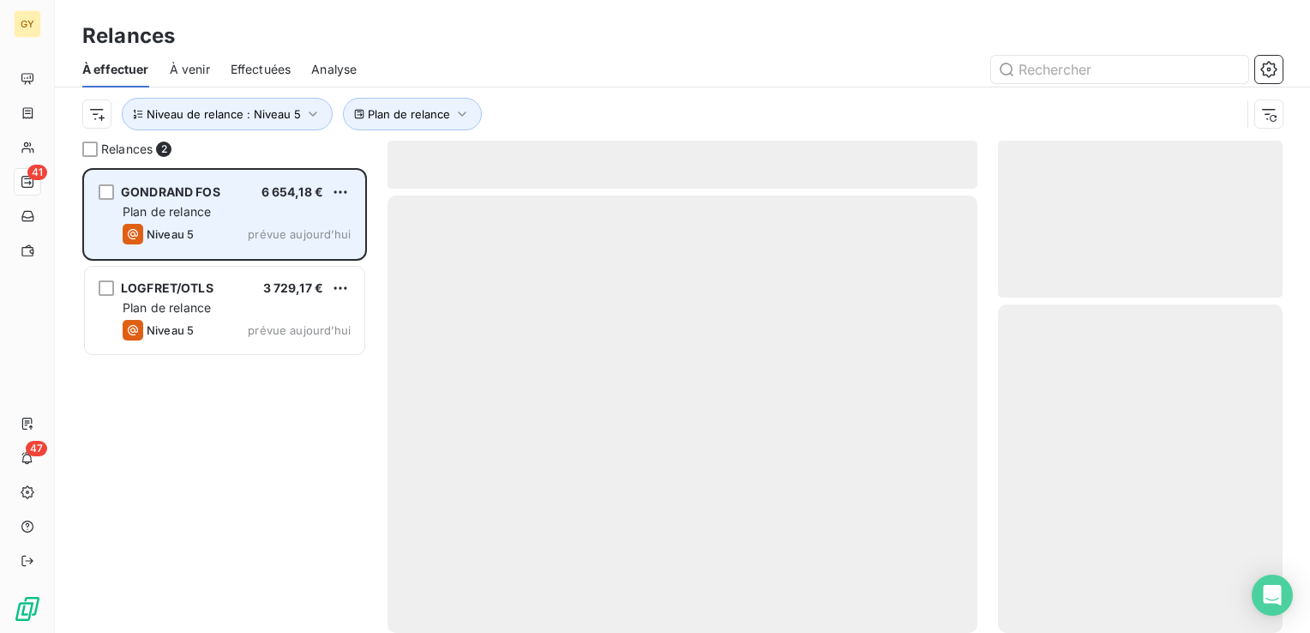
click at [244, 221] on div "GONDRAND FOS 6 654,18 € Plan de relance Niveau 5 prévue [DATE]" at bounding box center [225, 214] width 280 height 87
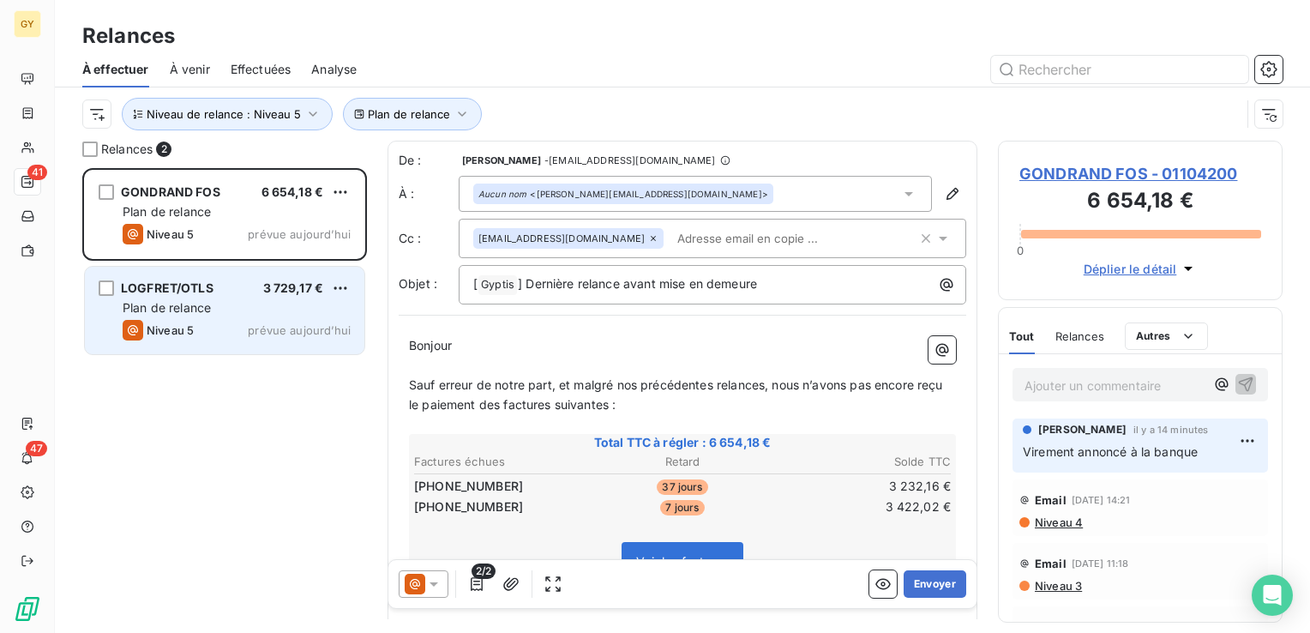
click at [224, 338] on div "Niveau 5 prévue [DATE]" at bounding box center [237, 330] width 228 height 21
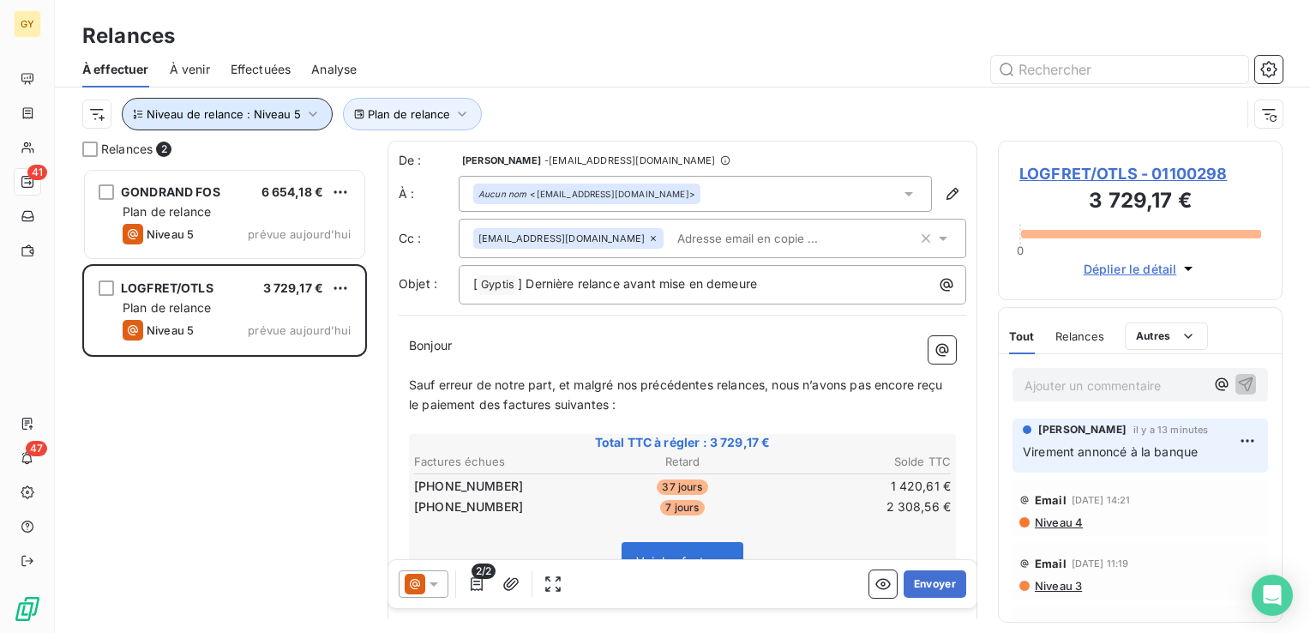
click at [309, 115] on icon "button" at bounding box center [313, 113] width 9 height 5
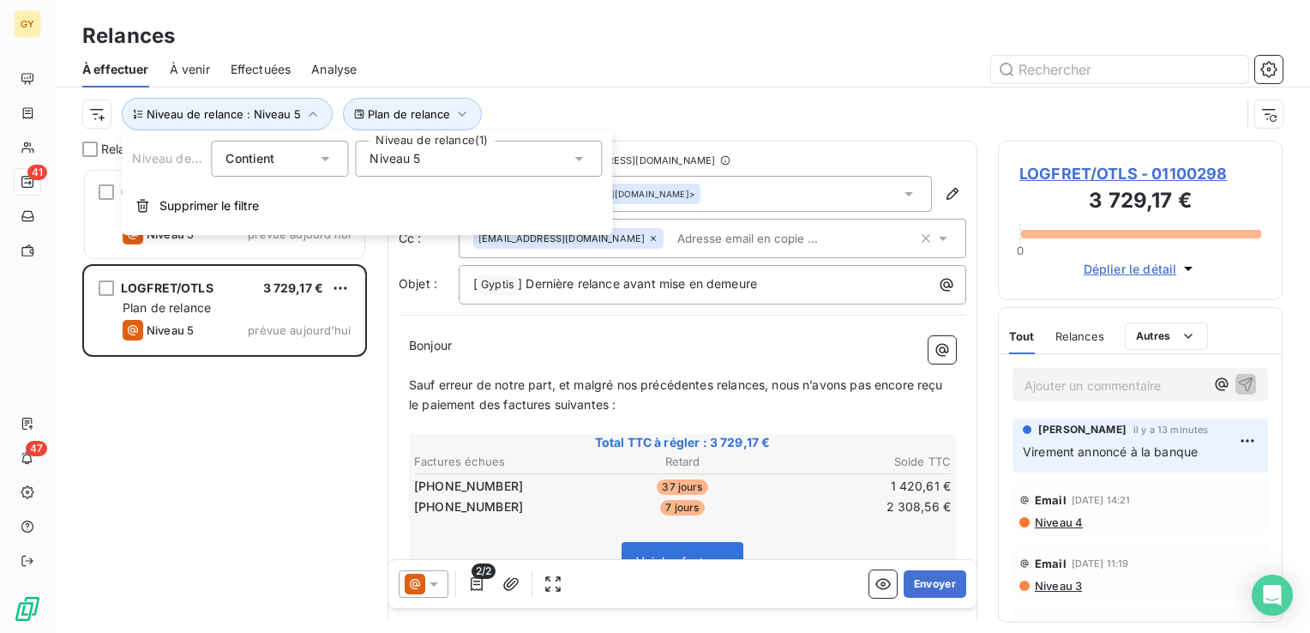
click at [582, 155] on icon at bounding box center [578, 158] width 17 height 17
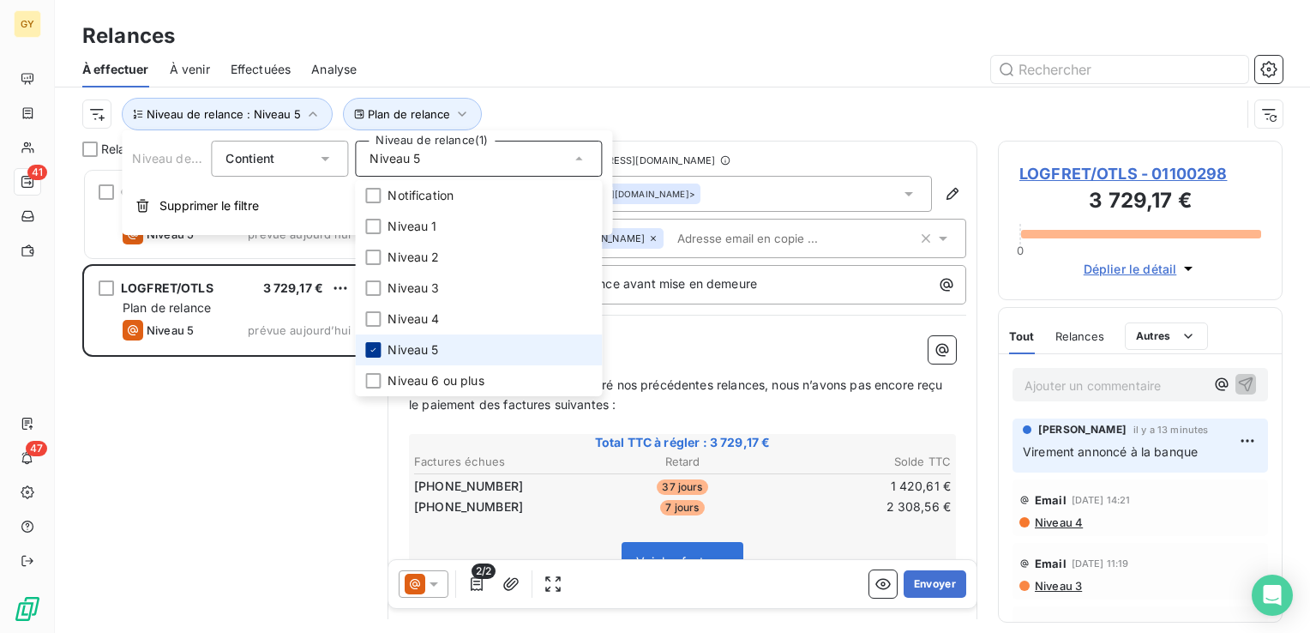
click at [375, 352] on icon at bounding box center [373, 350] width 10 height 10
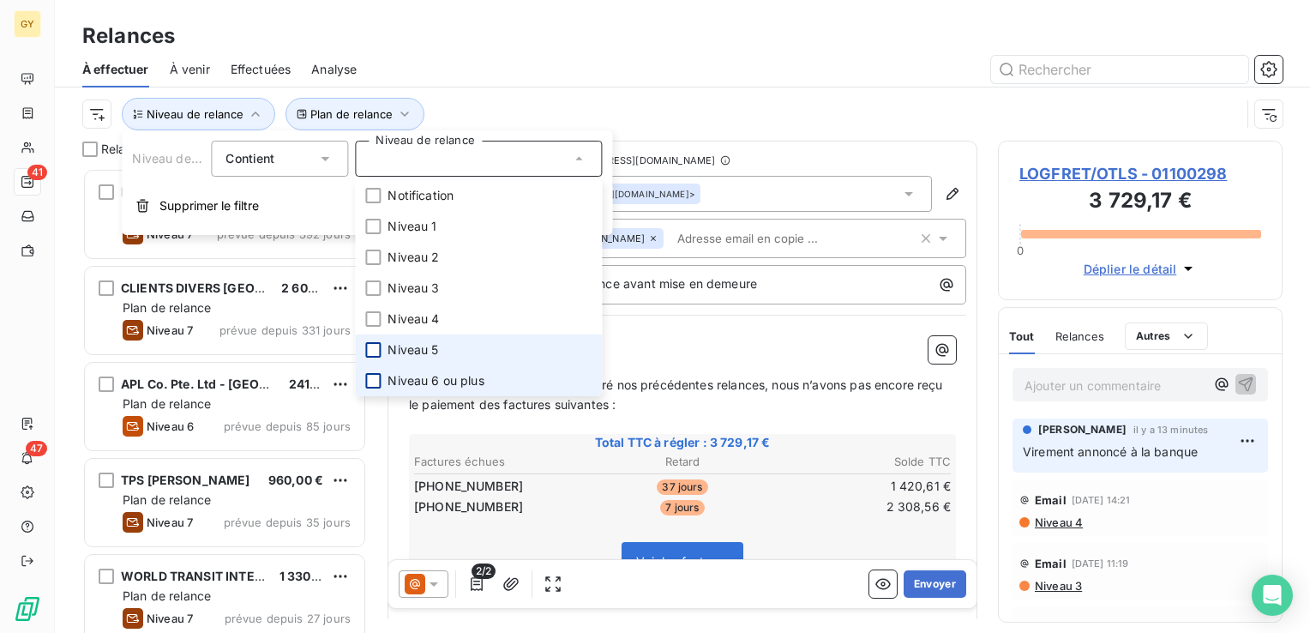
click at [370, 376] on div at bounding box center [372, 380] width 15 height 15
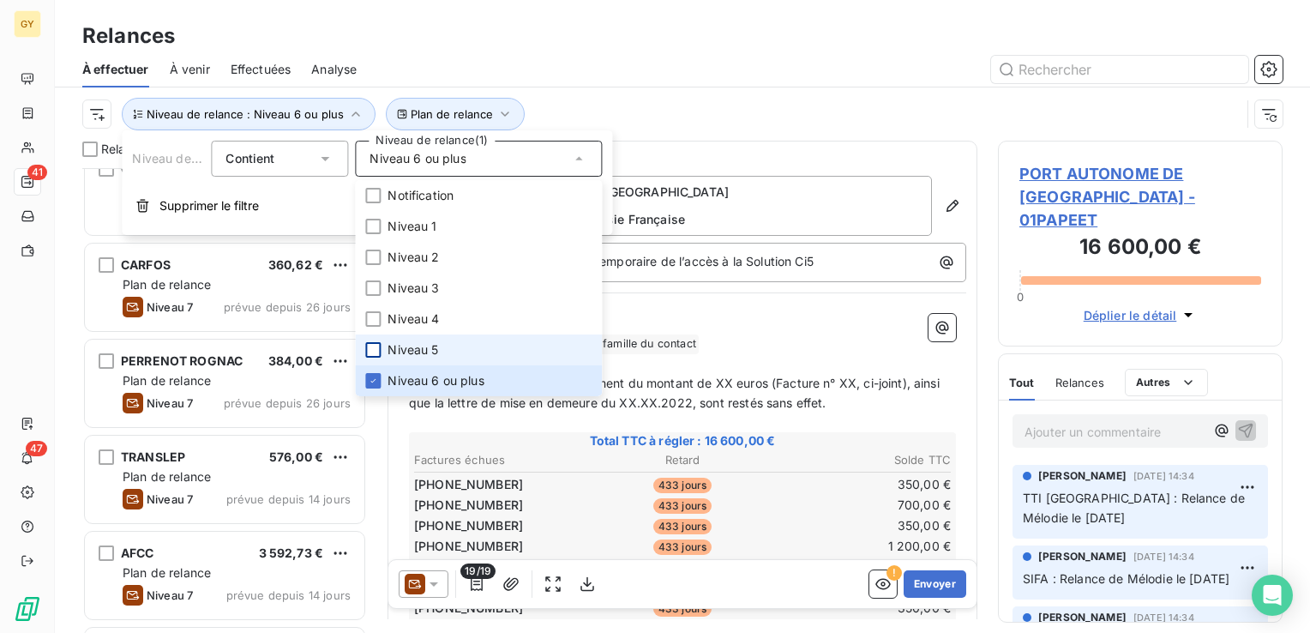
scroll to position [600, 0]
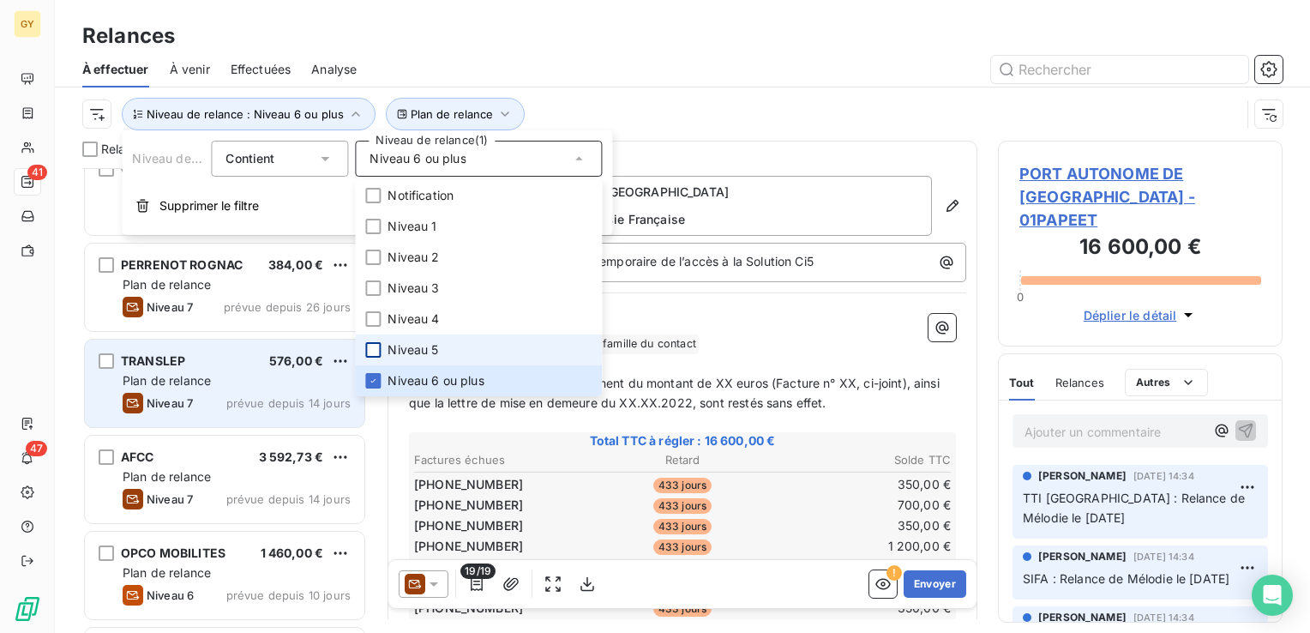
click at [196, 369] on div "TRANSLEP 576,00 € Plan de relance Niveau 7 prévue depuis 14 jours" at bounding box center [225, 383] width 280 height 87
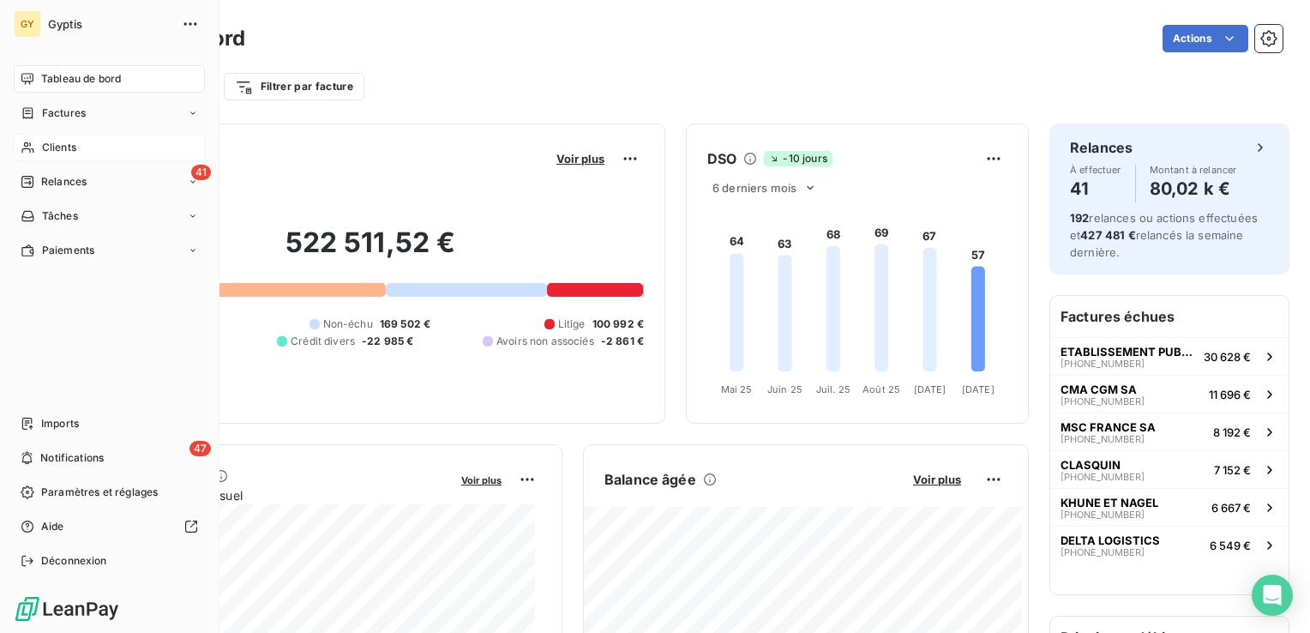
click at [52, 144] on span "Clients" at bounding box center [59, 147] width 34 height 15
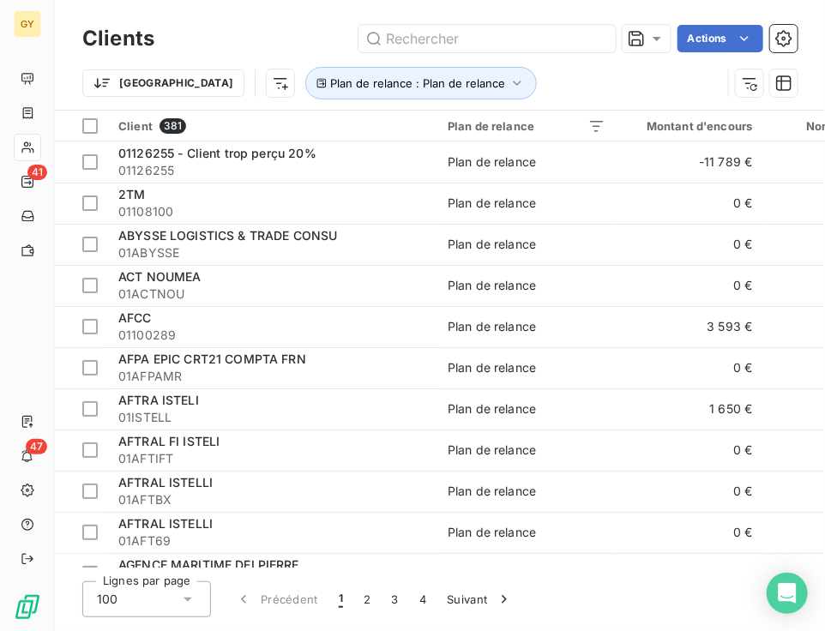
click at [257, 3] on div "Clients Actions Trier Plan de relance : Plan de relance" at bounding box center [440, 55] width 770 height 110
click at [491, 35] on input "text" at bounding box center [486, 38] width 257 height 27
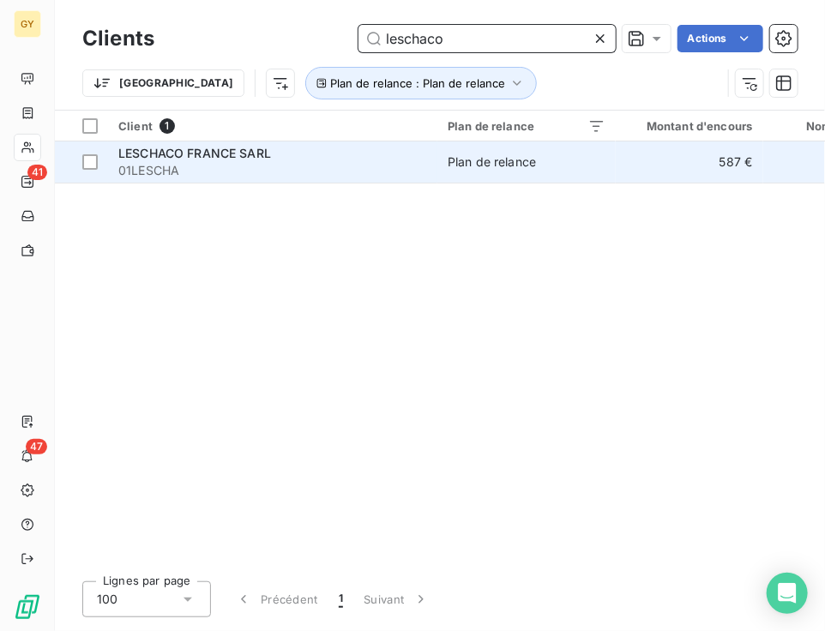
type input "leschaco"
click at [424, 156] on div "LESCHACO FRANCE SARL" at bounding box center [272, 153] width 309 height 17
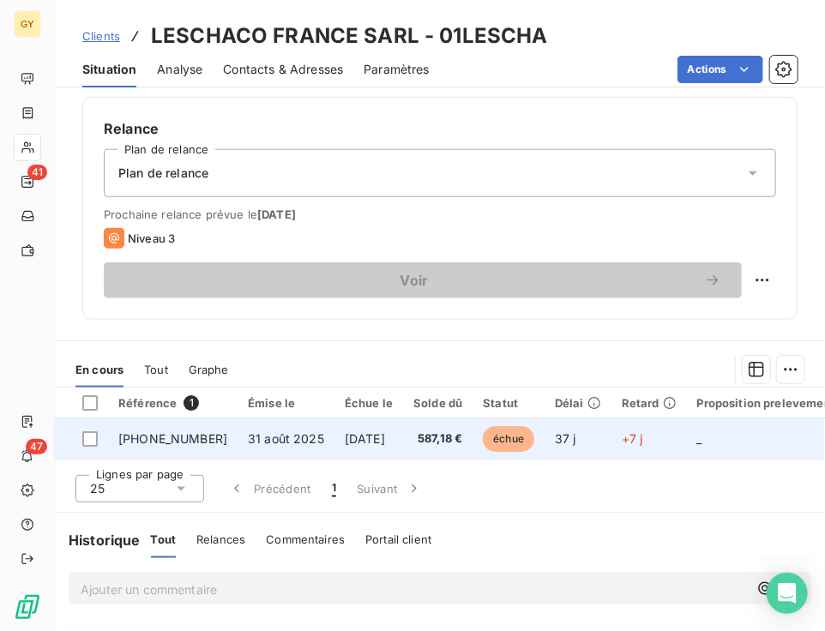
scroll to position [772, 0]
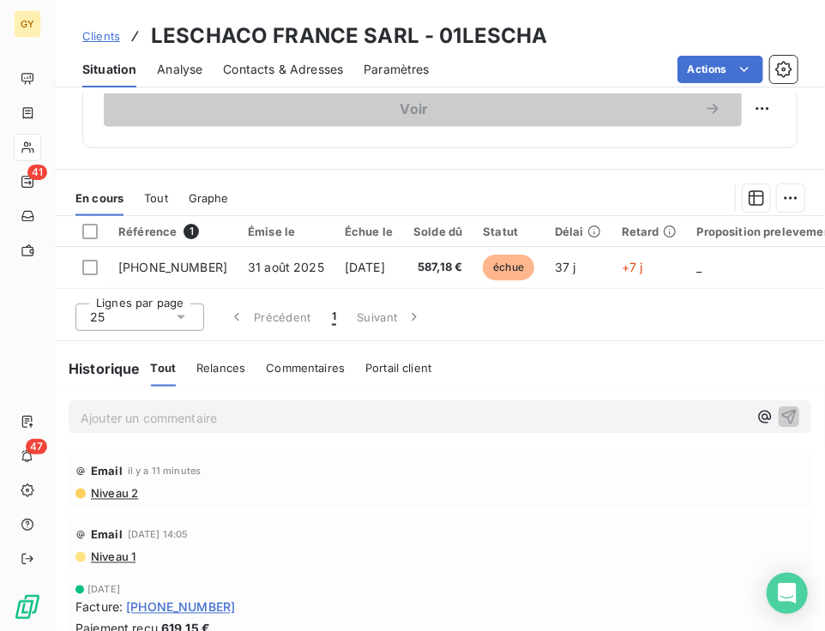
click at [292, 424] on p "Ajouter un commentaire ﻿" at bounding box center [414, 418] width 667 height 21
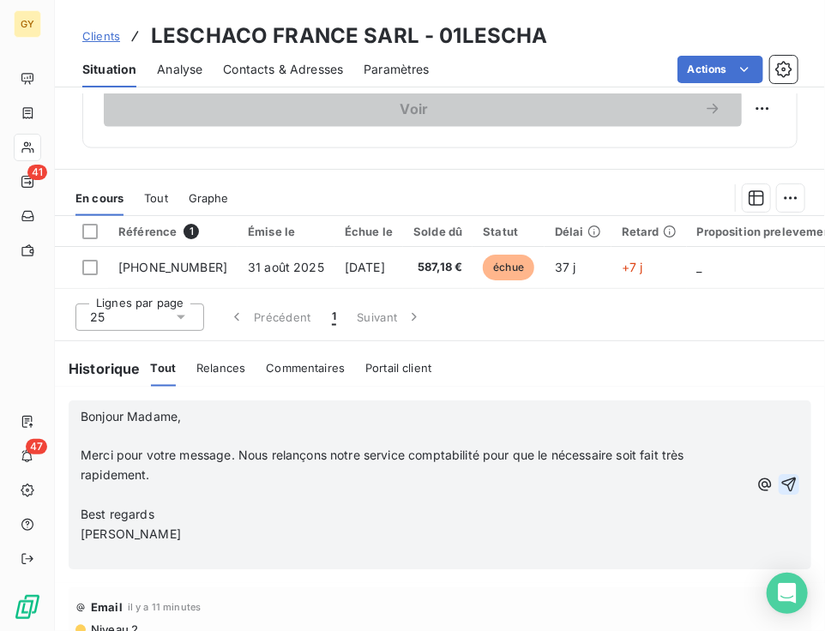
click at [780, 486] on icon "button" at bounding box center [788, 485] width 17 height 17
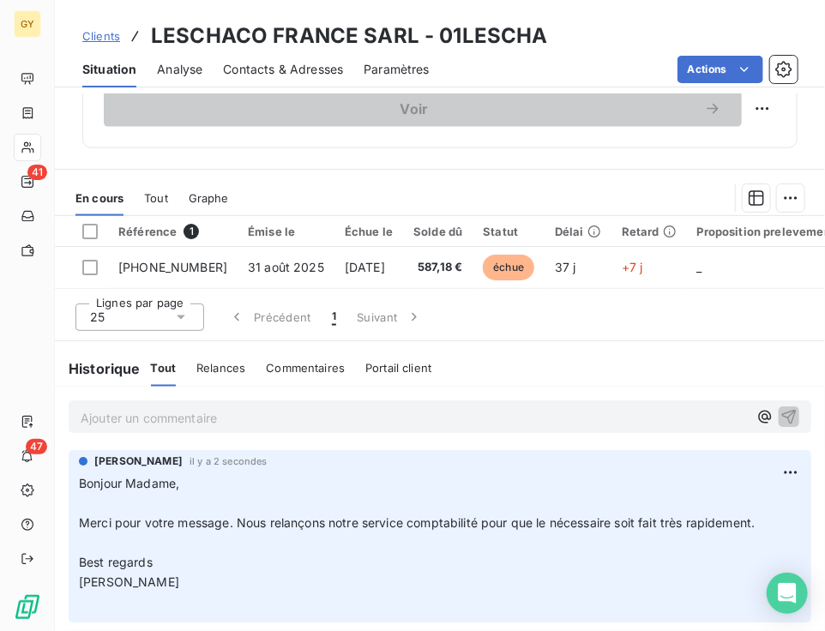
click at [64, 10] on div "Clients LESCHACO FRANCE SARL - 01LESCHA Situation Analyse Contacts & Adresses P…" at bounding box center [440, 43] width 770 height 87
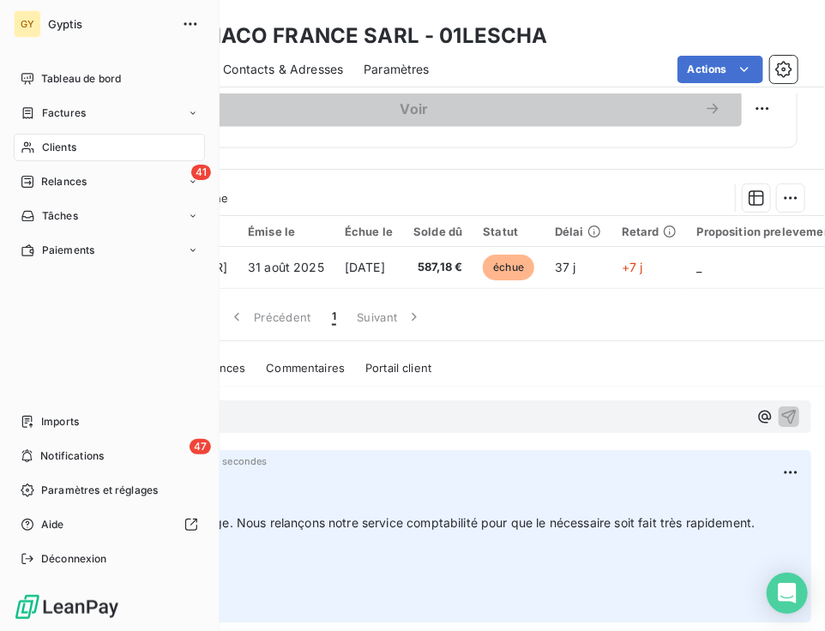
click at [38, 148] on div "Clients" at bounding box center [109, 147] width 191 height 27
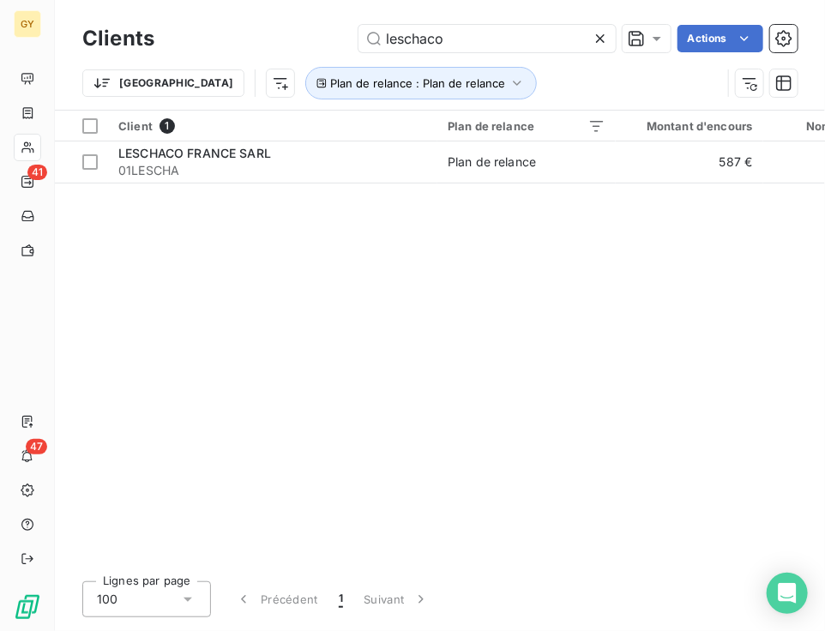
click at [594, 39] on icon at bounding box center [600, 38] width 17 height 17
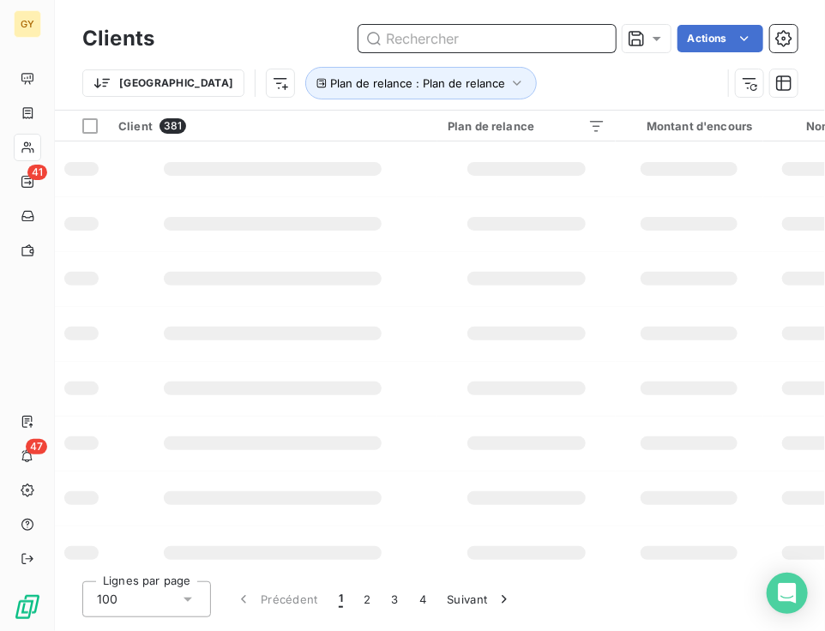
click at [529, 39] on input "text" at bounding box center [486, 38] width 257 height 27
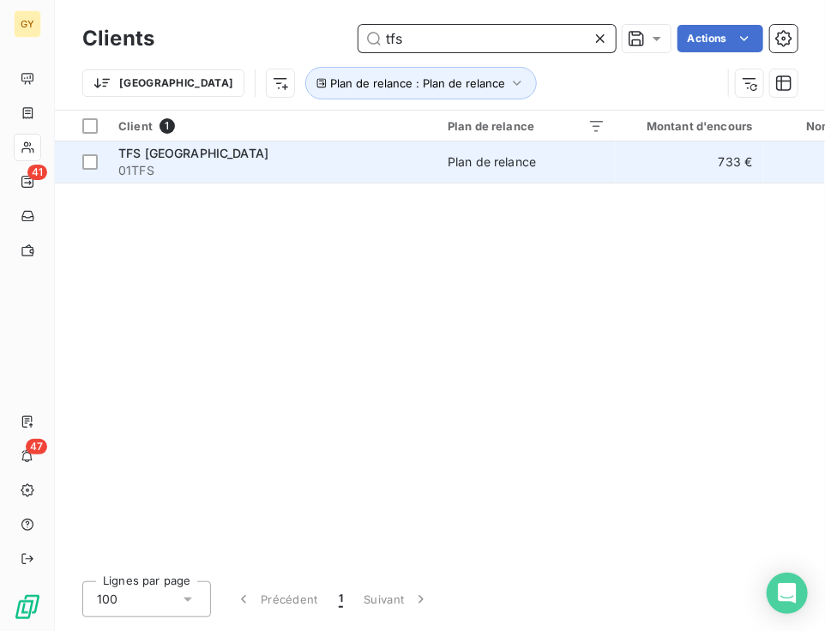
type input "tfs"
click at [380, 159] on div "TFS [GEOGRAPHIC_DATA]" at bounding box center [272, 153] width 309 height 17
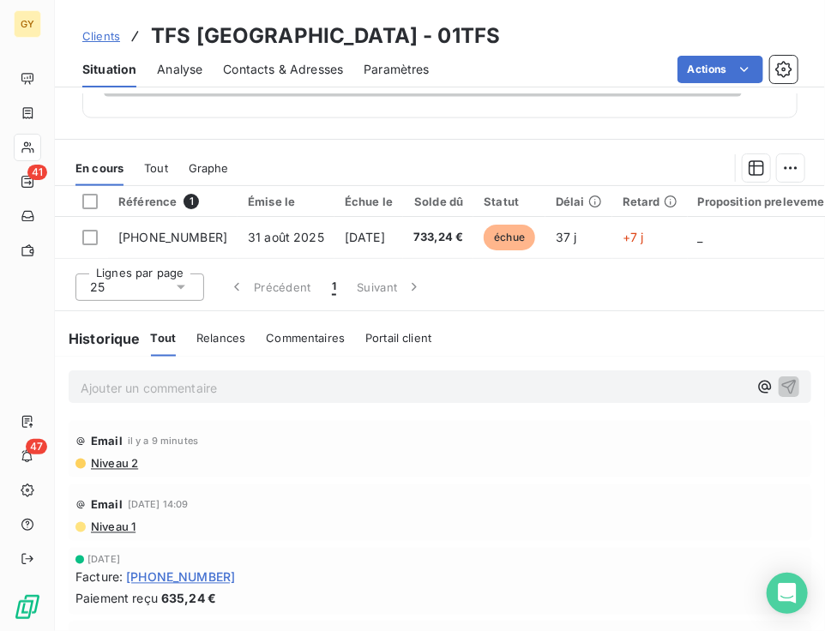
scroll to position [857, 0]
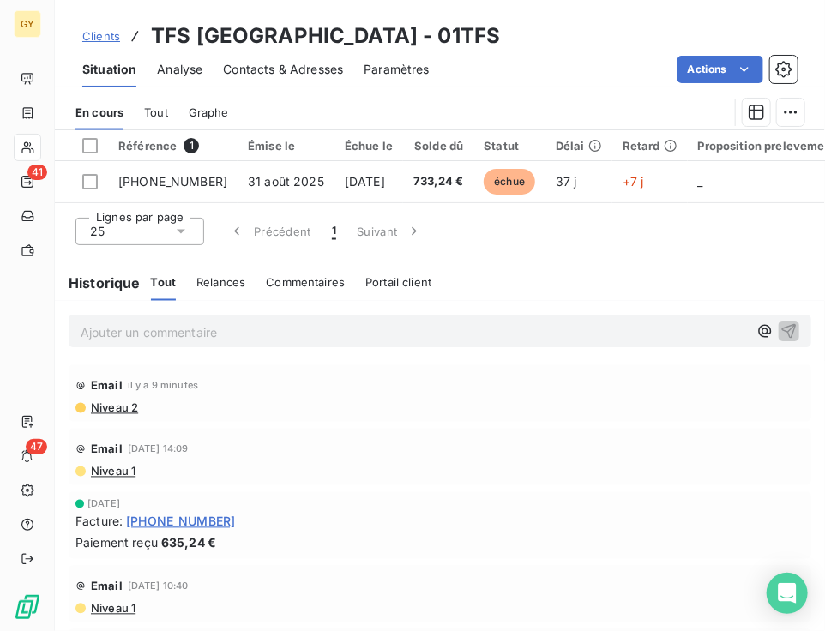
click at [189, 340] on p "Ajouter un commentaire ﻿" at bounding box center [414, 332] width 667 height 21
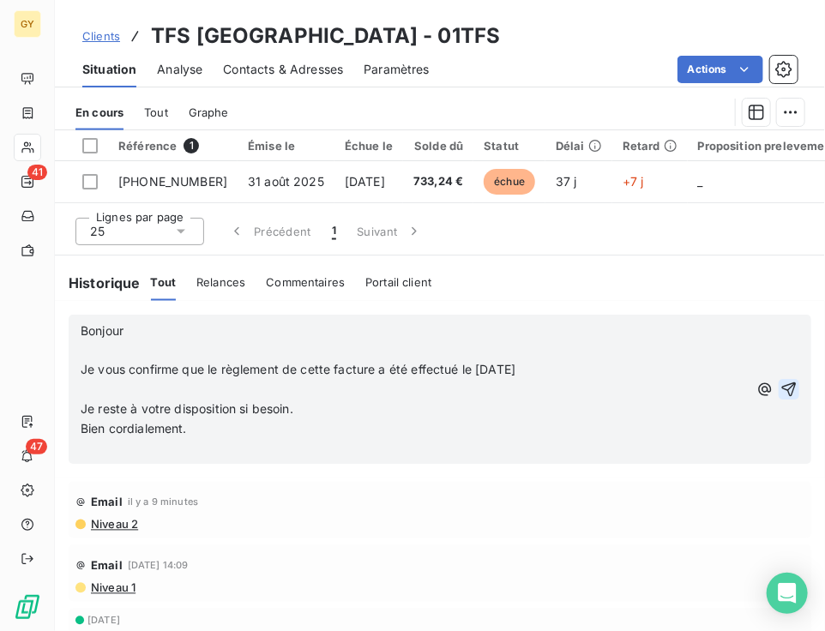
click at [782, 393] on icon "button" at bounding box center [789, 389] width 15 height 15
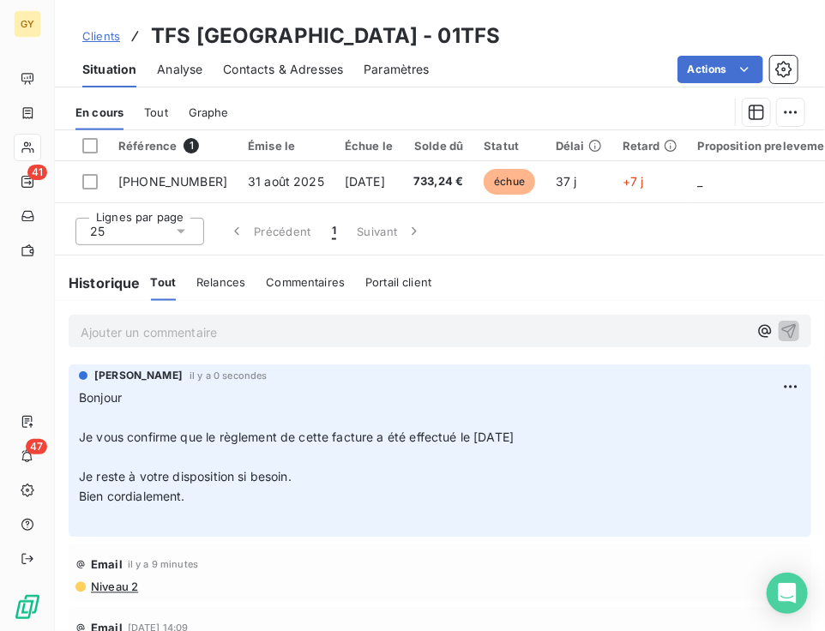
click at [93, 8] on div "Clients TFS FRANCE - 01TFS Situation Analyse Contacts & Adresses Paramètres Act…" at bounding box center [440, 43] width 770 height 87
click at [99, 33] on span "Clients" at bounding box center [101, 36] width 38 height 14
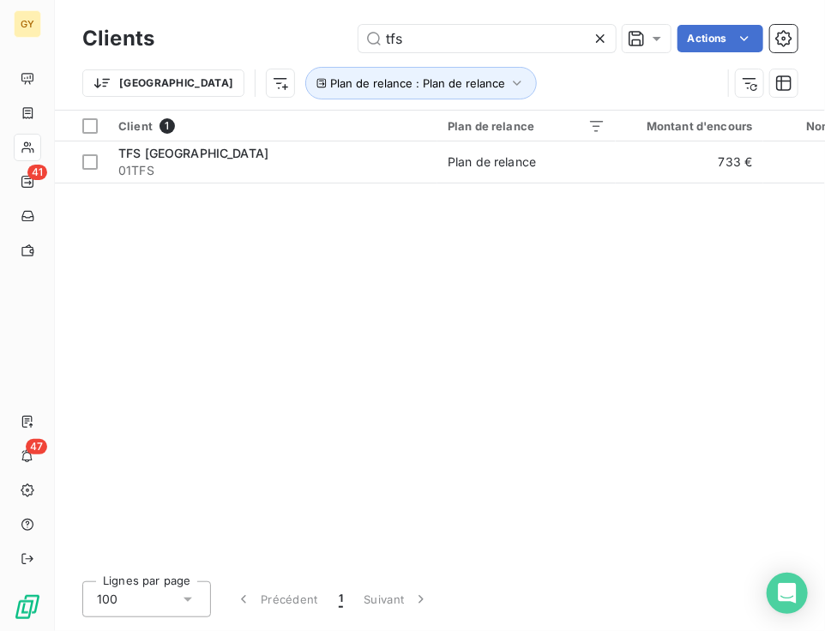
drag, startPoint x: 426, startPoint y: 23, endPoint x: 331, endPoint y: 24, distance: 95.2
click at [332, 23] on div "Clients tfs Actions" at bounding box center [439, 39] width 715 height 36
drag, startPoint x: 490, startPoint y: 45, endPoint x: 314, endPoint y: 19, distance: 178.6
click at [314, 19] on div "Clients tfs Actions Trier Plan de relance : Plan de relance" at bounding box center [440, 55] width 770 height 110
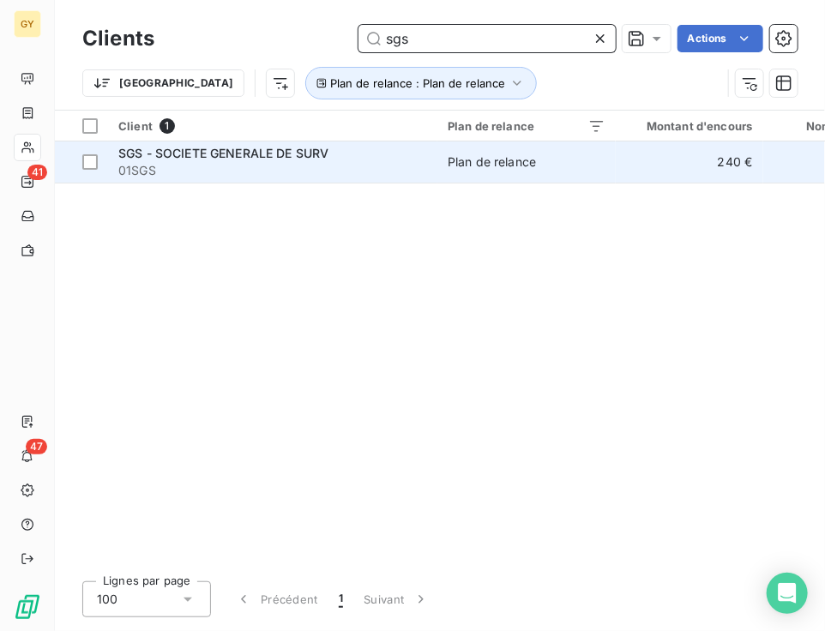
type input "sgs"
click at [349, 159] on div "SGS - SOCIETE GENERALE DE SURV" at bounding box center [272, 153] width 309 height 17
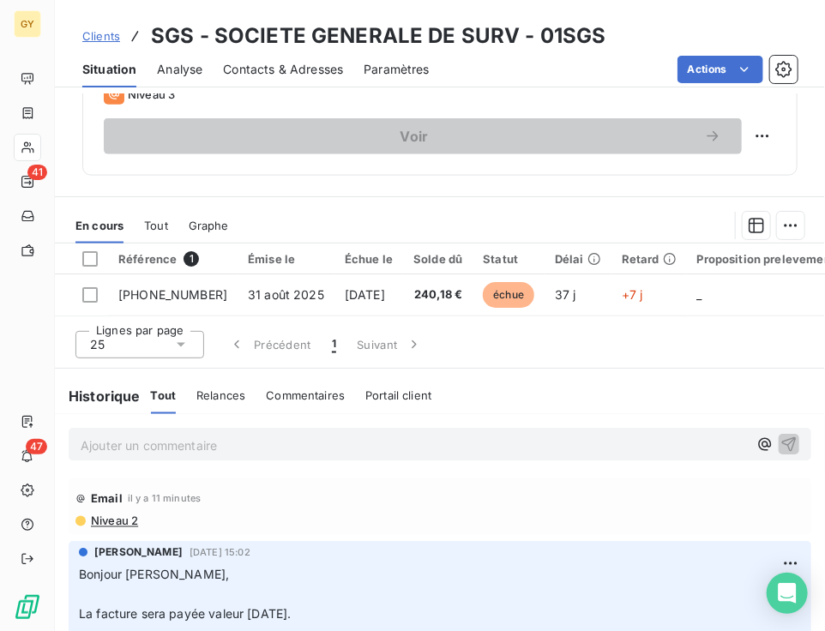
scroll to position [914, 0]
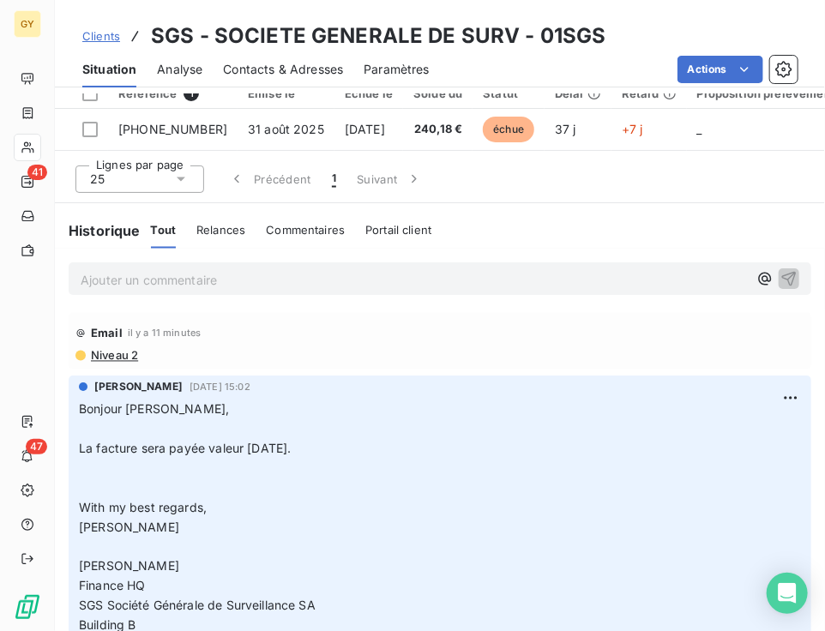
click at [147, 274] on p "Ajouter un commentaire ﻿" at bounding box center [414, 280] width 667 height 21
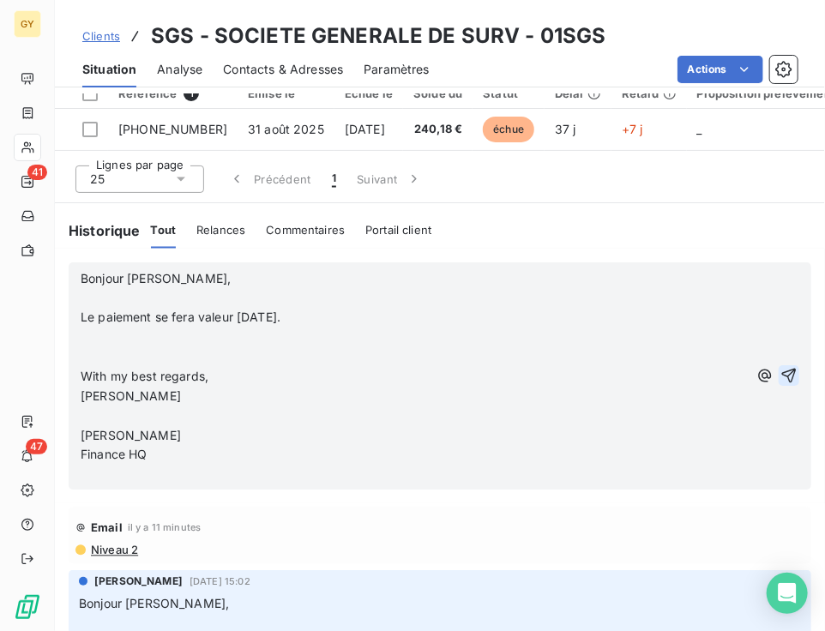
click at [779, 366] on button "button" at bounding box center [789, 376] width 21 height 21
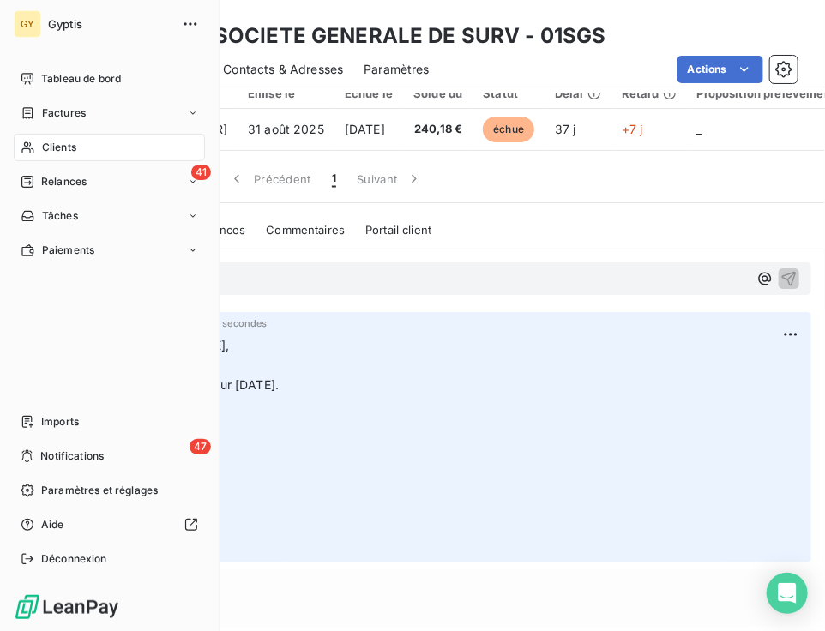
click at [45, 295] on div "Tableau de bord Factures Clients 41 Relances Tâches Paiements Imports 47 Notifi…" at bounding box center [109, 319] width 191 height 508
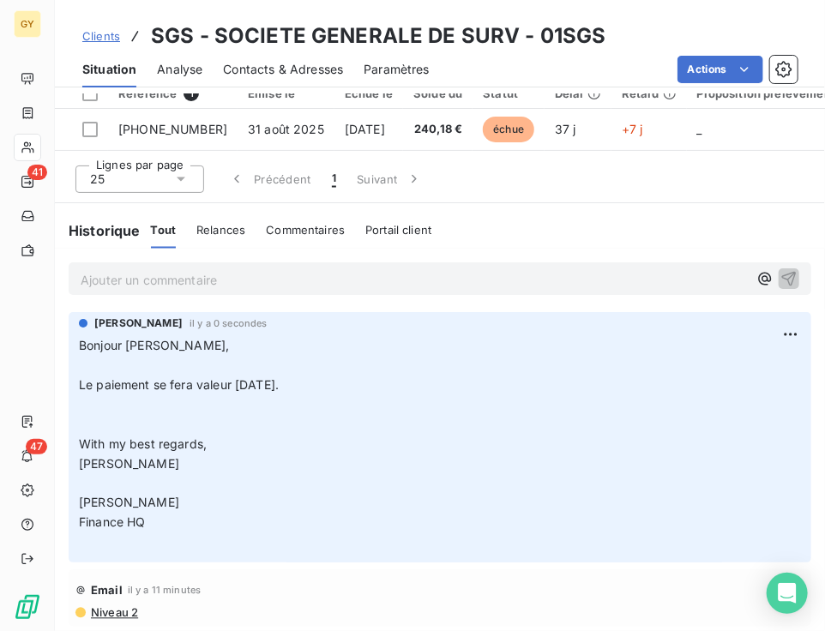
click at [93, 37] on span "Clients" at bounding box center [101, 36] width 38 height 14
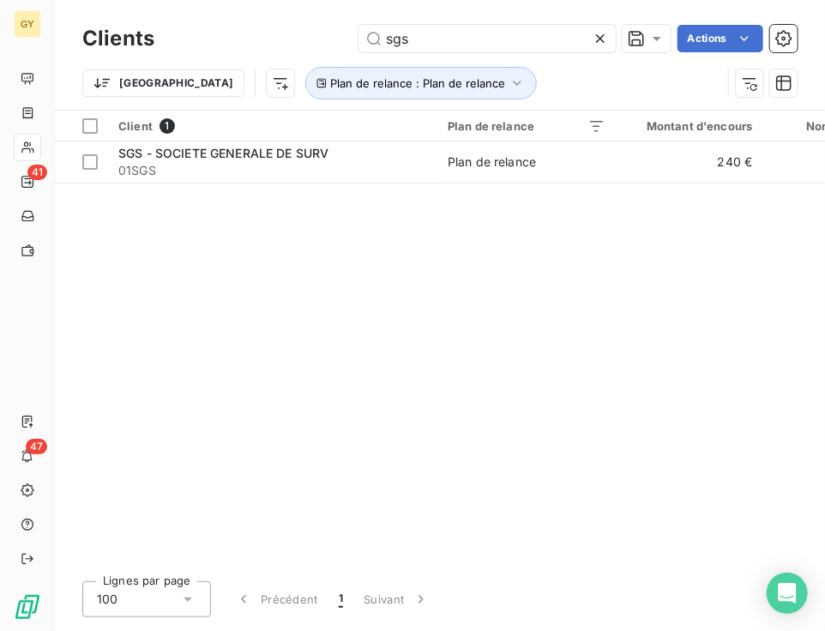
drag, startPoint x: 437, startPoint y: 41, endPoint x: 273, endPoint y: 20, distance: 166.0
click at [274, 20] on div "Clients sgs Actions Trier Plan de relance : Plan de relance" at bounding box center [440, 55] width 770 height 110
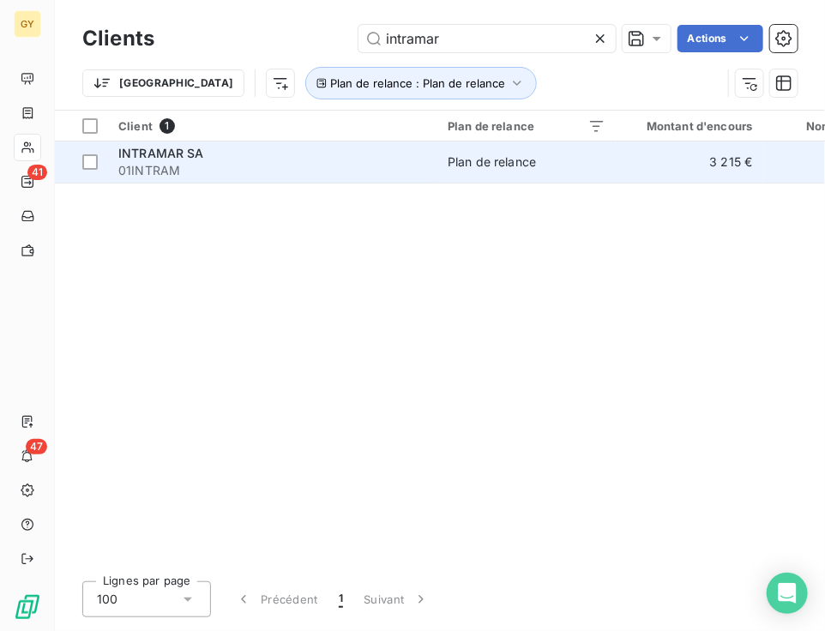
type input "intramar"
click at [190, 171] on span "01INTRAM" at bounding box center [272, 170] width 309 height 17
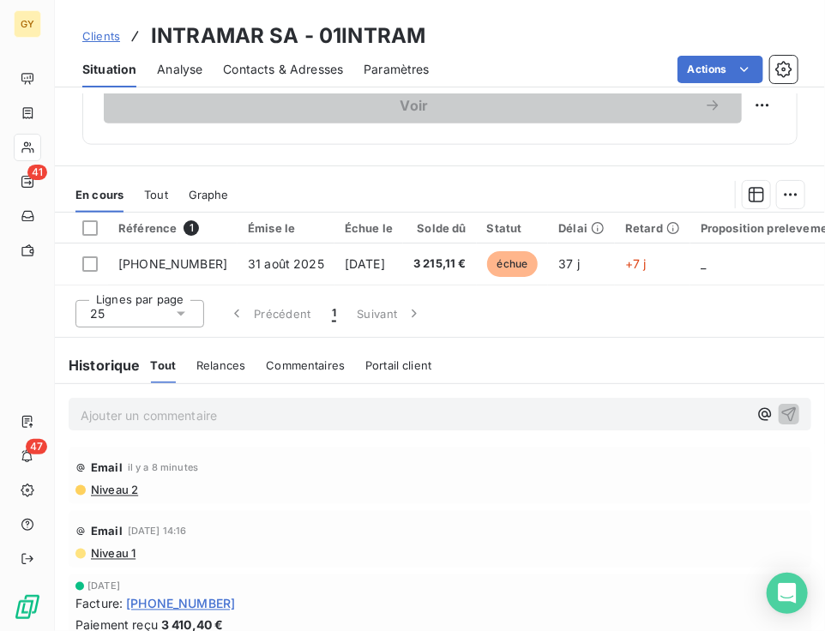
scroll to position [775, 0]
click at [147, 425] on p "Ajouter un commentaire ﻿" at bounding box center [414, 415] width 667 height 21
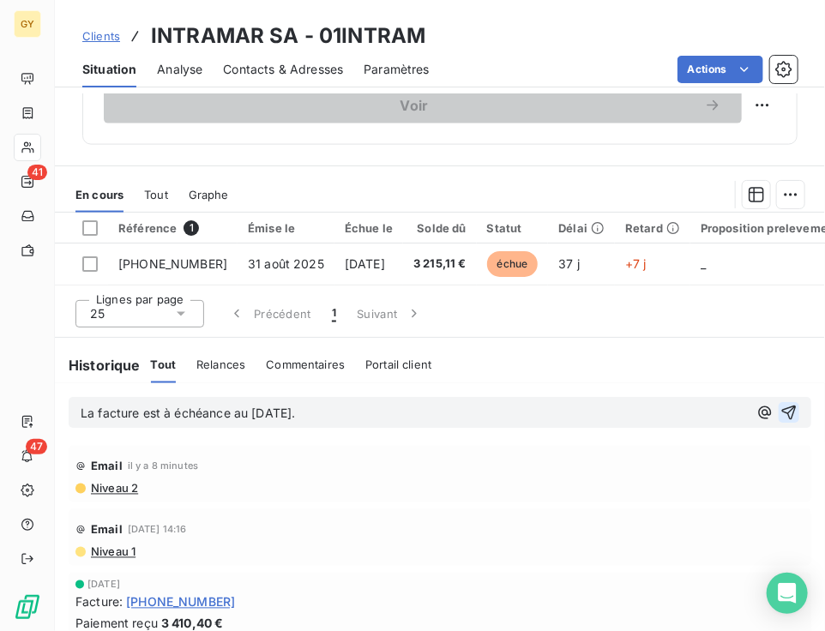
click at [782, 418] on icon "button" at bounding box center [789, 413] width 15 height 15
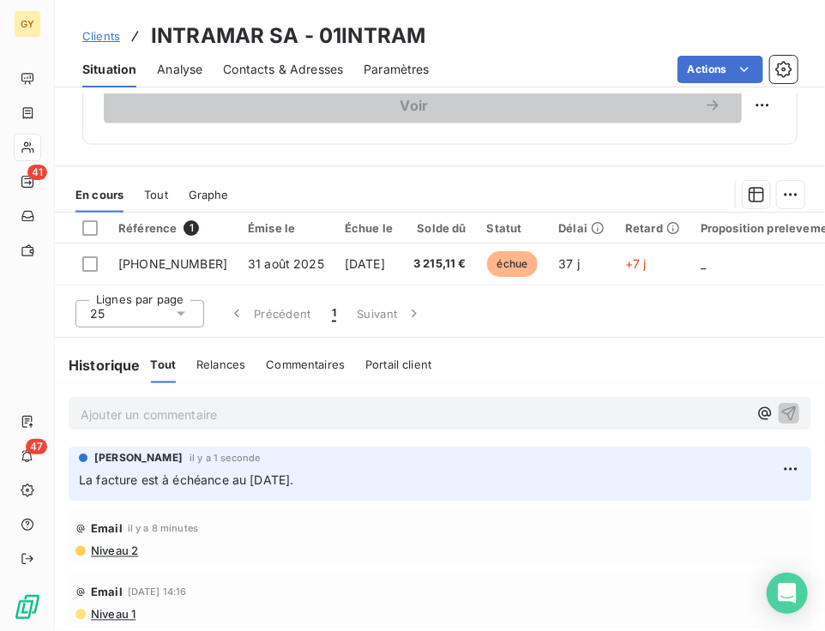
click at [70, 149] on div "Informations client Propriétés Client CONTRAT MANQUANT Tags REDRESSEMENT JUDICI…" at bounding box center [440, 362] width 770 height 537
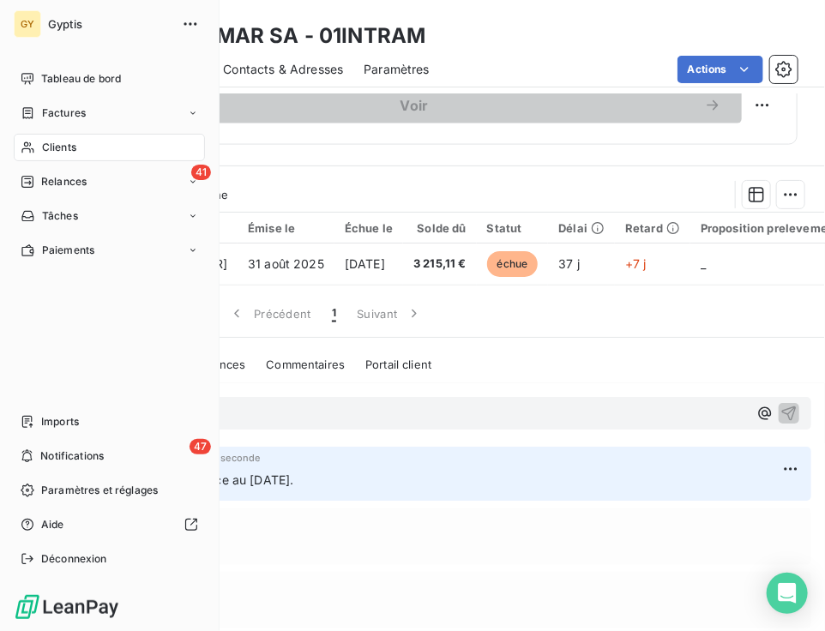
click at [48, 143] on span "Clients" at bounding box center [59, 147] width 34 height 15
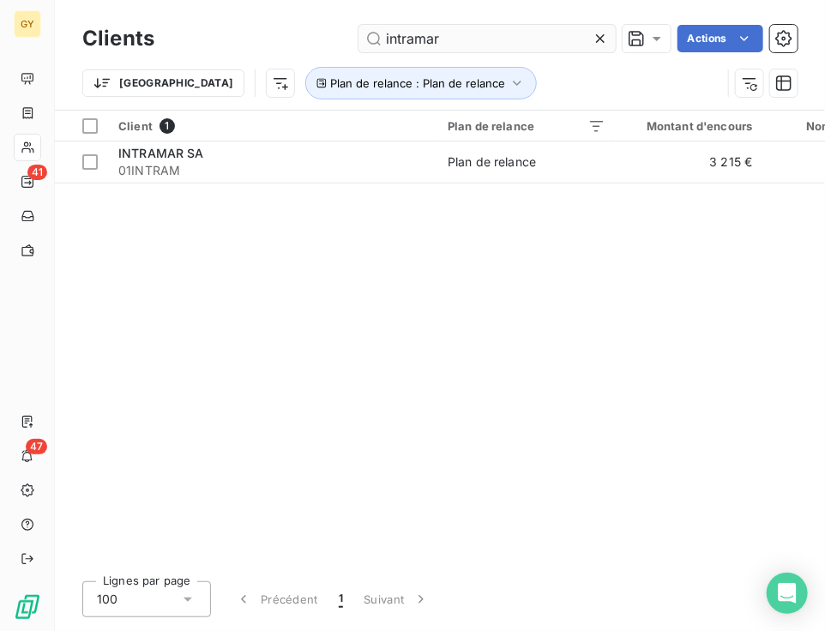
click at [602, 37] on icon at bounding box center [600, 38] width 17 height 17
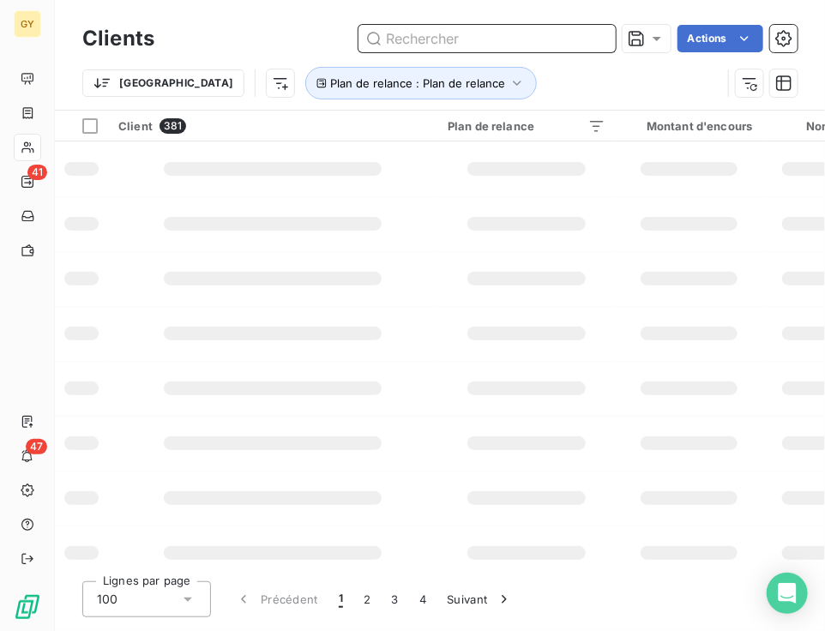
click at [478, 37] on input "text" at bounding box center [486, 38] width 257 height 27
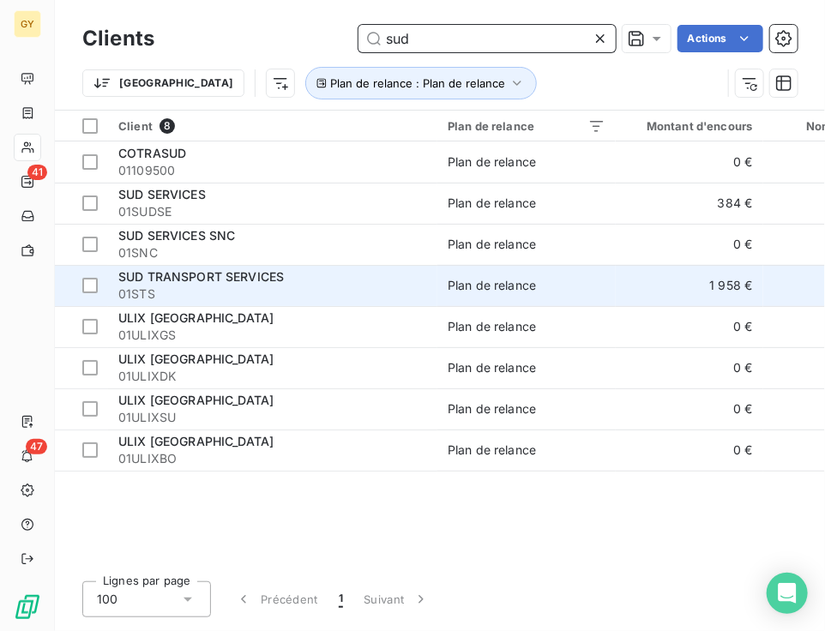
type input "sud"
click at [316, 281] on div "SUD TRANSPORT SERVICES" at bounding box center [272, 276] width 309 height 17
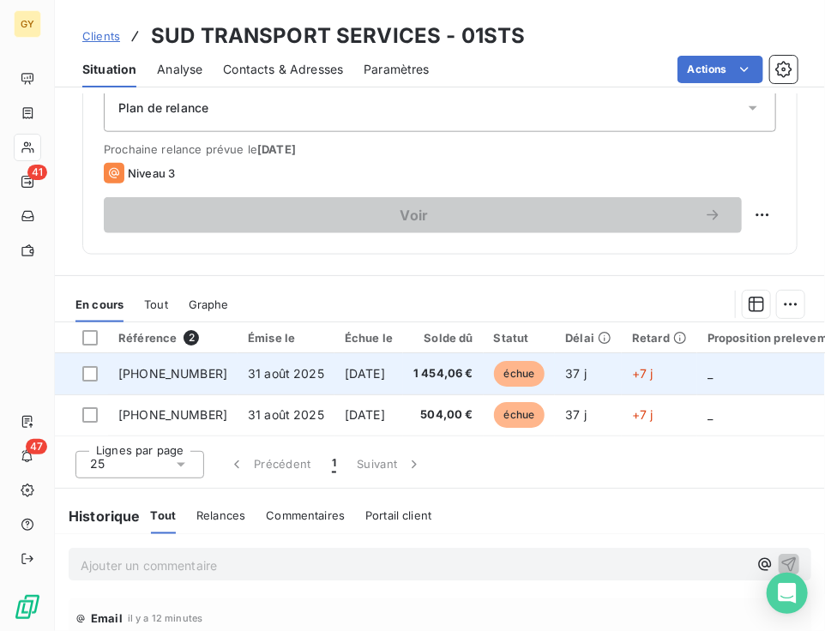
scroll to position [943, 0]
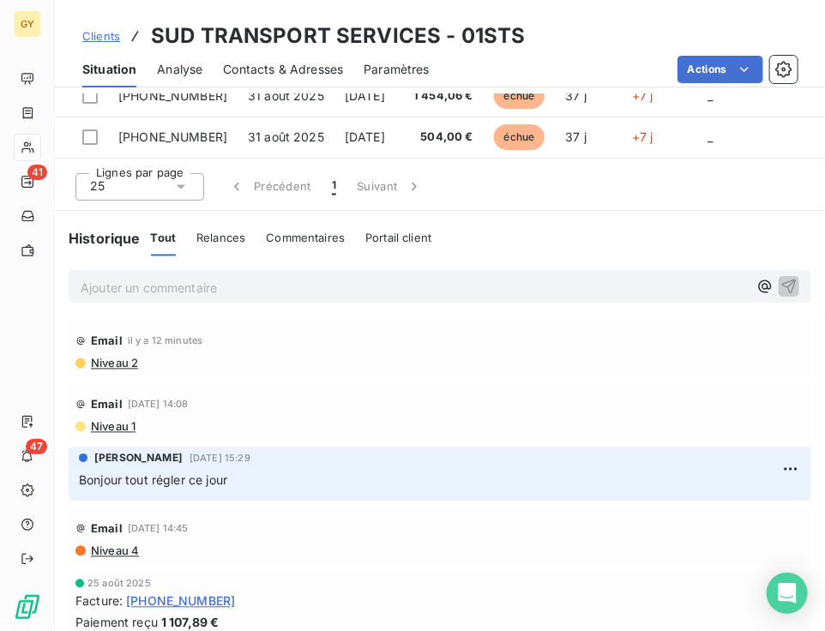
click at [151, 299] on p "Ajouter un commentaire ﻿" at bounding box center [414, 288] width 667 height 21
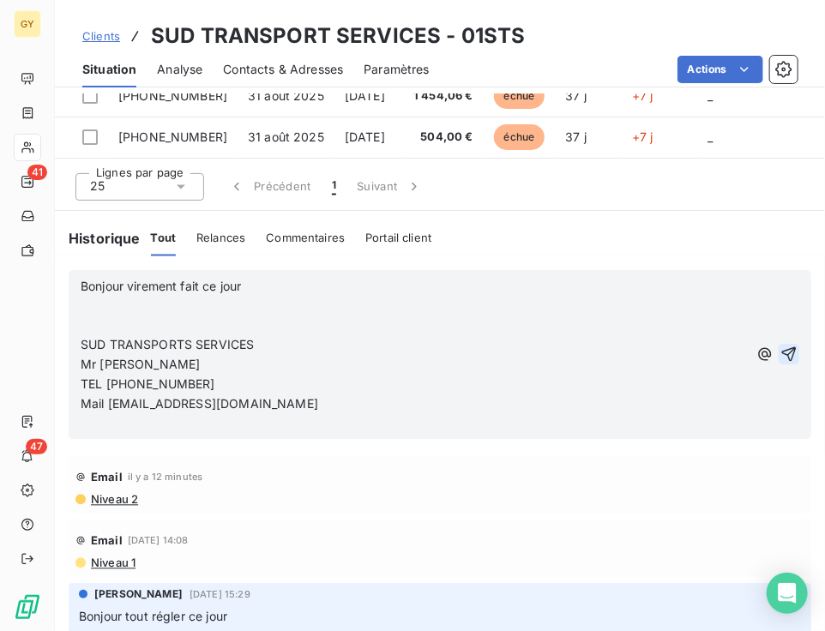
click at [780, 359] on icon "button" at bounding box center [788, 354] width 17 height 17
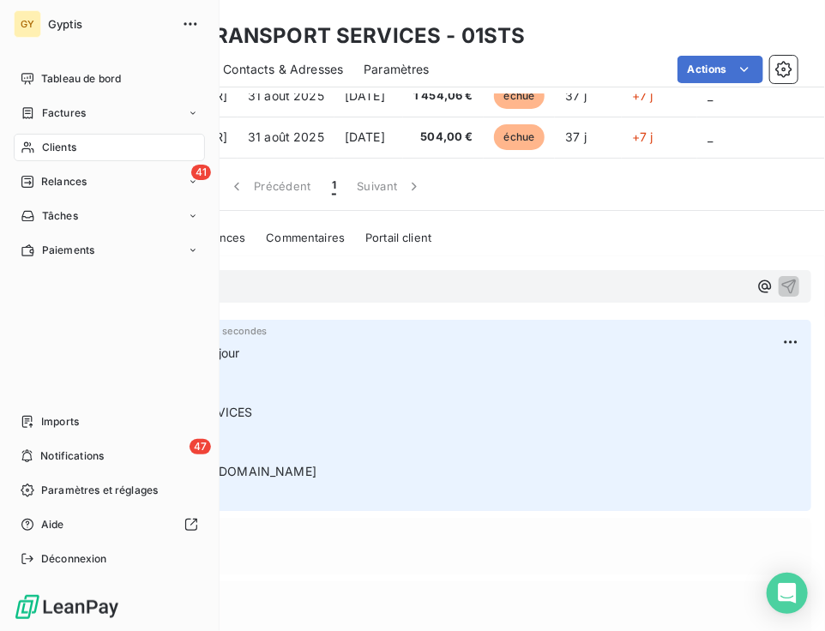
click at [38, 301] on div "Tableau de bord Factures Clients 41 Relances Tâches Paiements Imports 47 Notifi…" at bounding box center [109, 319] width 191 height 508
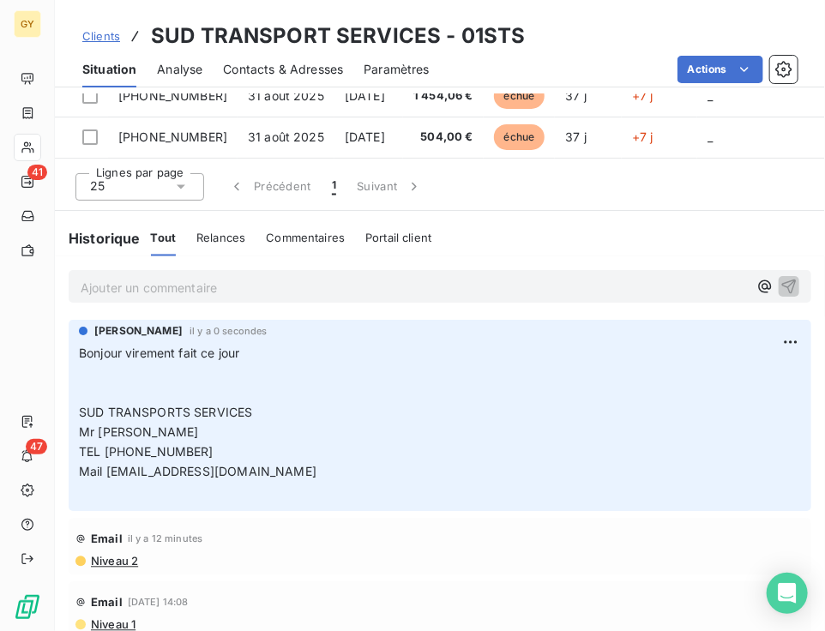
click at [106, 40] on span "Clients" at bounding box center [101, 36] width 38 height 14
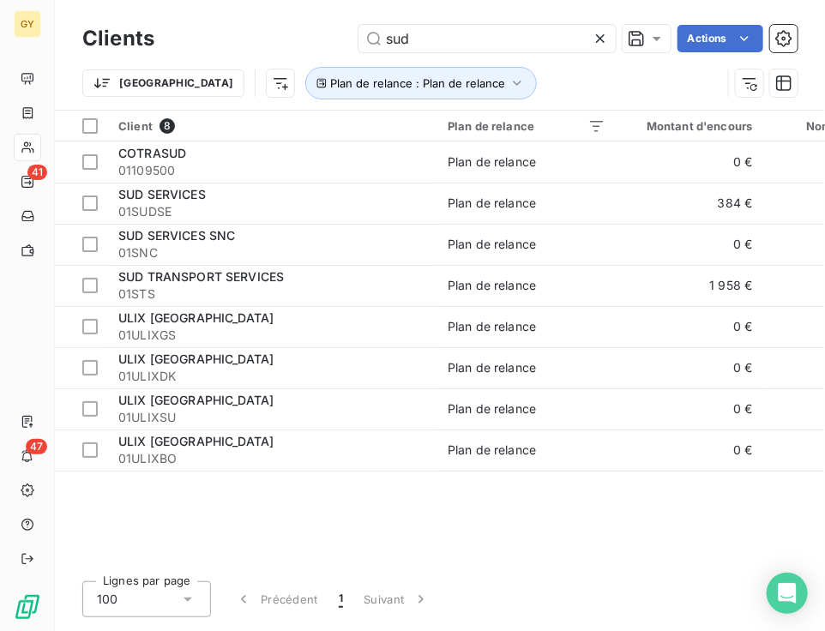
drag, startPoint x: 394, startPoint y: 27, endPoint x: 305, endPoint y: 22, distance: 88.4
click at [305, 22] on div "Clients sud Actions" at bounding box center [439, 39] width 715 height 36
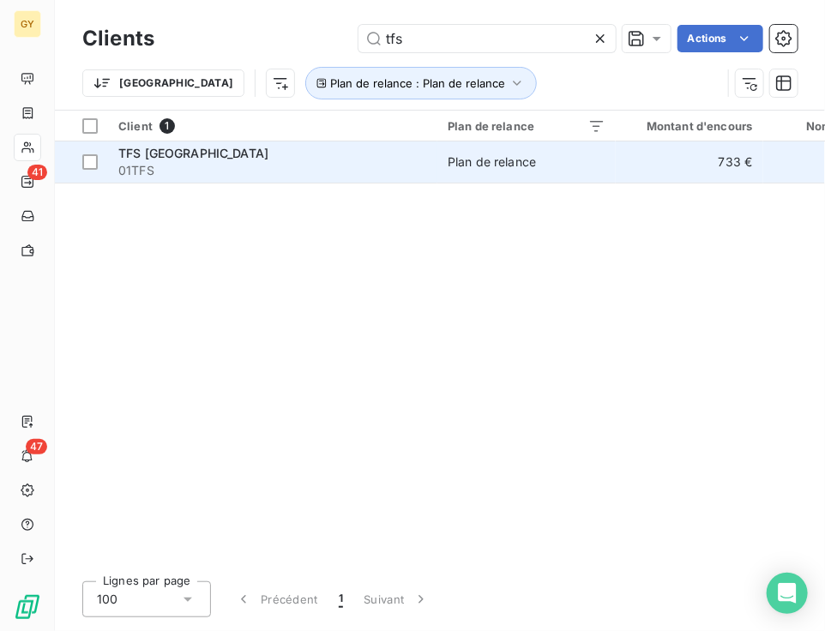
type input "tfs"
click at [375, 164] on span "01TFS" at bounding box center [272, 170] width 309 height 17
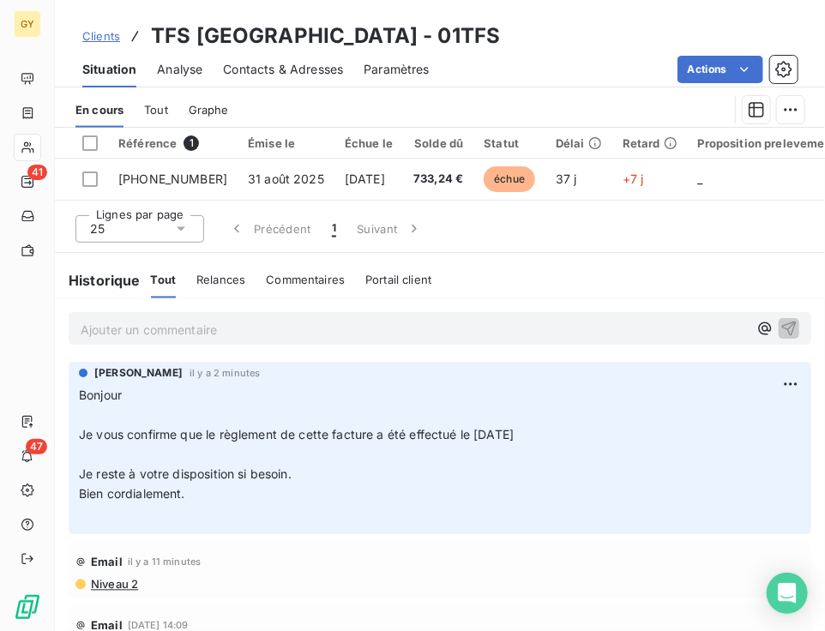
scroll to position [914, 0]
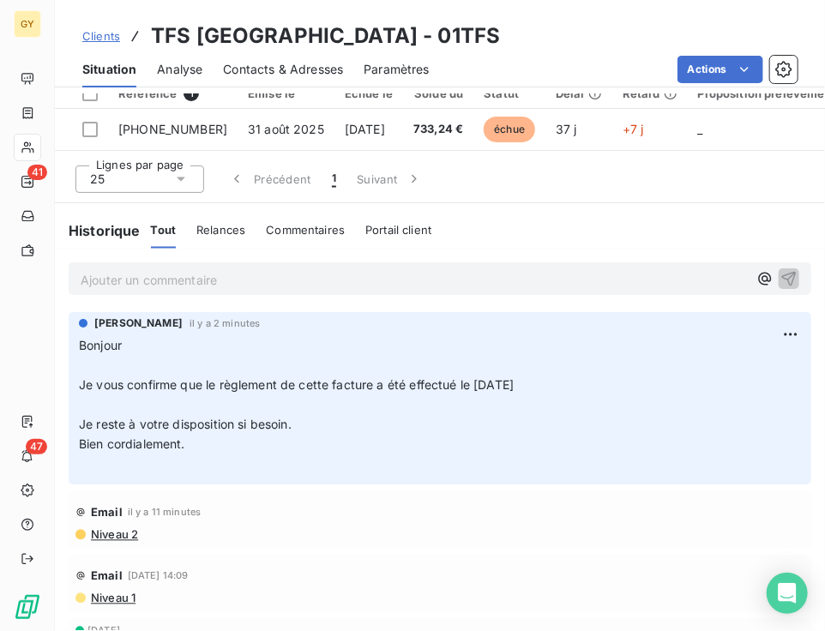
click at [154, 281] on p "Ajouter un commentaire ﻿" at bounding box center [414, 280] width 667 height 21
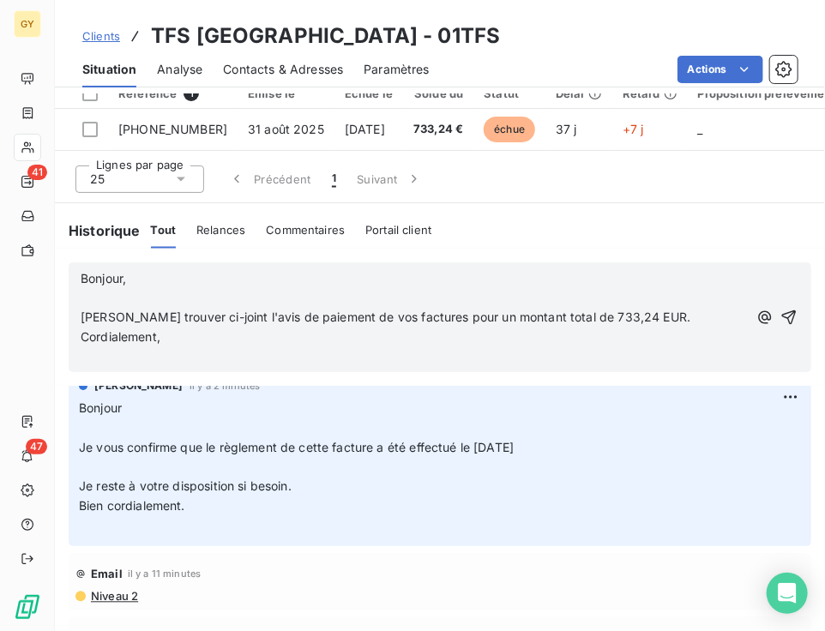
scroll to position [0, 0]
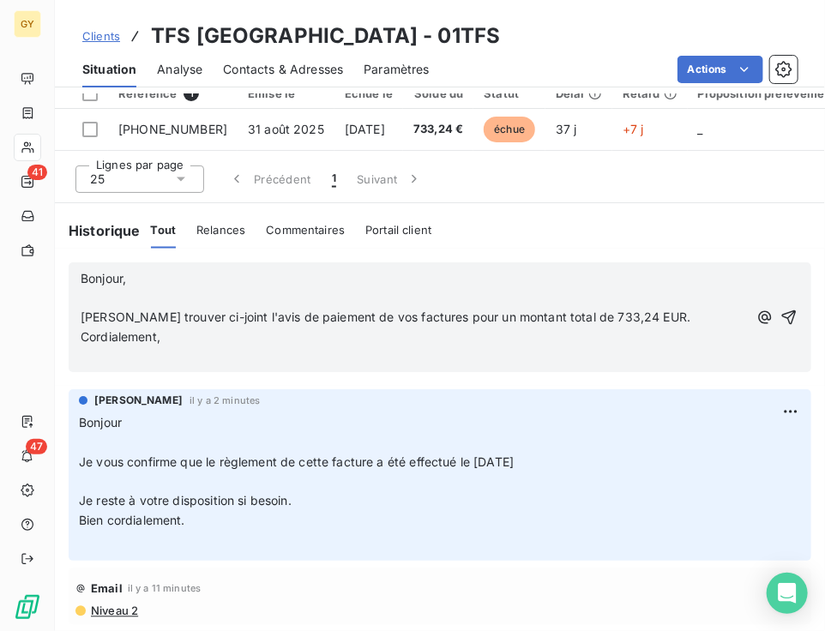
click at [782, 315] on icon "button" at bounding box center [789, 317] width 15 height 15
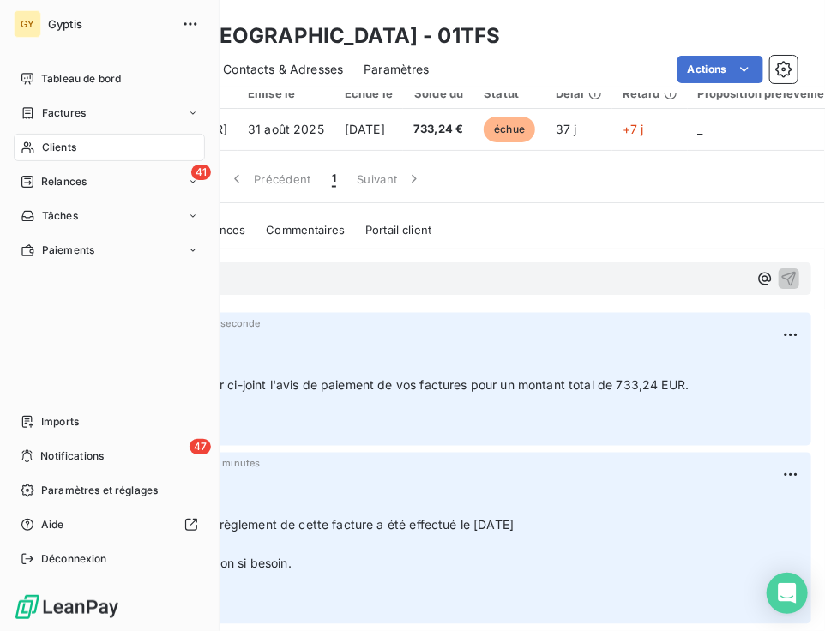
drag, startPoint x: 32, startPoint y: 328, endPoint x: 39, endPoint y: 324, distance: 8.8
click at [32, 328] on div "Tableau de bord Factures Clients 41 Relances Tâches Paiements Imports 47 Notifi…" at bounding box center [109, 319] width 191 height 508
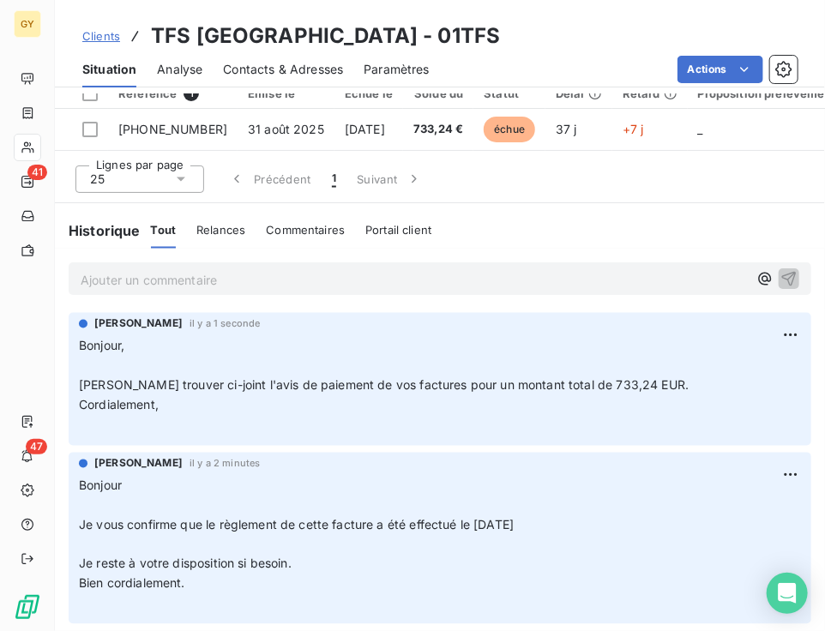
click at [110, 40] on span "Clients" at bounding box center [101, 36] width 38 height 14
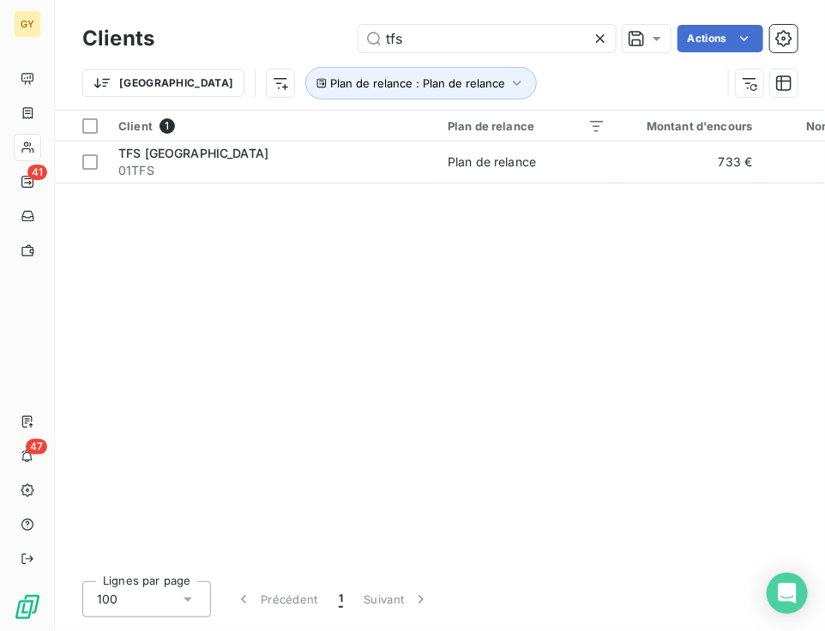
drag, startPoint x: 436, startPoint y: 40, endPoint x: 223, endPoint y: 23, distance: 214.2
click at [223, 23] on div "Clients tfs Actions" at bounding box center [439, 39] width 715 height 36
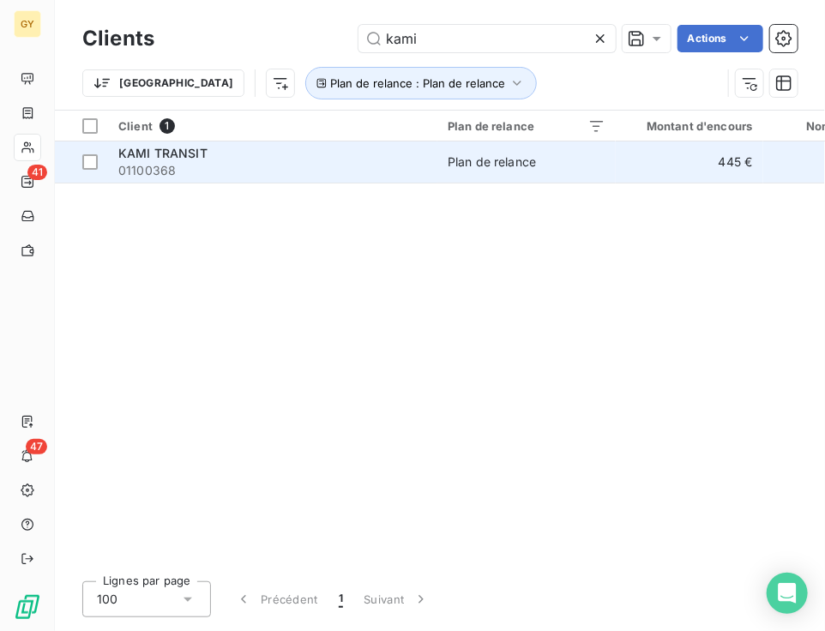
type input "kami"
click at [200, 177] on span "01100368" at bounding box center [272, 170] width 309 height 17
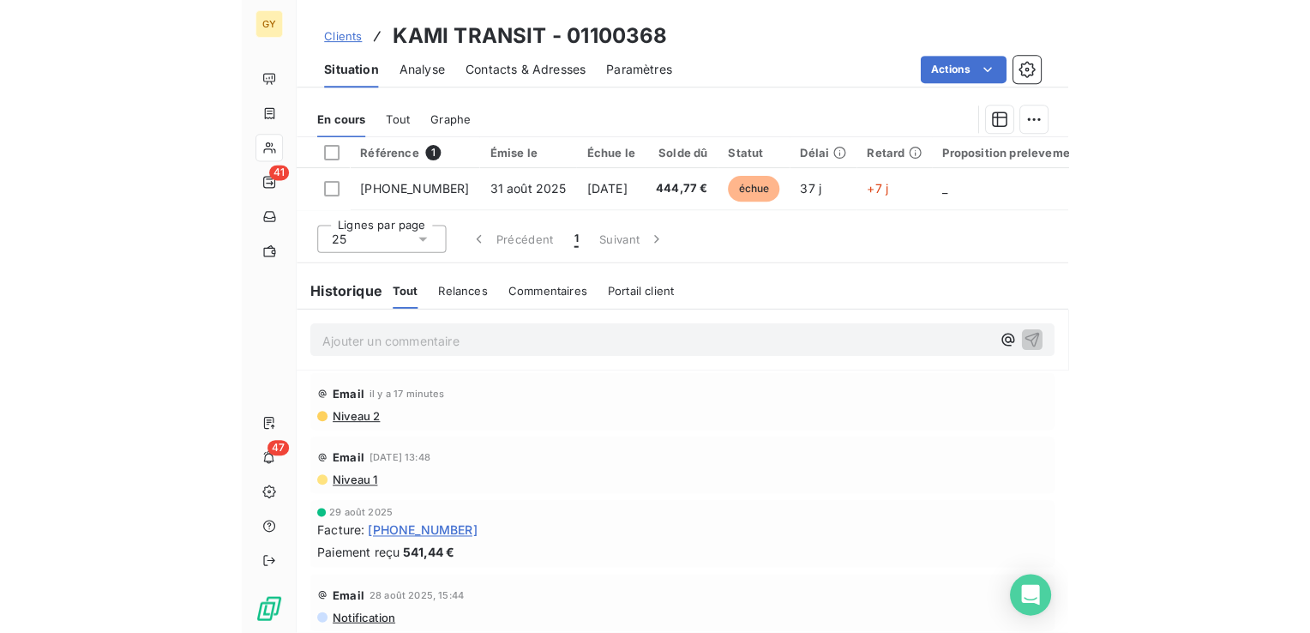
scroll to position [857, 0]
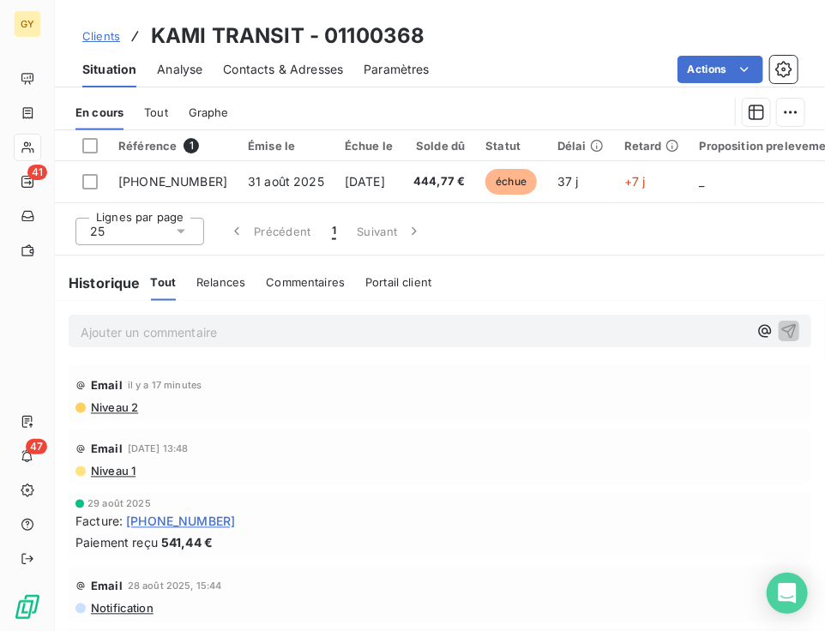
click at [150, 328] on p "Ajouter un commentaire ﻿" at bounding box center [414, 332] width 667 height 21
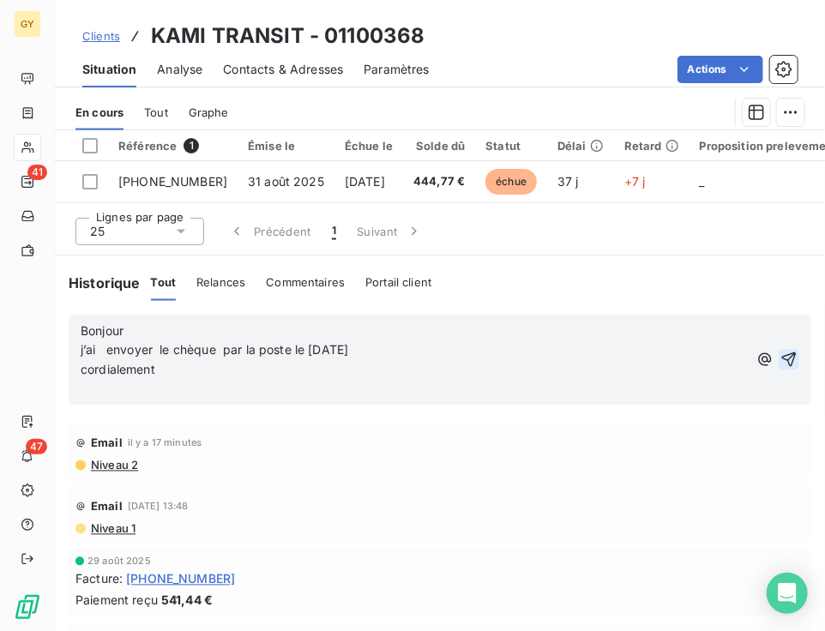
click at [780, 369] on icon "button" at bounding box center [788, 360] width 17 height 17
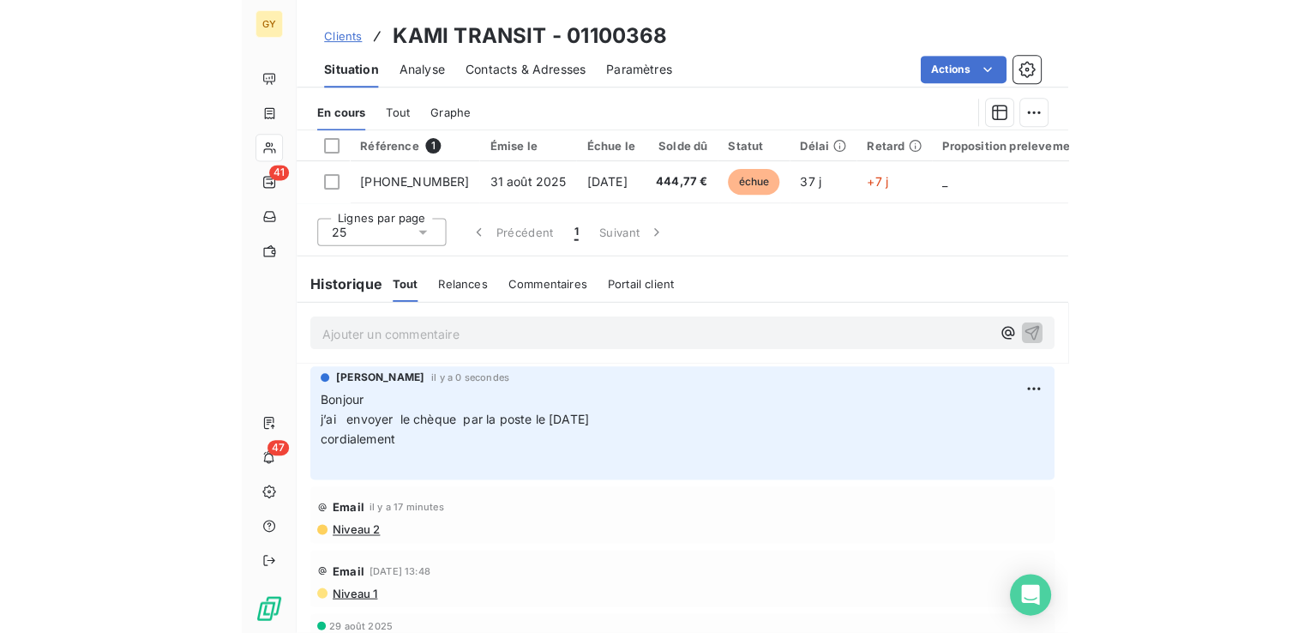
scroll to position [271, 0]
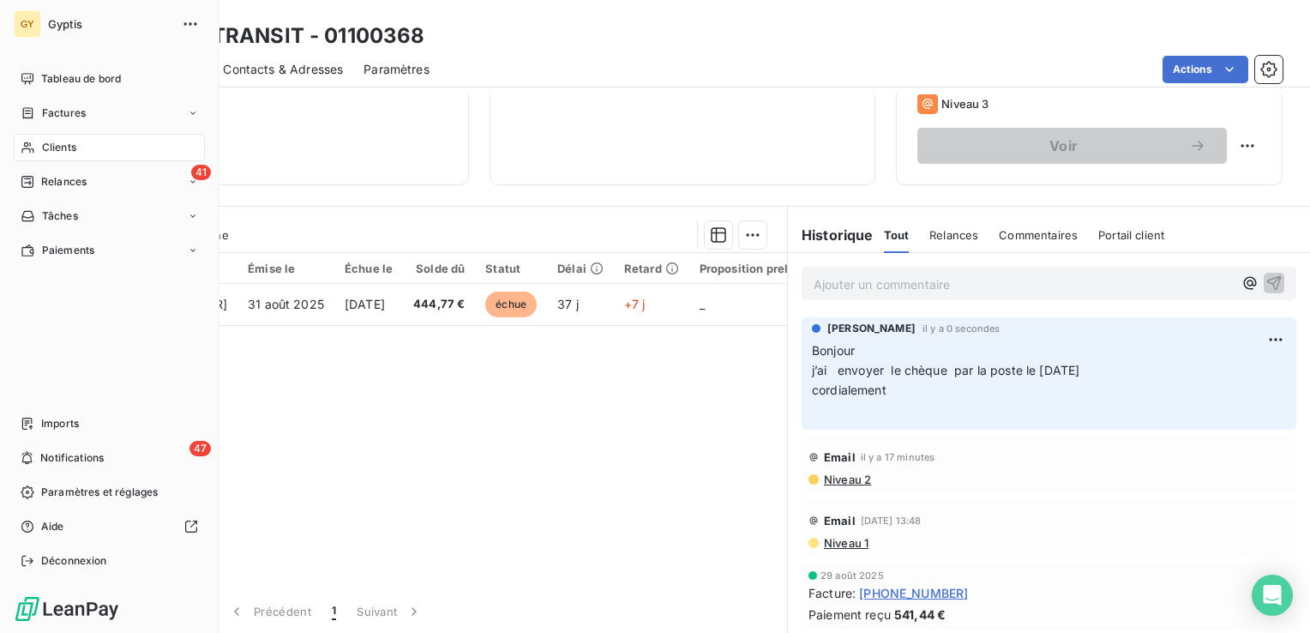
click at [65, 140] on span "Clients" at bounding box center [59, 147] width 34 height 15
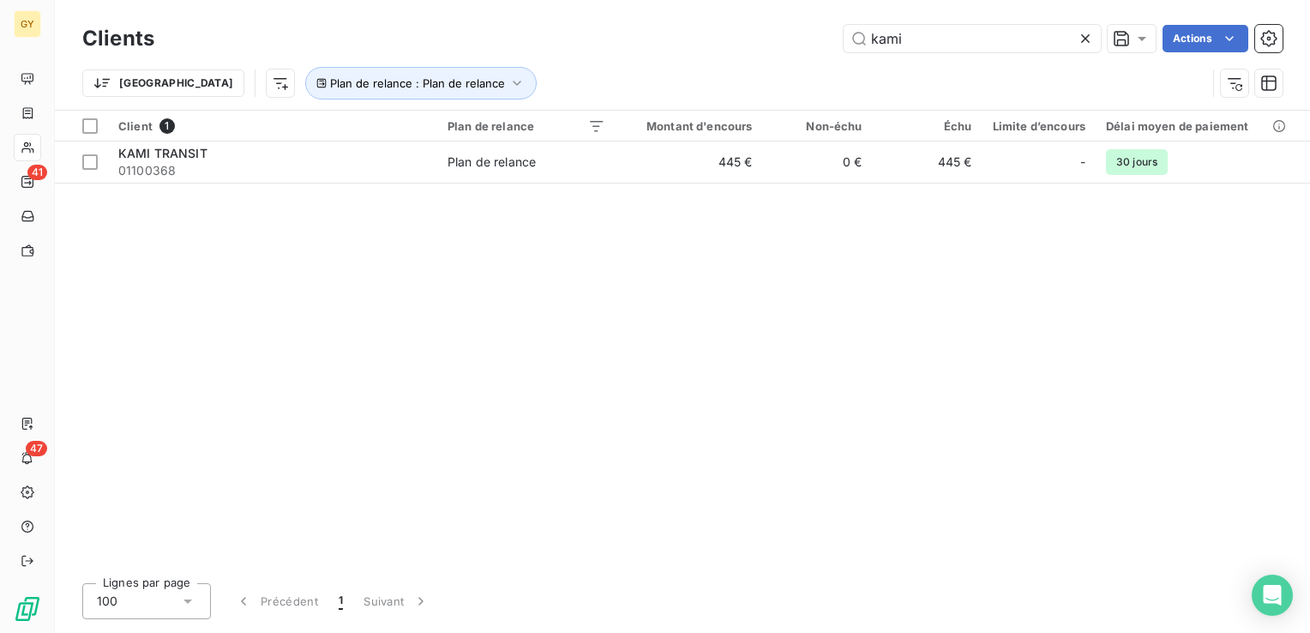
drag, startPoint x: 933, startPoint y: 41, endPoint x: 741, endPoint y: 48, distance: 192.2
click at [741, 48] on div "kami Actions" at bounding box center [729, 38] width 1108 height 27
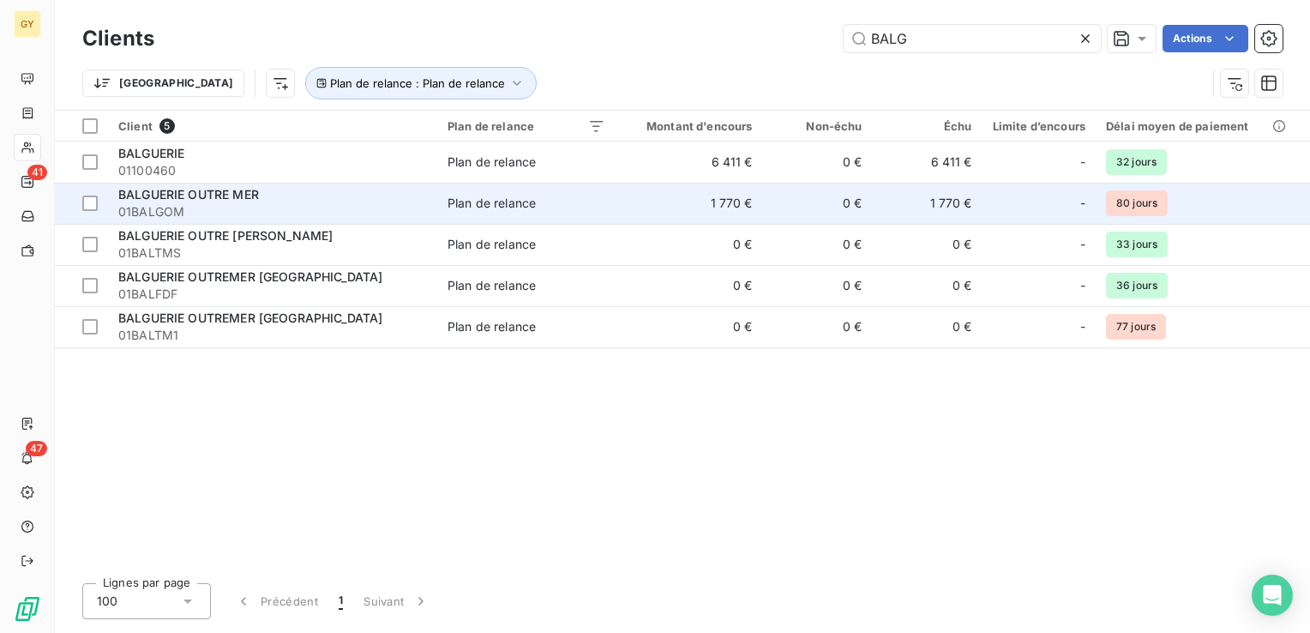
type input "BALG"
click at [563, 207] on span "Plan de relance" at bounding box center [527, 203] width 158 height 17
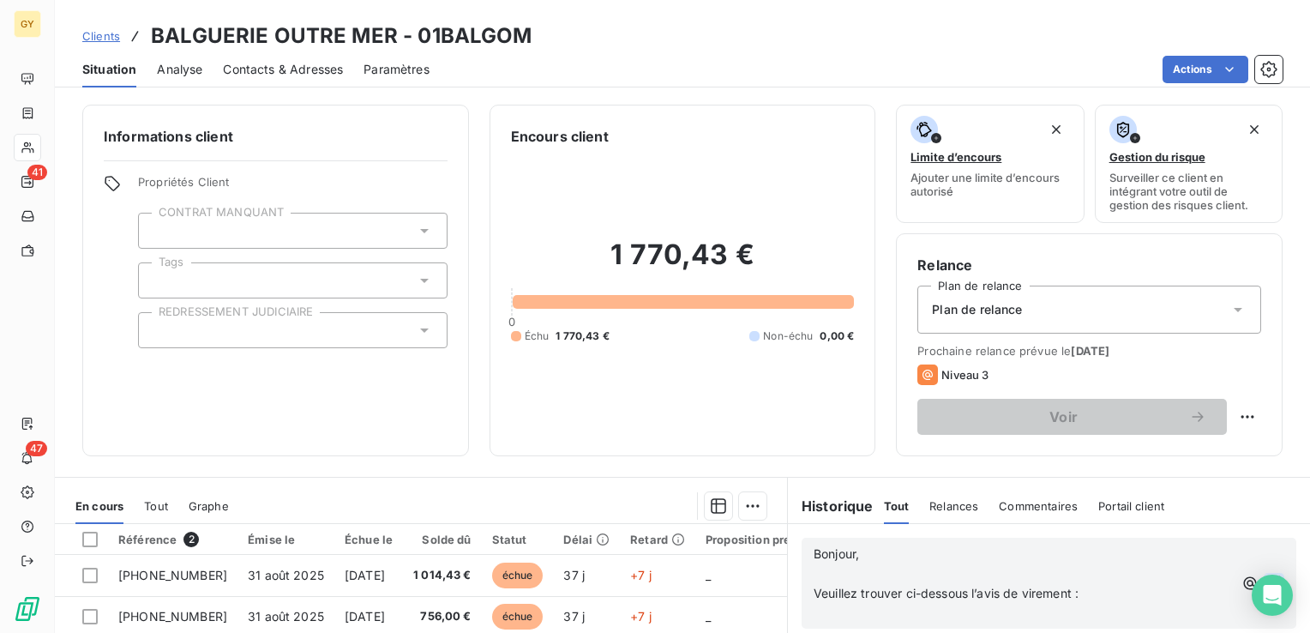
click at [1264, 573] on button "button" at bounding box center [1274, 583] width 21 height 21
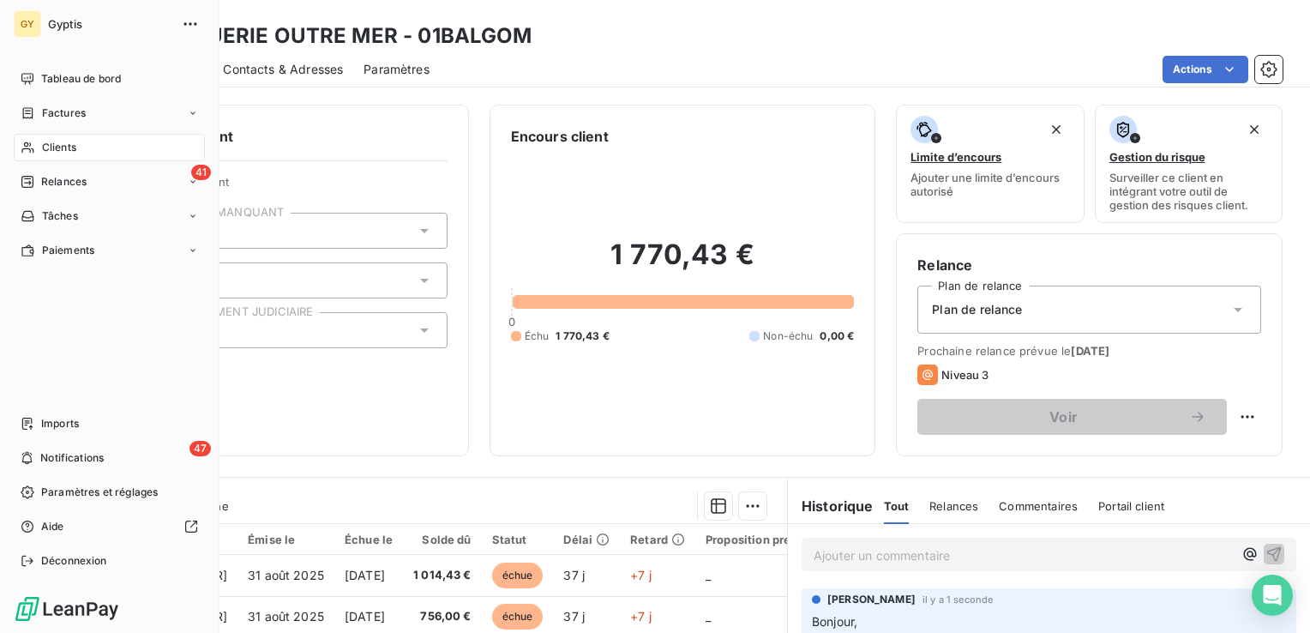
click at [42, 143] on span "Clients" at bounding box center [59, 147] width 34 height 15
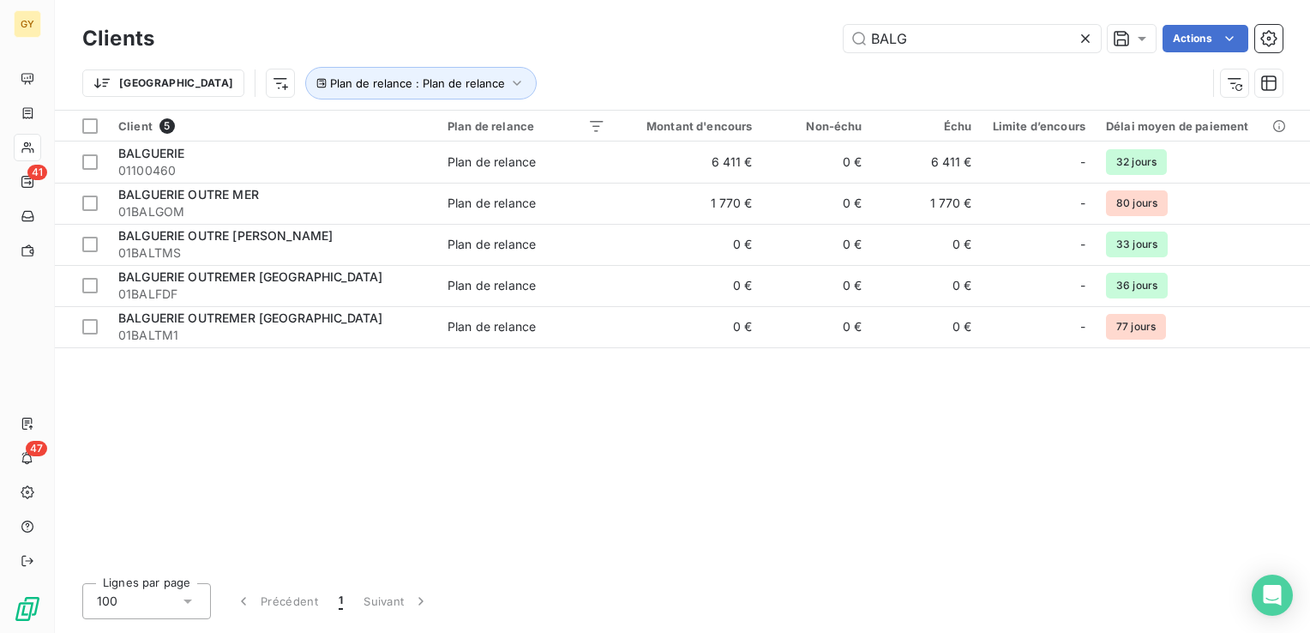
drag, startPoint x: 940, startPoint y: 36, endPoint x: 624, endPoint y: 3, distance: 317.2
click at [628, 3] on div "Clients BALG Actions Trier Plan de relance : Plan de relance" at bounding box center [682, 55] width 1255 height 110
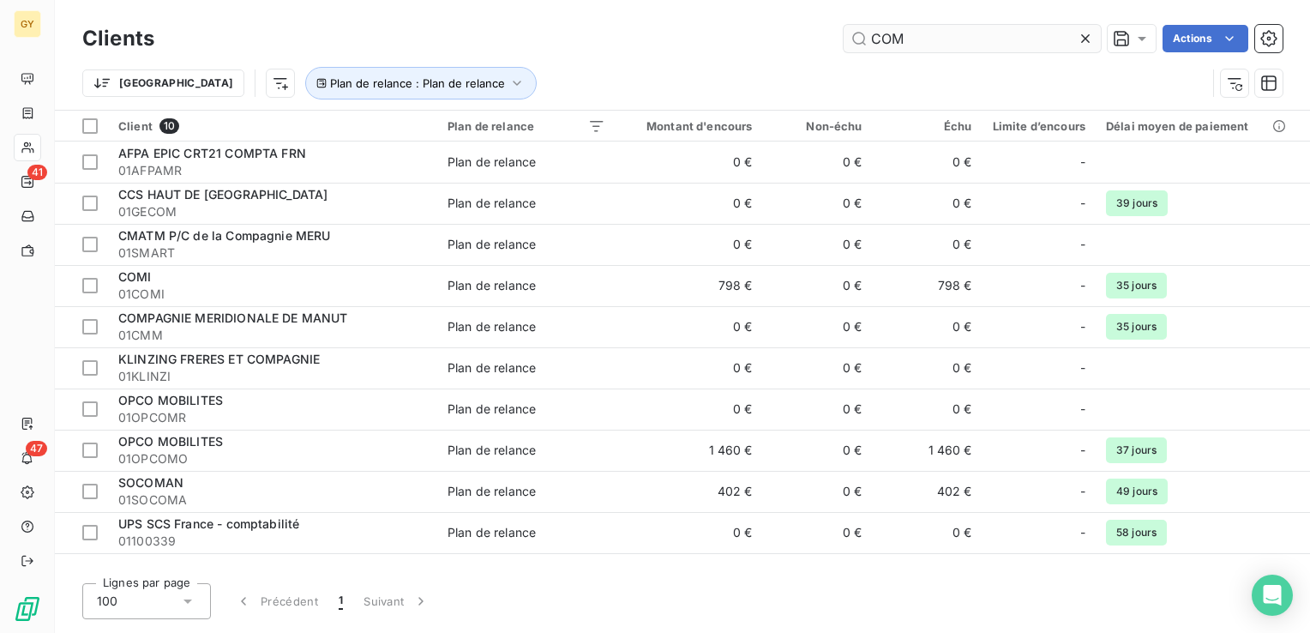
click at [927, 32] on input "COM" at bounding box center [972, 38] width 257 height 27
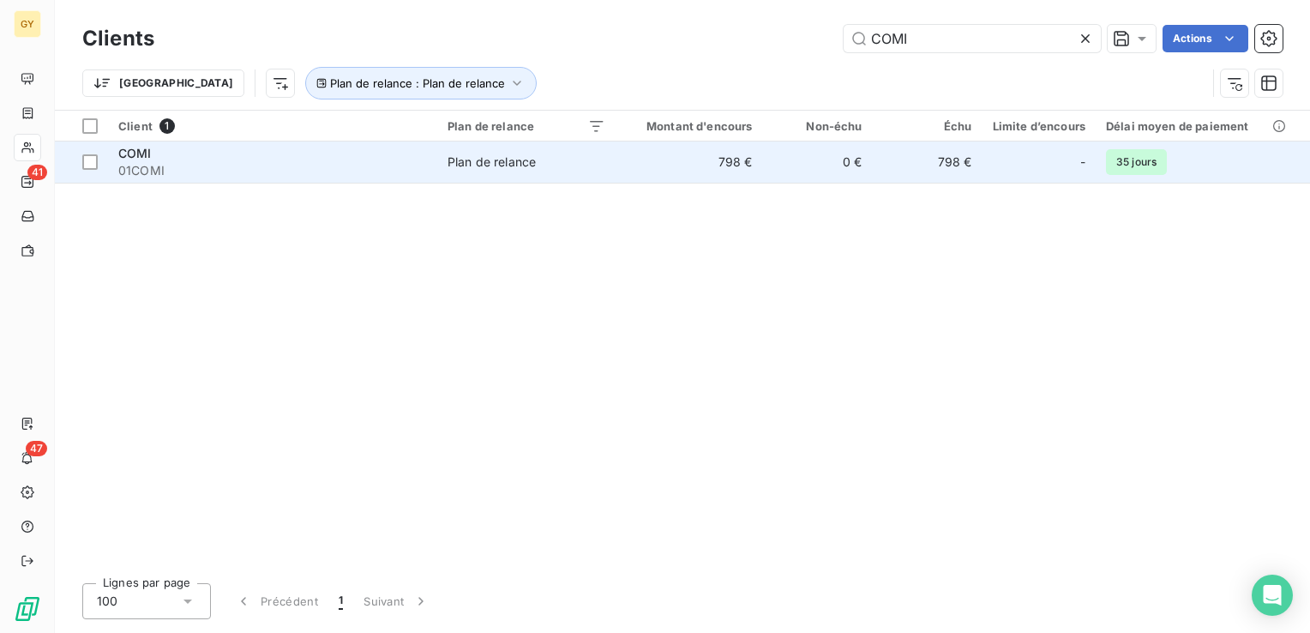
type input "COMI"
click at [209, 156] on div "COMI" at bounding box center [272, 153] width 309 height 17
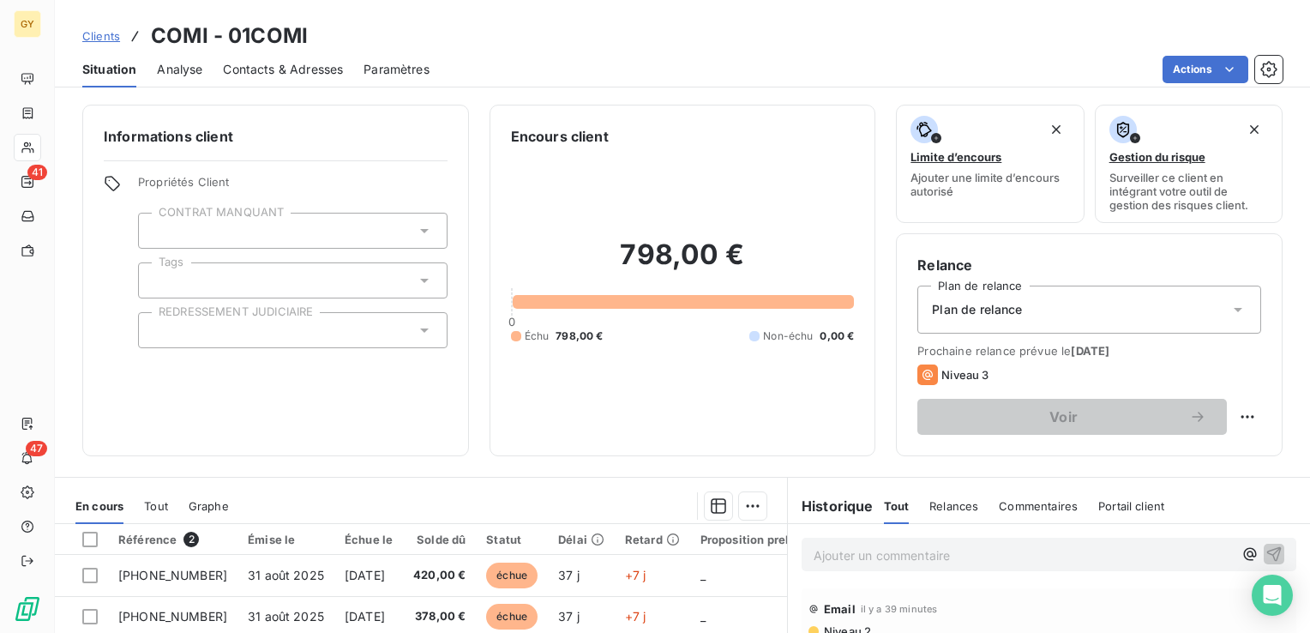
click at [819, 547] on p "Ajouter un commentaire ﻿" at bounding box center [1023, 554] width 419 height 21
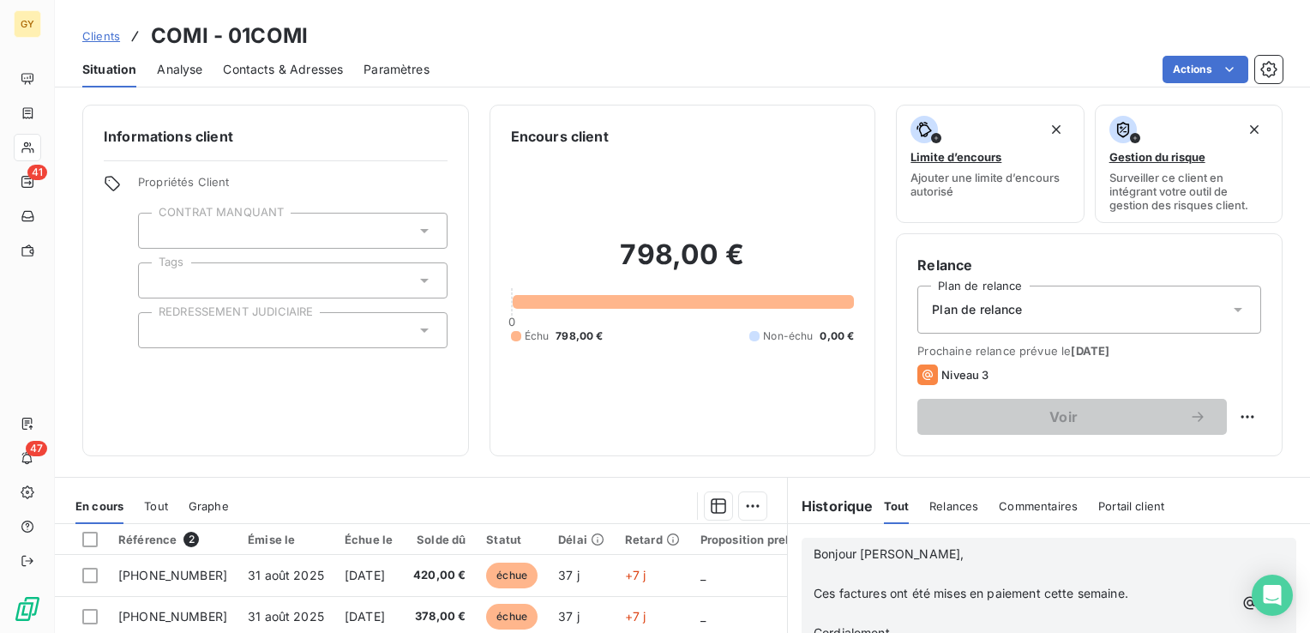
click at [1266, 599] on icon "button" at bounding box center [1274, 602] width 17 height 17
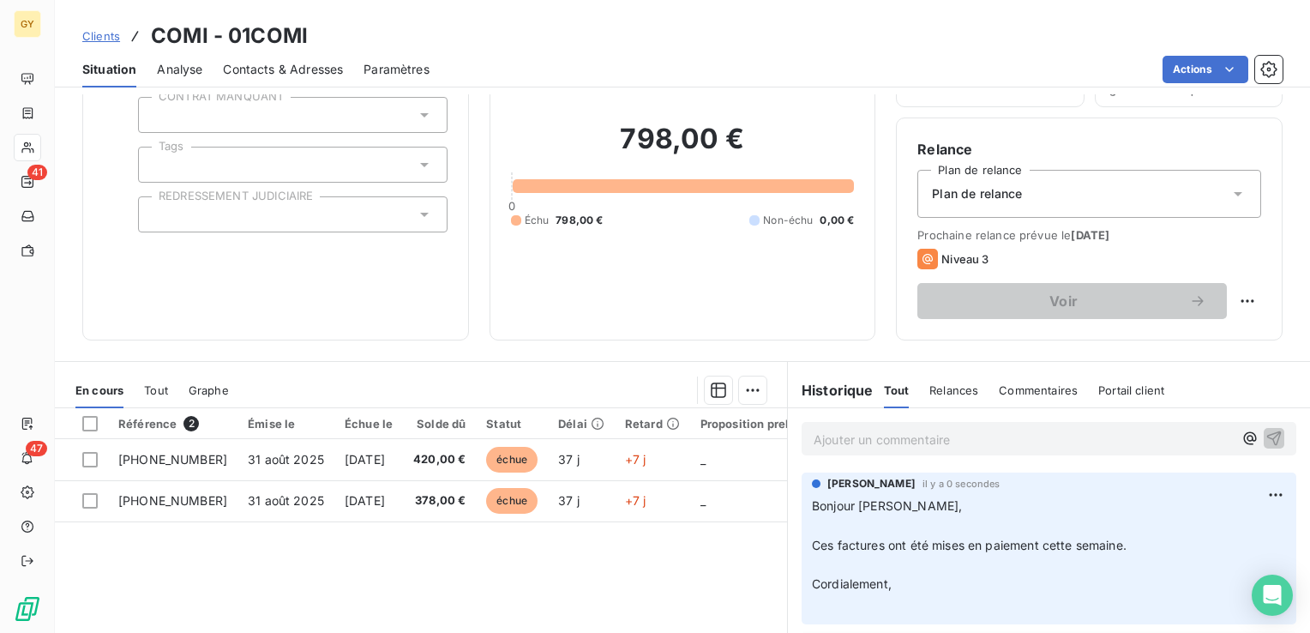
scroll to position [171, 0]
